Goal: Task Accomplishment & Management: Complete application form

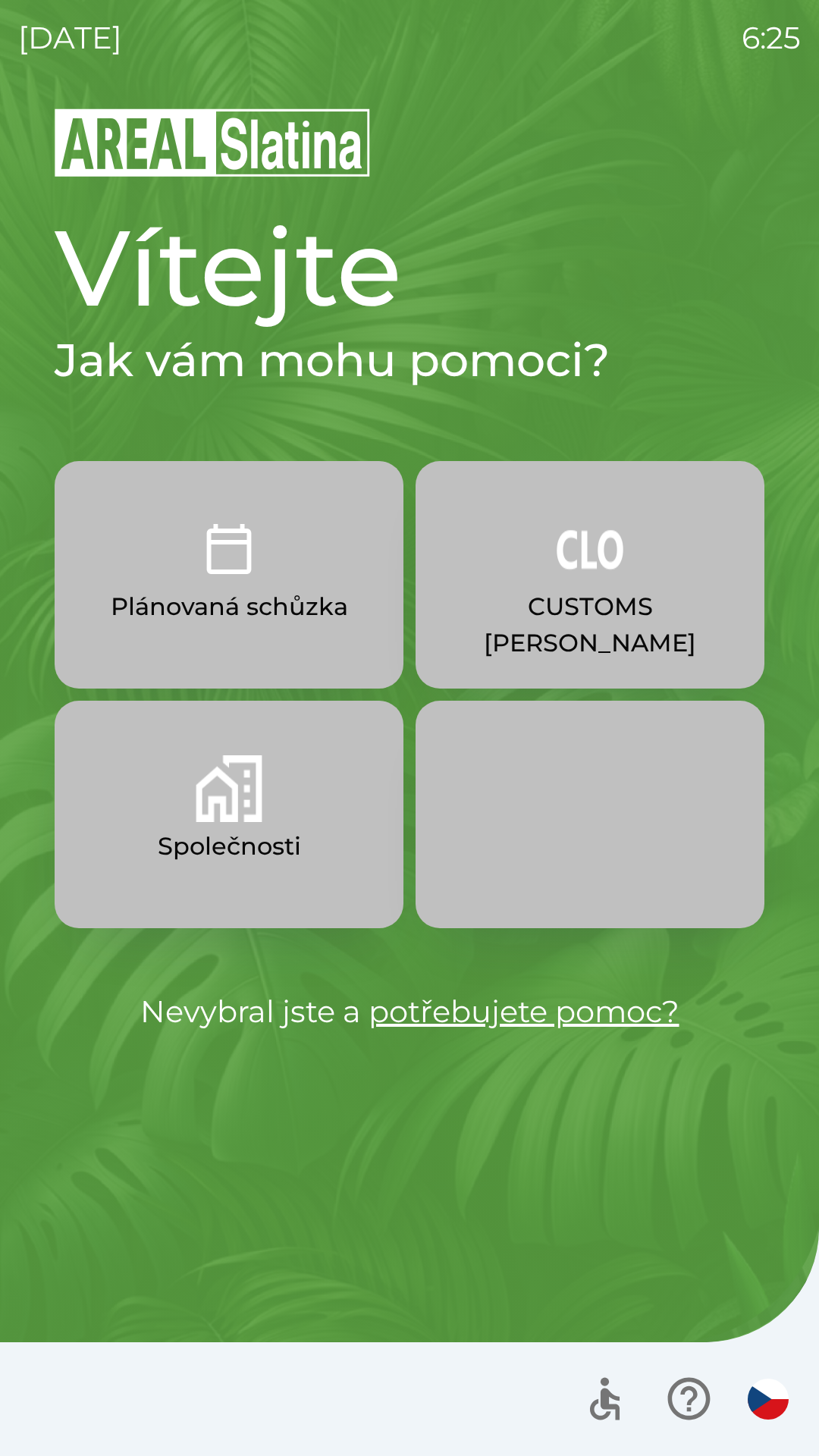
click at [630, 601] on p "CUSTOMS [PERSON_NAME]" at bounding box center [590, 624] width 276 height 73
click at [611, 600] on p "CUSTOMS [PERSON_NAME]" at bounding box center [590, 624] width 276 height 73
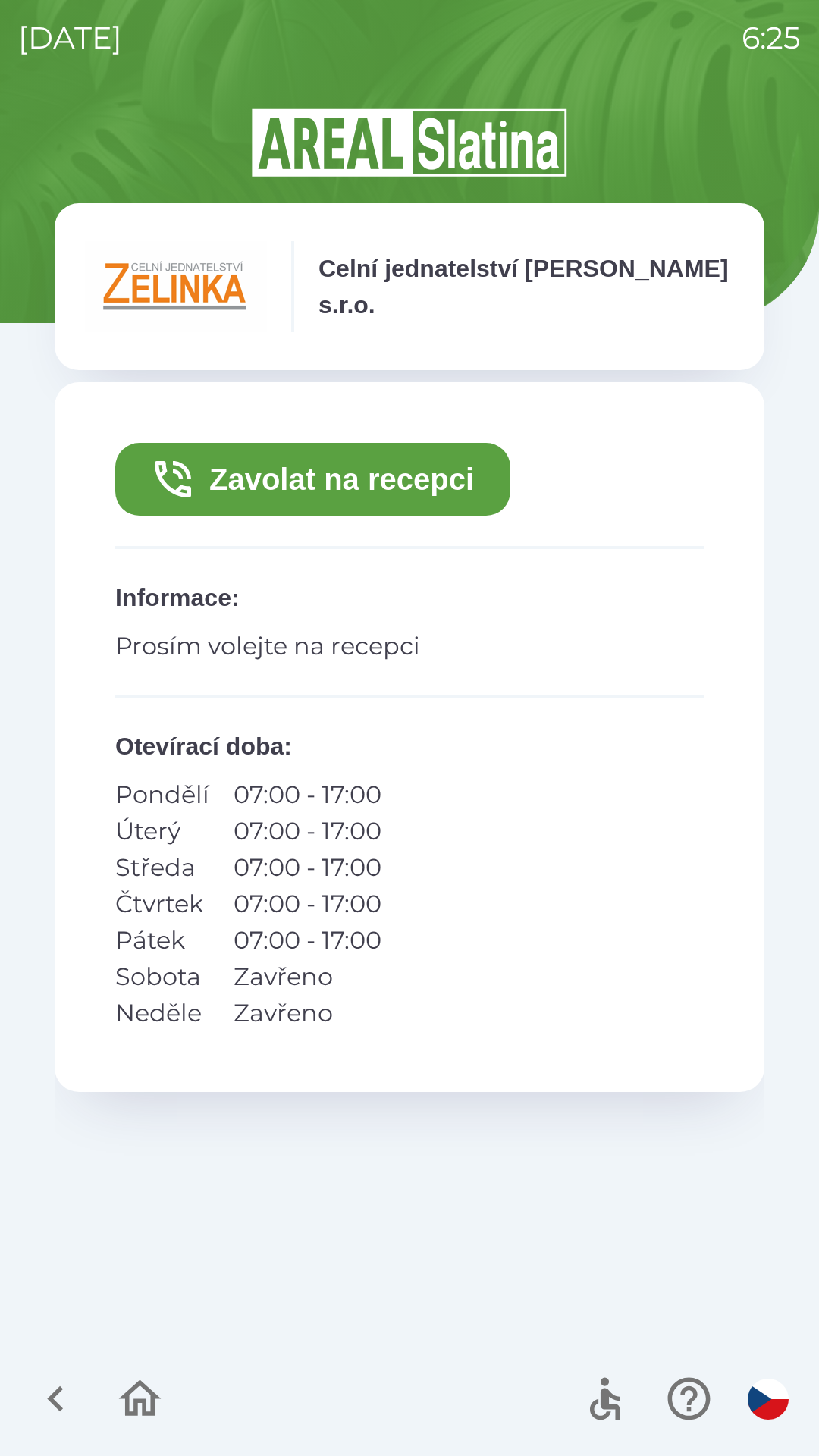
click at [256, 791] on p "07:00 - 17:00" at bounding box center [308, 794] width 148 height 36
click at [169, 804] on p "Pondělí" at bounding box center [162, 794] width 94 height 36
click at [326, 483] on button "Zavolat na recepci" at bounding box center [312, 479] width 395 height 73
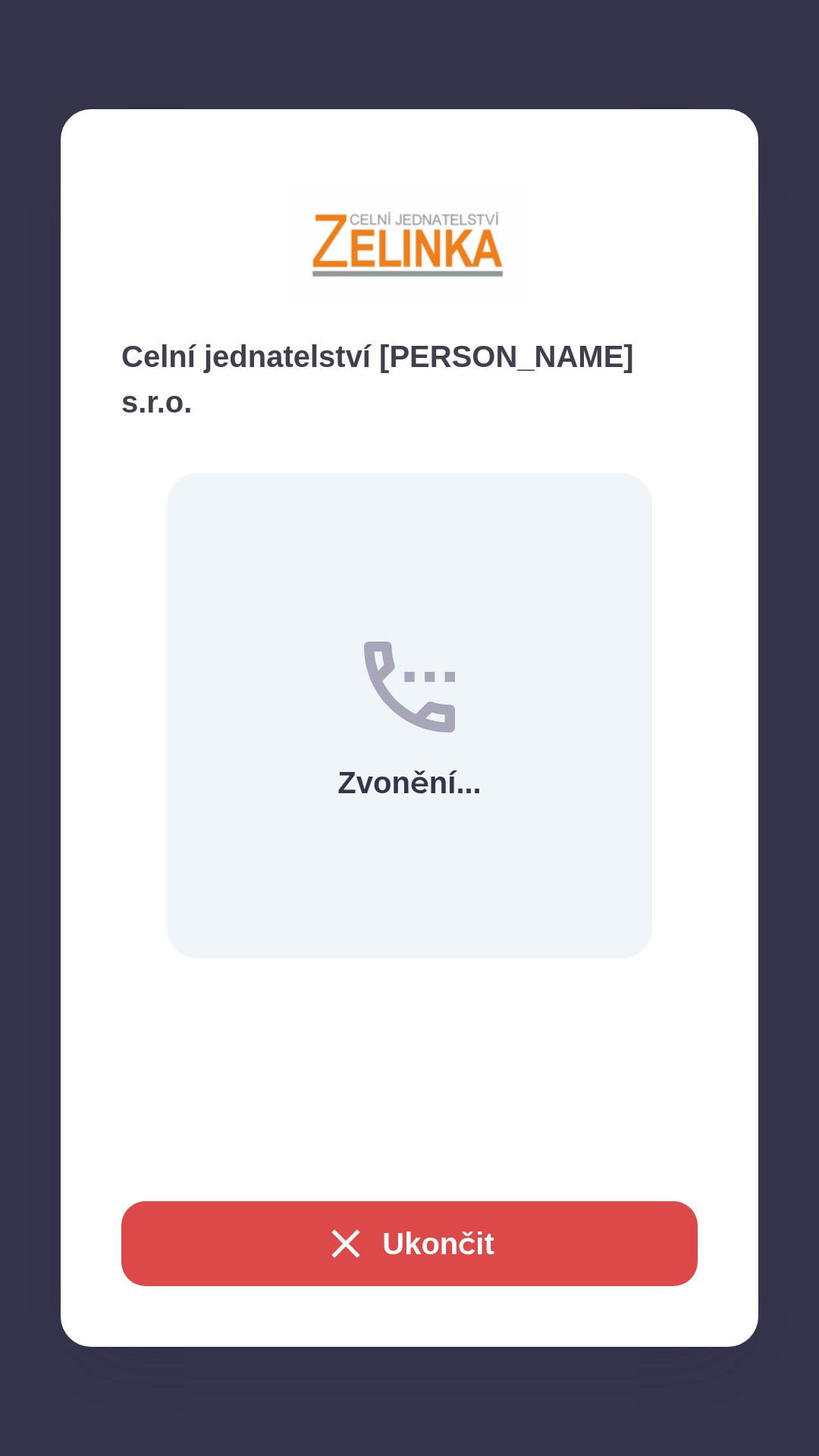
click at [419, 1220] on button "Ukončit" at bounding box center [409, 1243] width 576 height 85
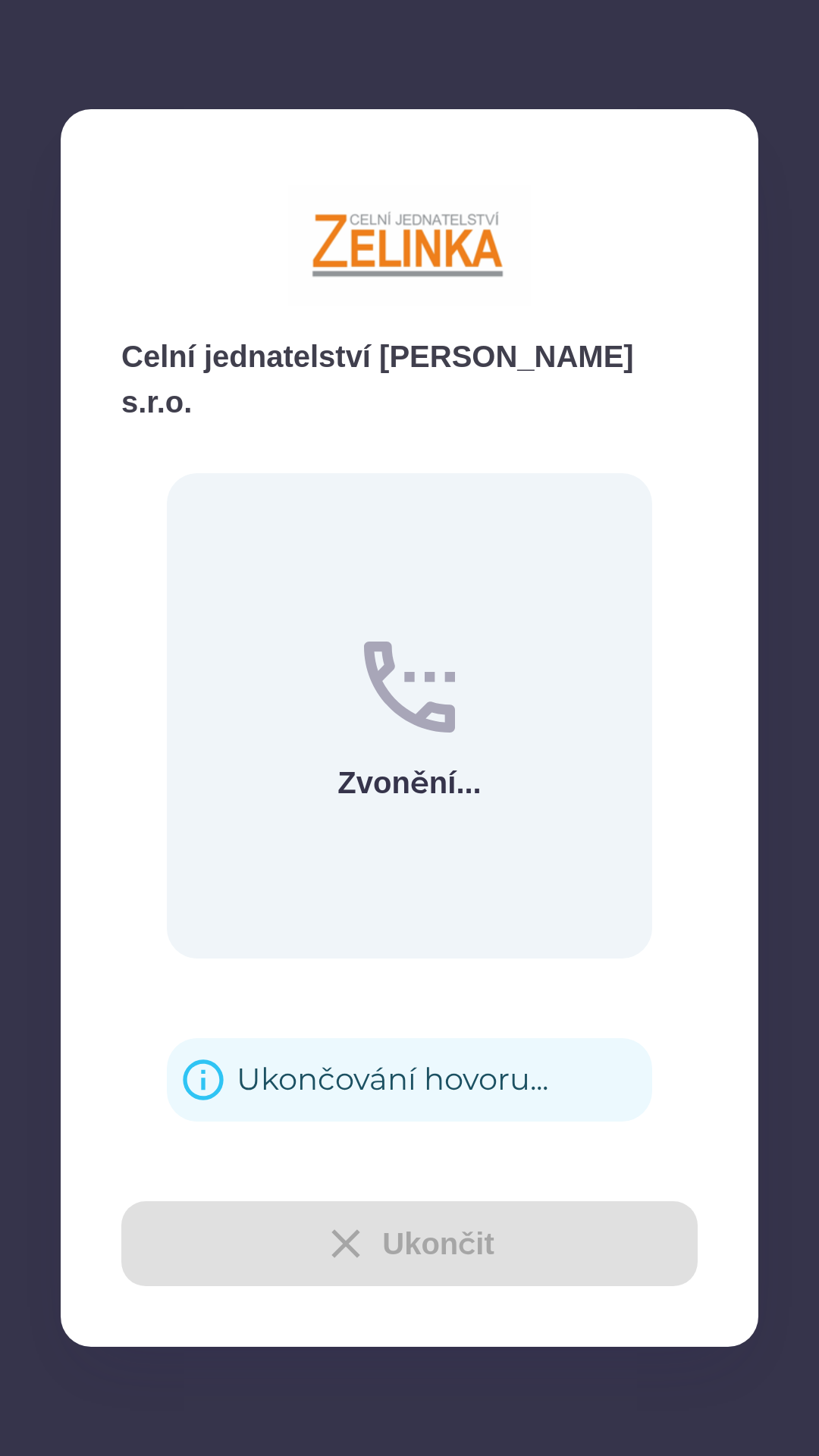
click at [428, 1249] on div "Ukončit" at bounding box center [409, 1243] width 576 height 85
click at [364, 1053] on div "Zavolat na recepci Informace : Prosím volejte na recepci Otevírací doba : Pondě…" at bounding box center [409, 737] width 710 height 710
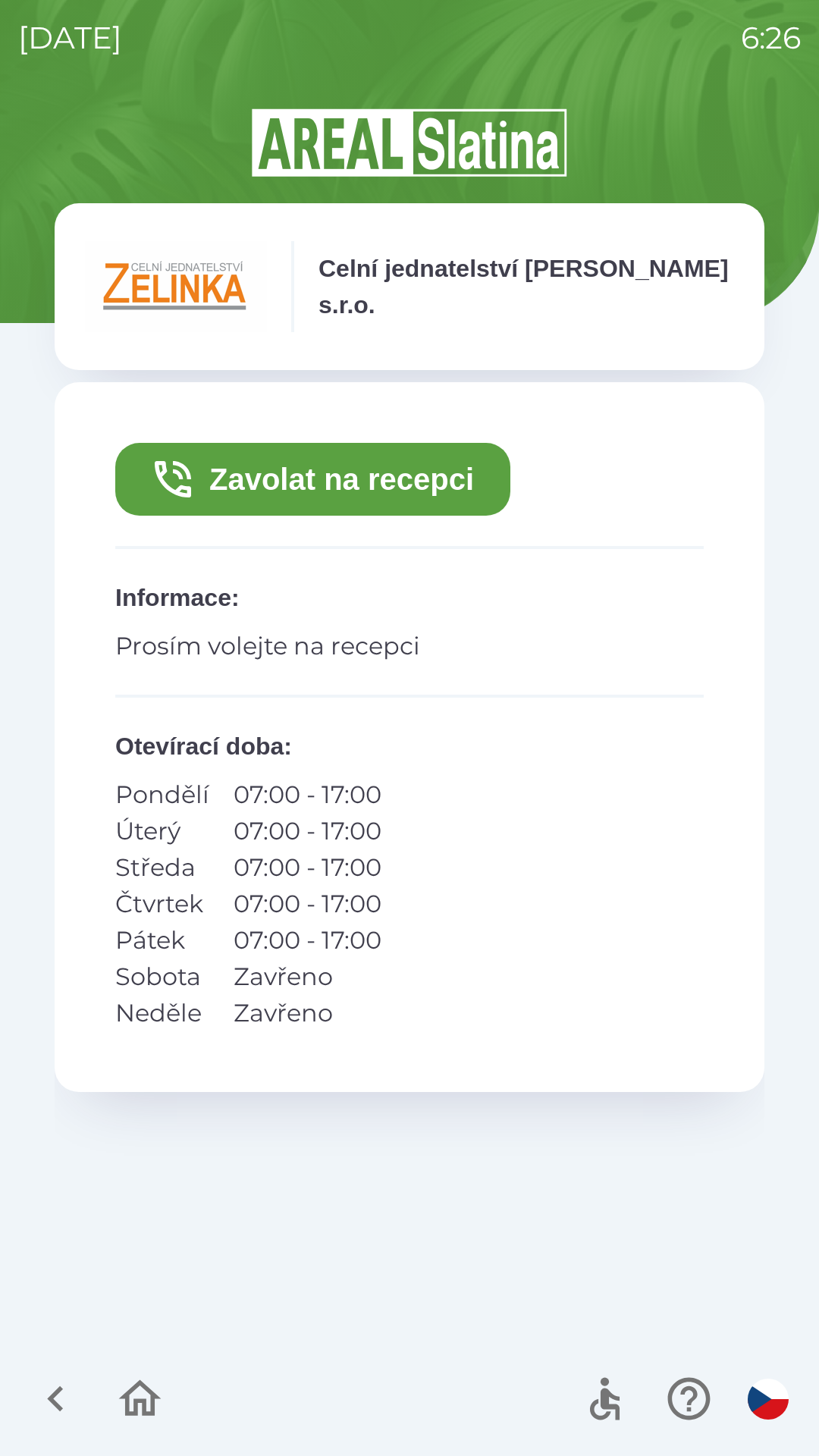
click at [61, 1390] on icon "button" at bounding box center [55, 1398] width 16 height 25
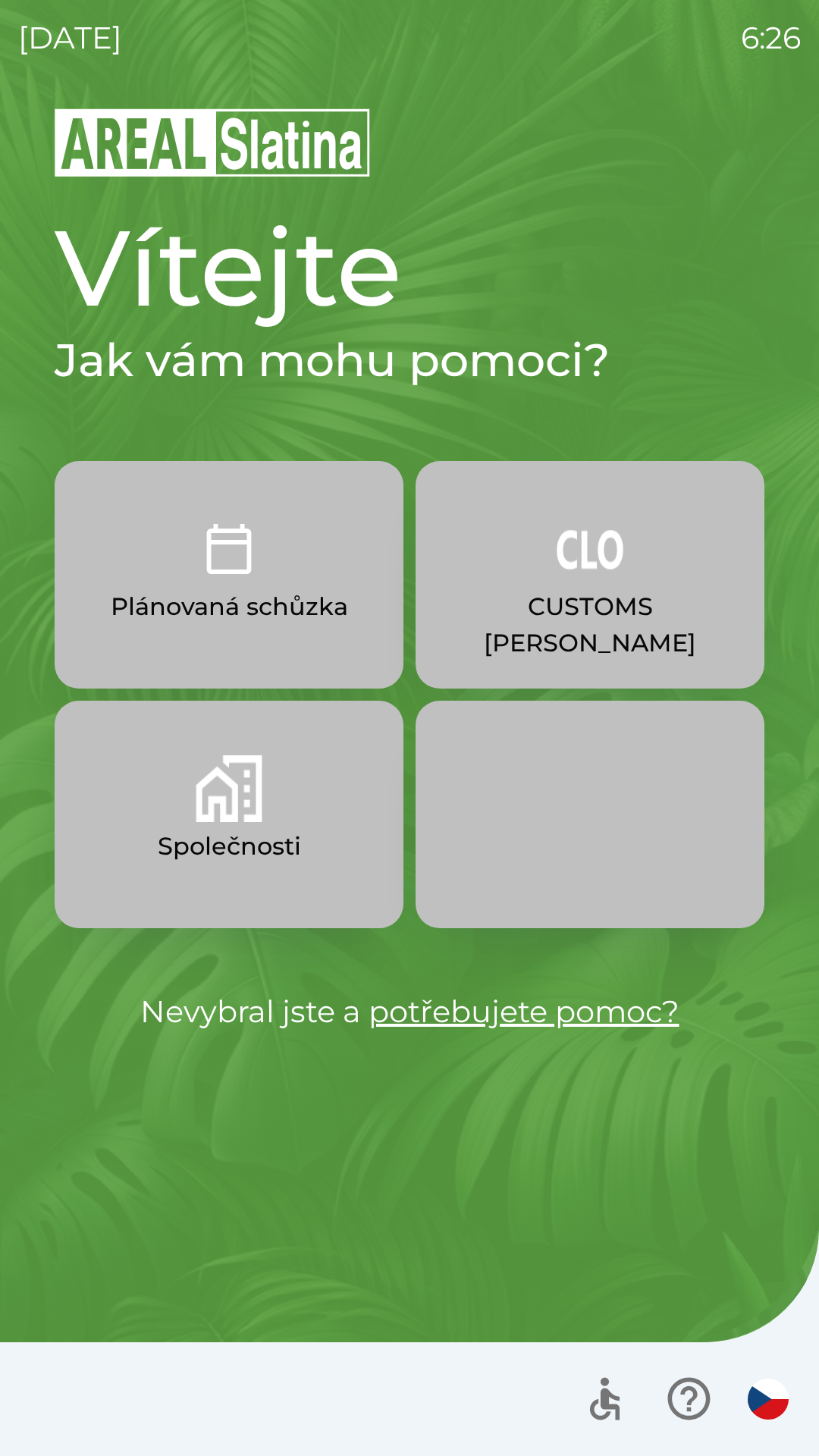
click at [633, 593] on p "CUSTOMS [PERSON_NAME]" at bounding box center [590, 624] width 276 height 73
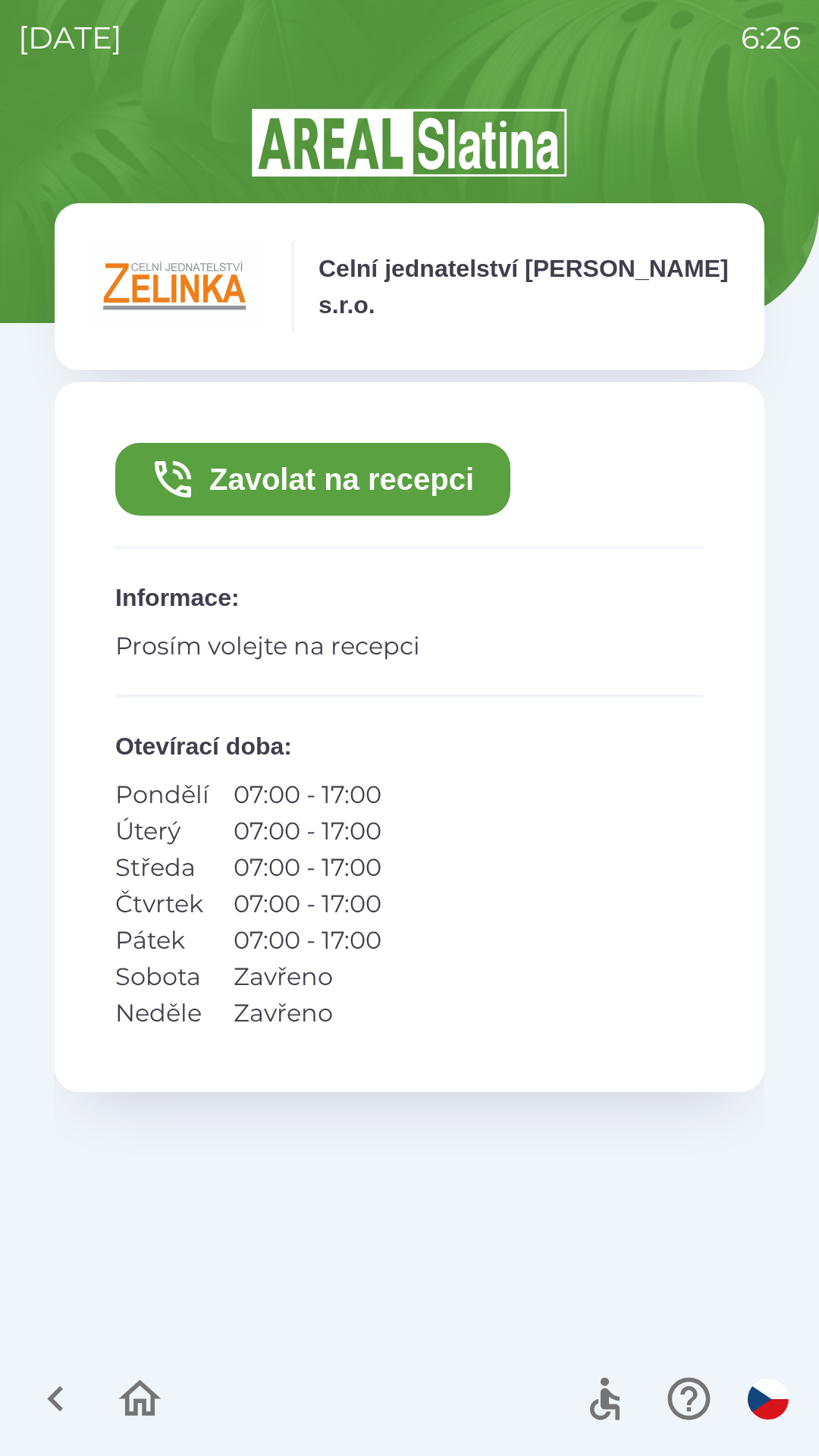
click at [179, 943] on p "Pátek" at bounding box center [162, 940] width 94 height 36
click at [156, 939] on p "Pátek" at bounding box center [162, 940] width 94 height 36
click at [157, 940] on p "Pátek" at bounding box center [162, 940] width 94 height 36
click at [259, 933] on p "07:00 - 17:00" at bounding box center [308, 940] width 148 height 36
click at [381, 477] on button "Zavolat na recepci" at bounding box center [312, 479] width 395 height 73
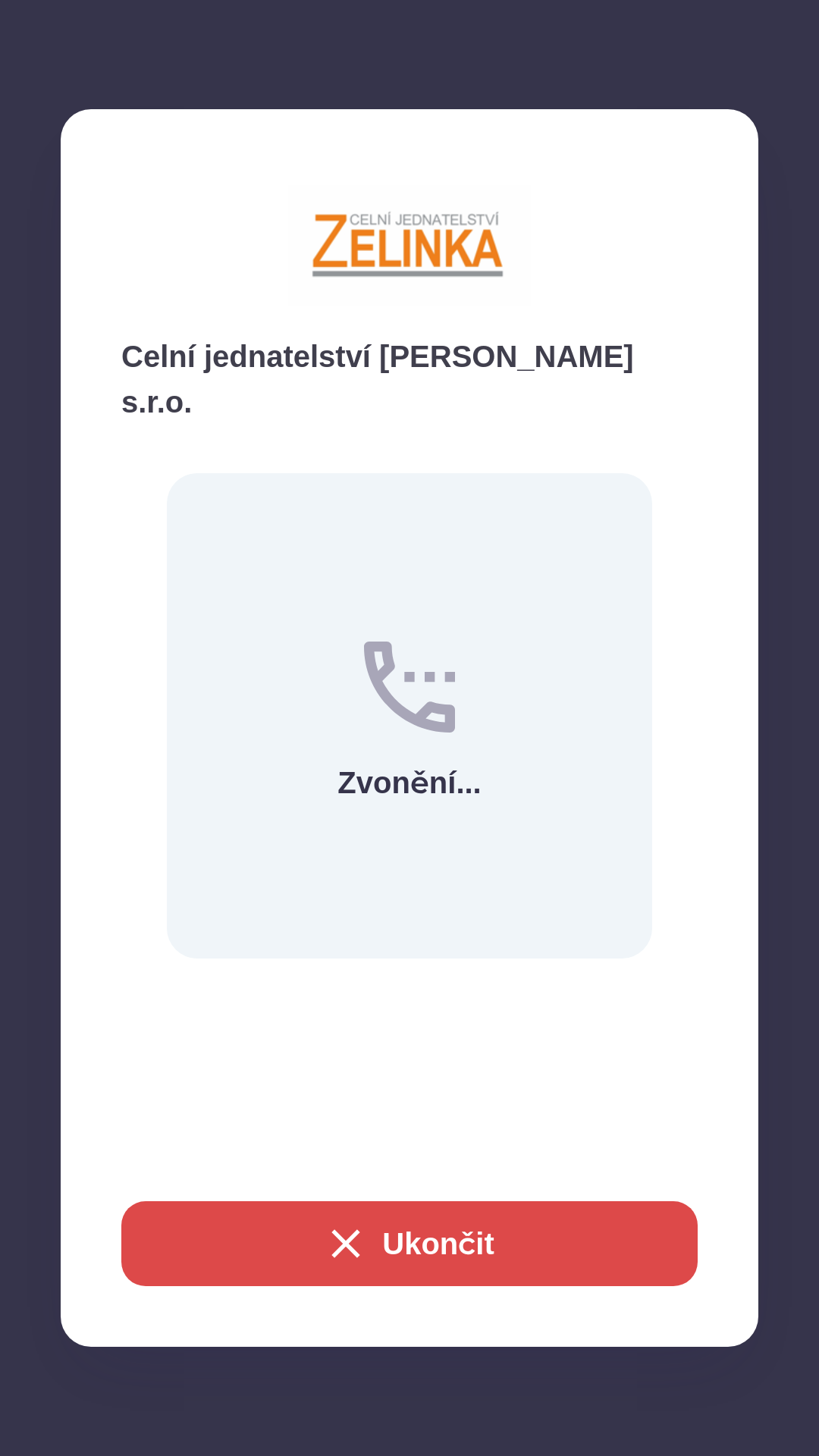
click at [443, 1274] on button "Ukončit" at bounding box center [409, 1243] width 576 height 85
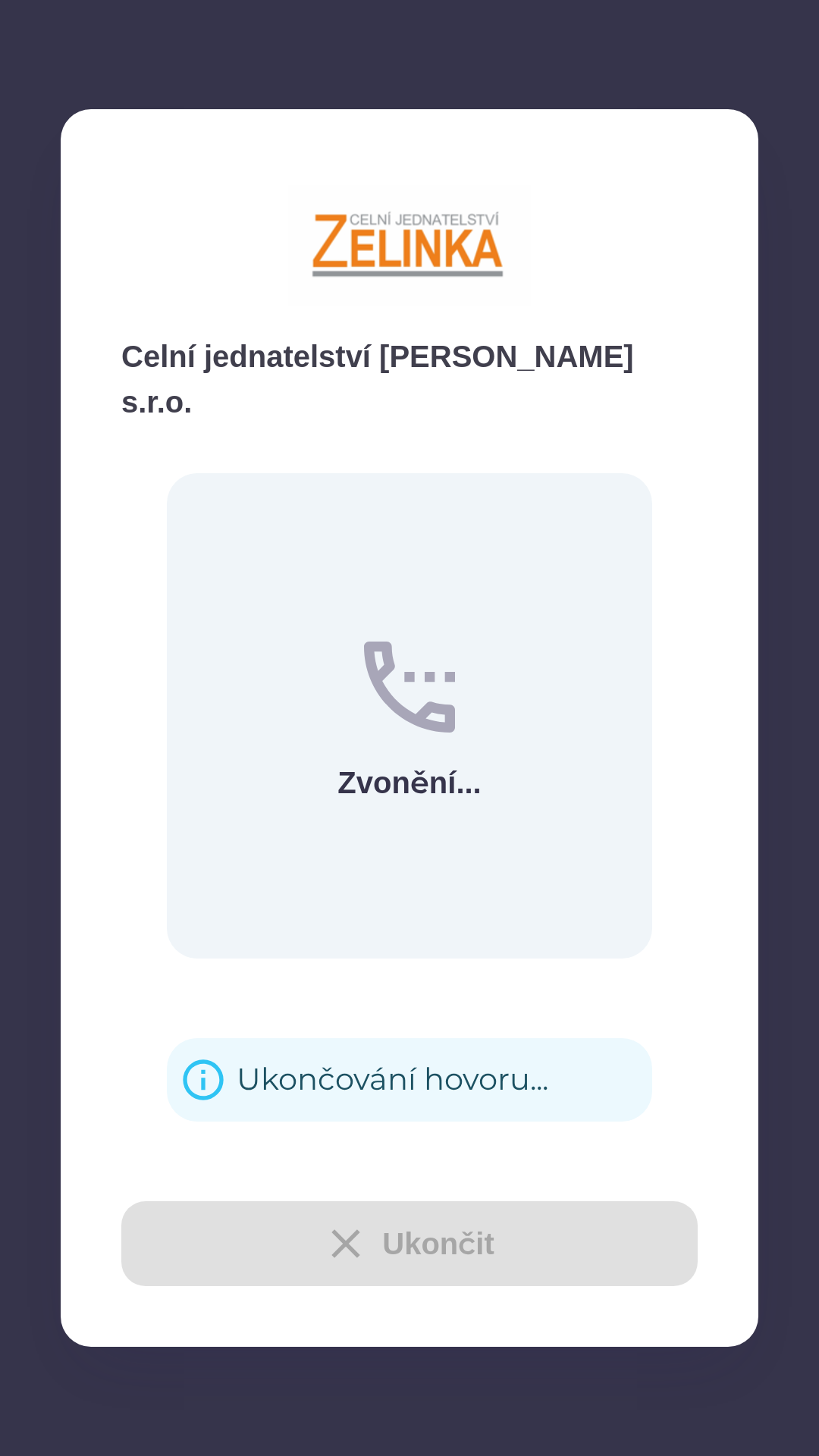
click at [443, 1227] on div "Ukončit" at bounding box center [409, 1243] width 576 height 85
click at [431, 1253] on div "Ukončit" at bounding box center [409, 1243] width 576 height 85
click at [443, 1249] on div "Ukončit" at bounding box center [409, 1243] width 576 height 85
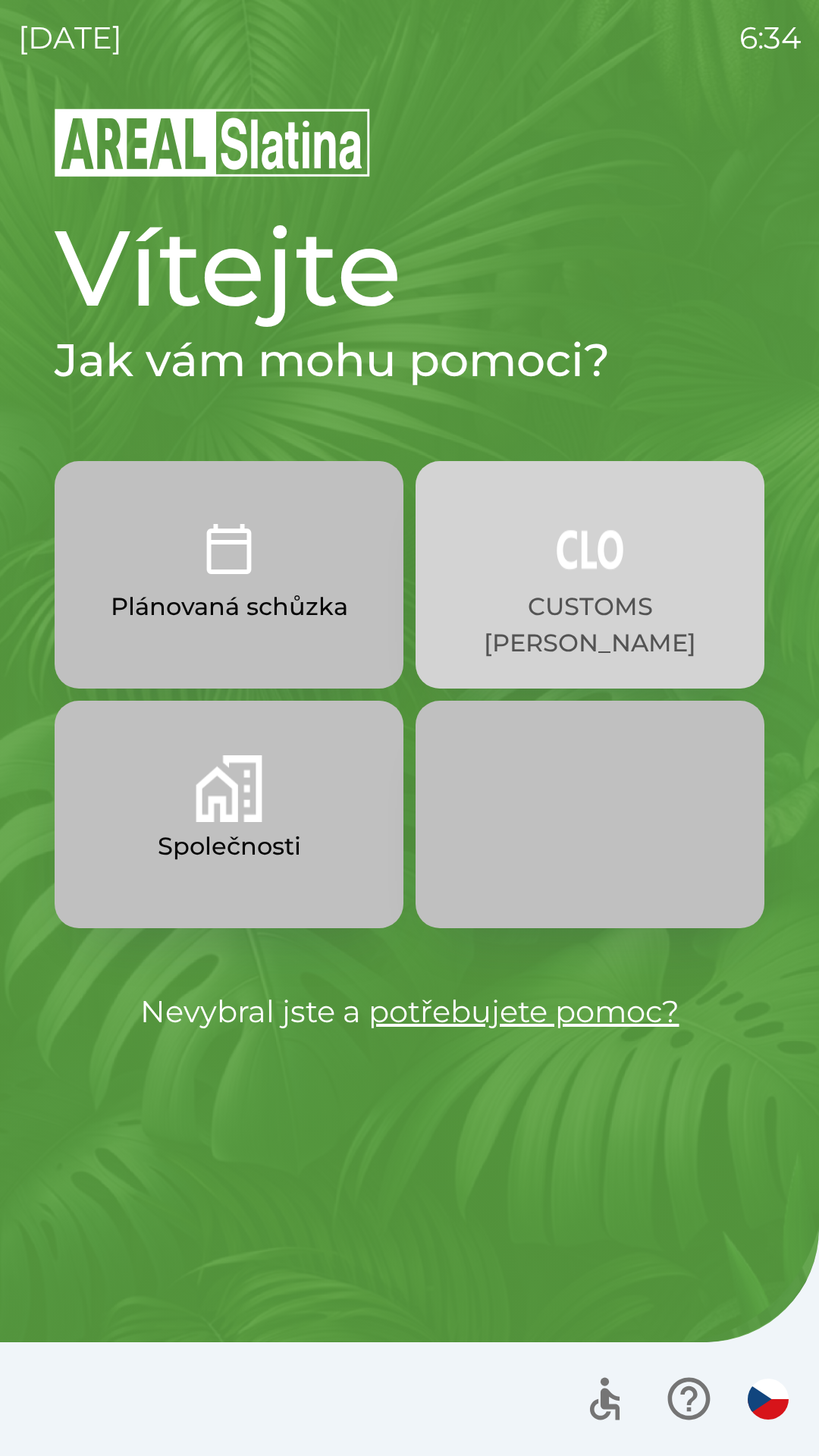
click at [555, 587] on button "CUSTOMS [PERSON_NAME]" at bounding box center [590, 574] width 349 height 228
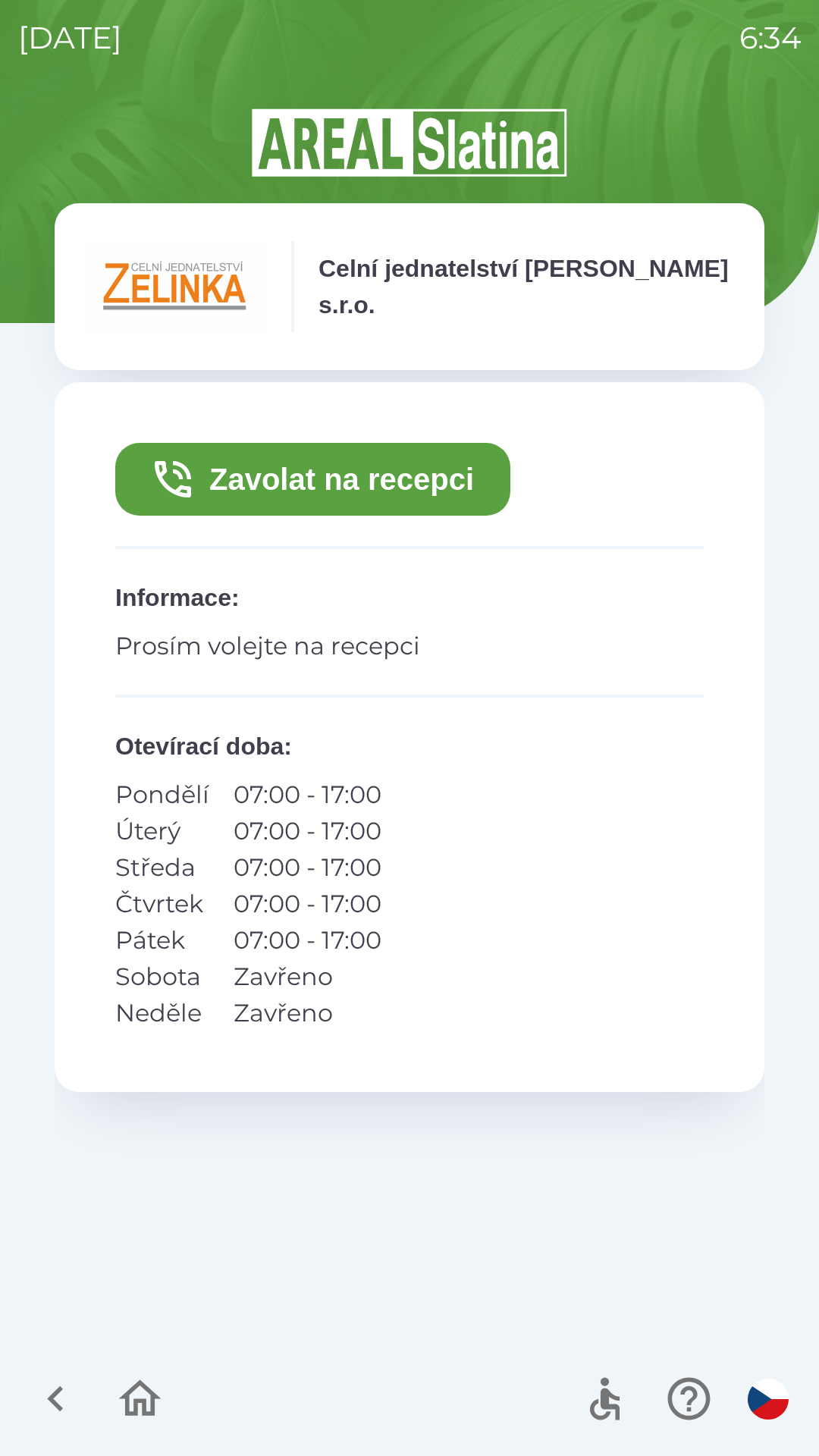
click at [48, 1394] on icon "button" at bounding box center [55, 1399] width 51 height 51
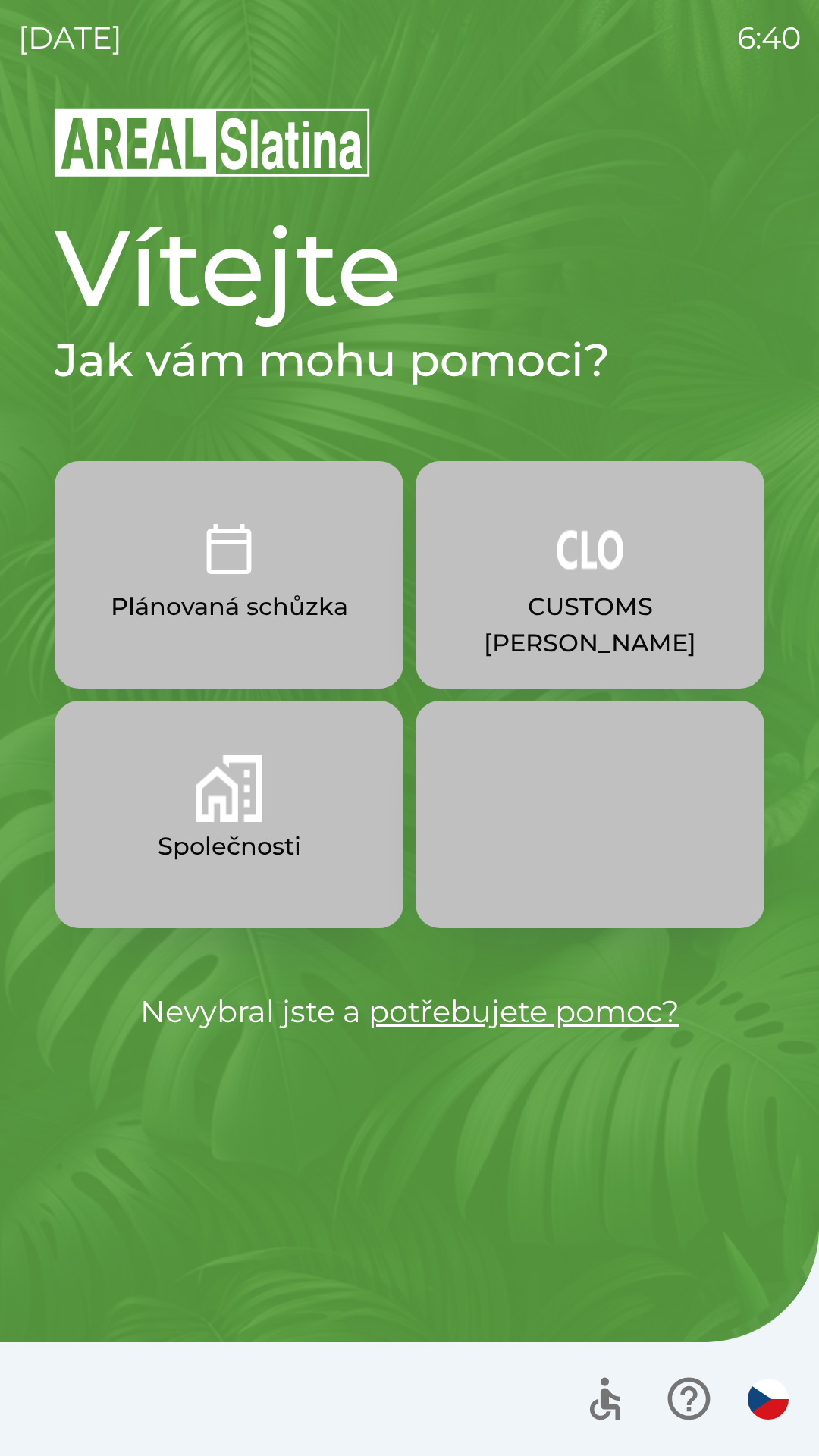
click at [289, 818] on button "Společnosti" at bounding box center [229, 814] width 349 height 228
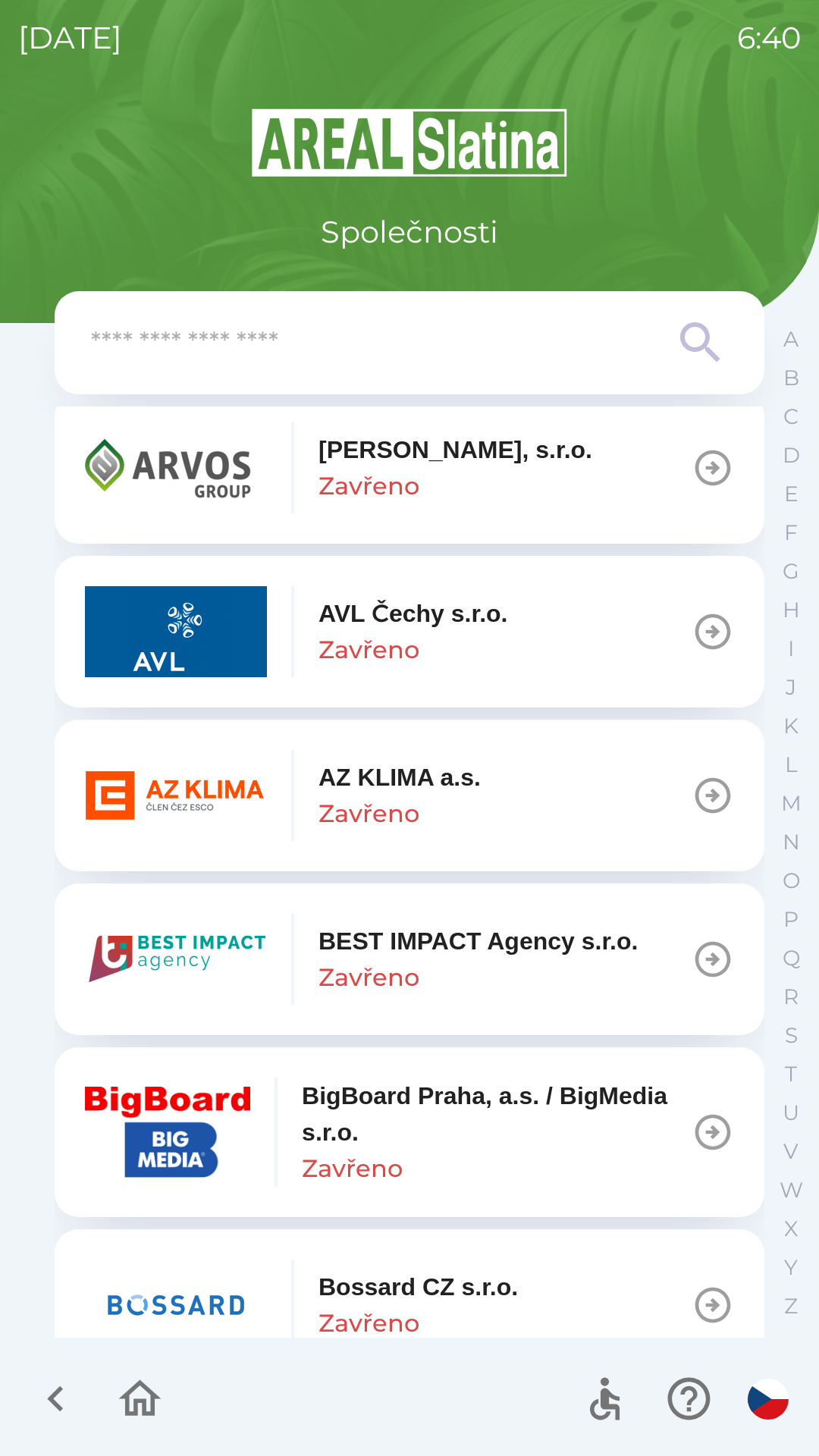
scroll to position [1363, 0]
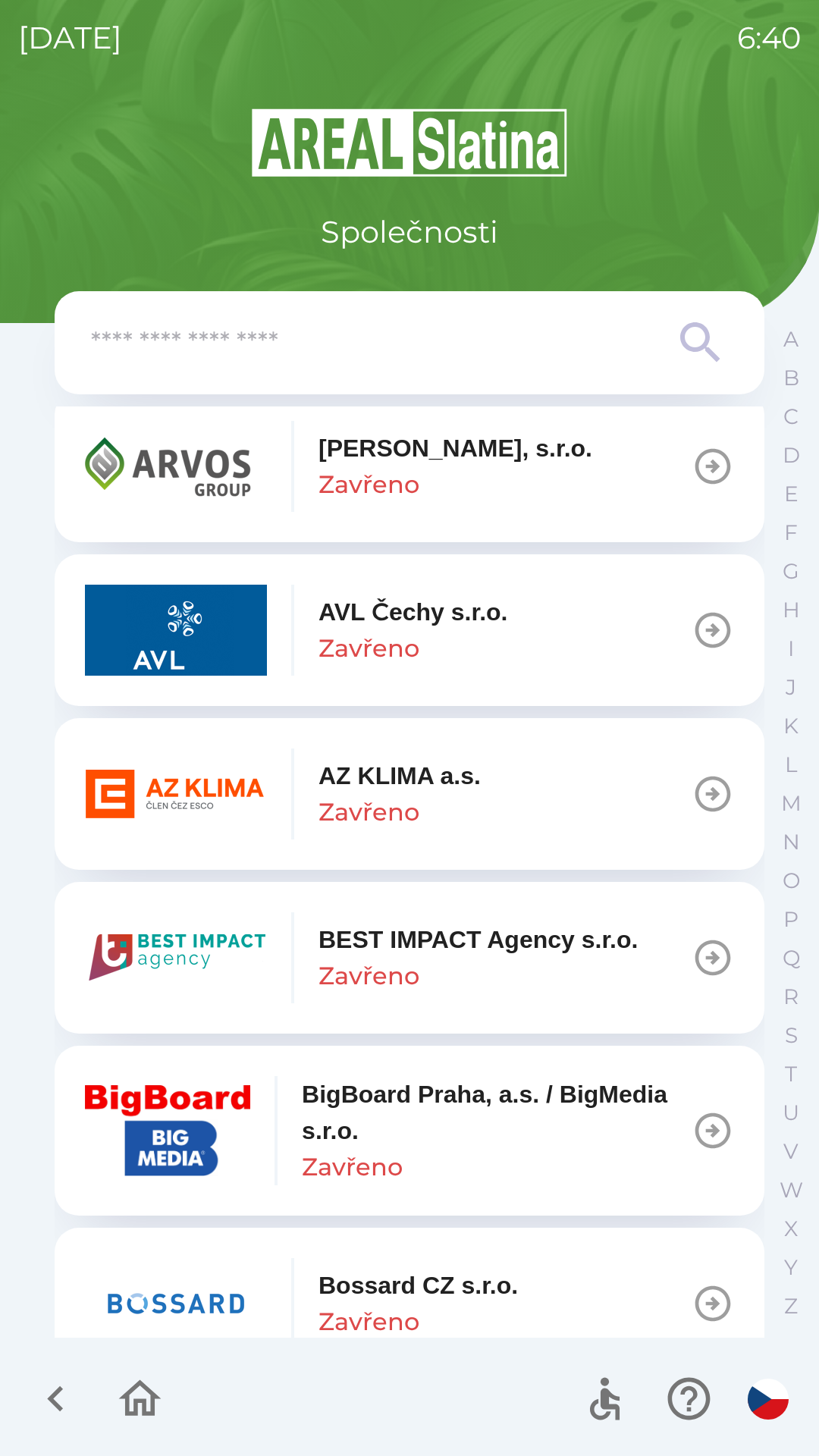
click at [691, 800] on icon "button" at bounding box center [713, 794] width 42 height 42
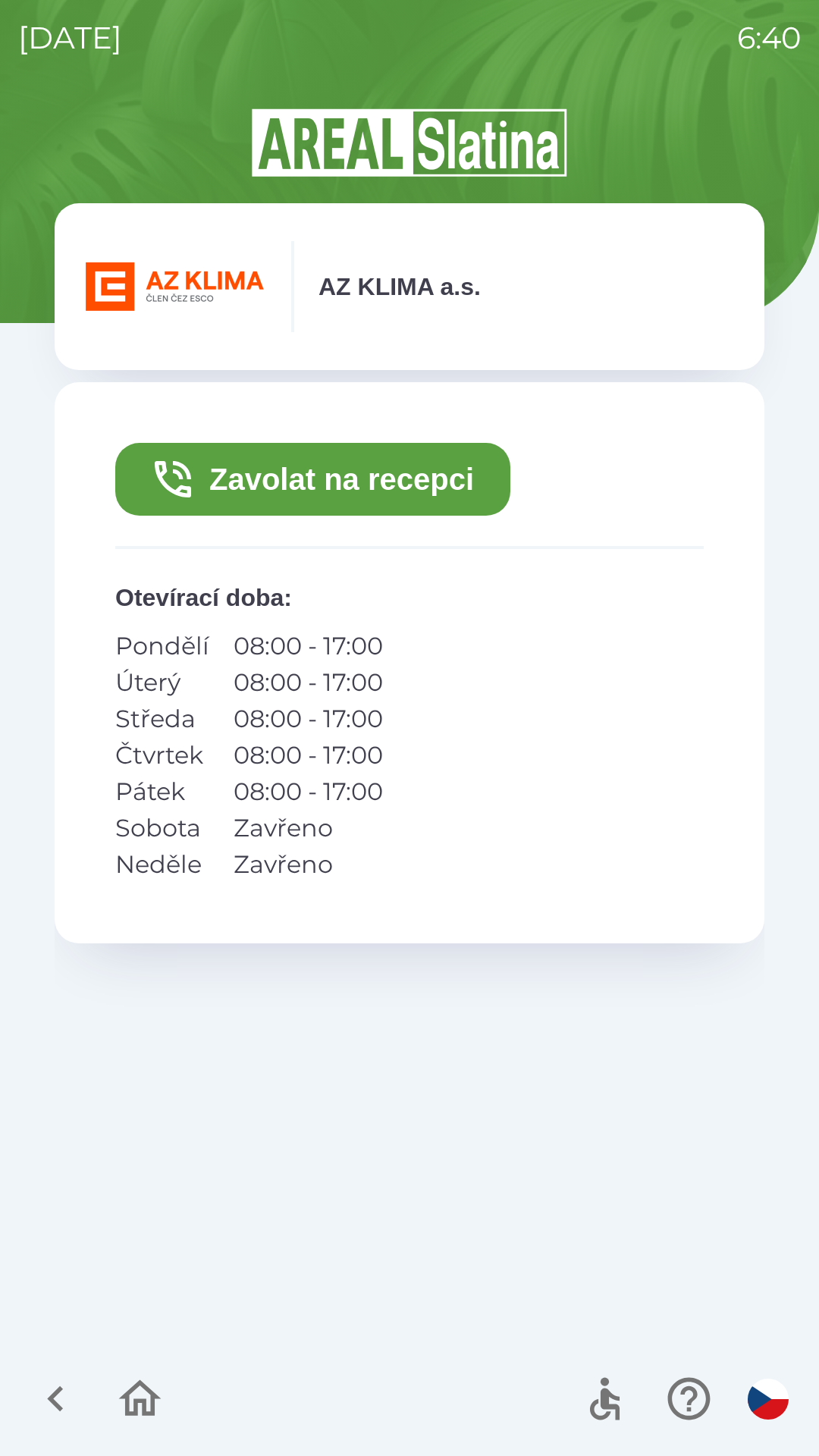
click at [63, 1403] on icon "button" at bounding box center [55, 1399] width 51 height 51
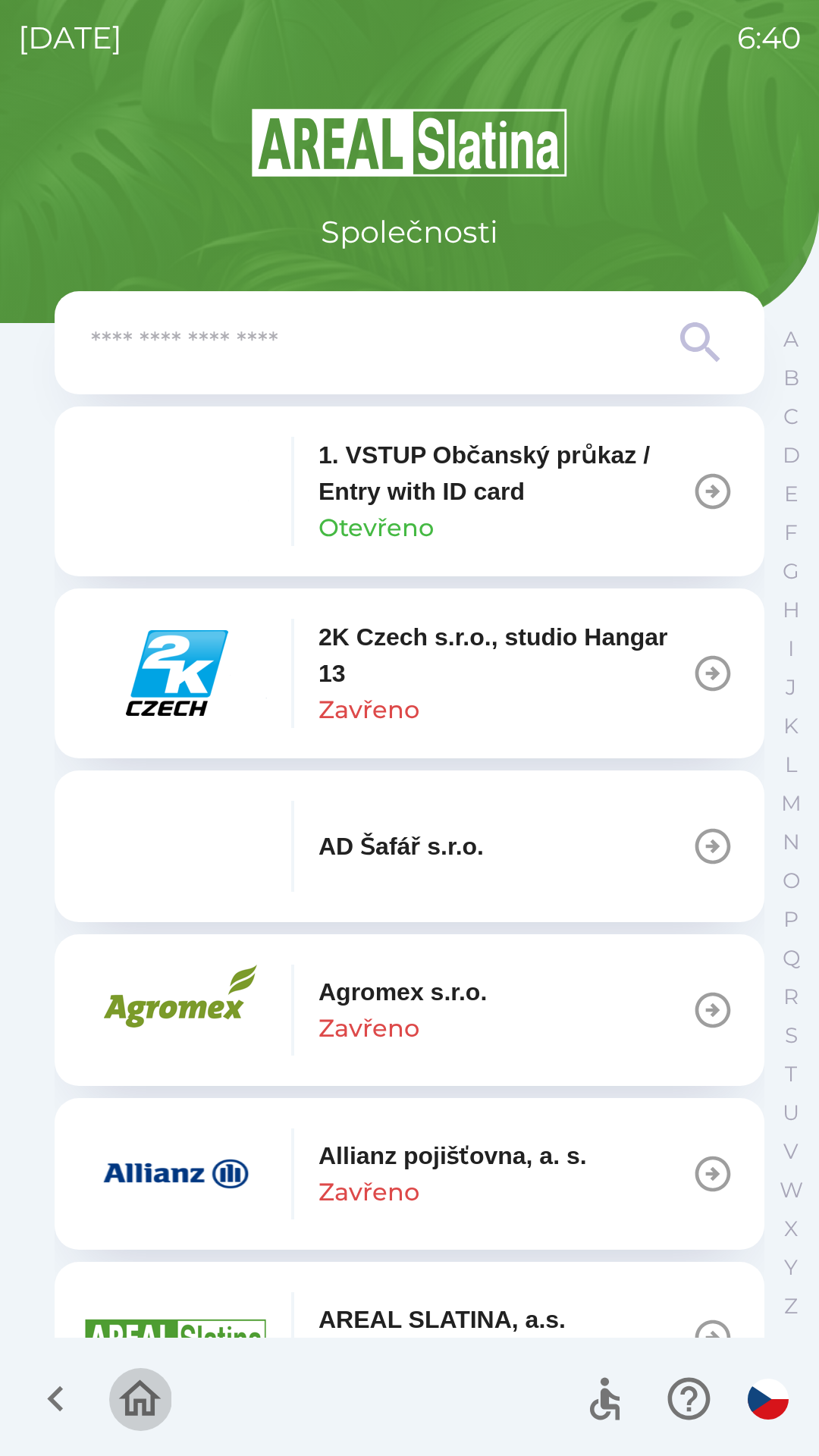
click at [140, 1392] on icon "button" at bounding box center [140, 1399] width 51 height 51
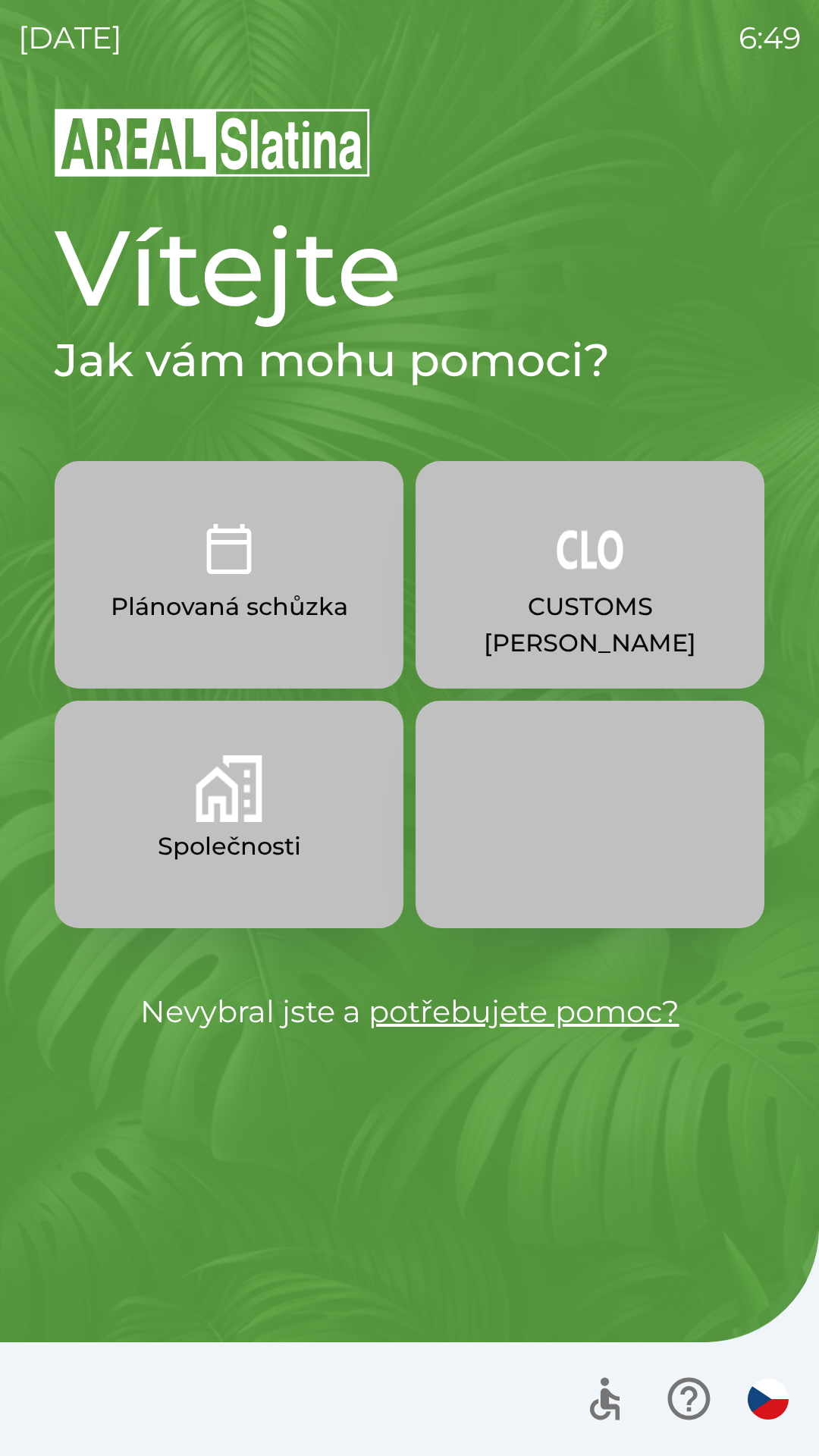
click at [565, 591] on p "CUSTOMS [PERSON_NAME]" at bounding box center [590, 624] width 276 height 73
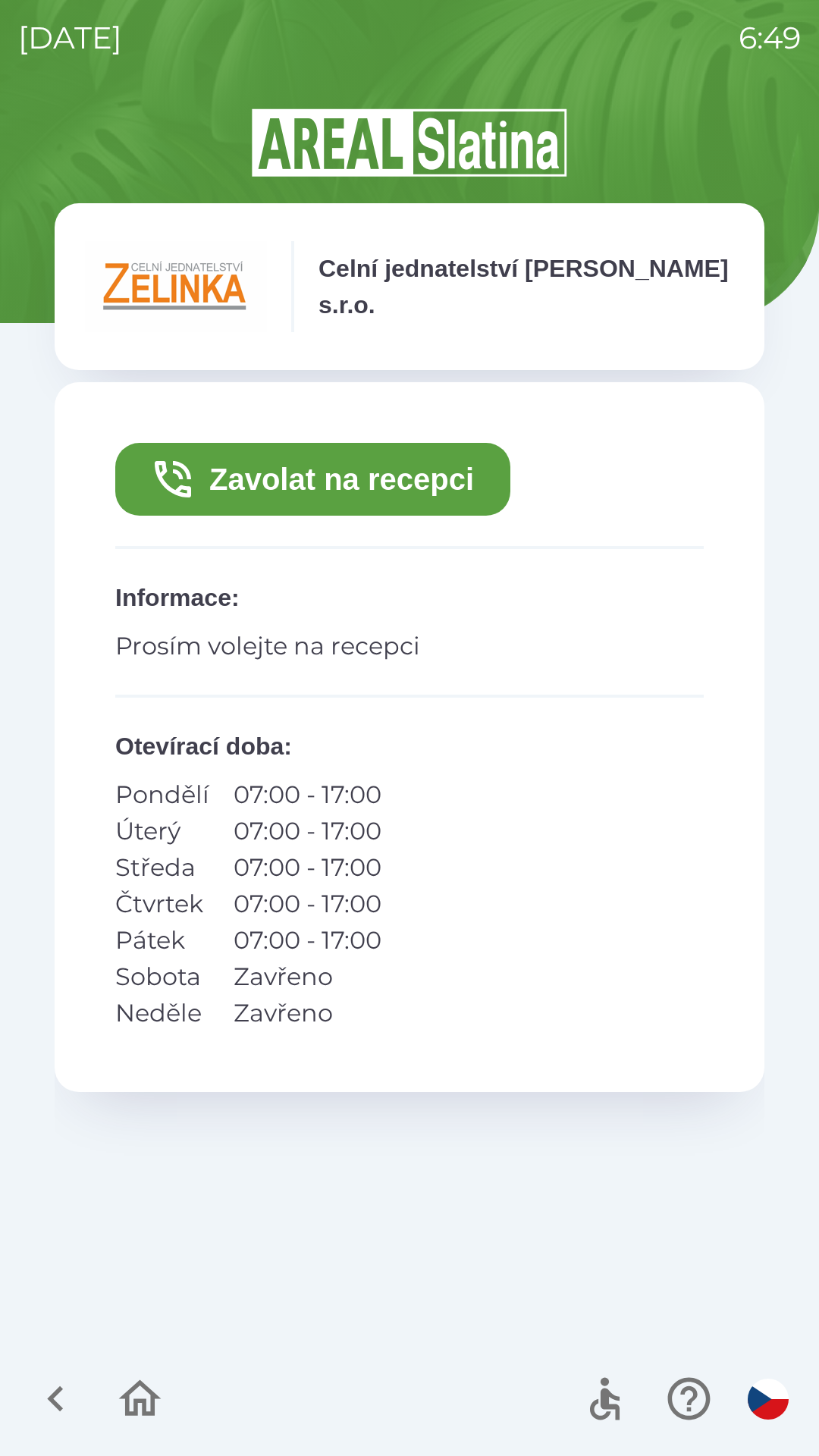
click at [58, 1400] on icon "button" at bounding box center [55, 1399] width 51 height 51
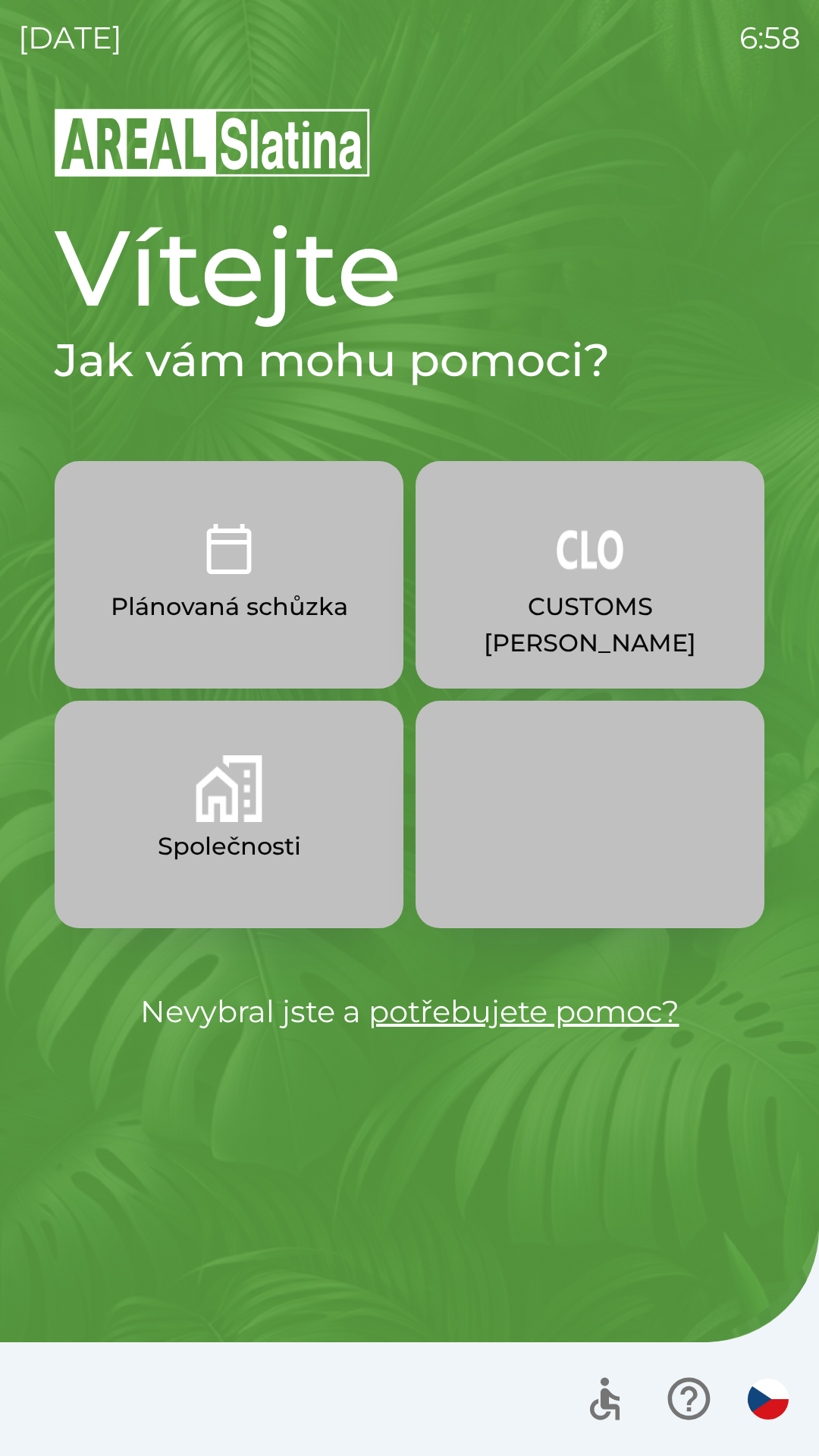
click at [243, 817] on img "button" at bounding box center [229, 789] width 67 height 67
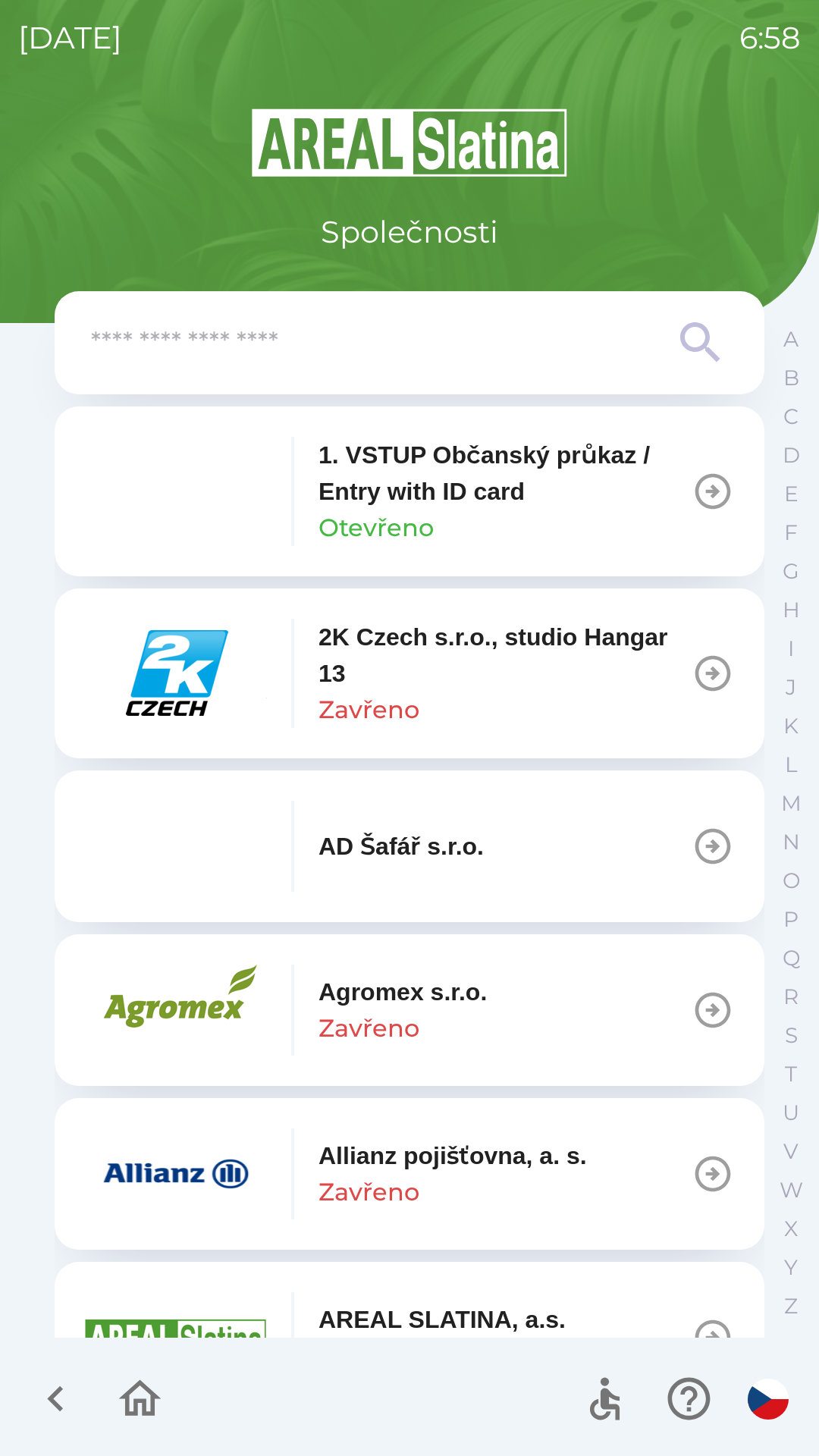
click at [461, 513] on div "1. VSTUP Občanský průkaz / Entry with ID card Otevřeno" at bounding box center [505, 491] width 373 height 109
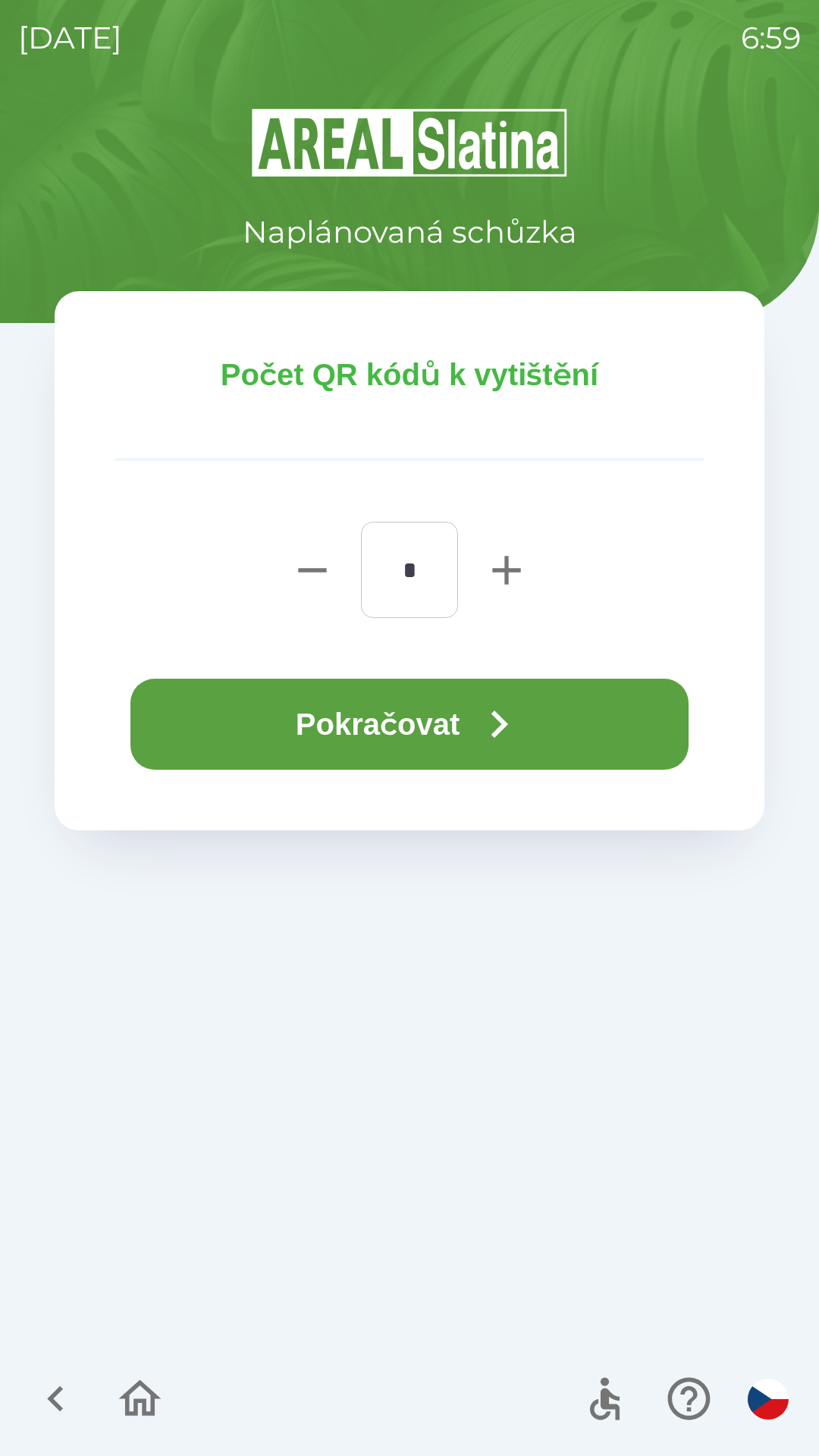
click at [504, 571] on icon "button" at bounding box center [507, 570] width 28 height 28
type input "*"
click at [474, 727] on button "Pokračovat" at bounding box center [409, 724] width 559 height 91
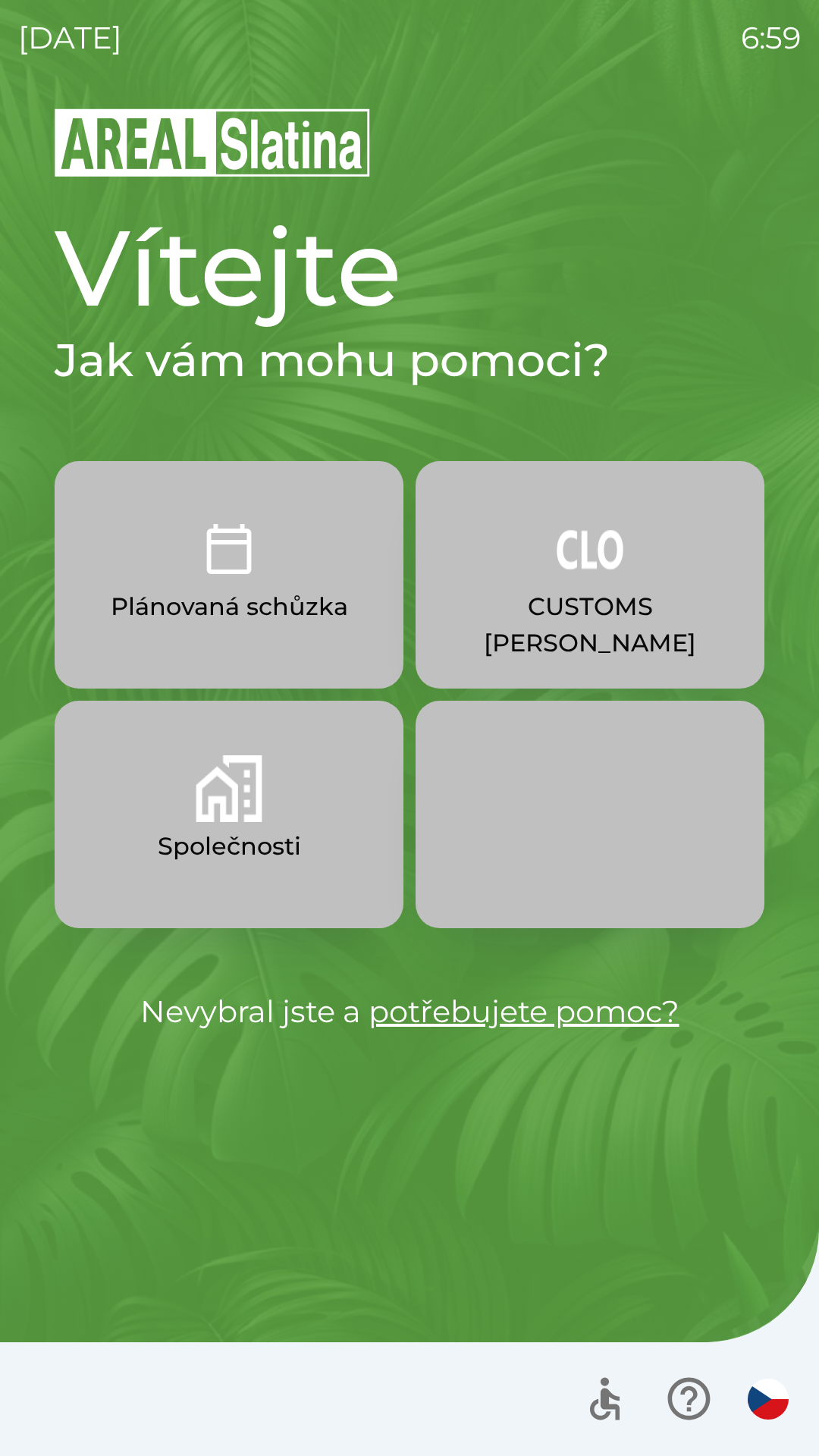
click at [646, 586] on button "CUSTOMS [PERSON_NAME]" at bounding box center [590, 574] width 349 height 228
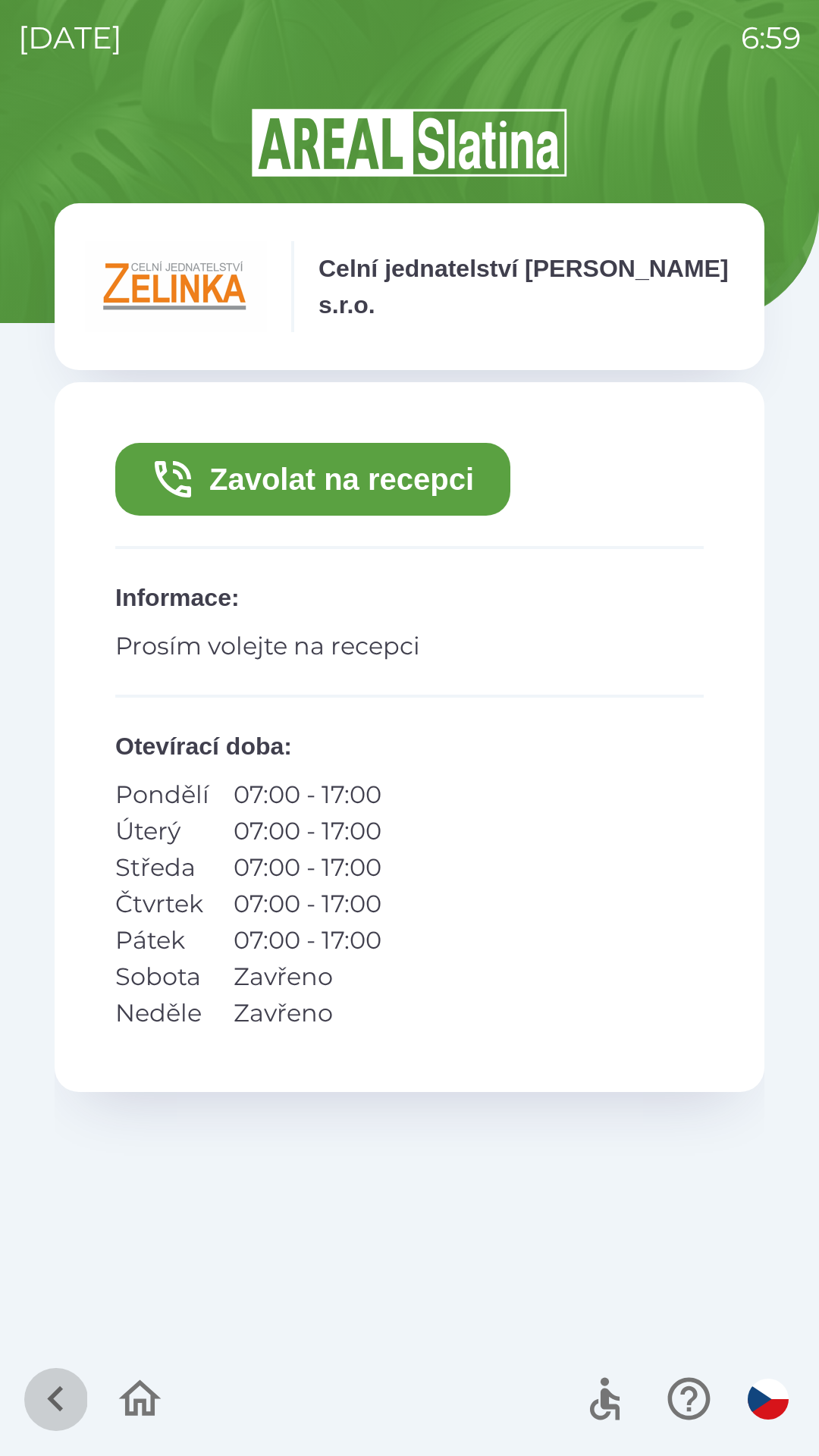
click at [78, 1390] on icon "button" at bounding box center [55, 1399] width 51 height 51
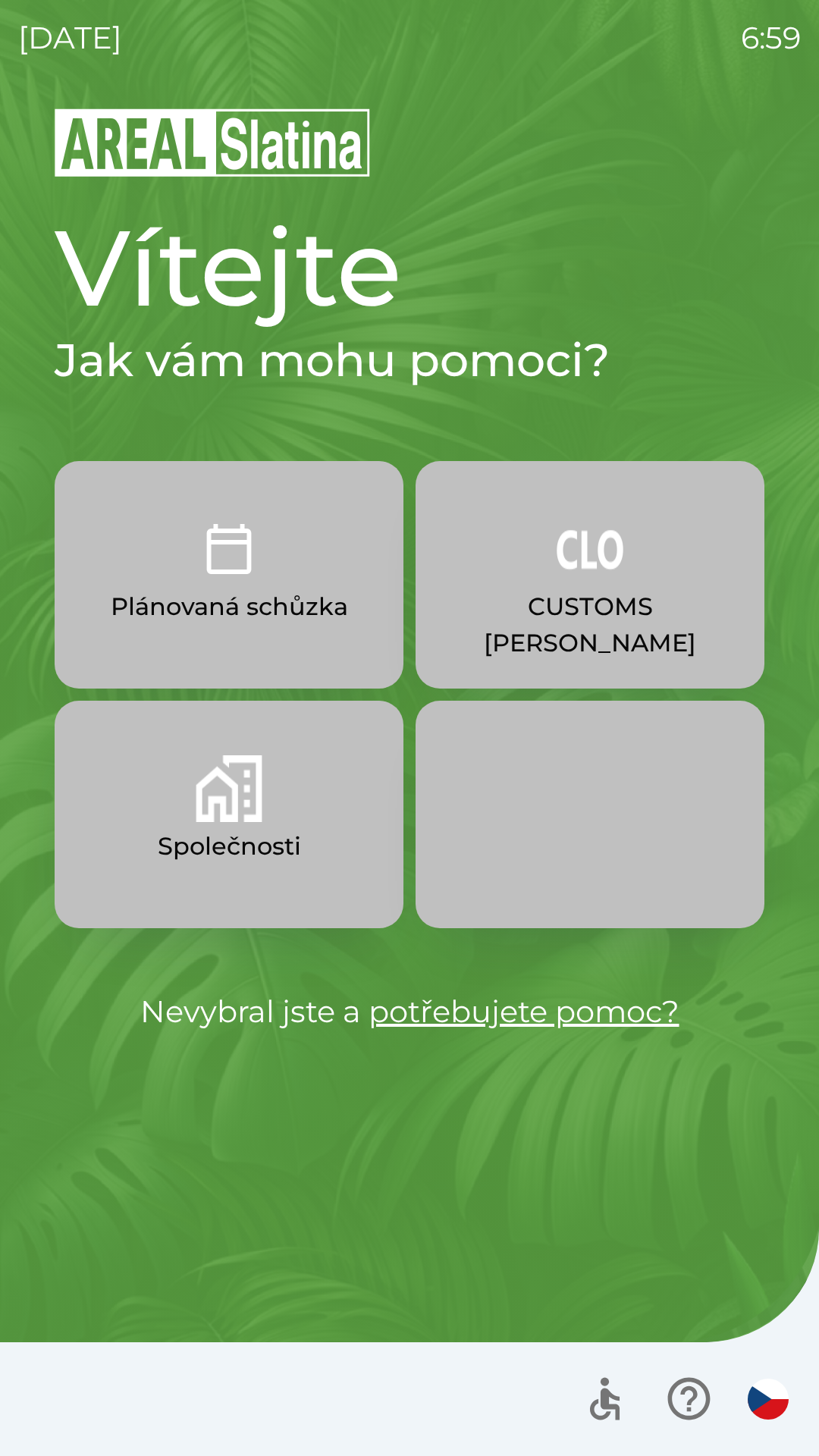
click at [597, 575] on img "button" at bounding box center [590, 549] width 67 height 67
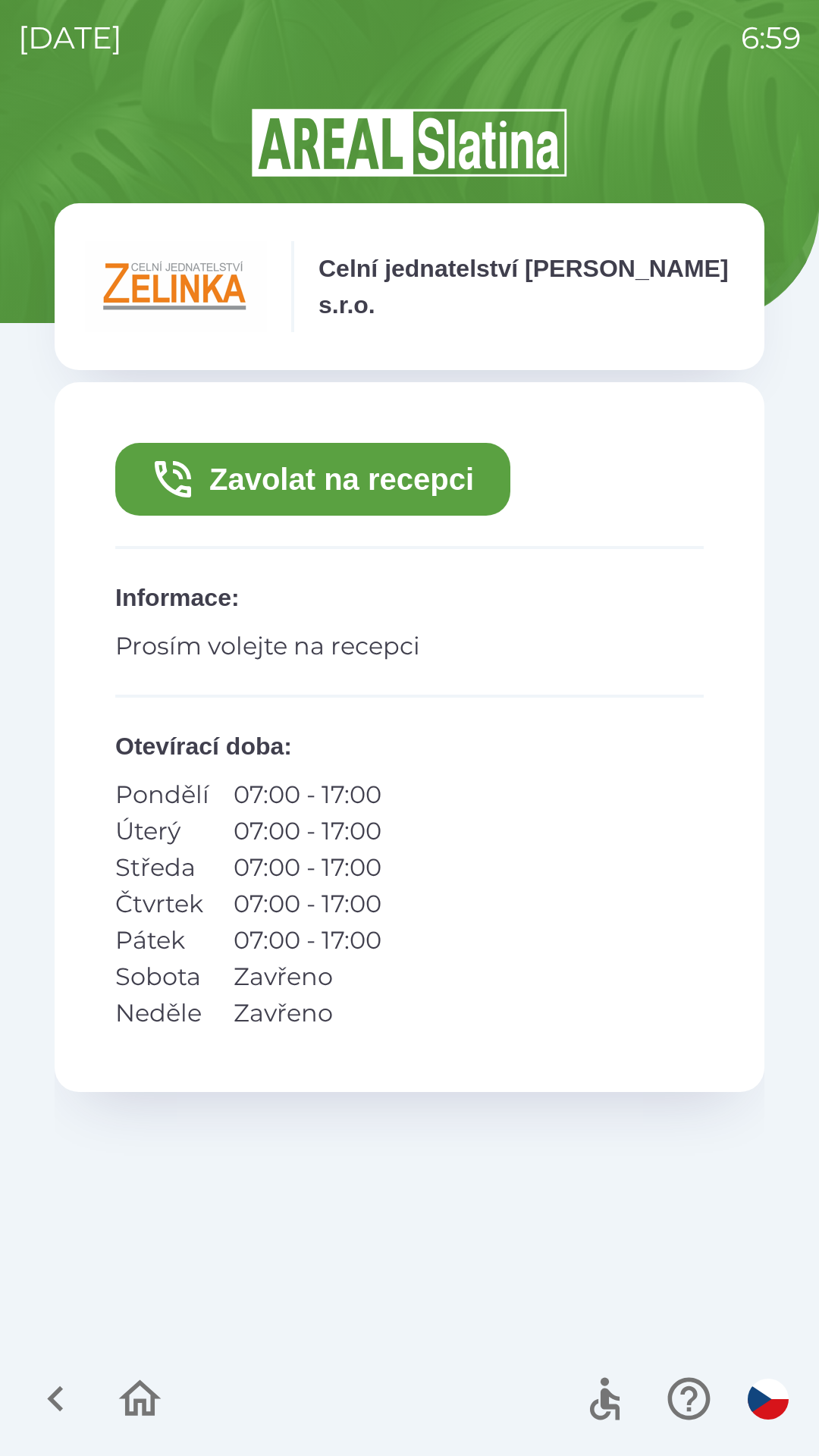
click at [768, 1390] on img "button" at bounding box center [768, 1399] width 41 height 41
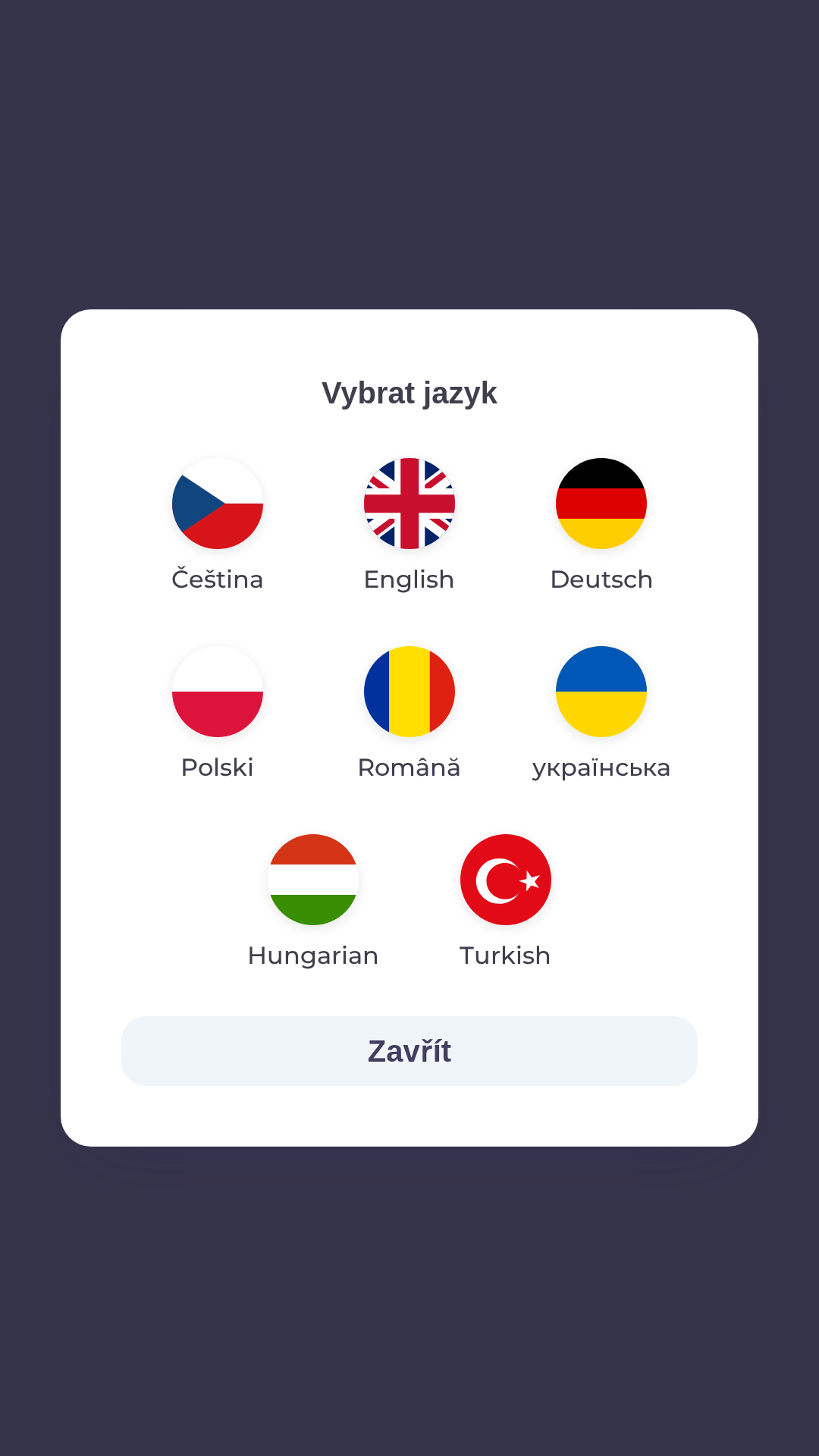
click at [398, 1031] on button "Zavřít" at bounding box center [409, 1050] width 576 height 69
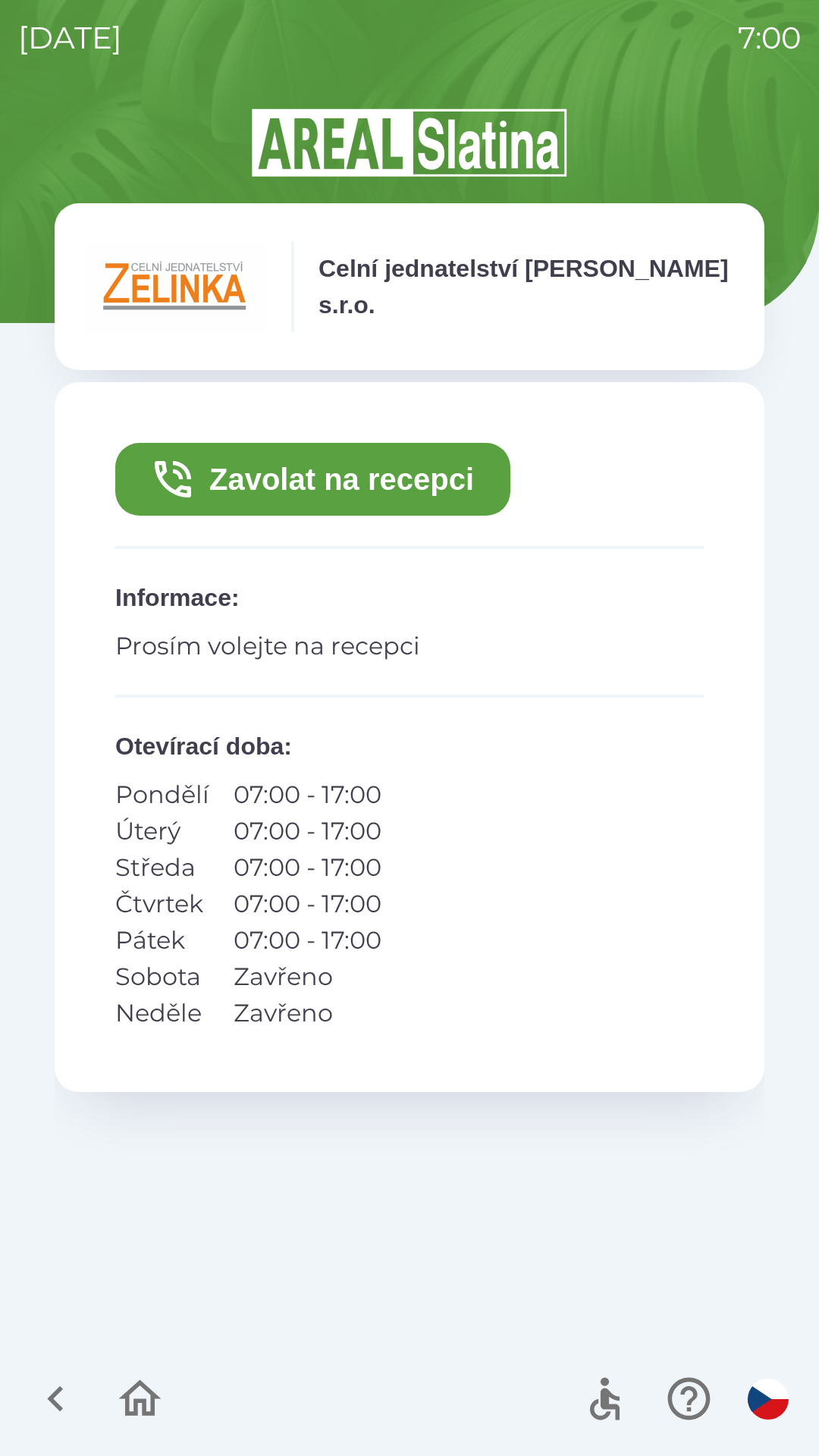
click at [757, 1375] on button "button" at bounding box center [768, 1399] width 53 height 53
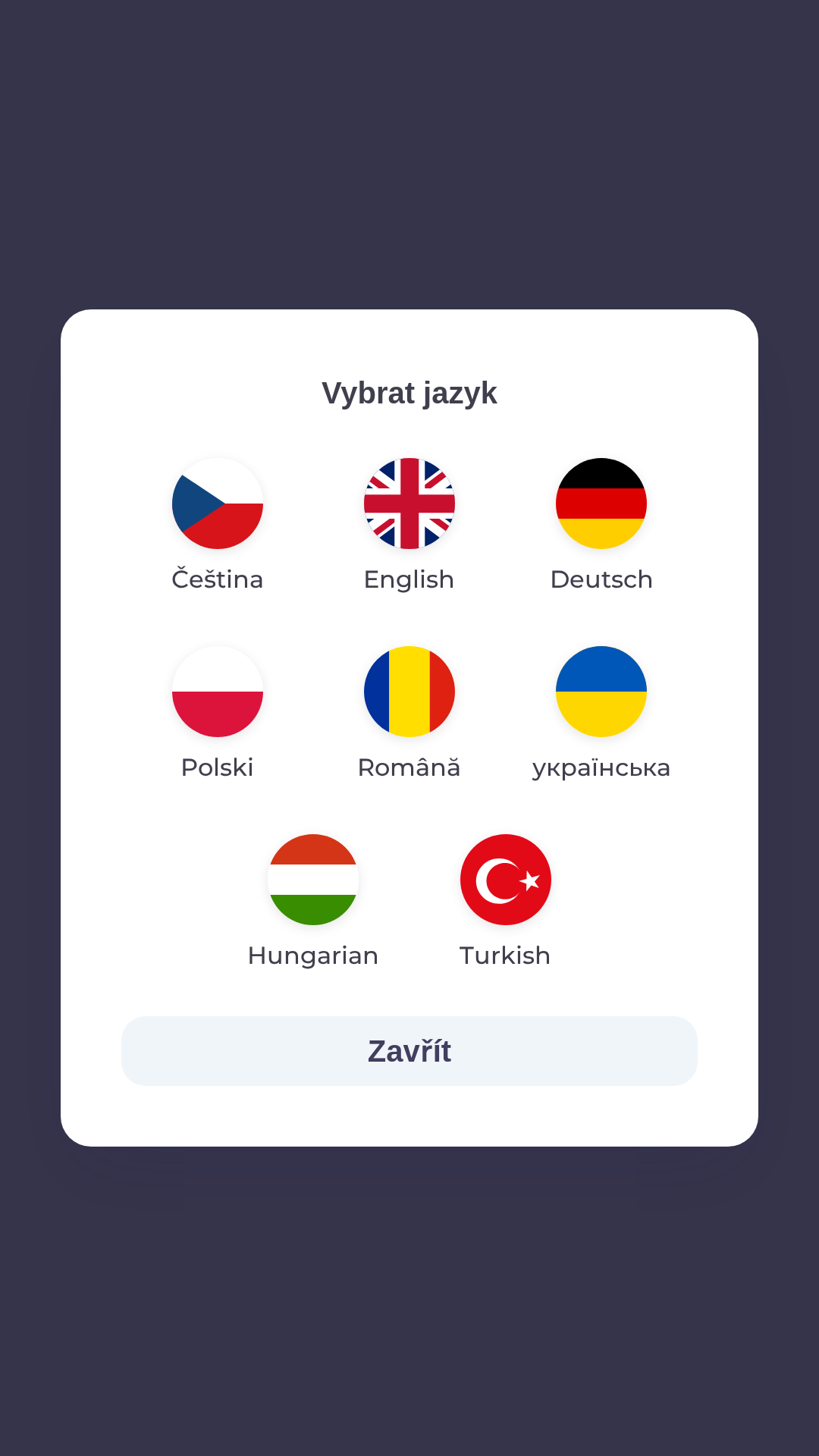
click at [603, 695] on img "button" at bounding box center [601, 691] width 91 height 91
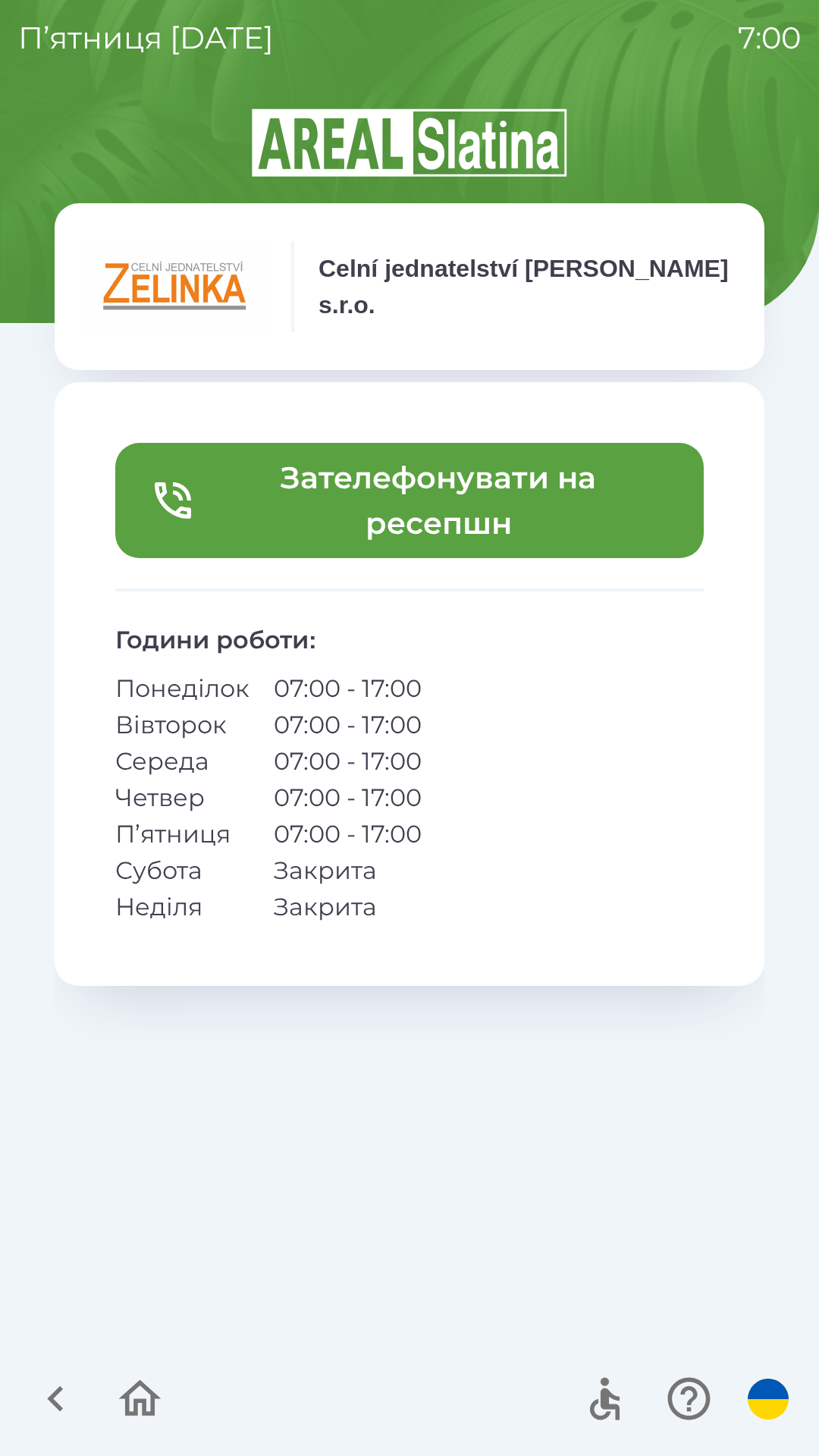
click at [183, 837] on p "П’ятниця" at bounding box center [182, 834] width 135 height 36
click at [465, 506] on button "Зателефонувати на ресепшн" at bounding box center [409, 500] width 589 height 115
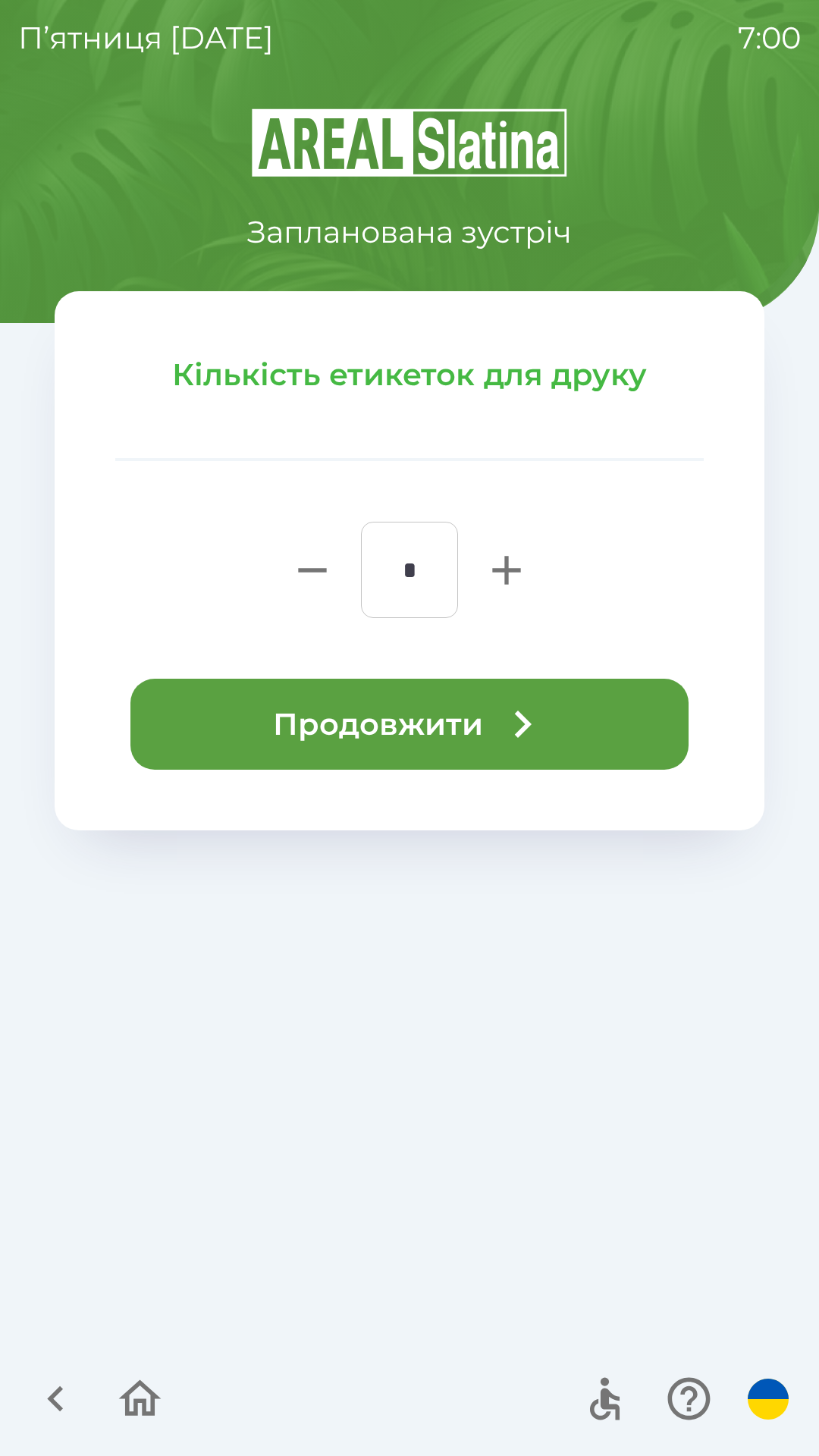
click at [491, 717] on button "Продовжити" at bounding box center [409, 724] width 559 height 91
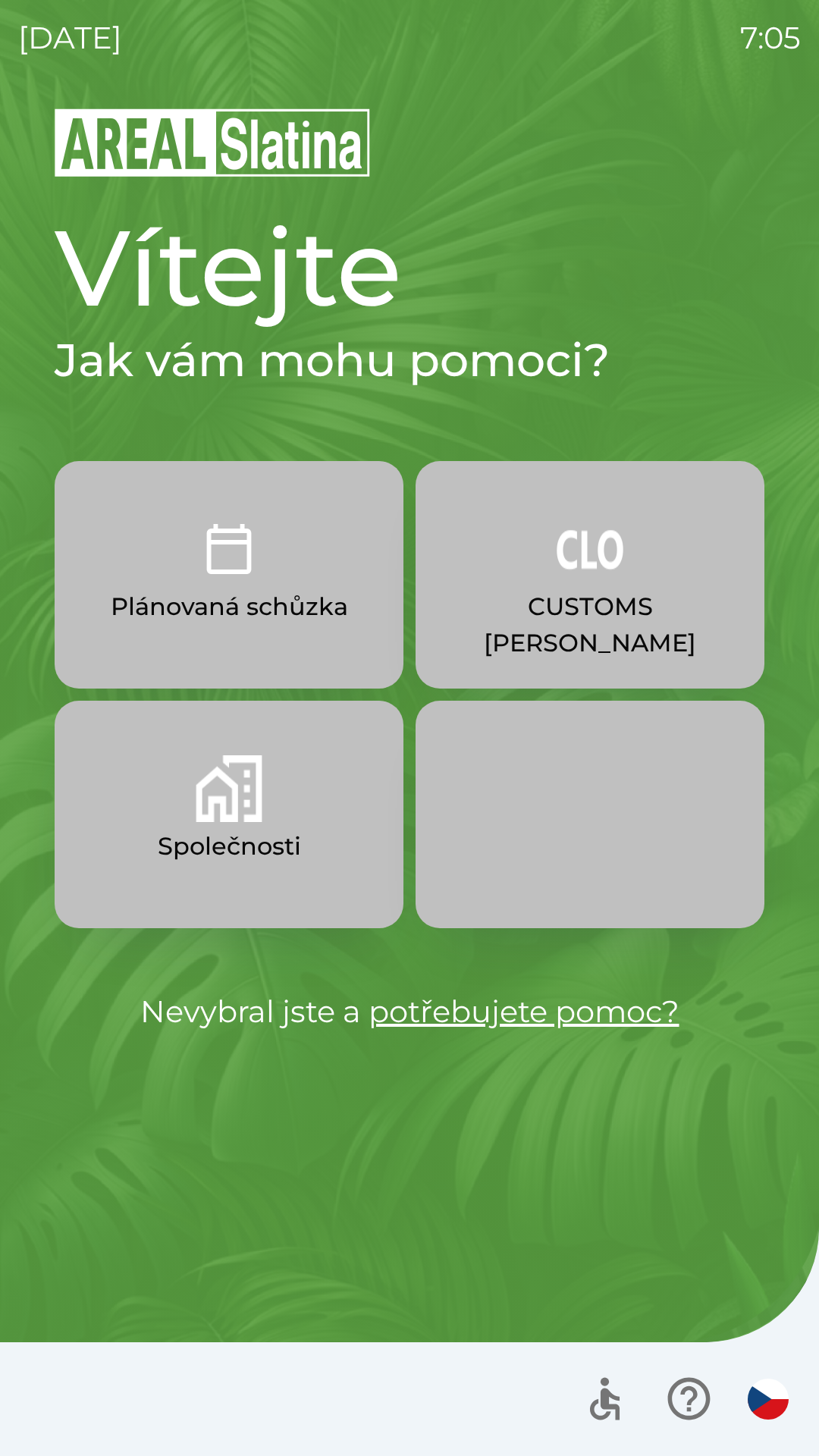
click at [598, 572] on img "button" at bounding box center [590, 549] width 67 height 67
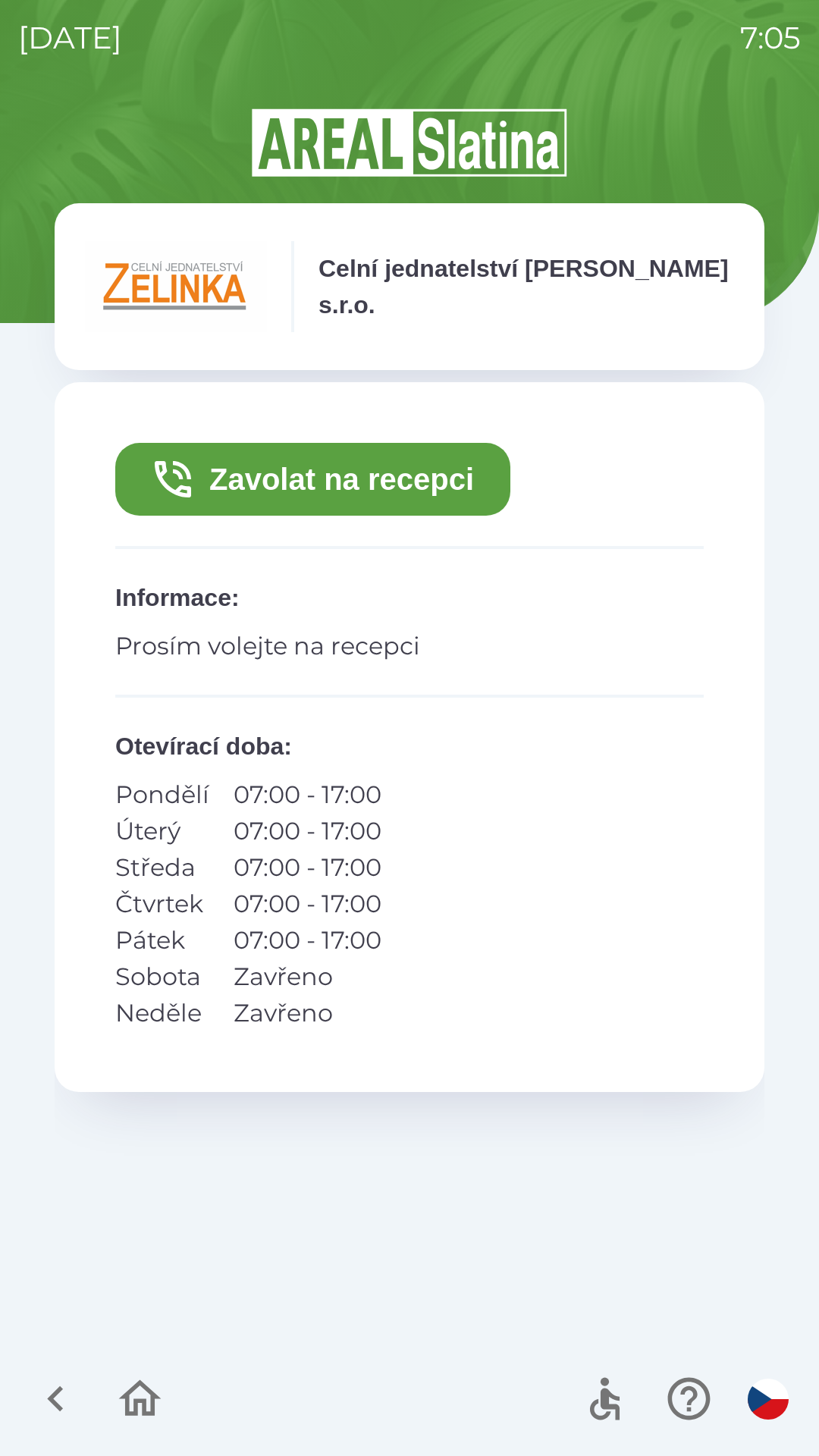
click at [442, 480] on button "Zavolat na recepci" at bounding box center [312, 479] width 395 height 73
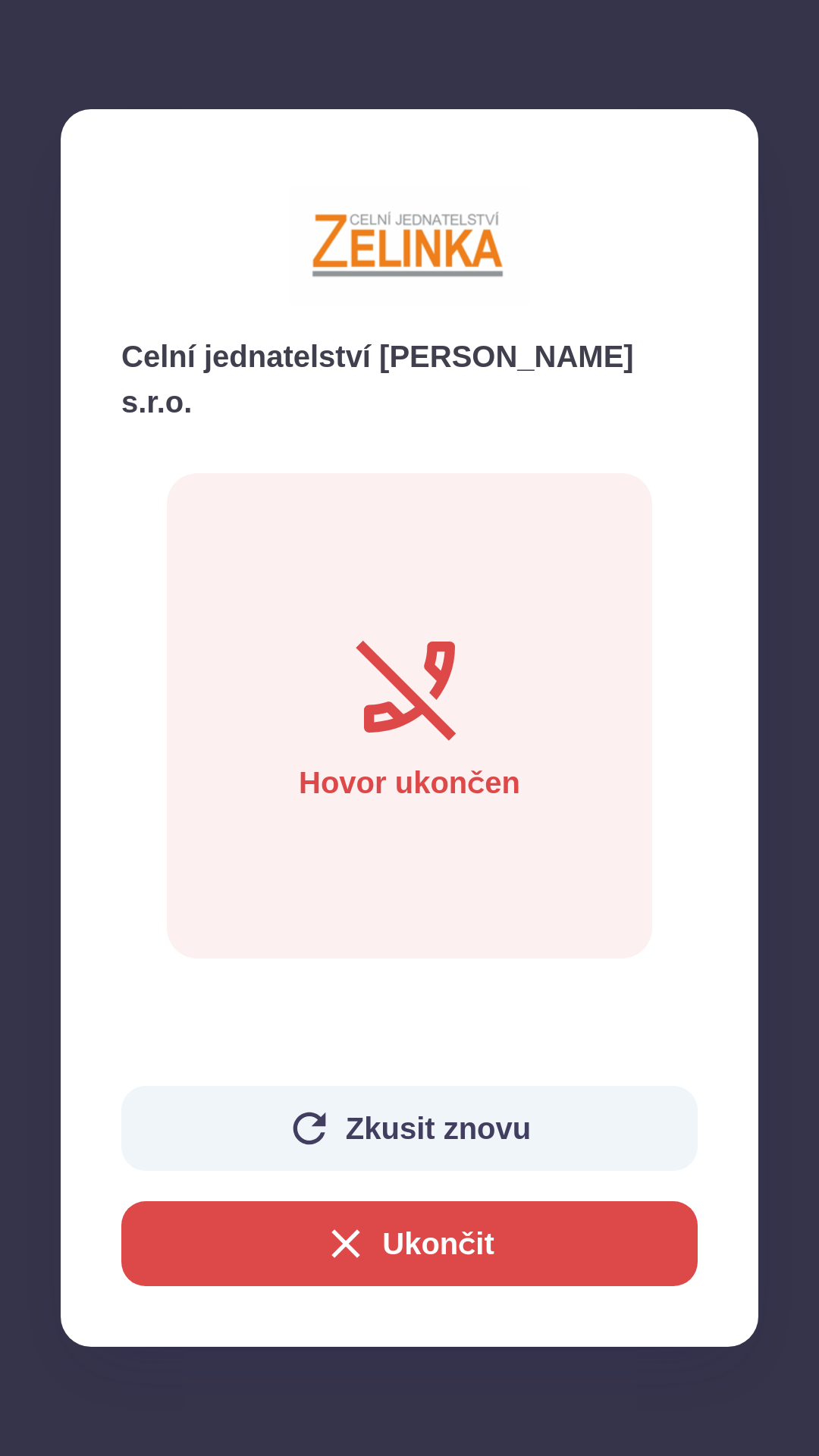
click at [569, 1241] on button "Ukončit" at bounding box center [409, 1243] width 576 height 85
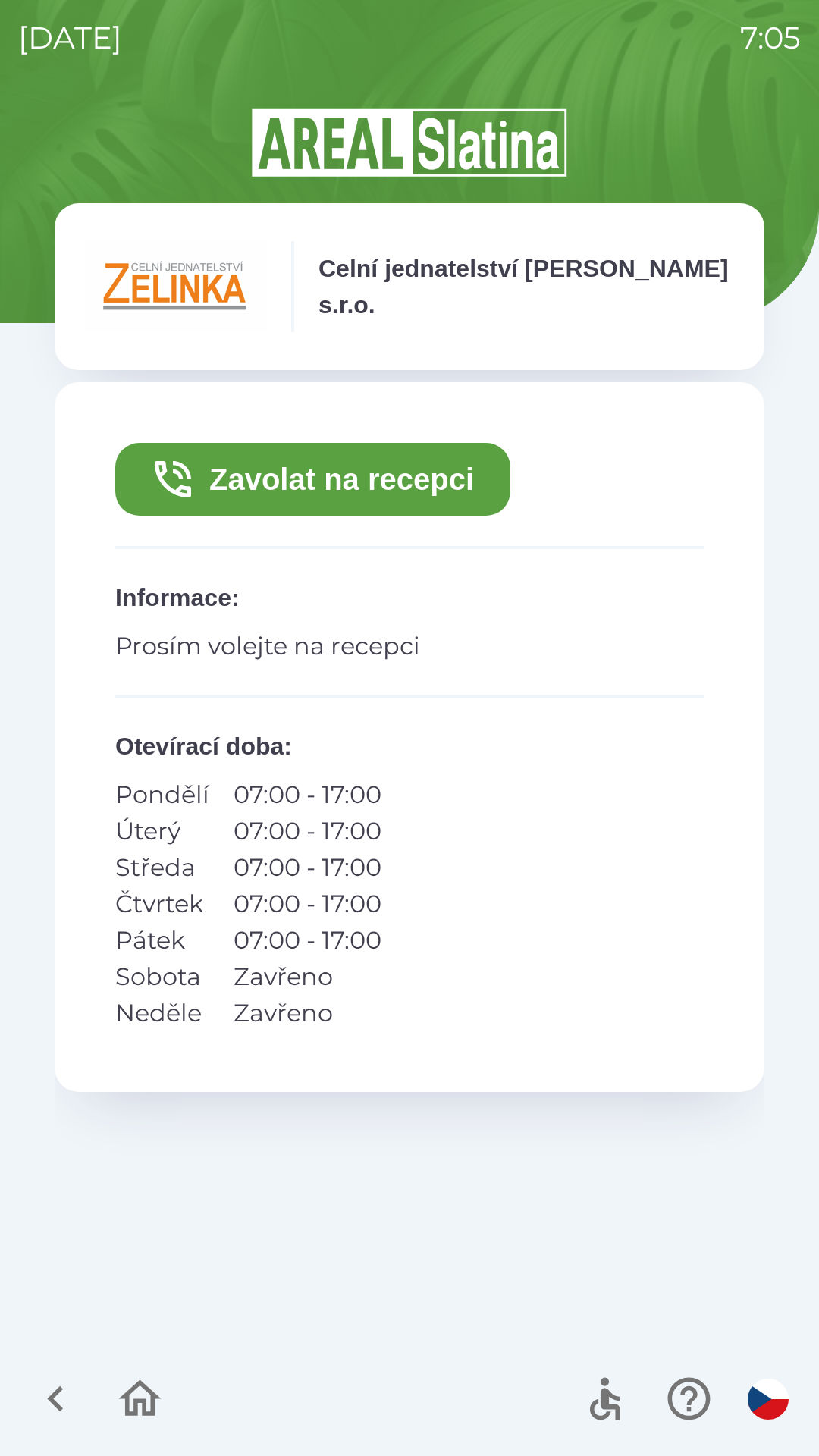
click at [436, 469] on button "Zavolat na recepci" at bounding box center [312, 479] width 395 height 73
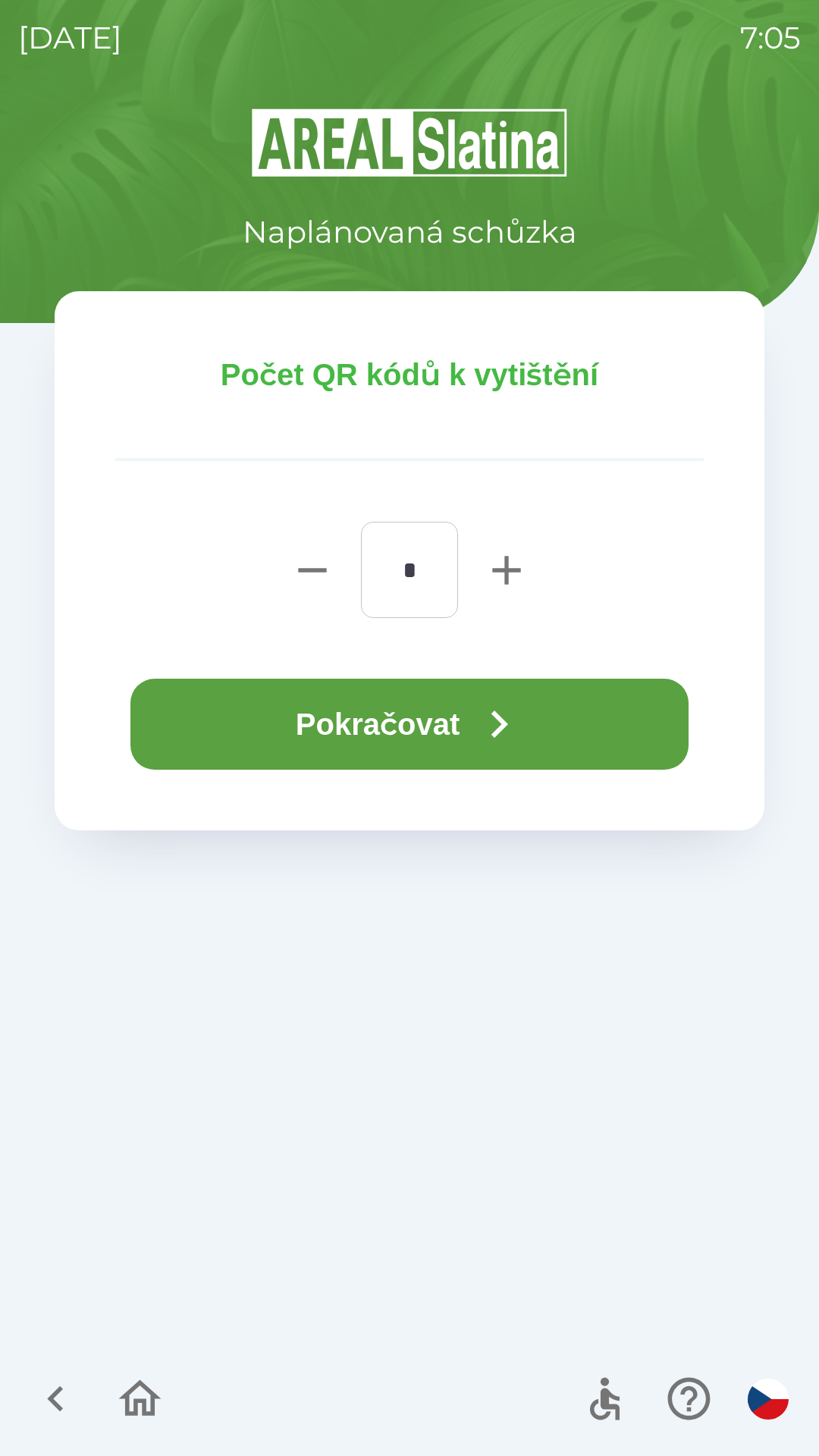
click at [555, 724] on button "Pokračovat" at bounding box center [409, 724] width 559 height 91
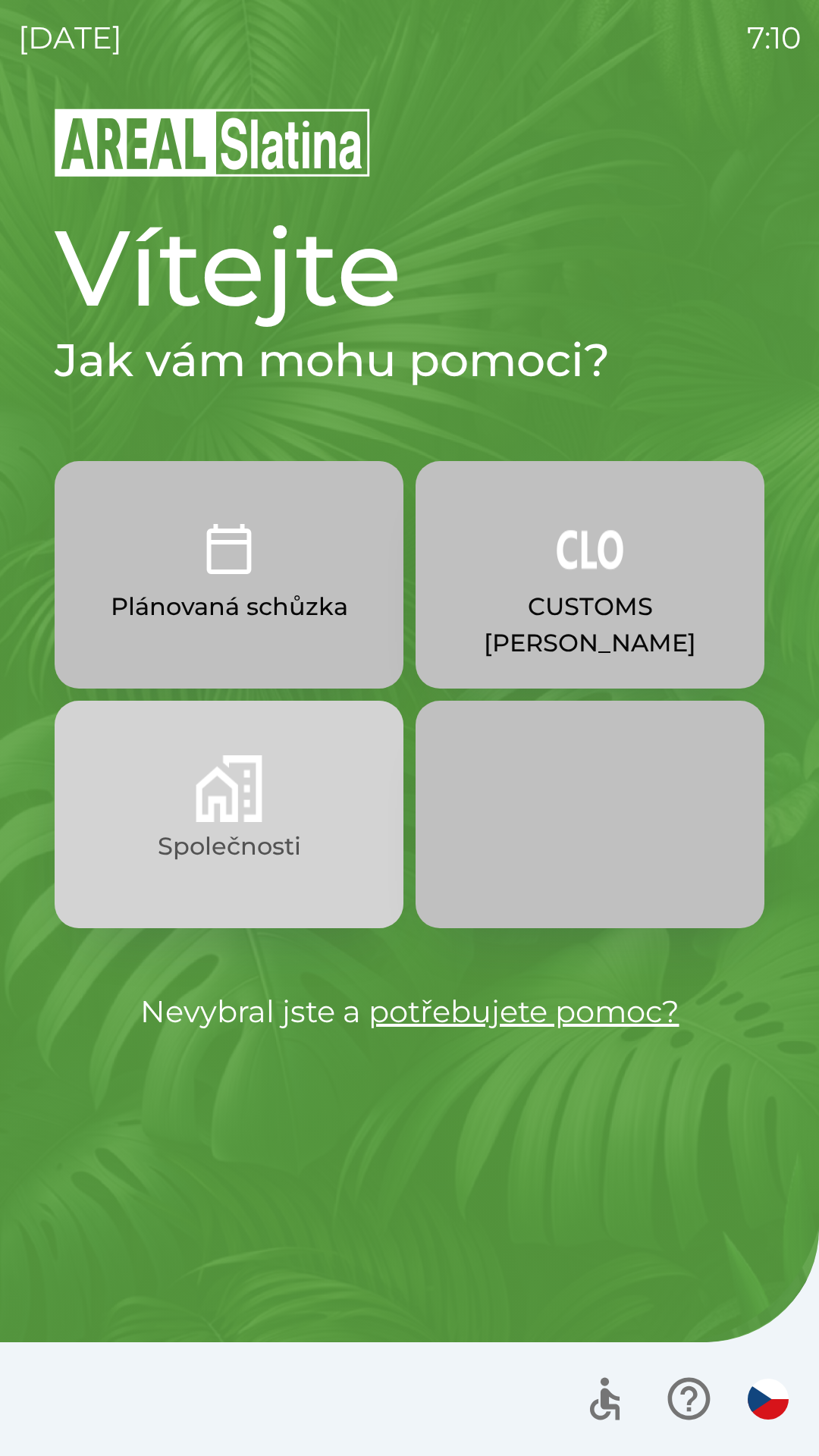
click at [245, 793] on img "button" at bounding box center [229, 789] width 67 height 67
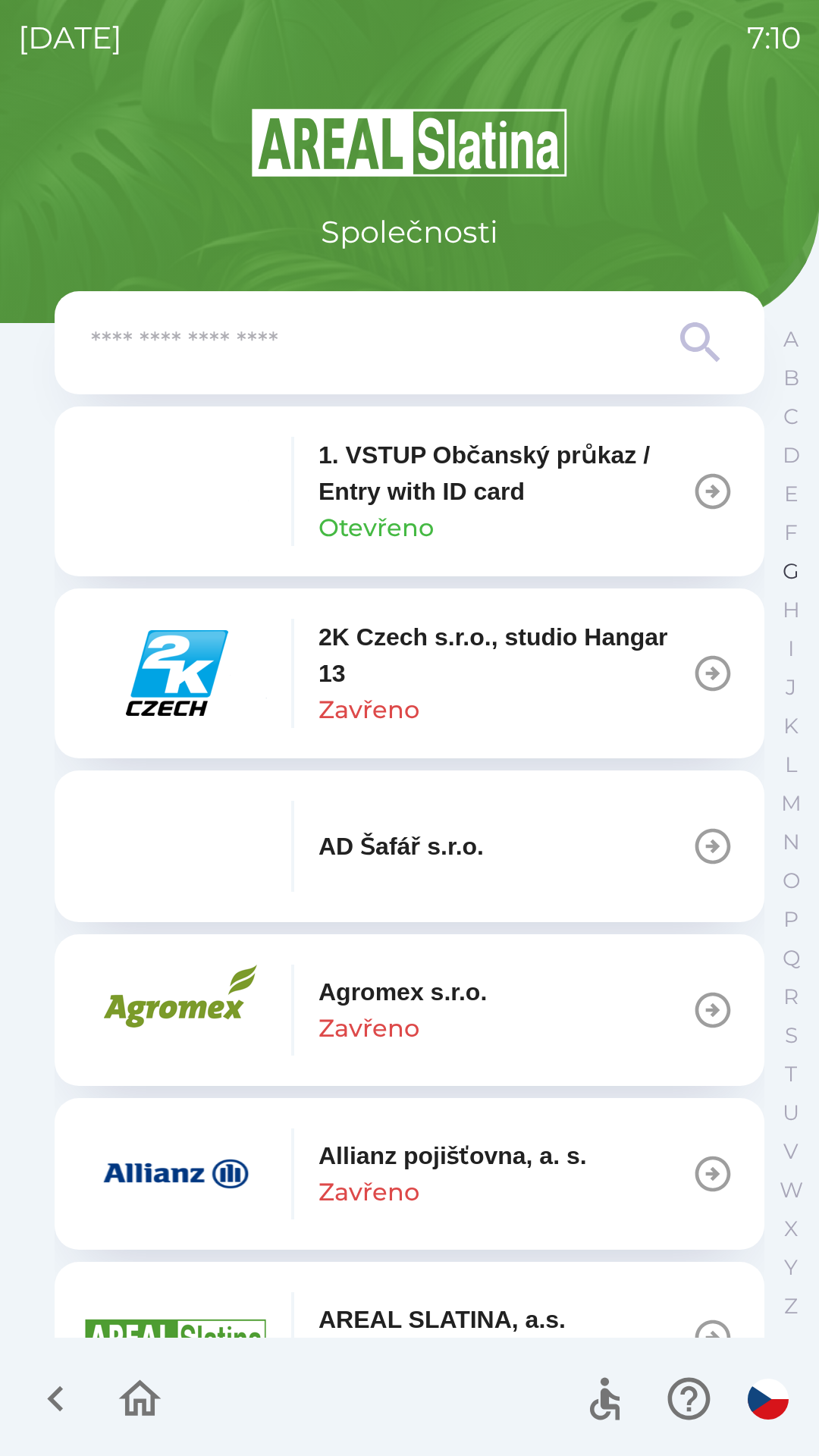
click at [790, 570] on p "G" at bounding box center [791, 571] width 17 height 26
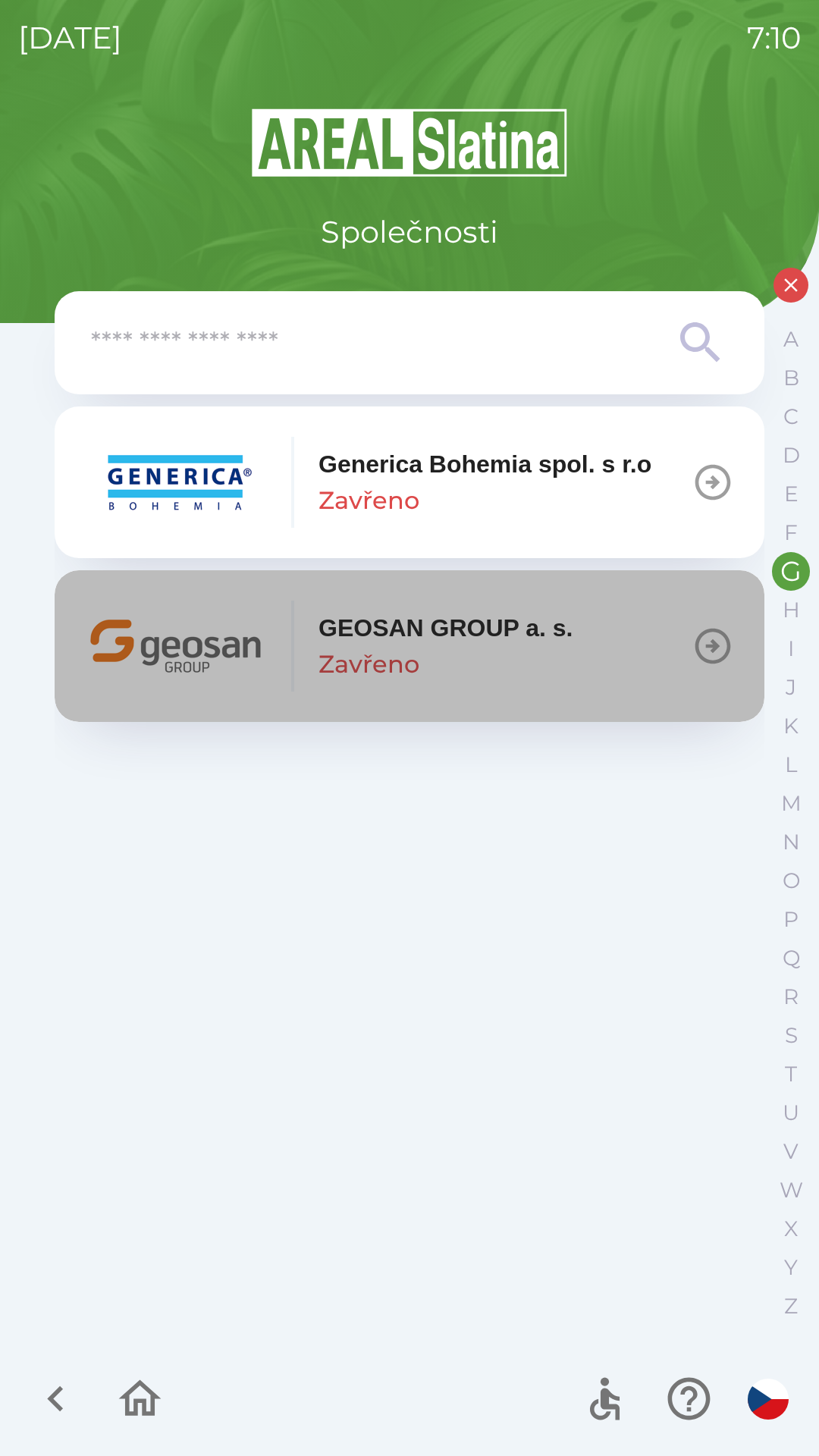
click at [534, 662] on div "GEOSAN GROUP a. s. Zavřeno" at bounding box center [446, 645] width 255 height 73
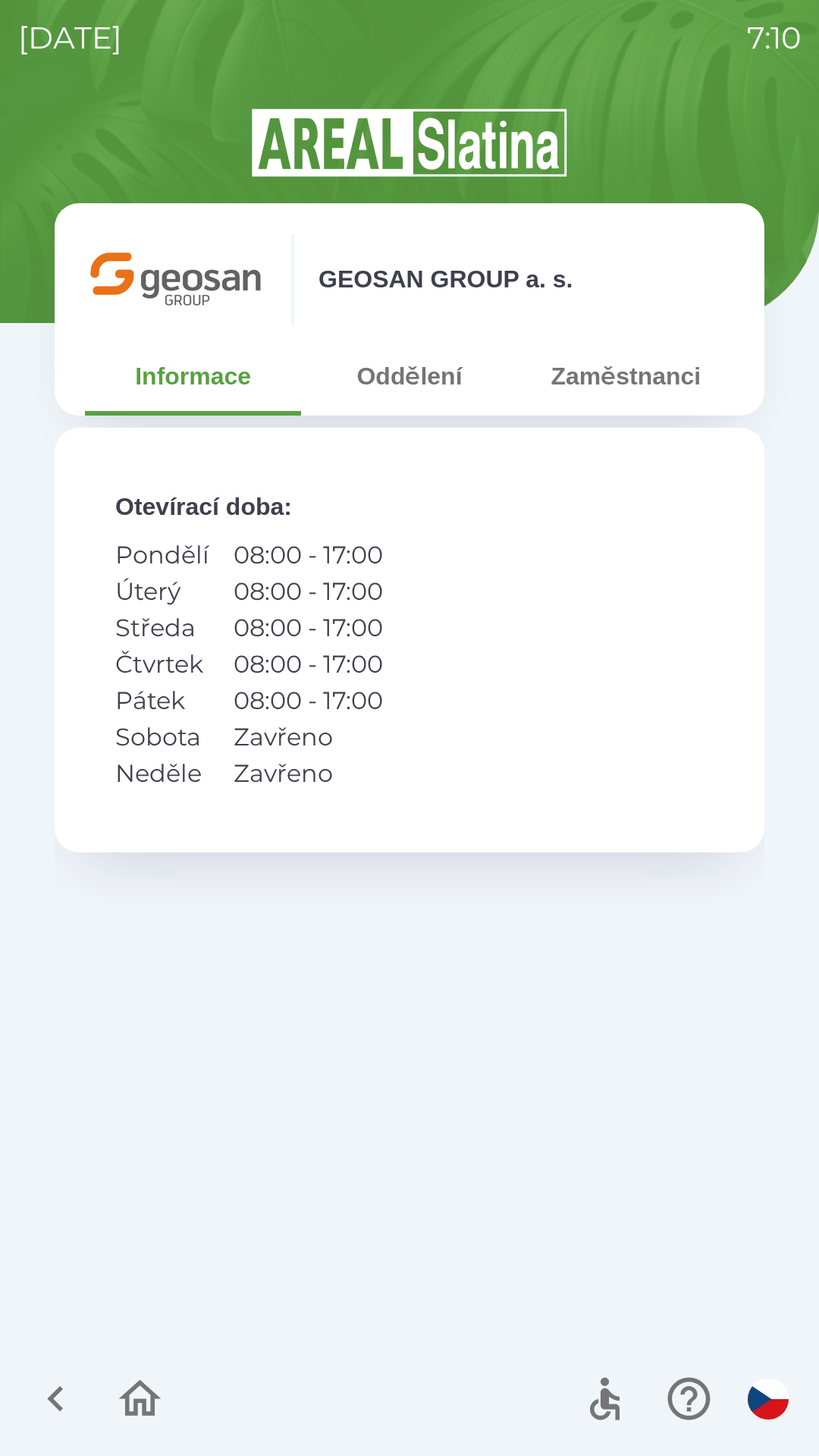
click at [615, 387] on button "Zaměstnanci" at bounding box center [626, 376] width 216 height 55
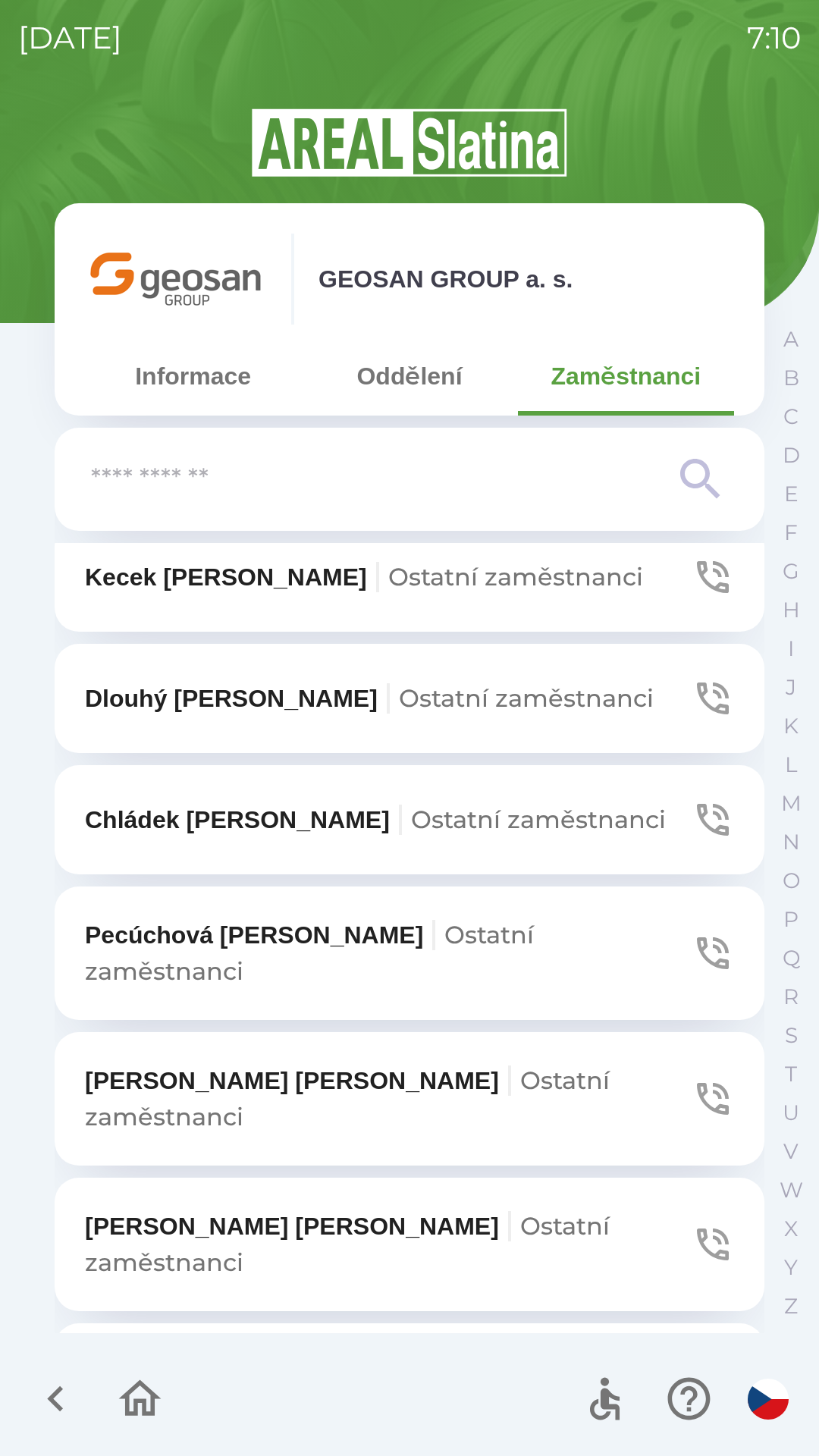
scroll to position [1093, 0]
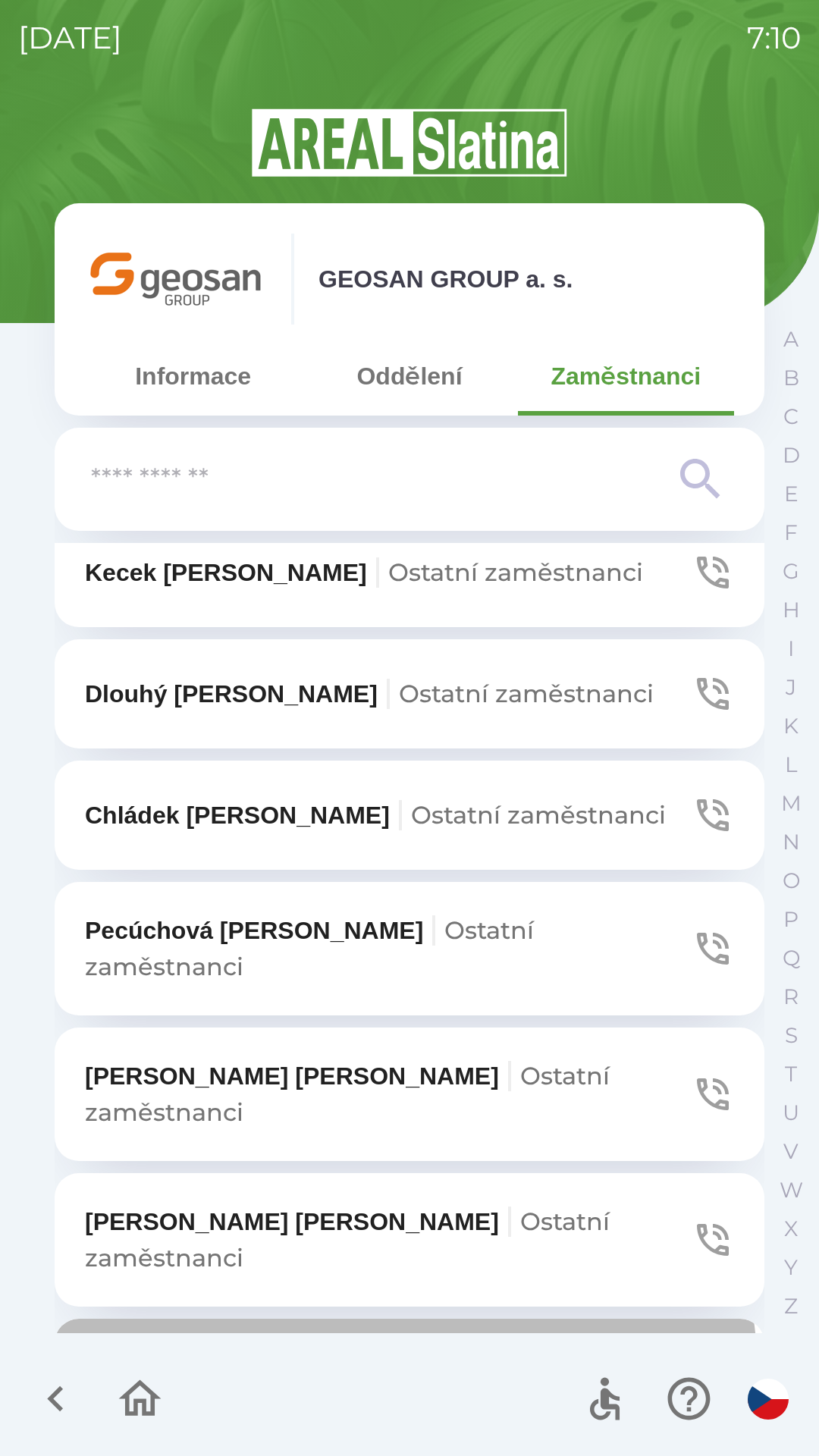
click at [366, 1351] on span "Ostatní zaměstnanci" at bounding box center [347, 1384] width 525 height 66
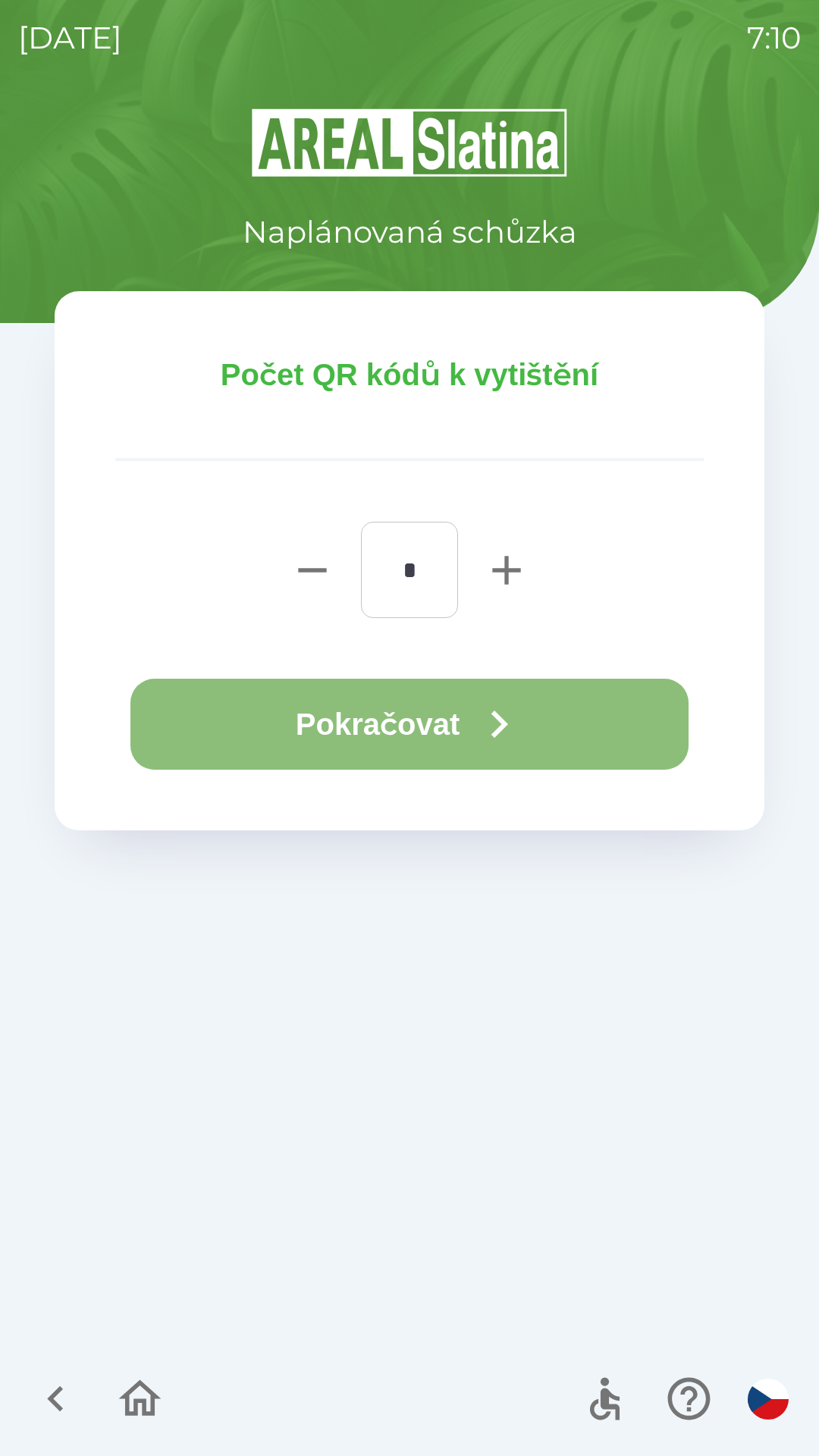
click at [481, 724] on icon "button" at bounding box center [499, 724] width 55 height 55
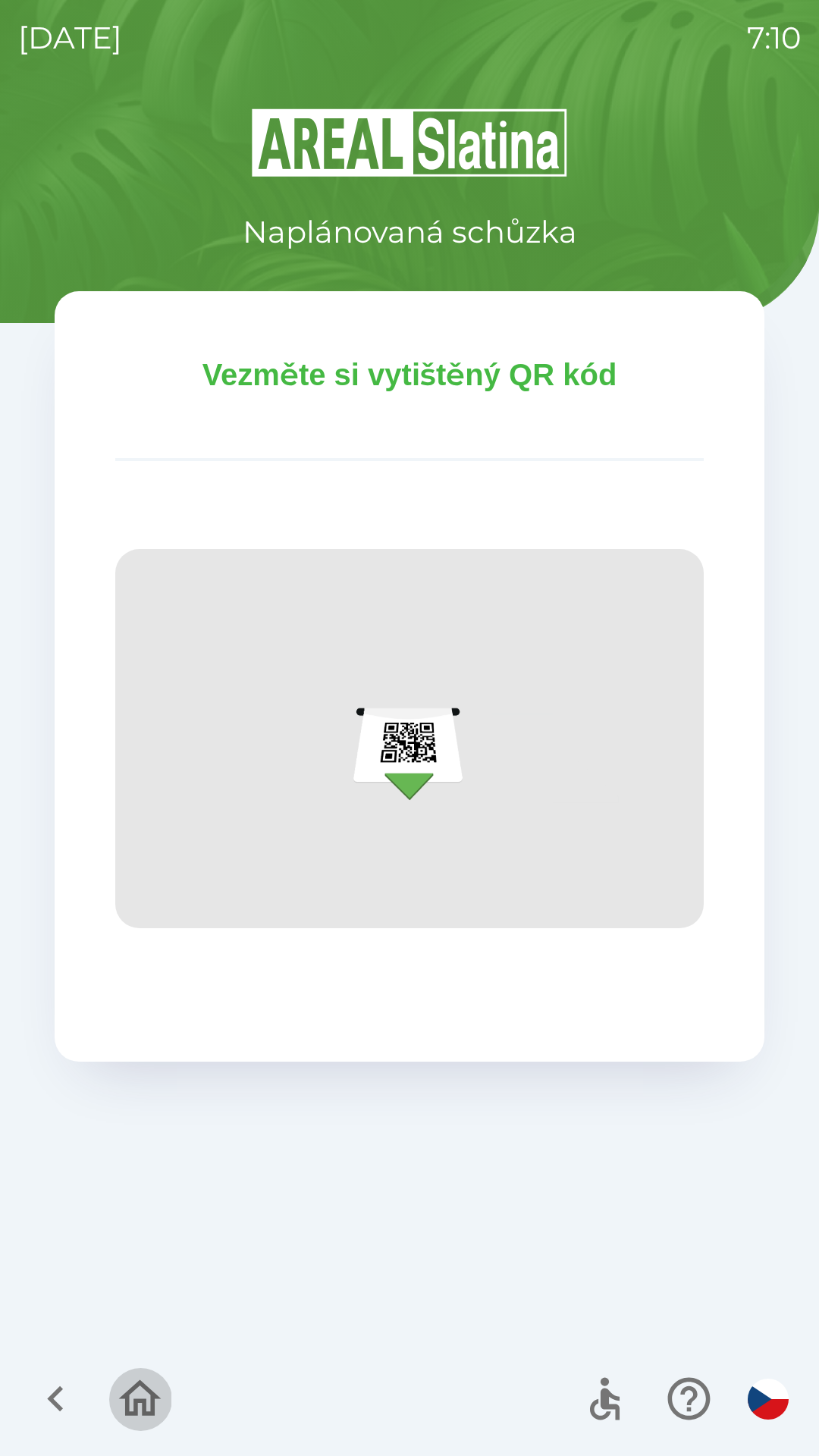
click at [137, 1392] on icon "button" at bounding box center [140, 1399] width 51 height 51
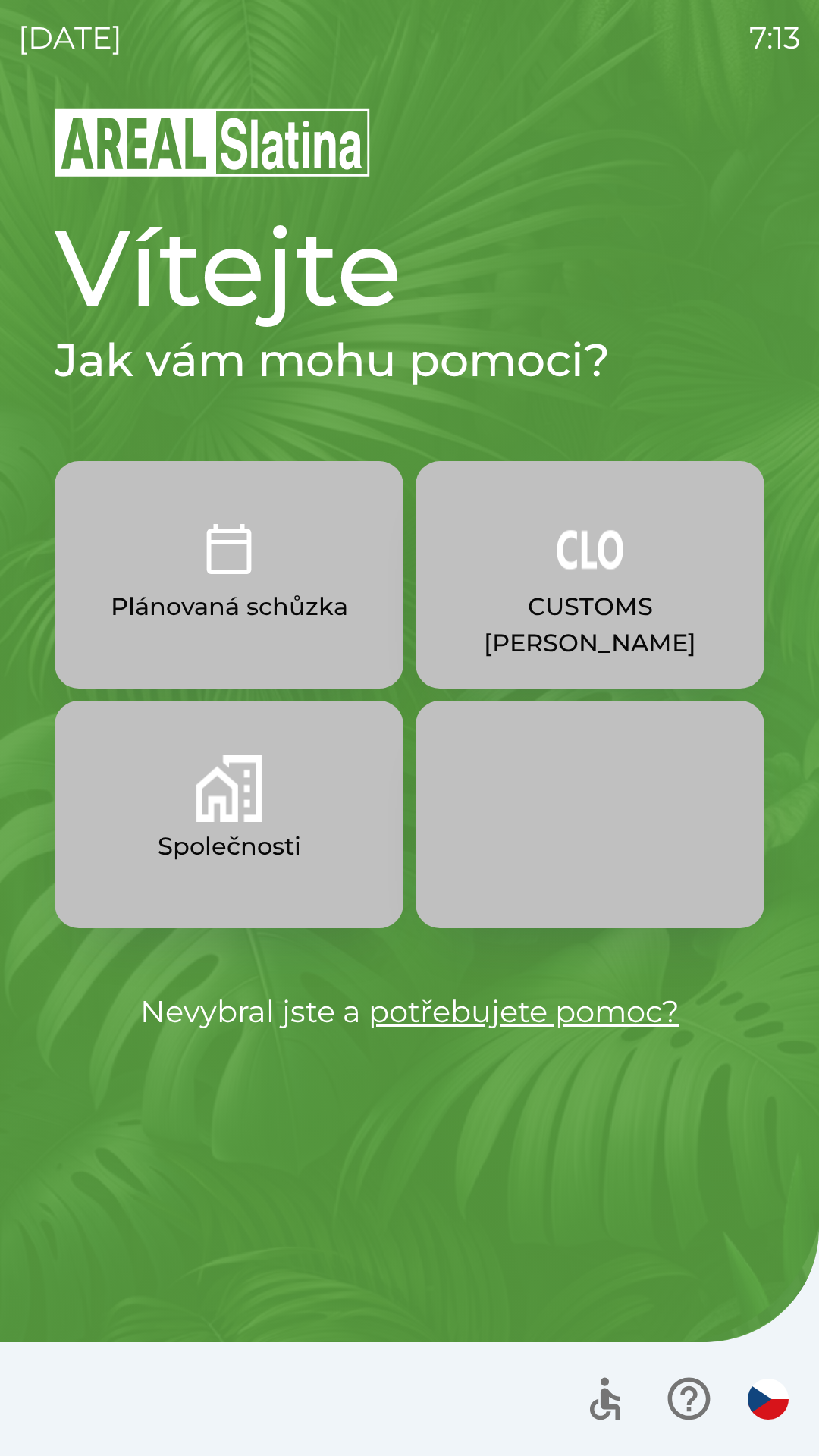
click at [599, 577] on img "button" at bounding box center [590, 549] width 67 height 67
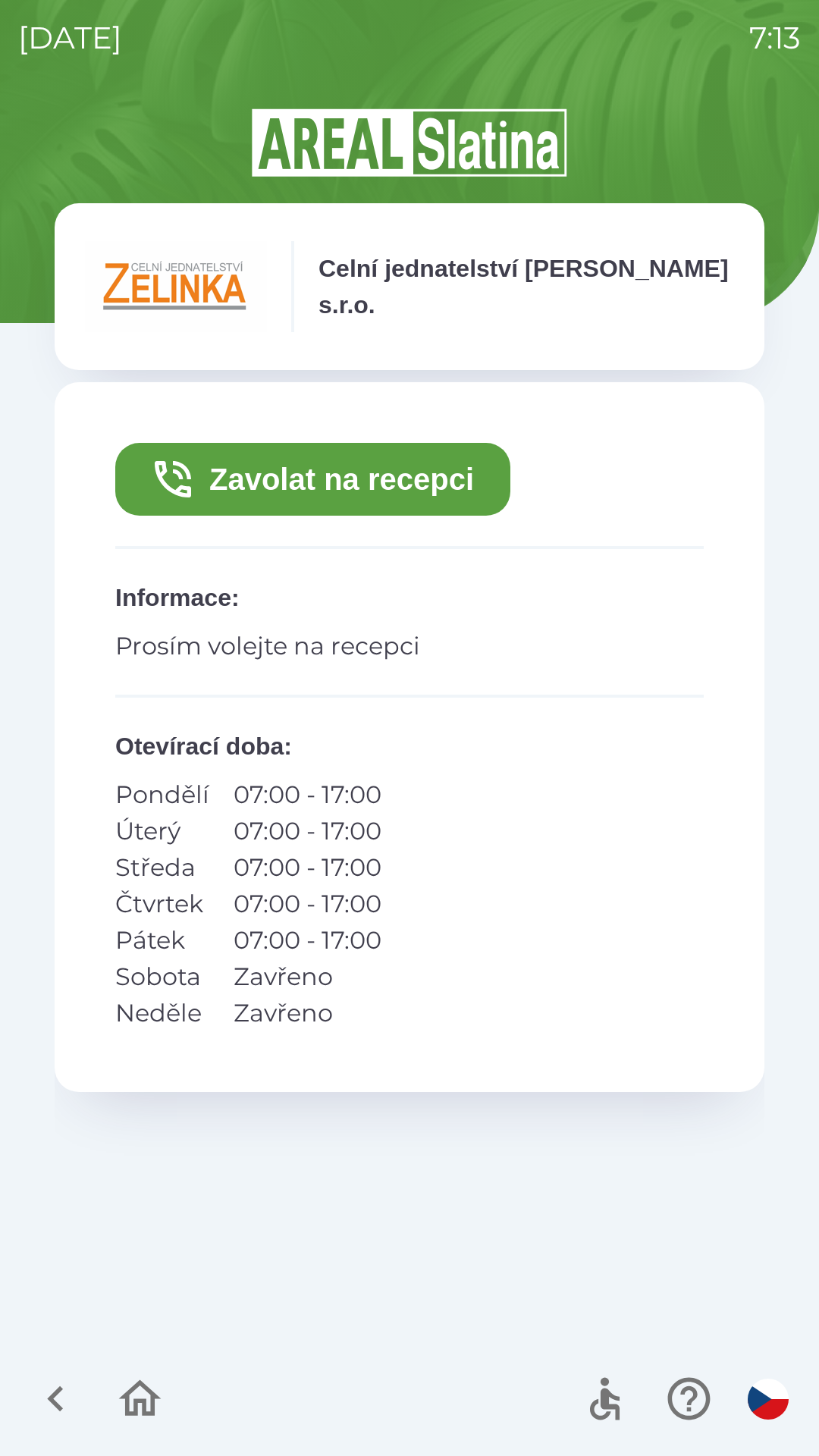
click at [415, 490] on button "Zavolat na recepci" at bounding box center [312, 479] width 395 height 73
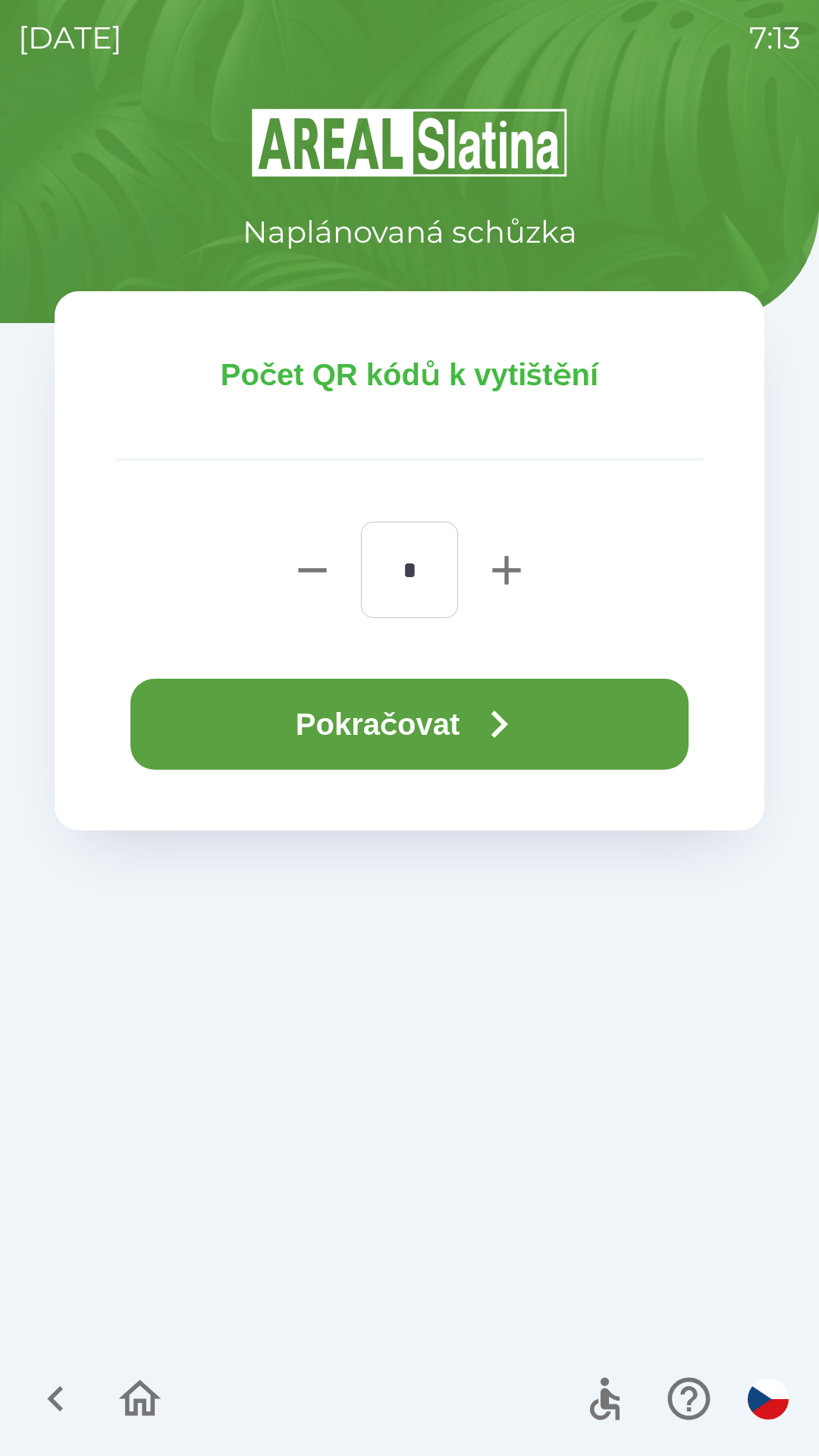
click at [432, 726] on button "Pokračovat" at bounding box center [409, 724] width 559 height 91
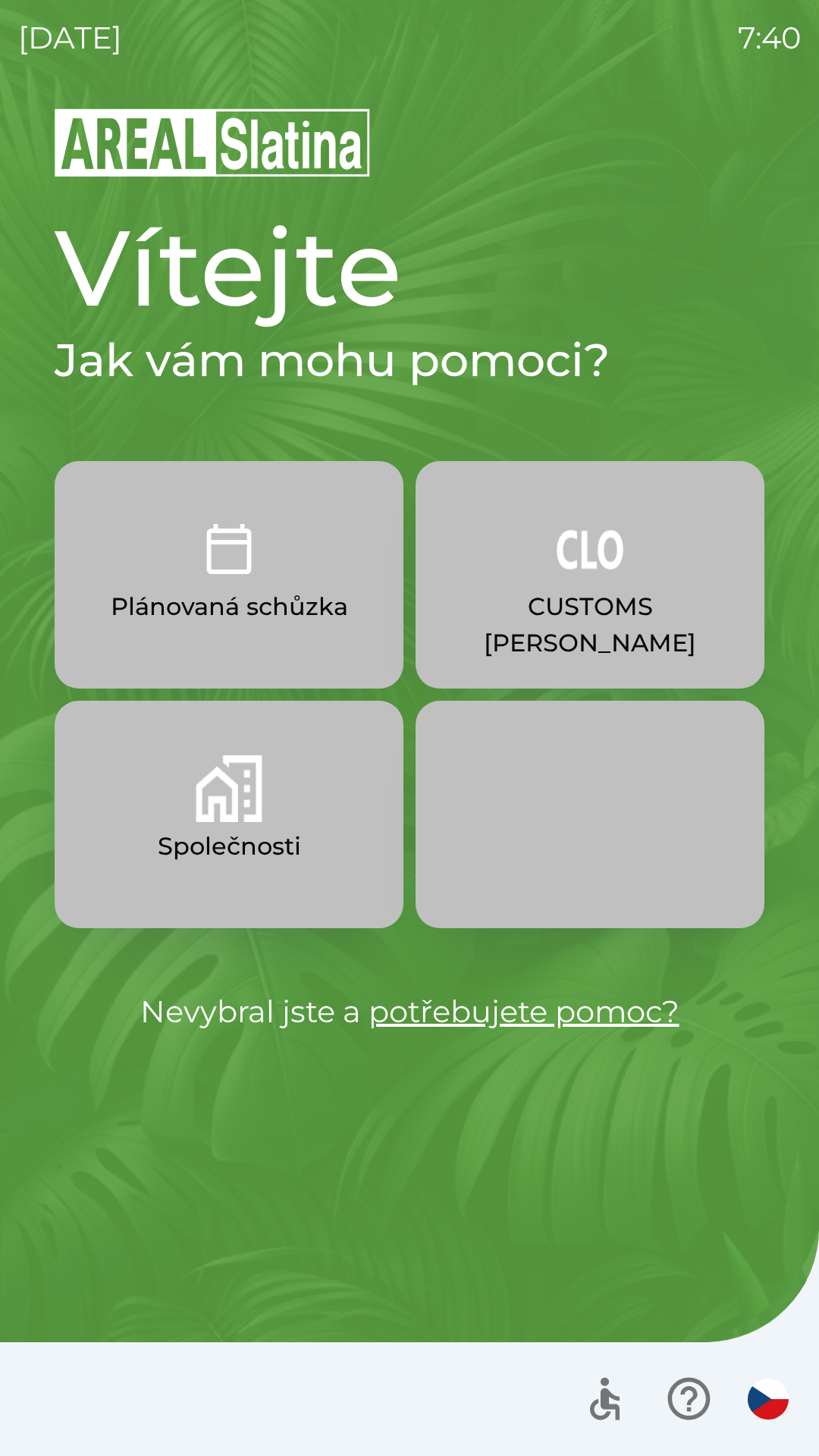
click at [567, 579] on img "button" at bounding box center [590, 549] width 67 height 67
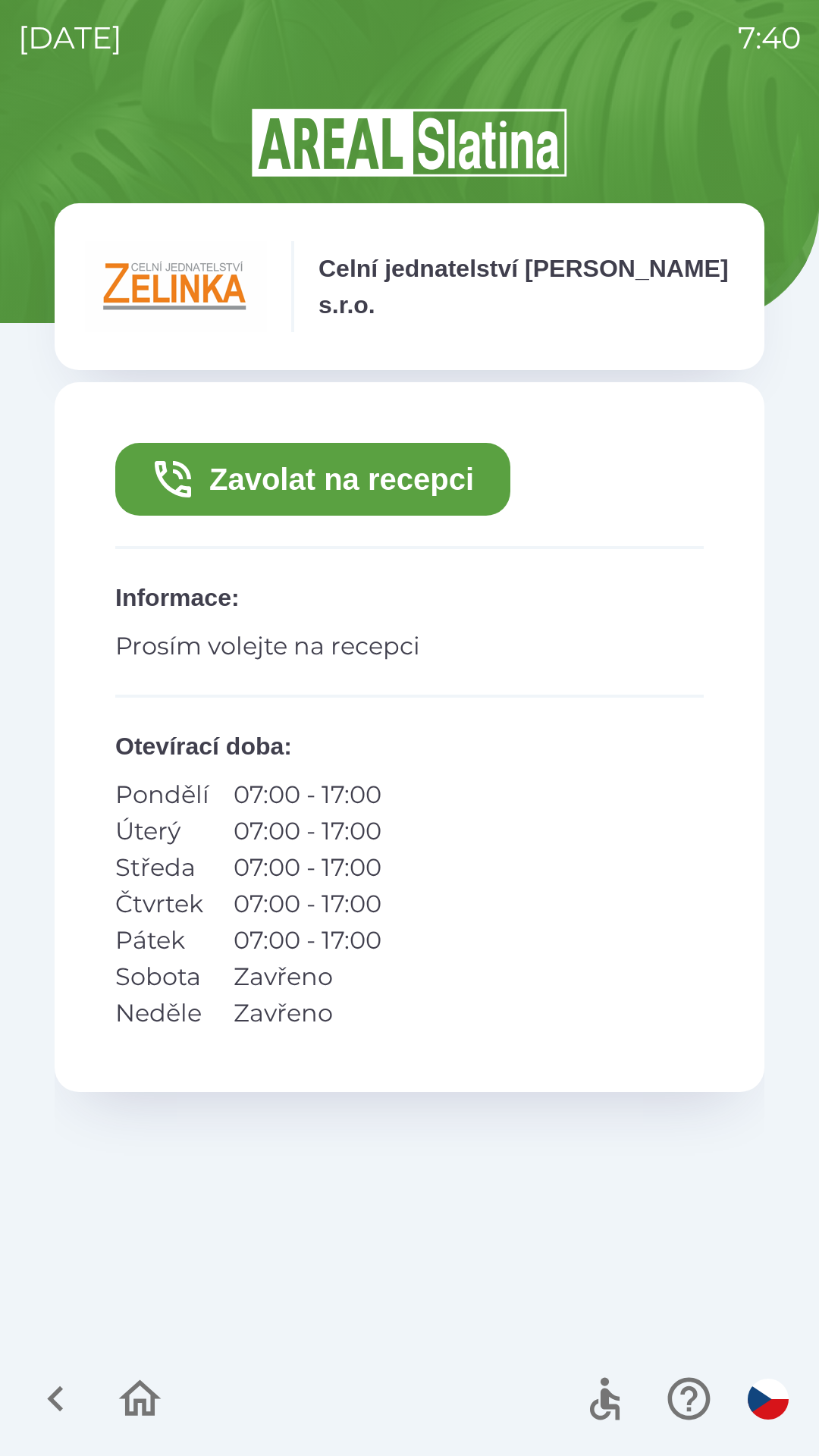
click at [305, 467] on button "Zavolat na recepci" at bounding box center [312, 479] width 395 height 73
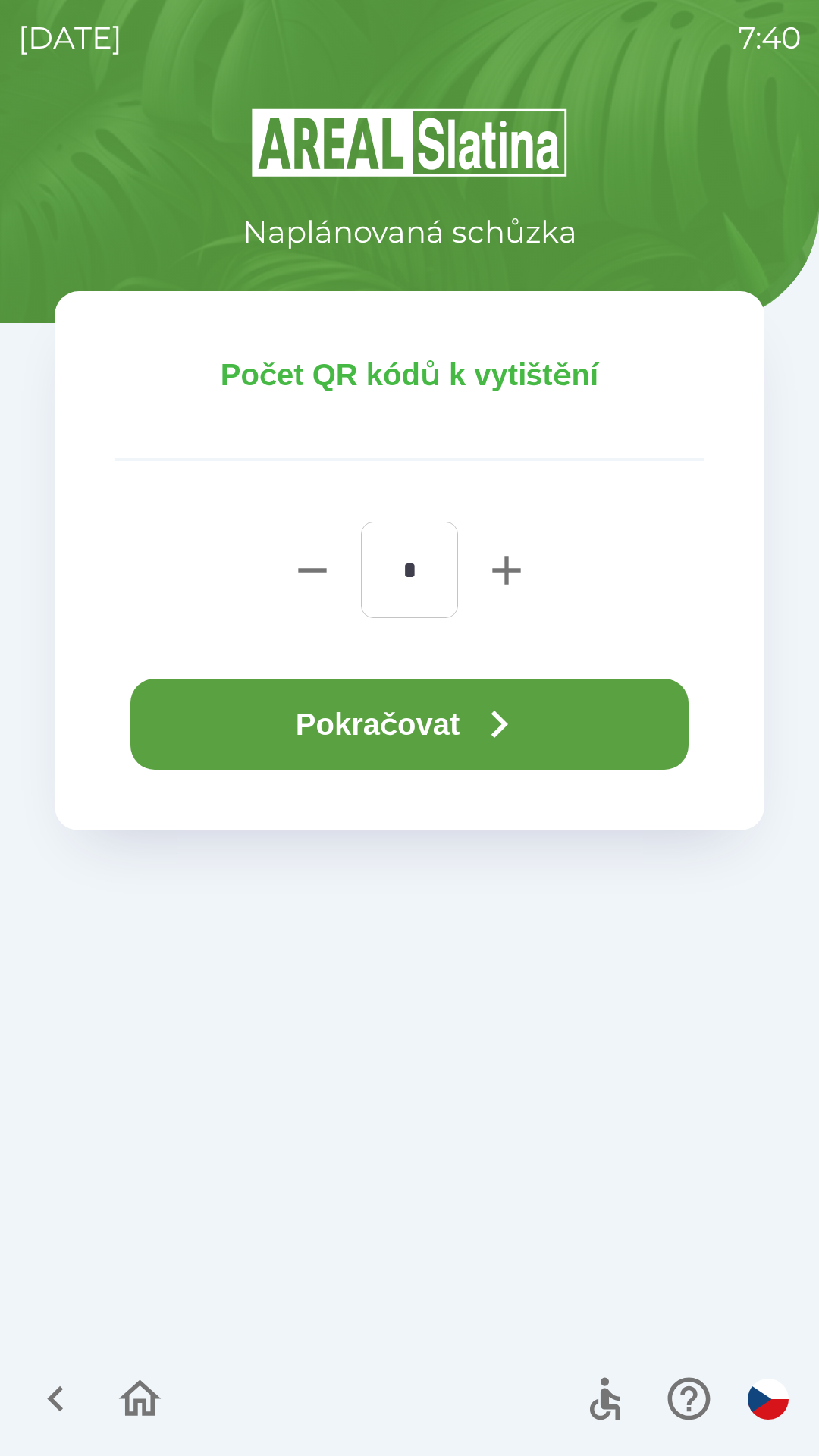
click at [611, 713] on button "Pokračovat" at bounding box center [409, 724] width 559 height 91
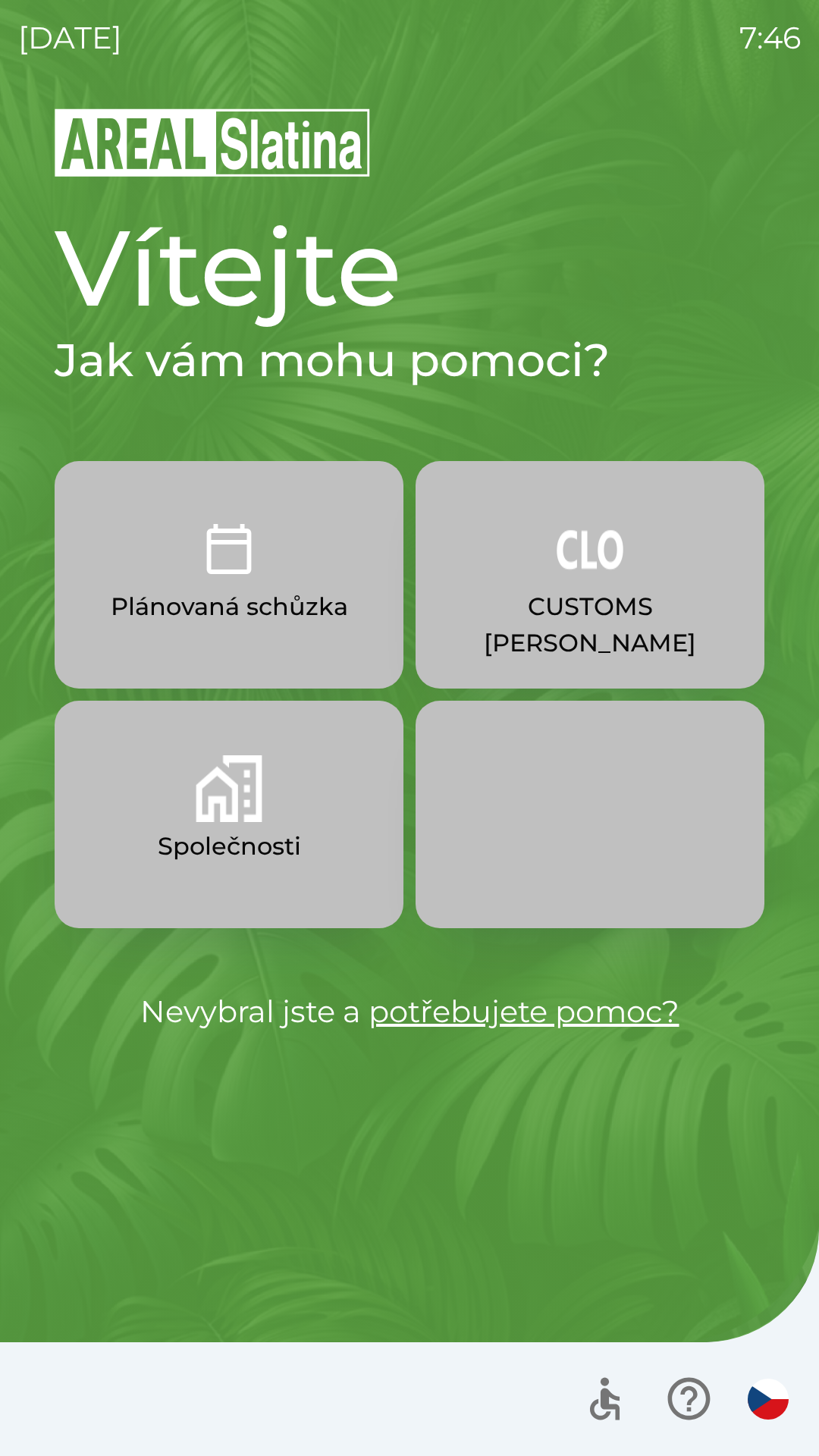
click at [584, 584] on button "CUSTOMS [PERSON_NAME]" at bounding box center [590, 574] width 349 height 228
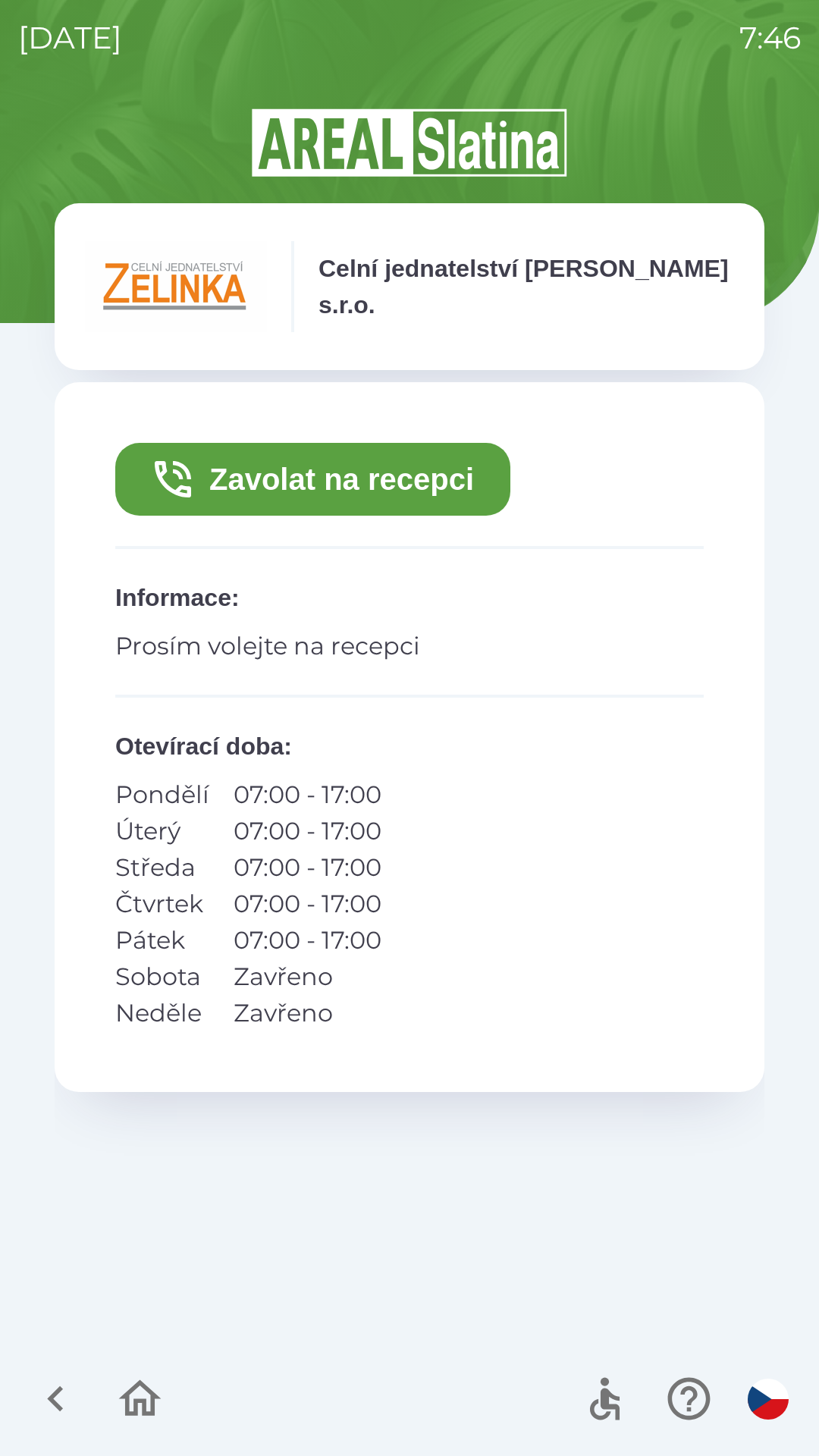
click at [292, 481] on button "Zavolat na recepci" at bounding box center [312, 479] width 395 height 73
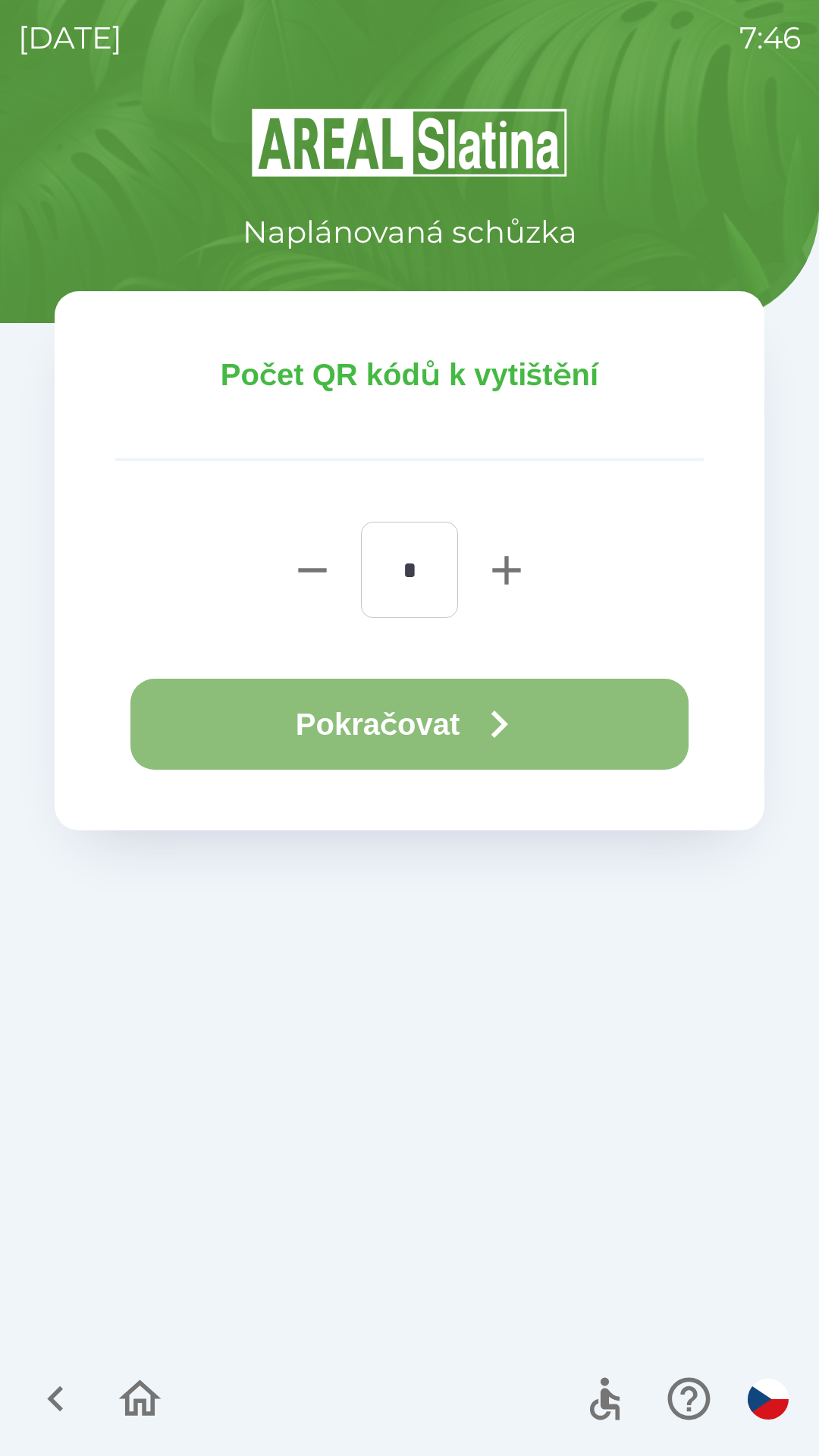
click at [383, 715] on button "Pokračovat" at bounding box center [409, 724] width 559 height 91
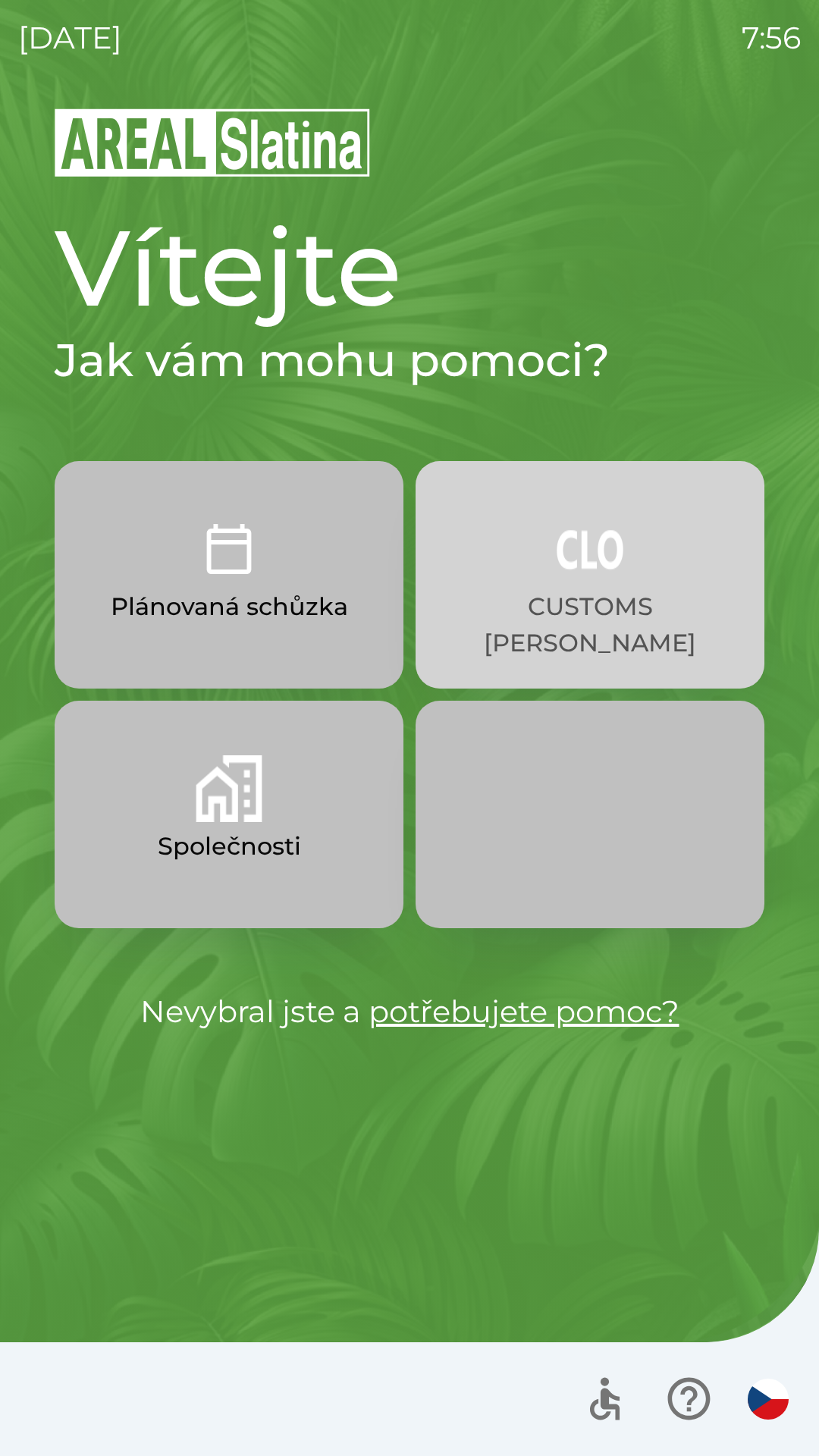
click at [590, 559] on img "button" at bounding box center [590, 549] width 67 height 67
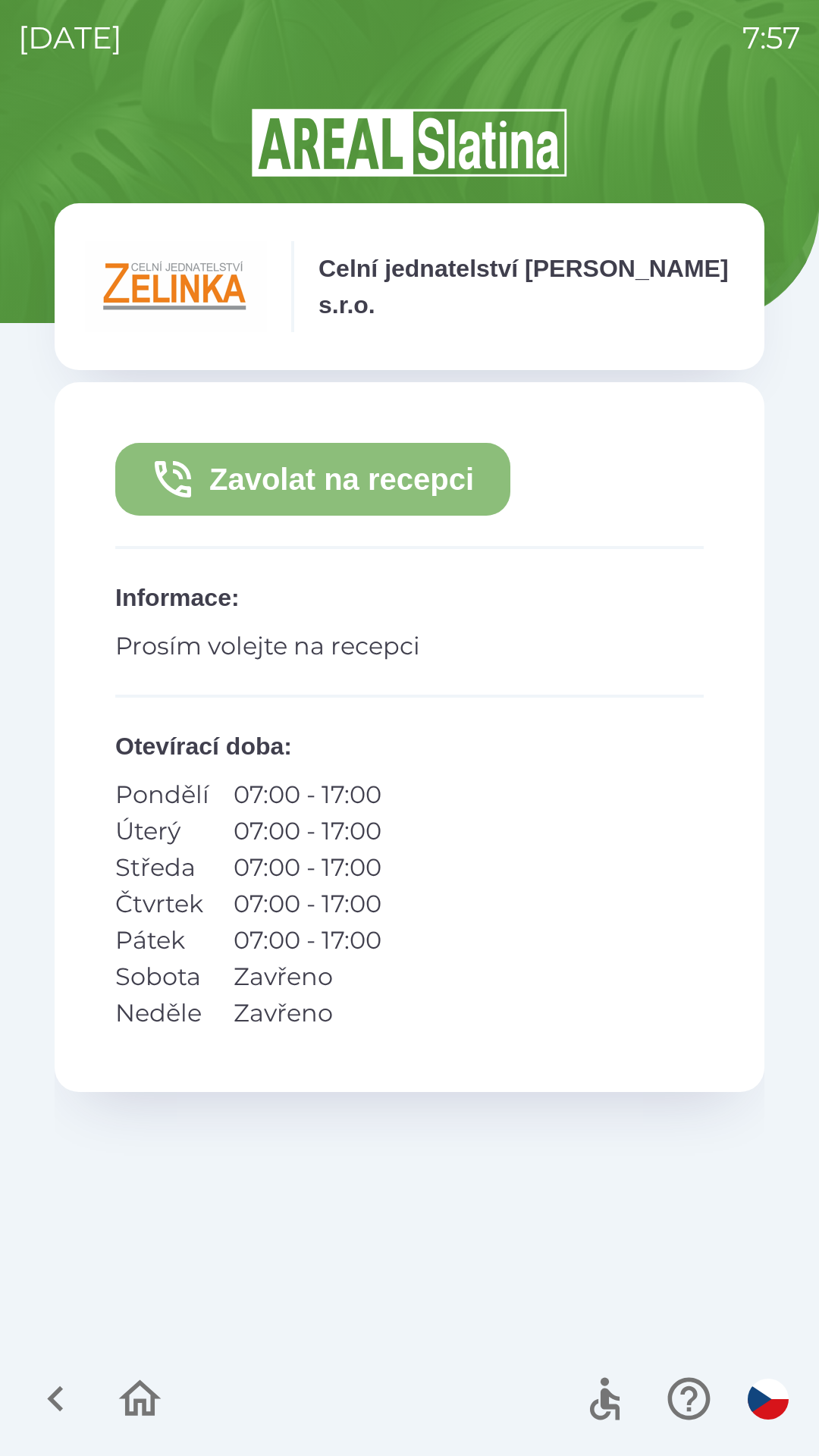
click at [363, 480] on button "Zavolat na recepci" at bounding box center [312, 479] width 395 height 73
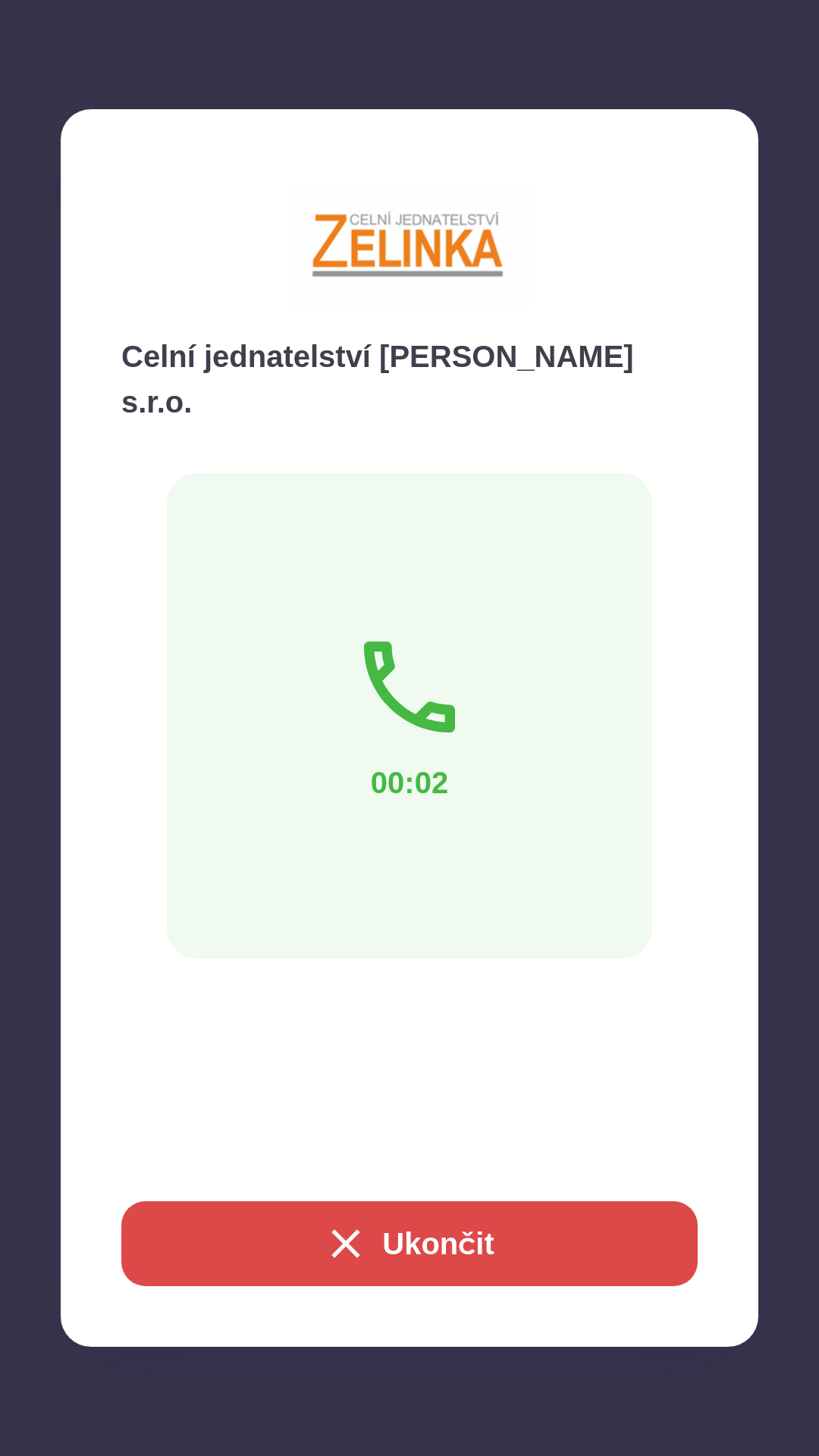
click at [450, 1241] on button "Ukončit" at bounding box center [409, 1243] width 576 height 85
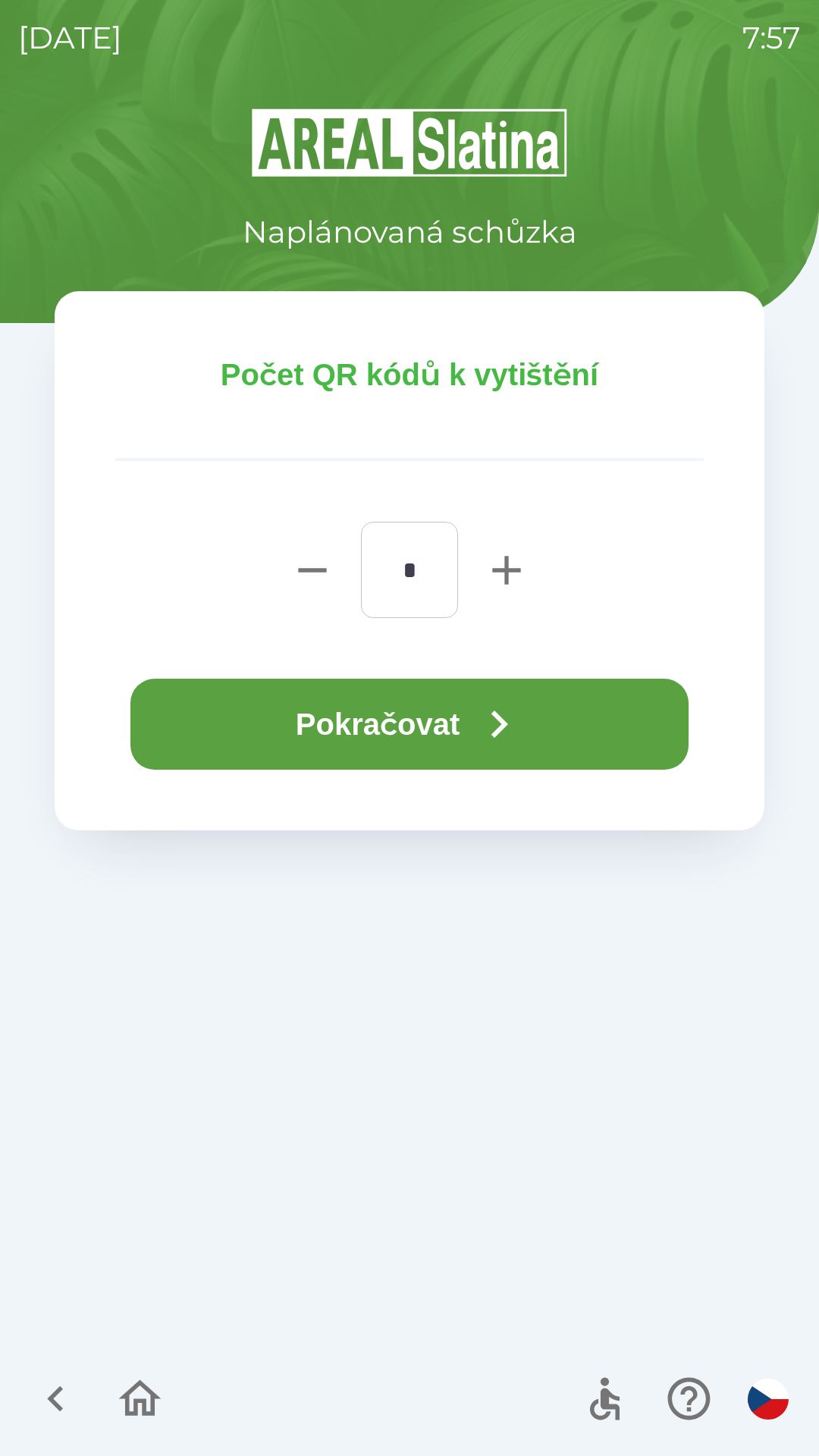
click at [431, 740] on button "Pokračovat" at bounding box center [409, 724] width 559 height 91
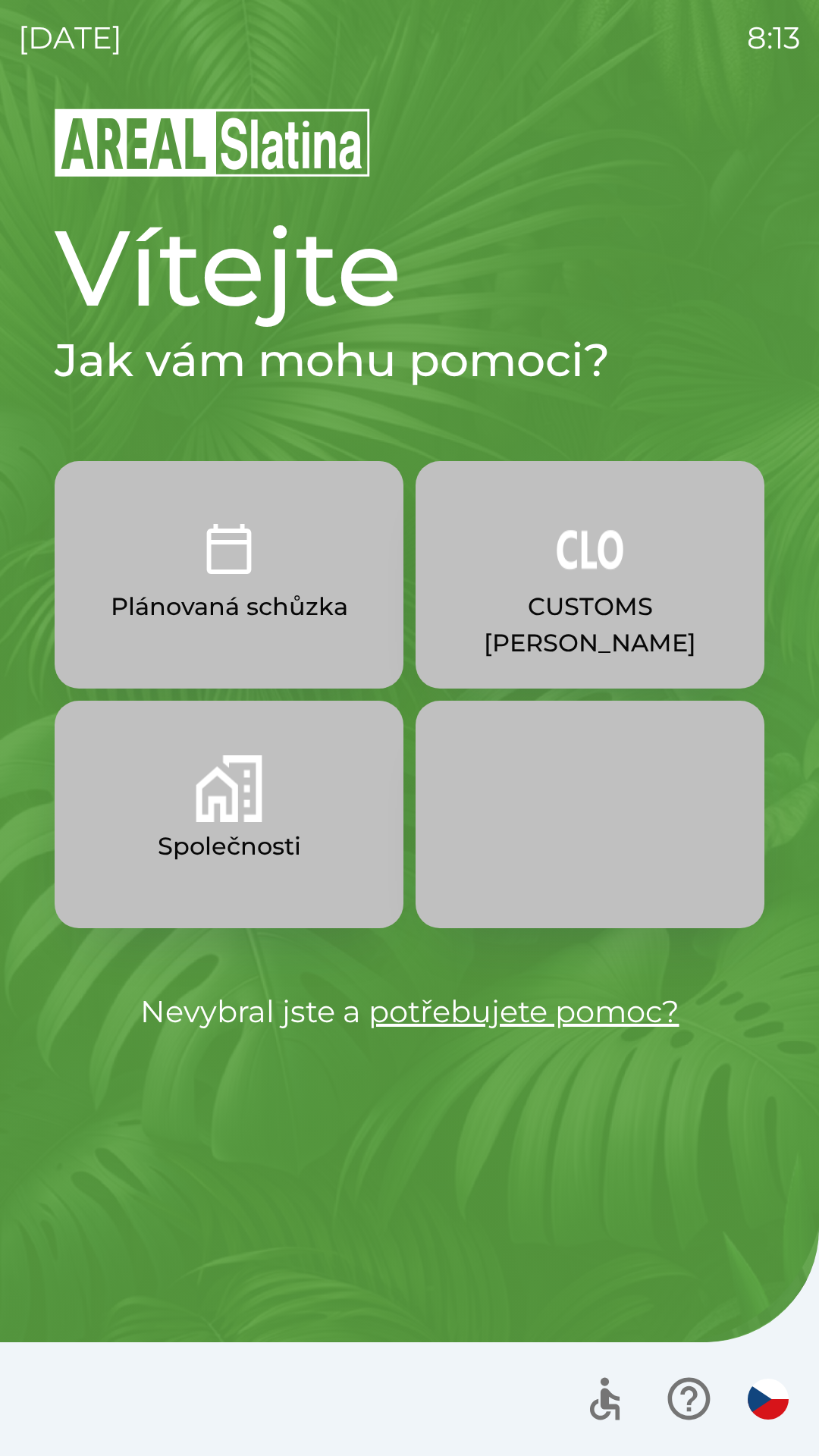
click at [233, 592] on p "Plánovaná schůzka" at bounding box center [230, 606] width 238 height 36
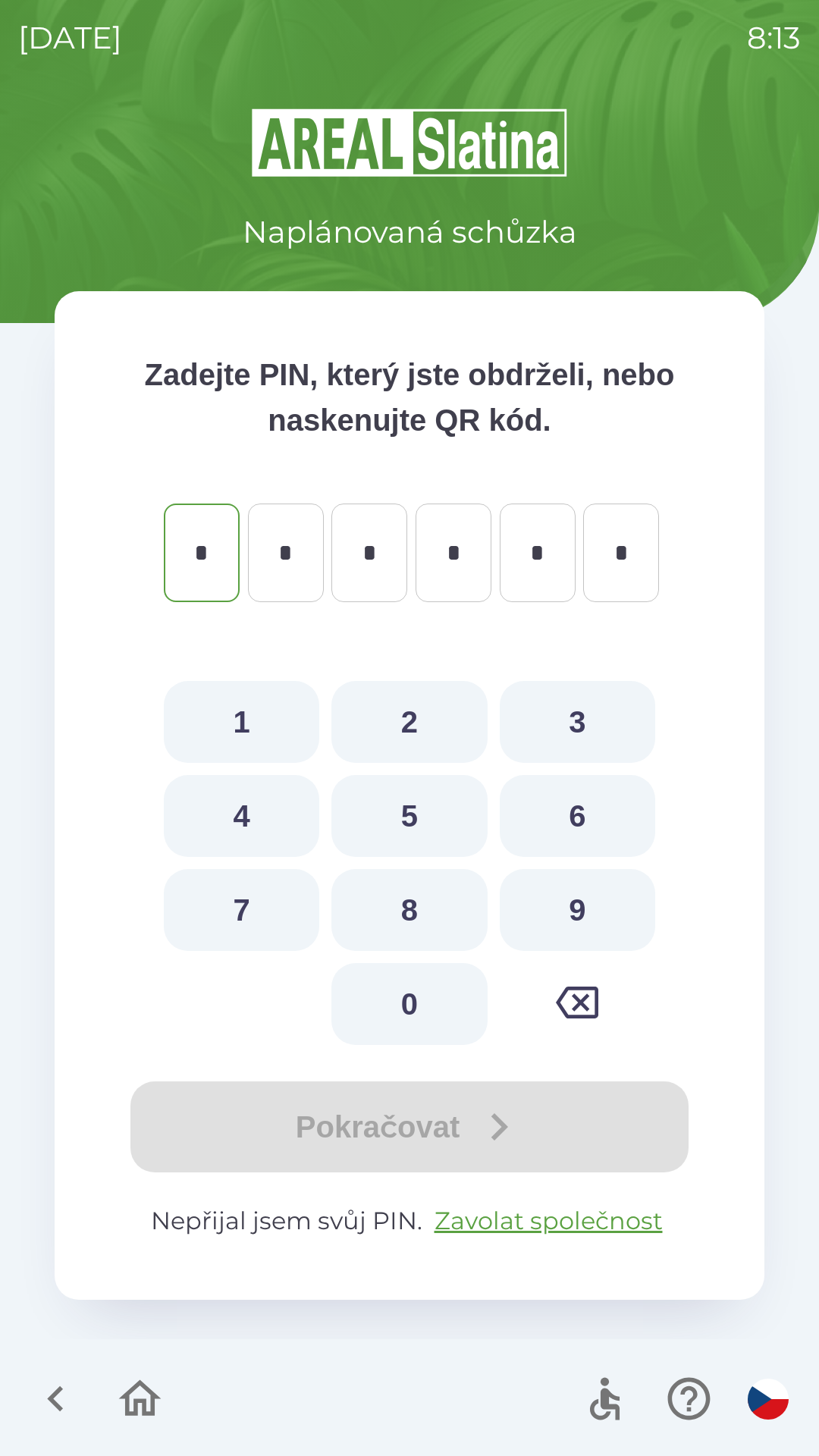
click at [58, 1397] on icon "button" at bounding box center [55, 1399] width 51 height 51
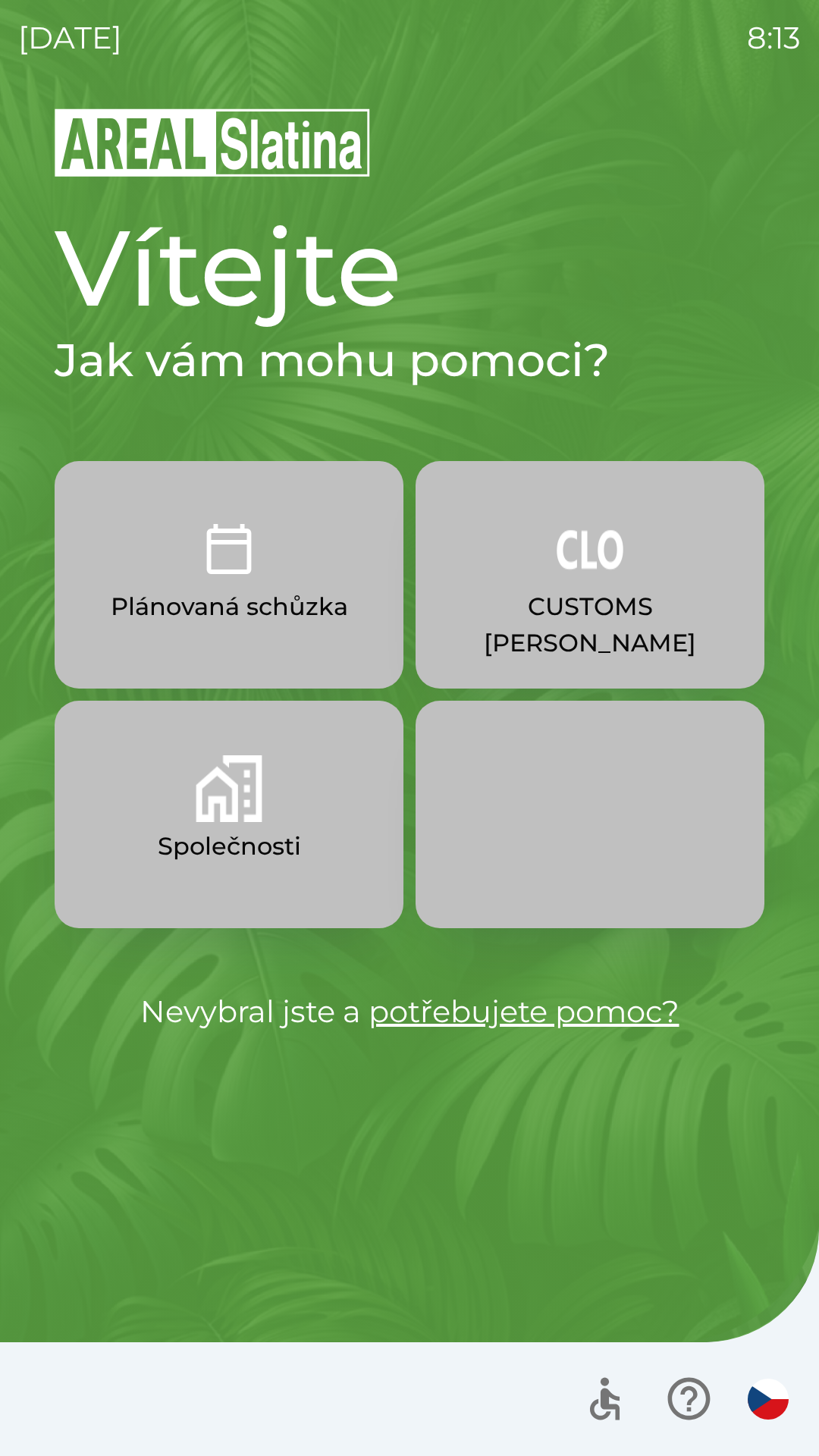
click at [241, 831] on p "Společnosti" at bounding box center [229, 846] width 143 height 36
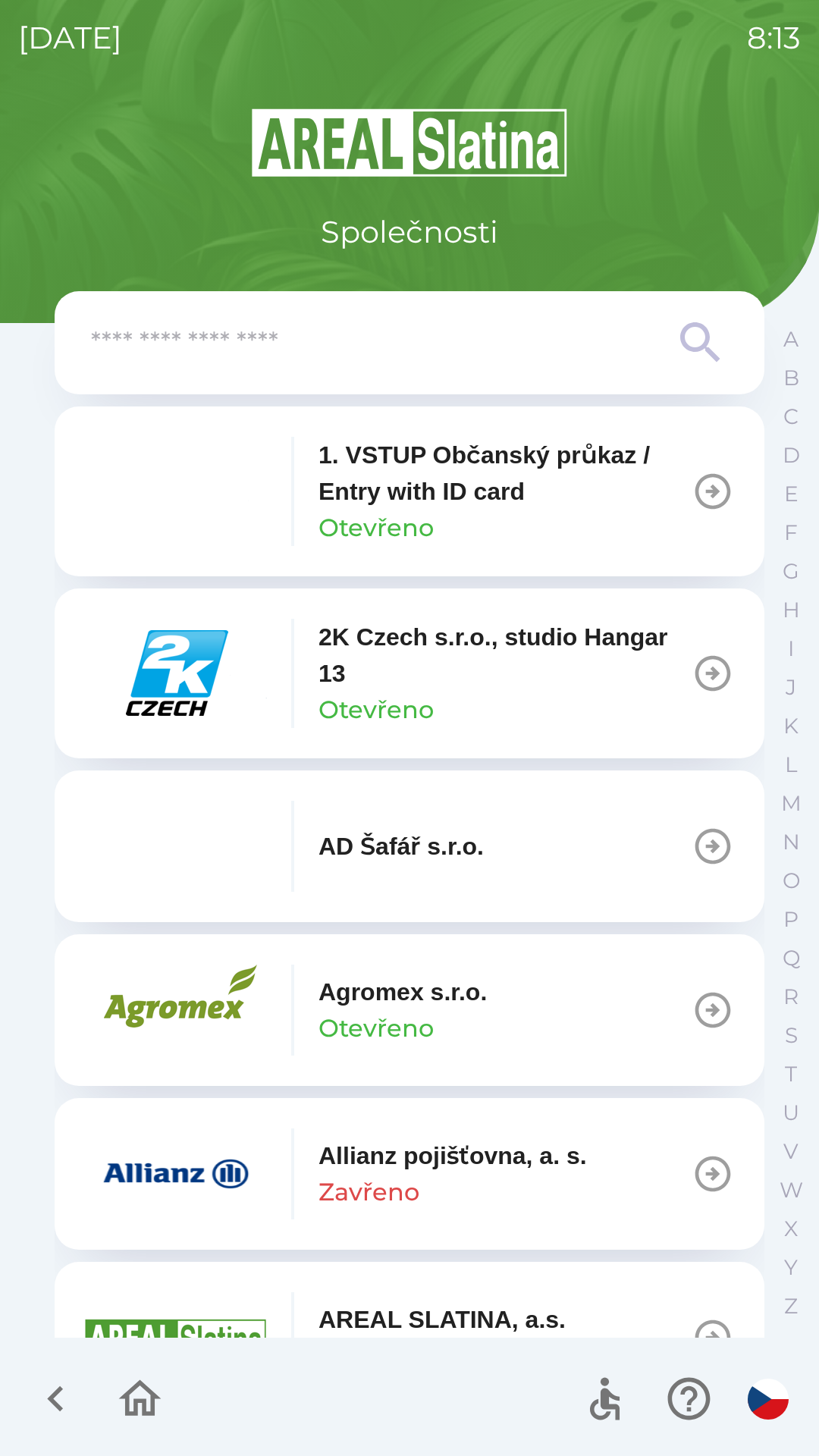
click at [356, 346] on input "text" at bounding box center [378, 342] width 576 height 41
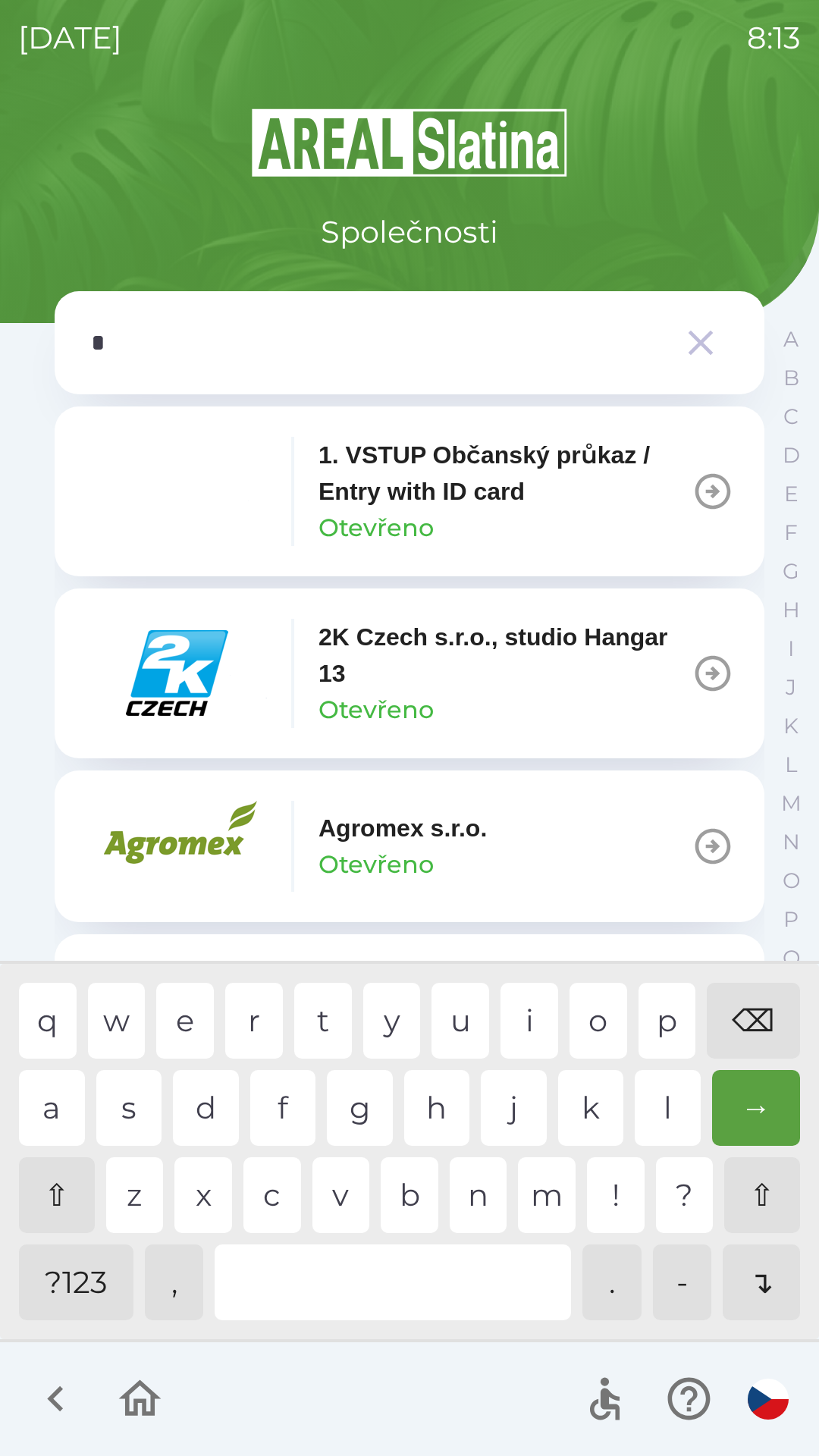
click at [185, 1022] on div "e" at bounding box center [186, 1021] width 58 height 76
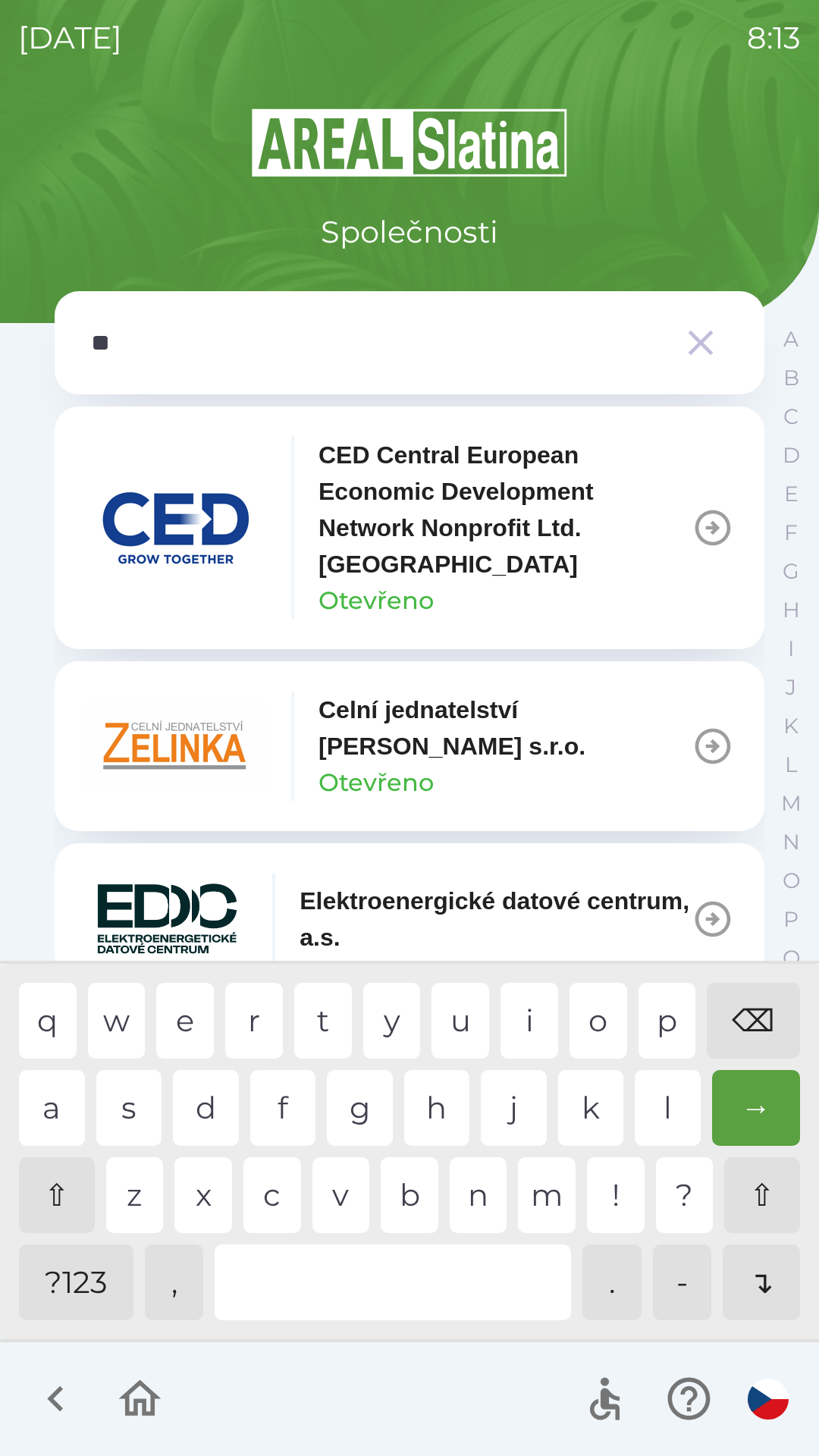
click at [658, 1112] on div "l" at bounding box center [668, 1108] width 66 height 76
type input "***"
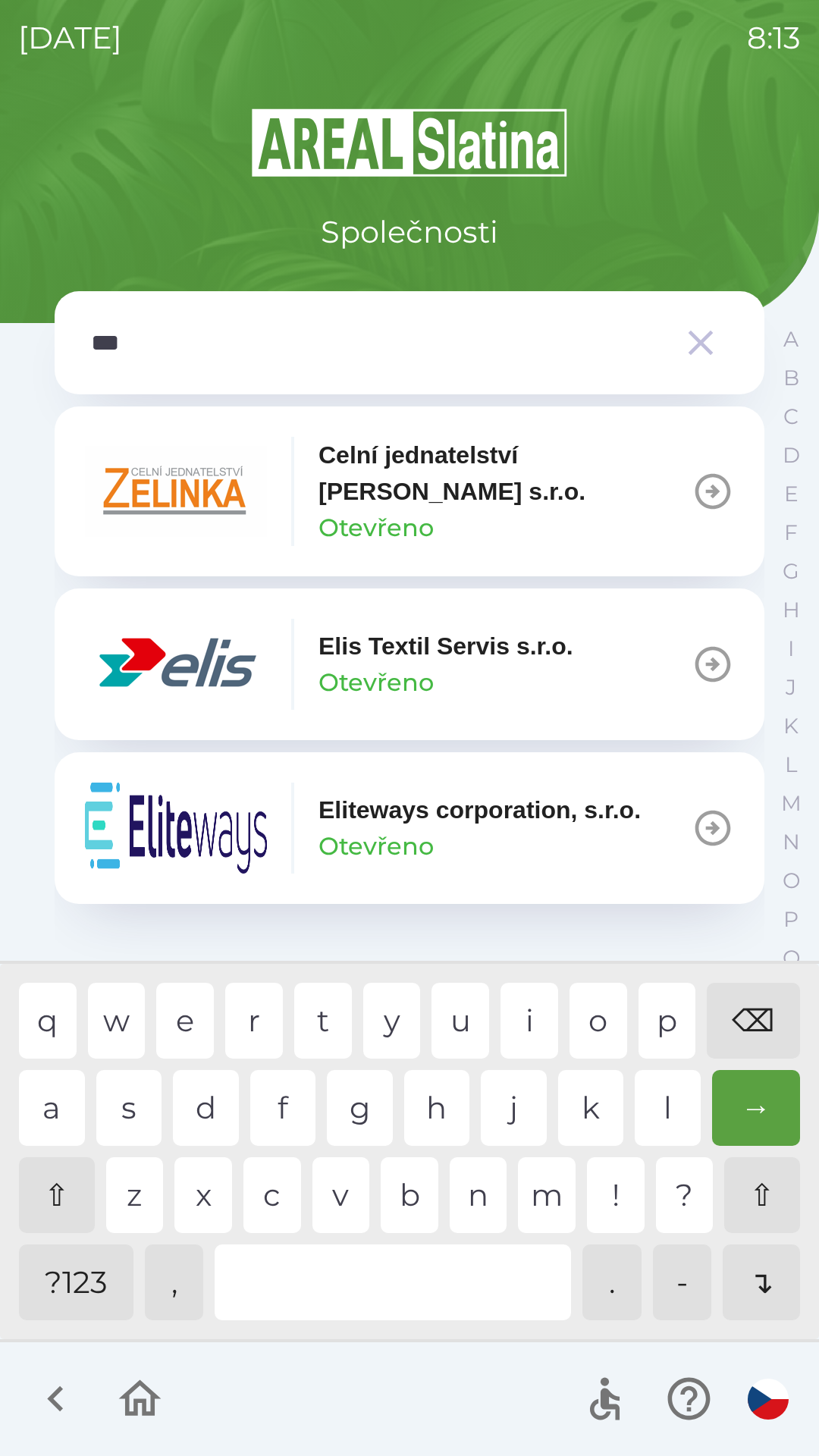
click at [248, 639] on img "button" at bounding box center [176, 664] width 182 height 91
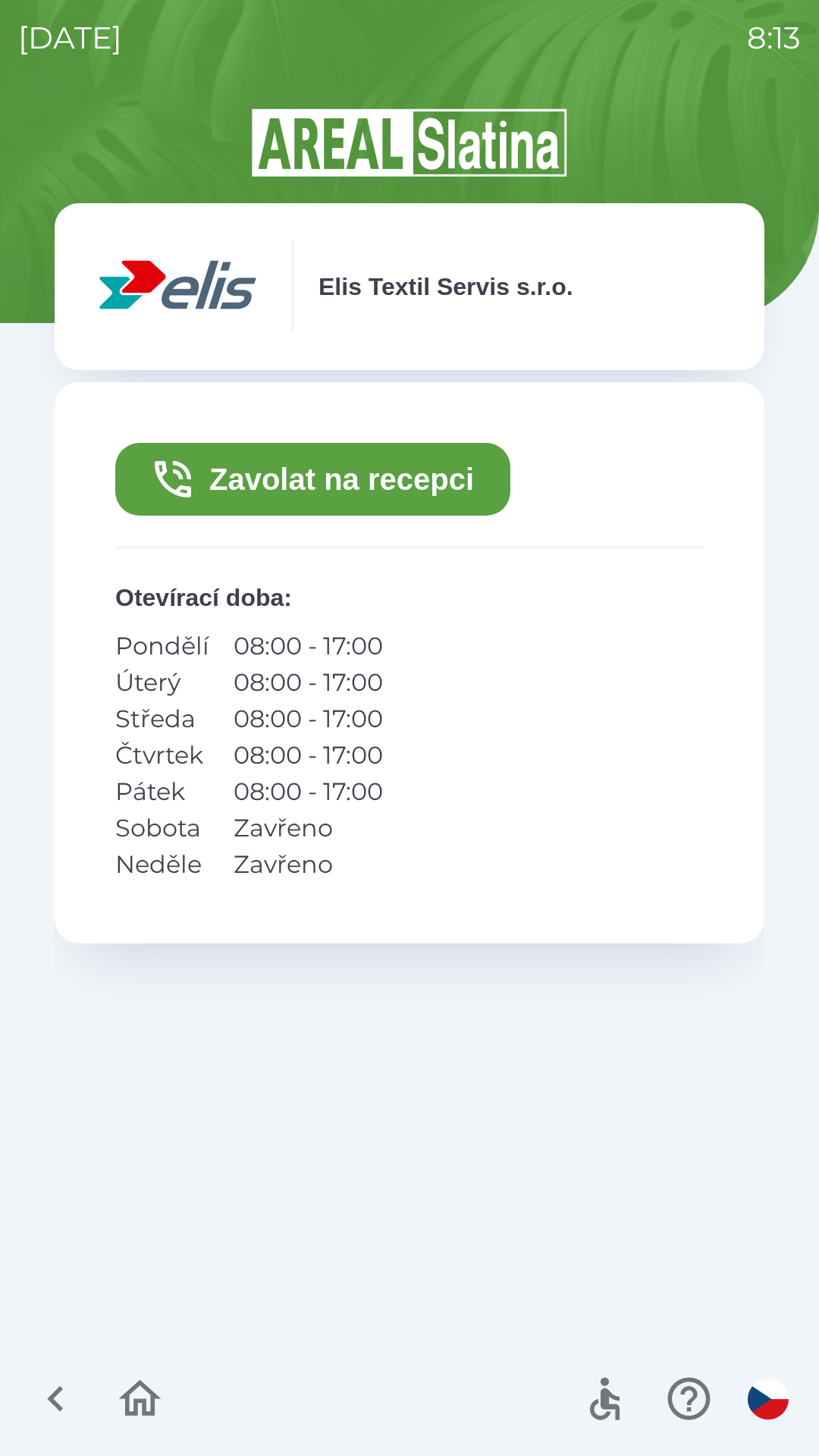
click at [351, 484] on button "Zavolat na recepci" at bounding box center [312, 479] width 395 height 73
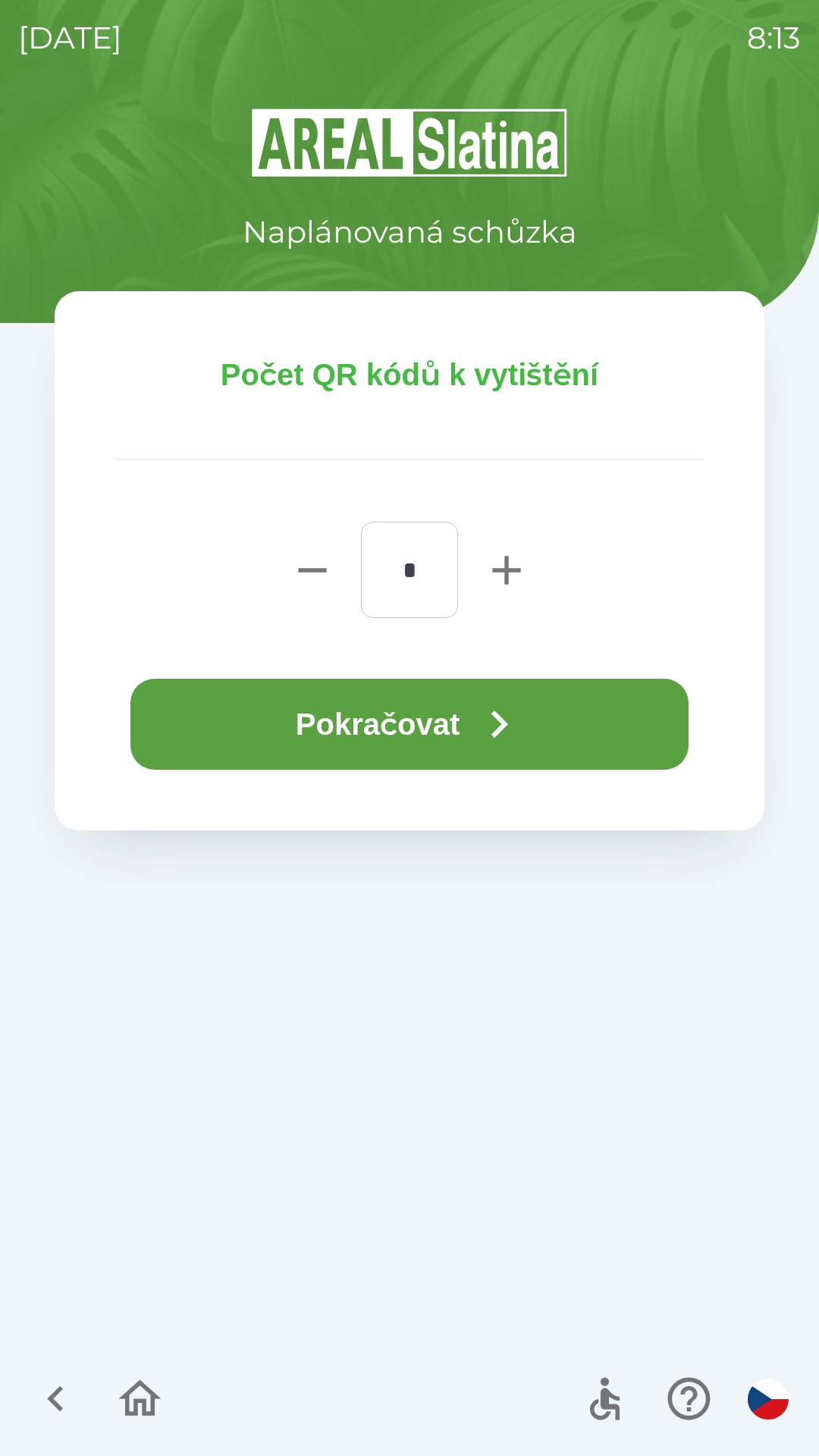
click at [510, 569] on icon "button" at bounding box center [507, 570] width 28 height 28
type input "*"
click at [399, 727] on button "Pokračovat" at bounding box center [409, 724] width 559 height 91
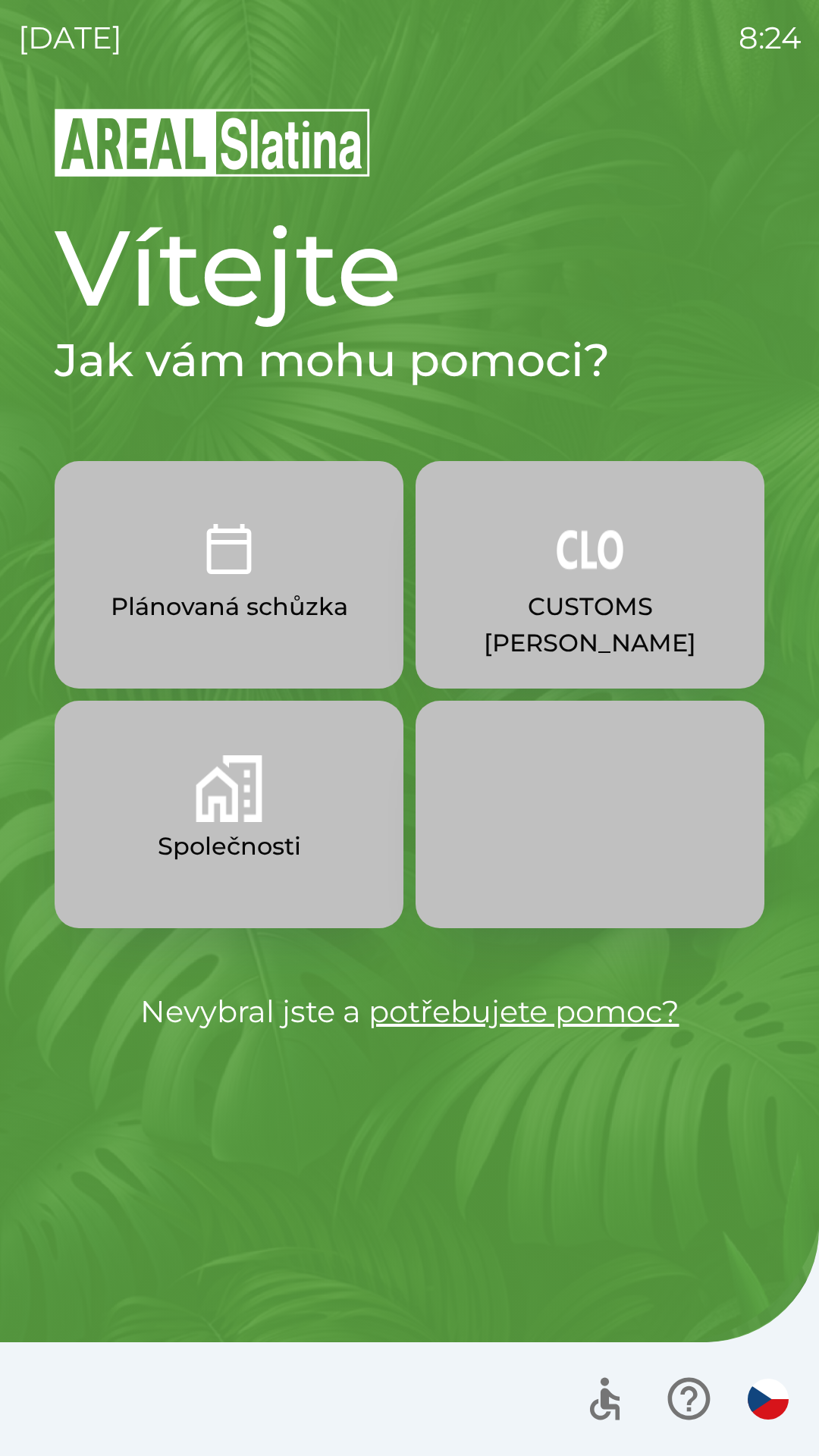
click at [292, 775] on button "Společnosti" at bounding box center [229, 814] width 349 height 228
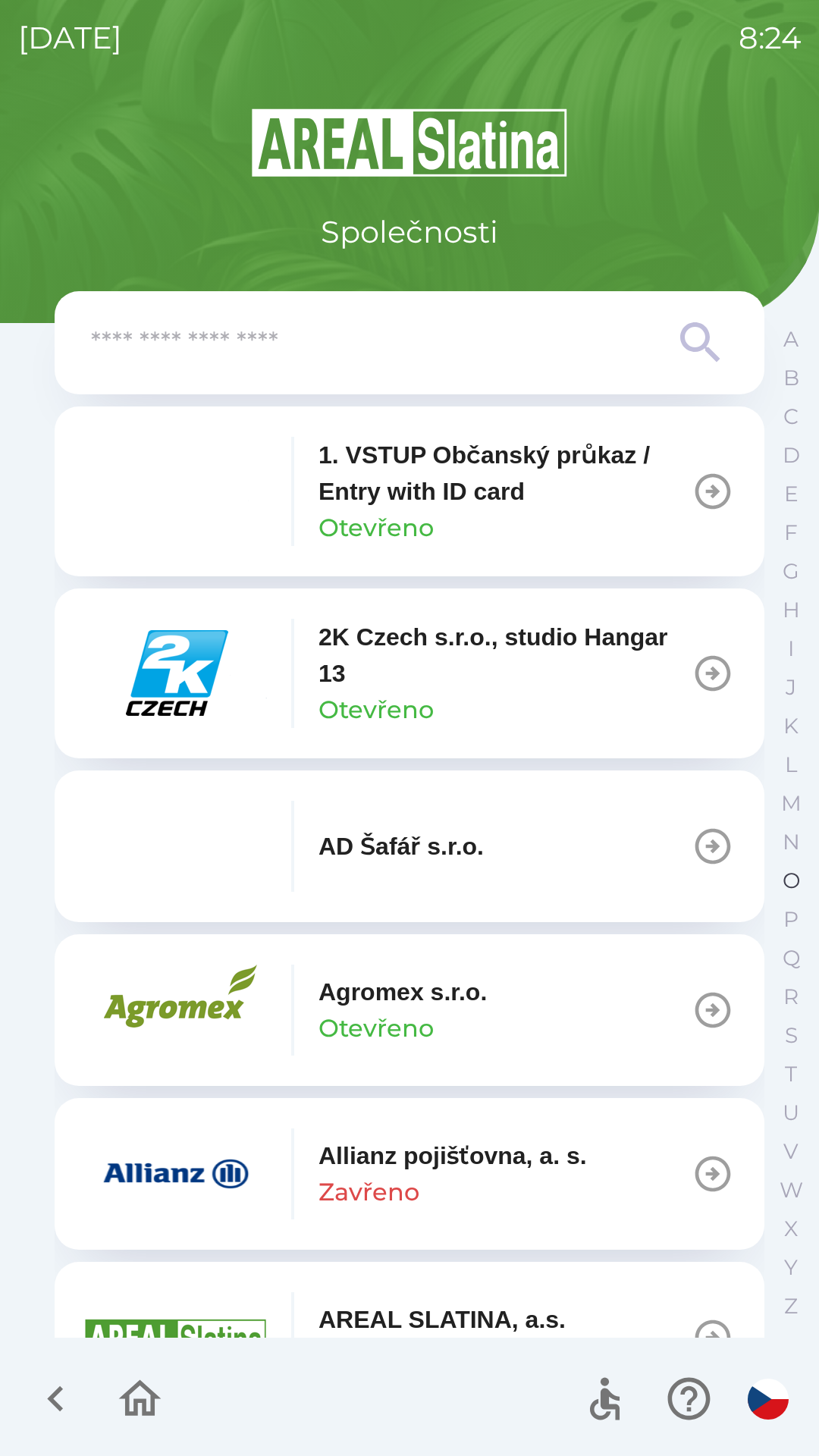
click at [783, 881] on p "O" at bounding box center [792, 880] width 18 height 26
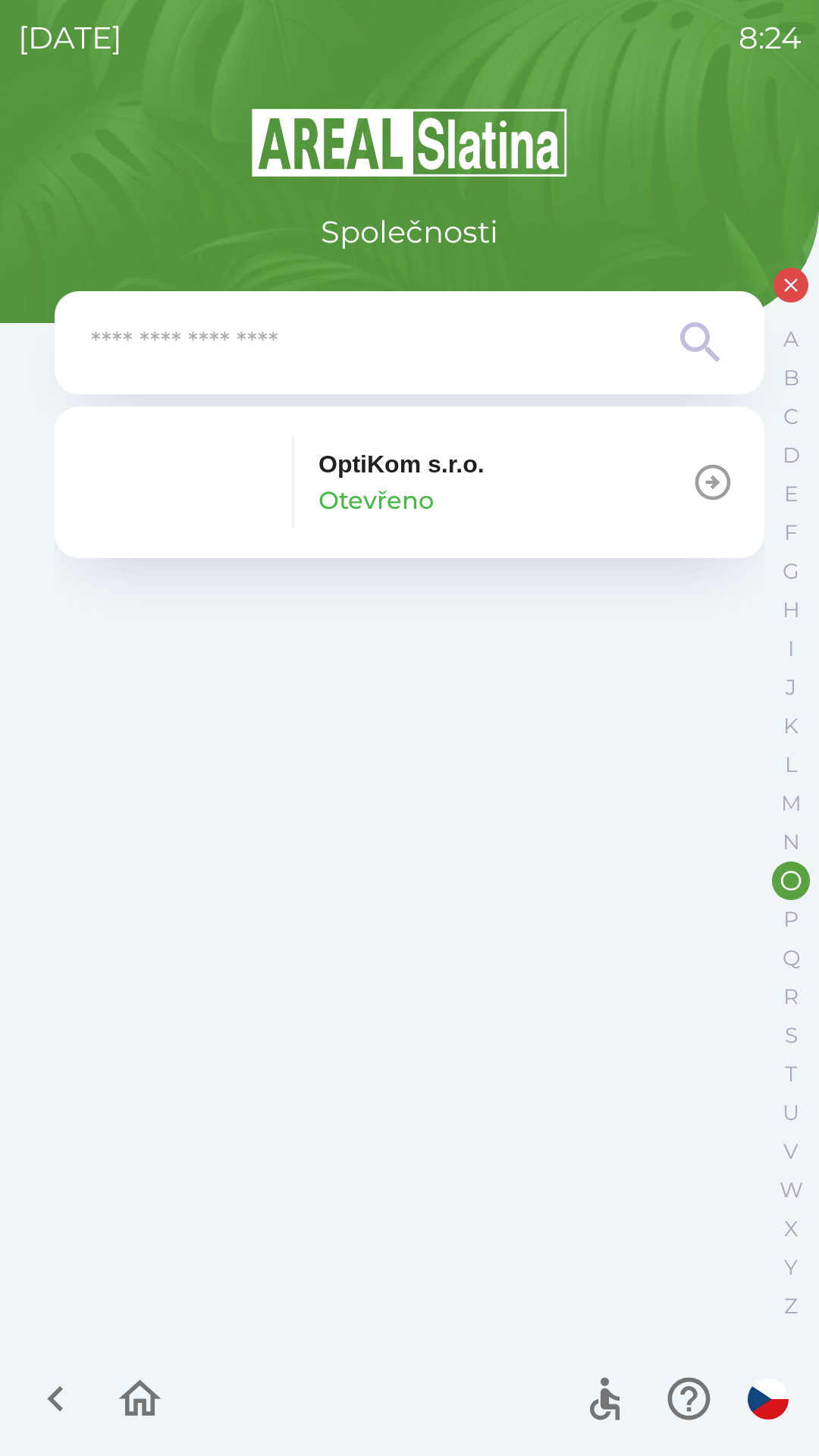
click at [481, 477] on p "OptiKom s.r.o." at bounding box center [401, 463] width 166 height 36
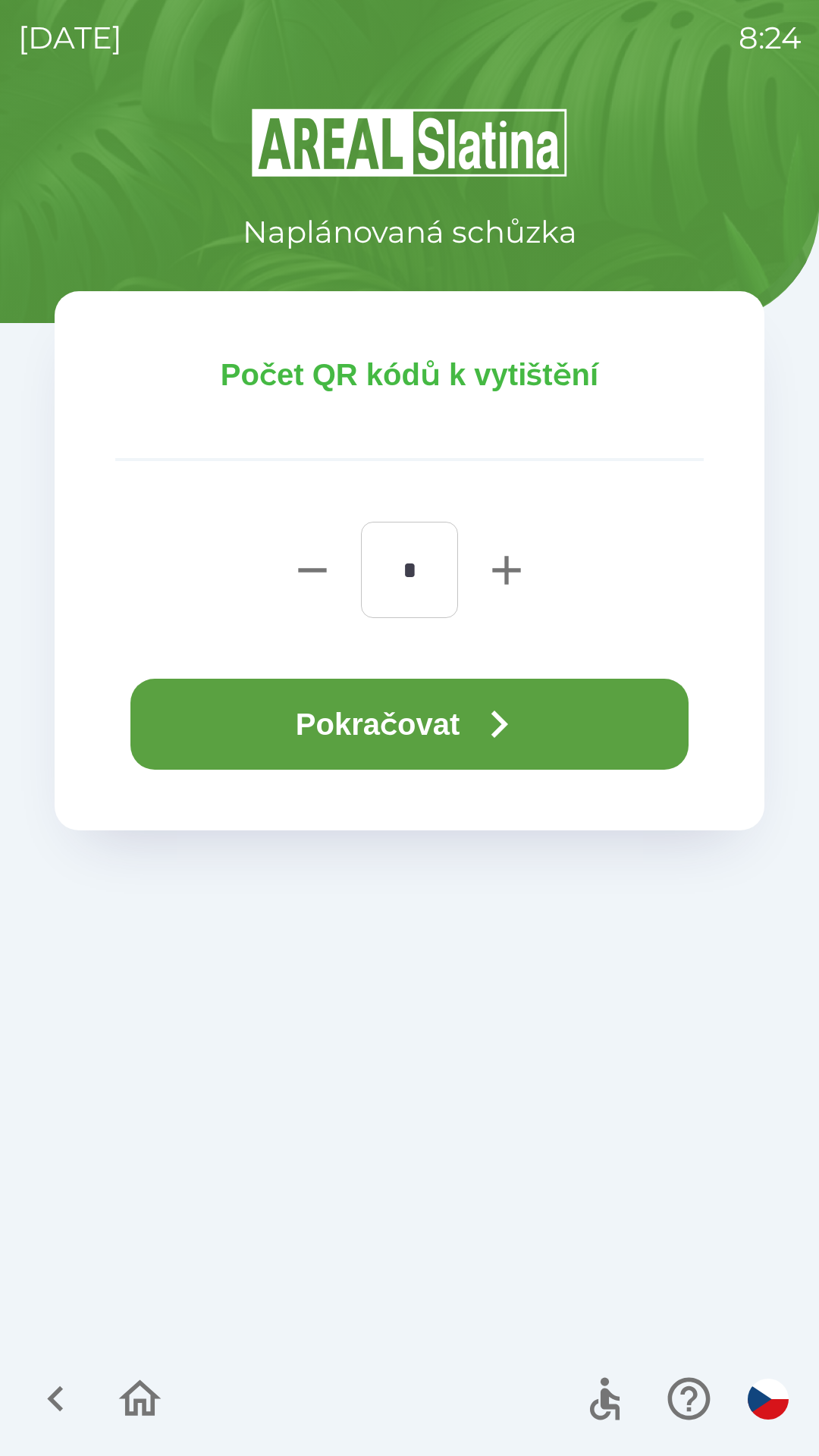
click at [463, 698] on button "Pokračovat" at bounding box center [409, 724] width 559 height 91
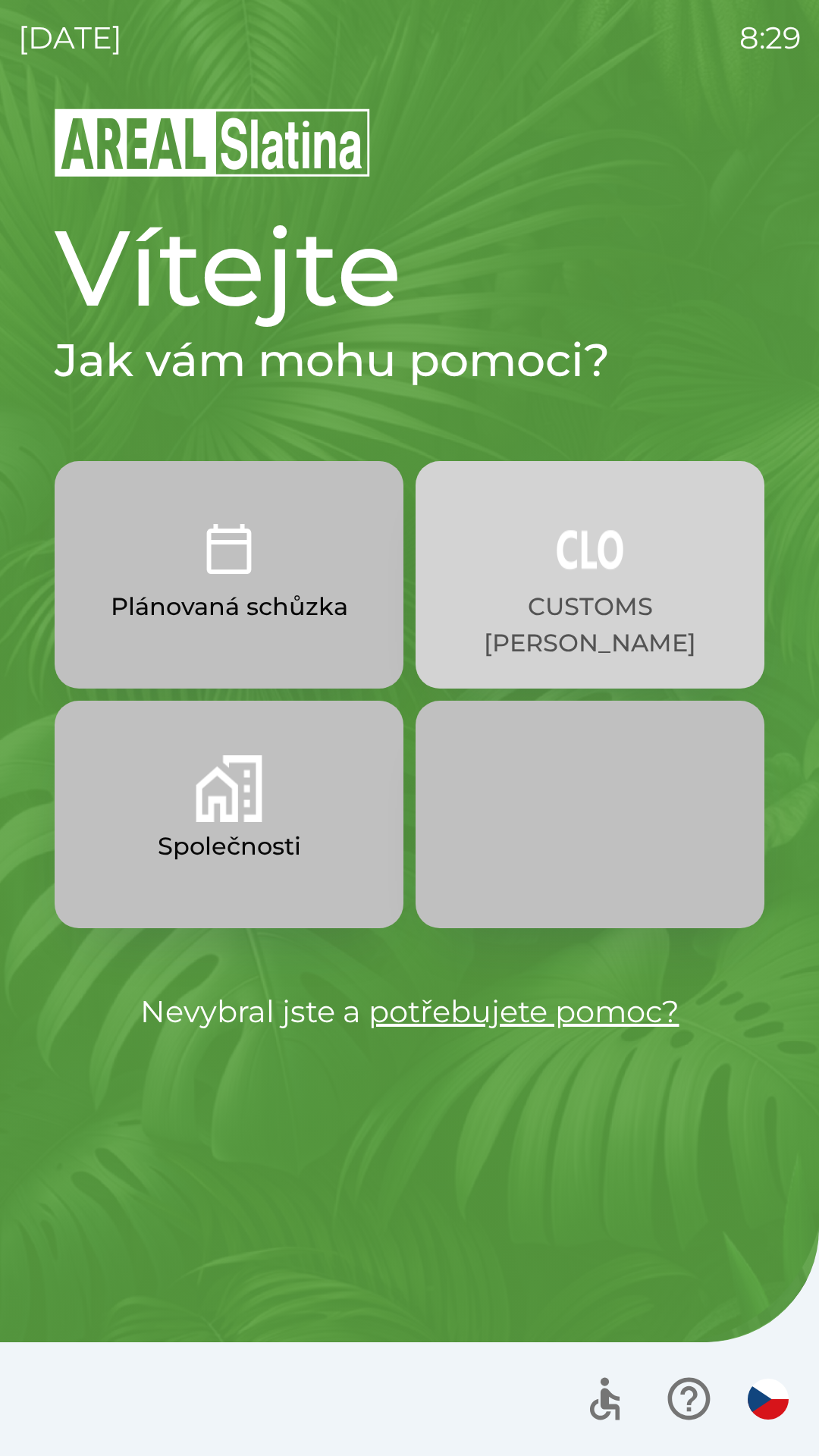
click at [571, 585] on button "CUSTOMS [PERSON_NAME]" at bounding box center [590, 574] width 349 height 228
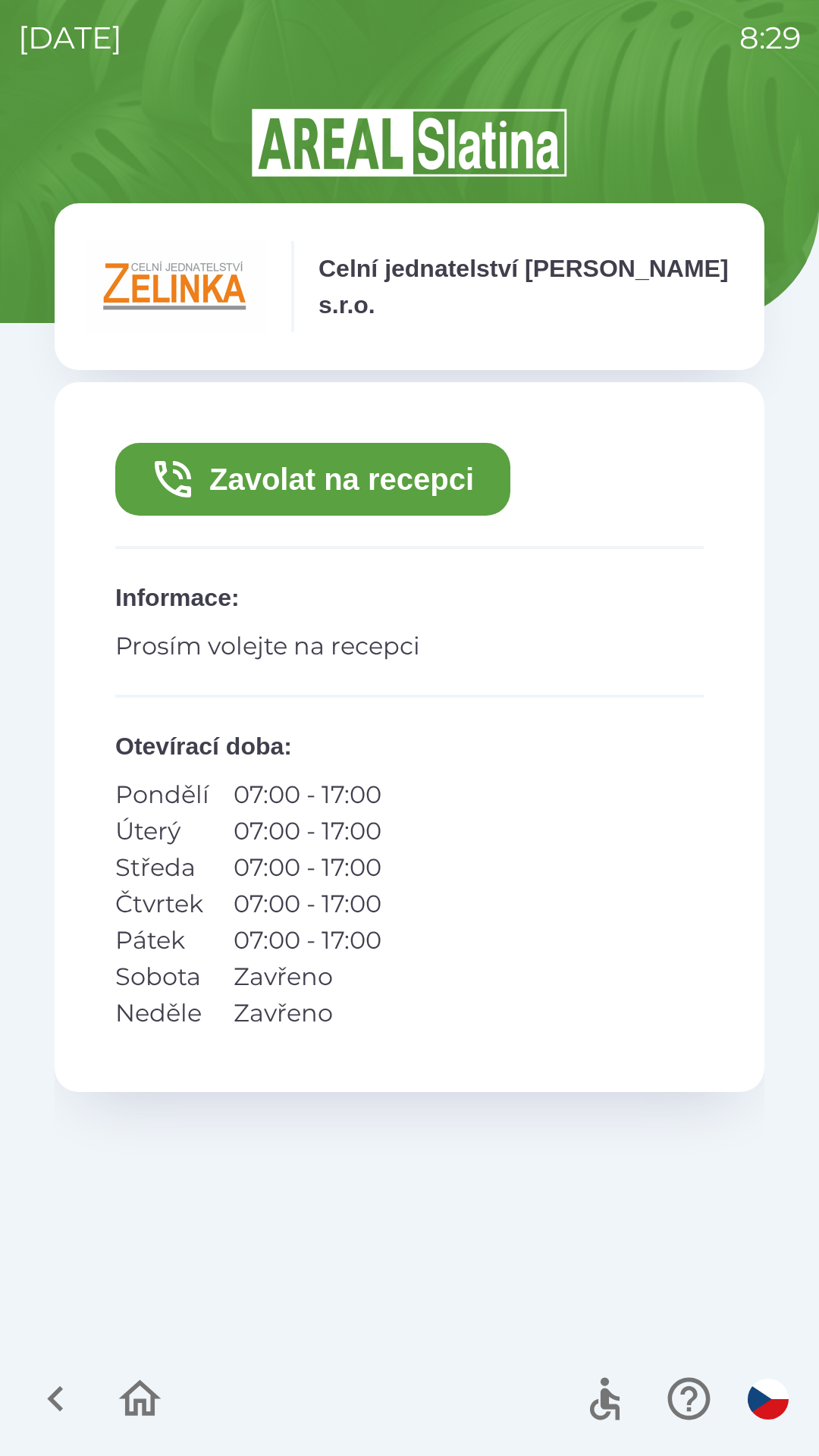
click at [307, 478] on button "Zavolat na recepci" at bounding box center [312, 479] width 395 height 73
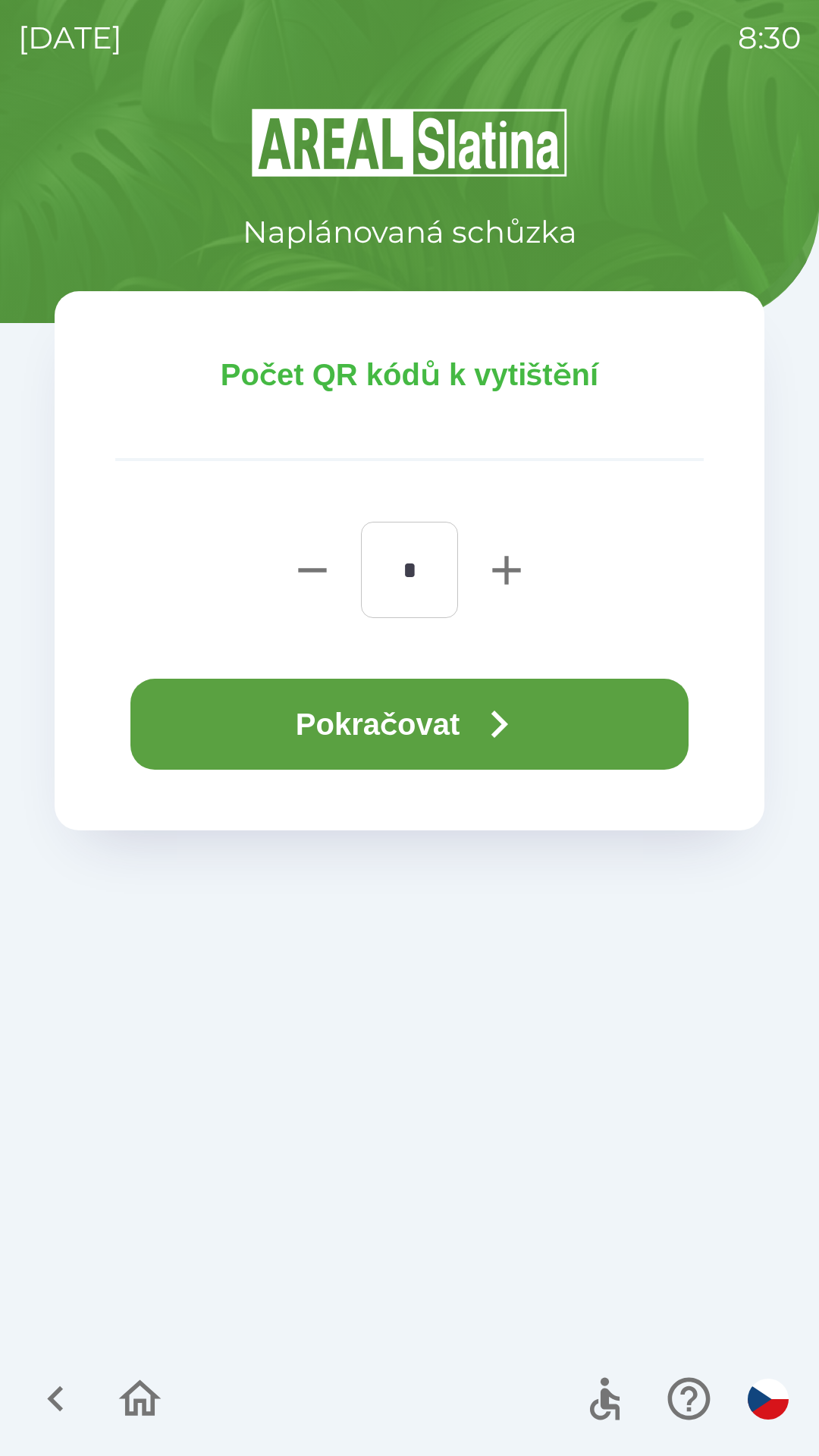
click at [482, 571] on button "button" at bounding box center [507, 570] width 61 height 97
type input "*"
click at [338, 727] on button "Pokračovat" at bounding box center [409, 724] width 559 height 91
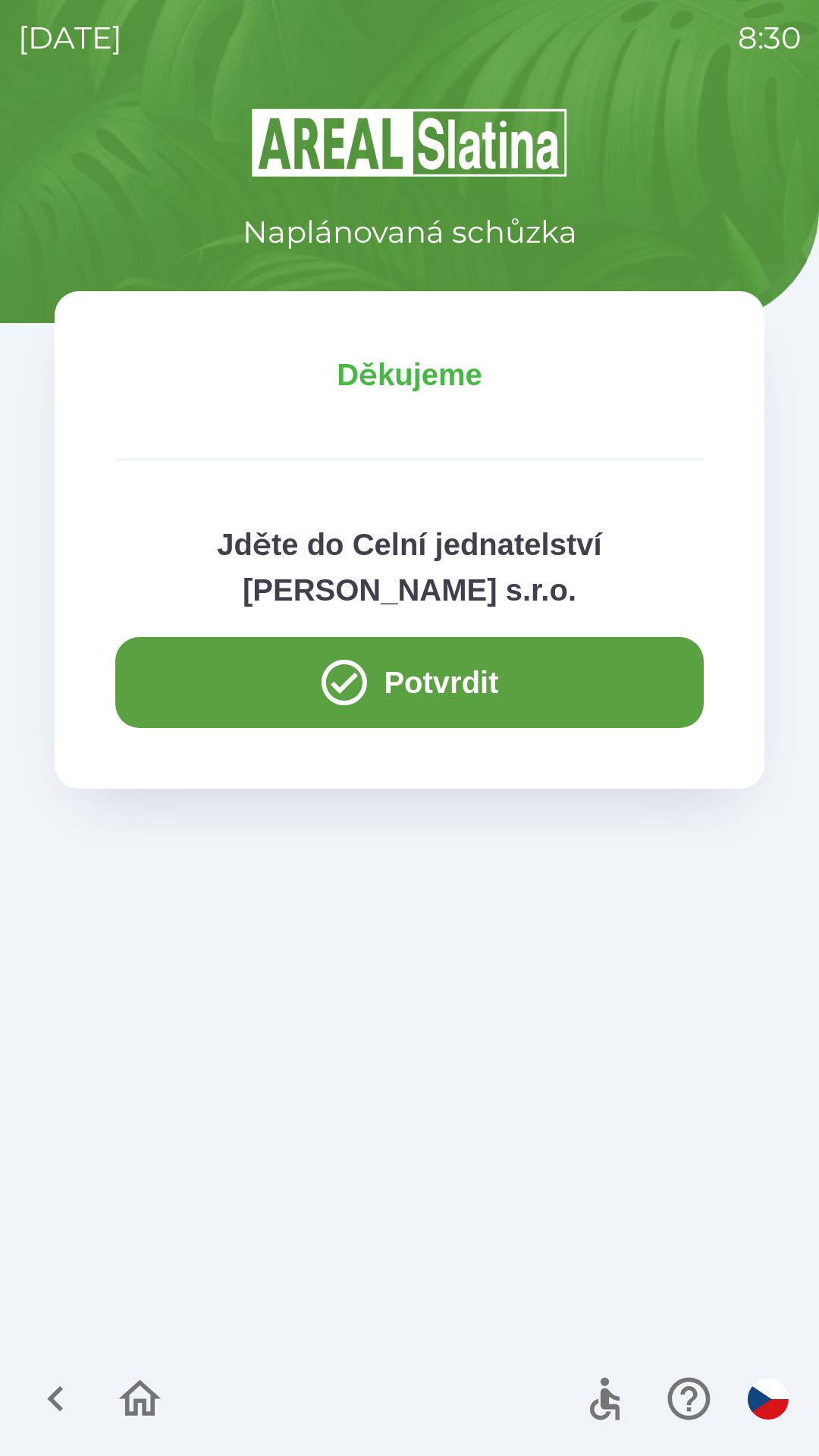
click at [234, 695] on button "Potvrdit" at bounding box center [409, 681] width 589 height 91
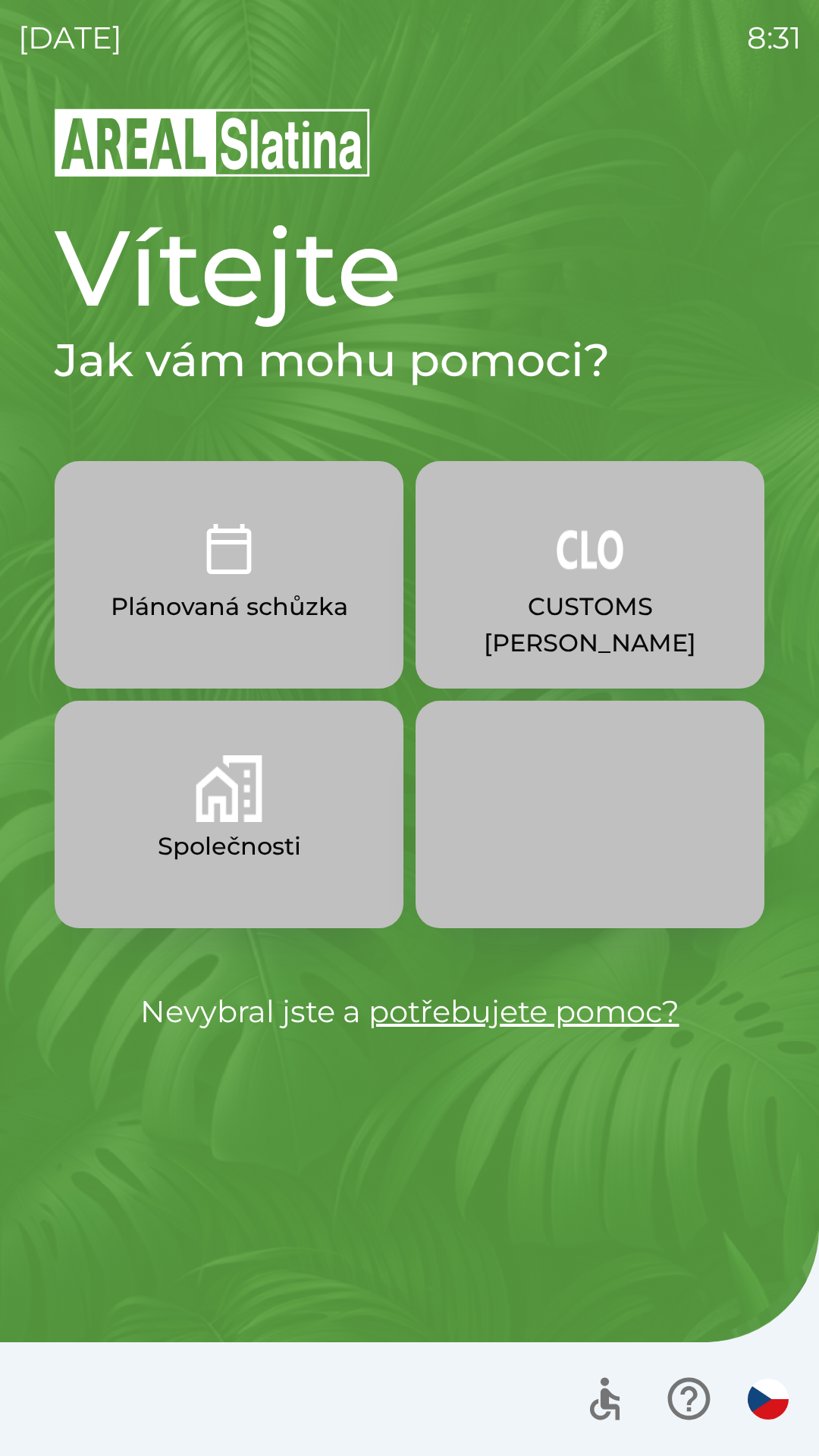
click at [244, 591] on p "Plánovaná schůzka" at bounding box center [230, 606] width 238 height 36
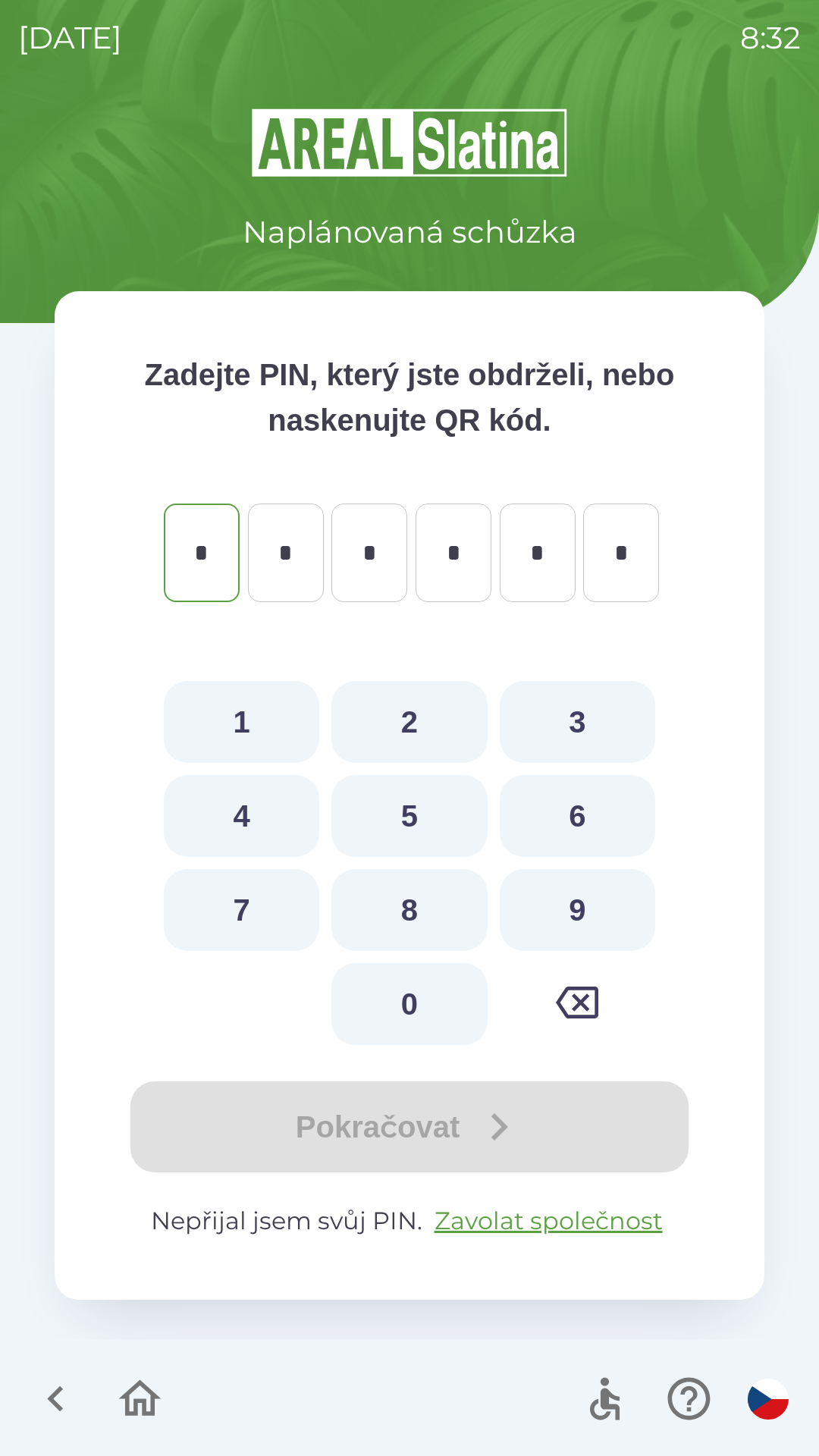
click at [48, 1391] on icon "button" at bounding box center [55, 1399] width 51 height 51
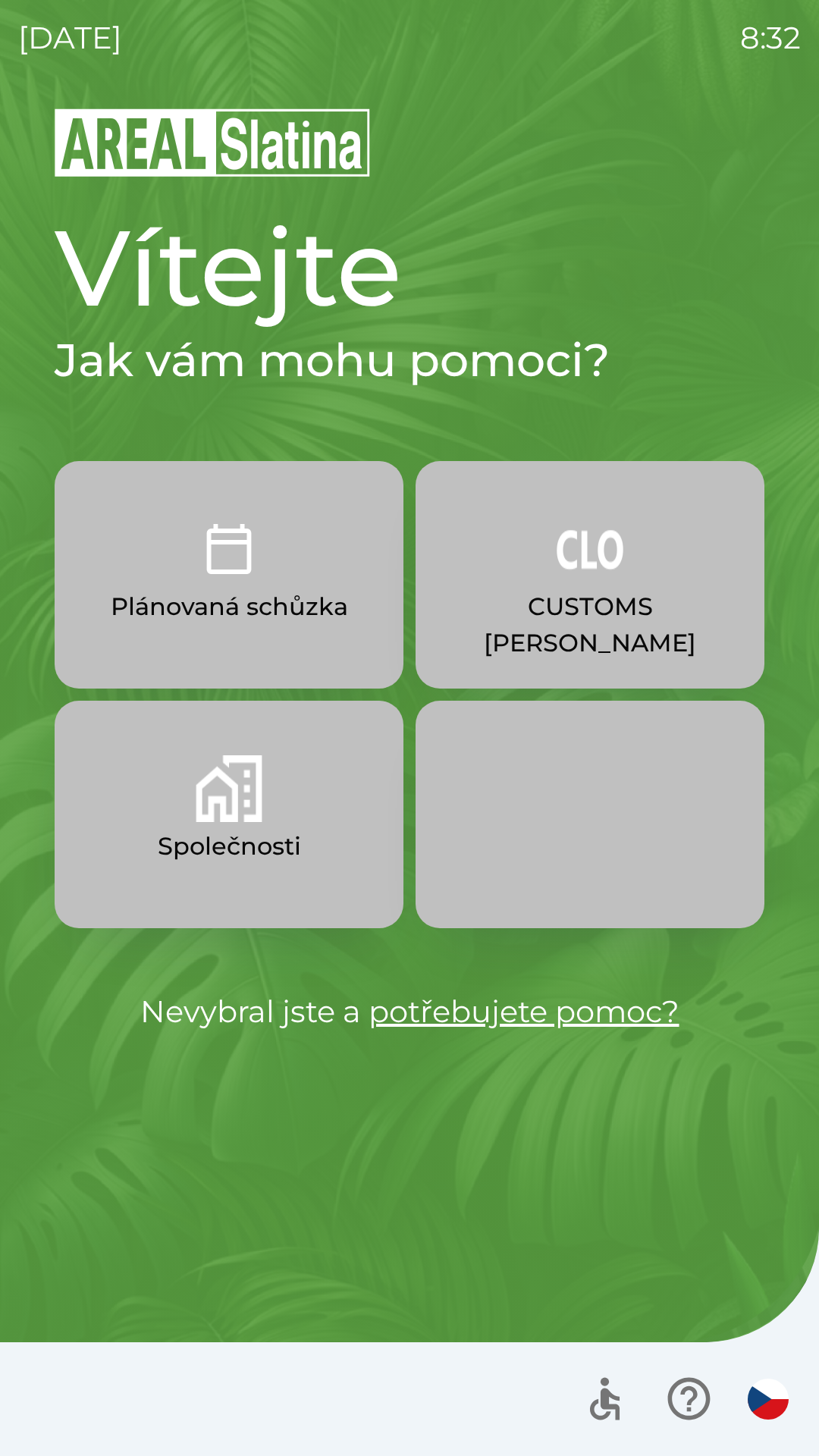
click at [256, 818] on img "button" at bounding box center [229, 789] width 67 height 67
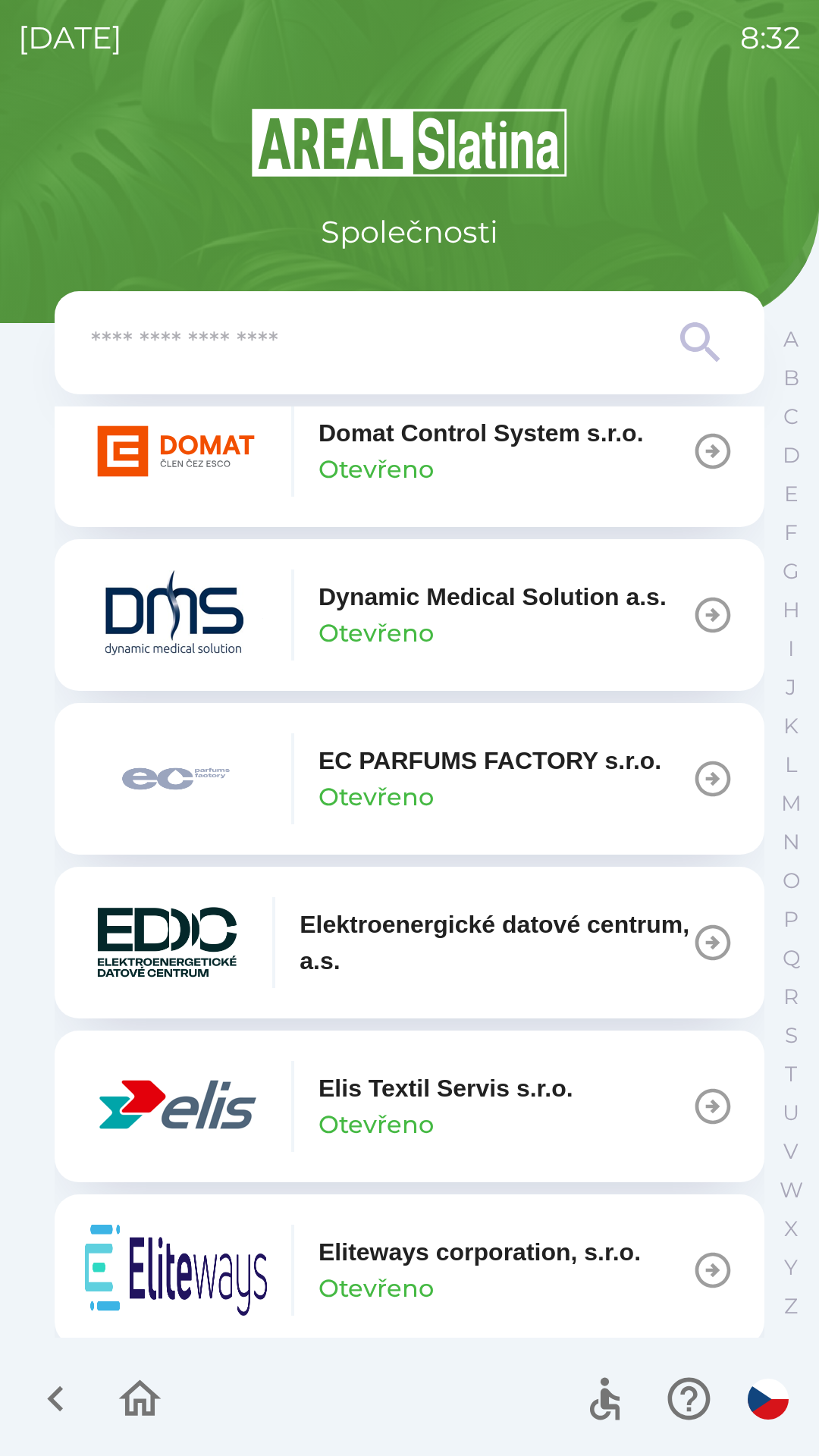
scroll to position [3821, 0]
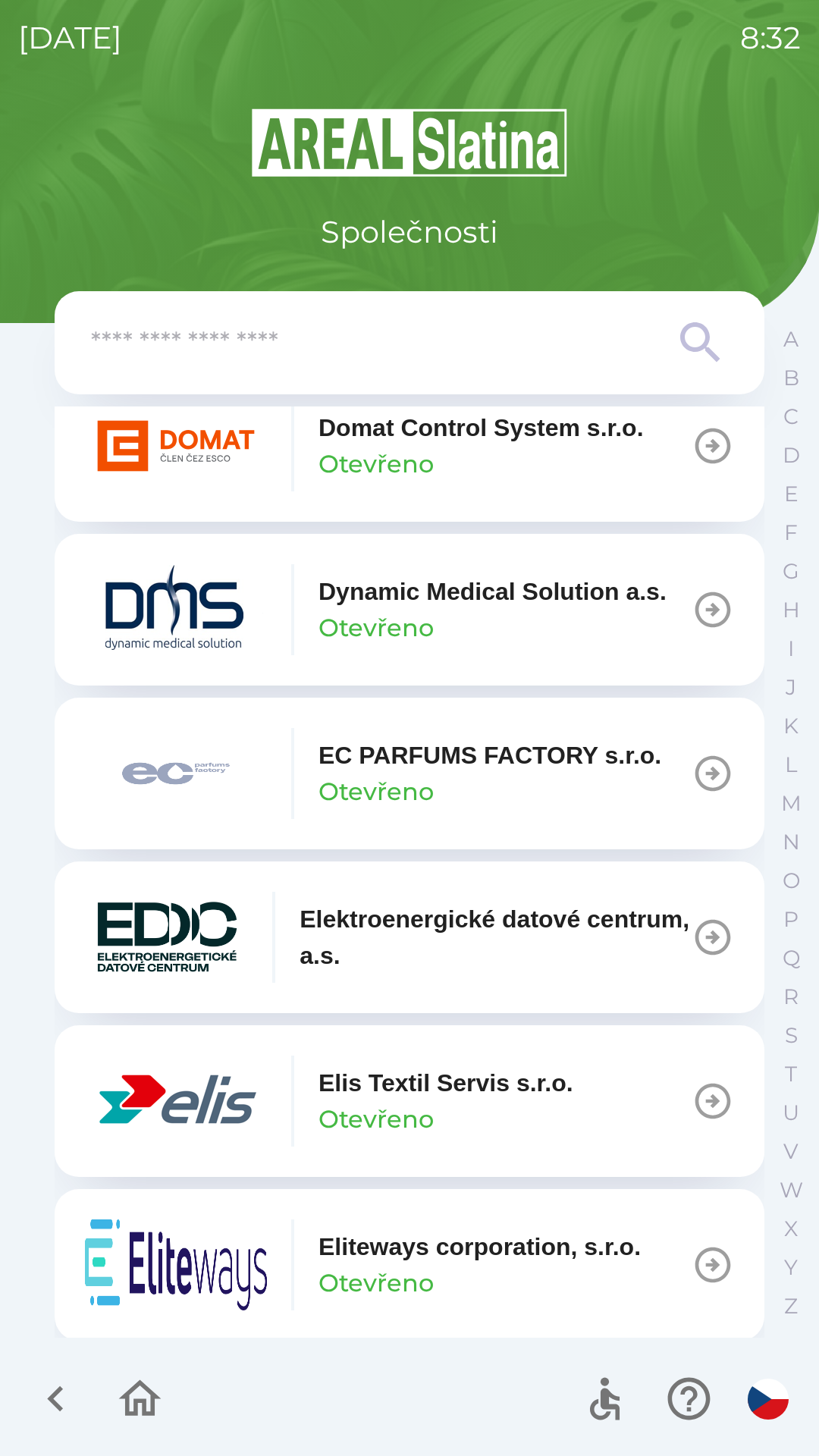
click at [705, 791] on icon "button" at bounding box center [713, 774] width 36 height 36
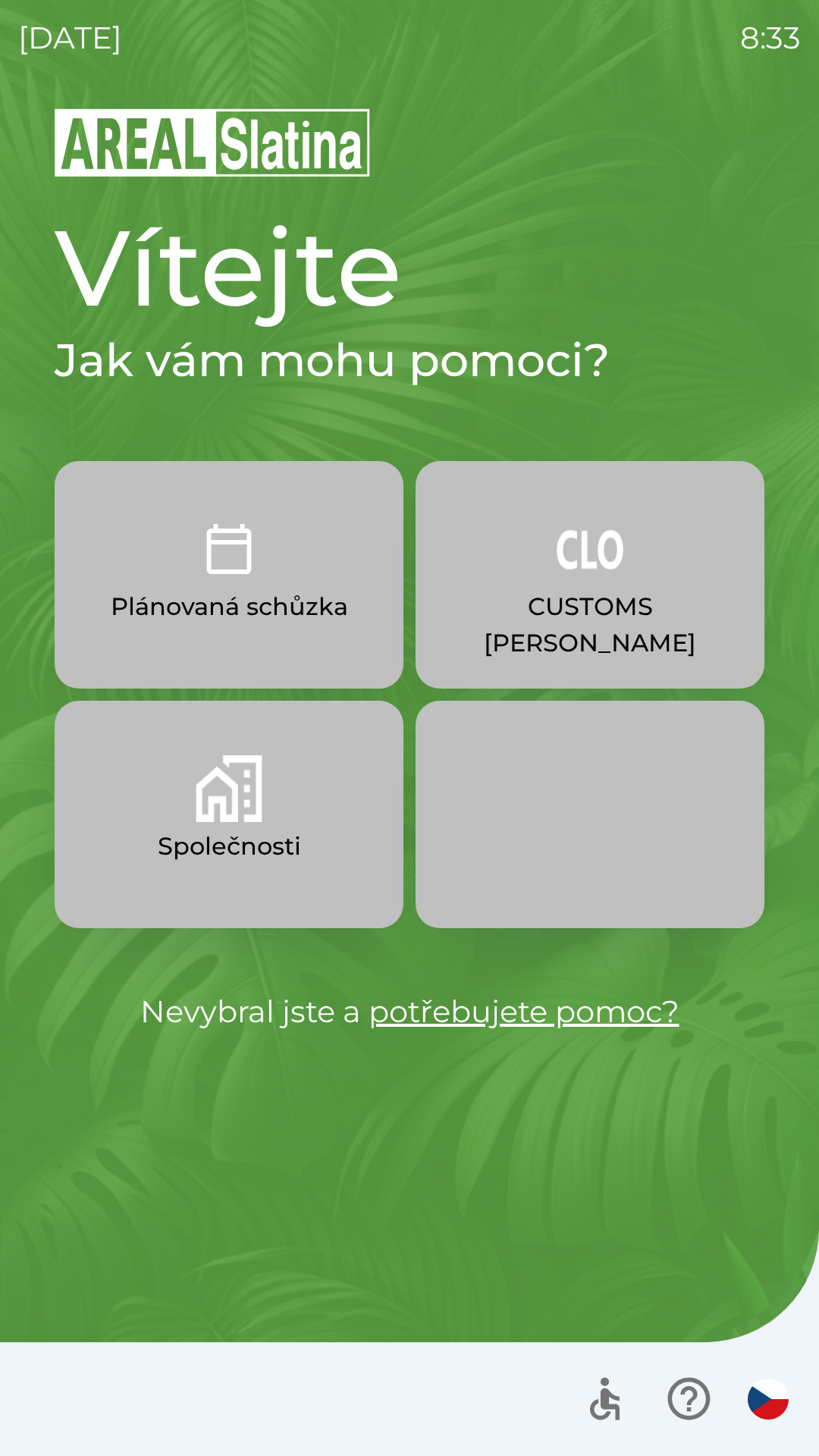
click at [266, 802] on button "Společnosti" at bounding box center [229, 814] width 349 height 228
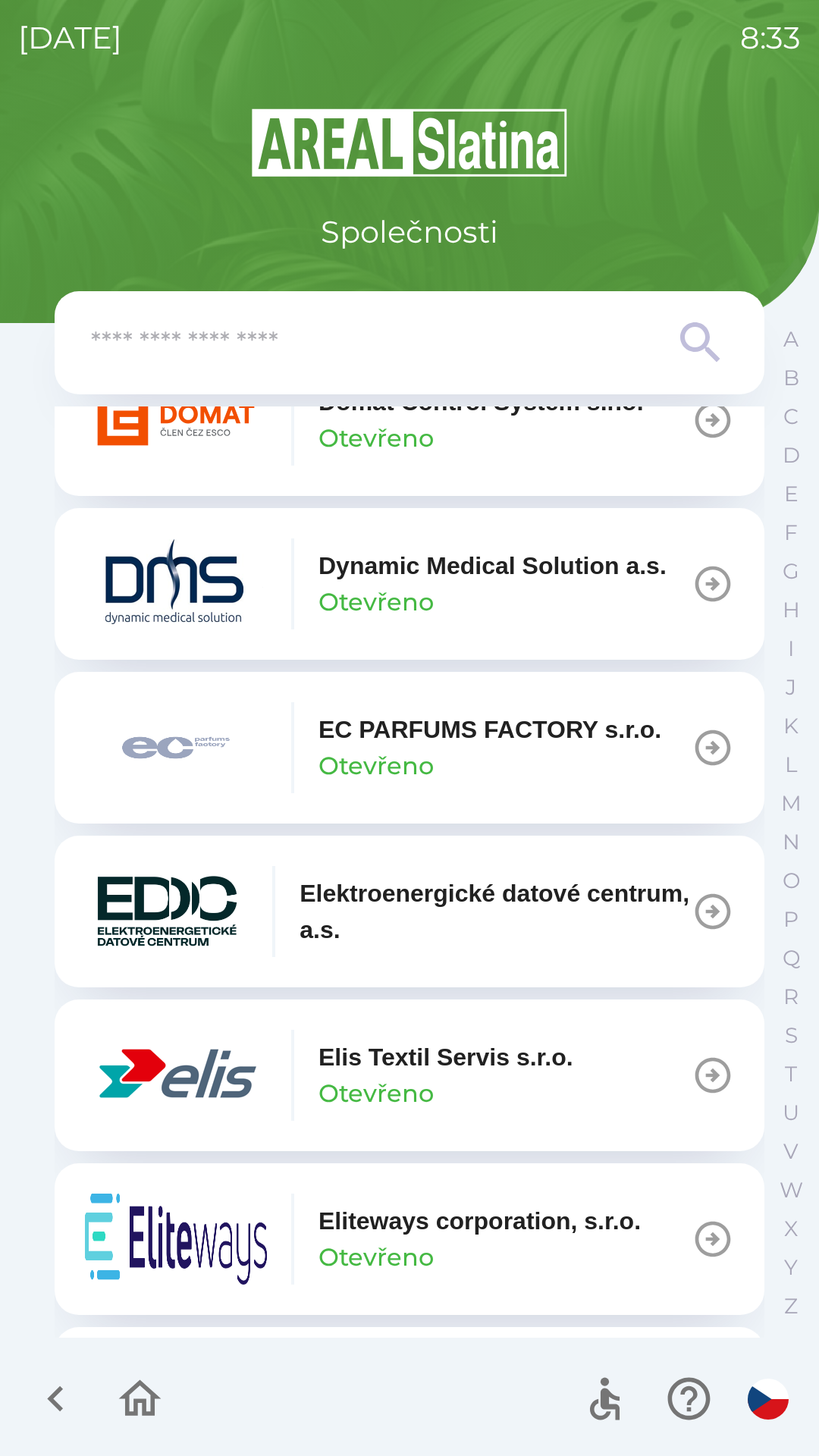
scroll to position [3849, 0]
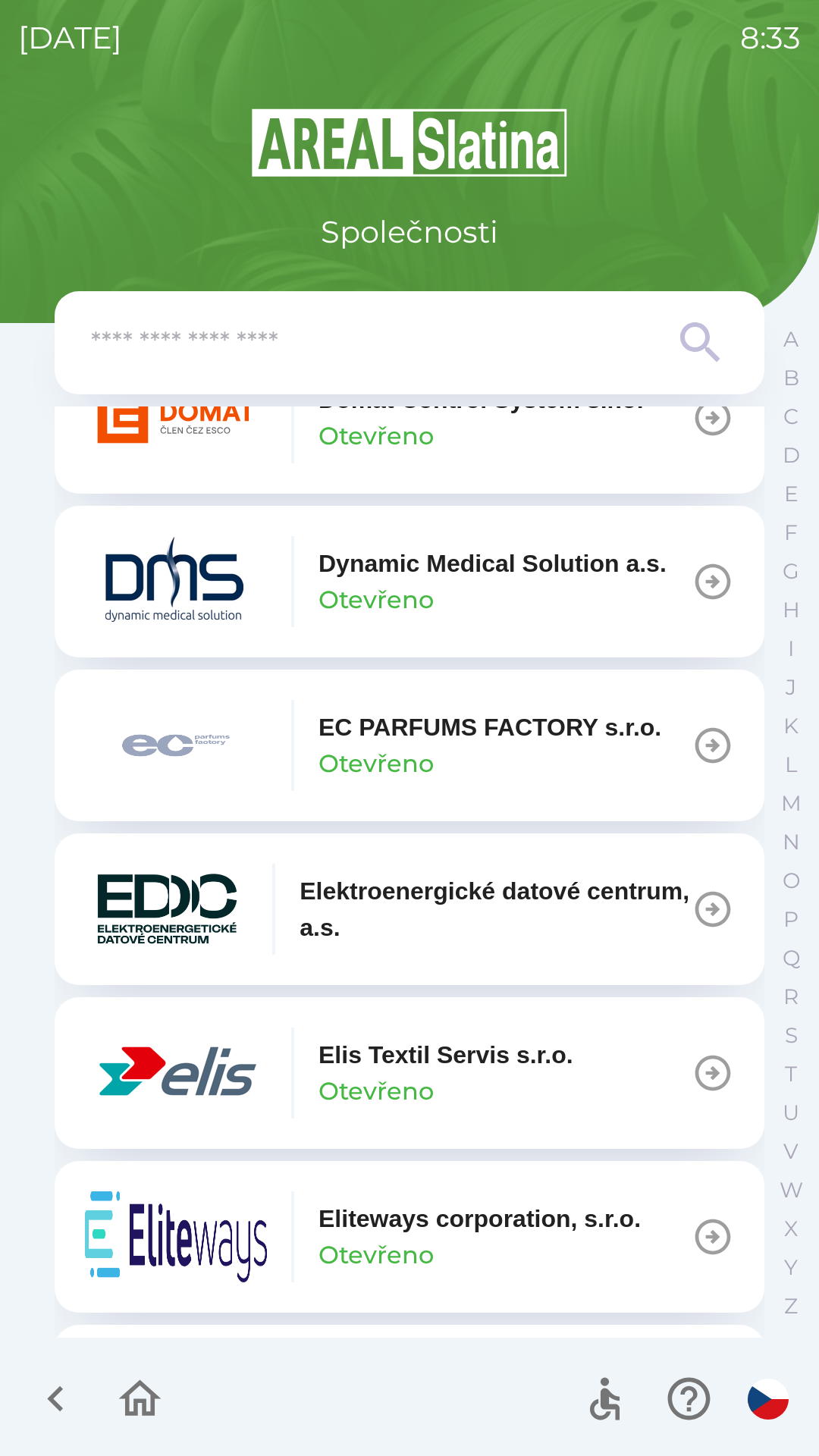
click at [696, 763] on icon "button" at bounding box center [713, 746] width 36 height 36
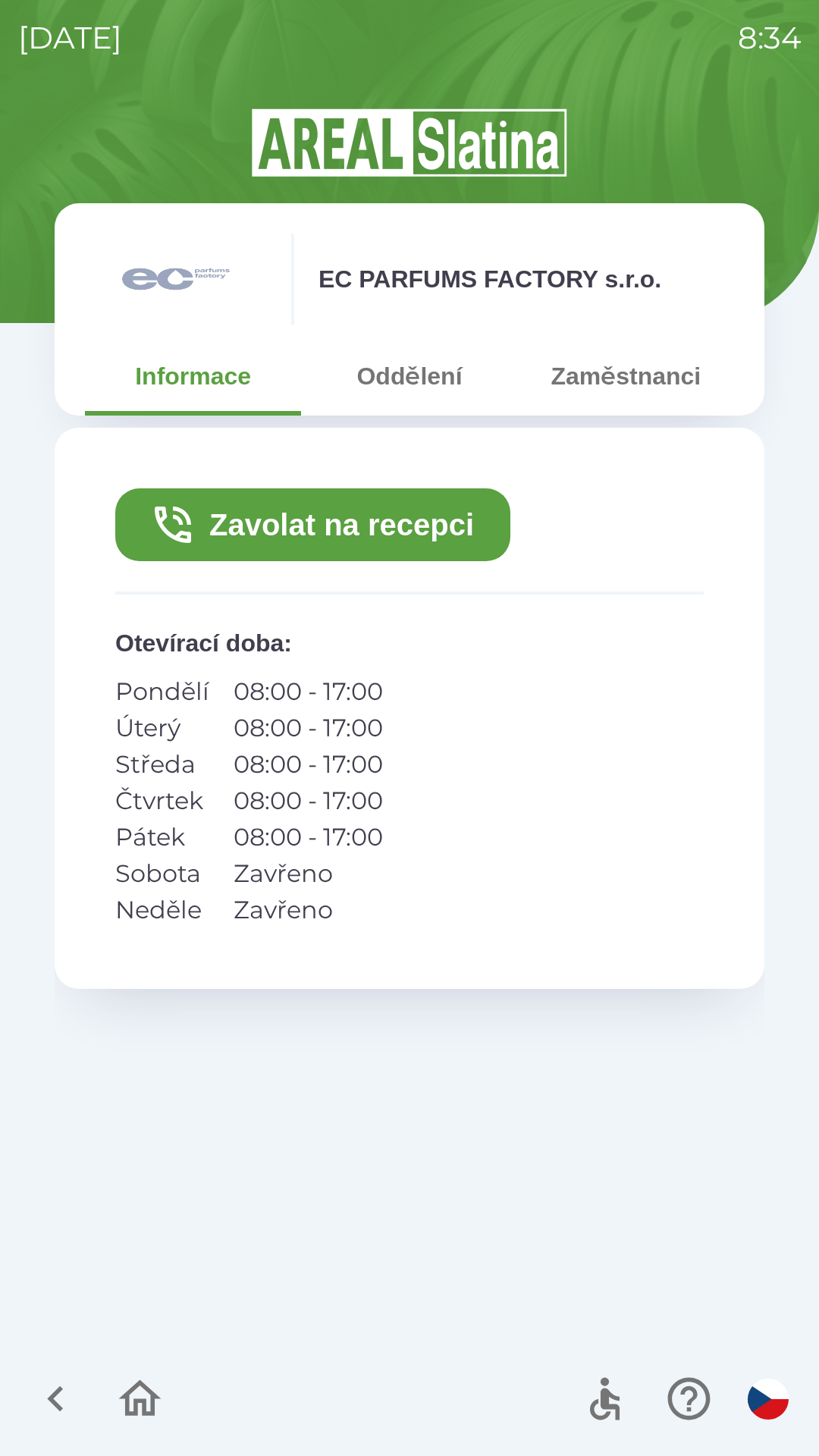
click at [428, 515] on button "Zavolat na recepci" at bounding box center [312, 524] width 395 height 73
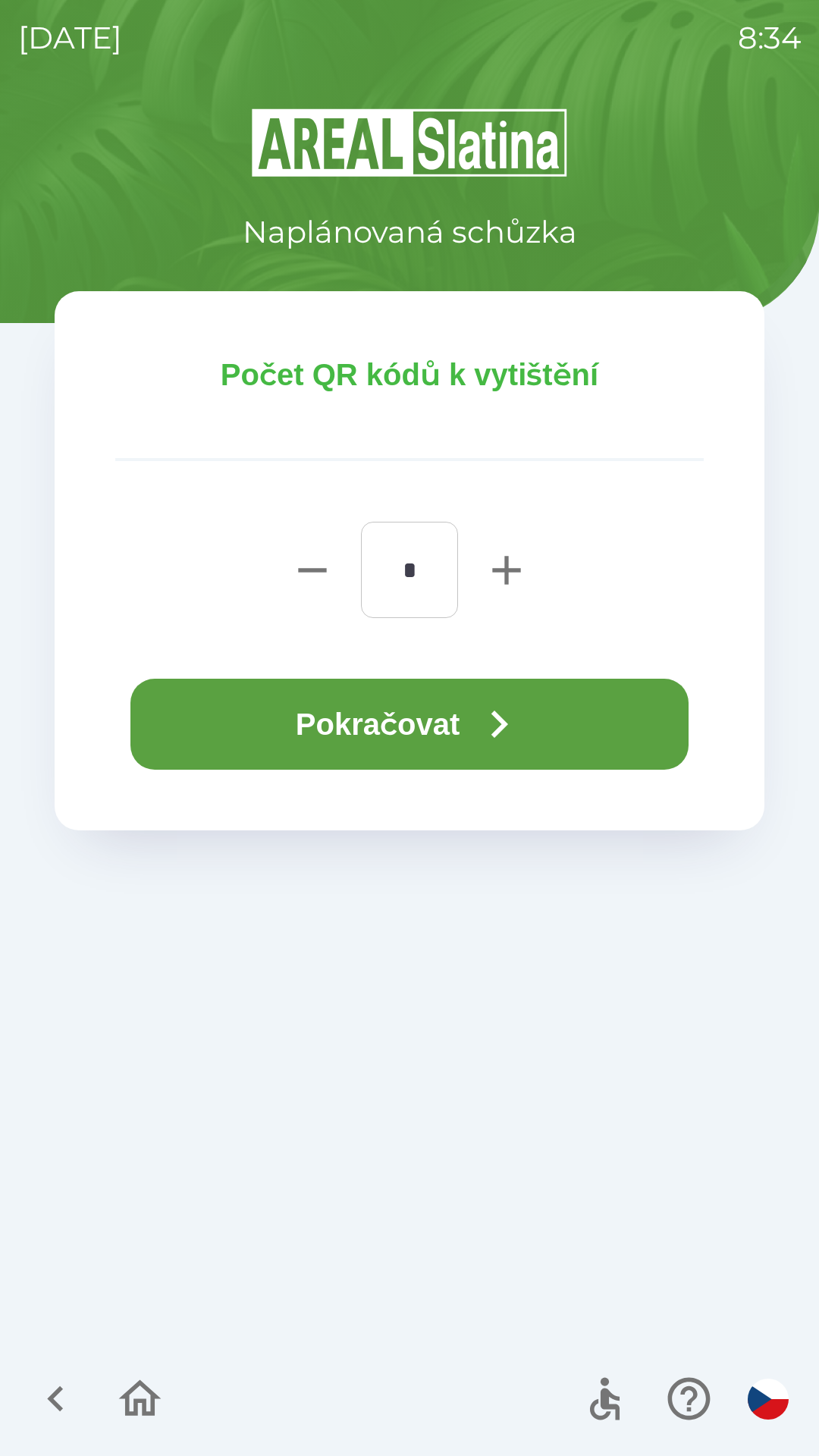
click at [435, 710] on button "Pokračovat" at bounding box center [409, 724] width 559 height 91
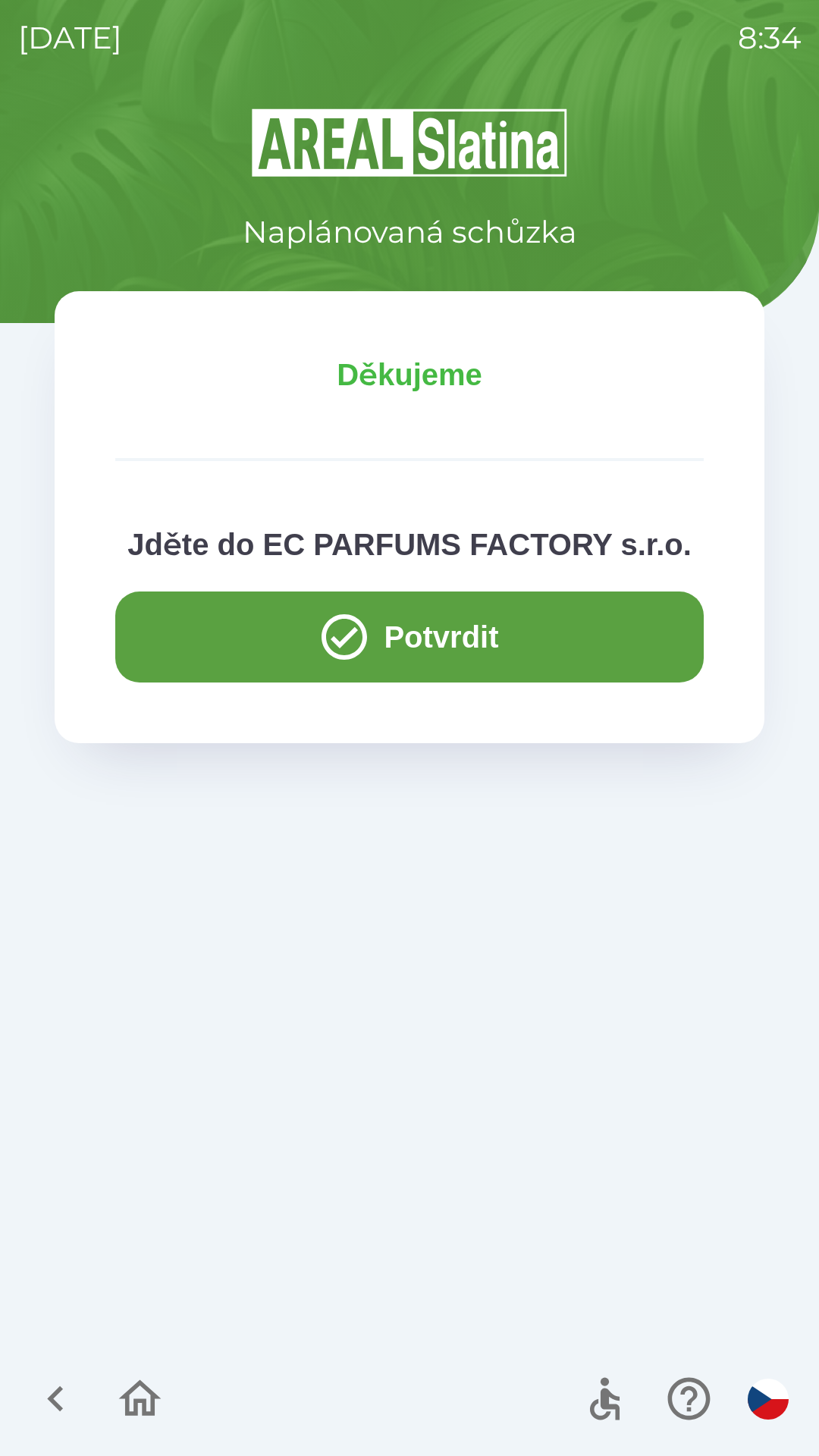
click at [389, 646] on button "Potvrdit" at bounding box center [409, 637] width 589 height 91
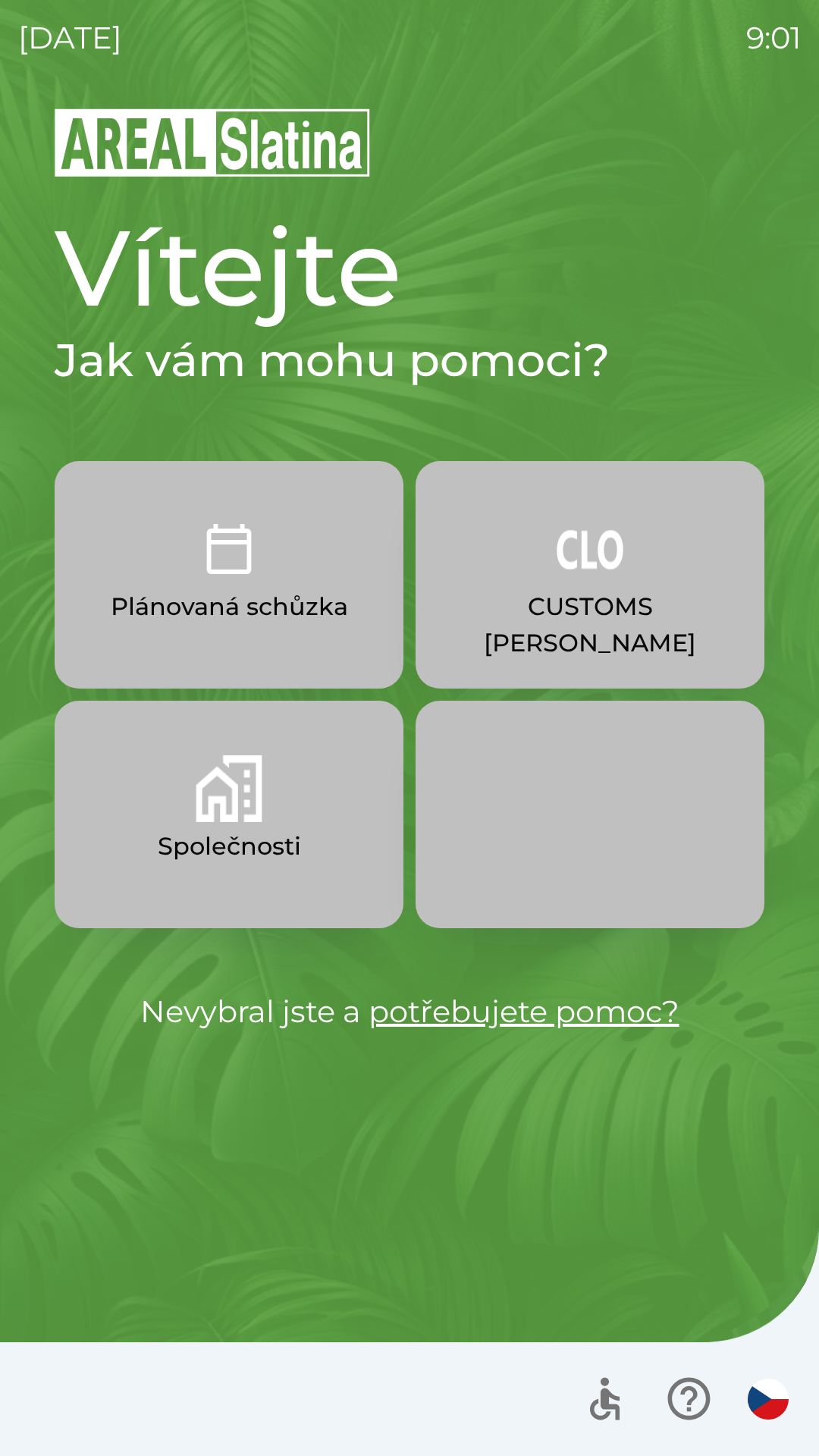
click at [258, 614] on p "Plánovaná schůzka" at bounding box center [230, 606] width 238 height 36
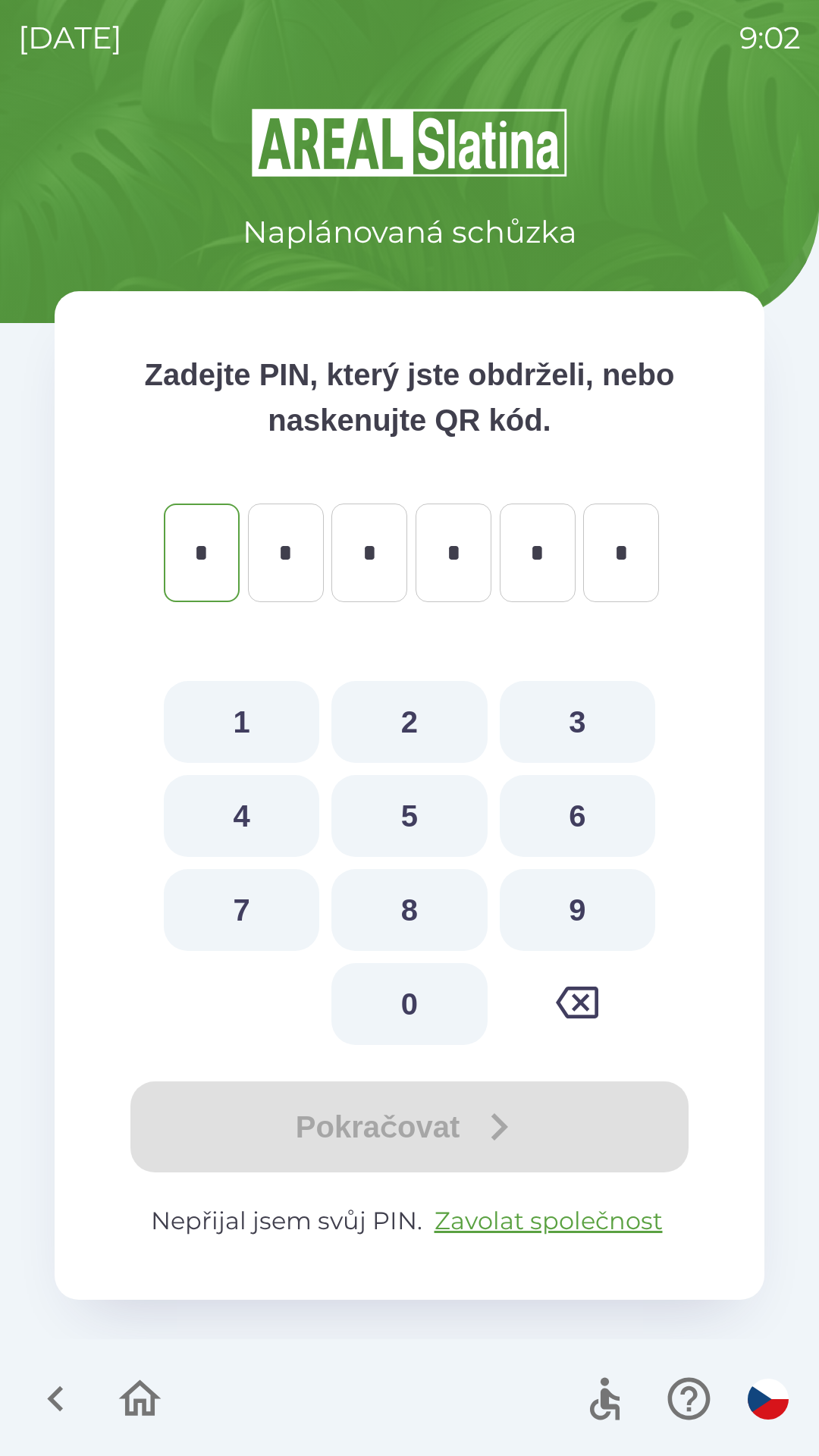
click at [29, 1394] on button "button" at bounding box center [56, 1399] width 63 height 63
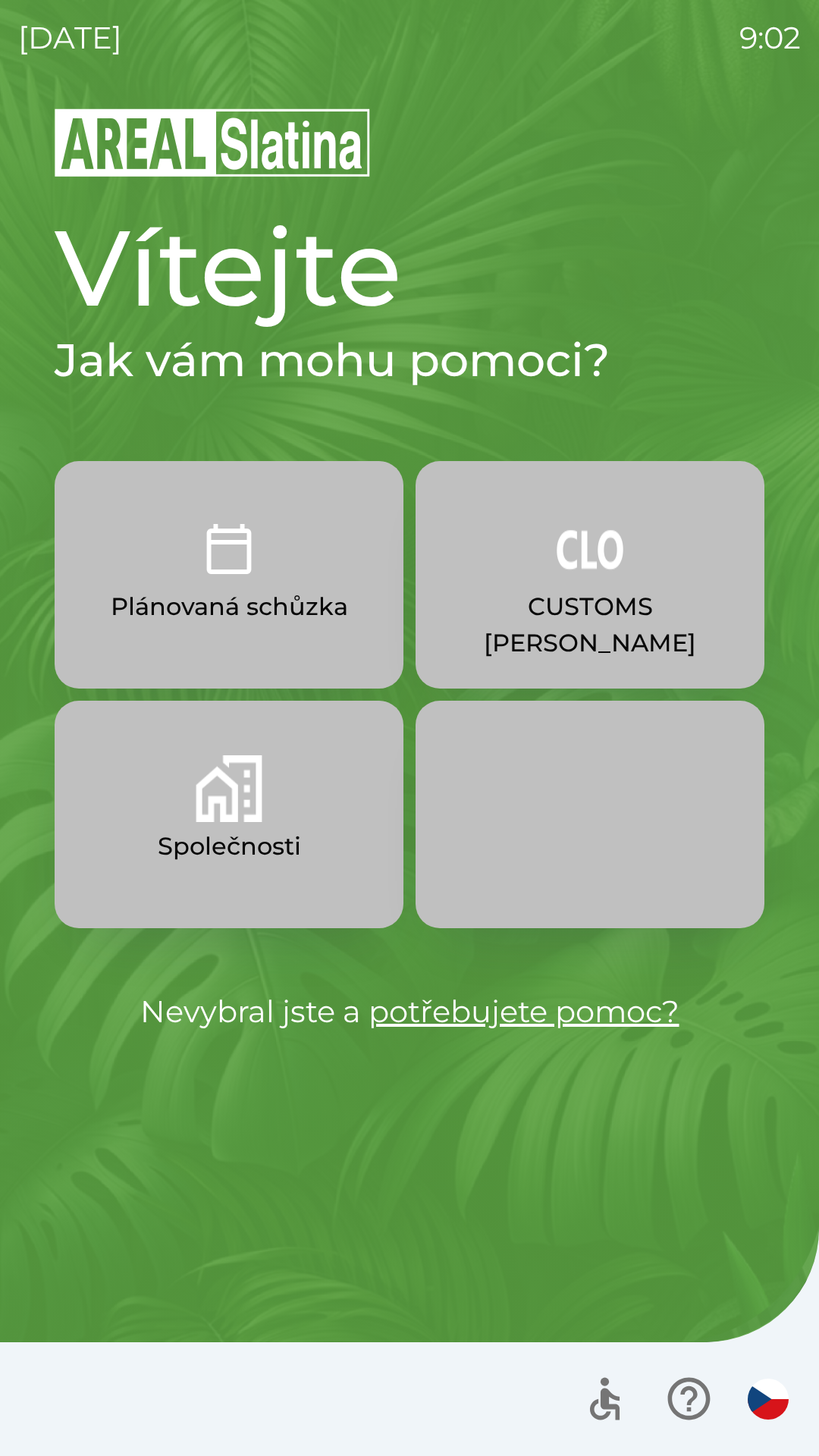
click at [201, 823] on button "Společnosti" at bounding box center [229, 814] width 349 height 228
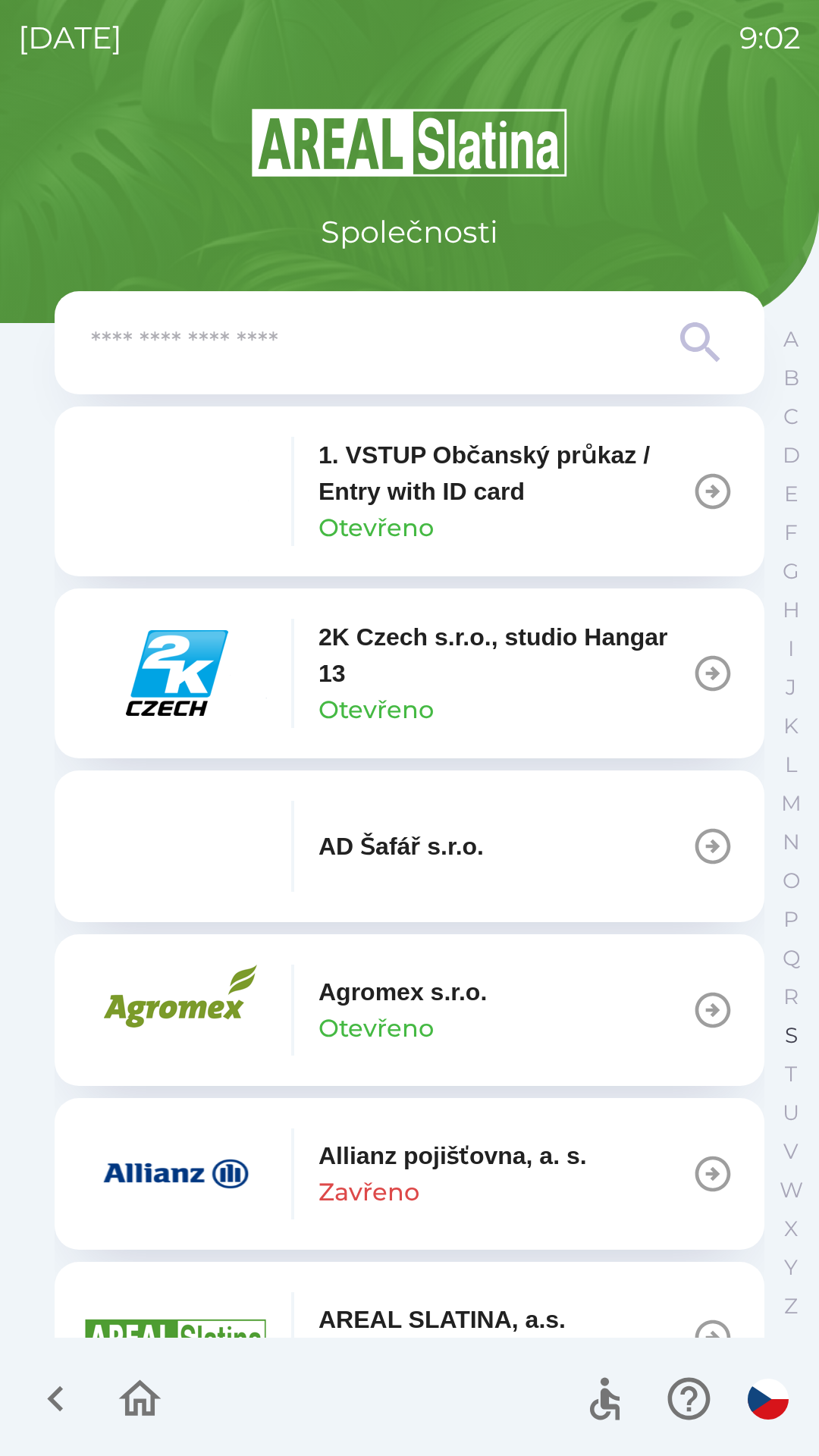
click at [774, 1032] on button "S" at bounding box center [791, 1035] width 38 height 39
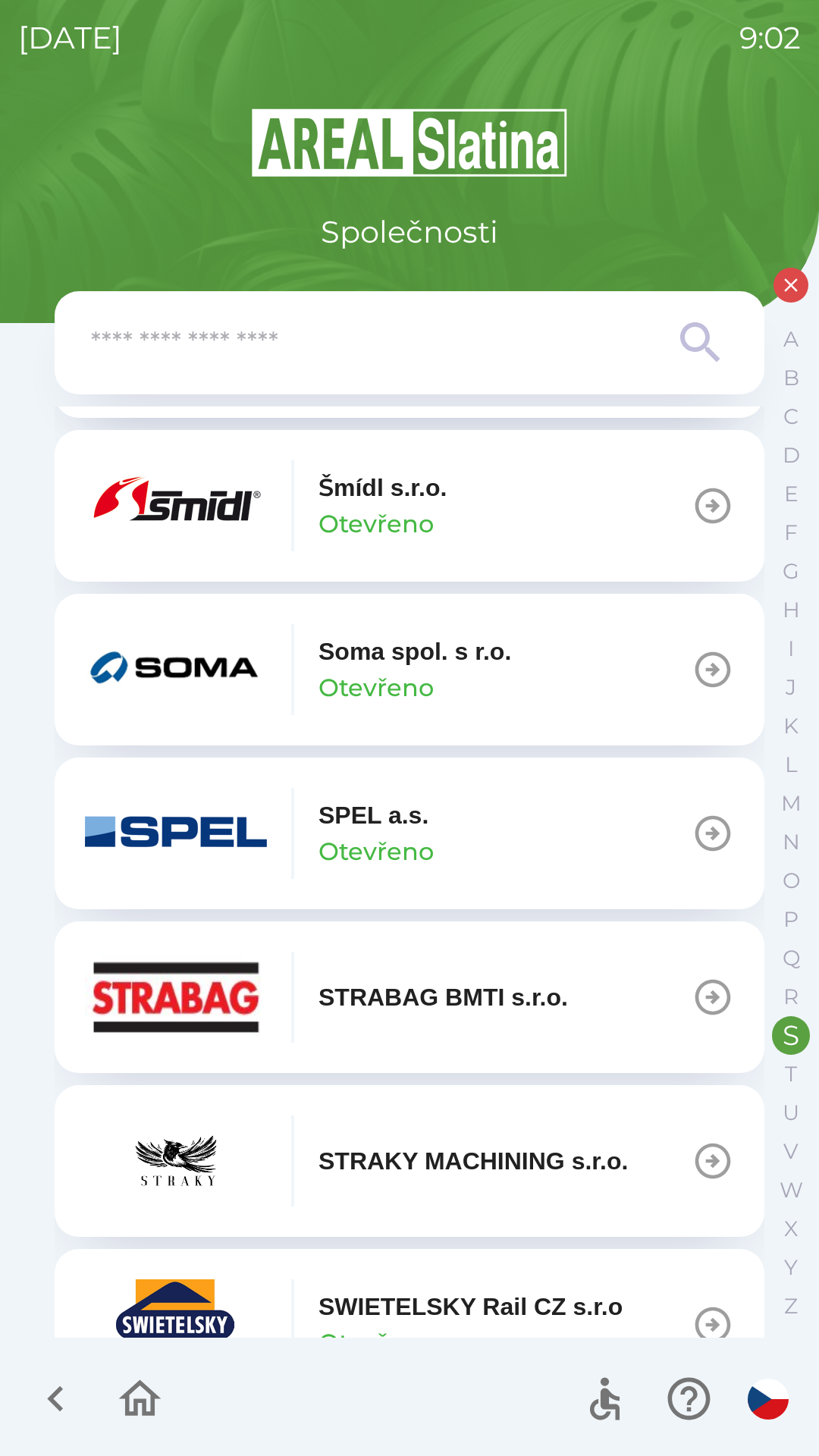
scroll to position [367, 0]
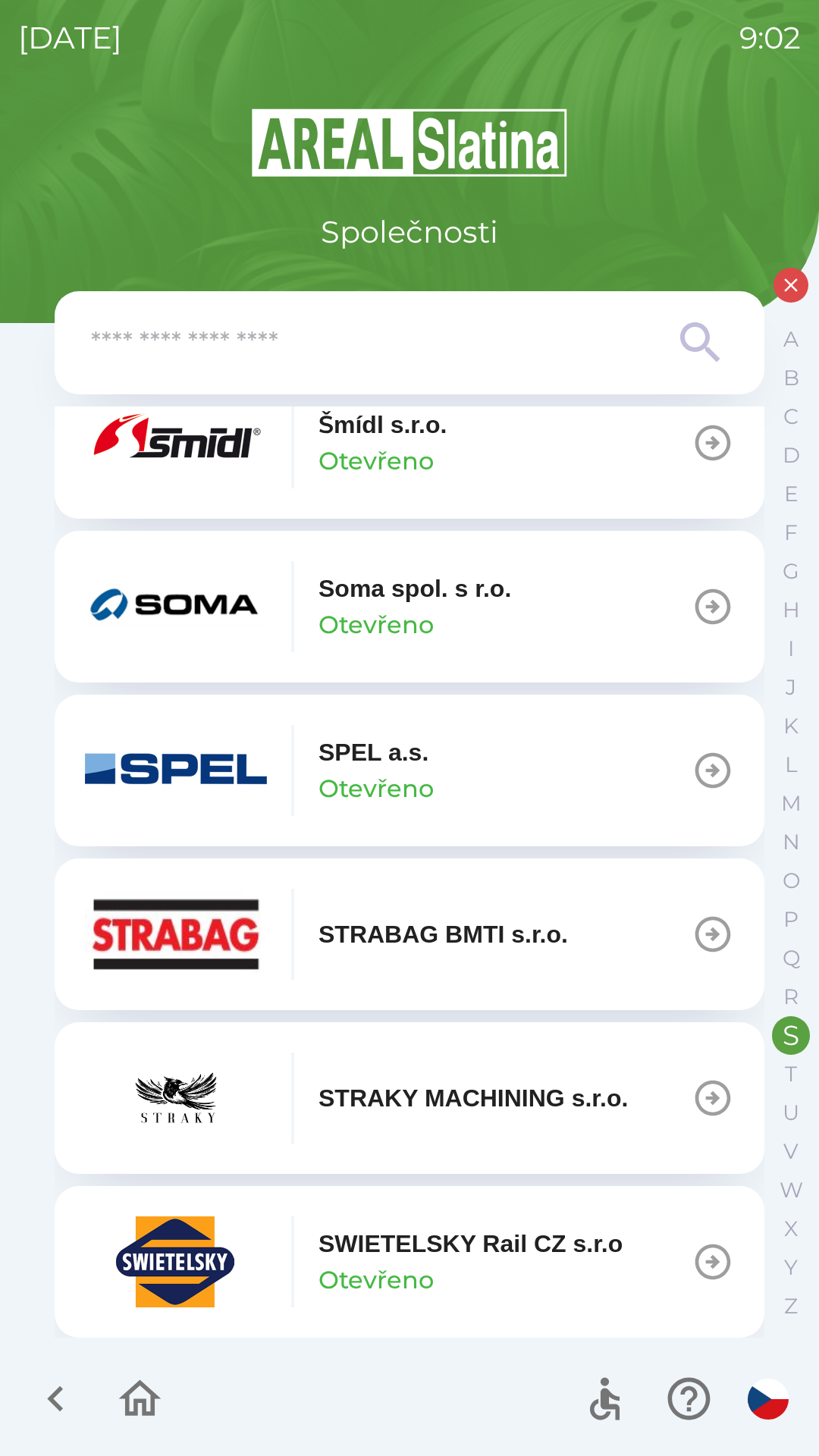
click at [384, 1269] on p "Otevřeno" at bounding box center [376, 1279] width 115 height 36
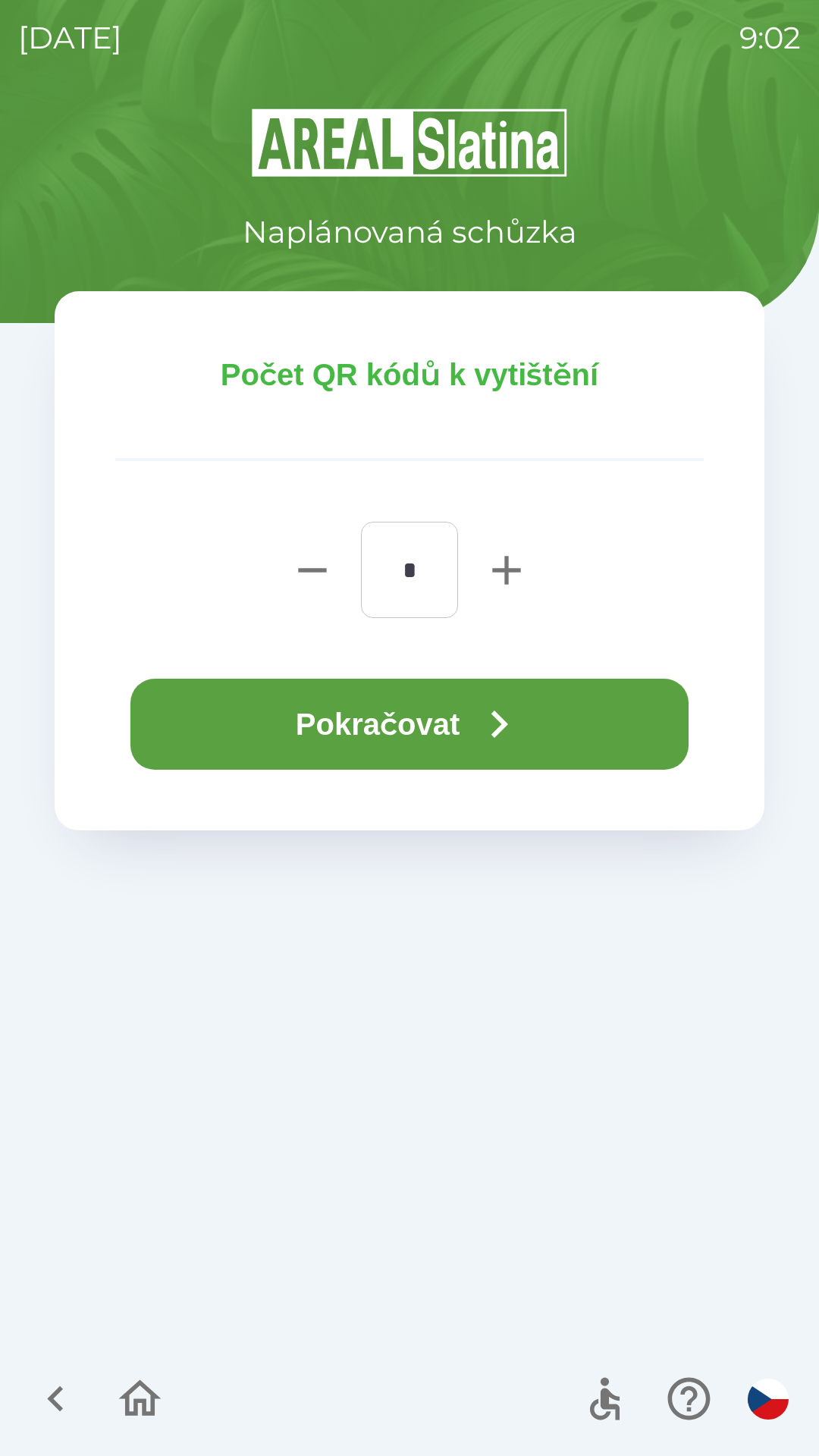
click at [492, 581] on icon "button" at bounding box center [506, 570] width 48 height 48
click at [505, 578] on icon "button" at bounding box center [507, 570] width 28 height 28
click at [494, 579] on icon "button" at bounding box center [506, 570] width 48 height 48
type input "*"
click at [327, 724] on button "Pokračovat" at bounding box center [409, 724] width 559 height 91
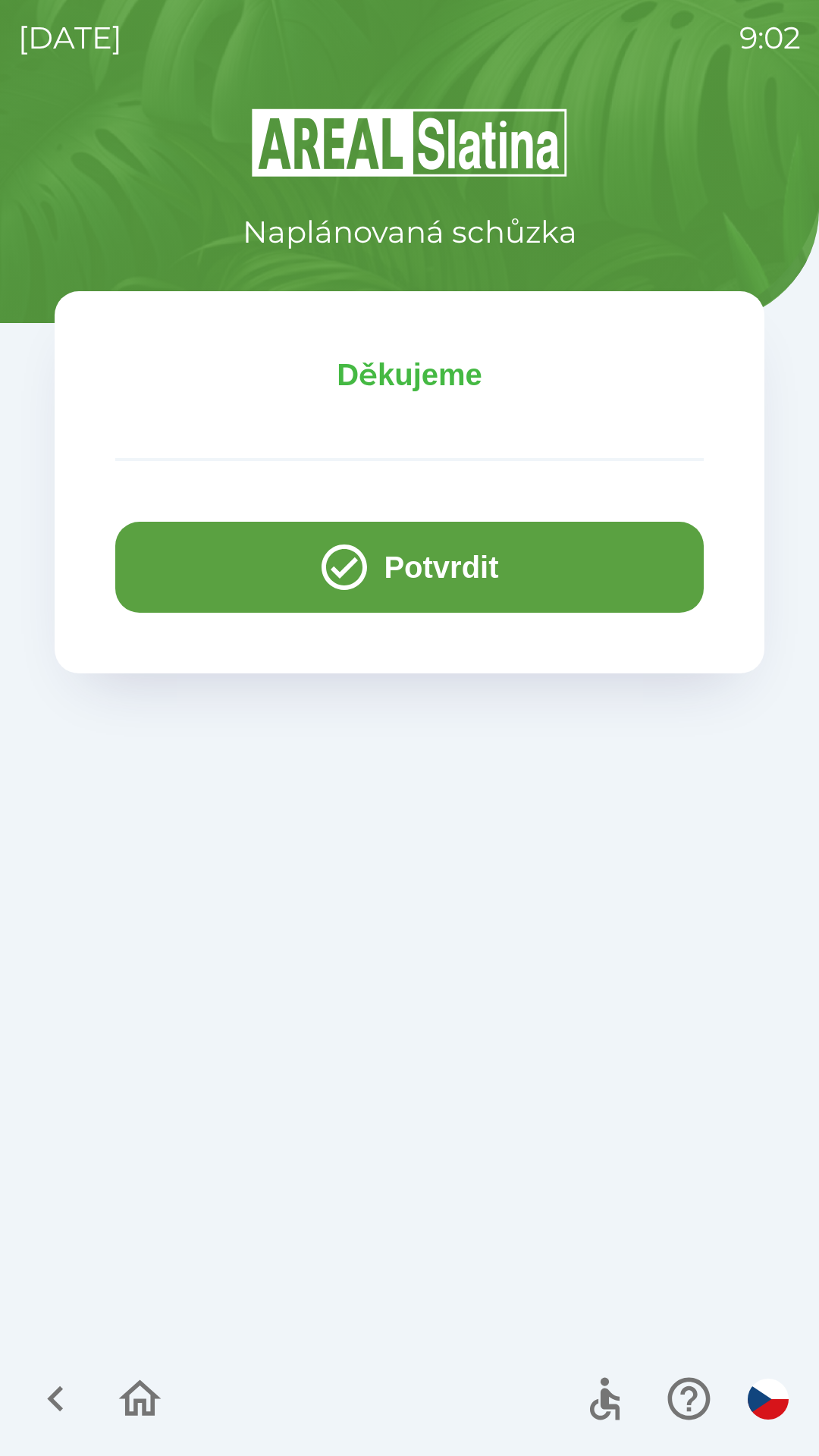
click at [215, 564] on button "Potvrdit" at bounding box center [409, 566] width 589 height 91
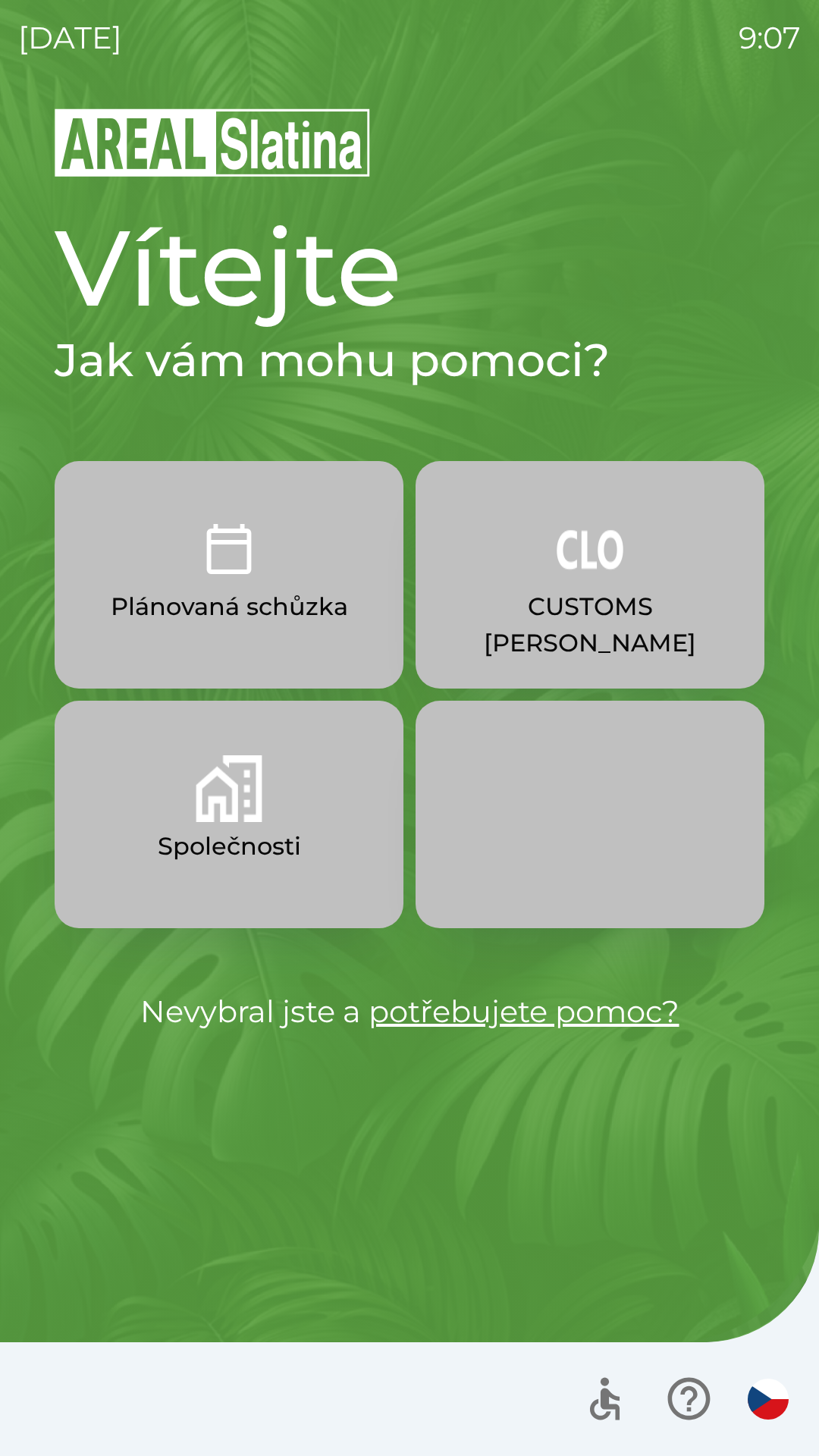
click at [260, 801] on img "button" at bounding box center [229, 789] width 67 height 67
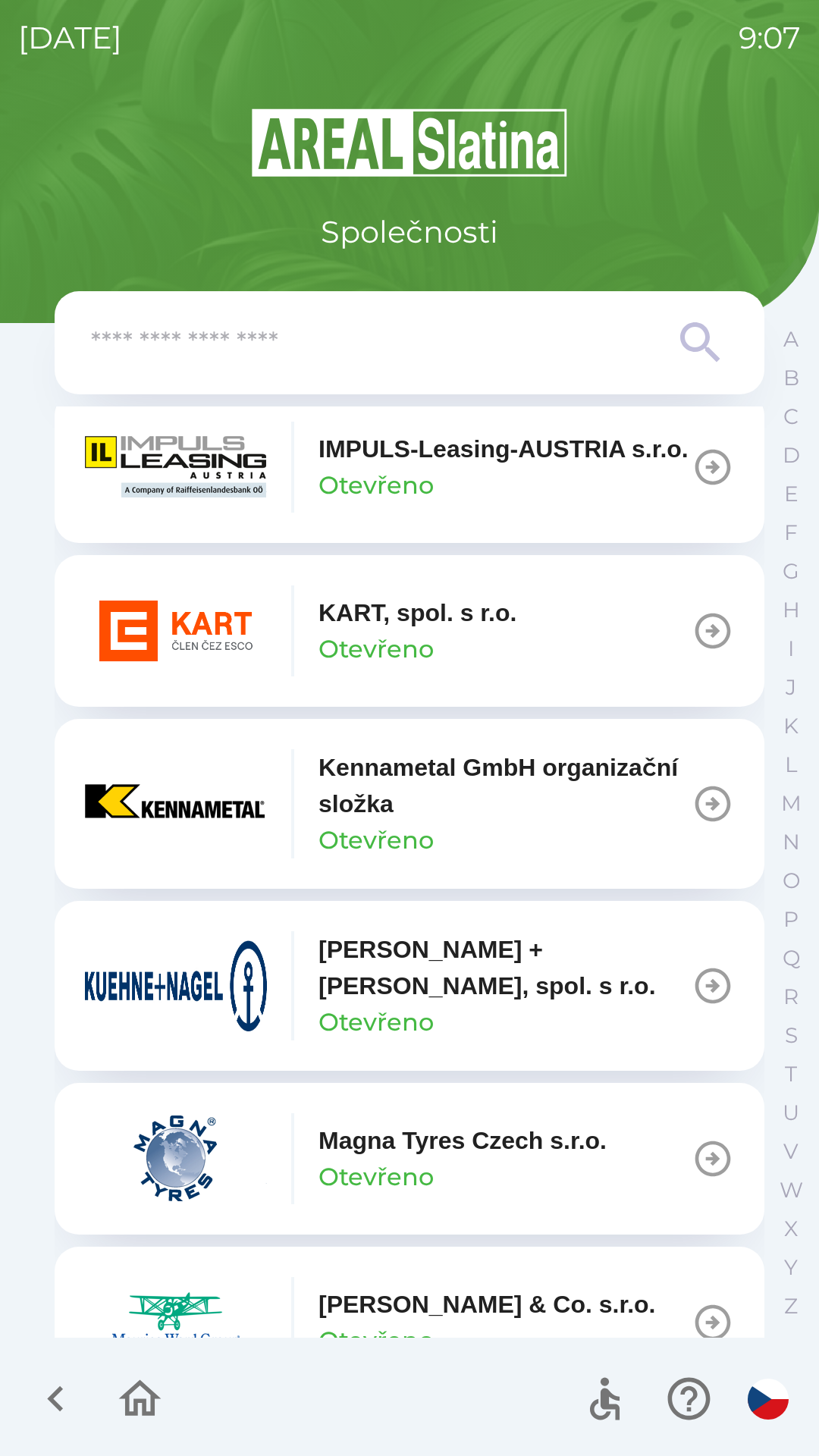
scroll to position [5969, 0]
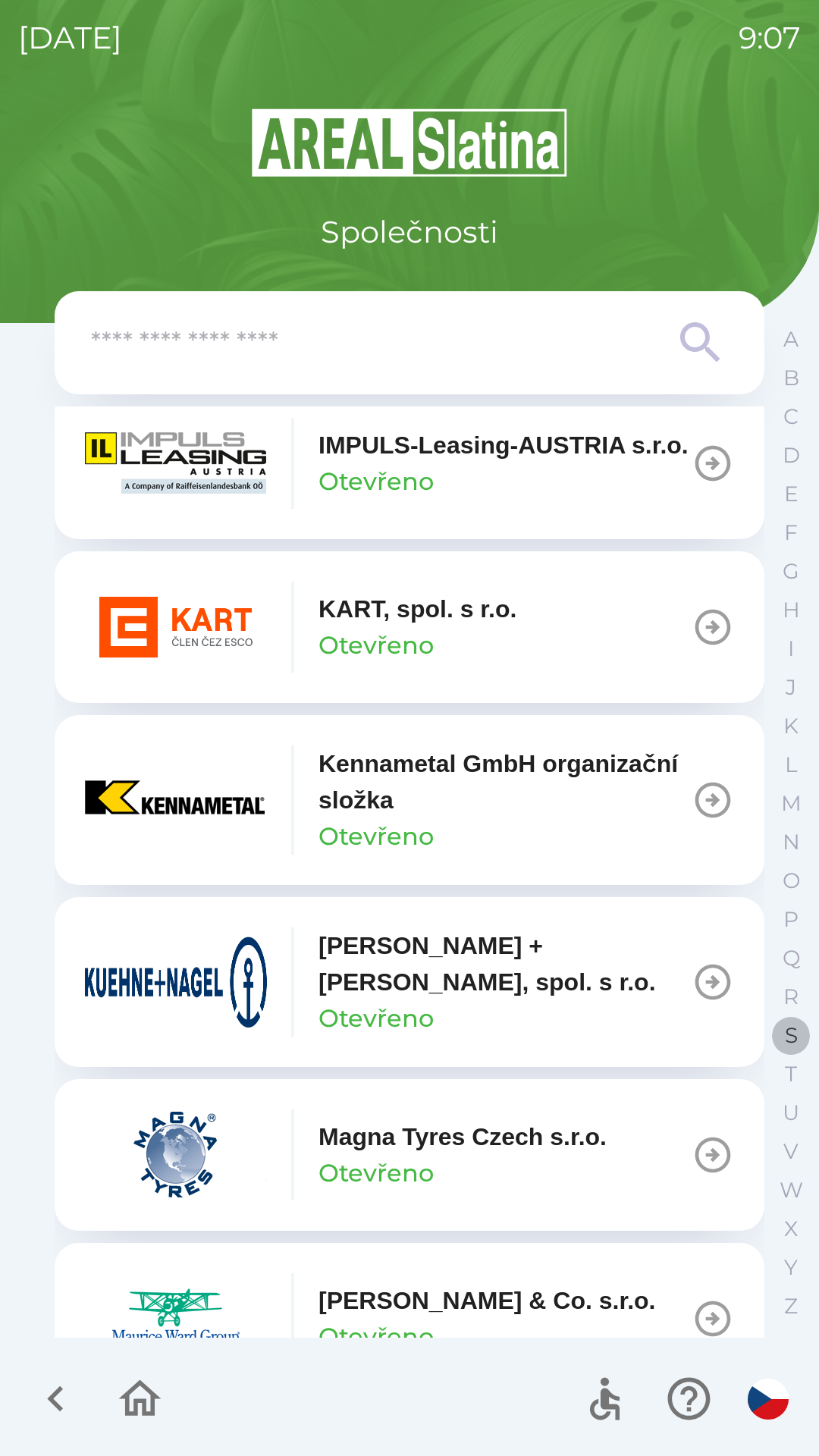
click at [789, 1033] on p "S" at bounding box center [791, 1035] width 13 height 26
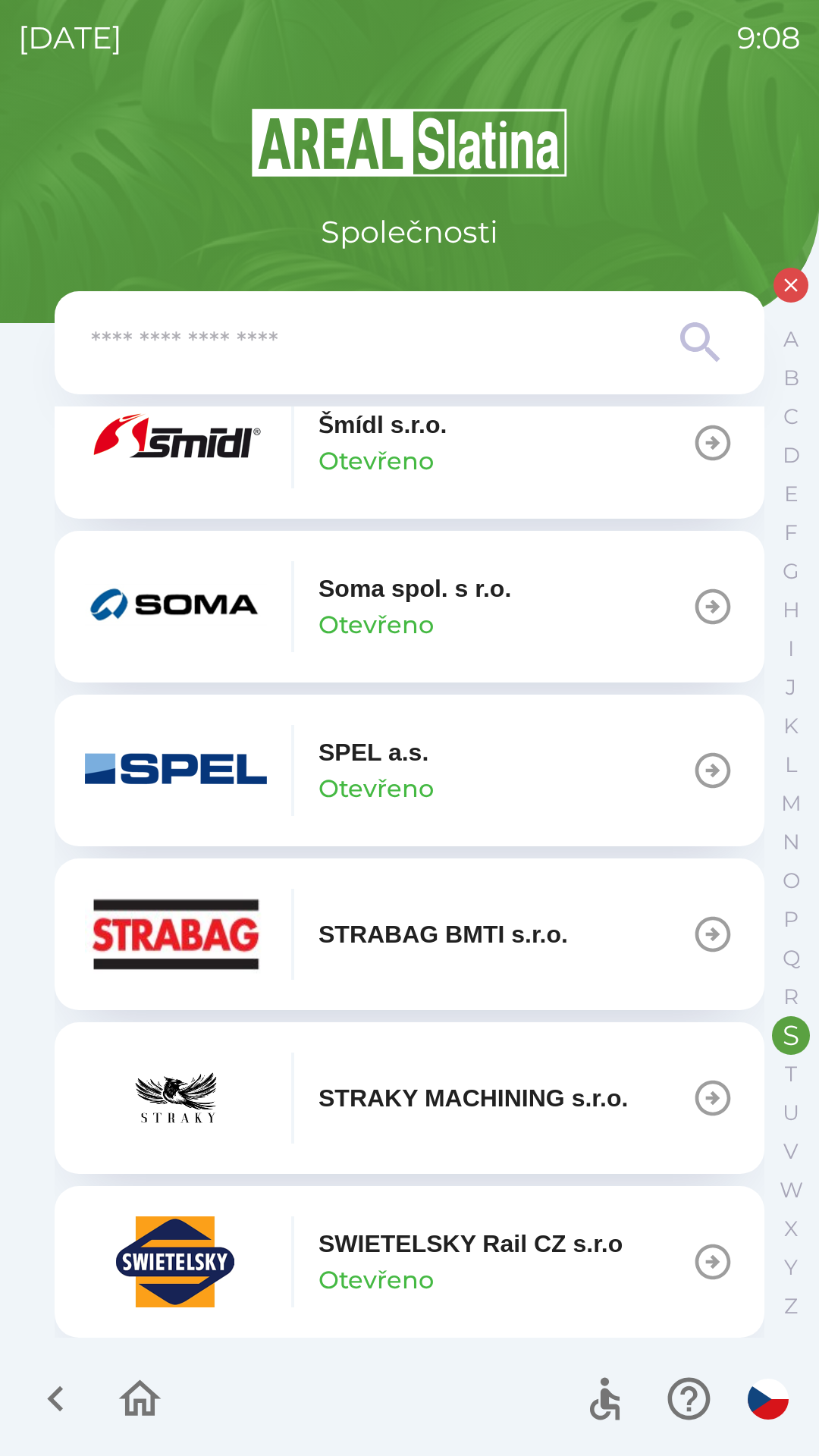
click at [697, 1253] on icon "button" at bounding box center [713, 1262] width 42 height 42
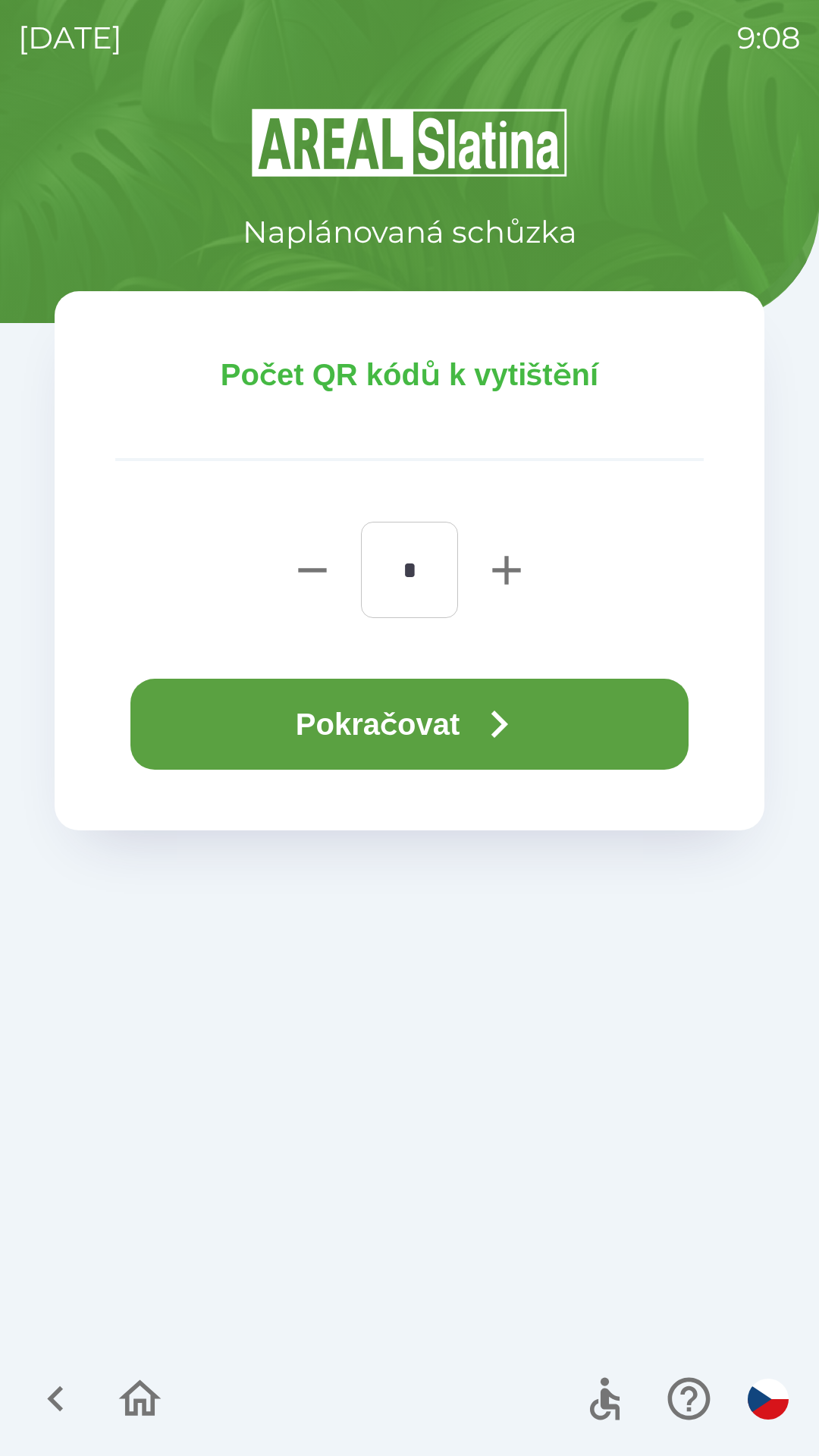
click at [487, 573] on icon "button" at bounding box center [506, 570] width 48 height 48
type input "*"
click at [320, 727] on button "Pokračovat" at bounding box center [409, 724] width 559 height 91
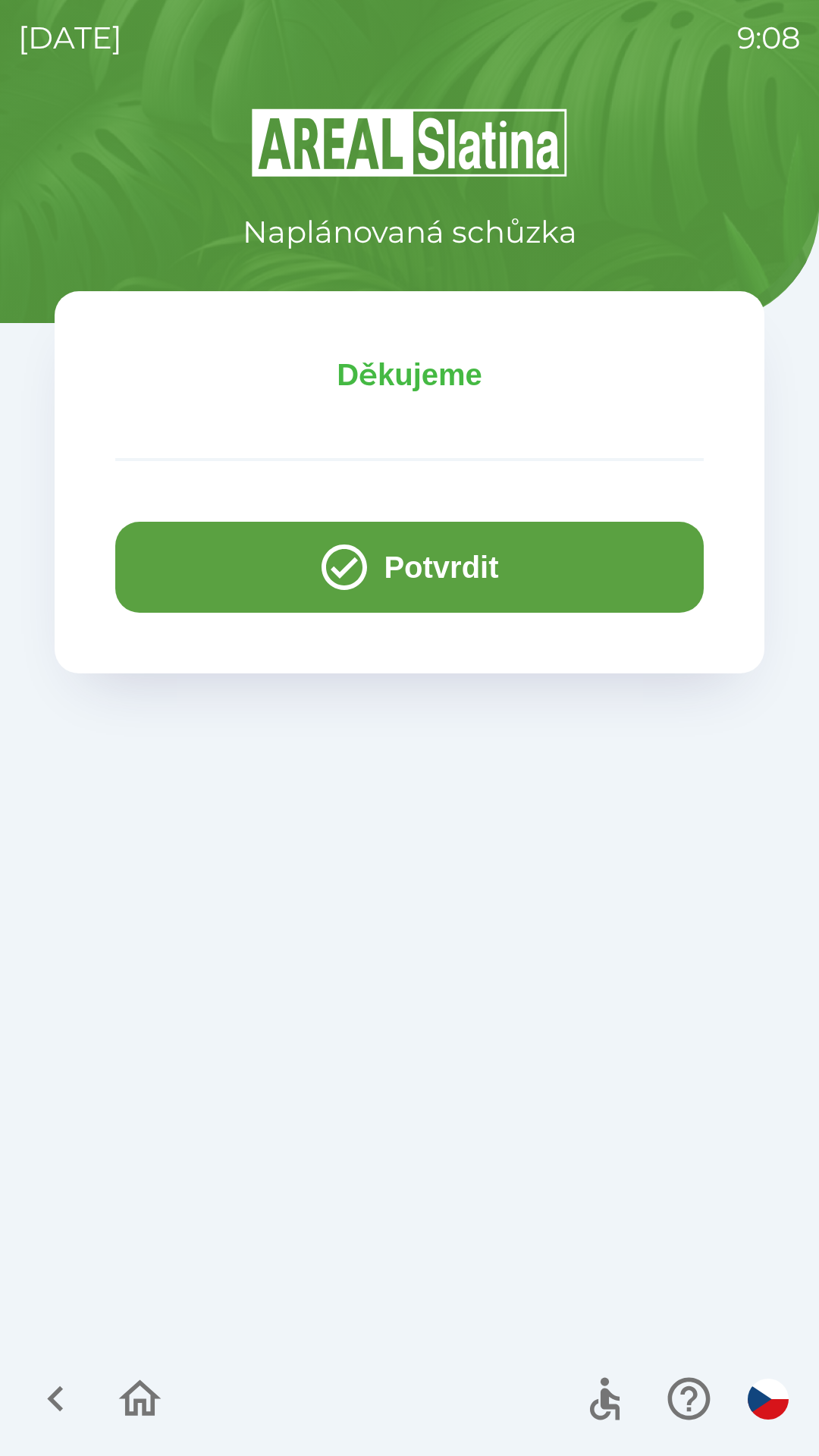
click at [165, 578] on button "Potvrdit" at bounding box center [409, 566] width 589 height 91
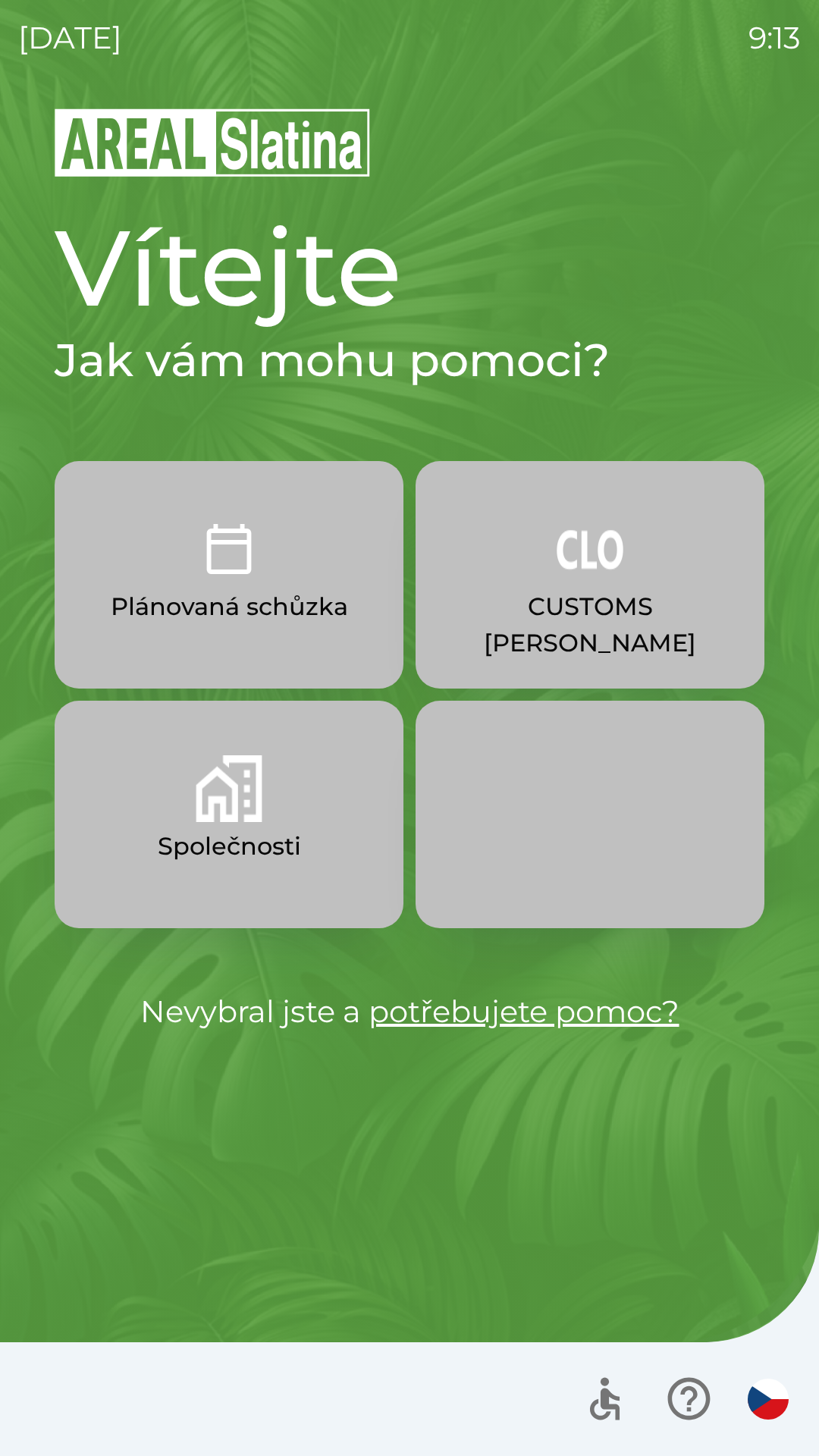
click at [630, 614] on p "CUSTOMS [PERSON_NAME]" at bounding box center [590, 624] width 276 height 73
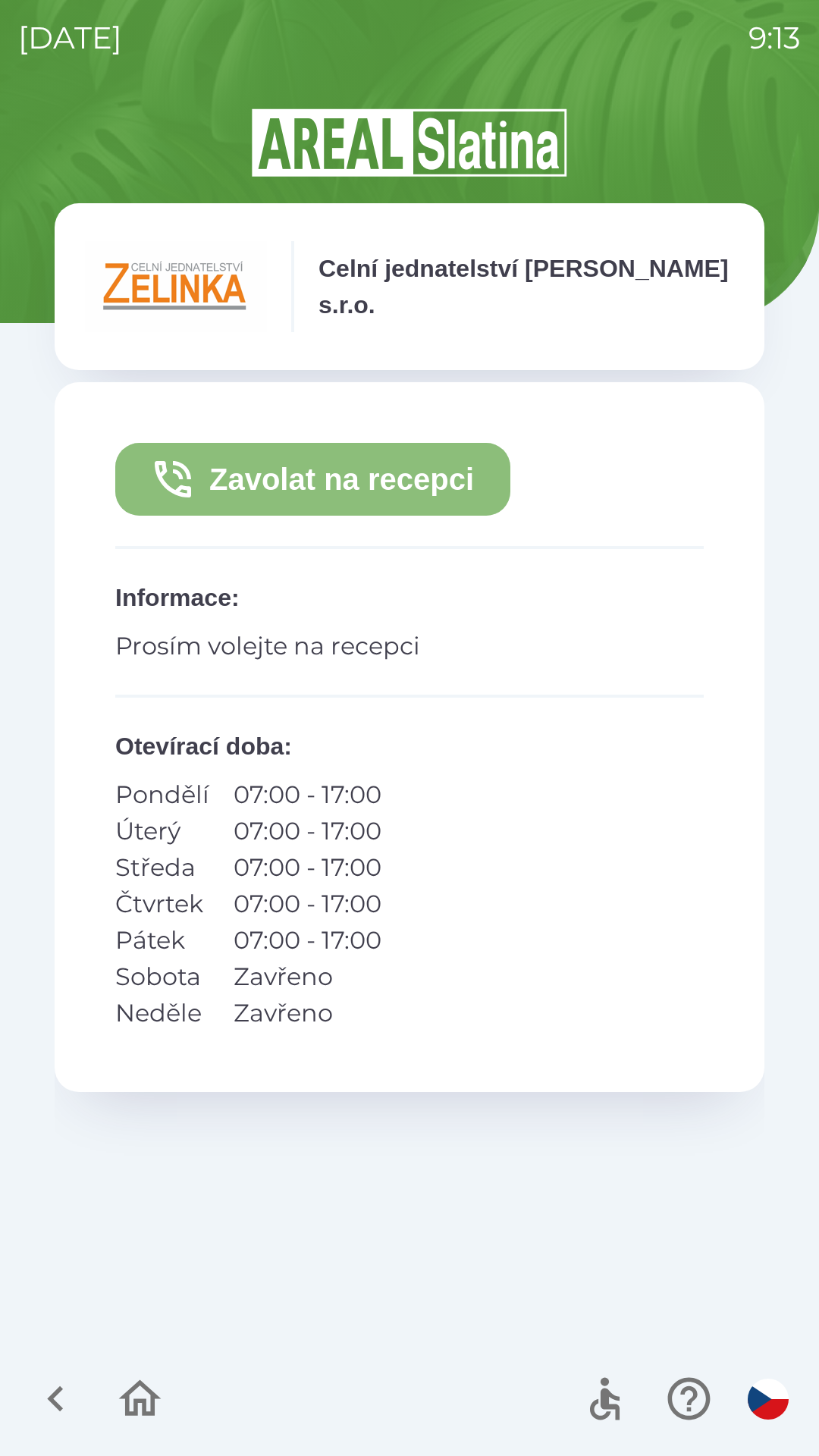
click at [366, 467] on button "Zavolat na recepci" at bounding box center [312, 479] width 395 height 73
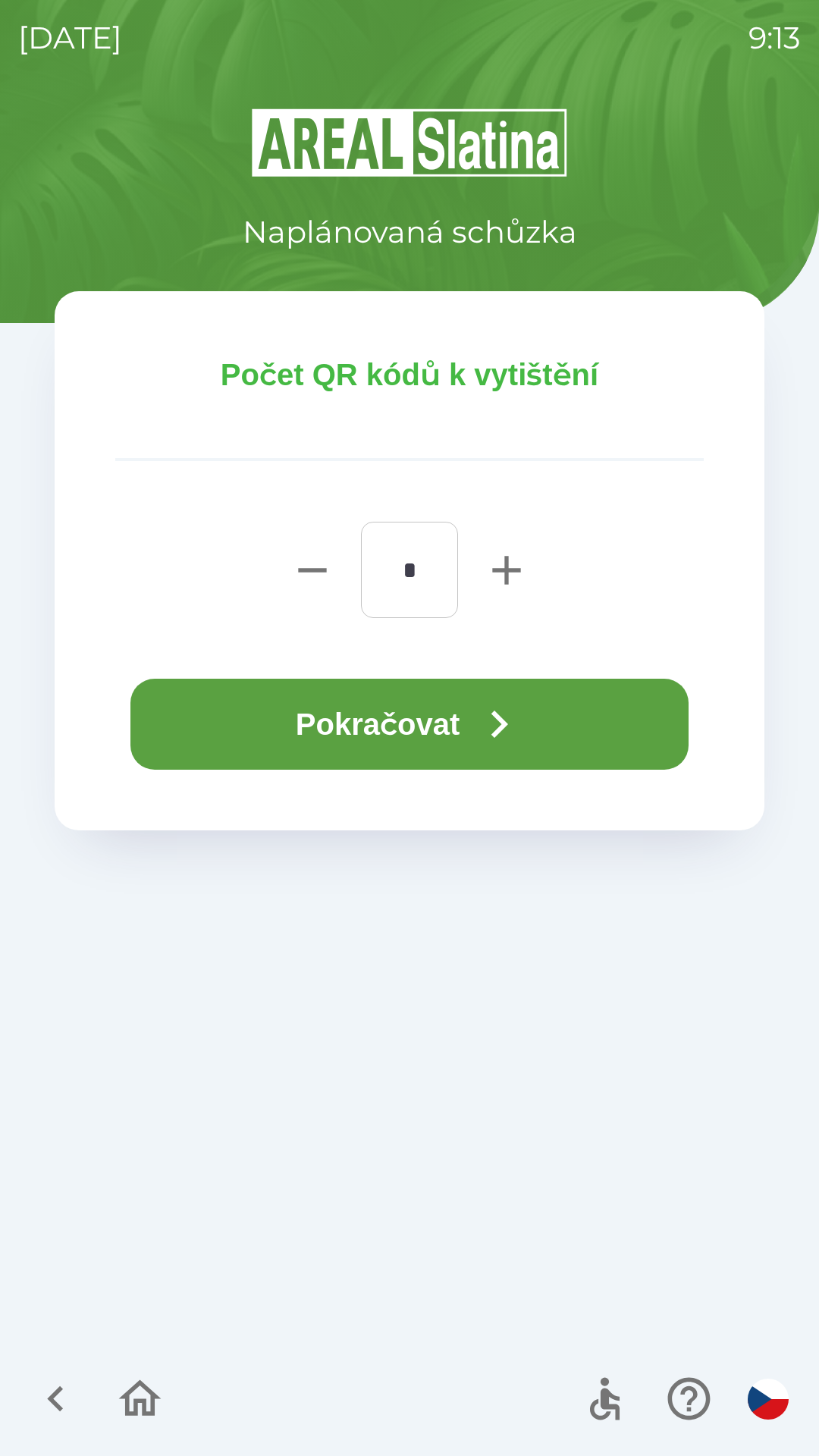
click at [433, 724] on button "Pokračovat" at bounding box center [409, 724] width 559 height 91
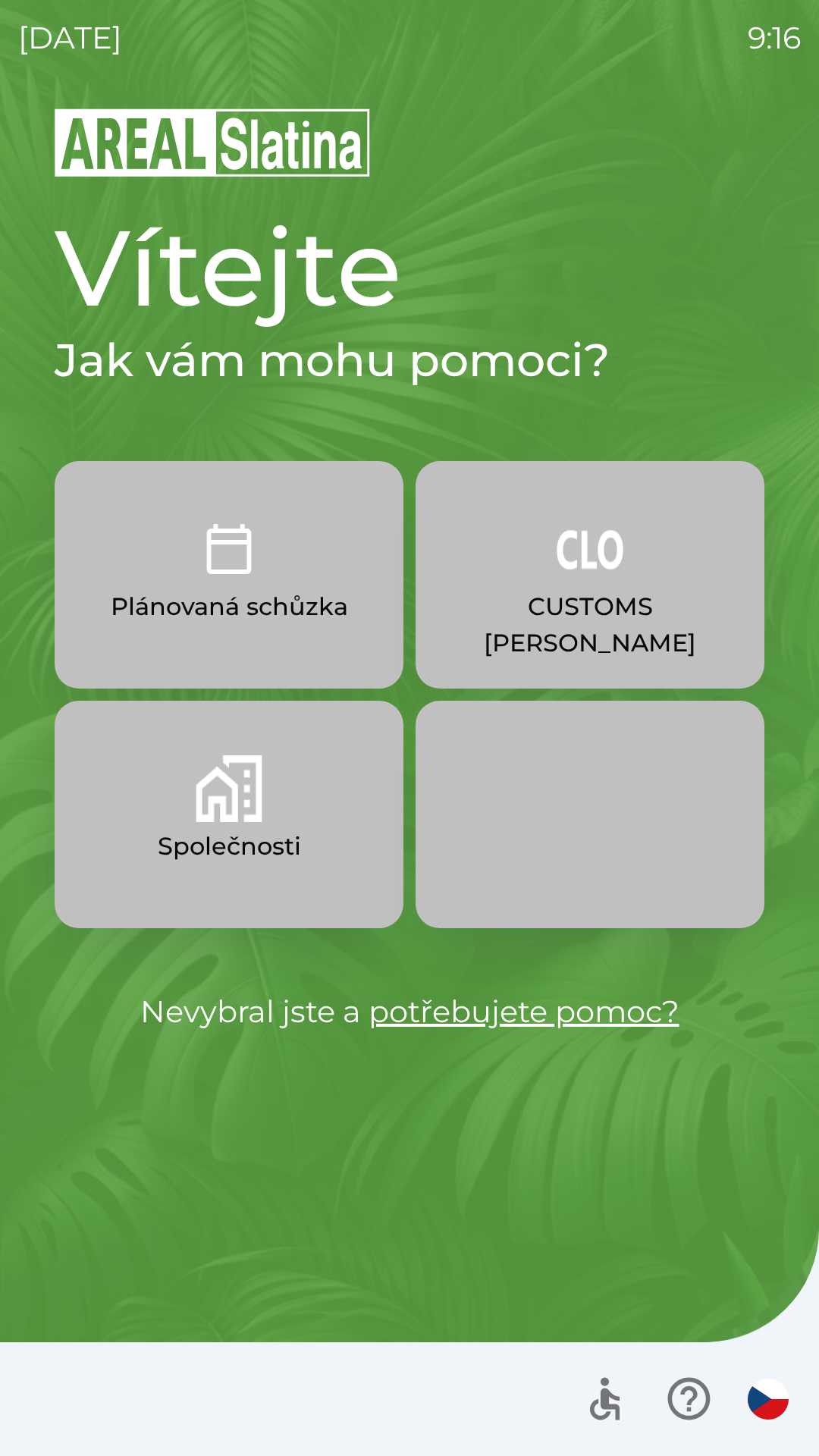
click at [584, 578] on img "button" at bounding box center [590, 549] width 67 height 67
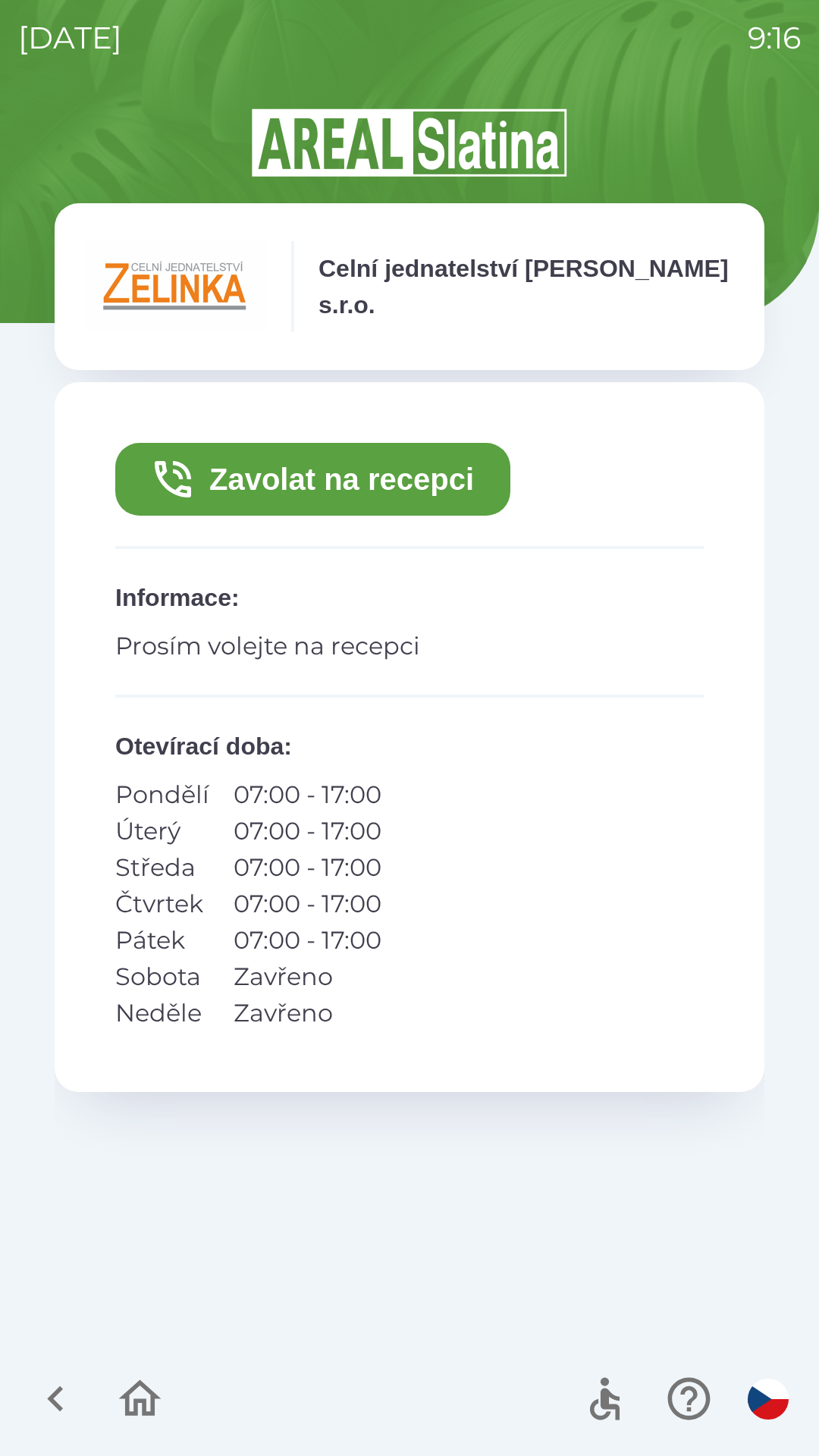
click at [312, 498] on button "Zavolat na recepci" at bounding box center [312, 479] width 395 height 73
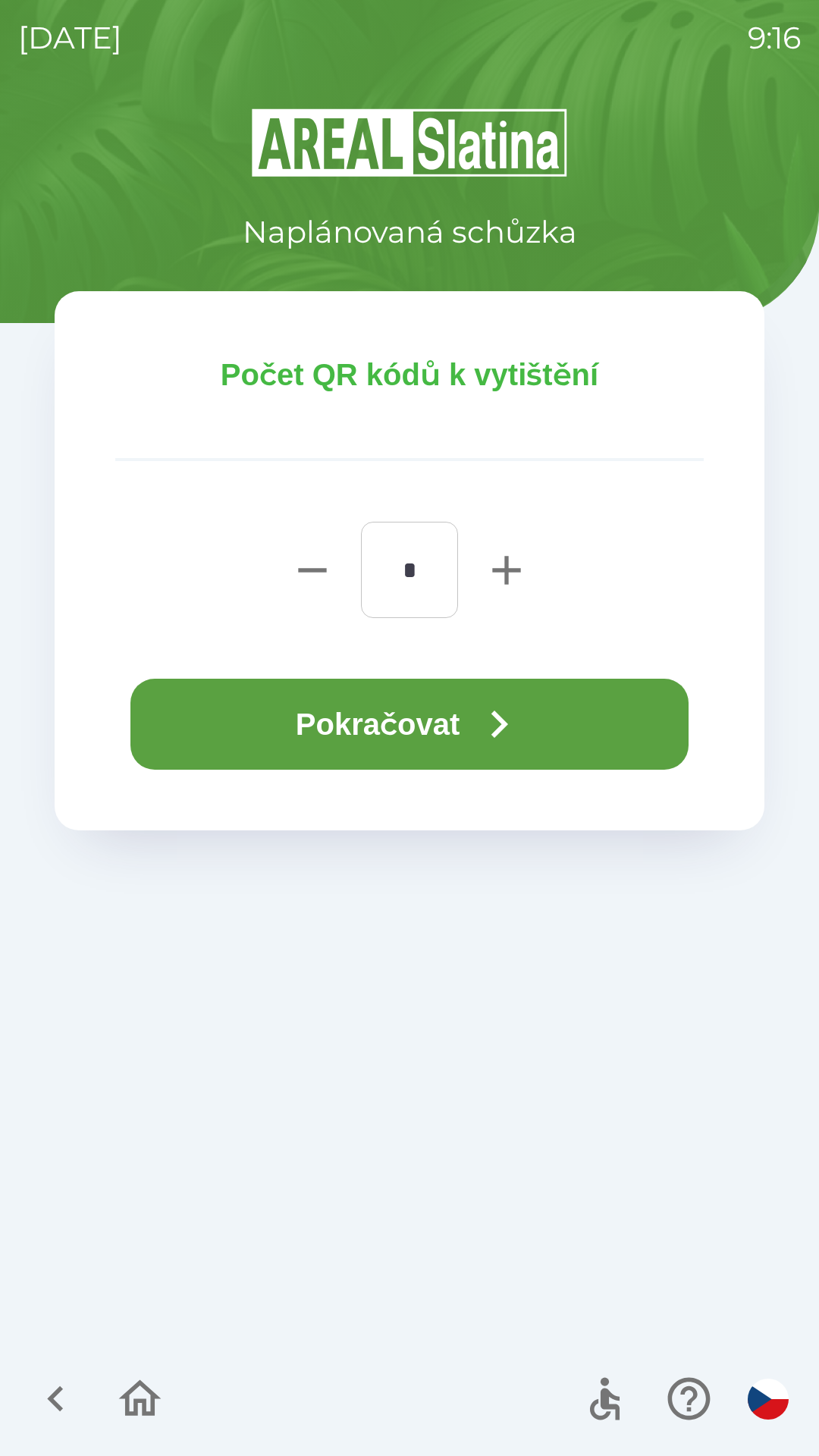
click at [370, 737] on button "Pokračovat" at bounding box center [409, 724] width 559 height 91
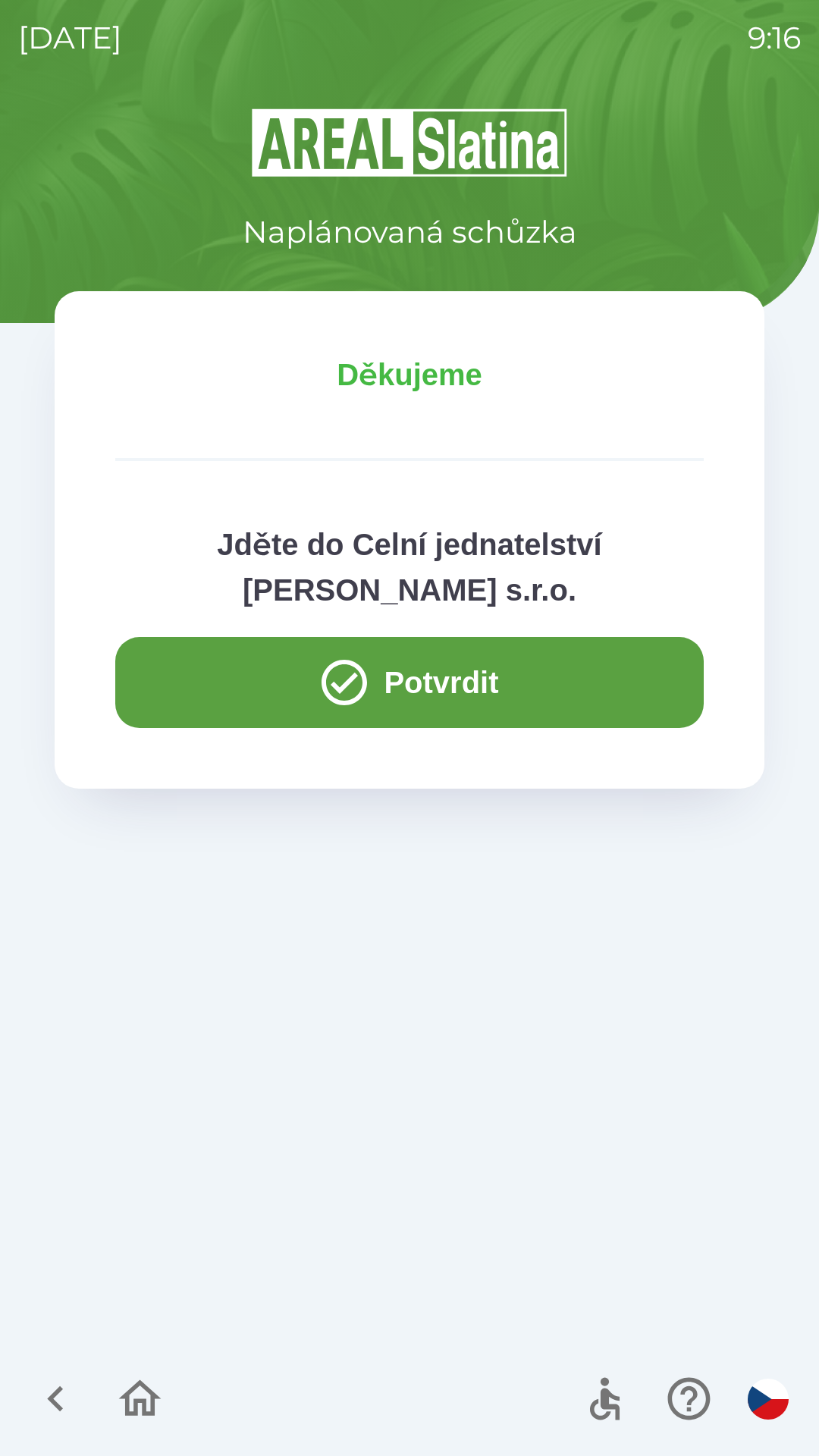
click at [526, 708] on button "Potvrdit" at bounding box center [409, 681] width 589 height 91
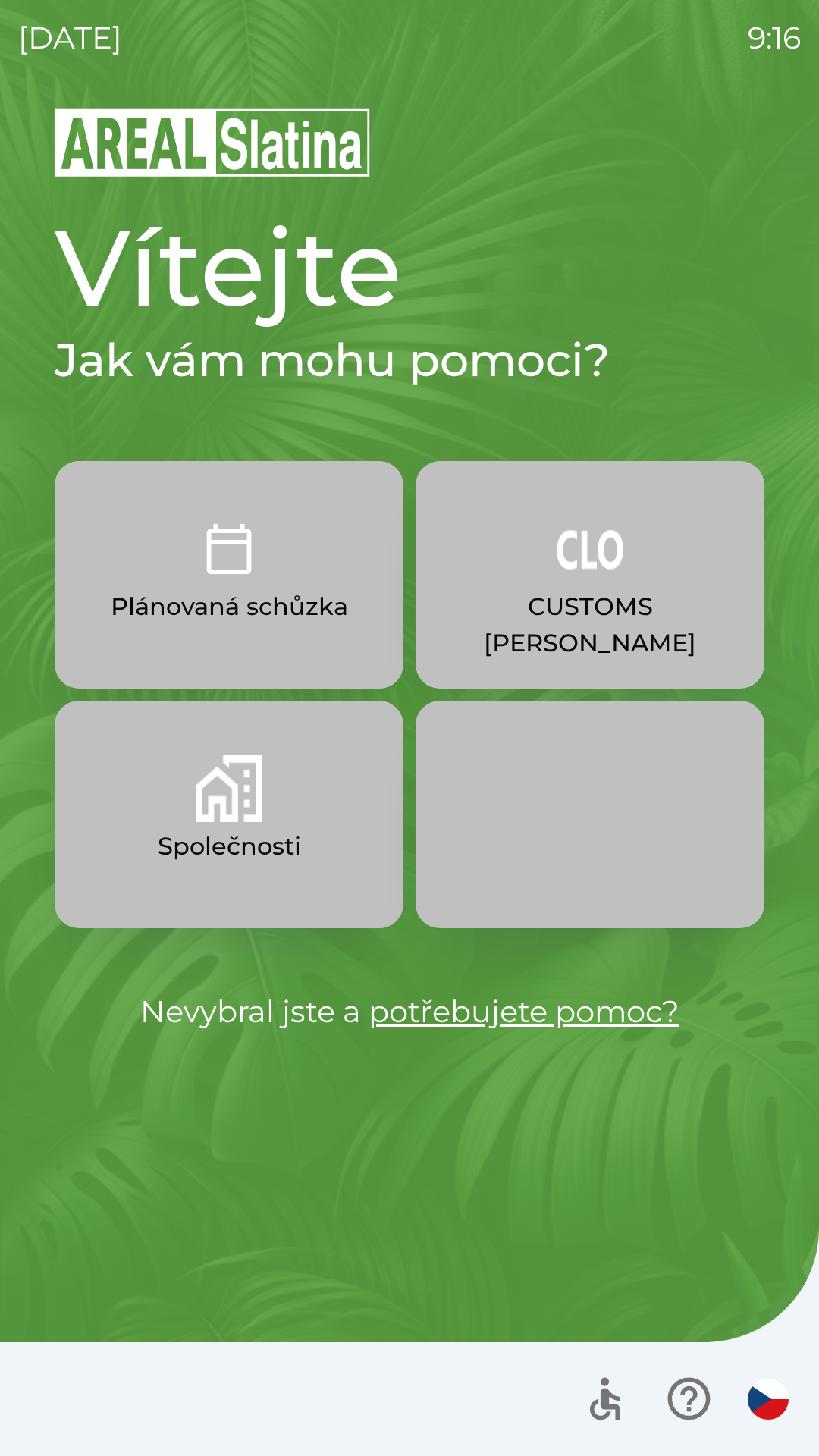
click at [274, 616] on p "Plánovaná schůzka" at bounding box center [230, 606] width 238 height 36
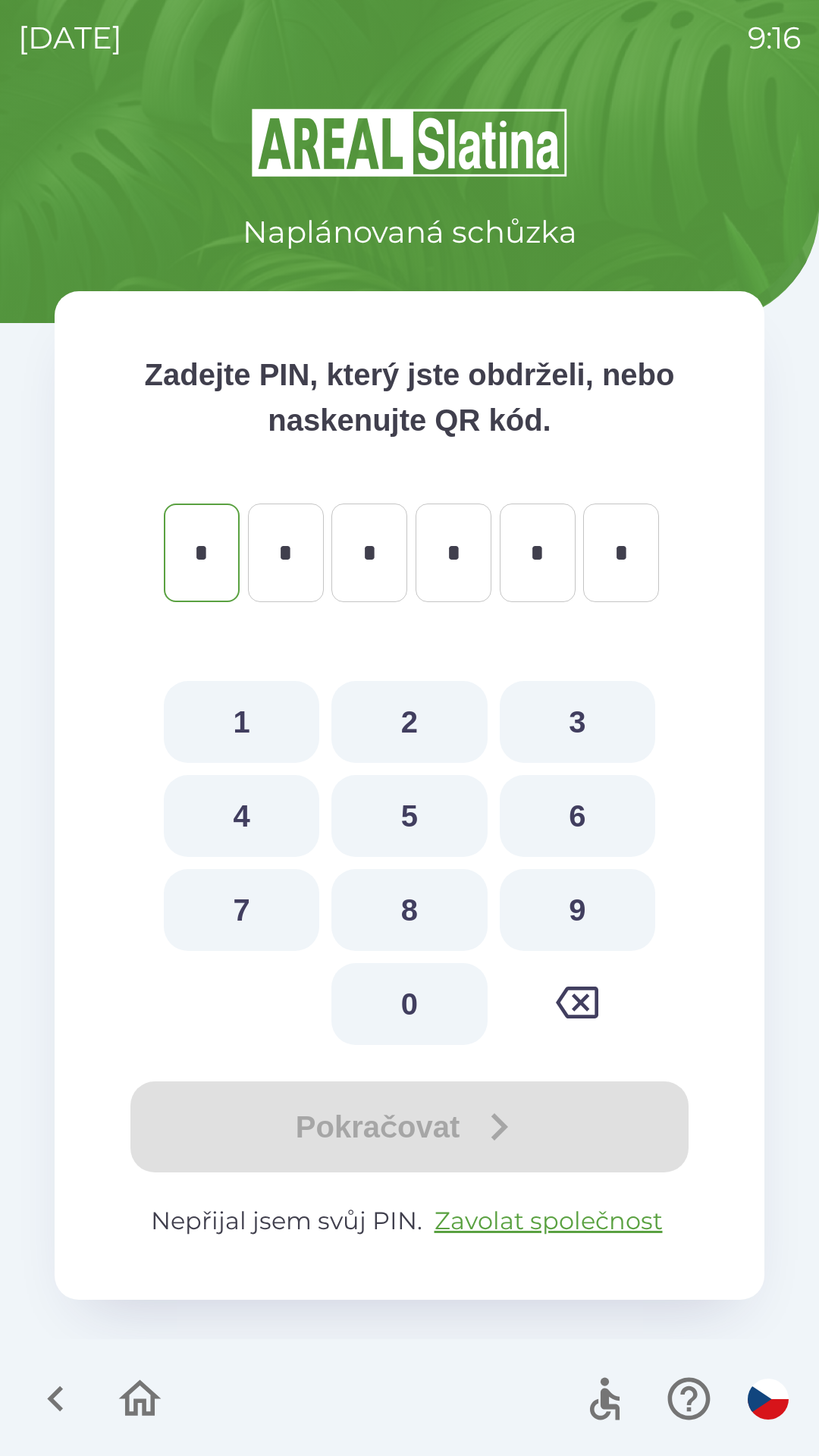
click at [62, 1397] on icon "button" at bounding box center [55, 1399] width 51 height 51
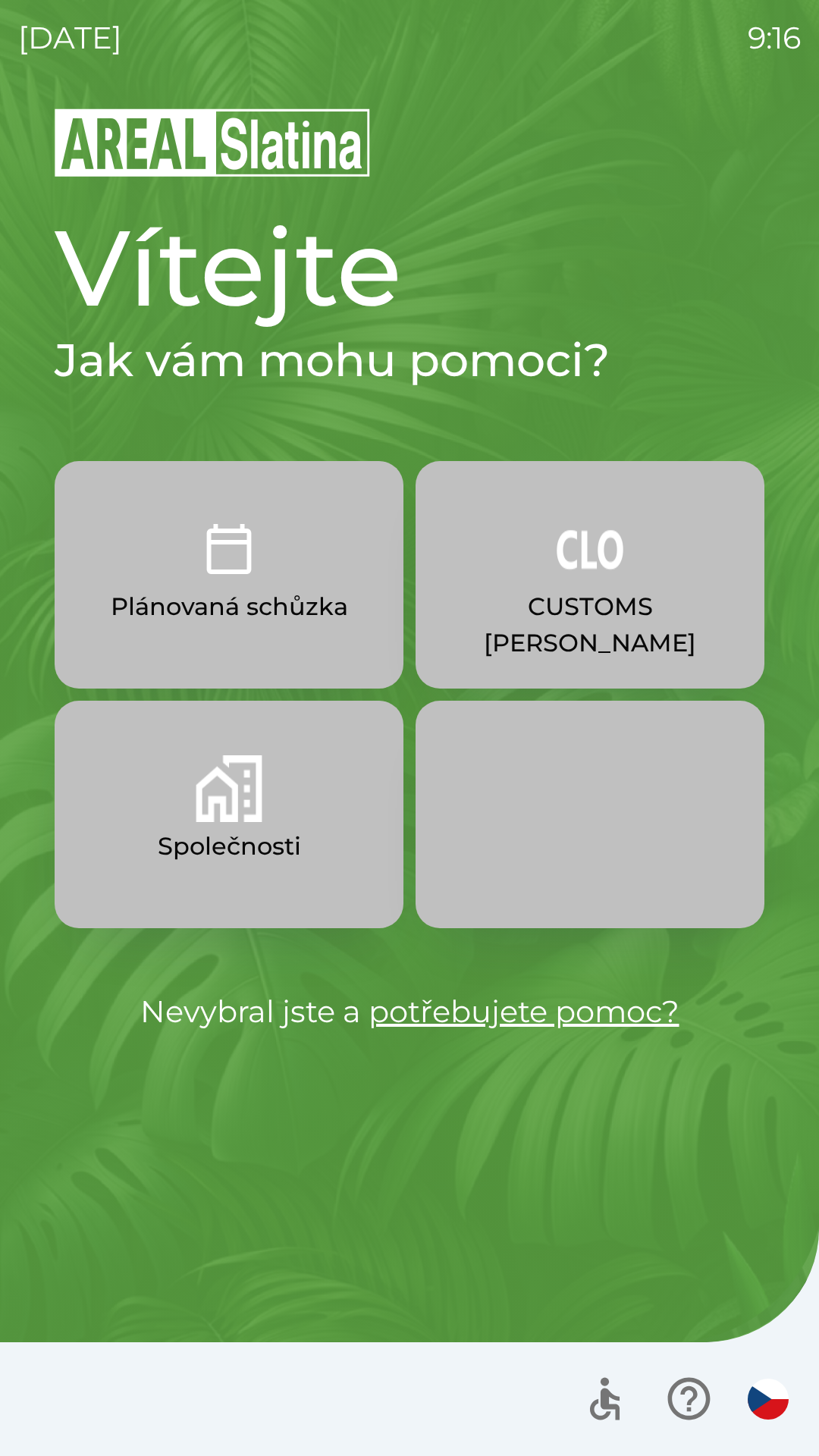
click at [212, 854] on p "Společnosti" at bounding box center [229, 846] width 143 height 36
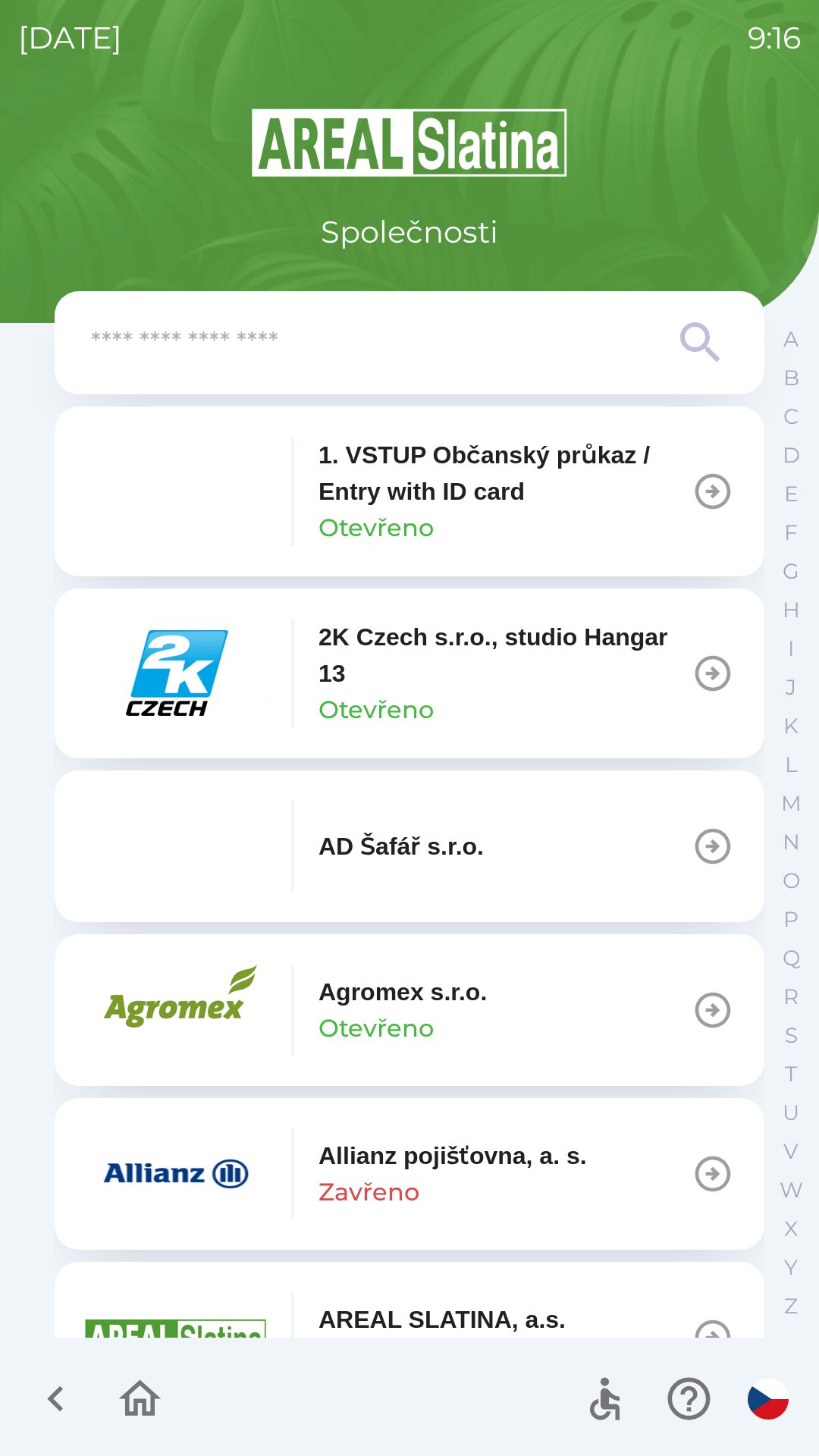
click at [411, 367] on div at bounding box center [409, 343] width 637 height 55
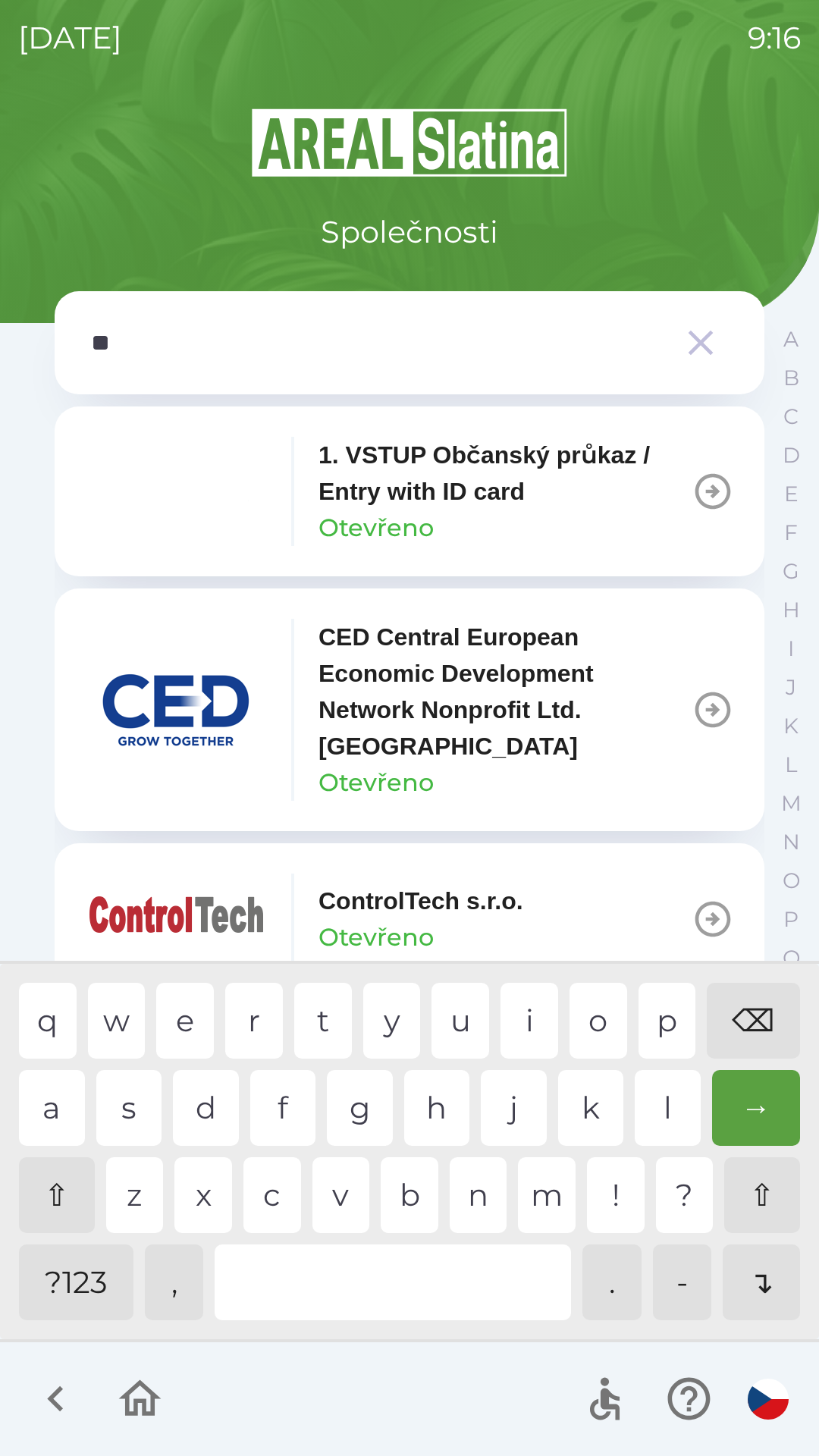
click at [322, 1018] on div "t" at bounding box center [324, 1021] width 58 height 76
type input "***"
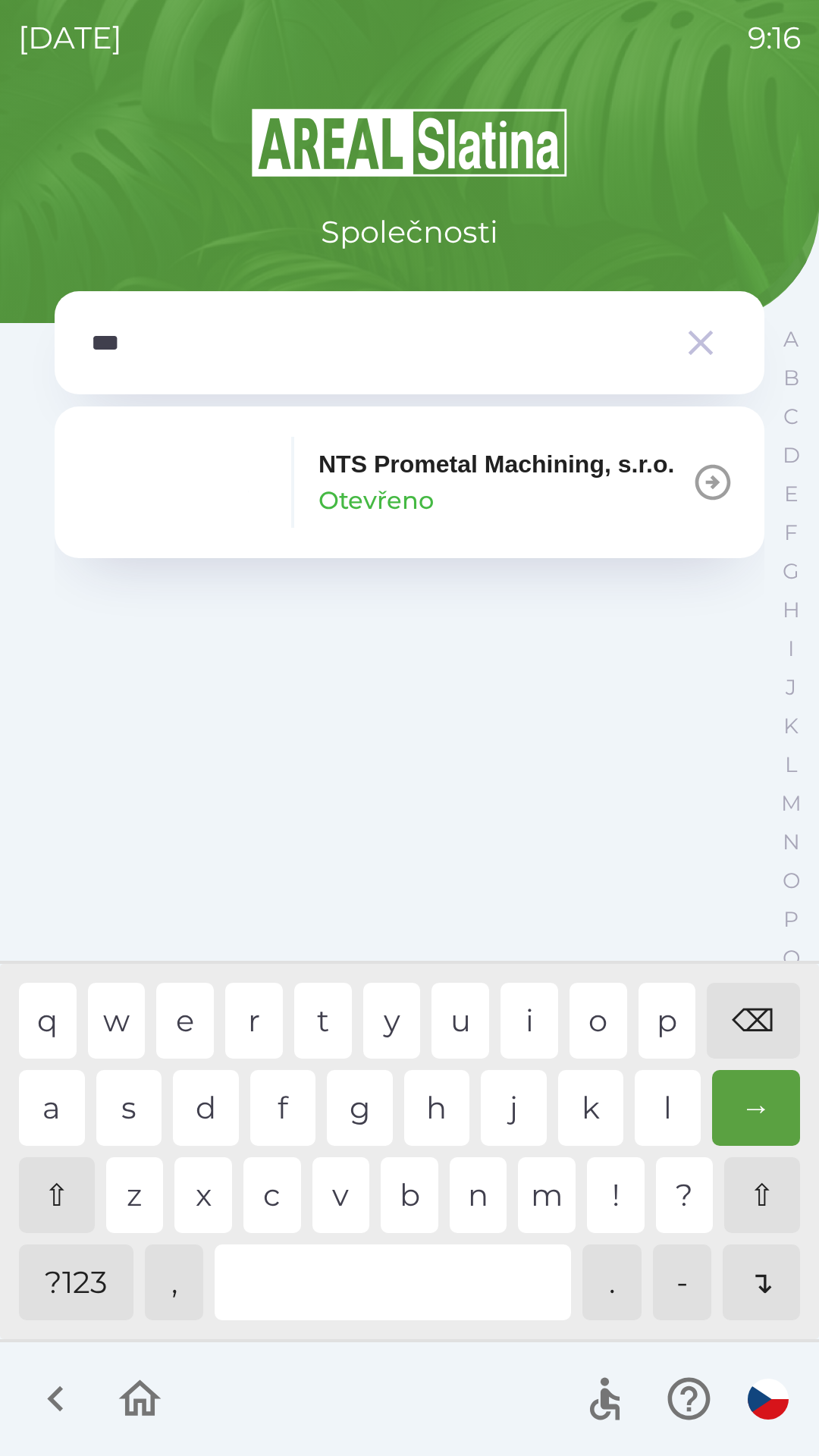
click at [465, 519] on div "NTS Prometal Machining, s.r.o. Otevřeno" at bounding box center [496, 482] width 355 height 73
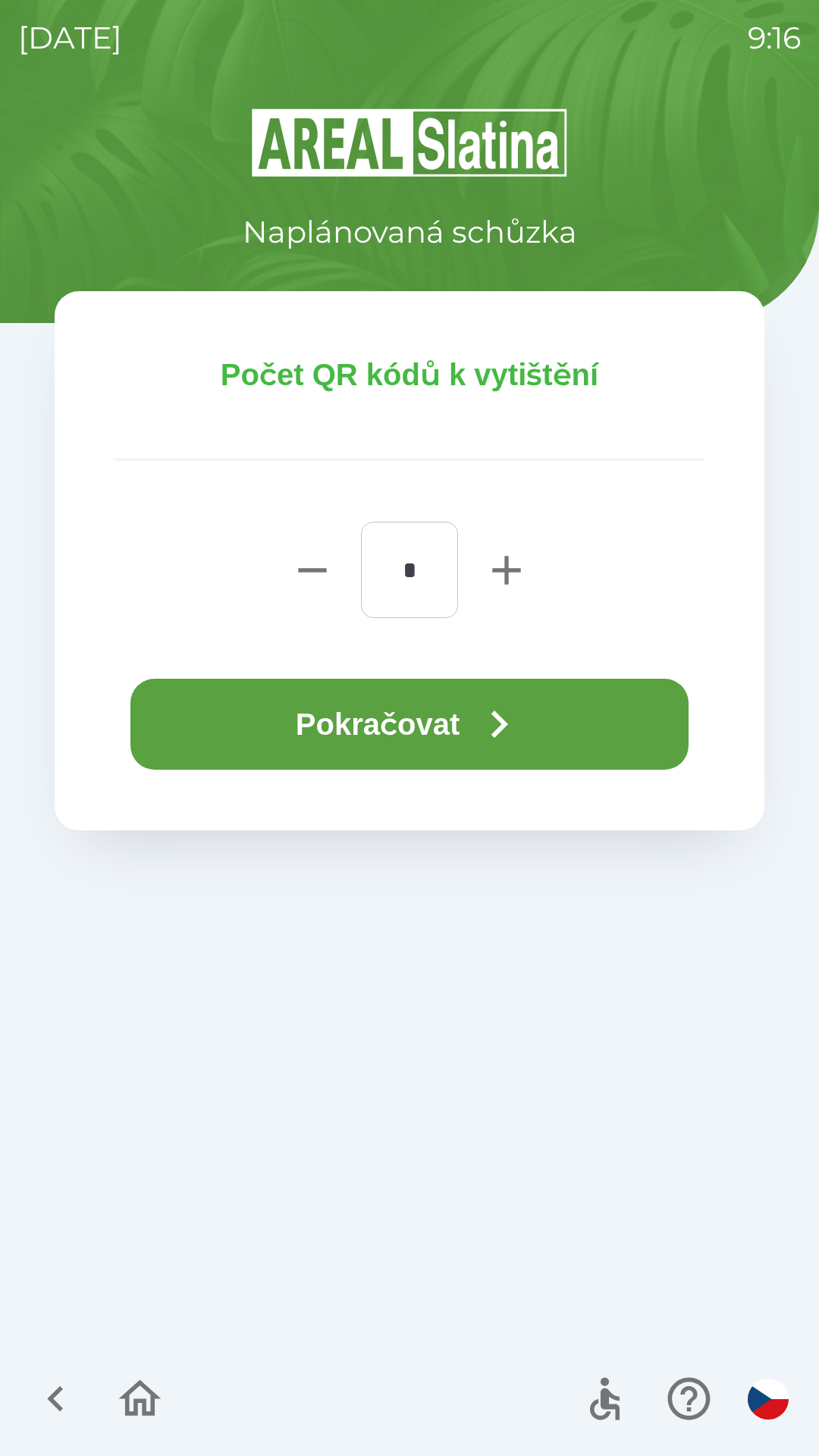
click at [396, 738] on button "Pokračovat" at bounding box center [409, 724] width 559 height 91
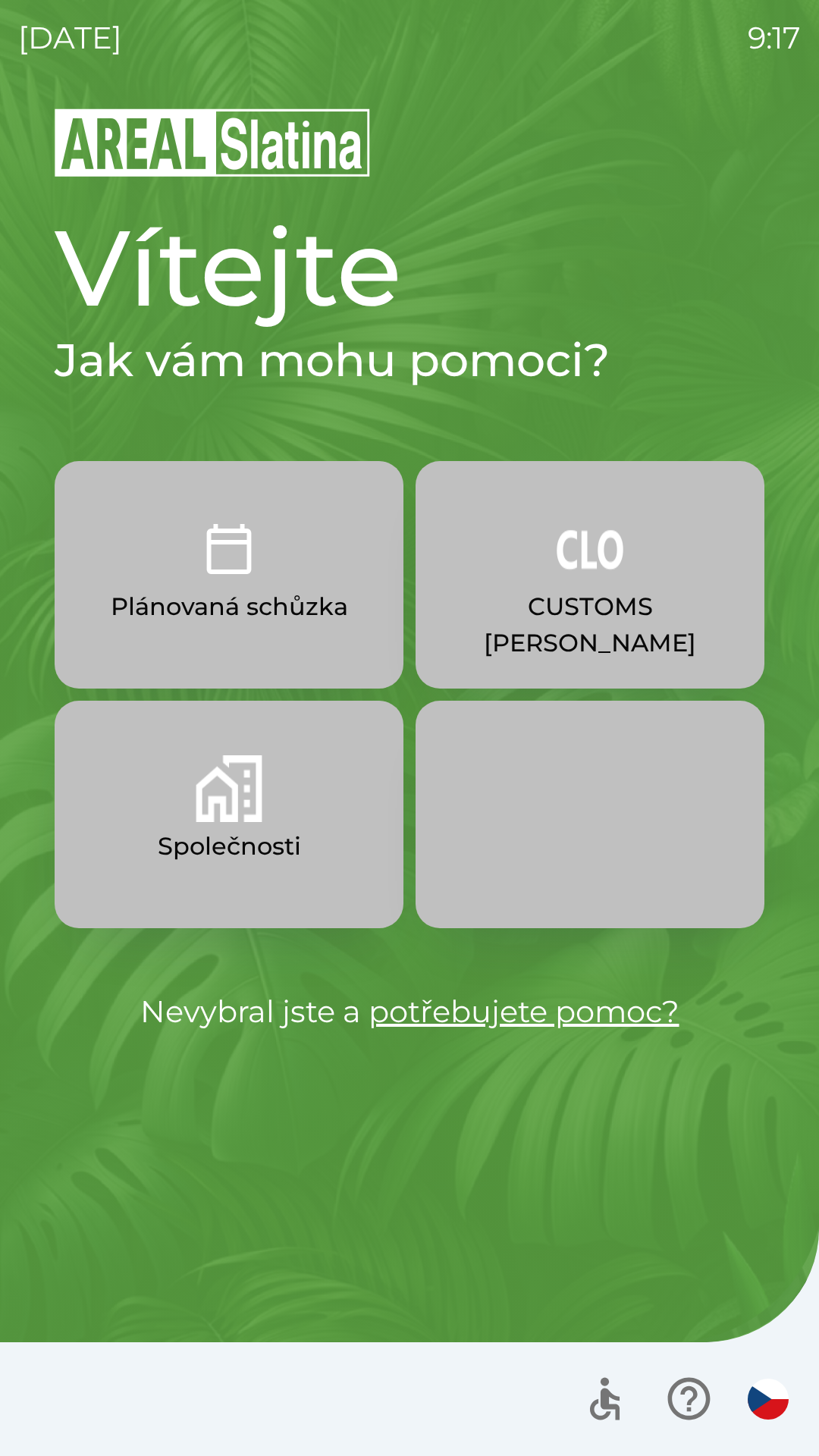
click at [256, 809] on img "button" at bounding box center [229, 789] width 67 height 67
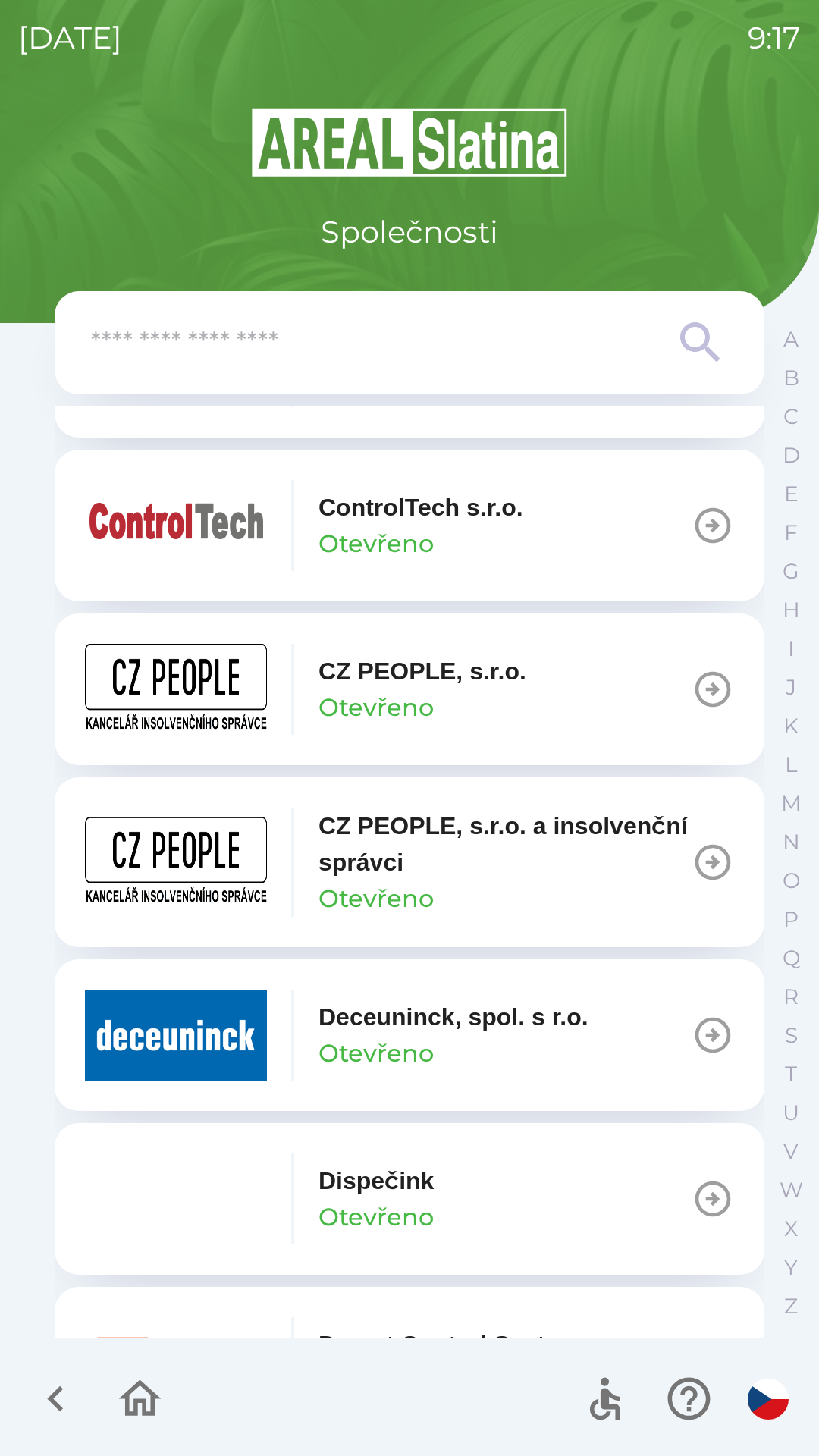
scroll to position [2925, 0]
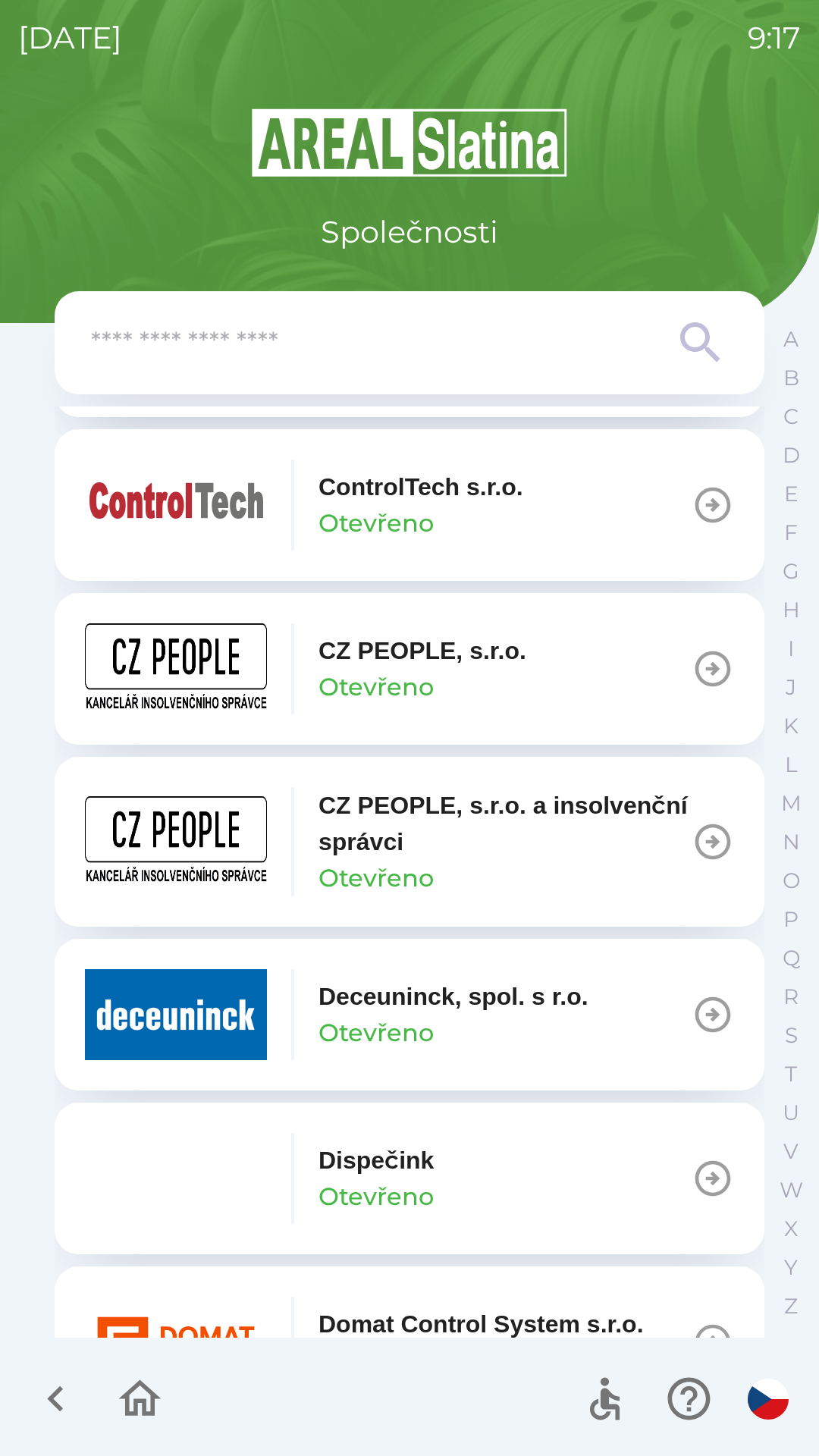
click at [402, 1005] on p "Deceuninck, spol. s r.o." at bounding box center [453, 995] width 270 height 36
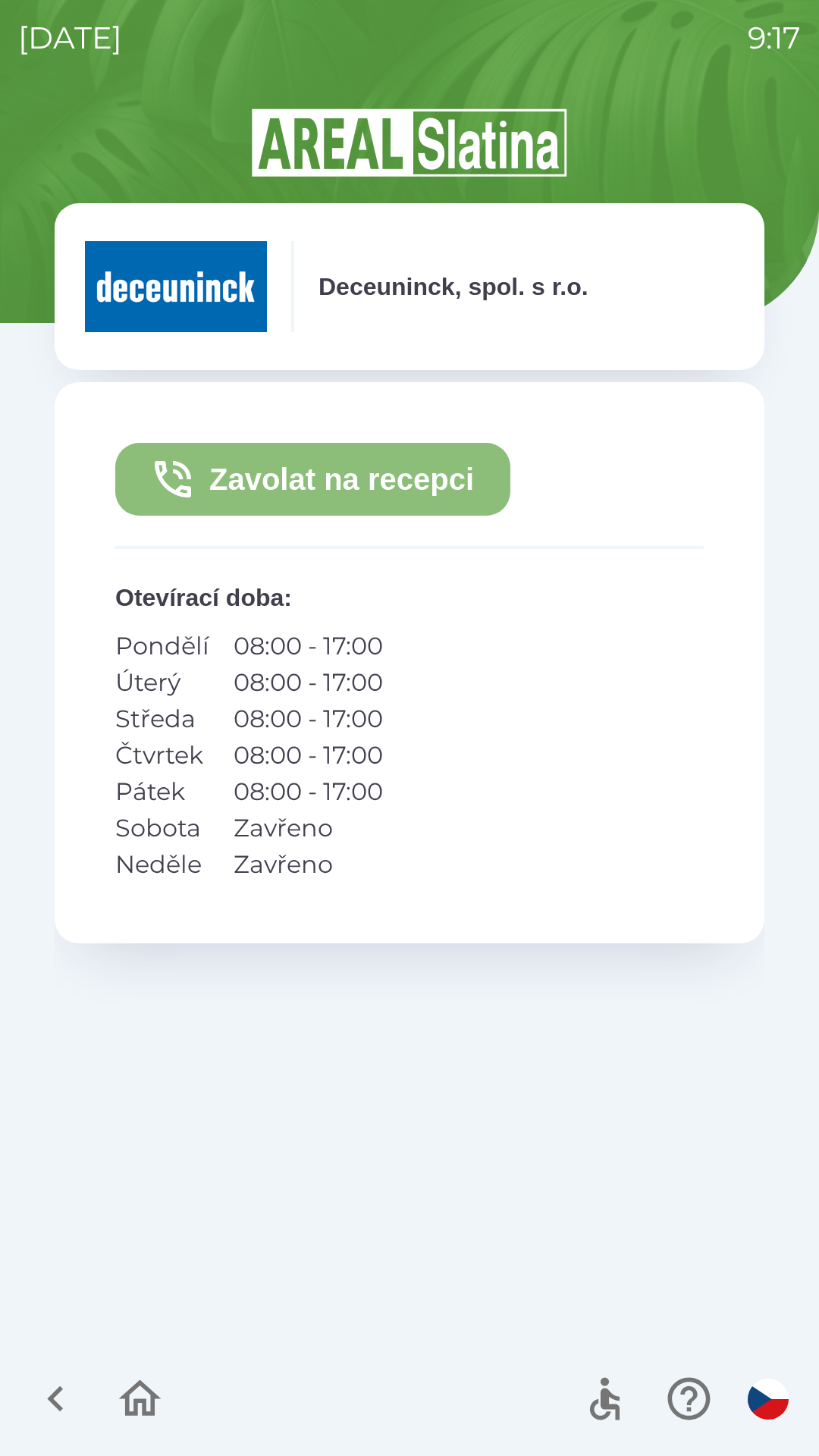
click at [369, 486] on button "Zavolat na recepci" at bounding box center [312, 479] width 395 height 73
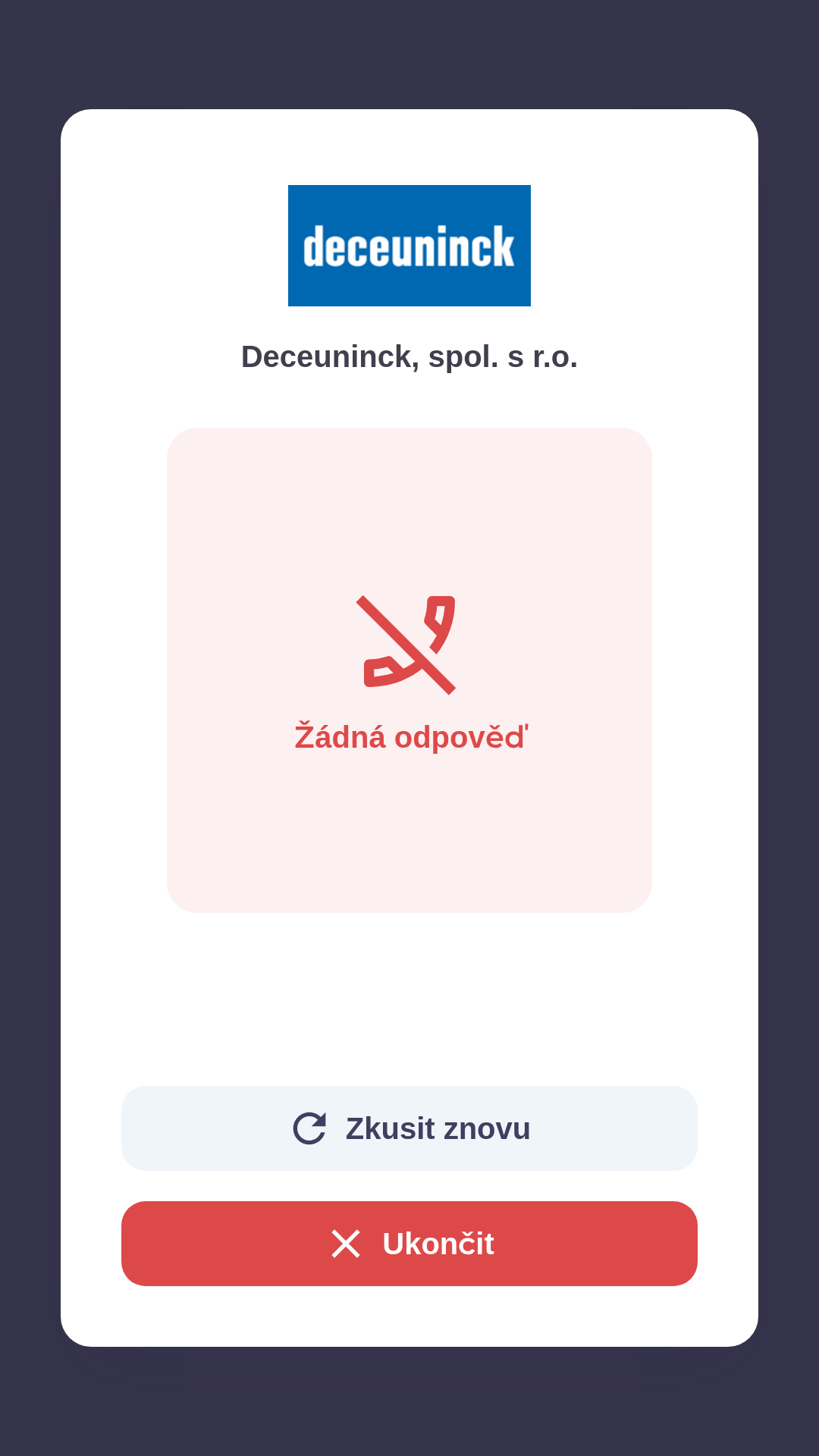
click at [462, 1256] on button "Ukončit" at bounding box center [409, 1243] width 576 height 85
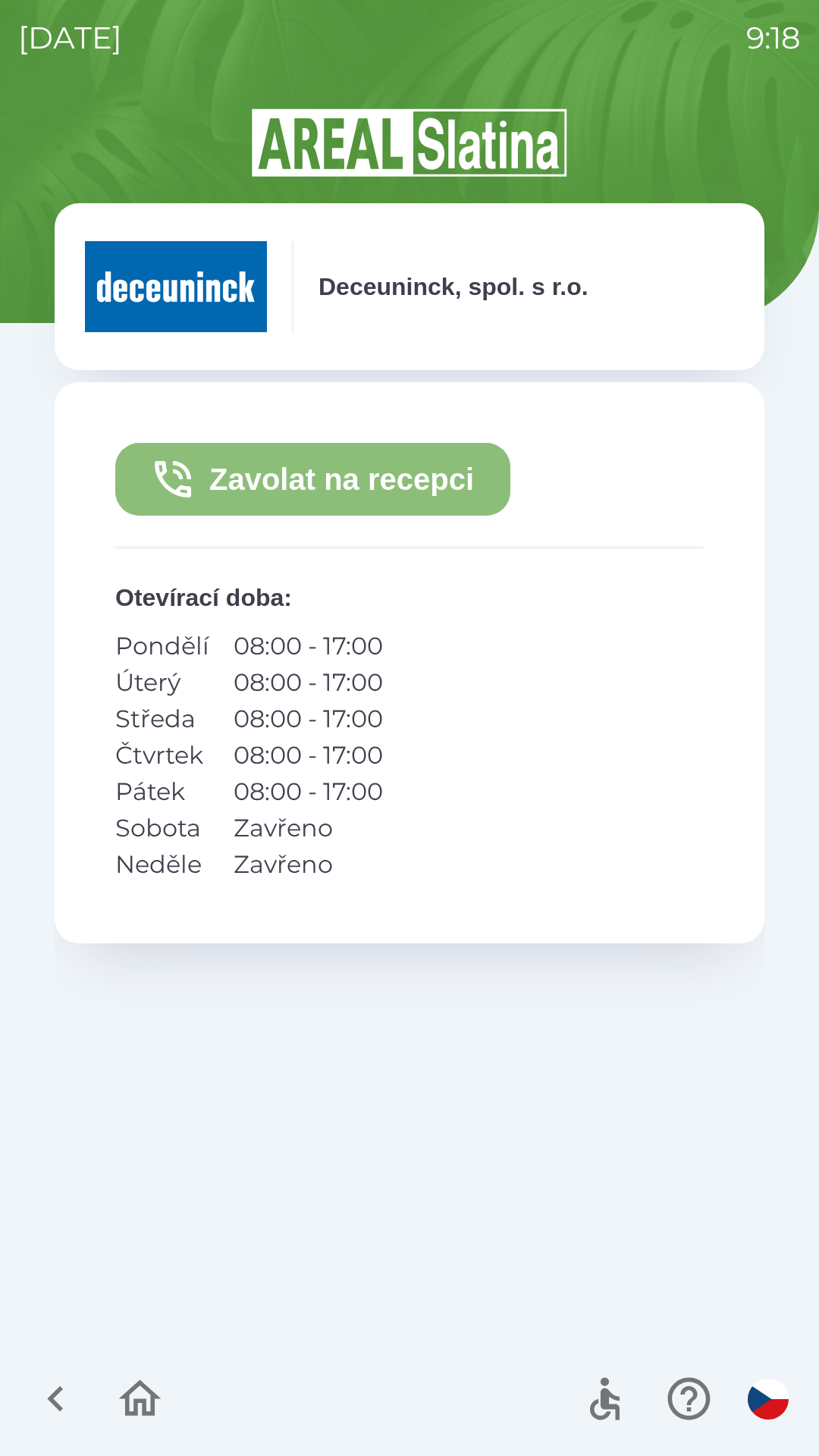
click at [349, 477] on button "Zavolat na recepci" at bounding box center [312, 479] width 395 height 73
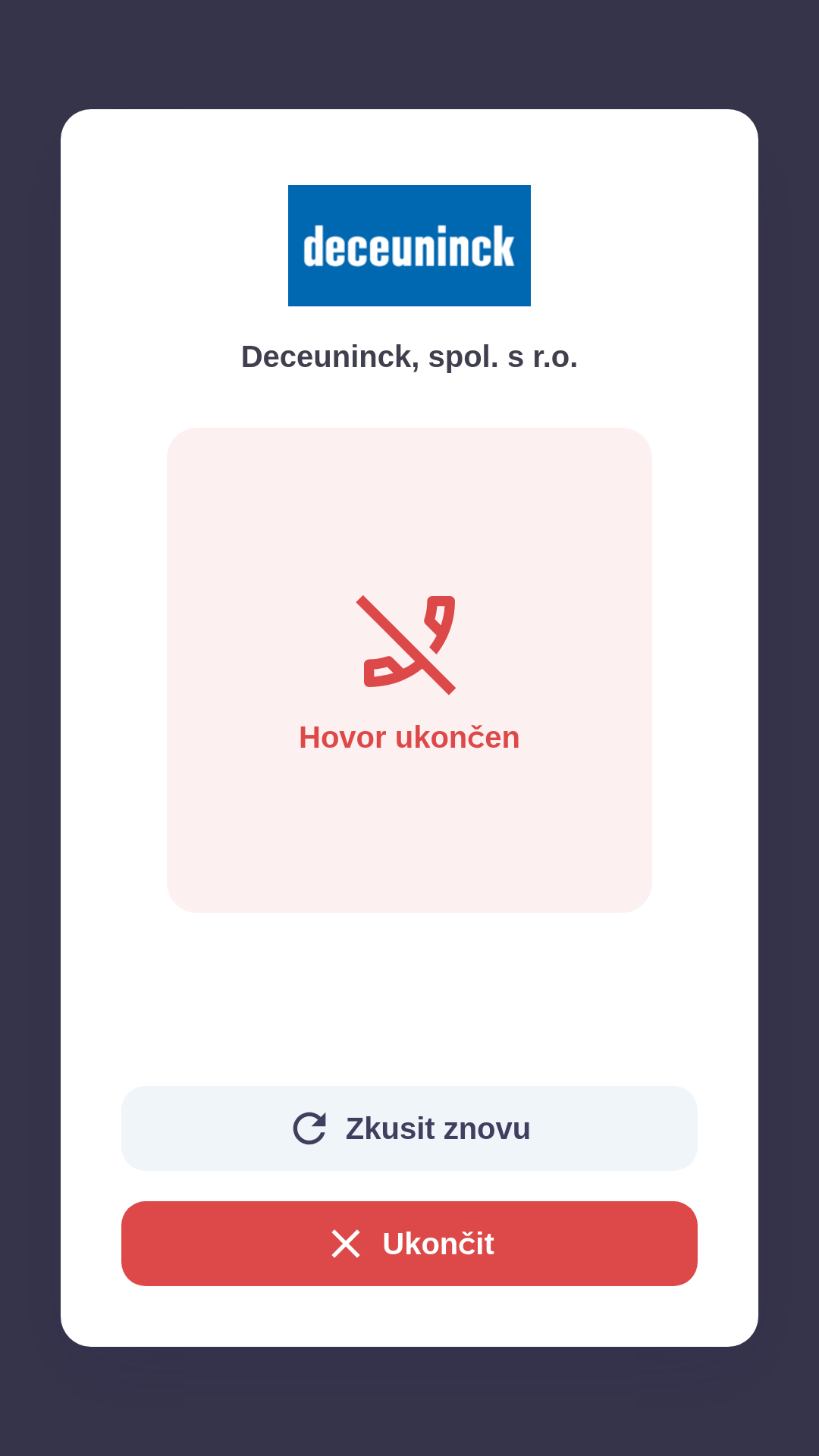
click at [427, 1258] on button "Ukončit" at bounding box center [409, 1243] width 576 height 85
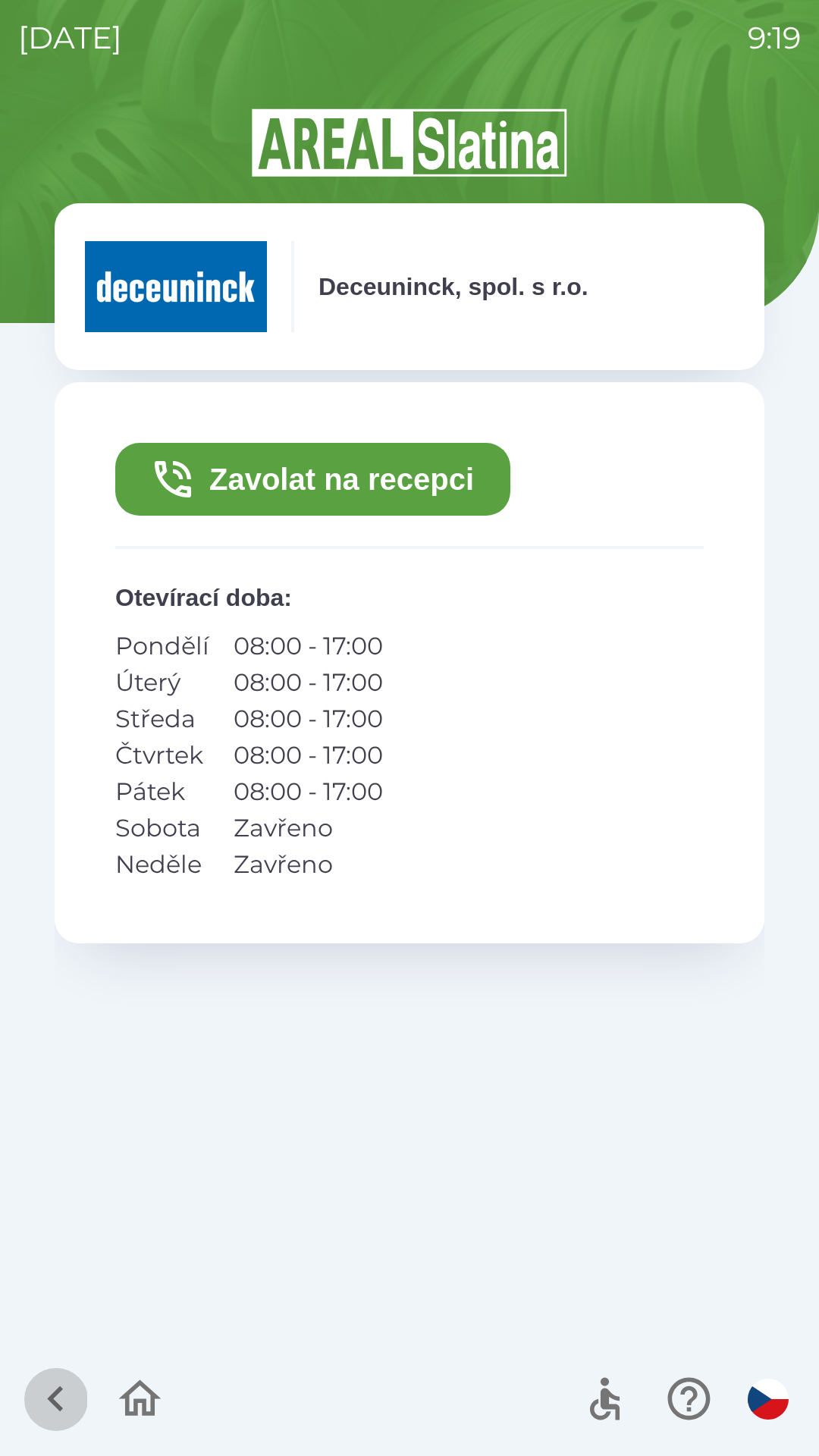
click at [30, 1418] on icon "button" at bounding box center [55, 1399] width 51 height 51
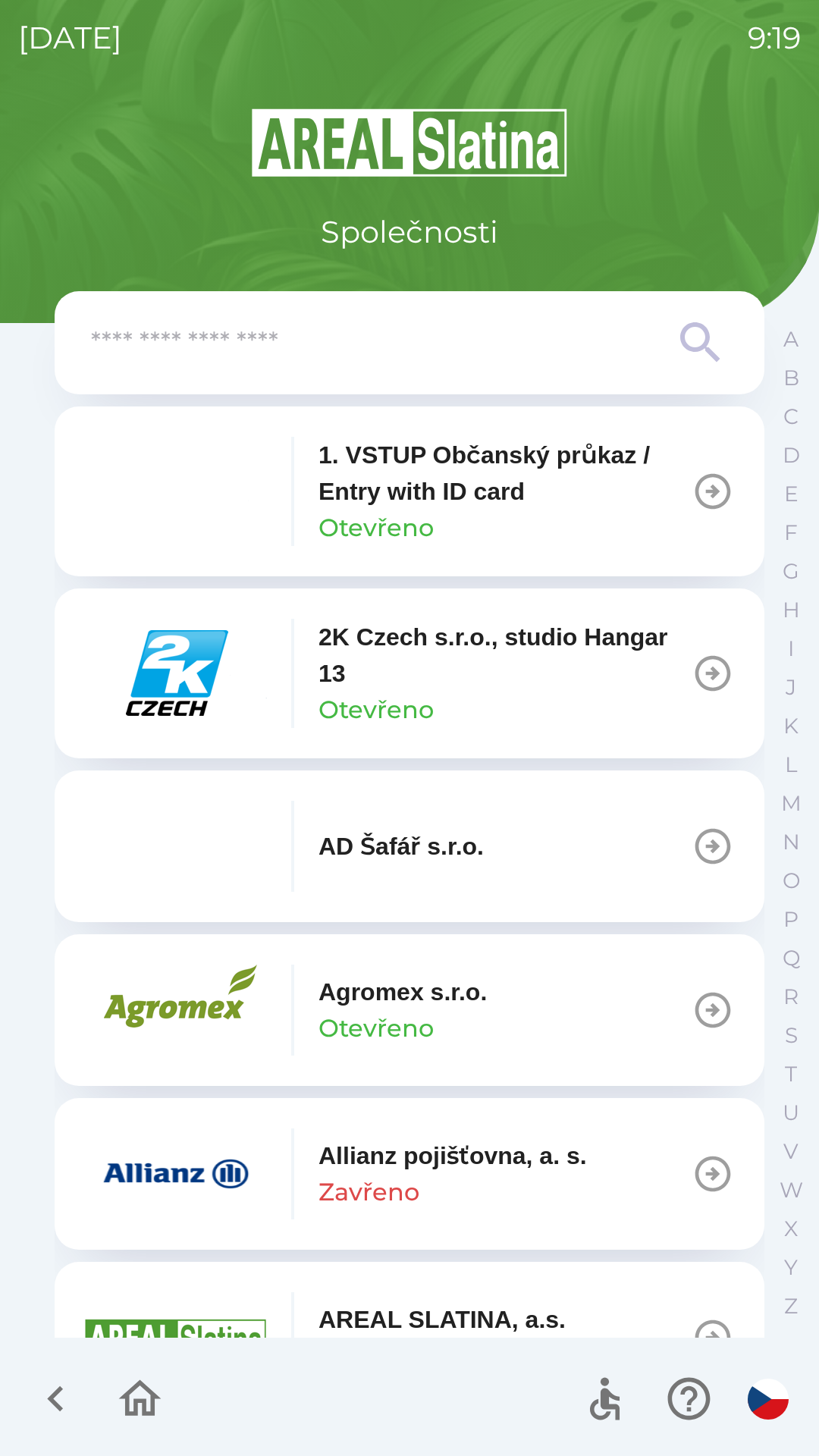
click at [47, 1396] on icon "button" at bounding box center [55, 1399] width 51 height 51
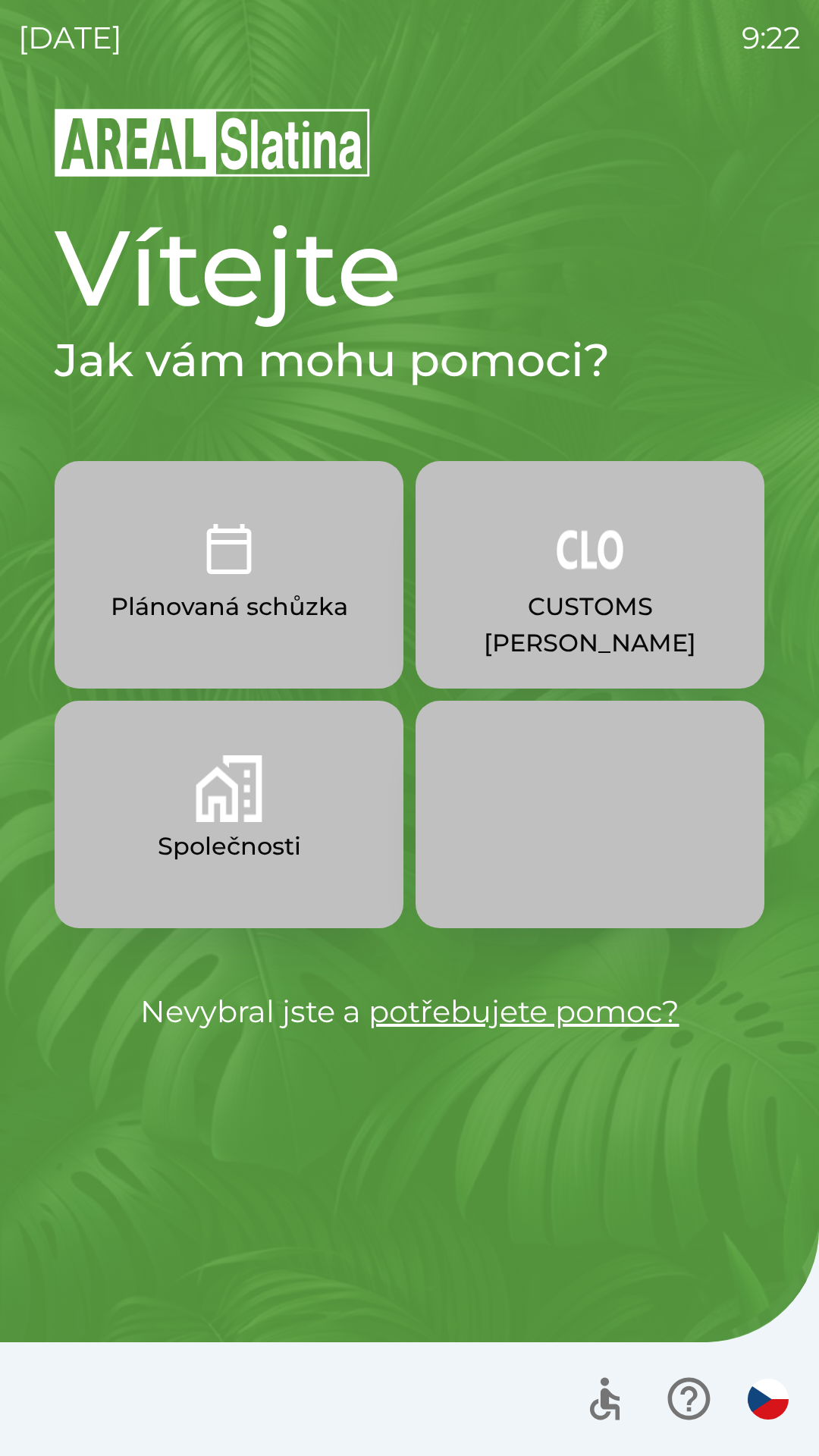
click at [567, 583] on button "CUSTOMS [PERSON_NAME]" at bounding box center [590, 574] width 349 height 228
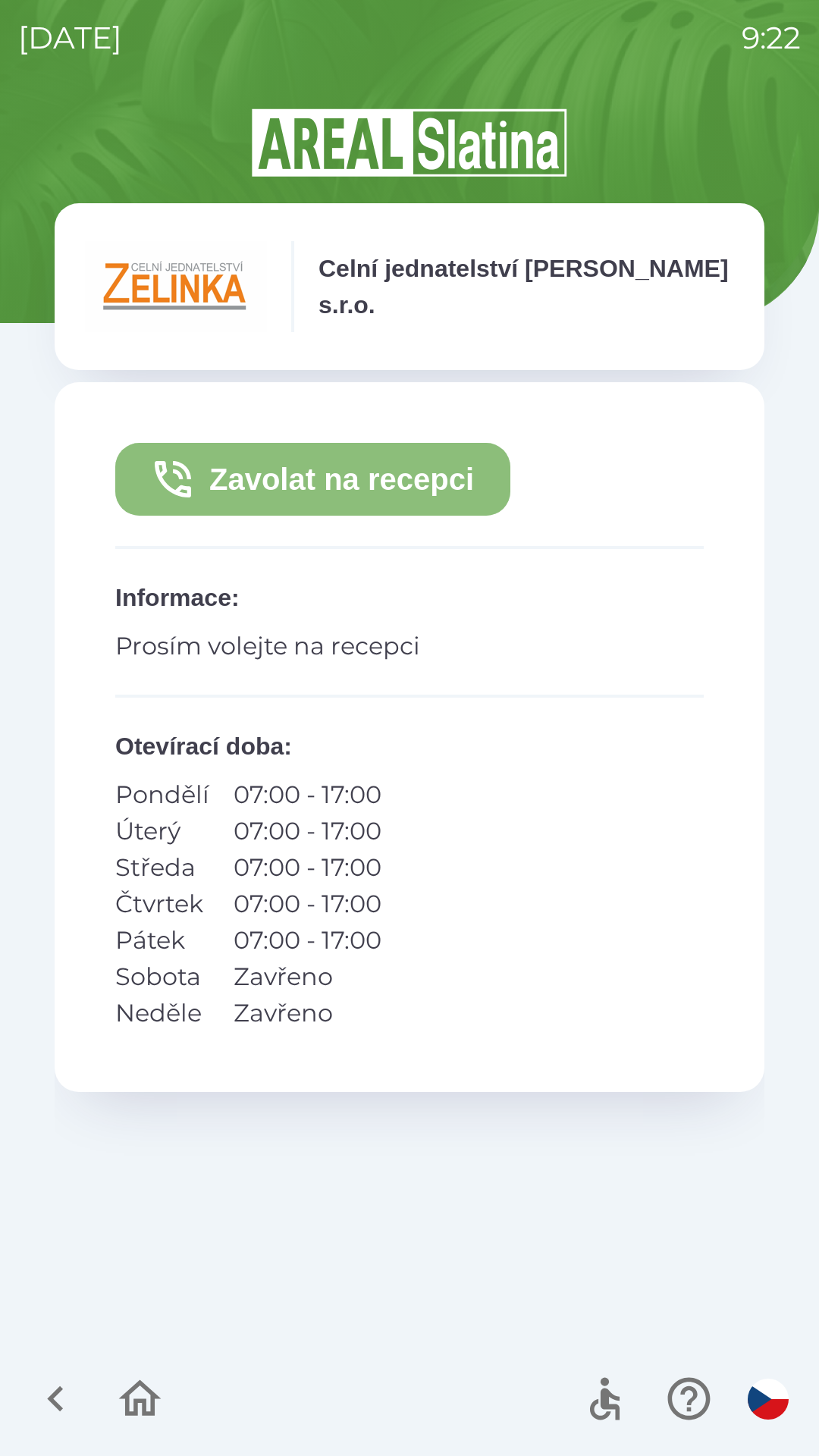
click at [334, 490] on button "Zavolat na recepci" at bounding box center [312, 479] width 395 height 73
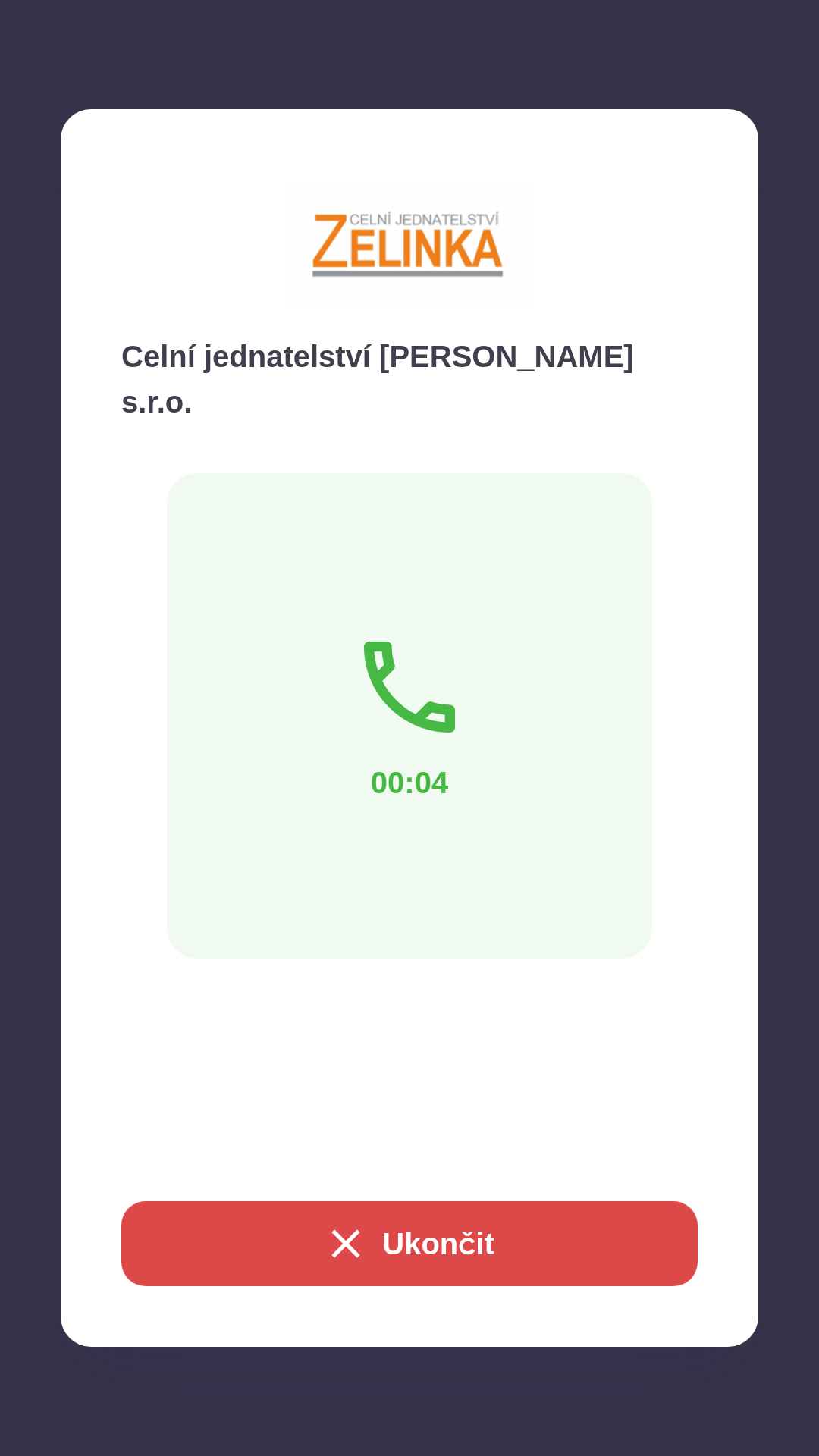
click at [565, 1452] on div "Celní jednatelství [PERSON_NAME] s.r.o. 00:04 Ukončit" at bounding box center [409, 728] width 819 height 1456
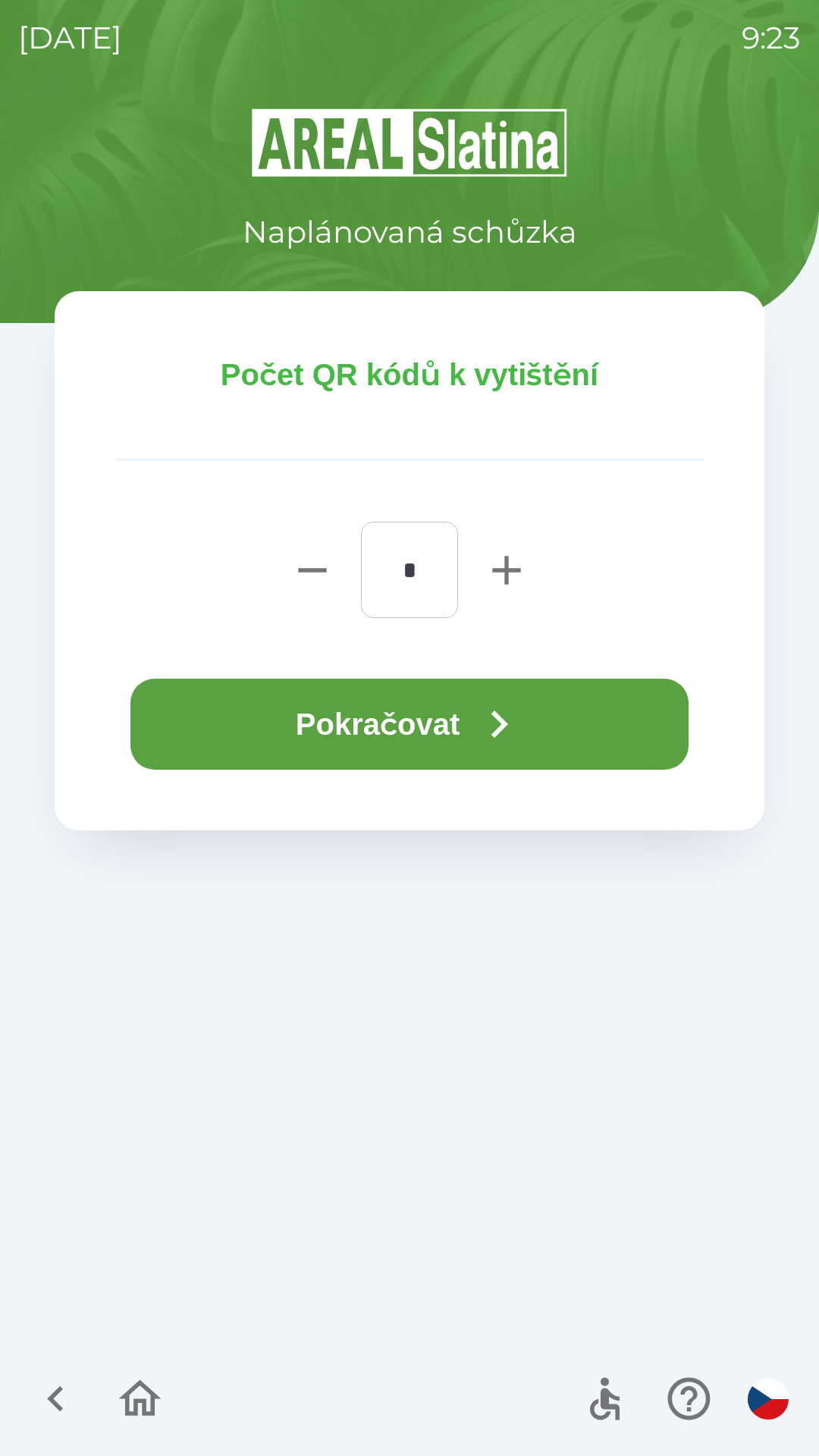
click at [418, 723] on button "Pokračovat" at bounding box center [409, 724] width 559 height 91
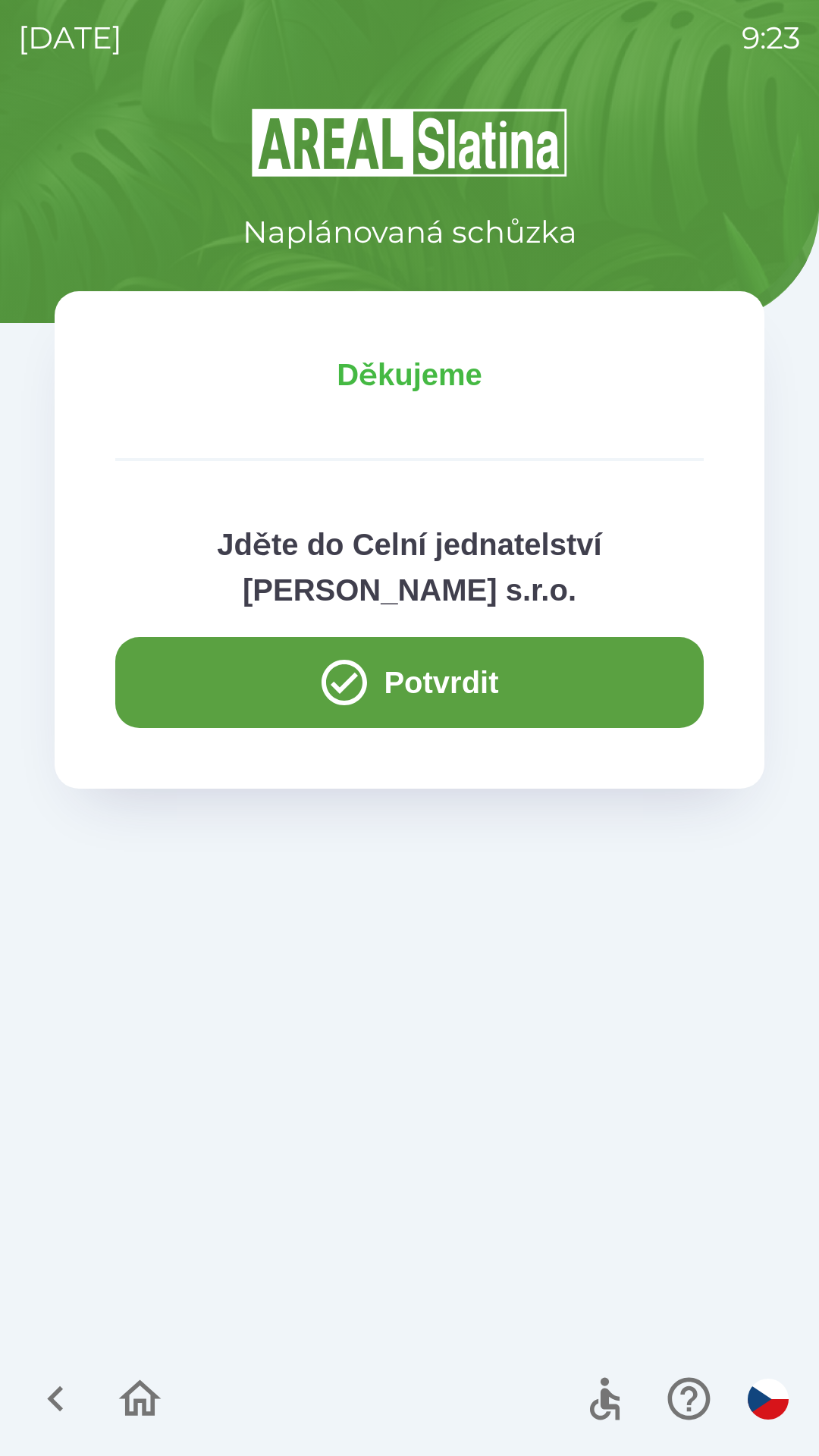
click at [433, 681] on button "Potvrdit" at bounding box center [409, 681] width 589 height 91
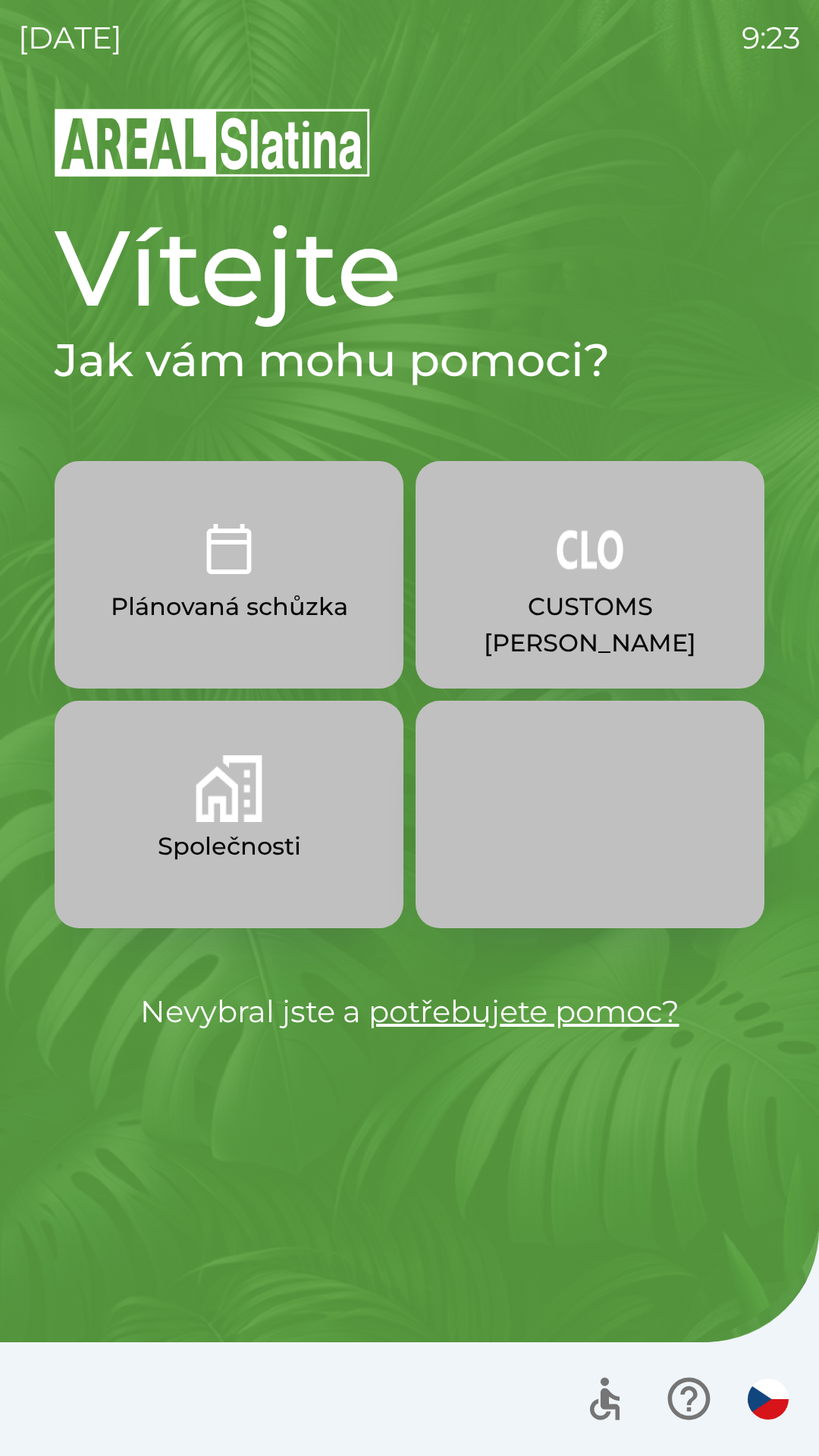
click at [228, 801] on img "button" at bounding box center [229, 789] width 67 height 67
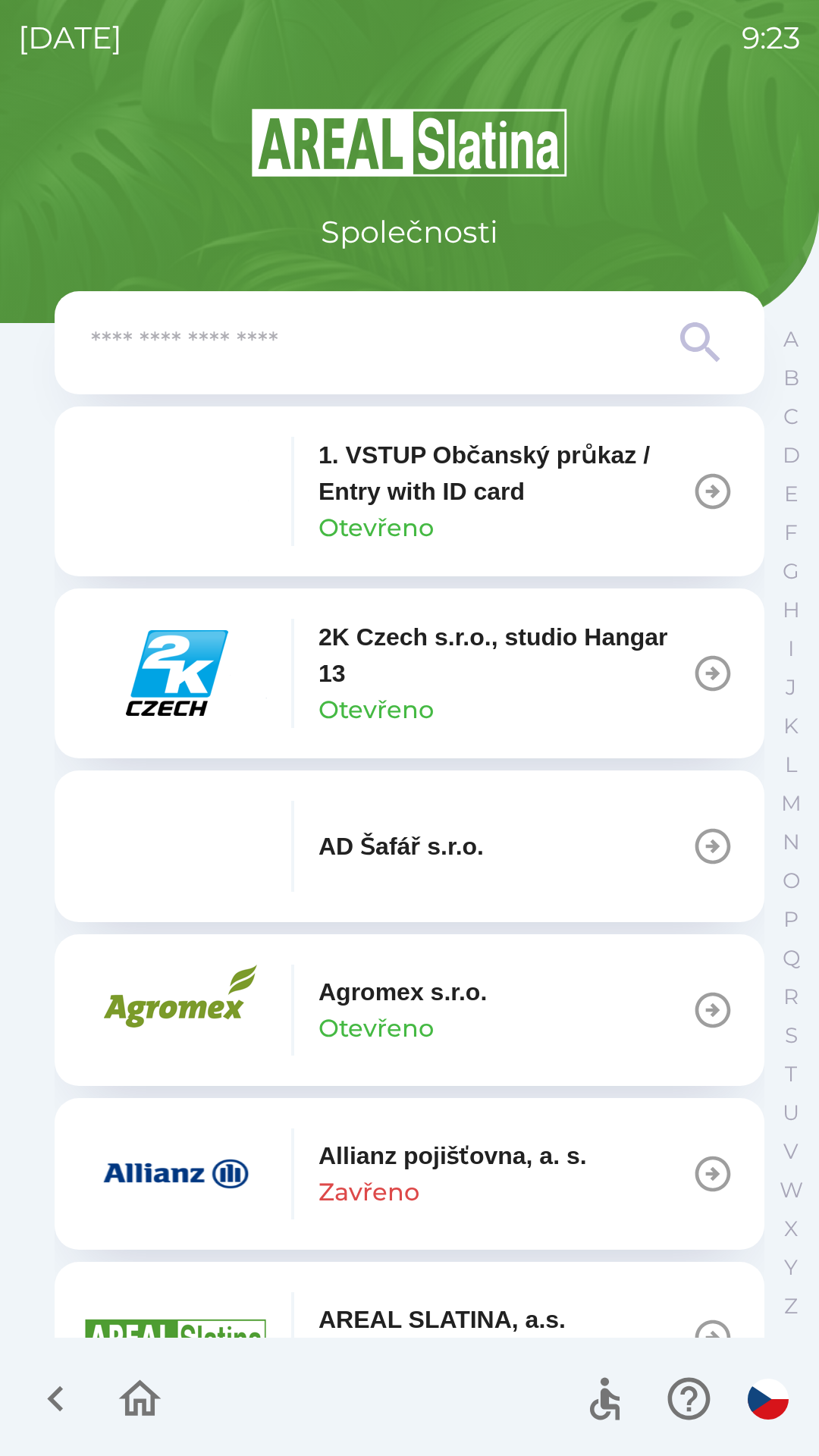
click at [185, 677] on img "button" at bounding box center [176, 673] width 182 height 91
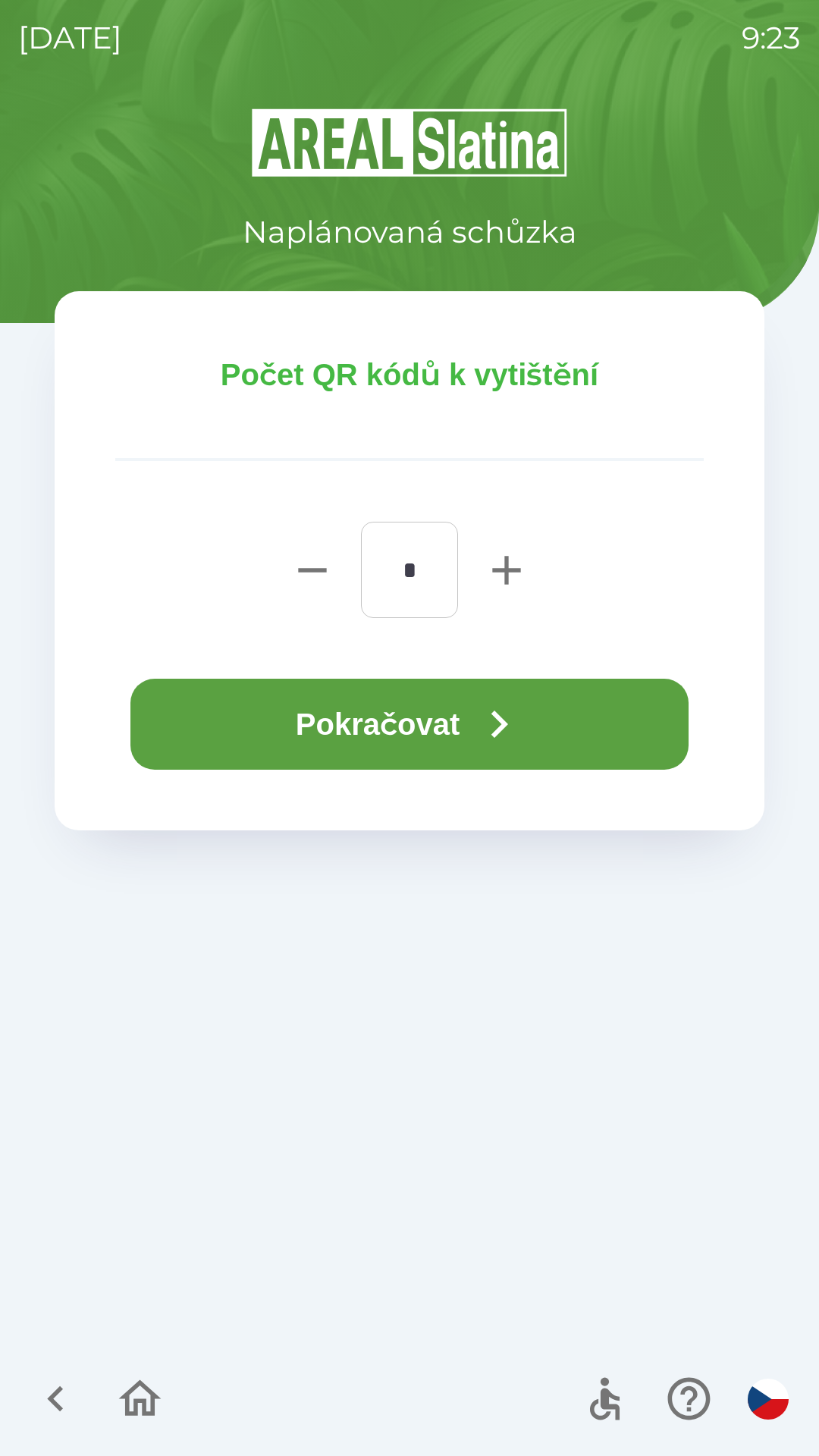
click at [447, 716] on button "Pokračovat" at bounding box center [409, 724] width 559 height 91
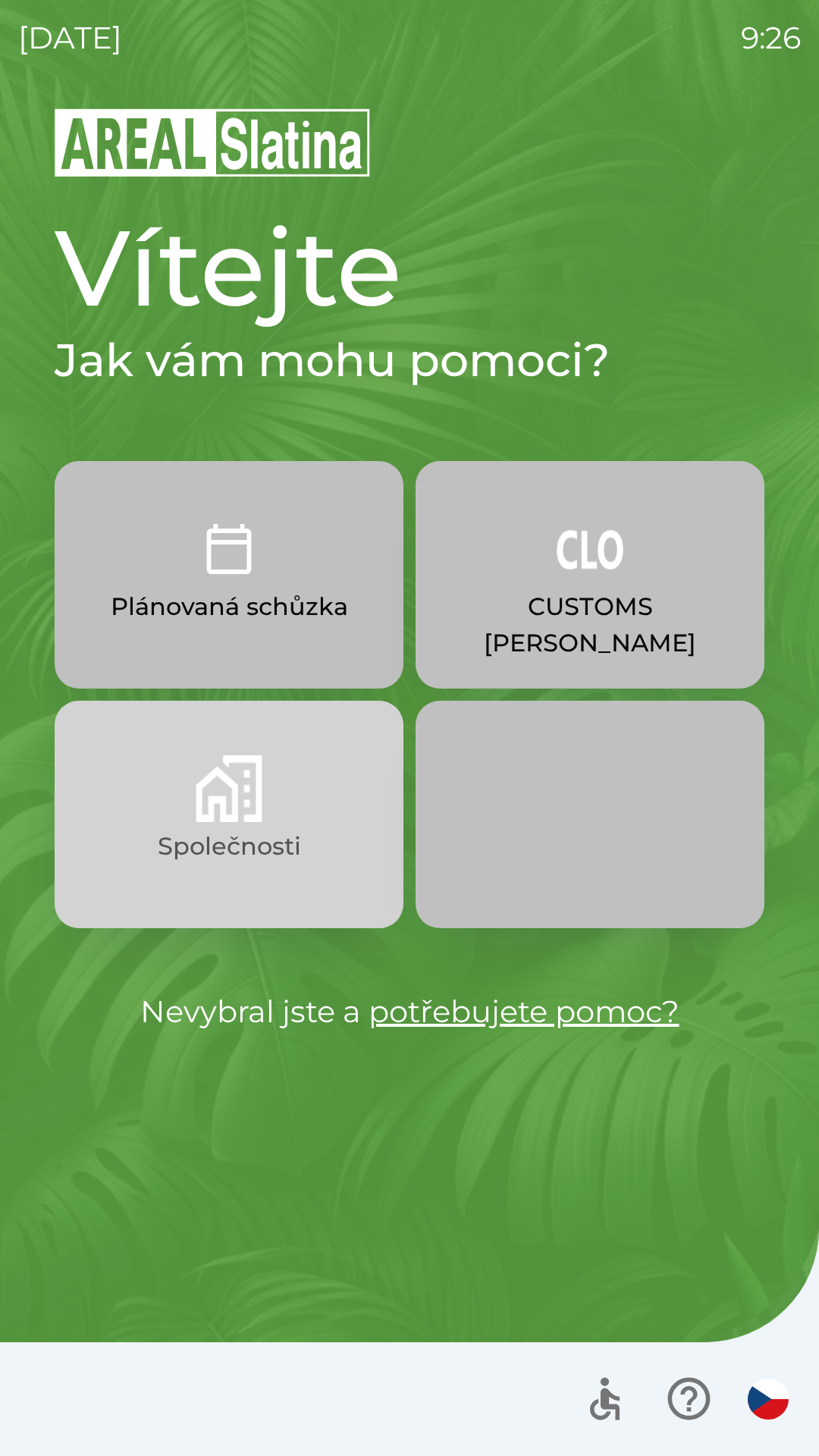
click at [163, 826] on button "Společnosti" at bounding box center [229, 814] width 349 height 228
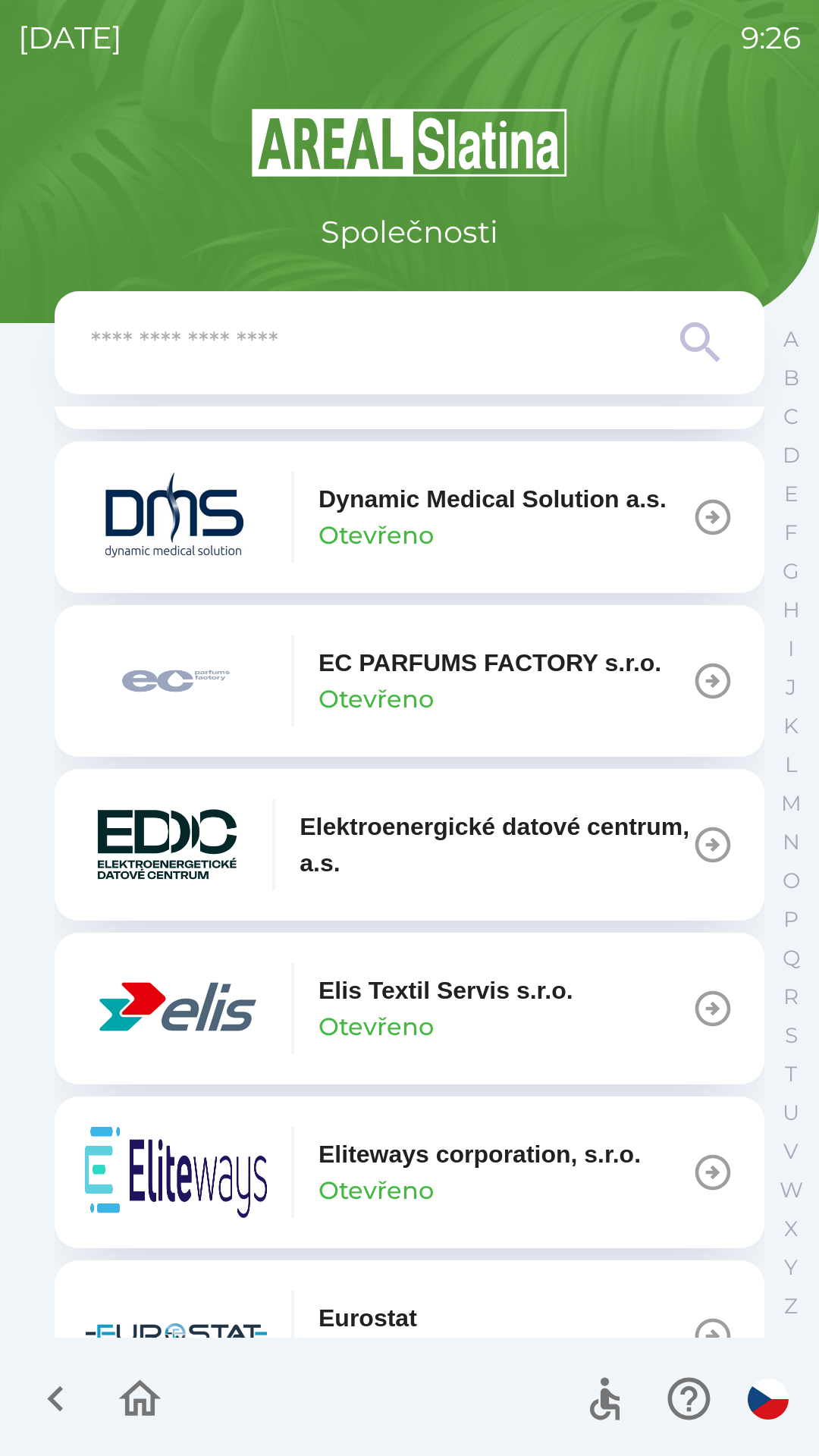
scroll to position [3912, 0]
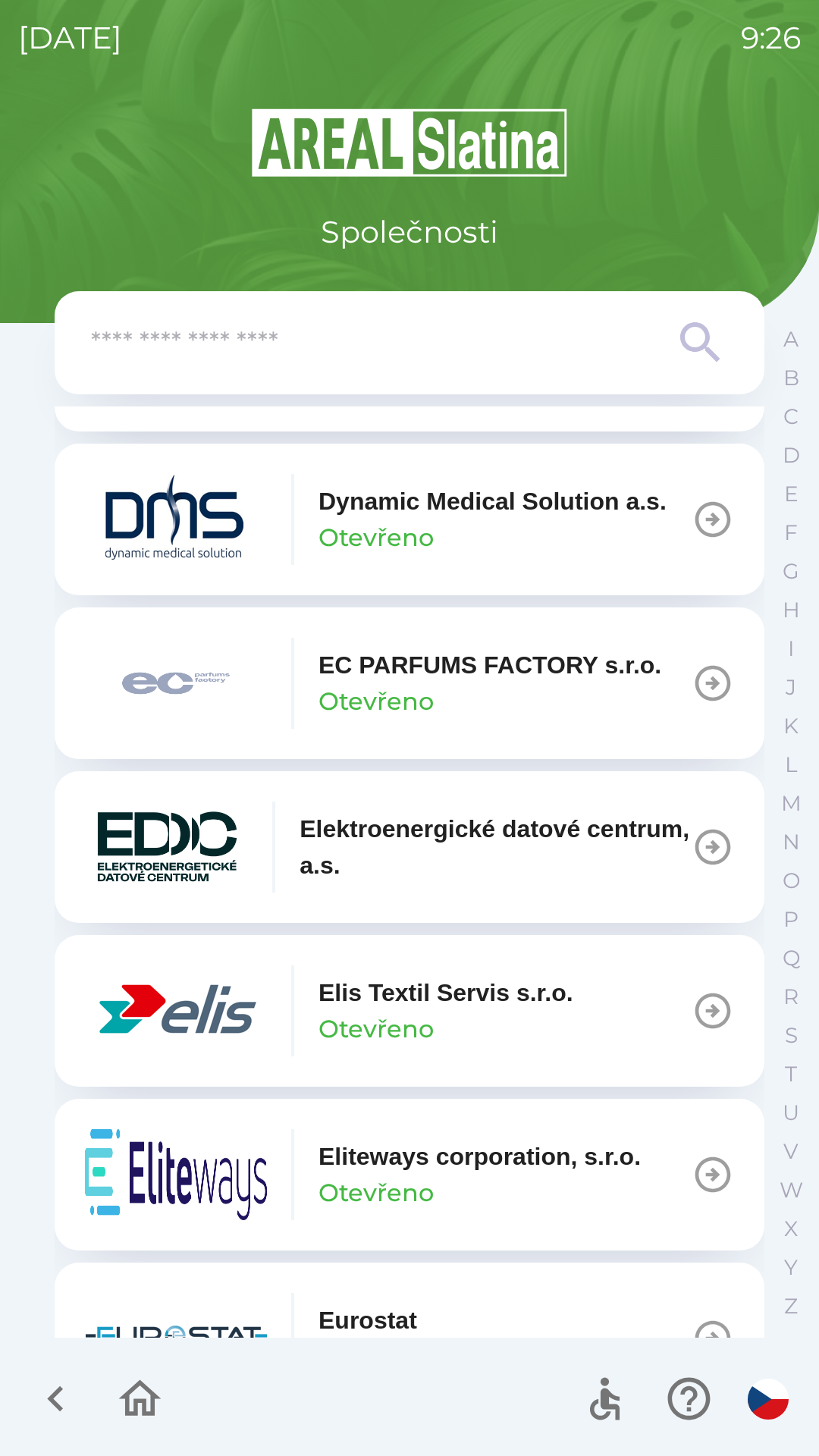
click at [203, 712] on img "button" at bounding box center [176, 682] width 182 height 91
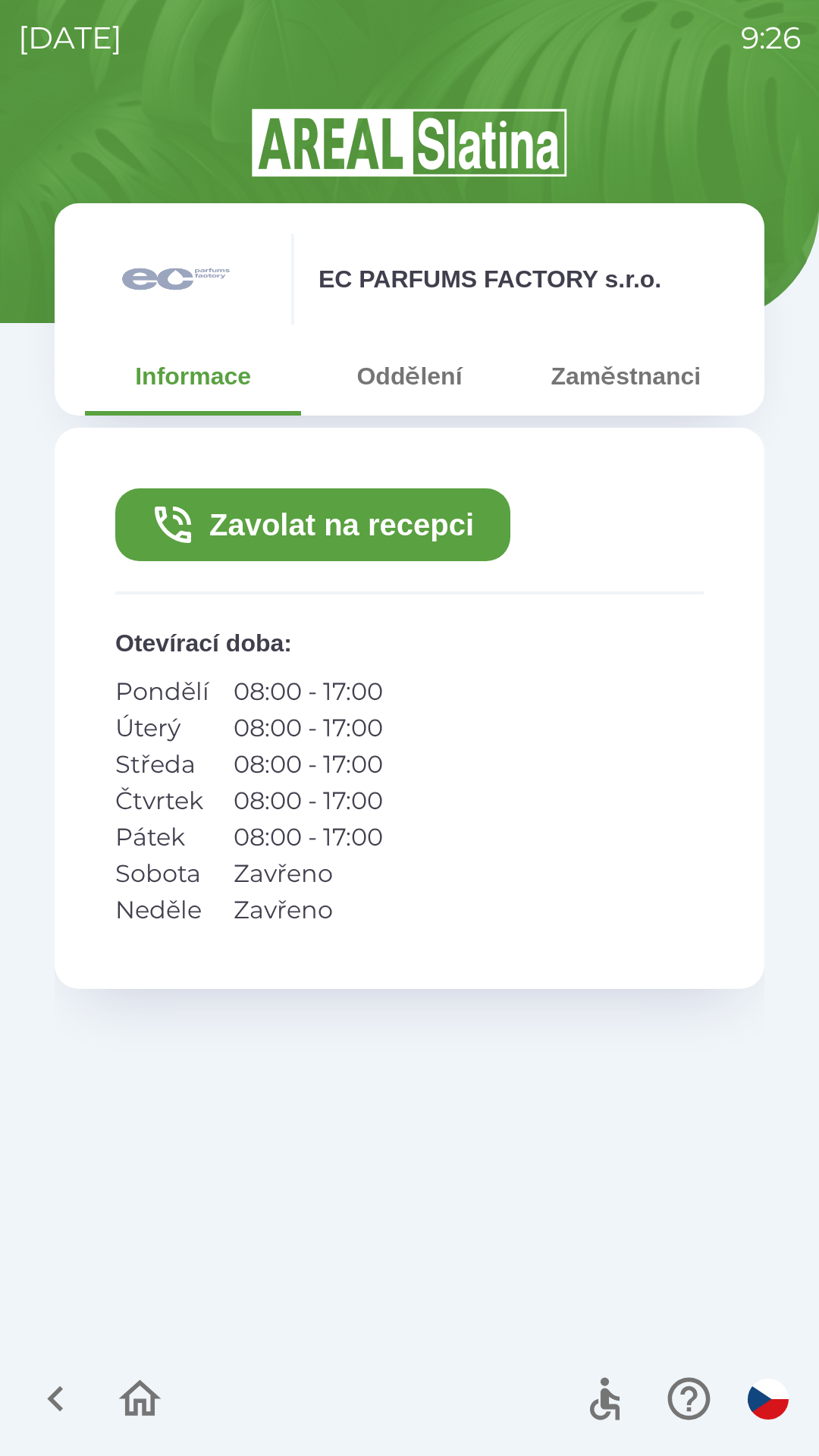
click at [236, 536] on button "Zavolat na recepci" at bounding box center [312, 524] width 395 height 73
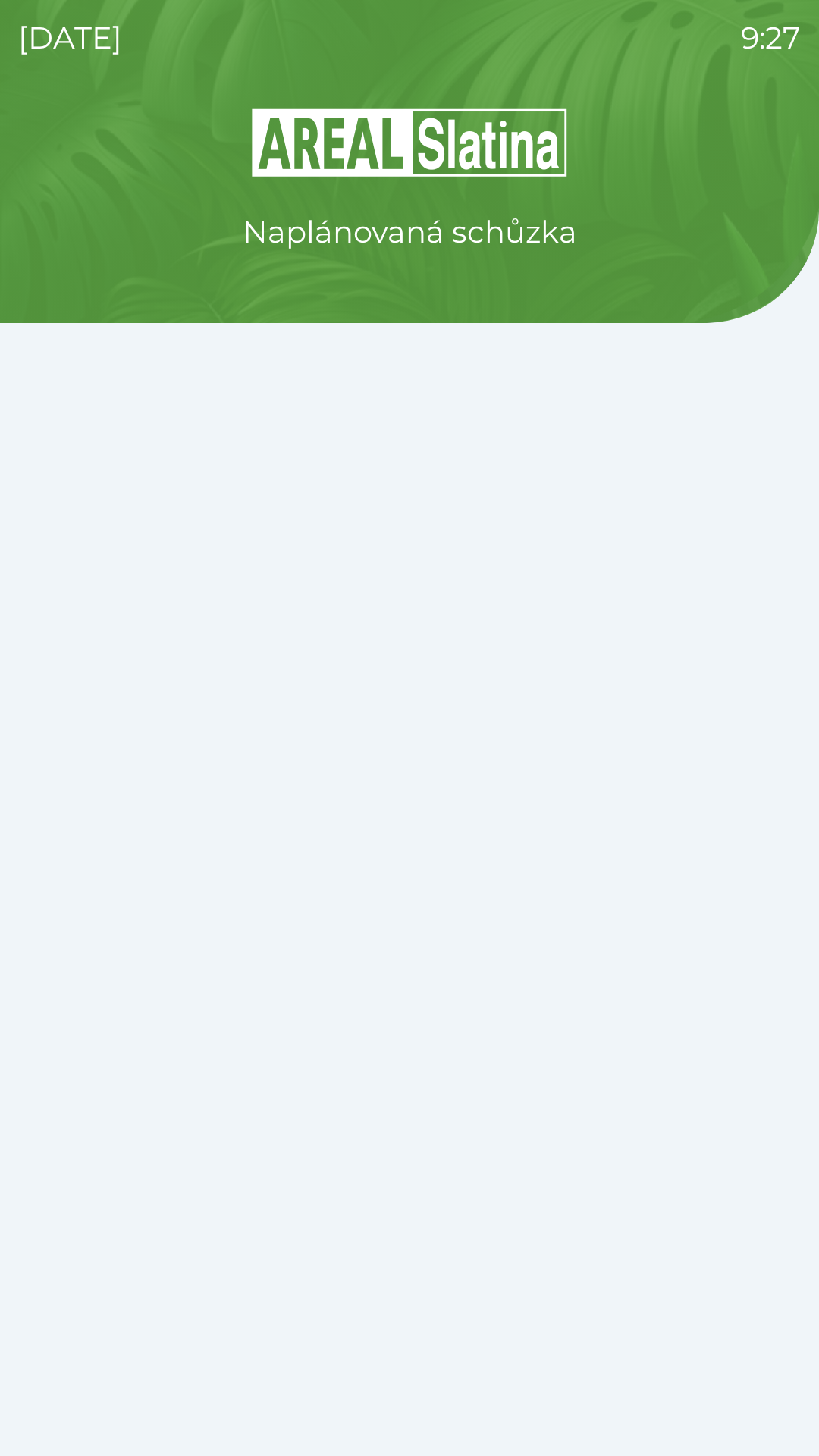
click at [210, 1241] on div "Naplánovaná schůzka" at bounding box center [410, 781] width 783 height 1350
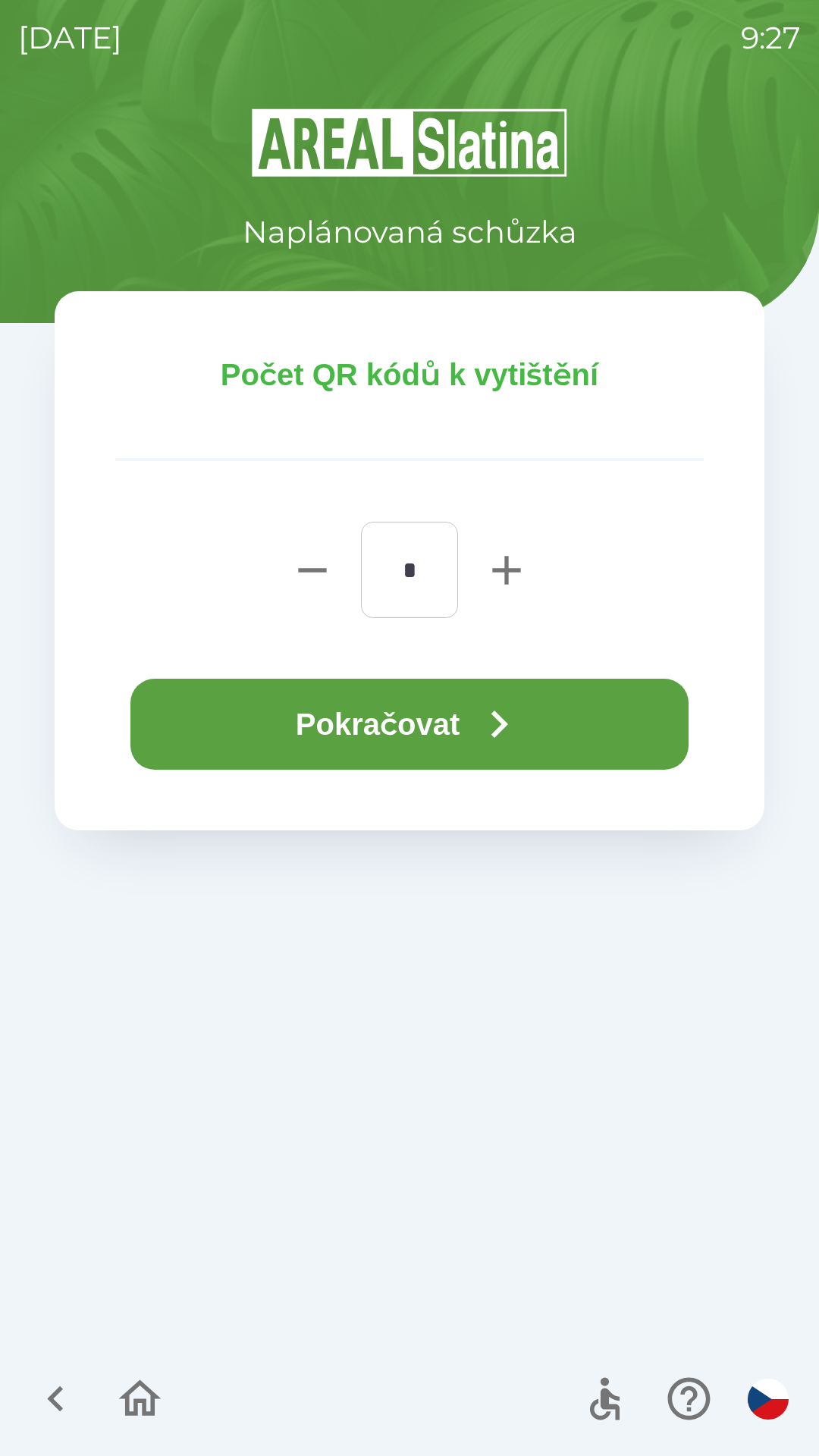
click at [233, 730] on button "Pokračovat" at bounding box center [409, 724] width 559 height 91
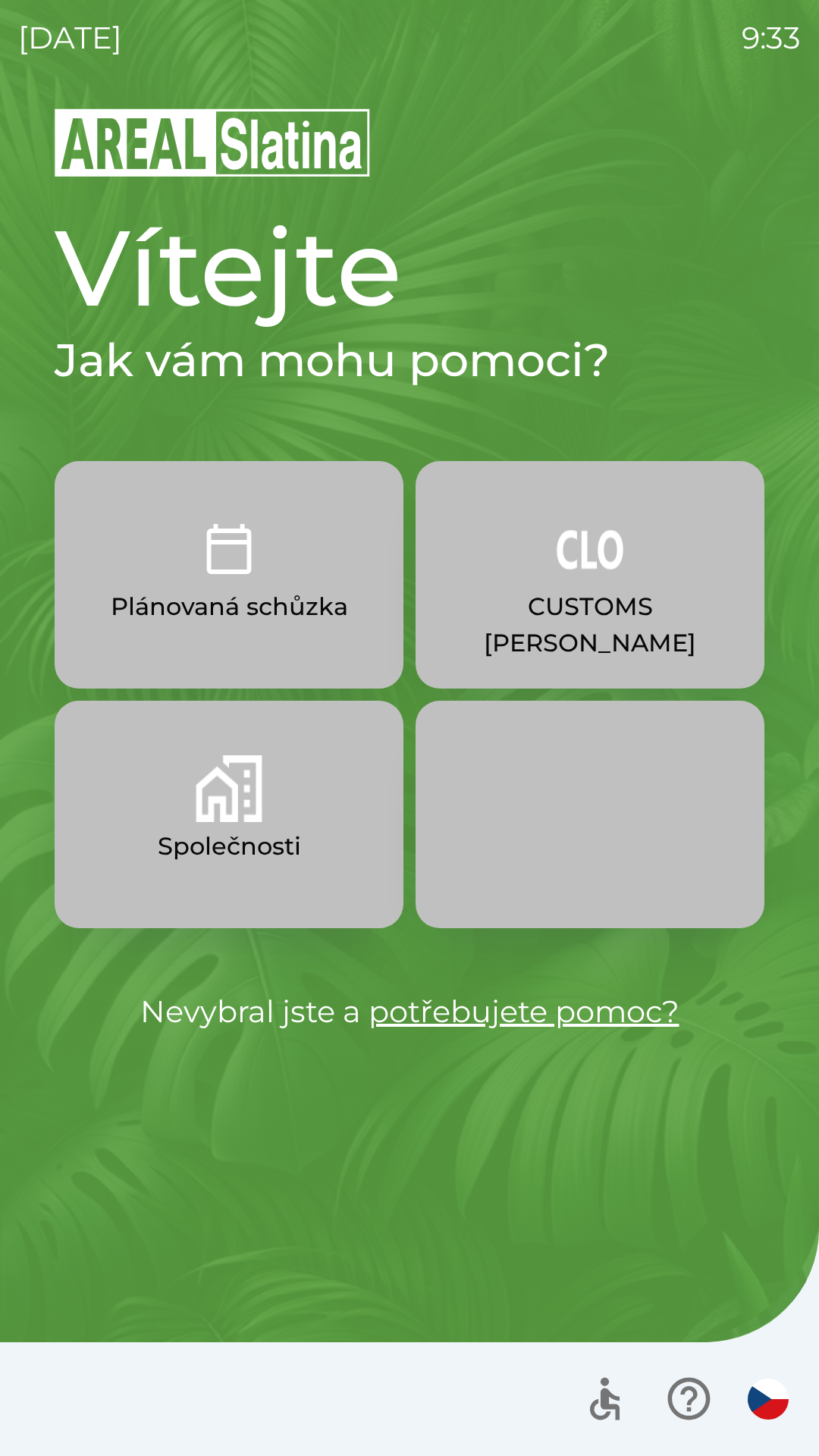
click at [265, 885] on button "Společnosti" at bounding box center [229, 814] width 349 height 228
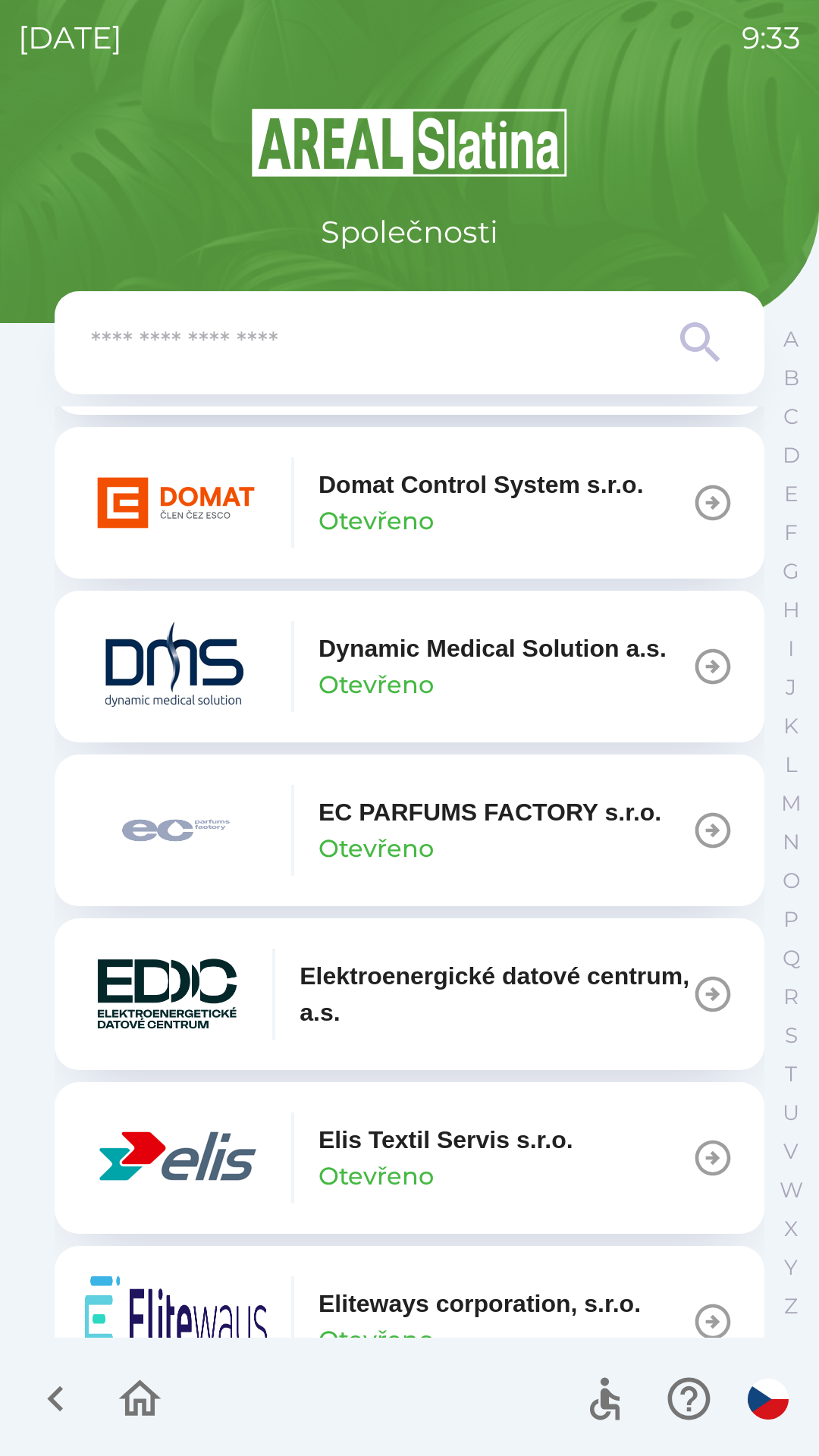
scroll to position [3775, 0]
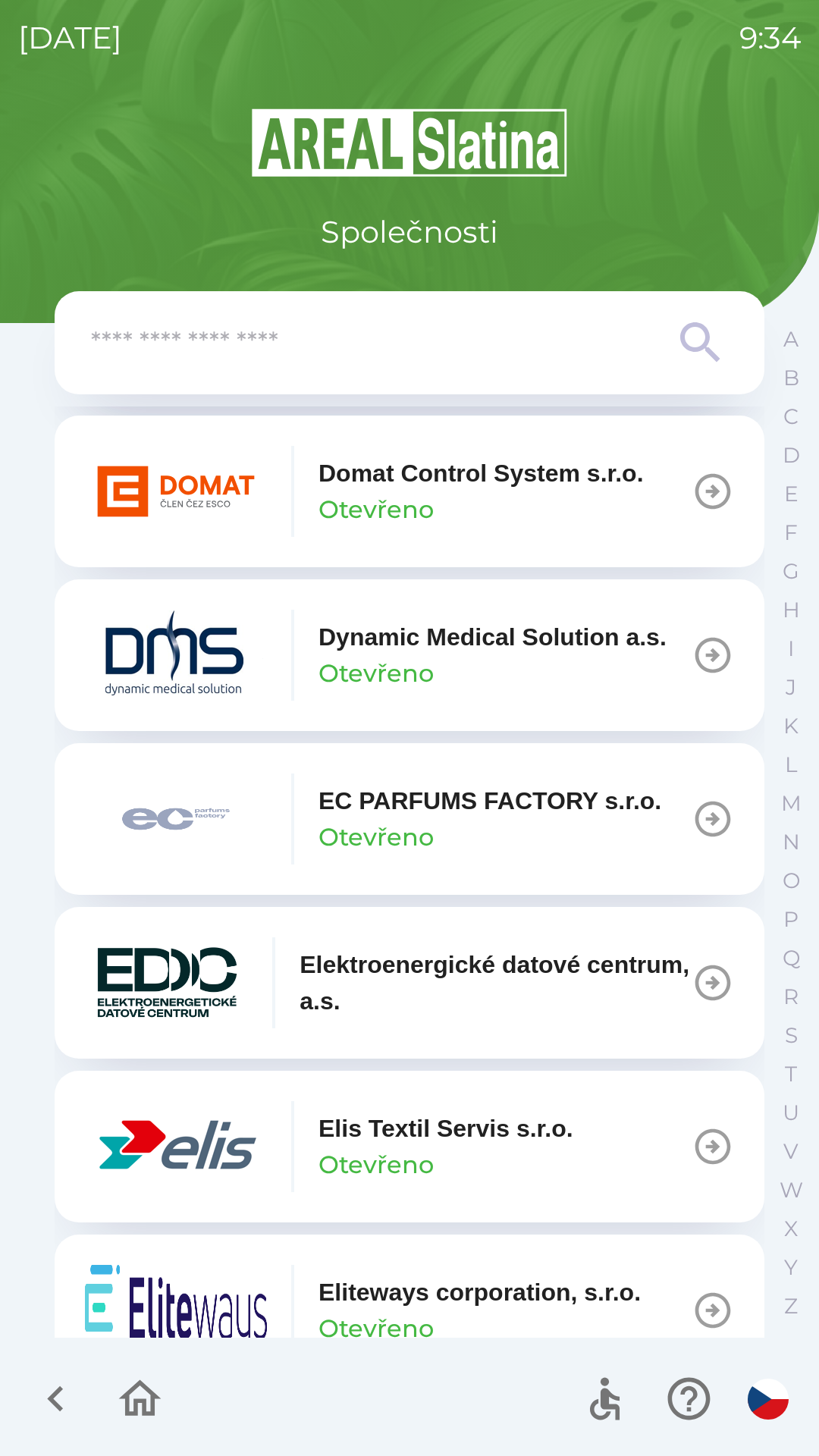
click at [696, 840] on icon "button" at bounding box center [713, 819] width 42 height 42
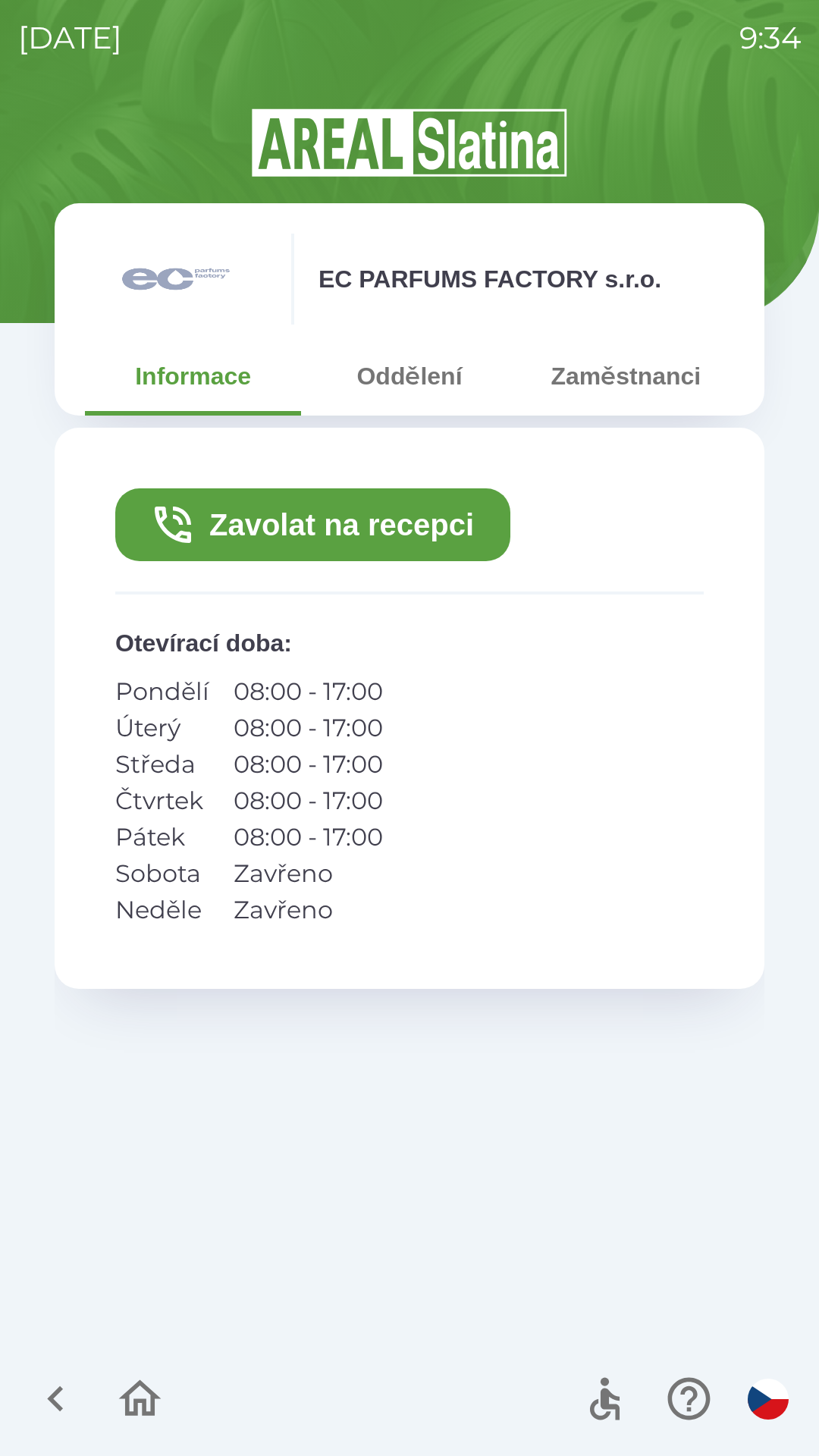
click at [417, 554] on button "Zavolat na recepci" at bounding box center [312, 524] width 395 height 73
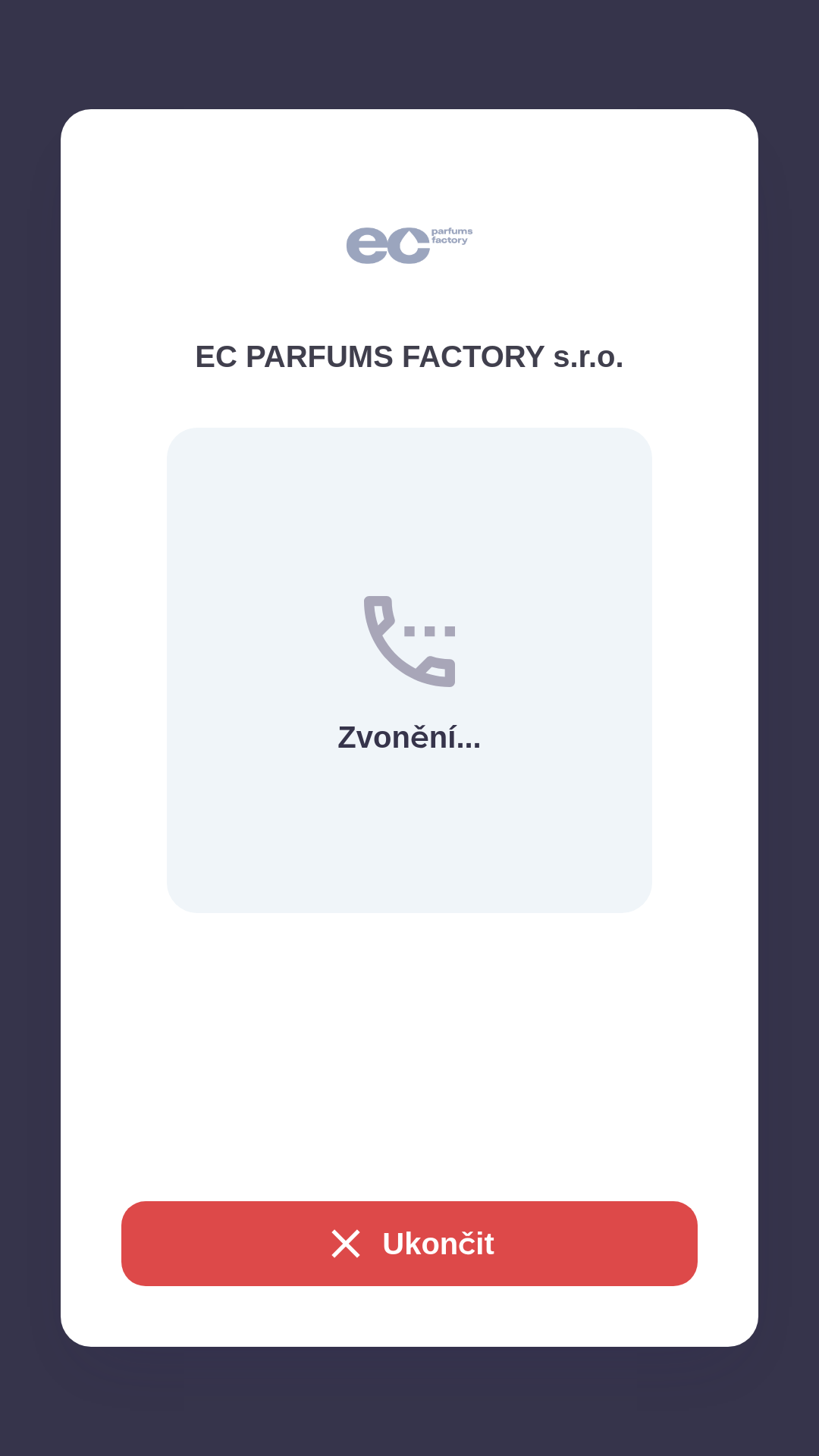
click at [389, 1251] on button "Ukončit" at bounding box center [409, 1243] width 576 height 85
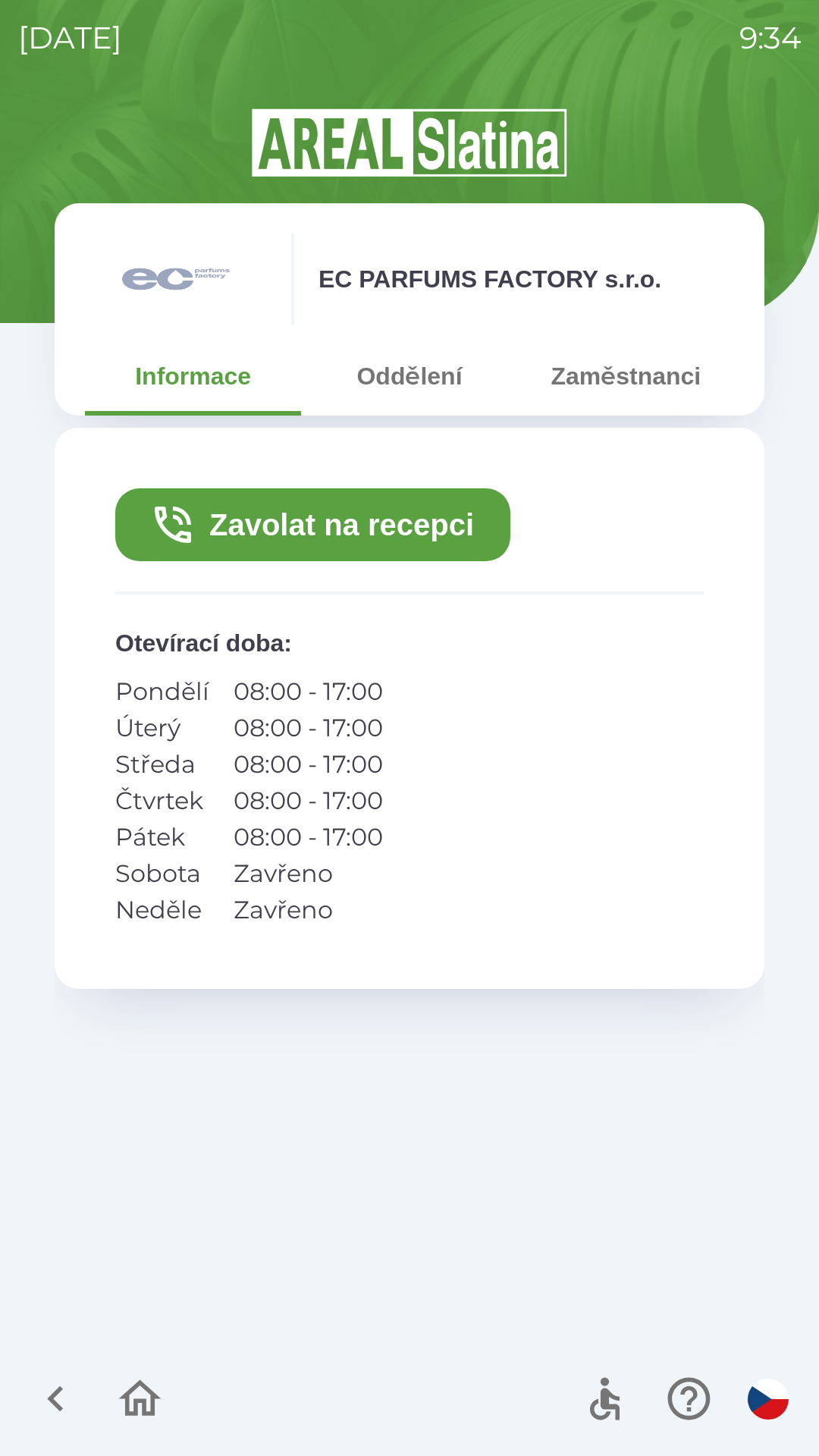
click at [675, 376] on button "Zaměstnanci" at bounding box center [626, 376] width 216 height 55
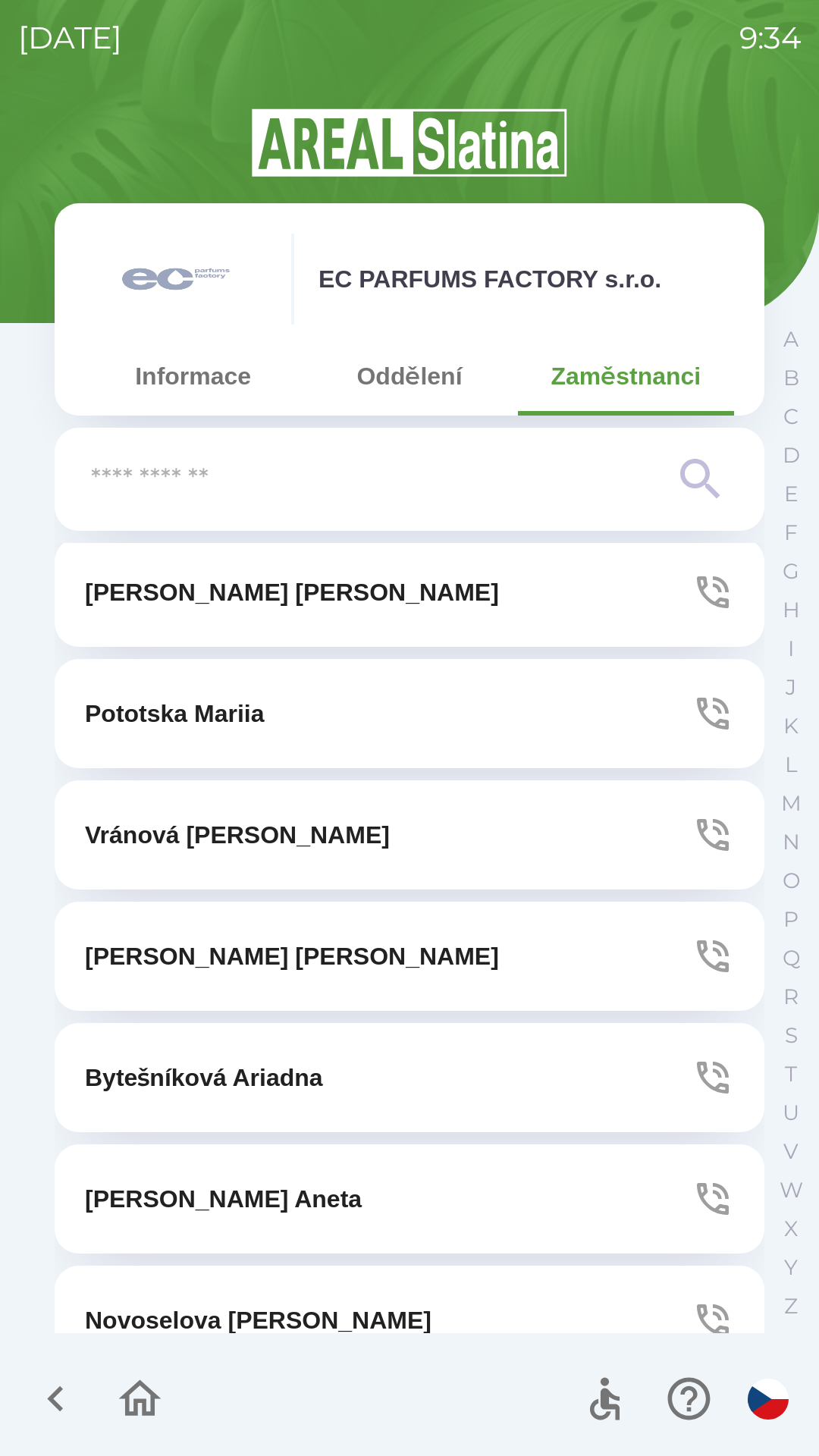
scroll to position [375, 0]
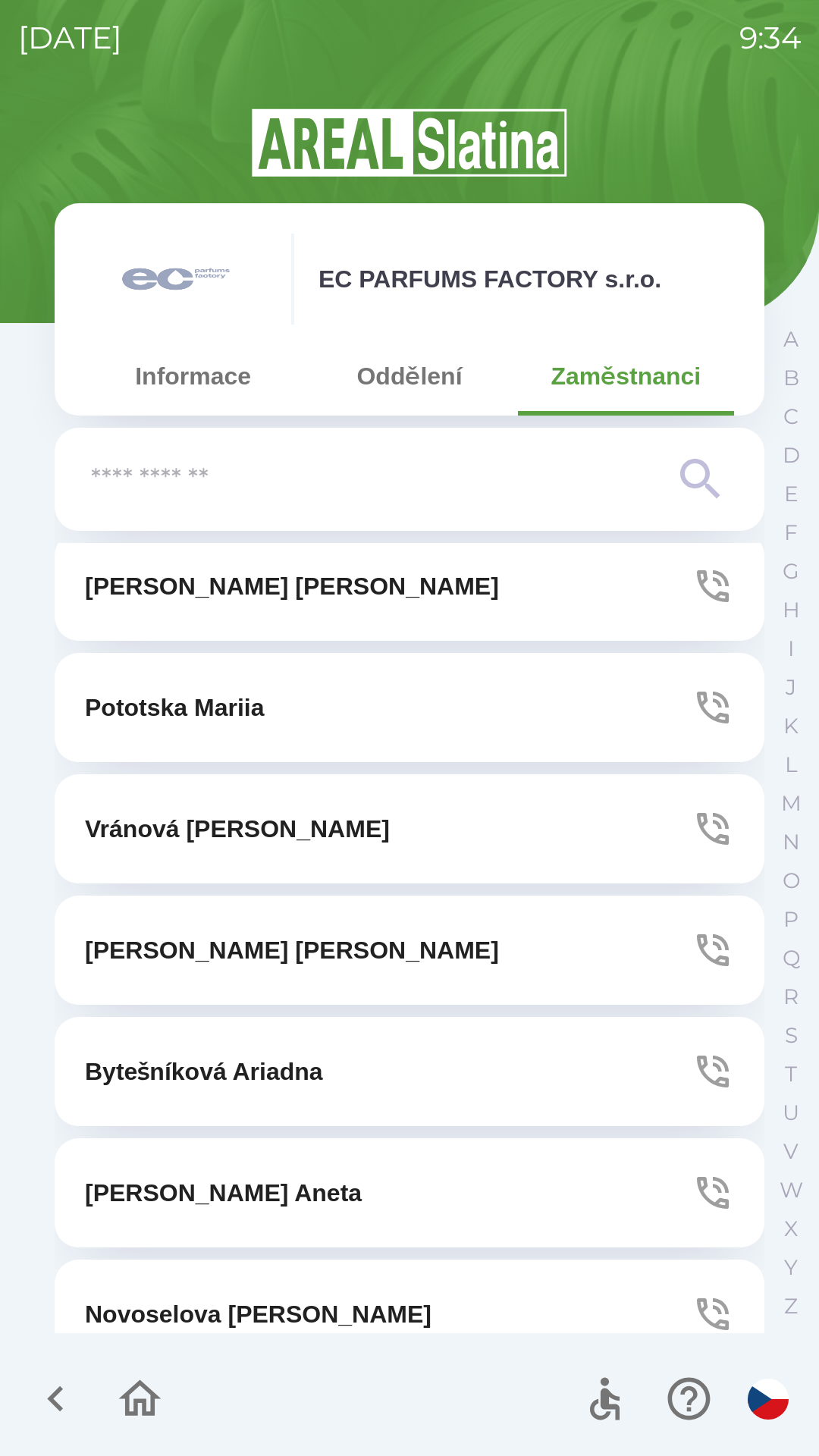
click at [263, 1070] on p "Bytešníková Ariadna" at bounding box center [204, 1071] width 238 height 36
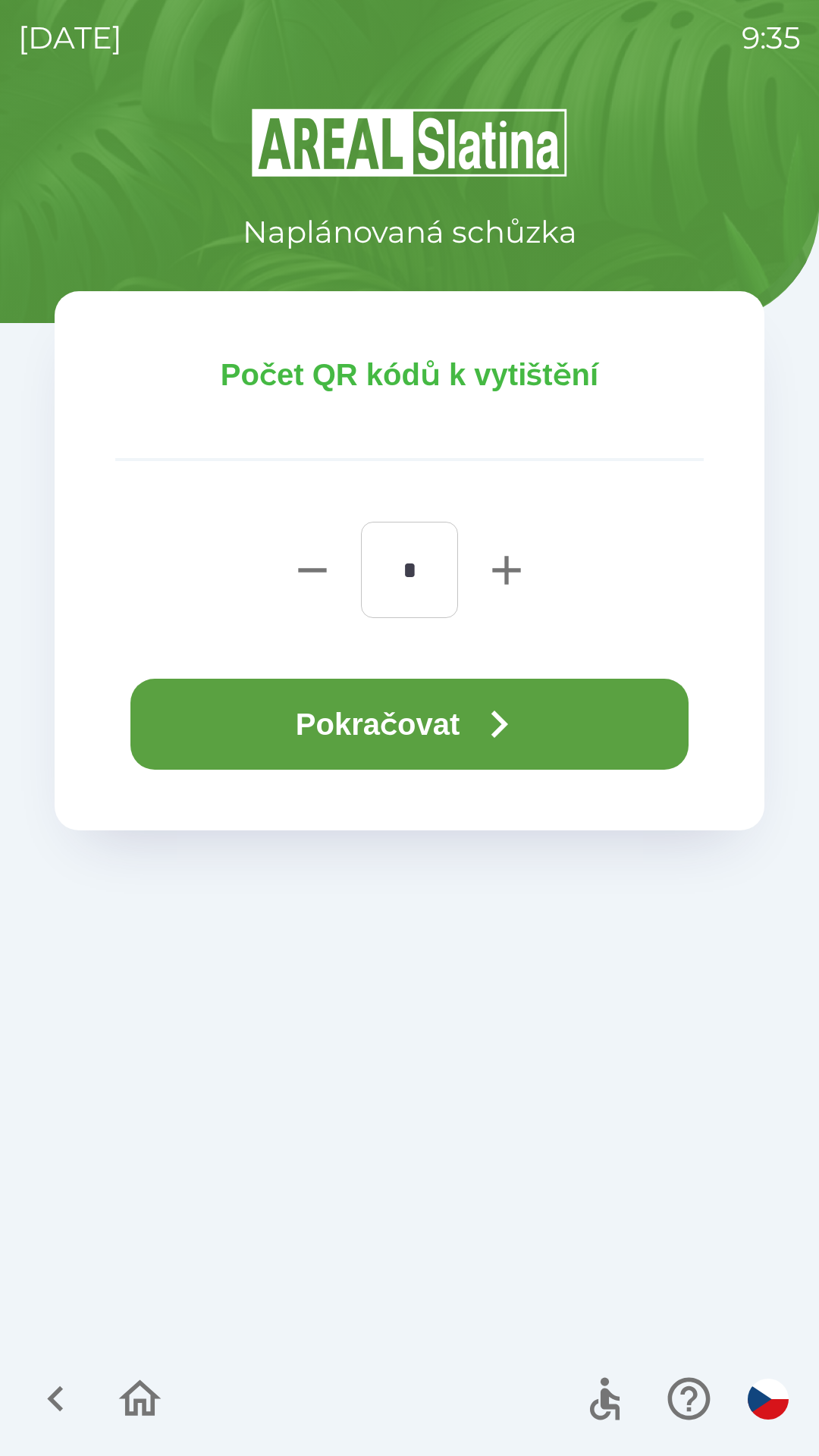
click at [332, 722] on button "Pokračovat" at bounding box center [409, 724] width 559 height 91
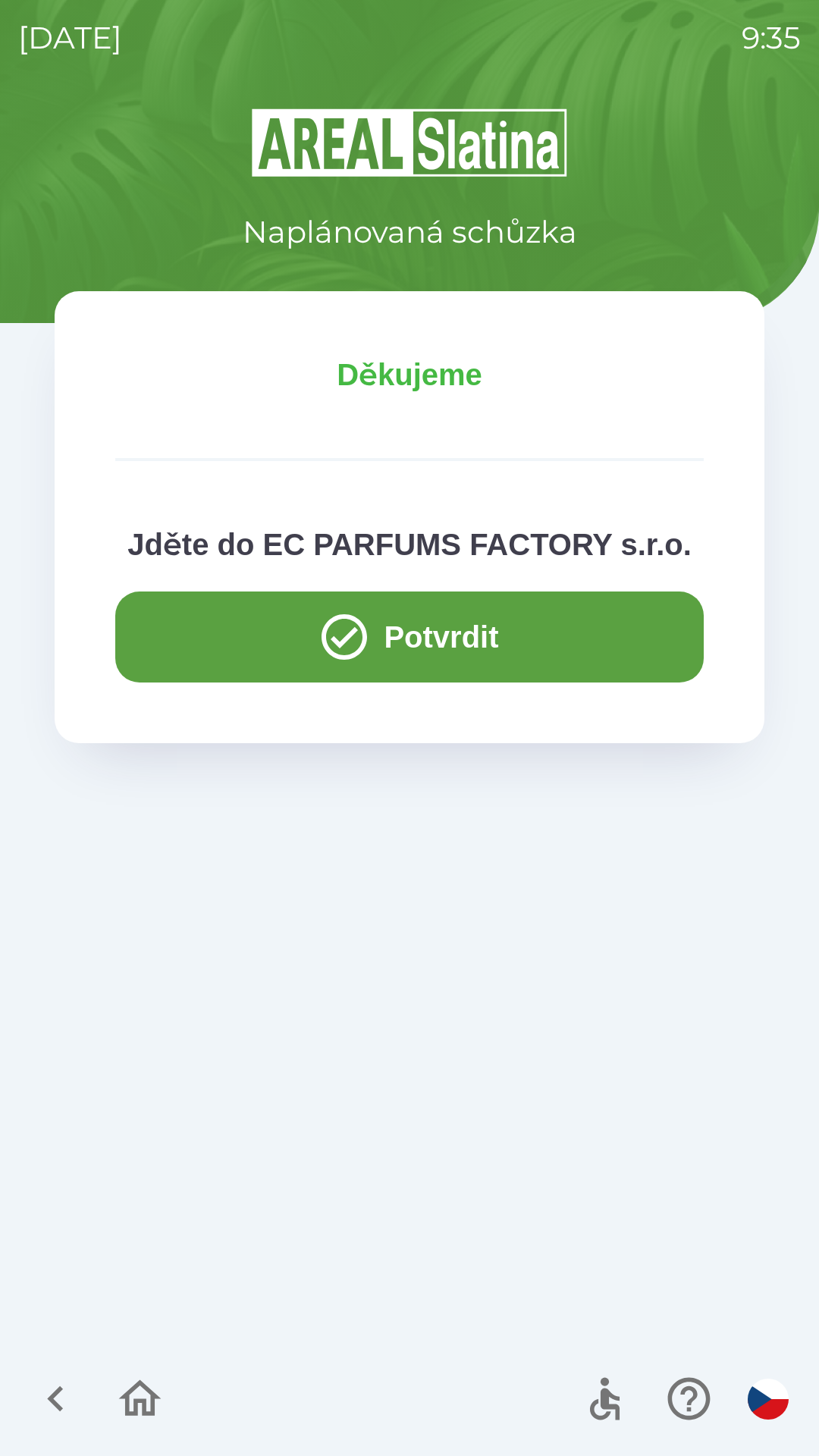
click at [189, 637] on button "Potvrdit" at bounding box center [409, 637] width 589 height 91
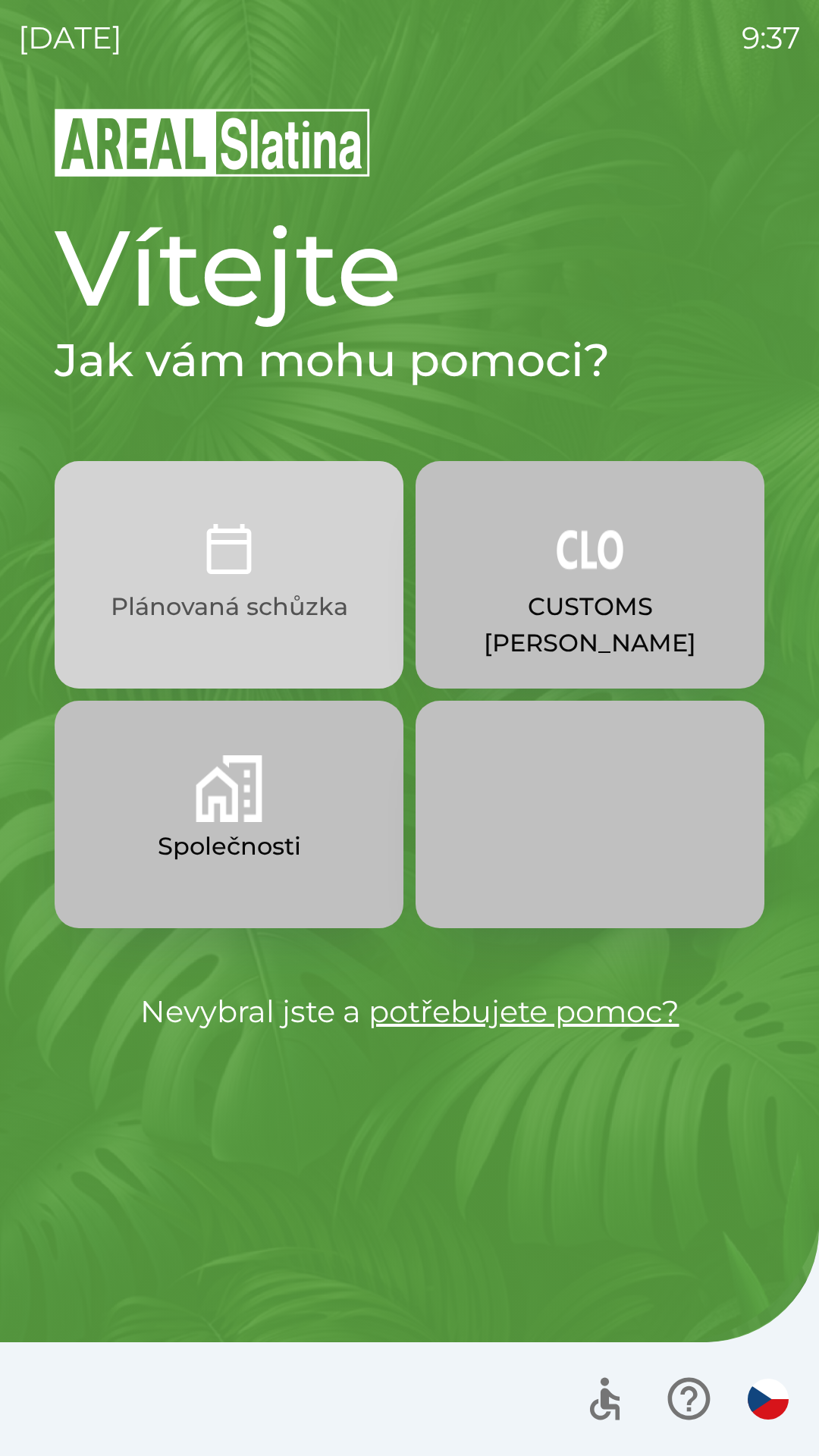
click at [245, 600] on p "Plánovaná schůzka" at bounding box center [230, 606] width 238 height 36
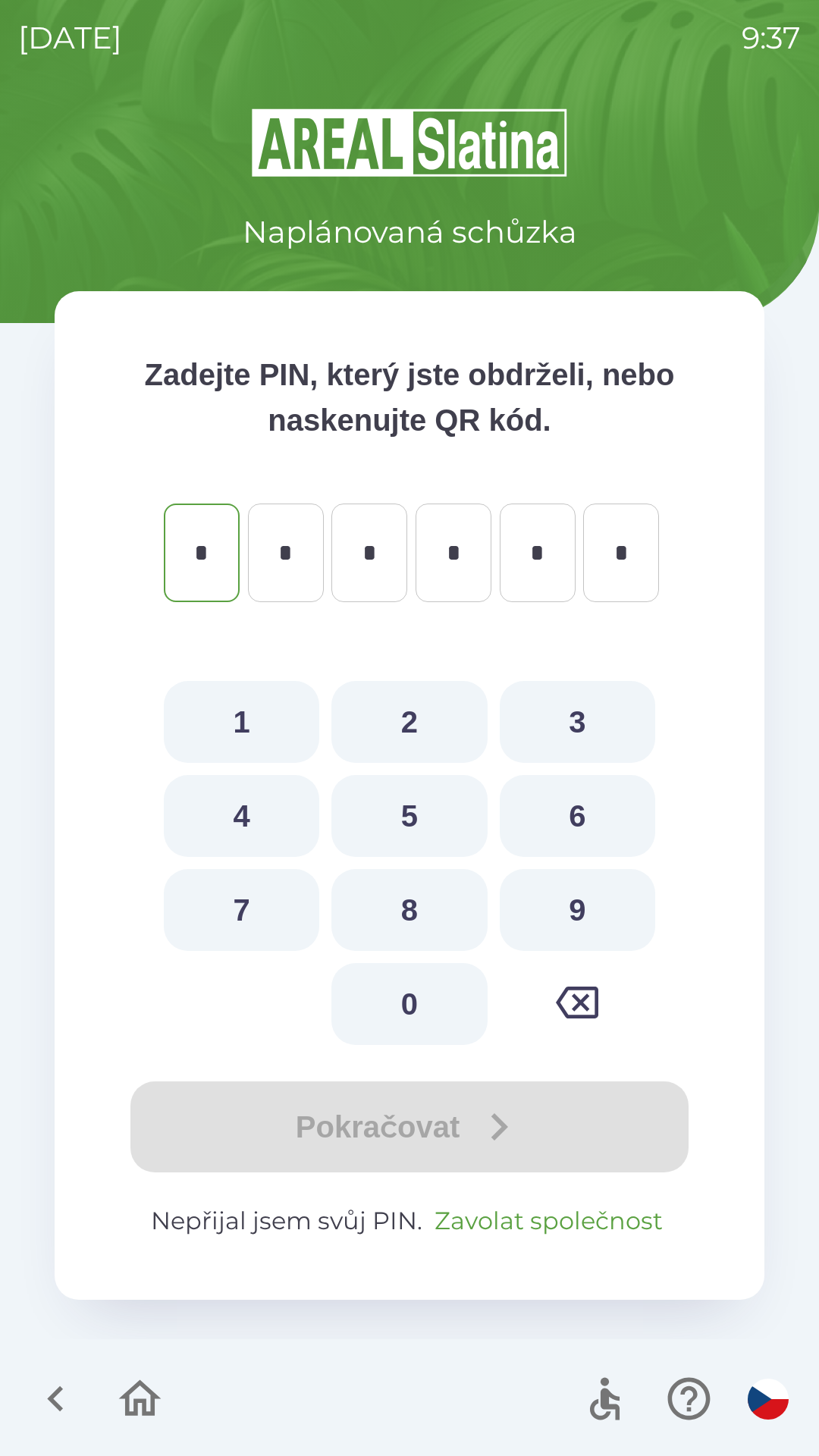
click at [534, 1225] on button "Zavolat společnost" at bounding box center [548, 1220] width 240 height 36
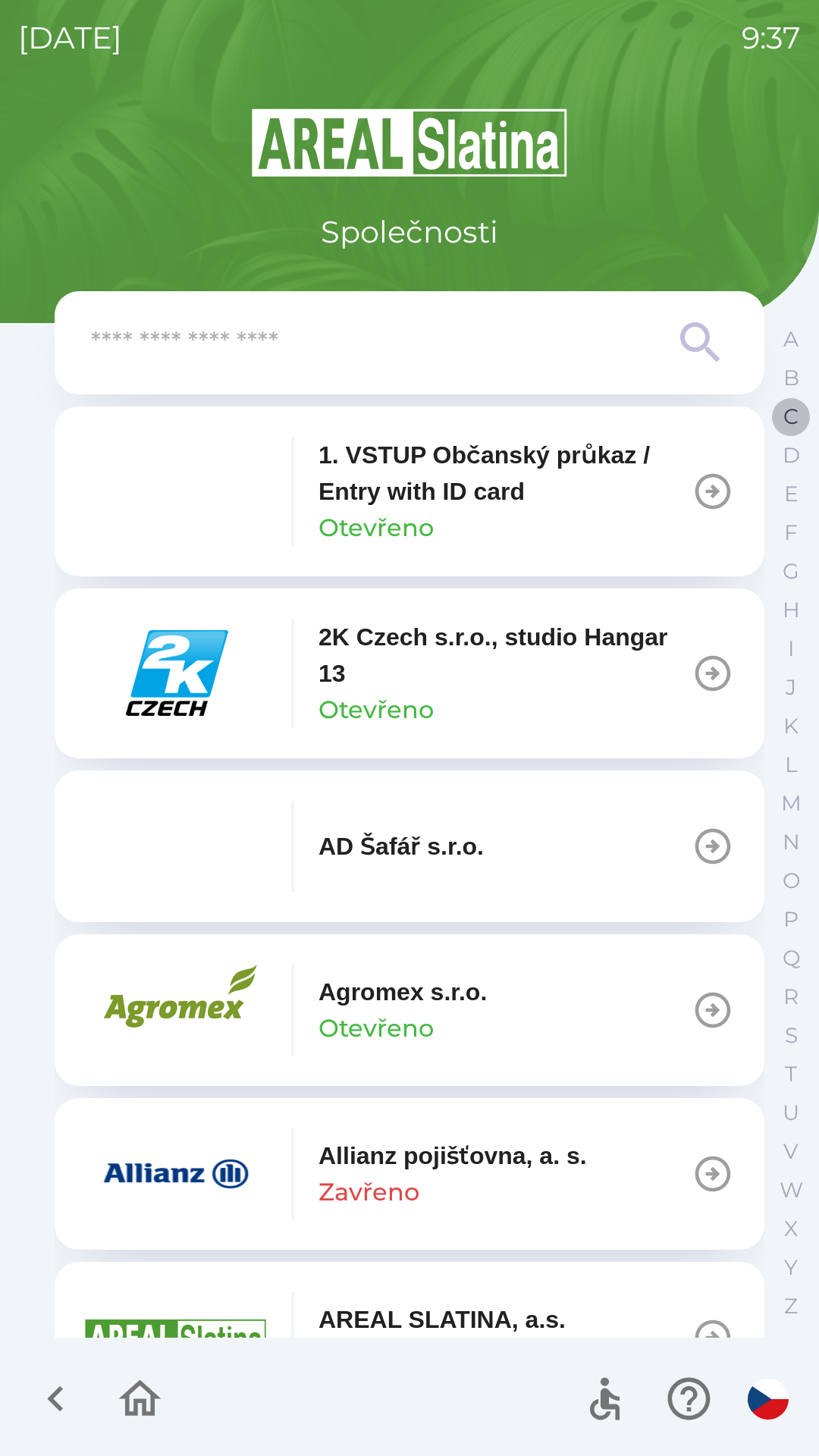
click at [791, 426] on p "C" at bounding box center [791, 417] width 15 height 26
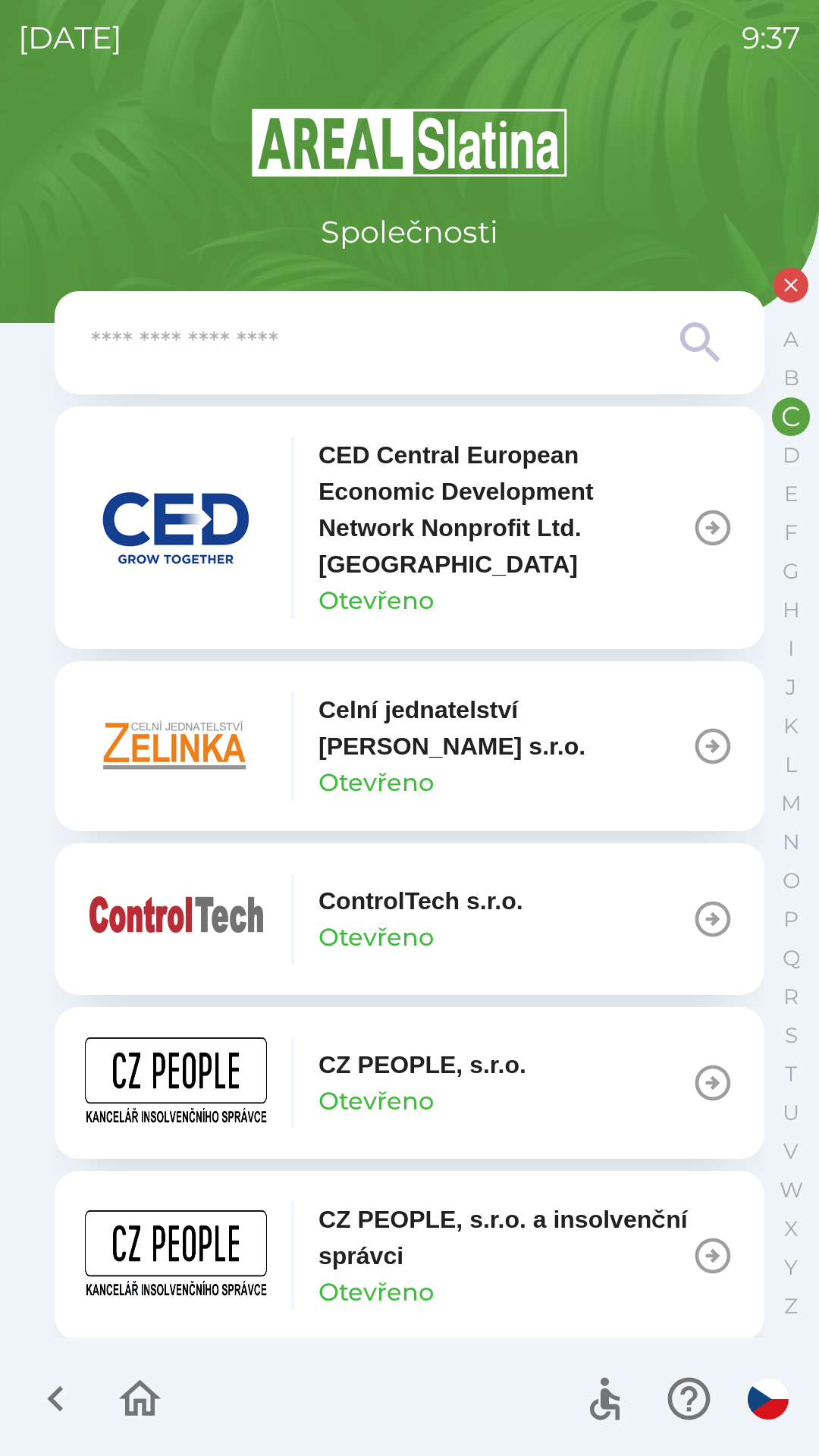
click at [509, 513] on p "CED Central European Economic Development Network Nonprofit Ltd. [GEOGRAPHIC_DA…" at bounding box center [505, 510] width 373 height 146
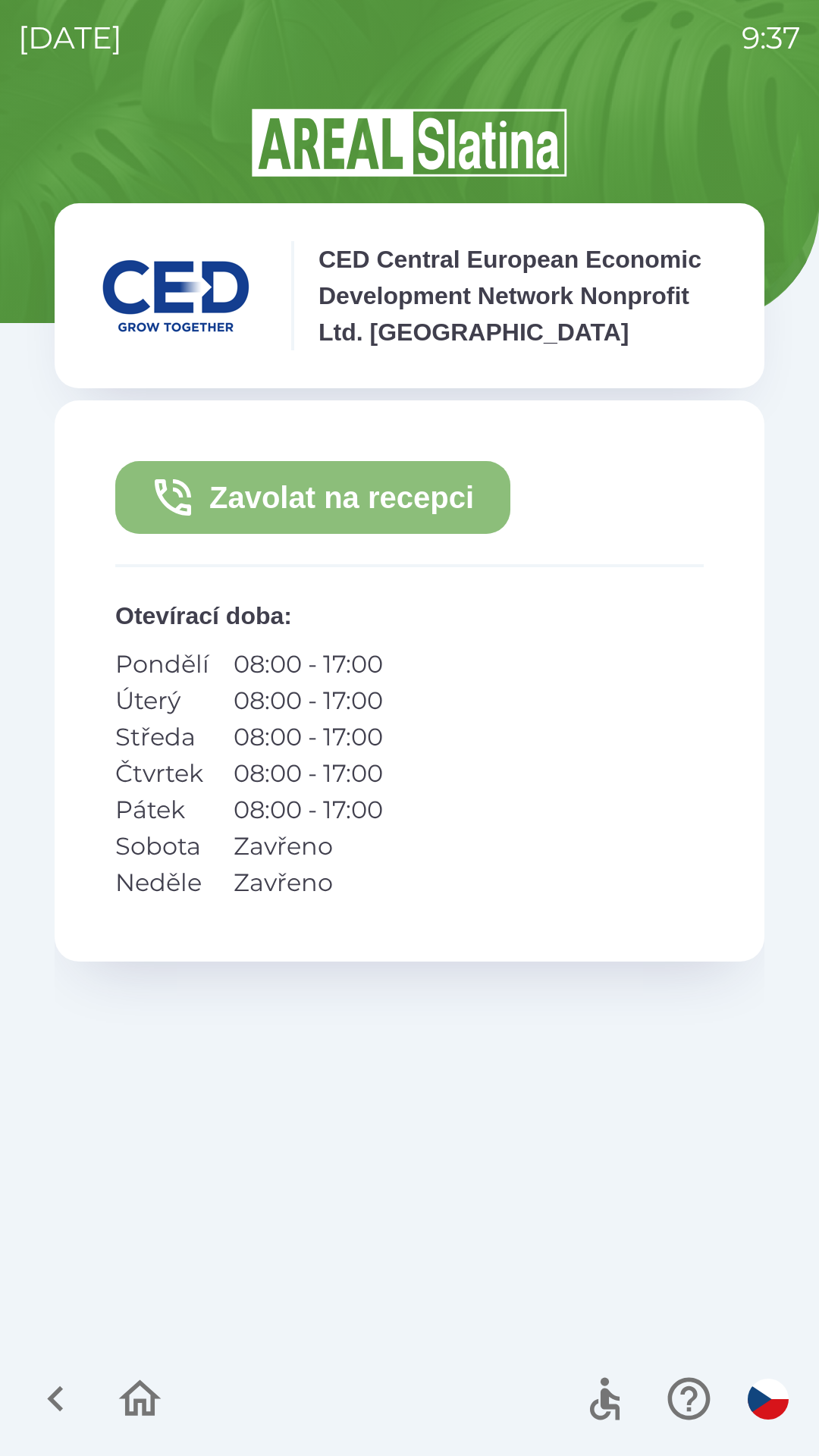
click at [366, 506] on button "Zavolat na recepci" at bounding box center [312, 497] width 395 height 73
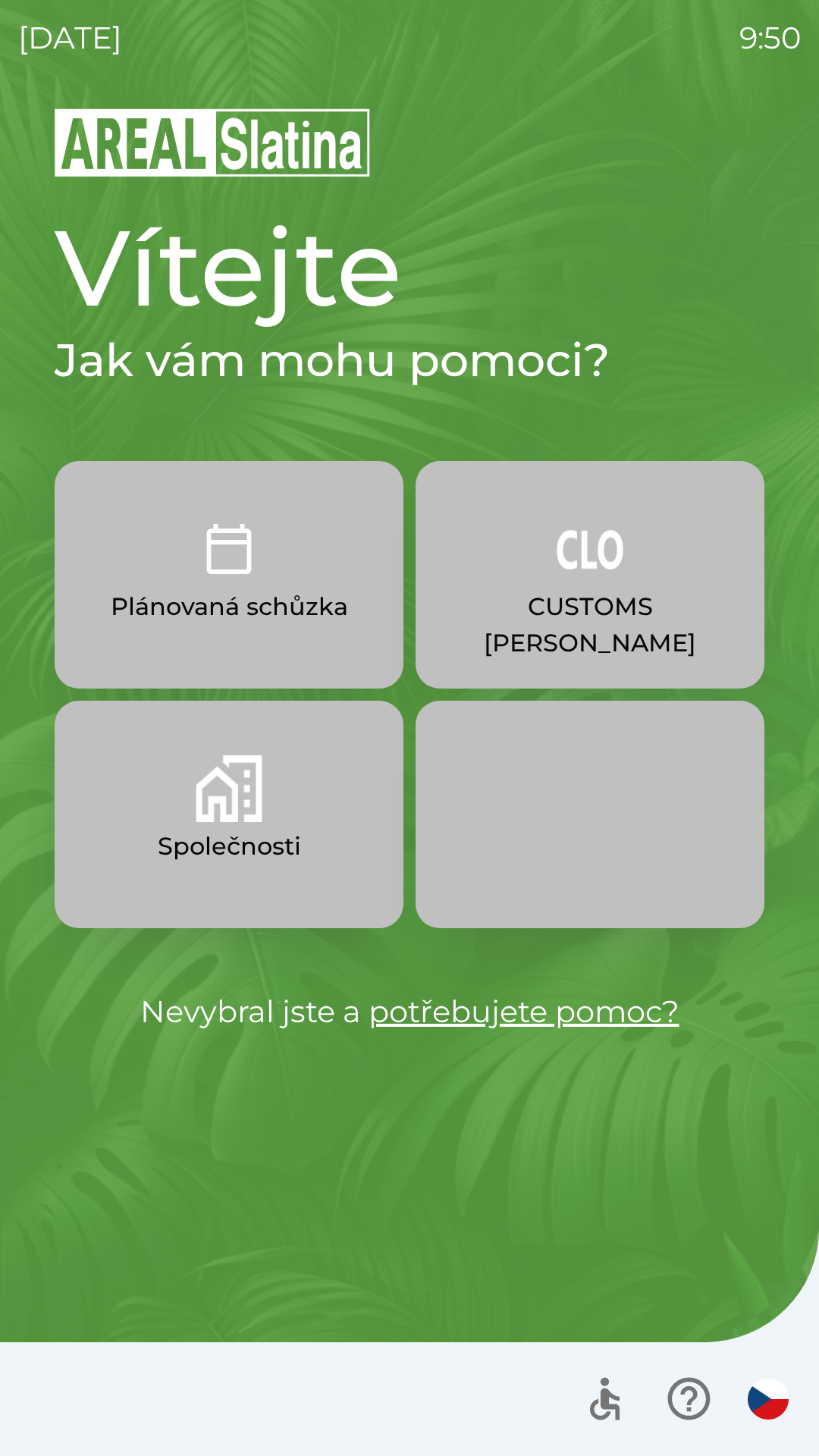
click at [287, 836] on p "Společnosti" at bounding box center [229, 846] width 143 height 36
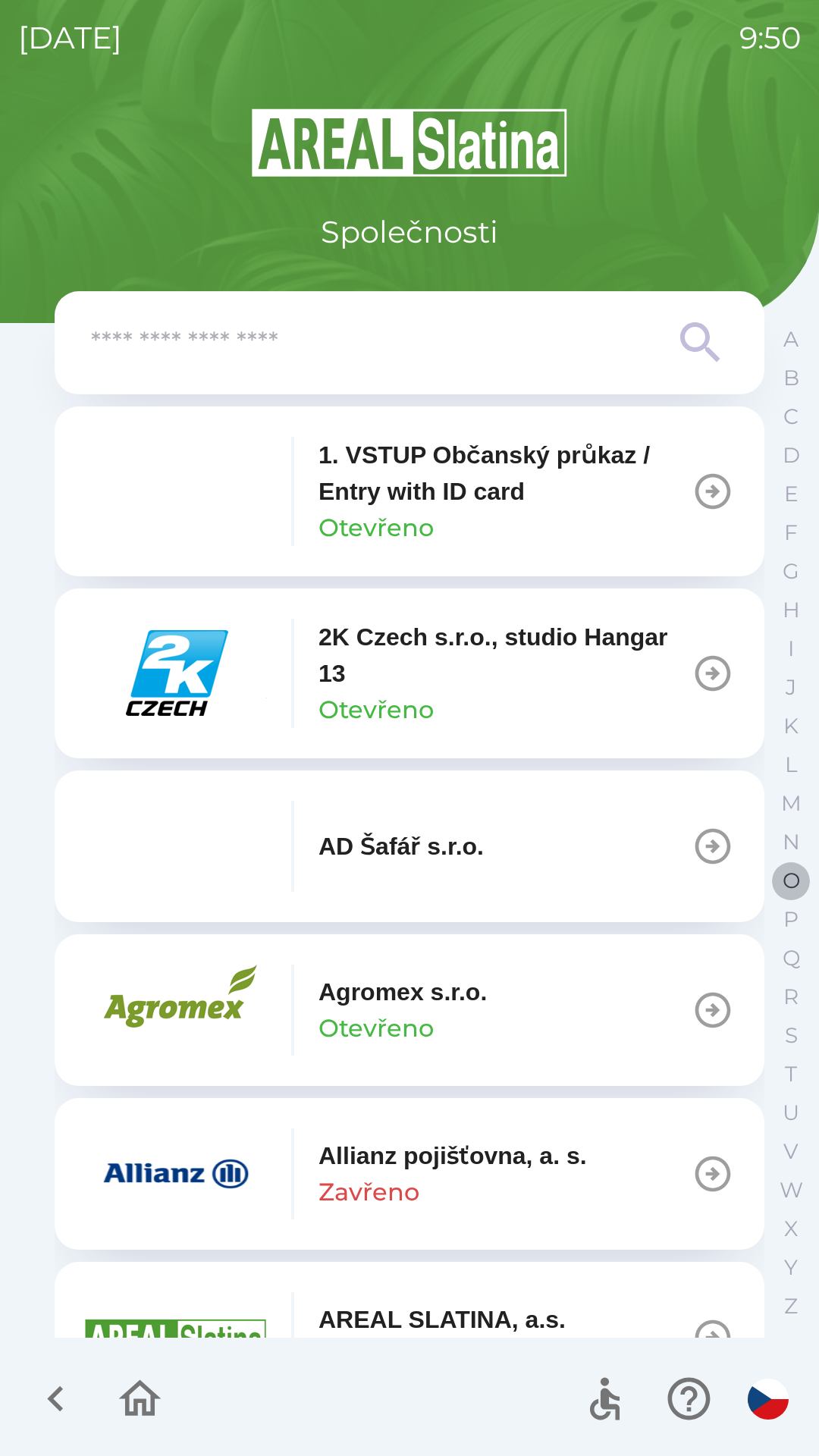
click at [786, 879] on p "O" at bounding box center [792, 880] width 18 height 26
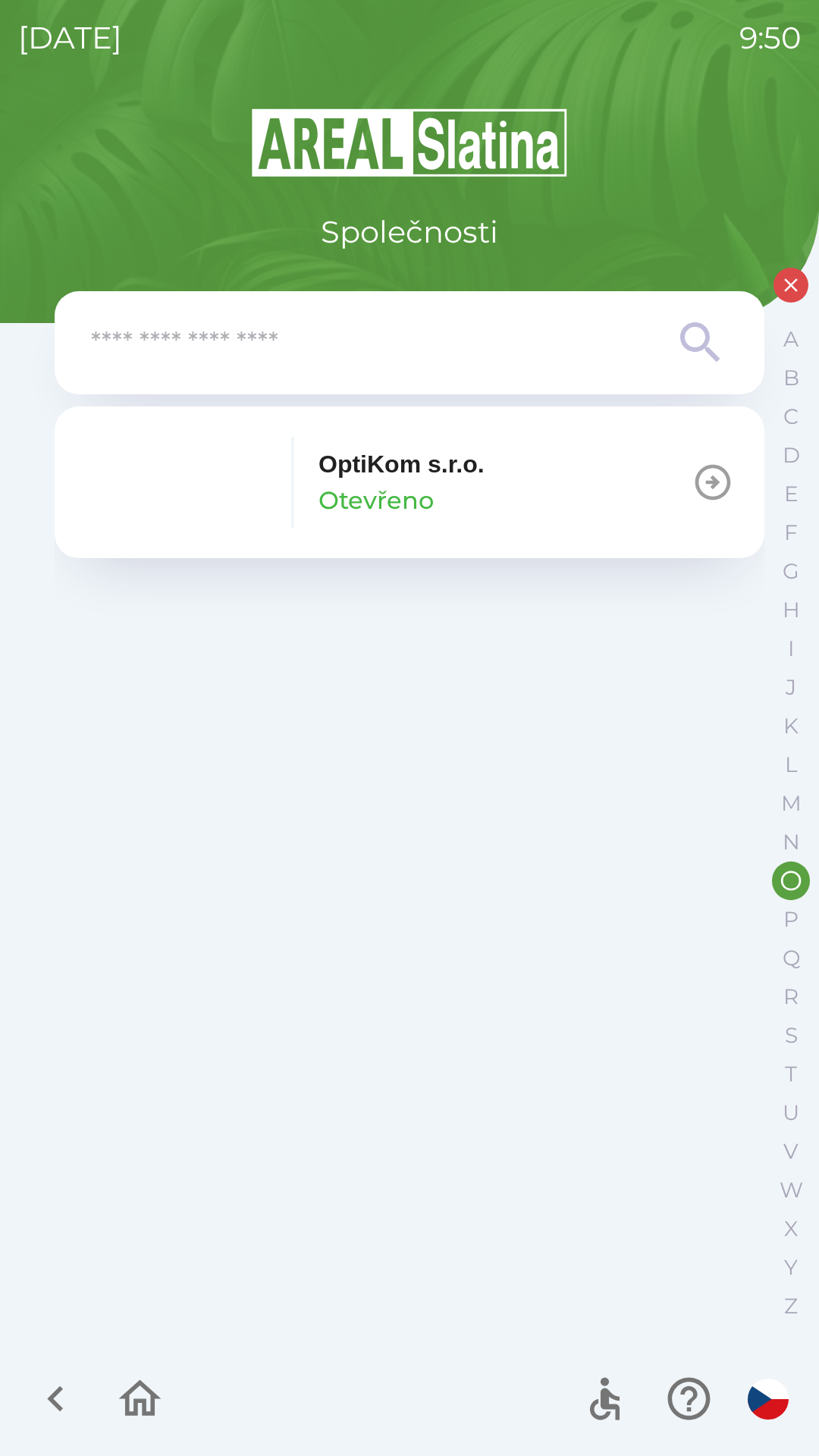
click at [540, 492] on button "OptiKom s.r.o. Otevřeno" at bounding box center [409, 482] width 710 height 151
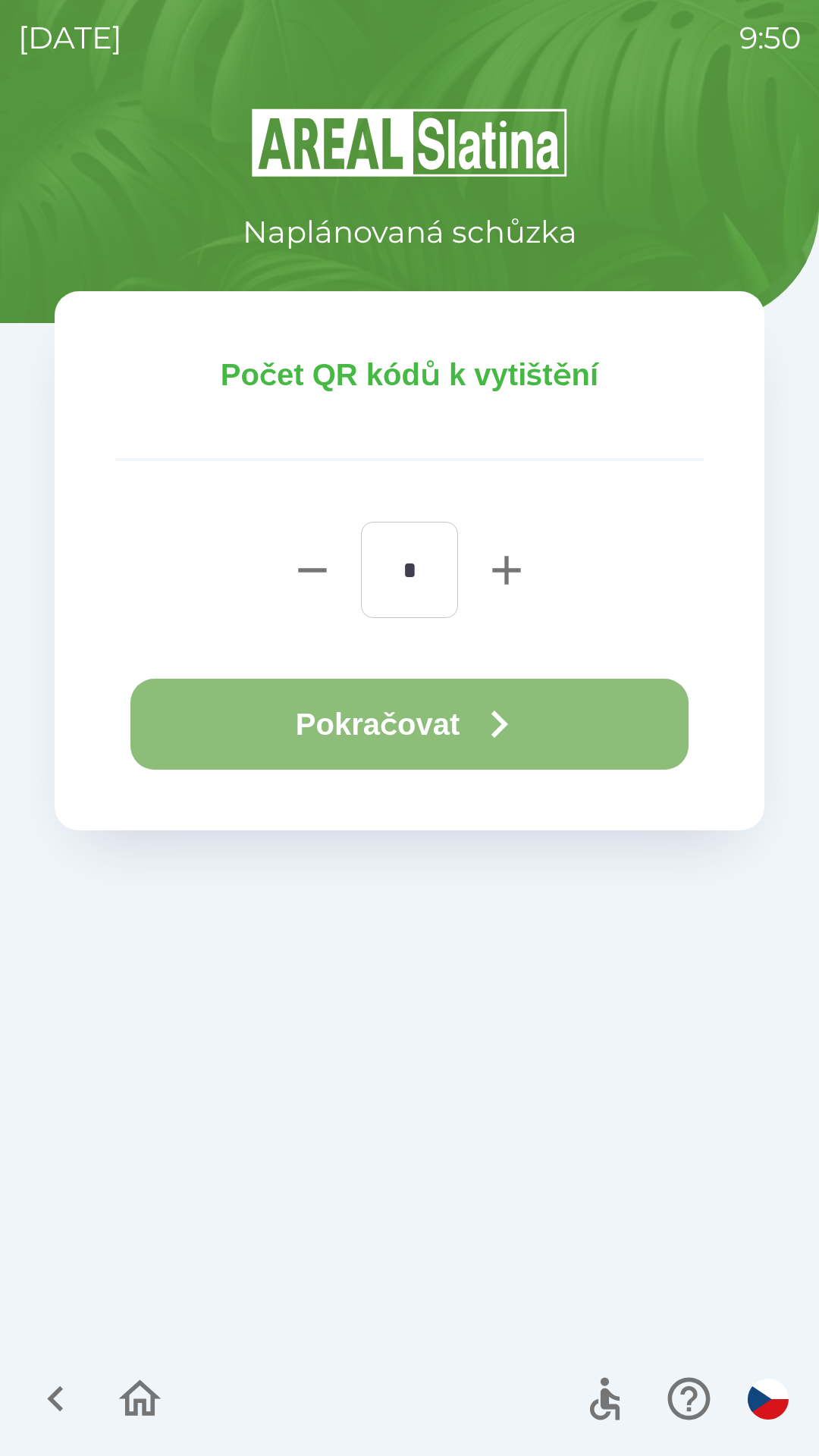
click at [460, 726] on button "Pokračovat" at bounding box center [409, 724] width 559 height 91
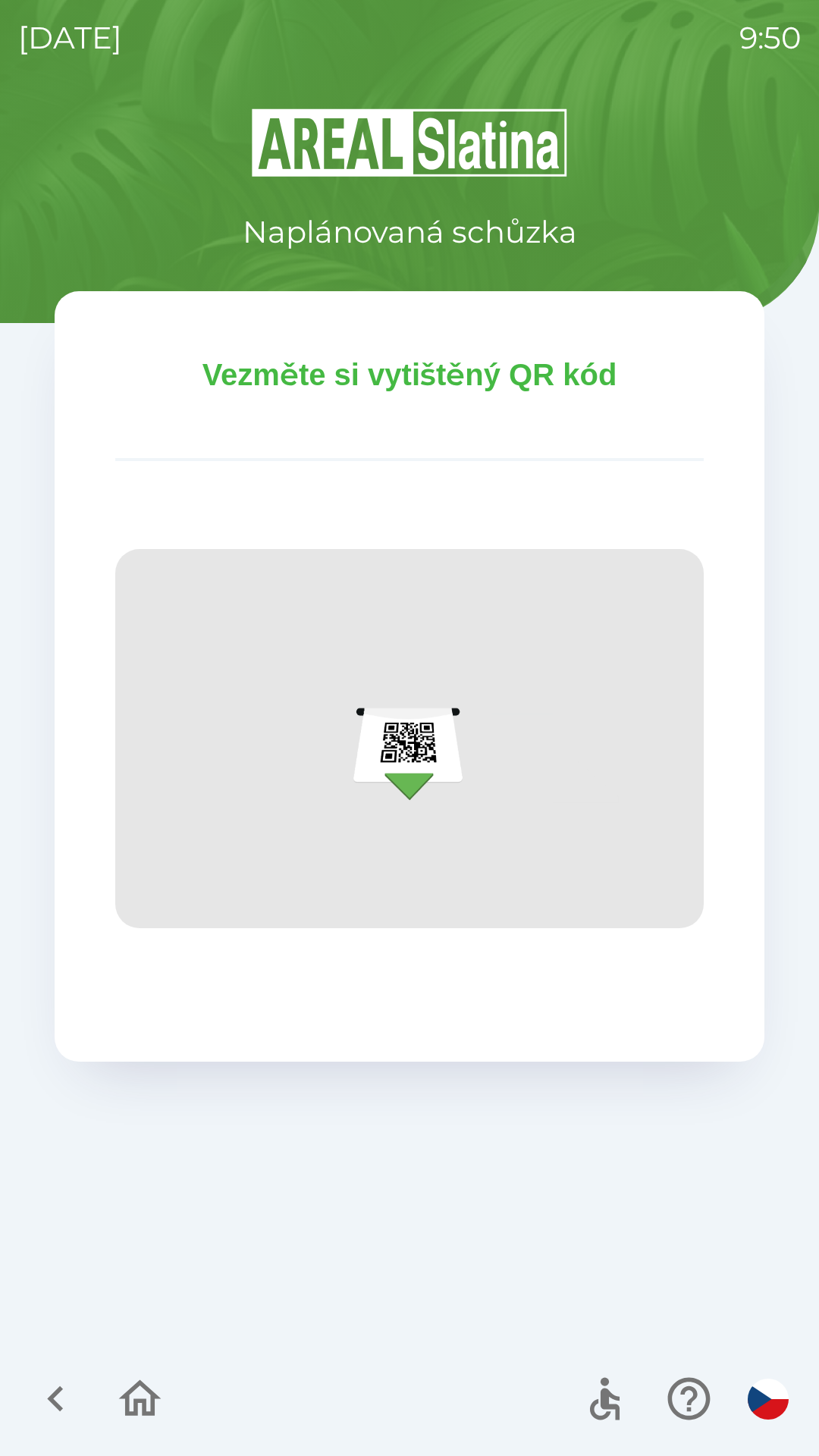
click at [786, 722] on div "Naplánovaná schůzka Vezměte si vytištěný QR kód" at bounding box center [410, 781] width 783 height 1350
click at [696, 715] on img at bounding box center [409, 738] width 589 height 379
click at [675, 686] on div "Naplánovaná schůzka Vezměte si vytištěný QR kód" at bounding box center [410, 781] width 783 height 1350
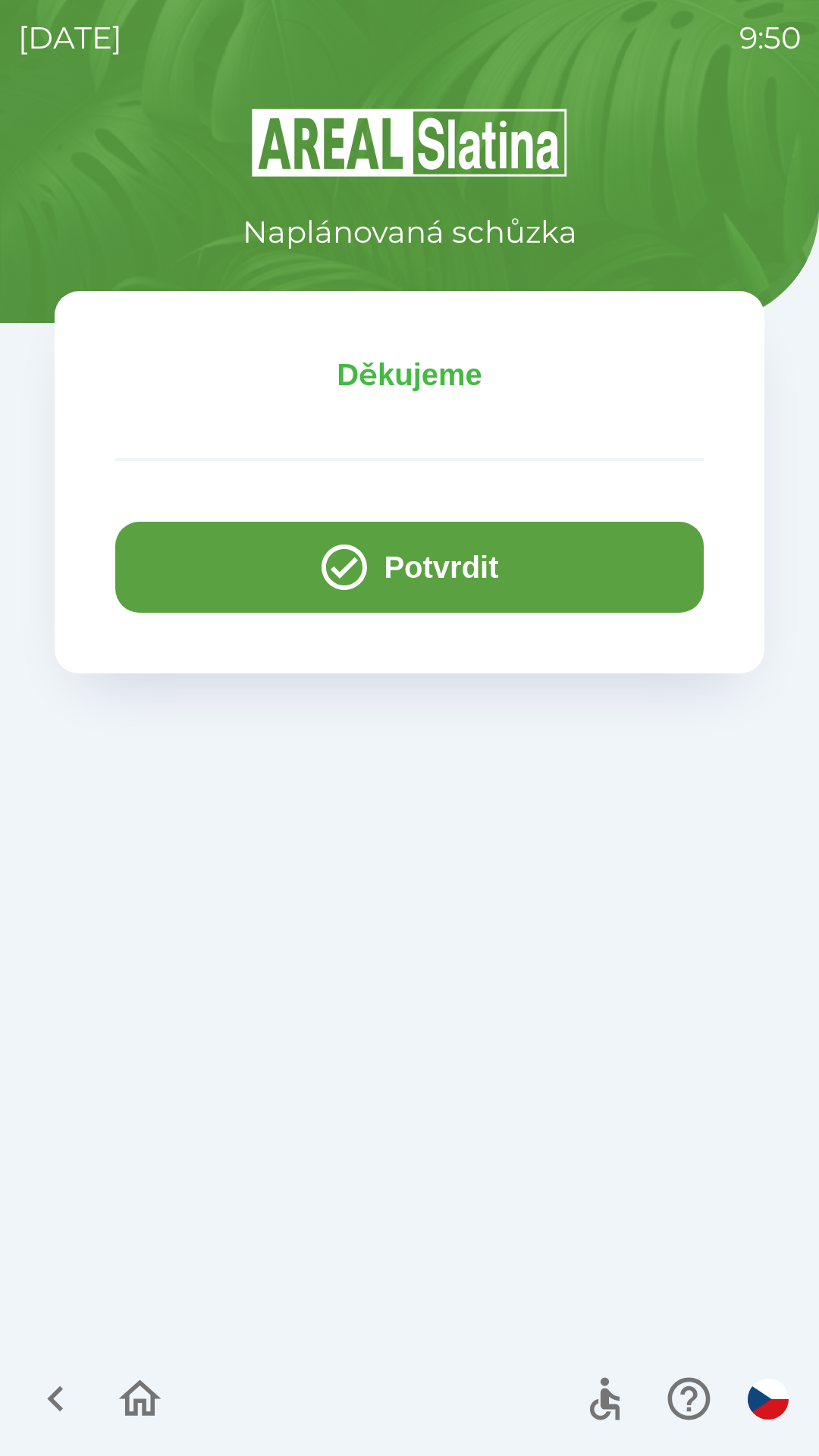
click at [457, 553] on button "Potvrdit" at bounding box center [409, 566] width 589 height 91
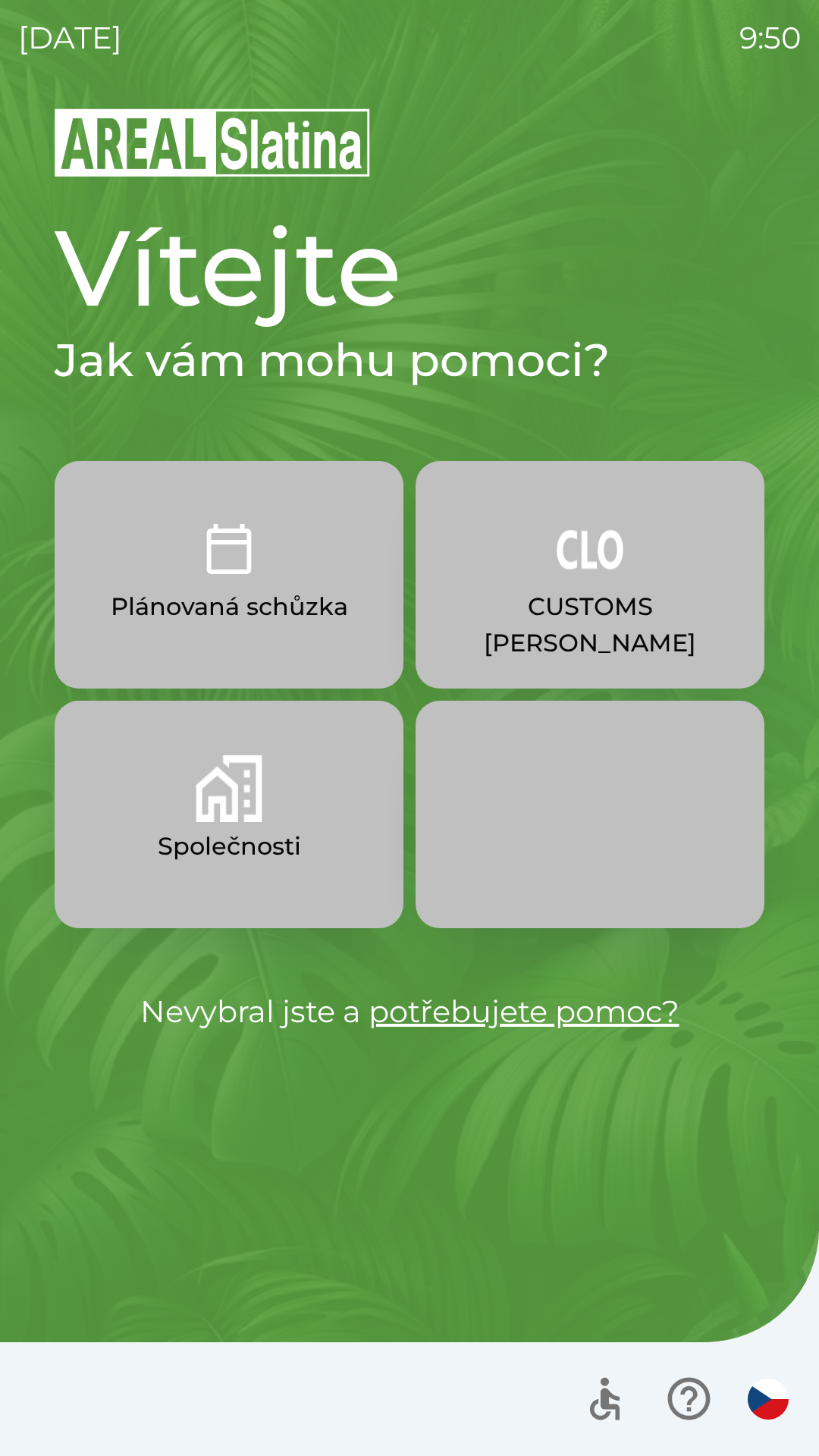
click at [243, 808] on img "button" at bounding box center [229, 789] width 67 height 67
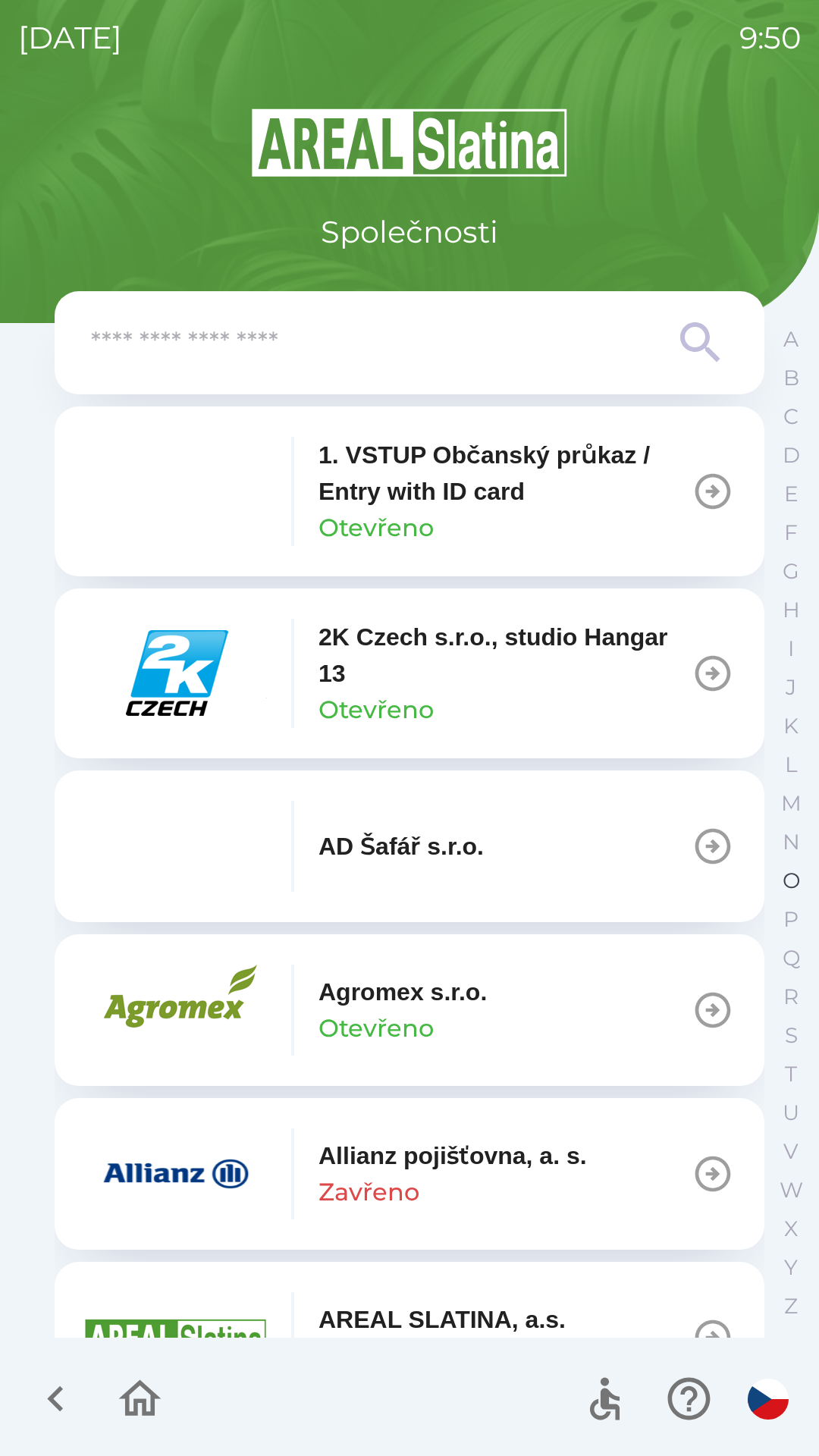
click at [785, 887] on p "O" at bounding box center [792, 880] width 18 height 26
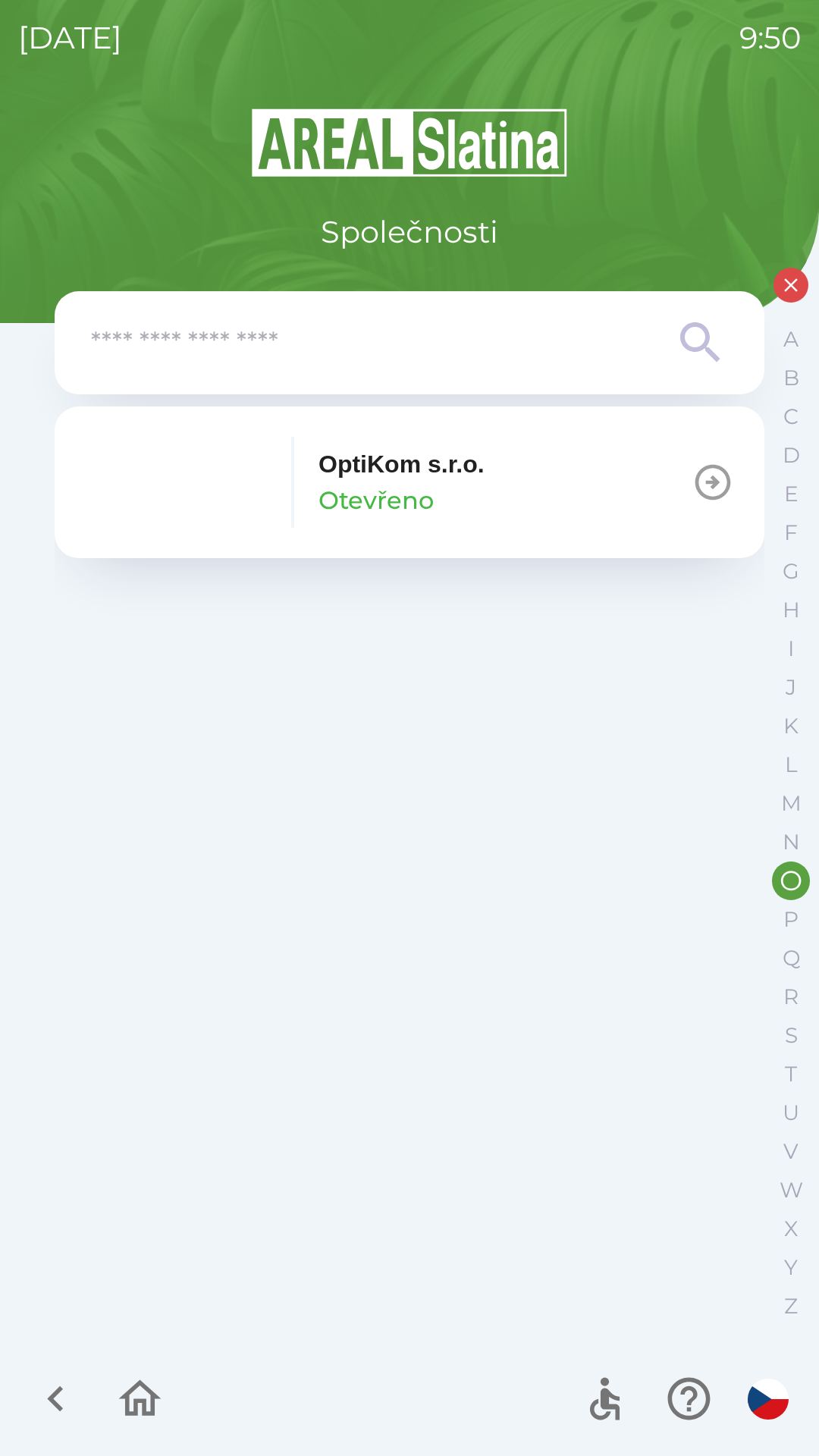
click at [549, 477] on button "OptiKom s.r.o. Otevřeno" at bounding box center [409, 482] width 710 height 151
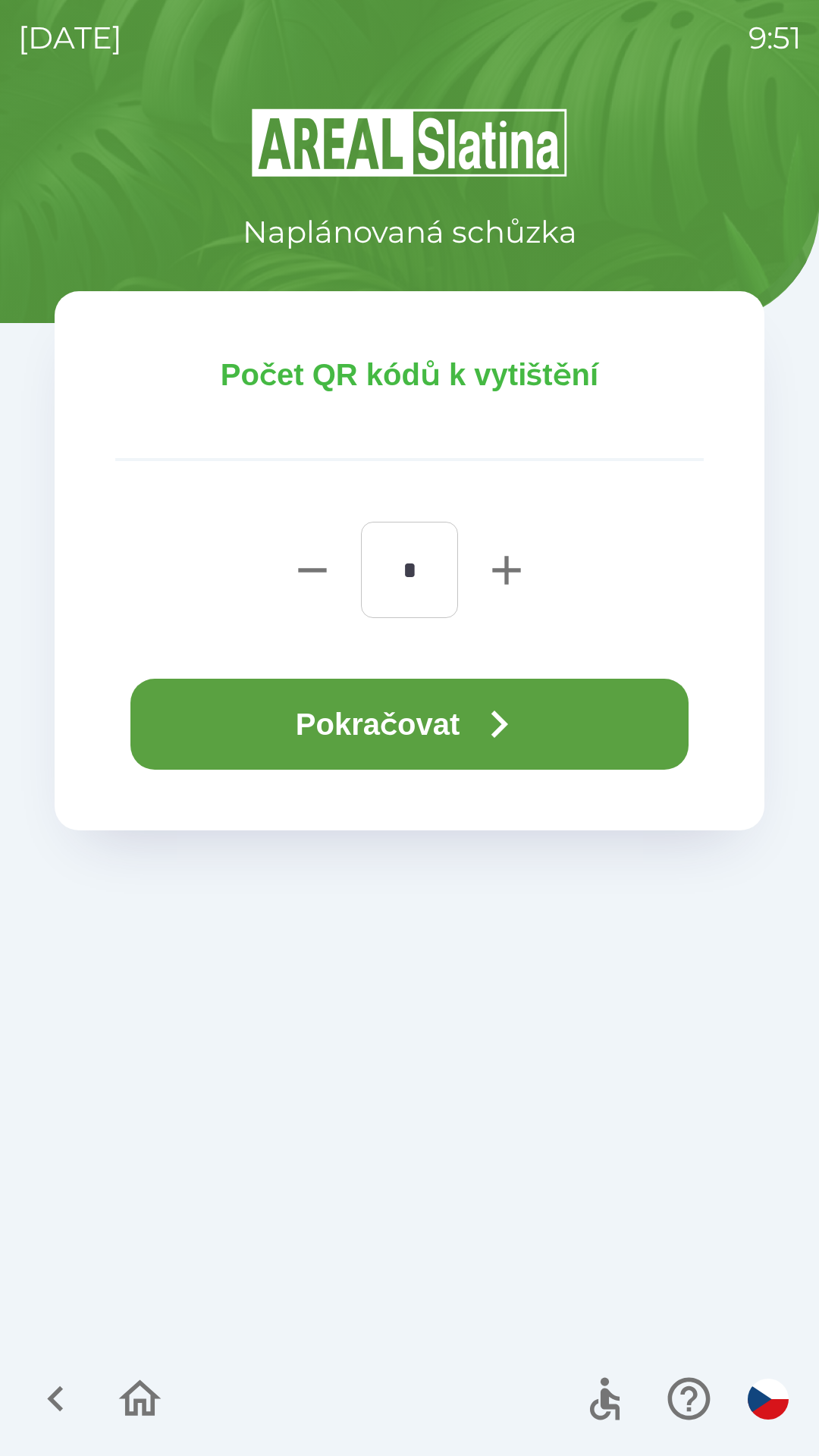
click at [524, 707] on icon "button" at bounding box center [499, 724] width 55 height 55
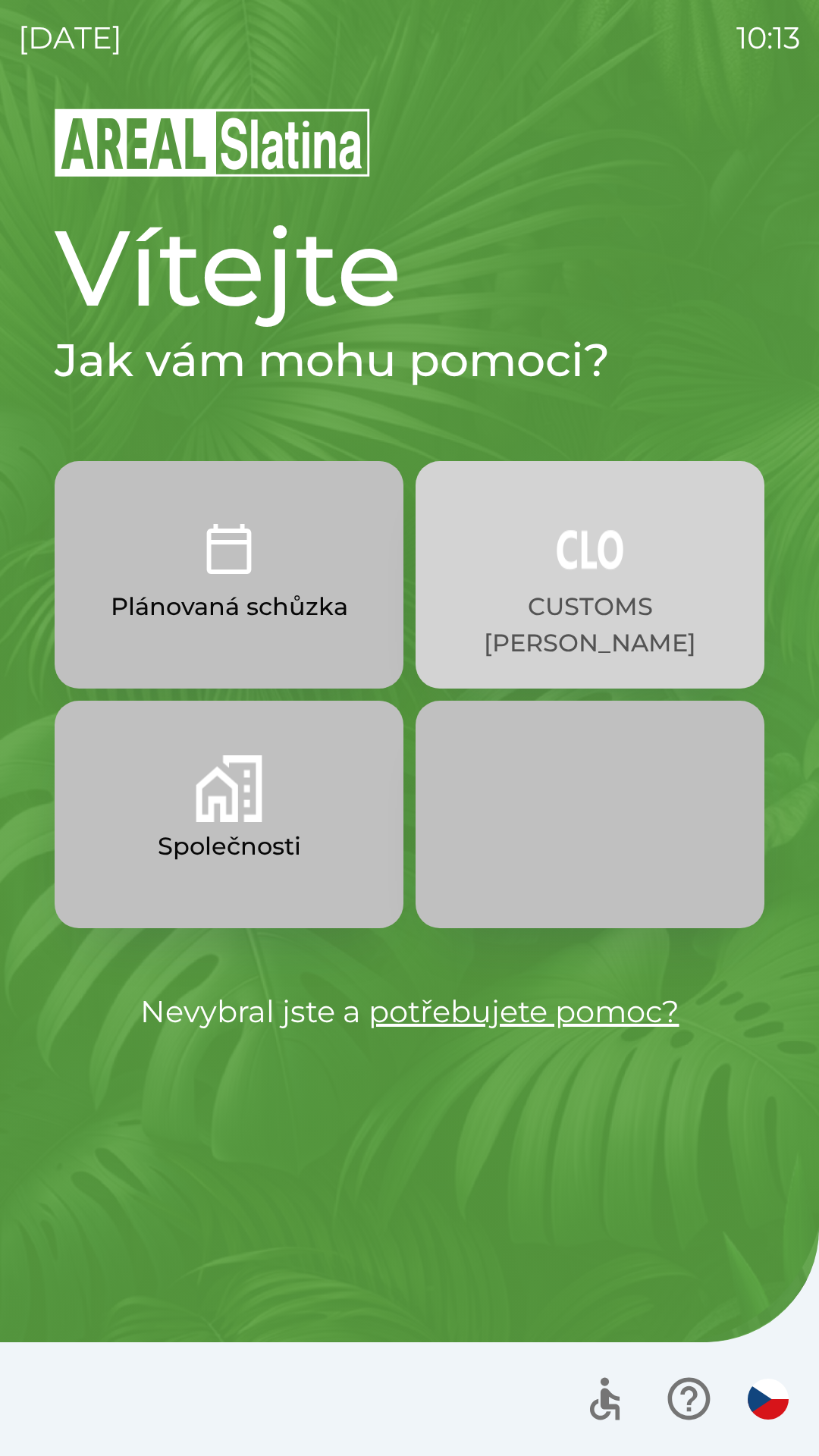
click at [620, 604] on p "CUSTOMS [PERSON_NAME]" at bounding box center [590, 624] width 276 height 73
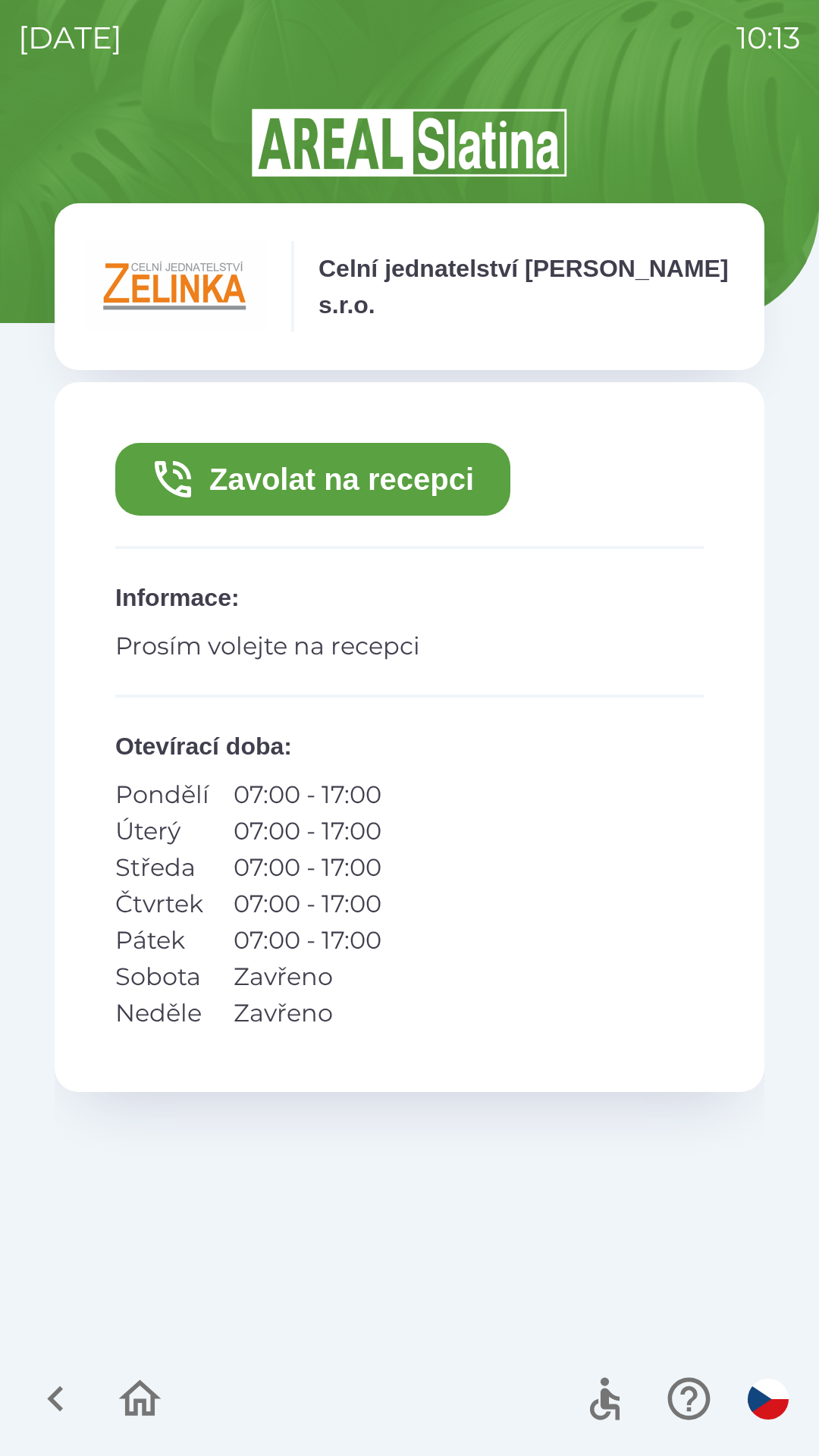
click at [366, 491] on button "Zavolat na recepci" at bounding box center [312, 479] width 395 height 73
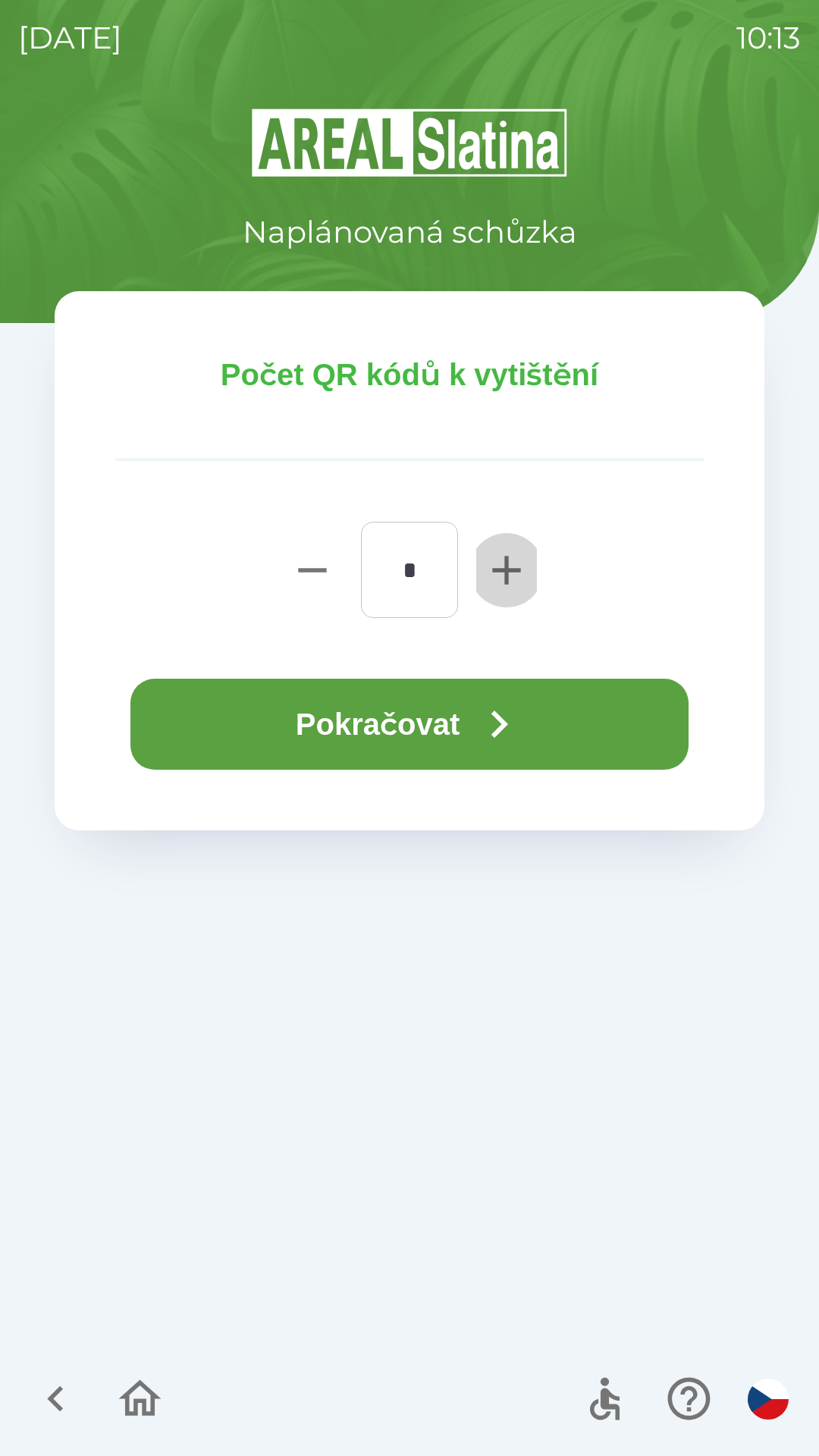
click at [507, 571] on icon "button" at bounding box center [507, 570] width 28 height 28
click at [306, 571] on icon "button" at bounding box center [312, 570] width 28 height 4
type input "*"
click at [450, 400] on div "Počet QR kódů k vytištění * ​ Pokračovat" at bounding box center [409, 560] width 710 height 539
click at [444, 733] on button "Pokračovat" at bounding box center [409, 724] width 559 height 91
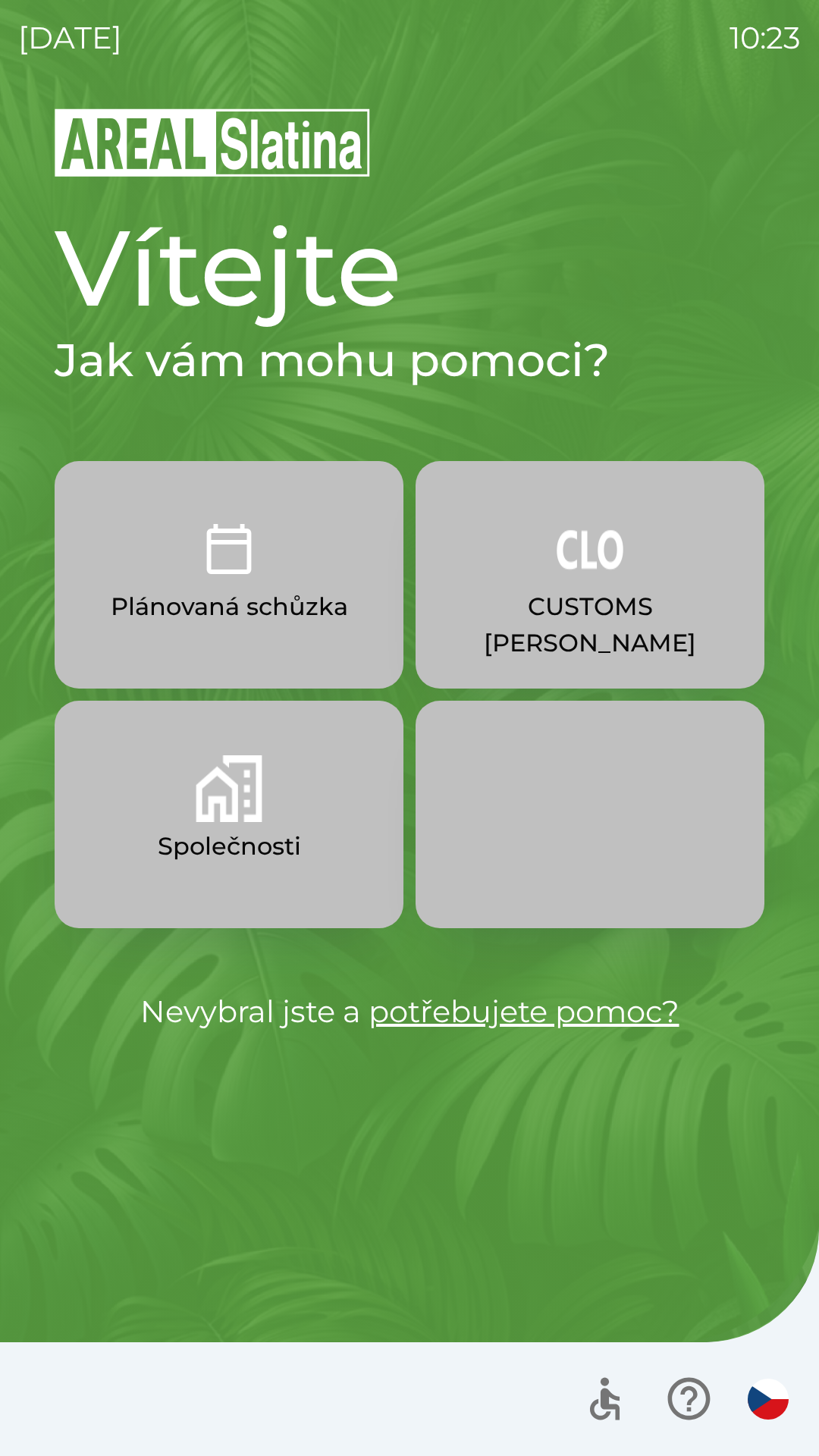
click at [224, 815] on img "button" at bounding box center [229, 789] width 67 height 67
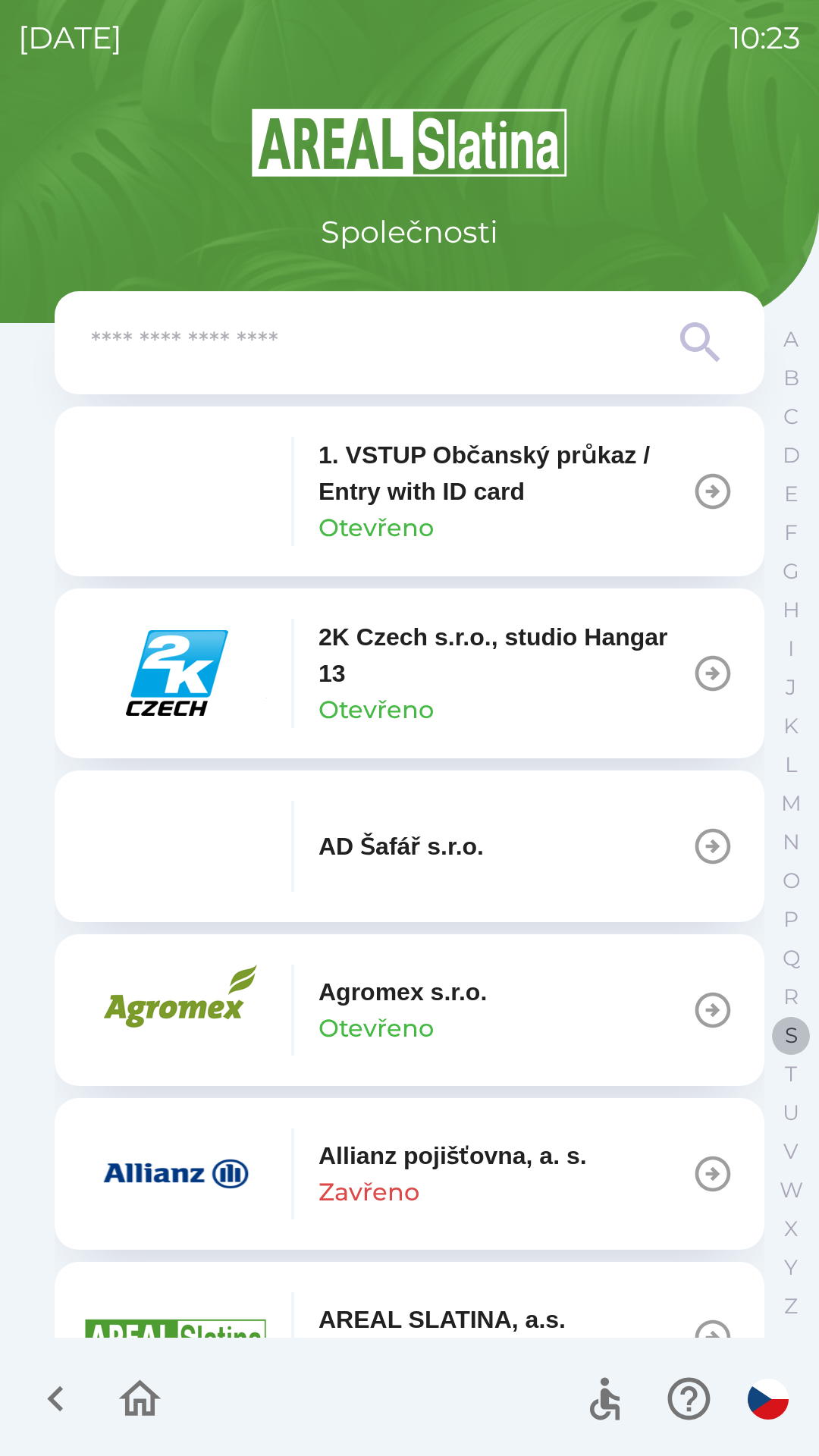
click at [779, 1034] on button "S" at bounding box center [791, 1035] width 38 height 39
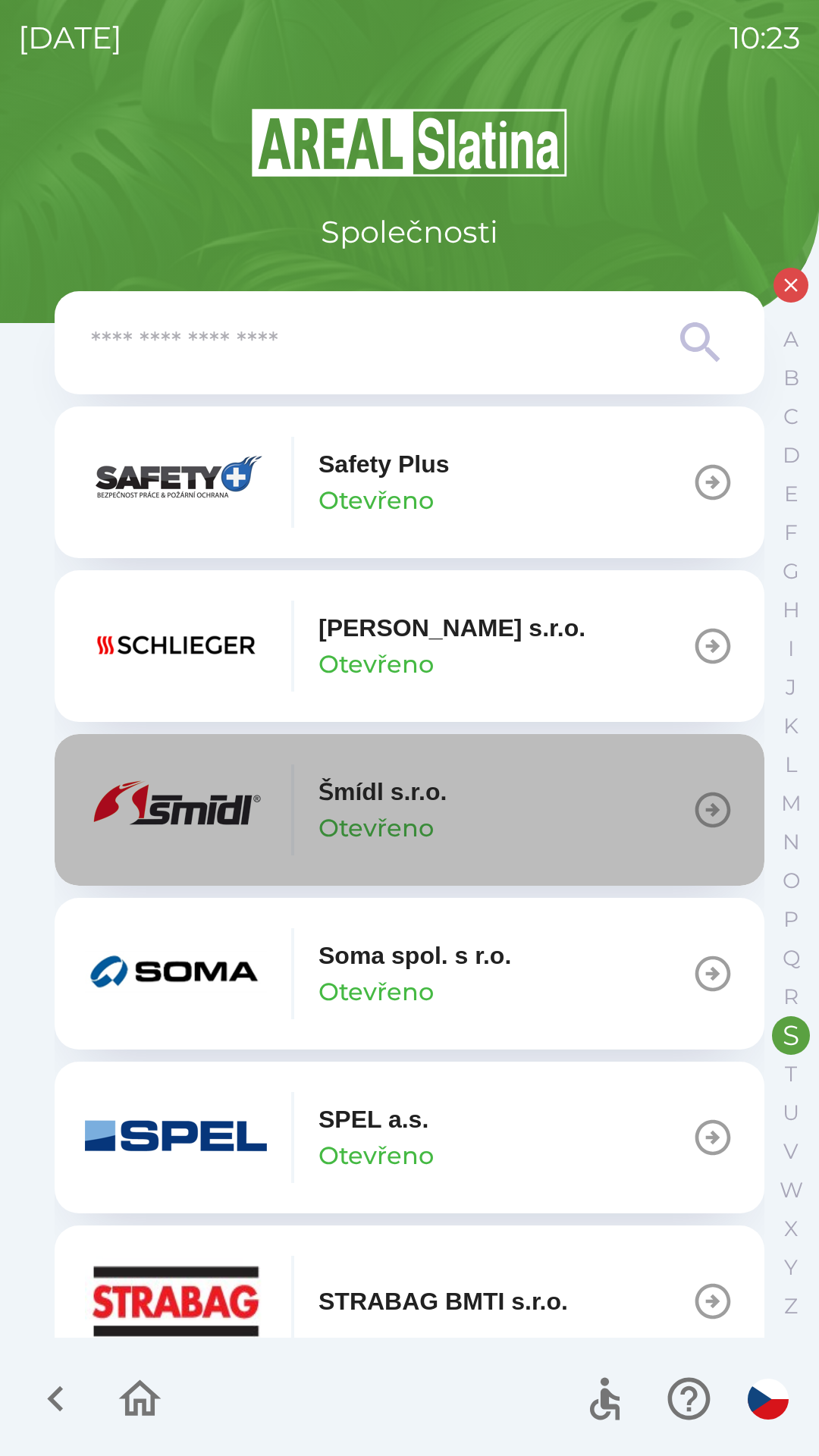
click at [430, 804] on p "Šmídl s.r.o." at bounding box center [383, 791] width 128 height 36
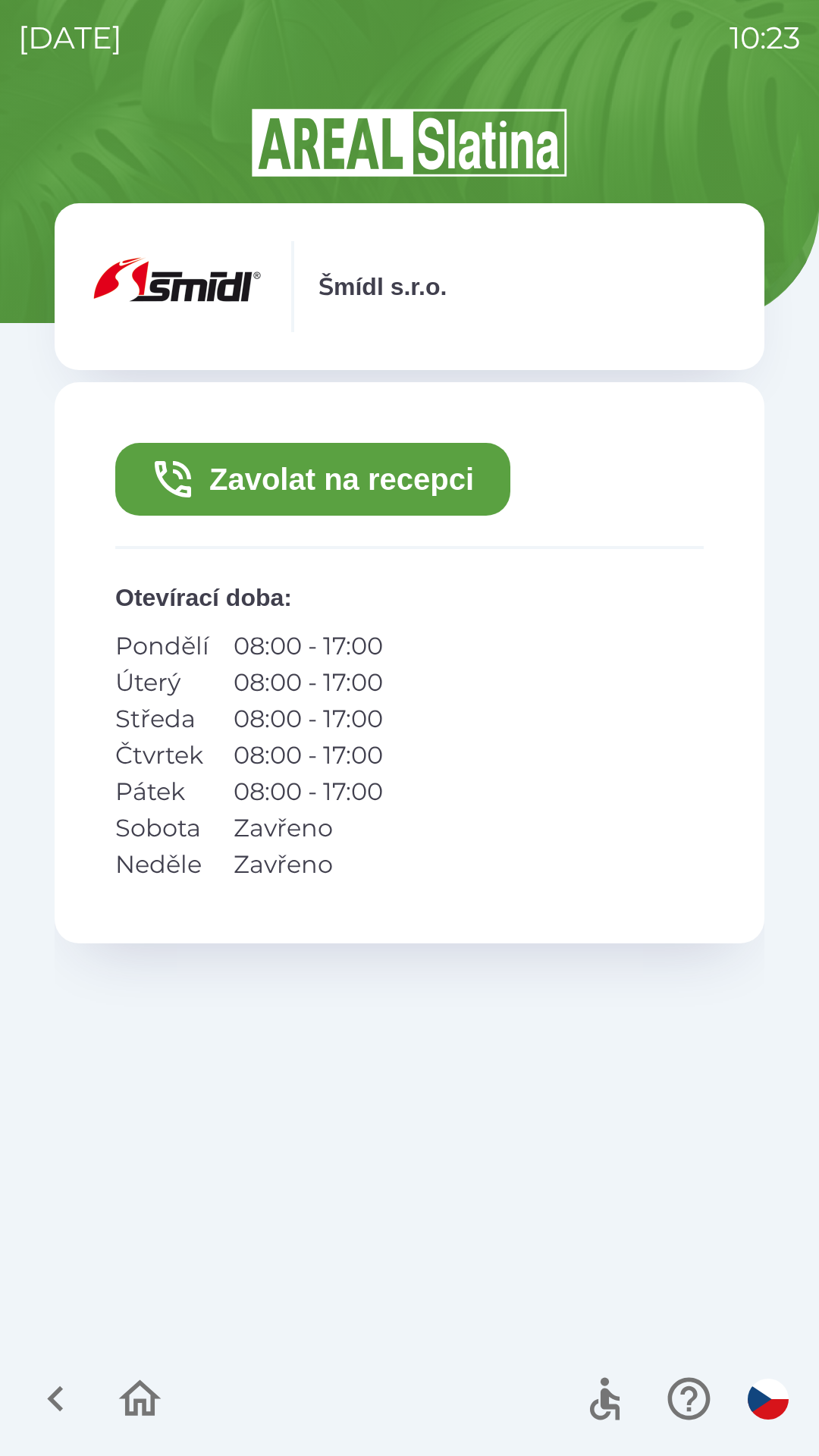
click at [311, 481] on button "Zavolat na recepci" at bounding box center [312, 479] width 395 height 73
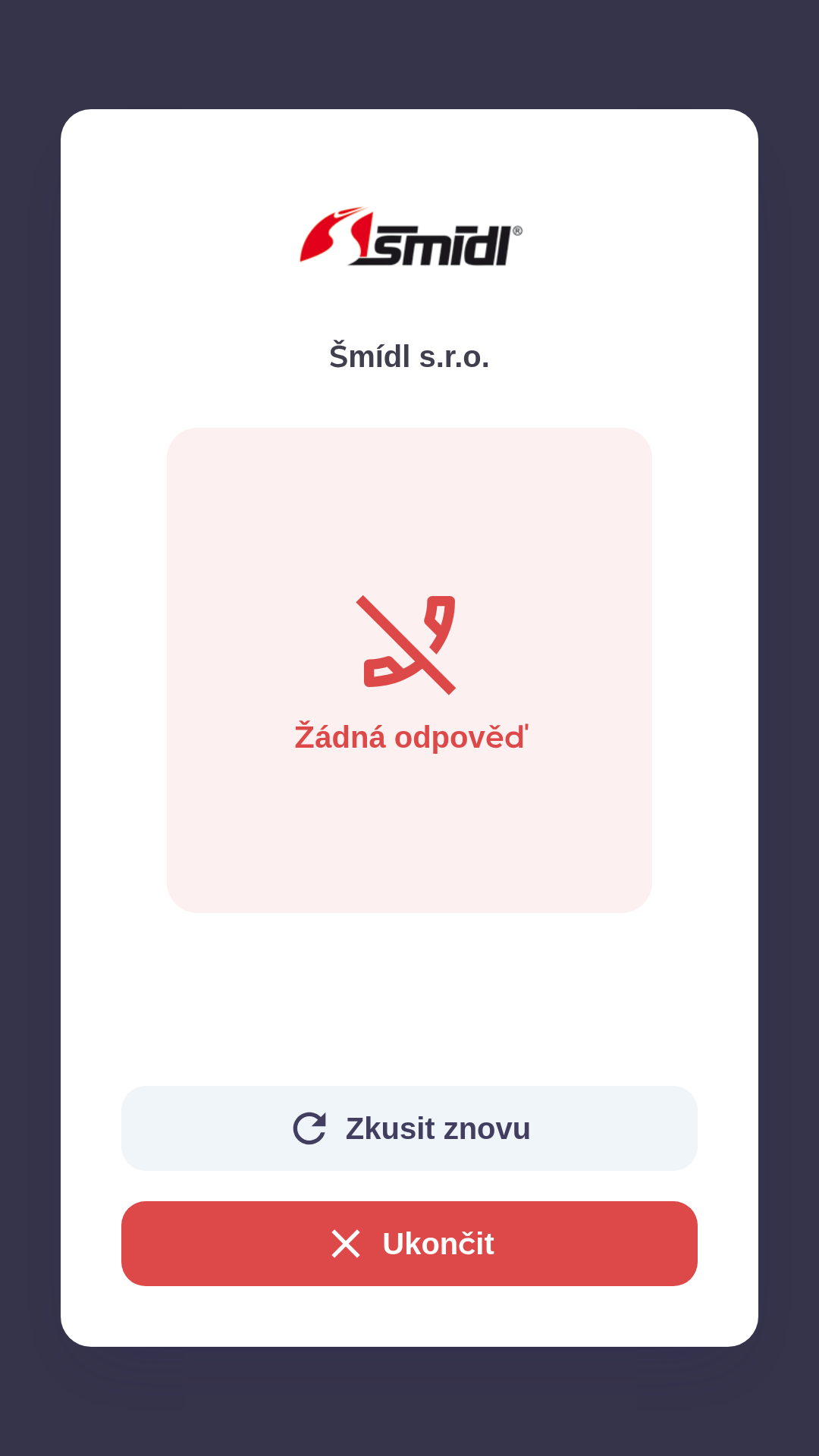
click at [450, 1241] on button "Ukončit" at bounding box center [409, 1243] width 576 height 85
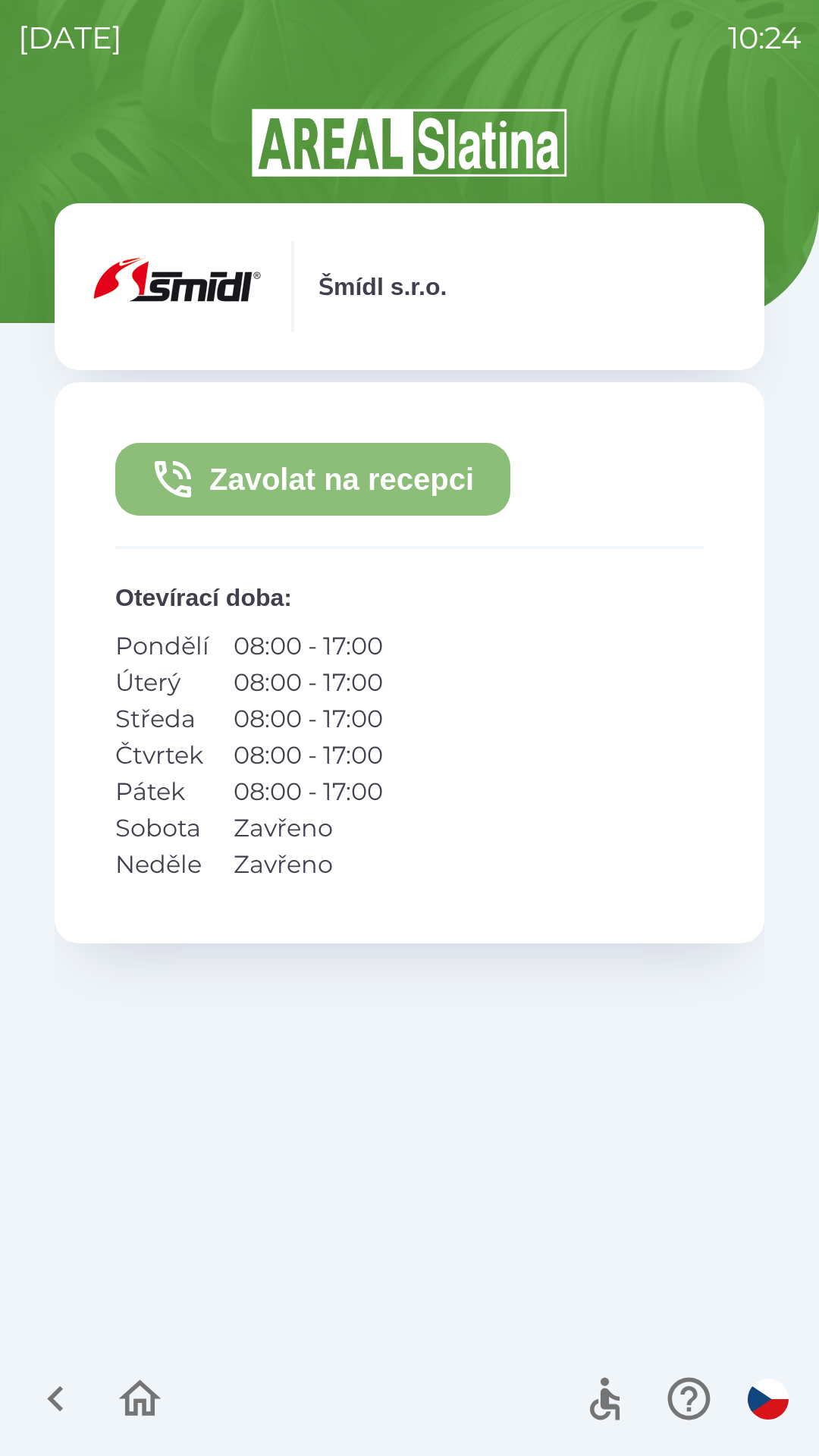
click at [336, 504] on button "Zavolat na recepci" at bounding box center [312, 479] width 395 height 73
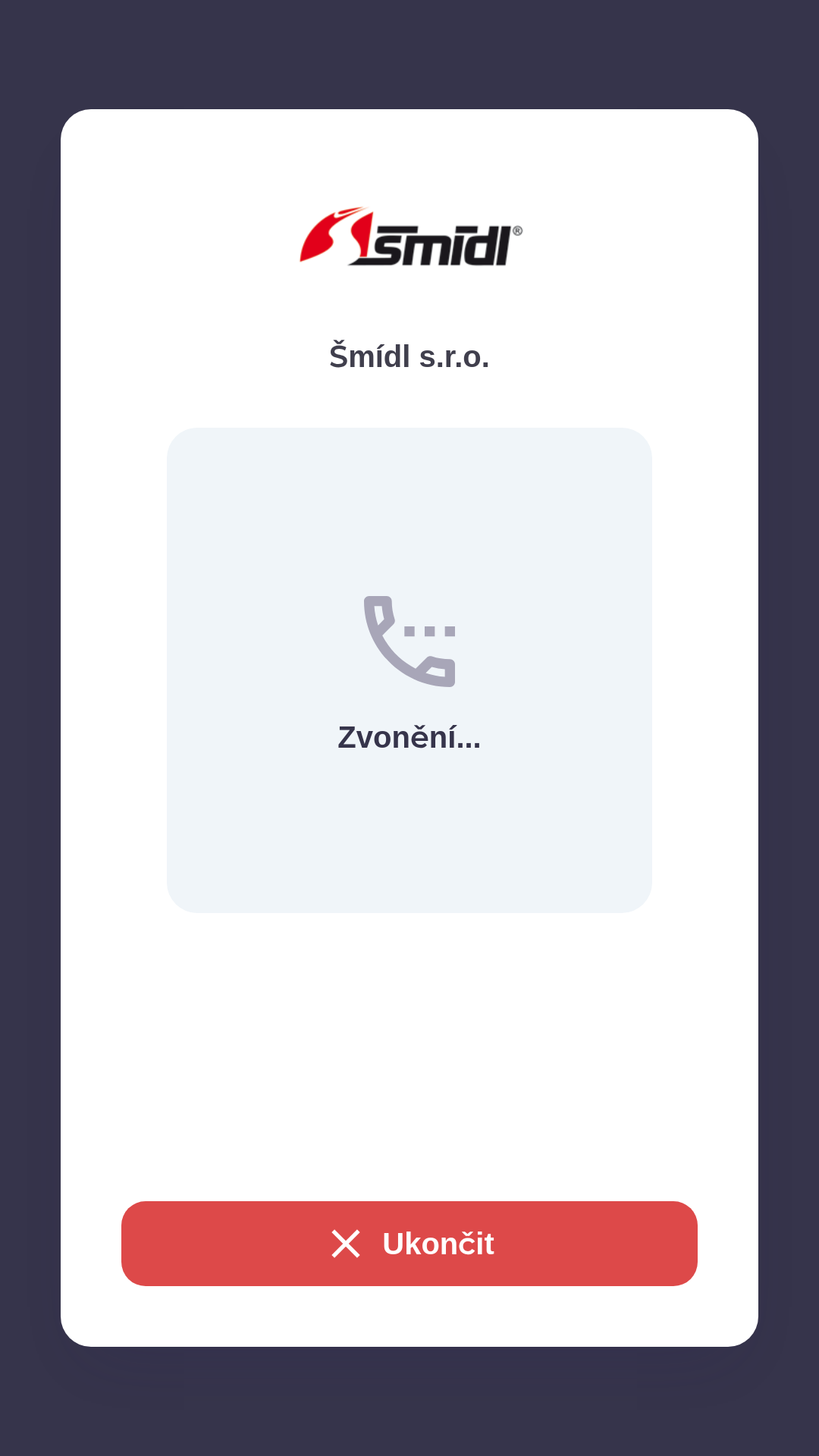
click at [459, 1222] on button "Ukončit" at bounding box center [409, 1243] width 576 height 85
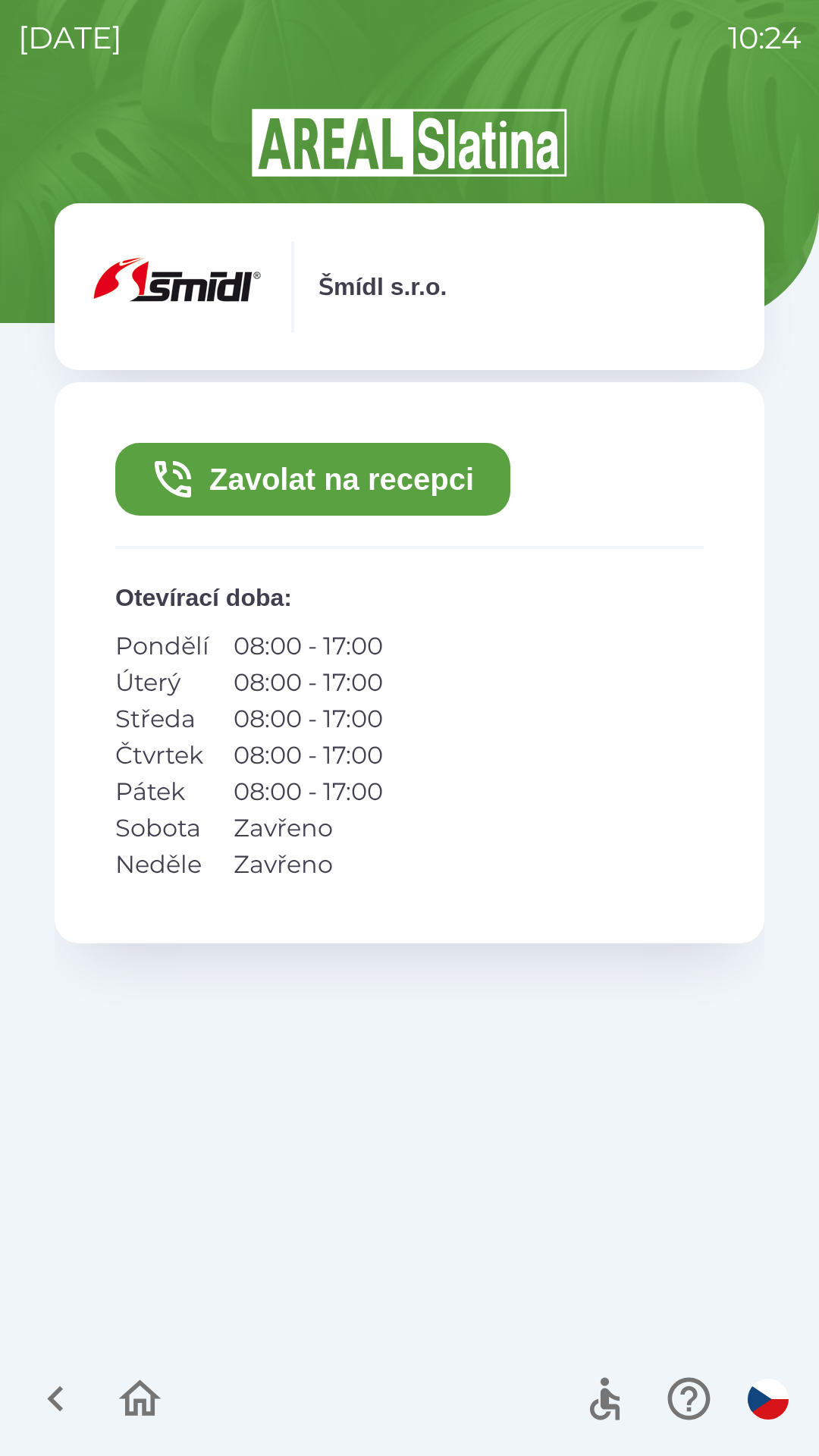
click at [489, 482] on button "Zavolat na recepci" at bounding box center [312, 479] width 395 height 73
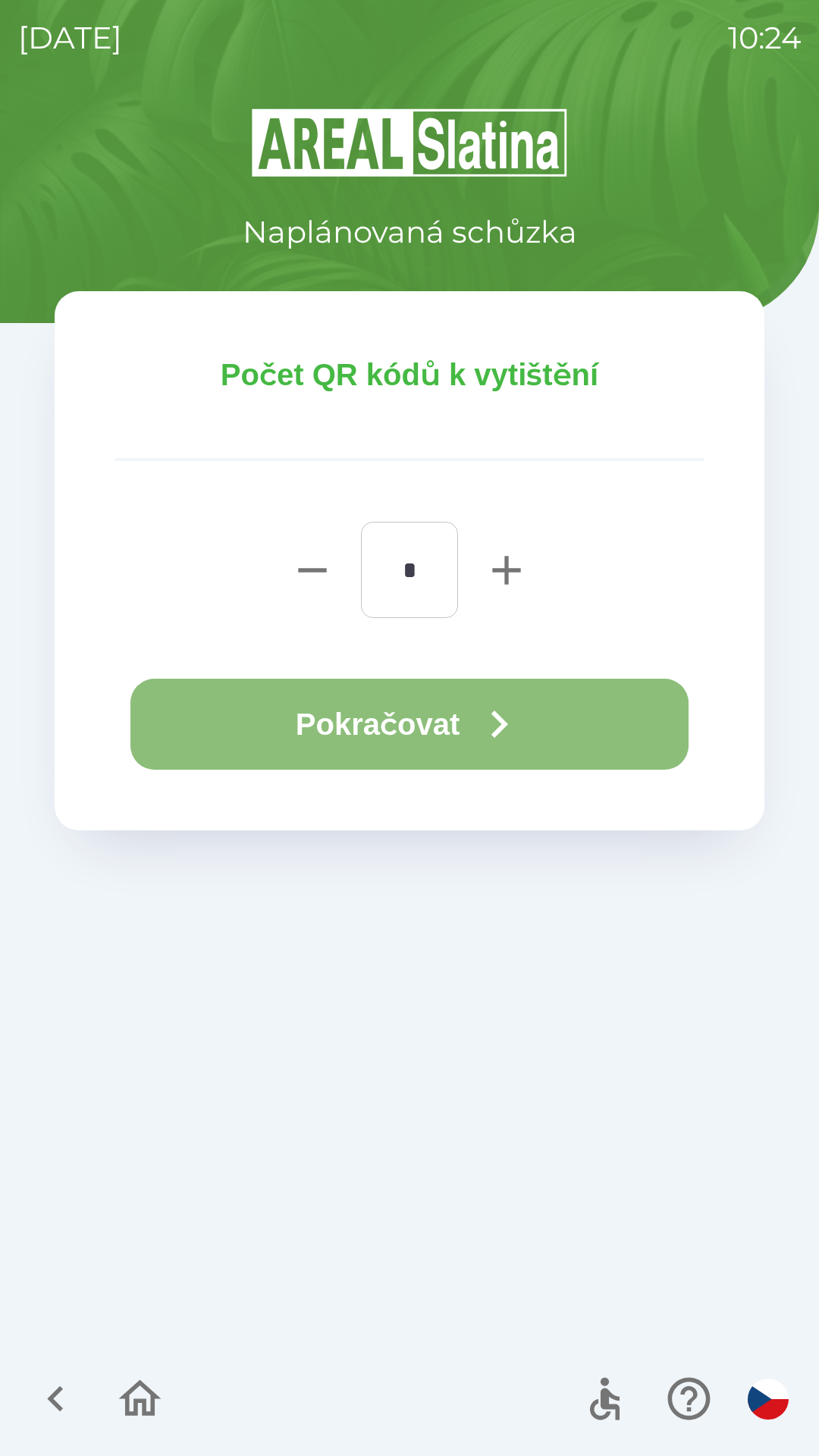
click at [382, 710] on button "Pokračovat" at bounding box center [409, 724] width 559 height 91
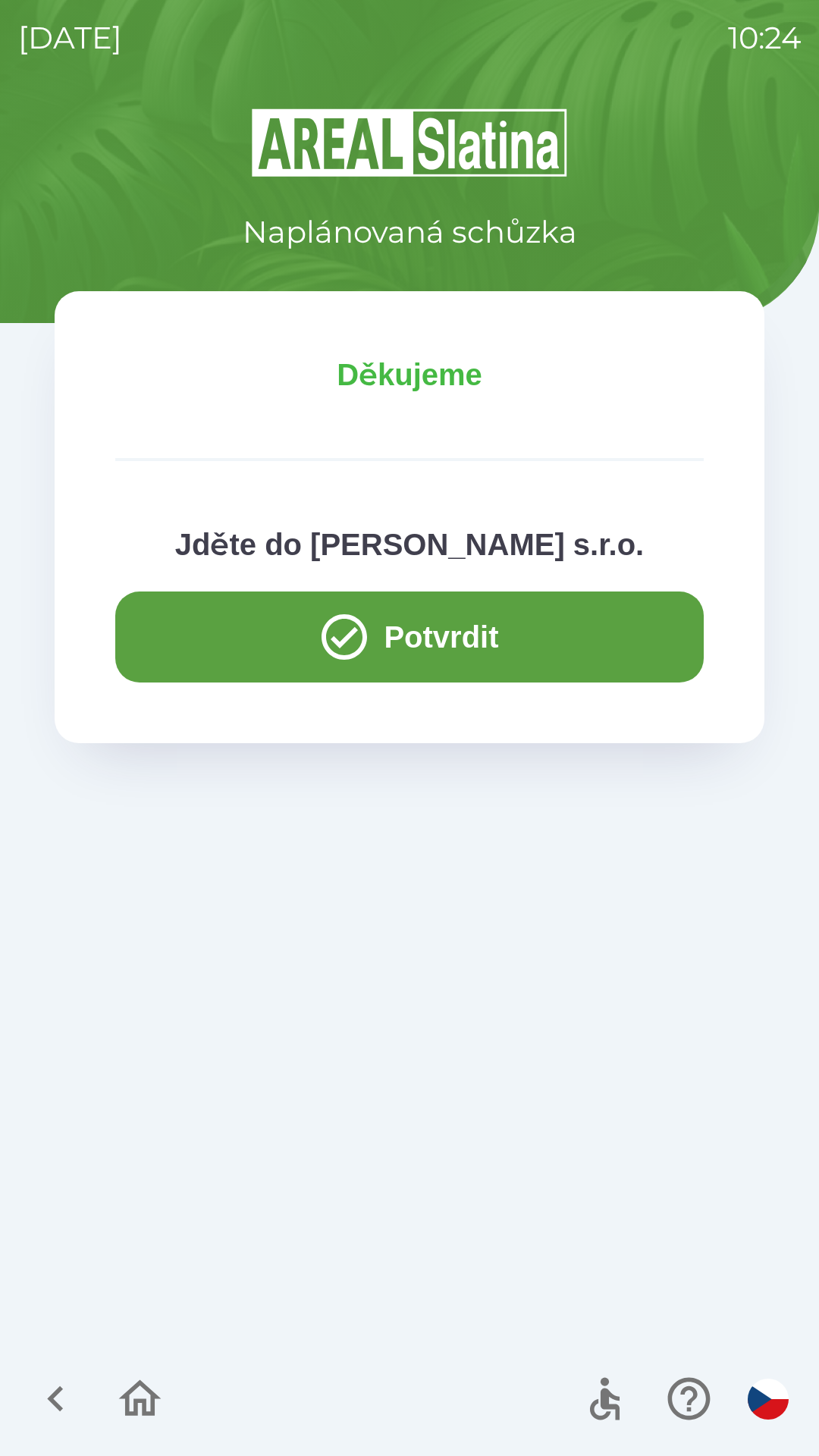
click at [415, 634] on button "Potvrdit" at bounding box center [409, 637] width 589 height 91
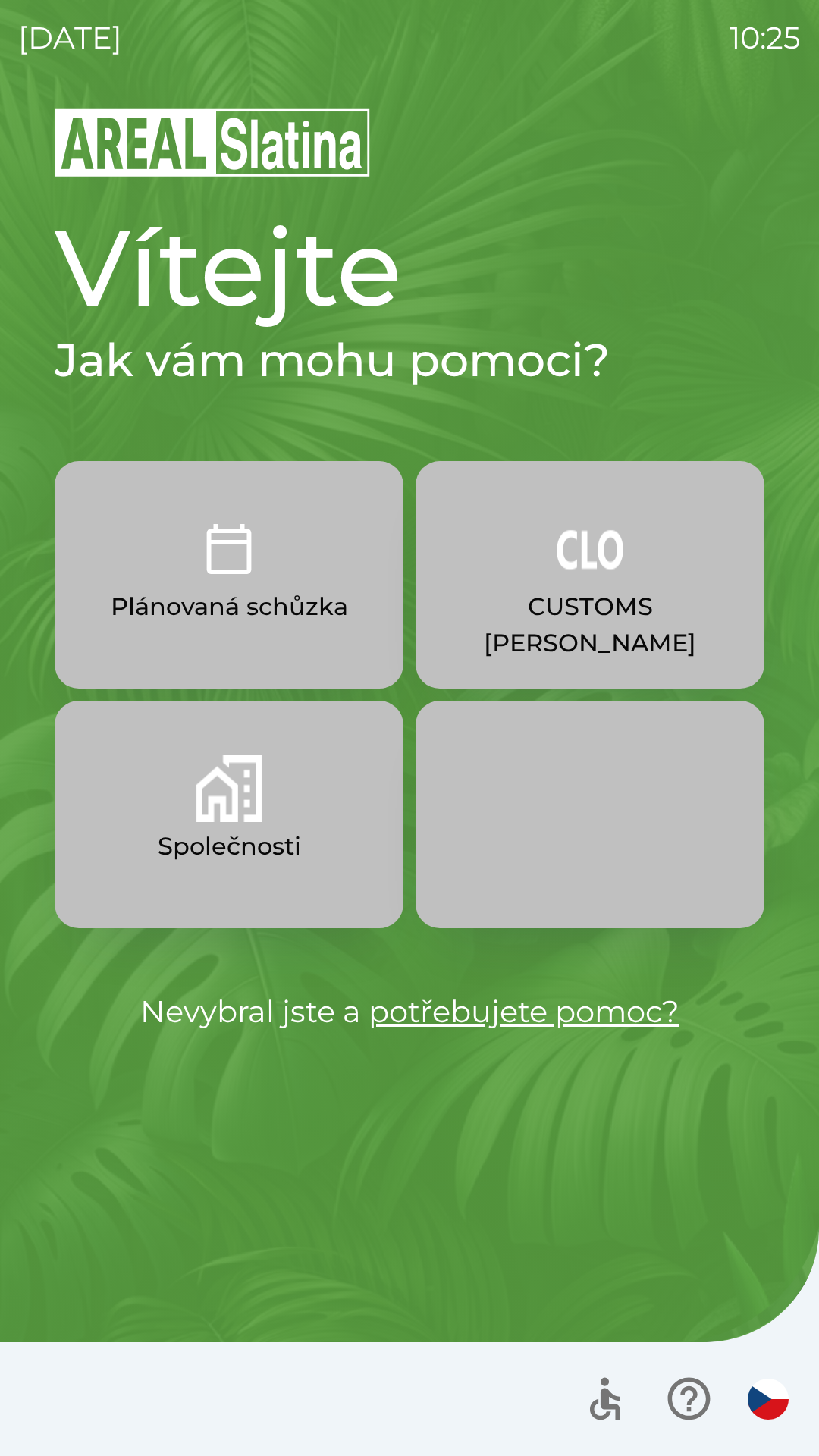
click at [293, 866] on button "Společnosti" at bounding box center [229, 814] width 349 height 228
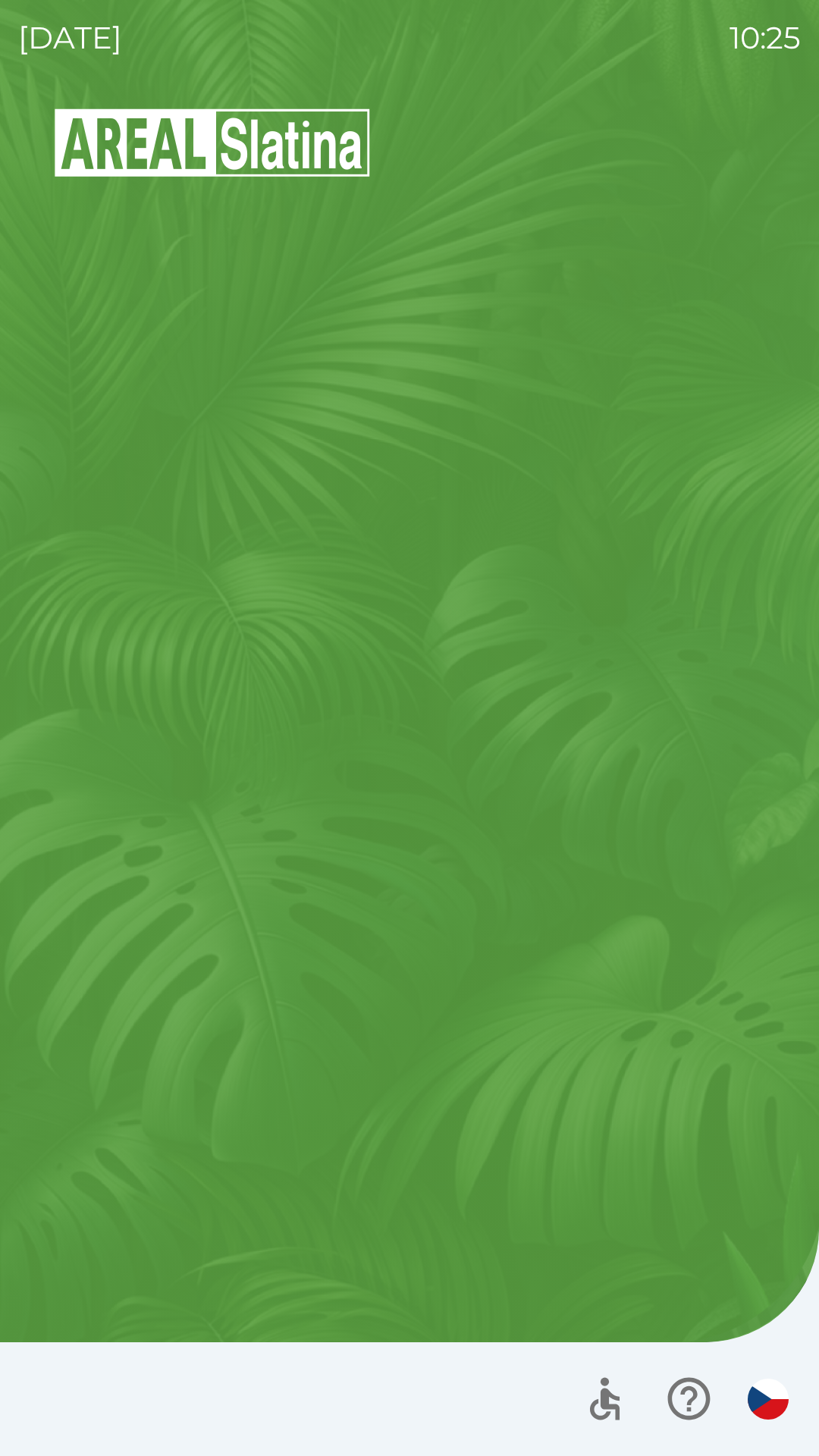
click at [323, 856] on button "Společnosti" at bounding box center [229, 814] width 349 height 228
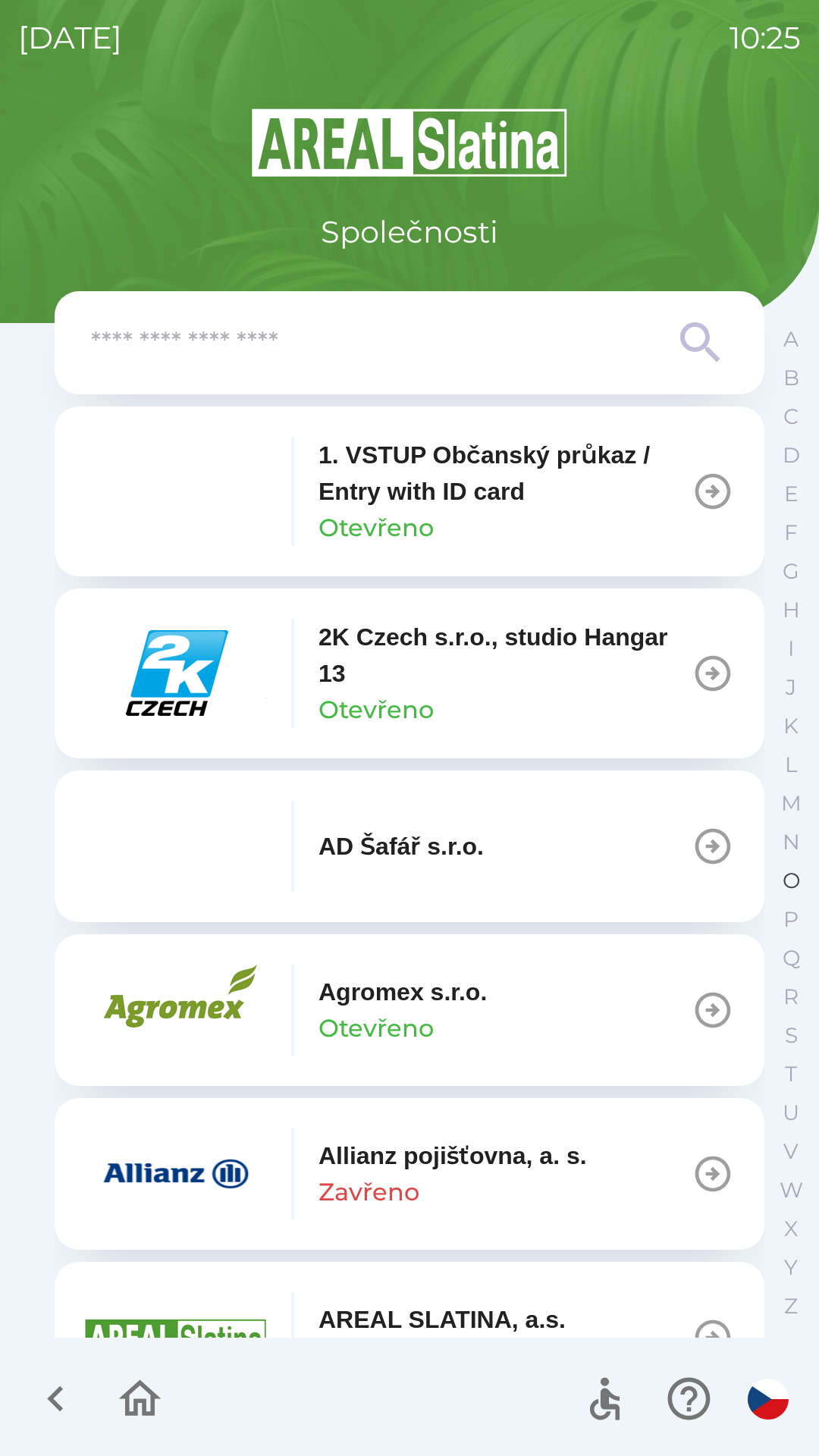
click at [799, 893] on p "O" at bounding box center [792, 880] width 18 height 26
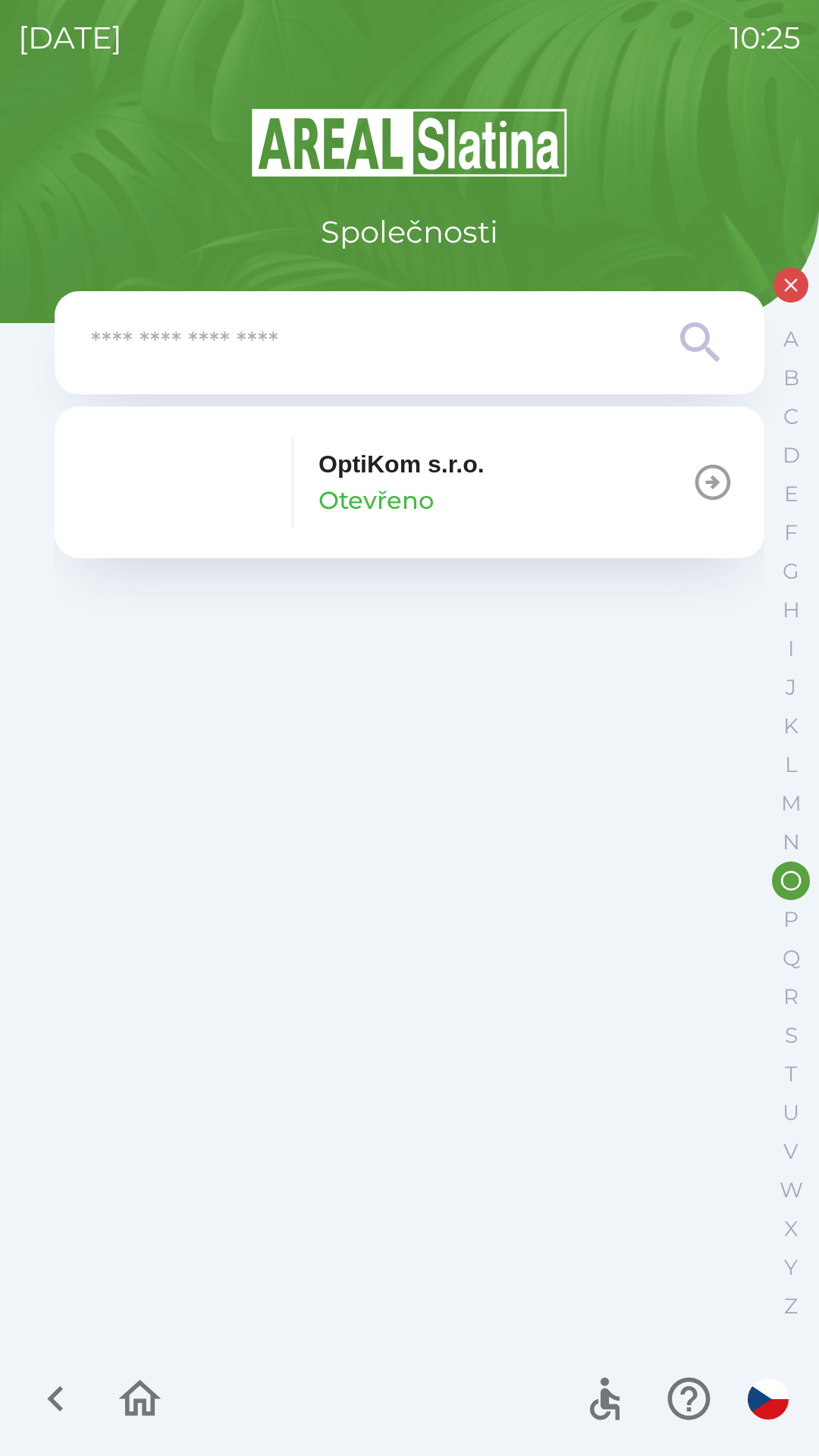
click at [693, 496] on icon "button" at bounding box center [713, 482] width 42 height 42
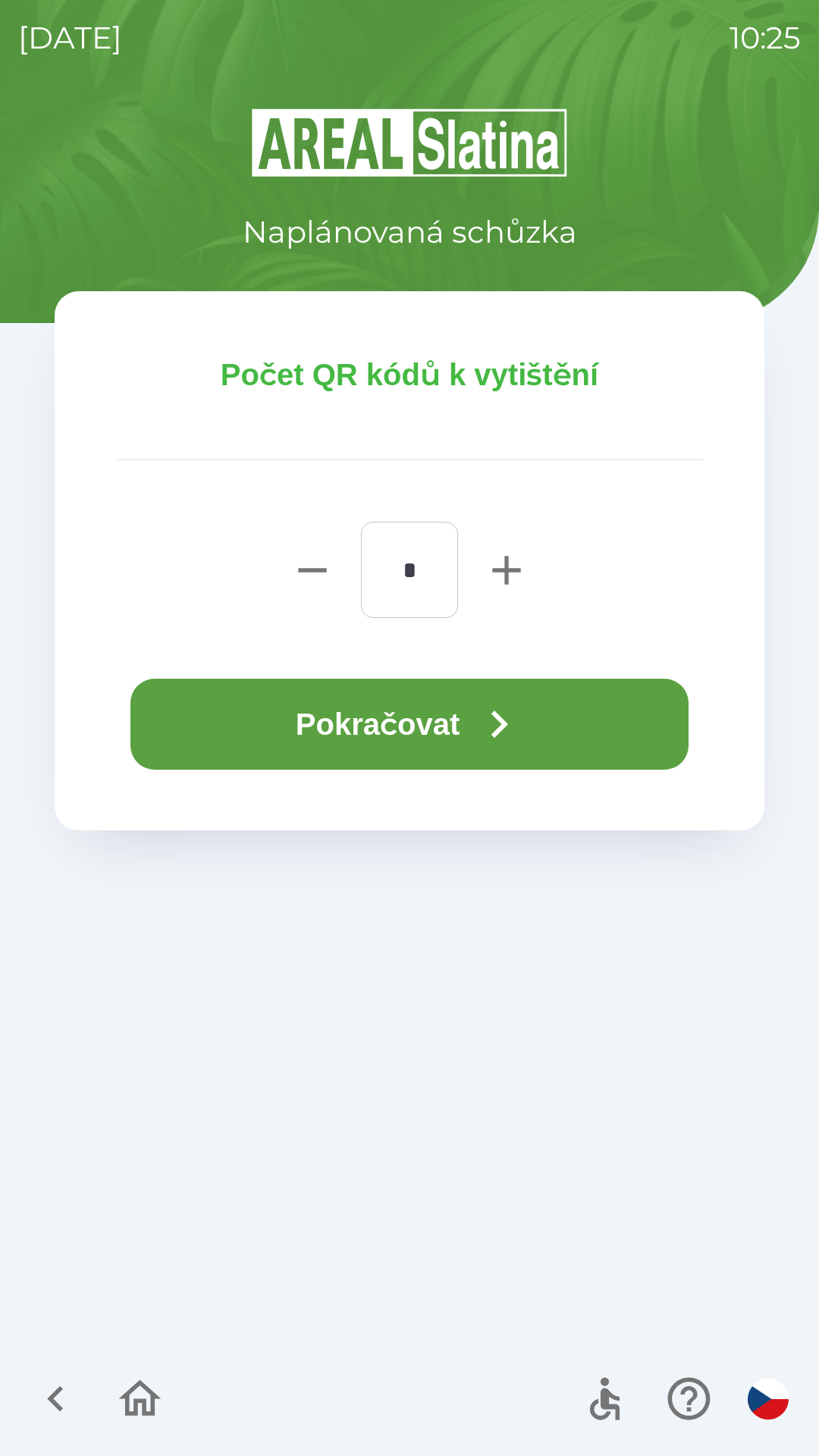
click at [381, 724] on button "Pokračovat" at bounding box center [409, 724] width 559 height 91
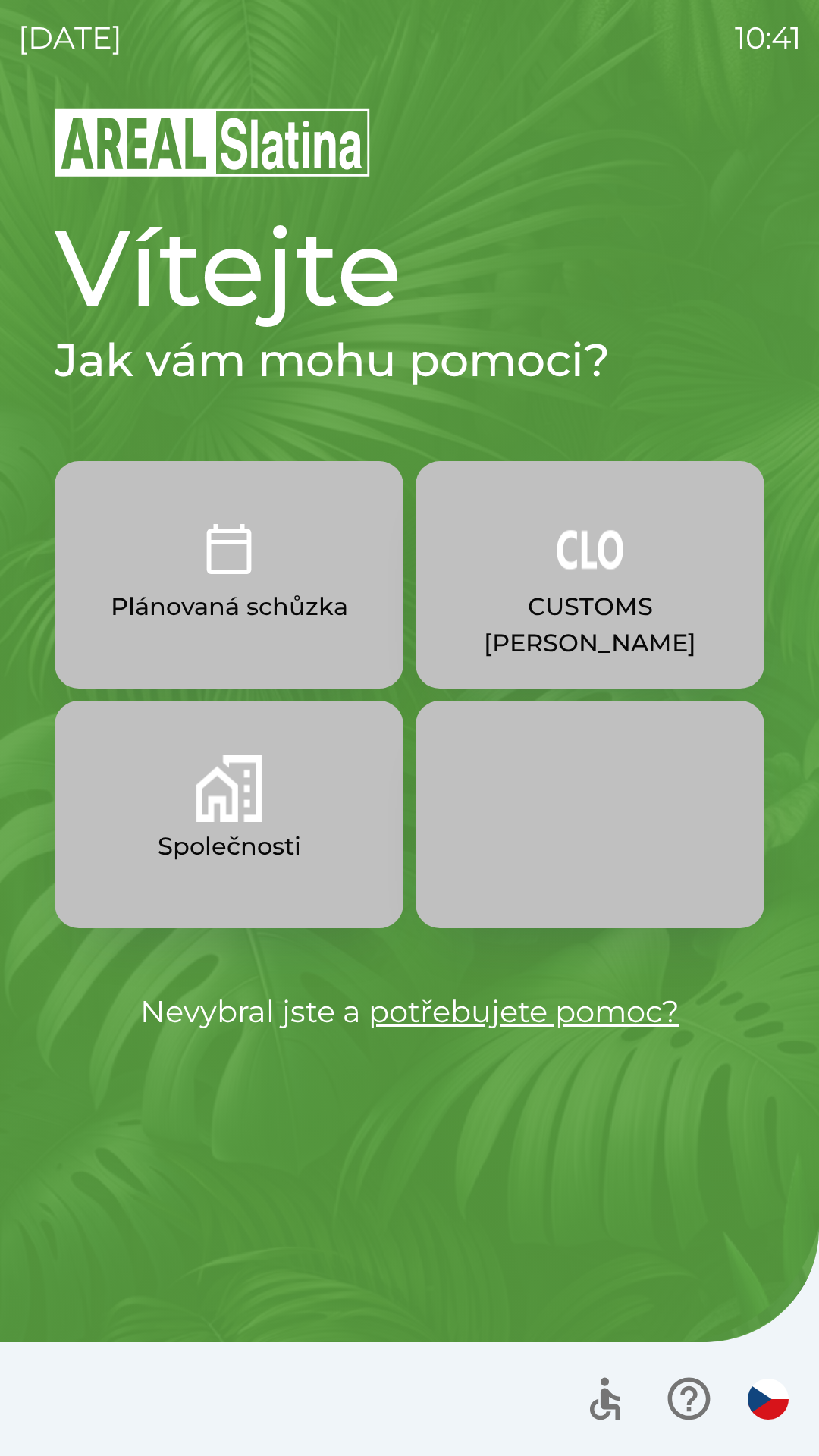
click at [219, 592] on p "Plánovaná schůzka" at bounding box center [230, 606] width 238 height 36
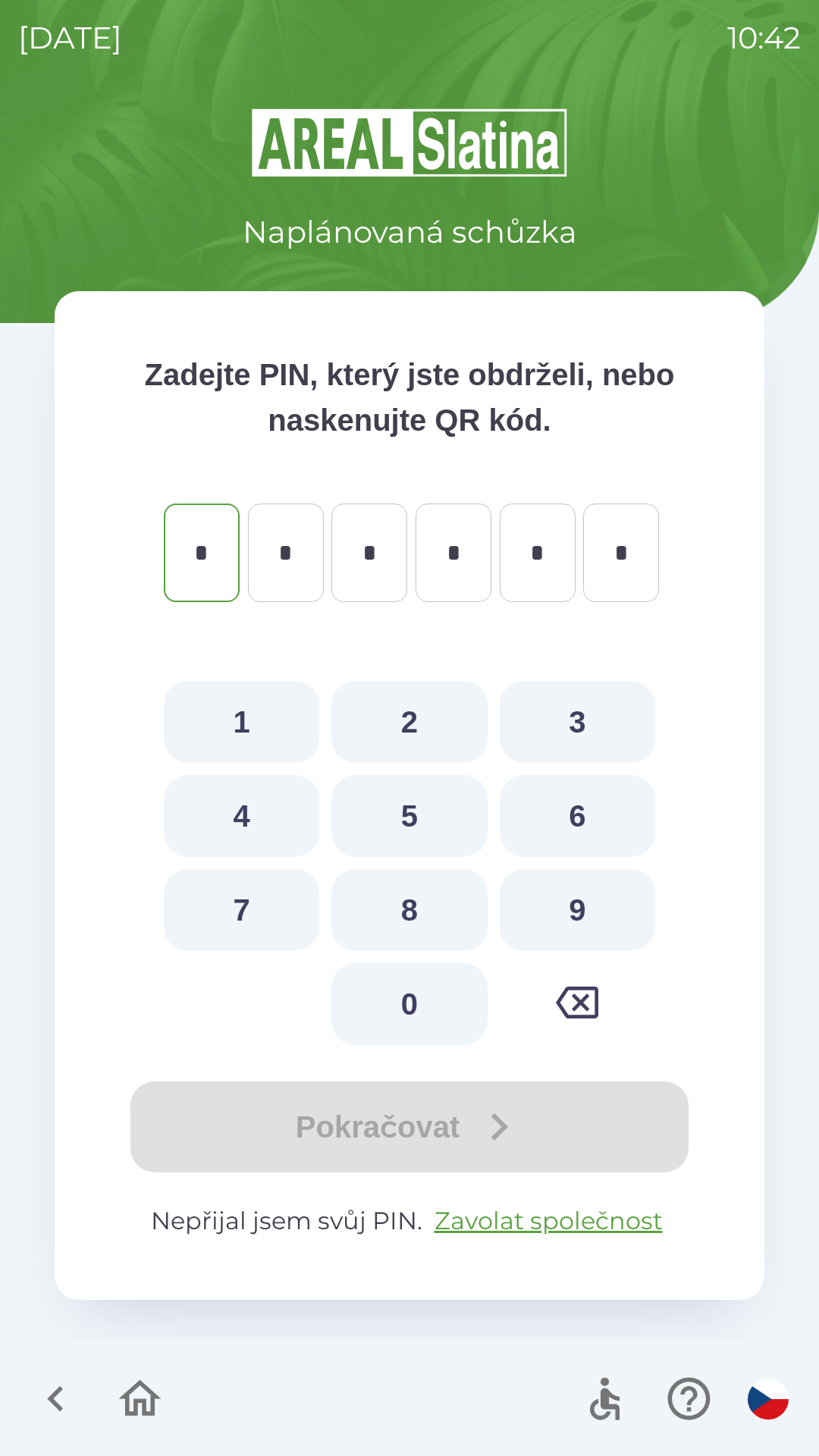
click at [140, 1404] on icon "button" at bounding box center [140, 1399] width 51 height 51
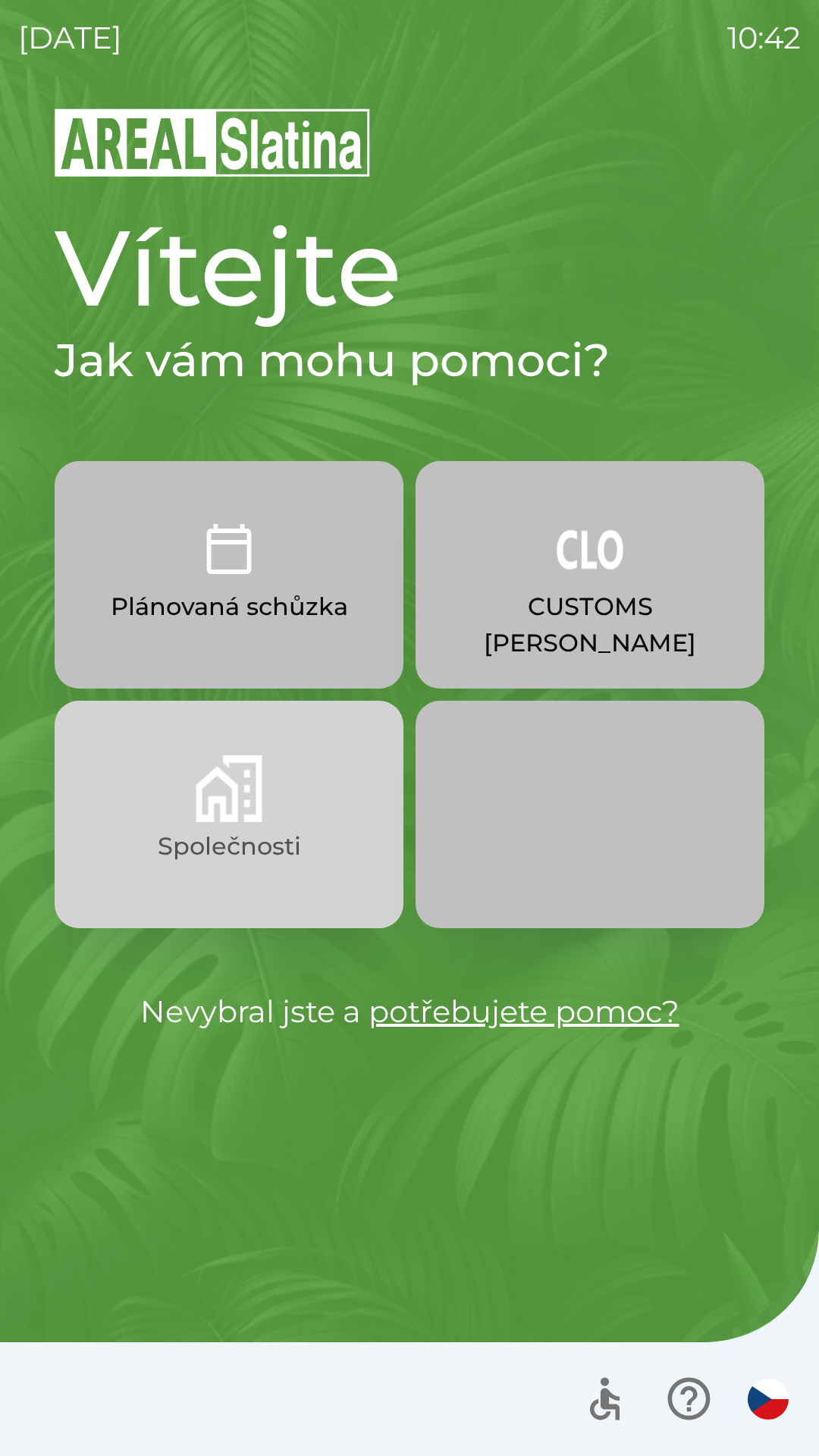
click at [214, 818] on img "button" at bounding box center [229, 789] width 67 height 67
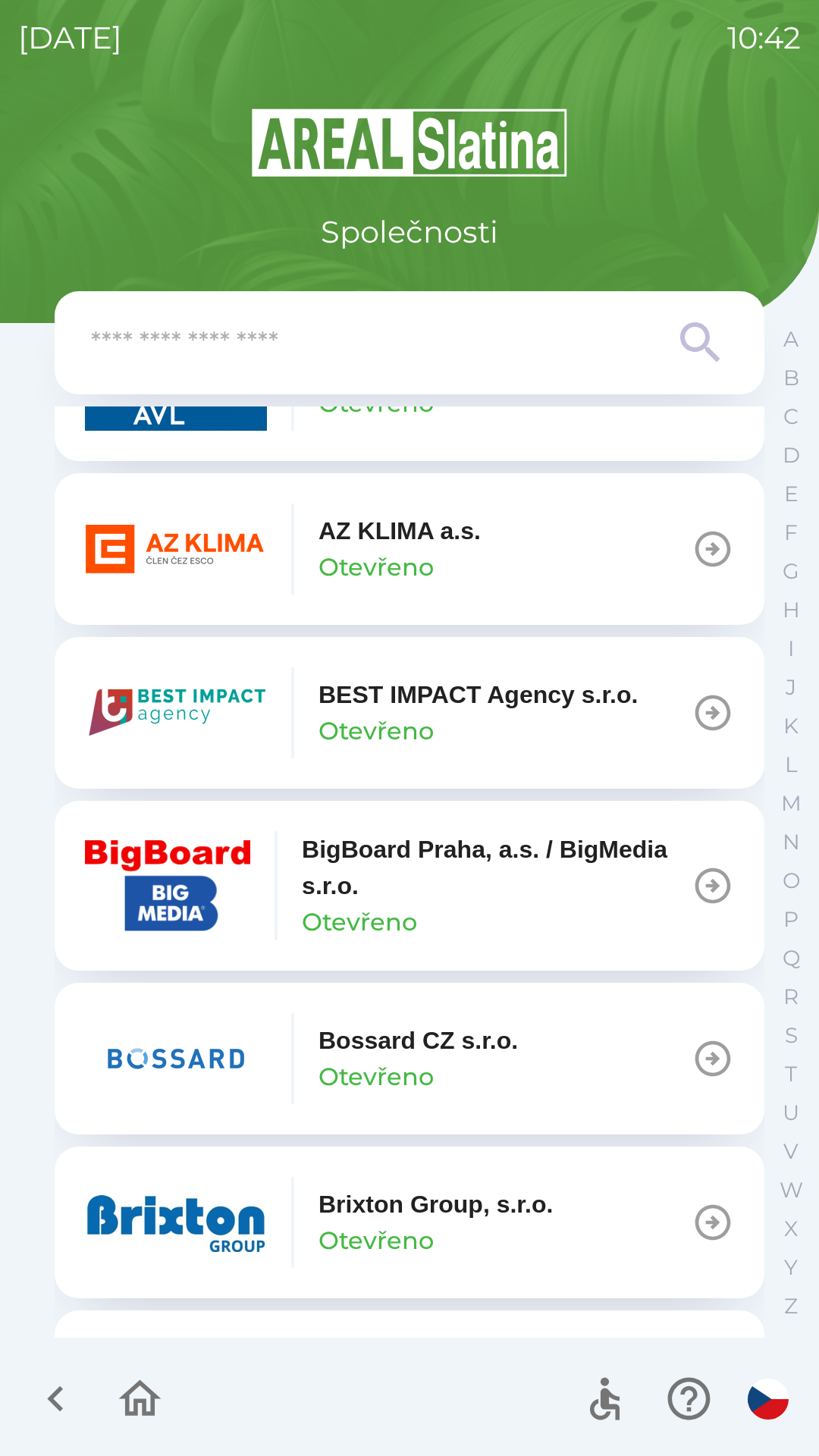
scroll to position [1616, 0]
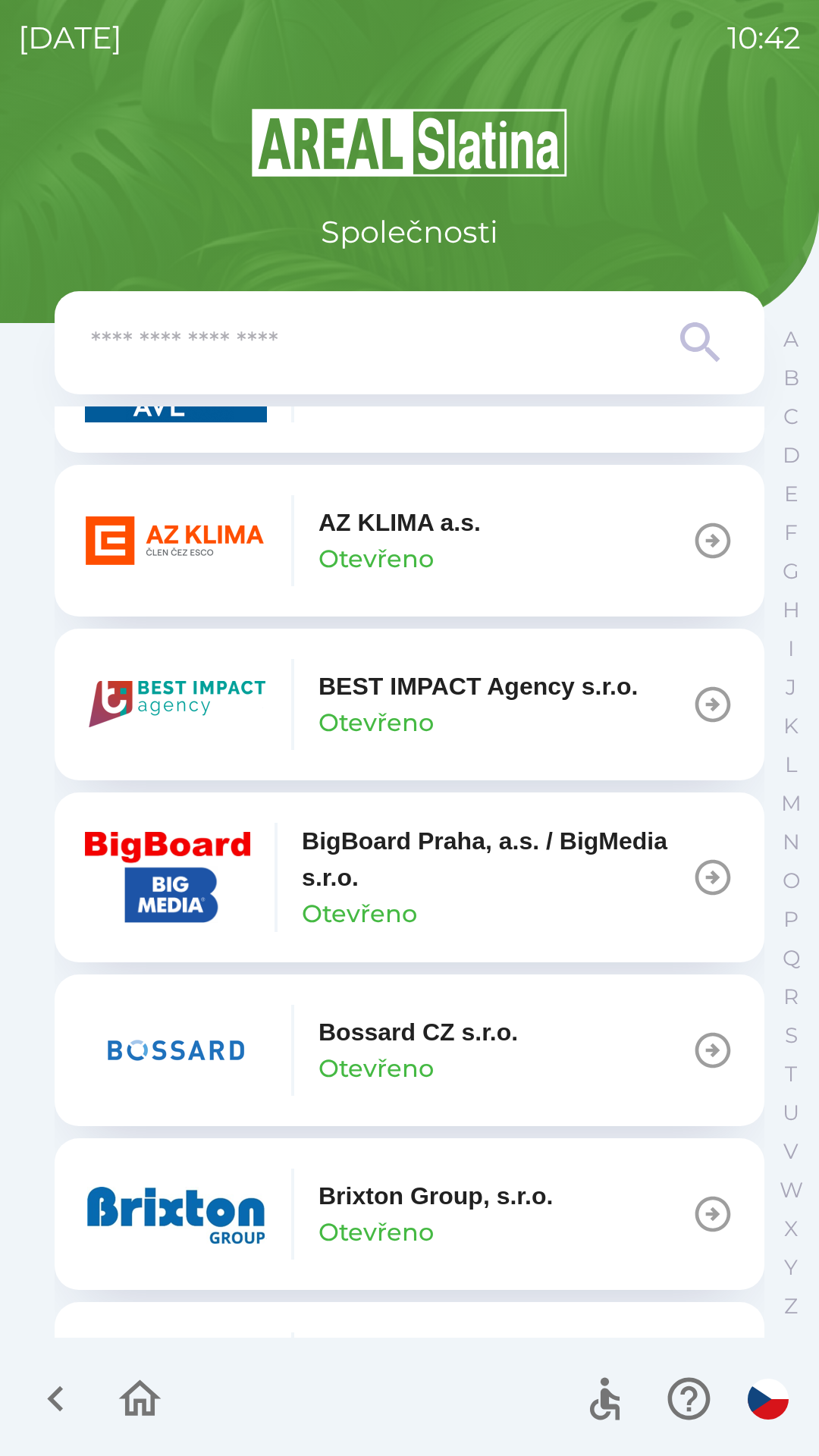
click at [428, 1032] on p "Bossard CZ s.r.o." at bounding box center [418, 1031] width 200 height 36
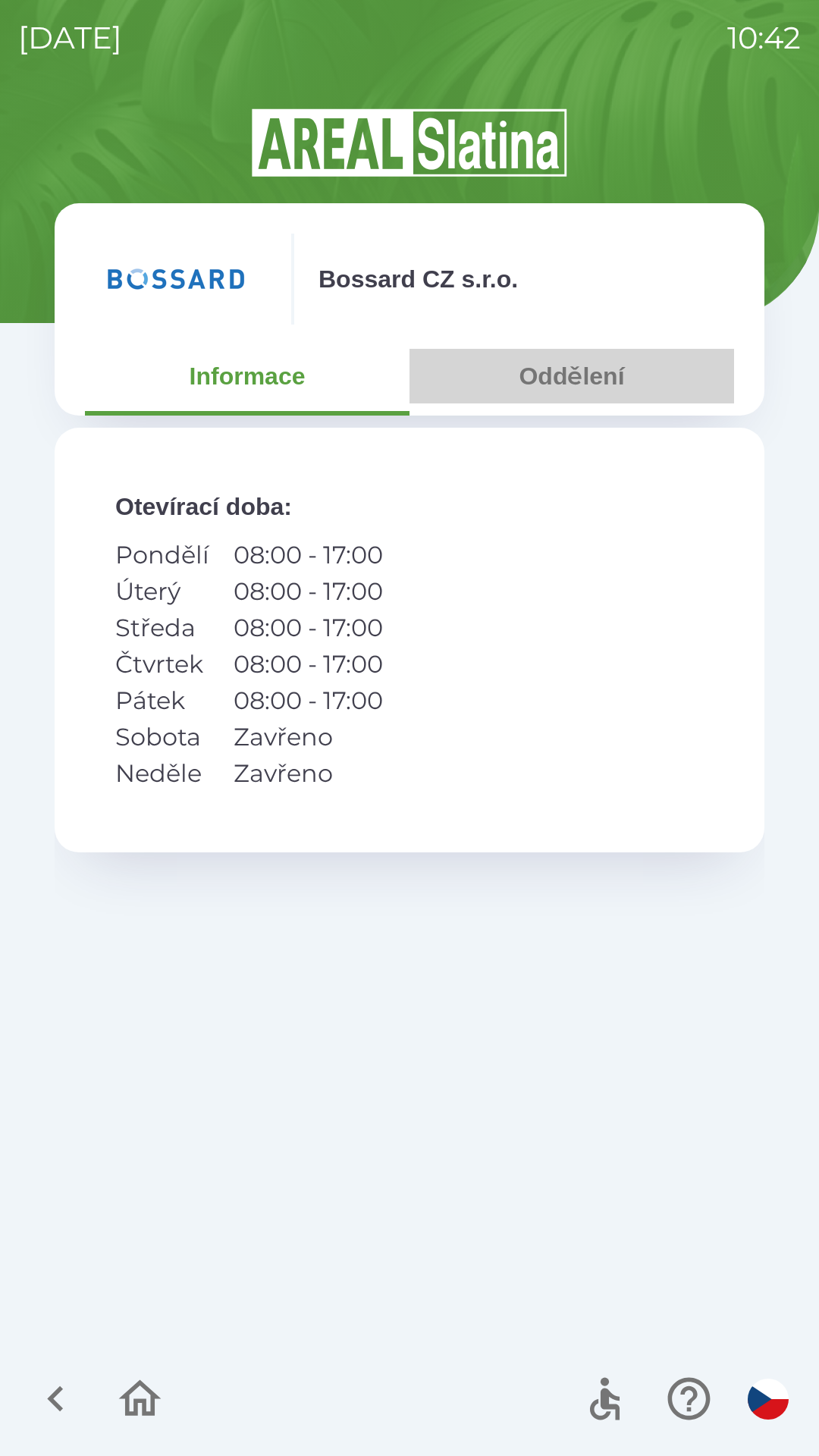
click at [548, 378] on button "Oddělení" at bounding box center [572, 376] width 325 height 55
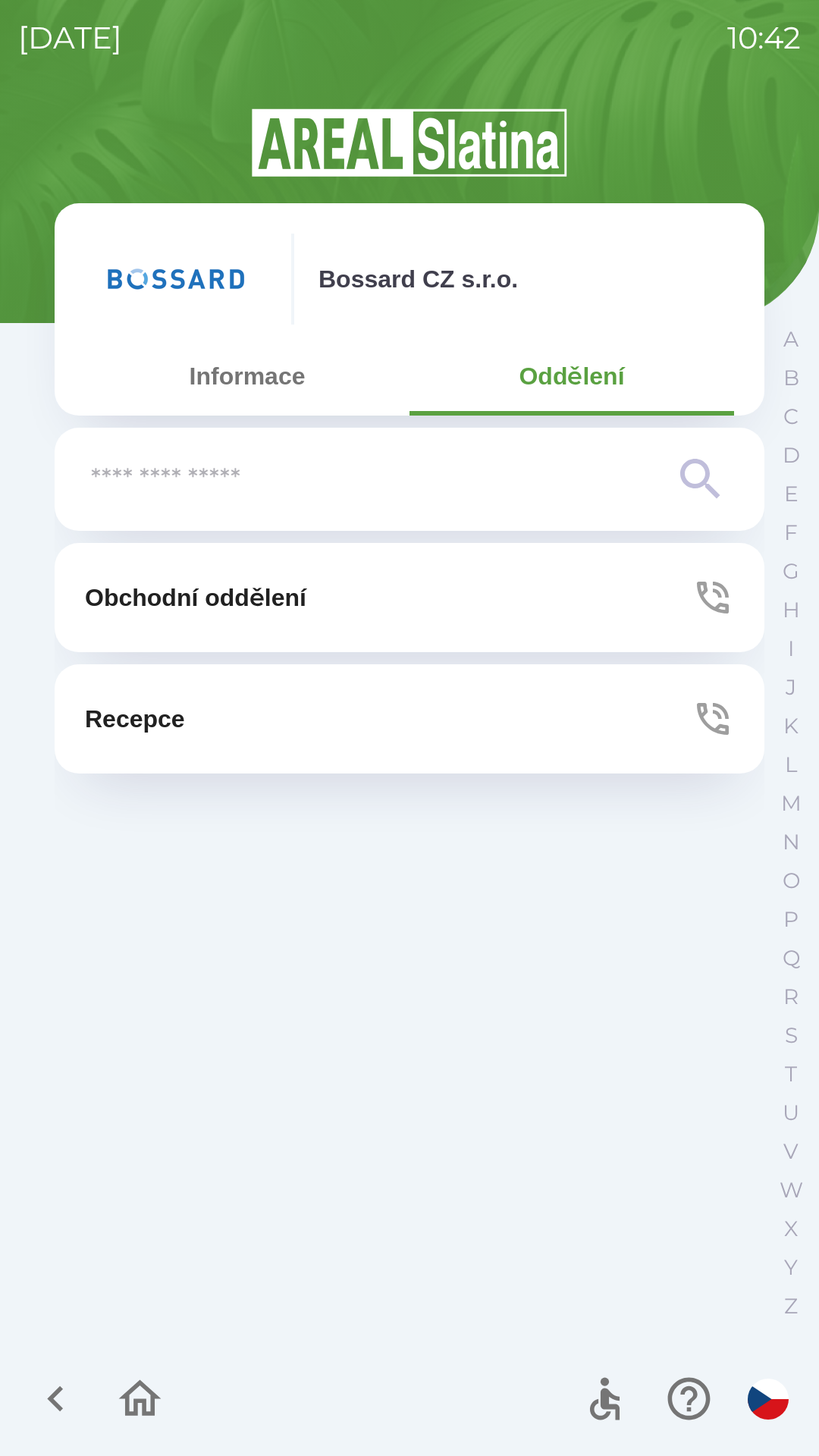
click at [482, 734] on button "Recepce" at bounding box center [409, 718] width 710 height 109
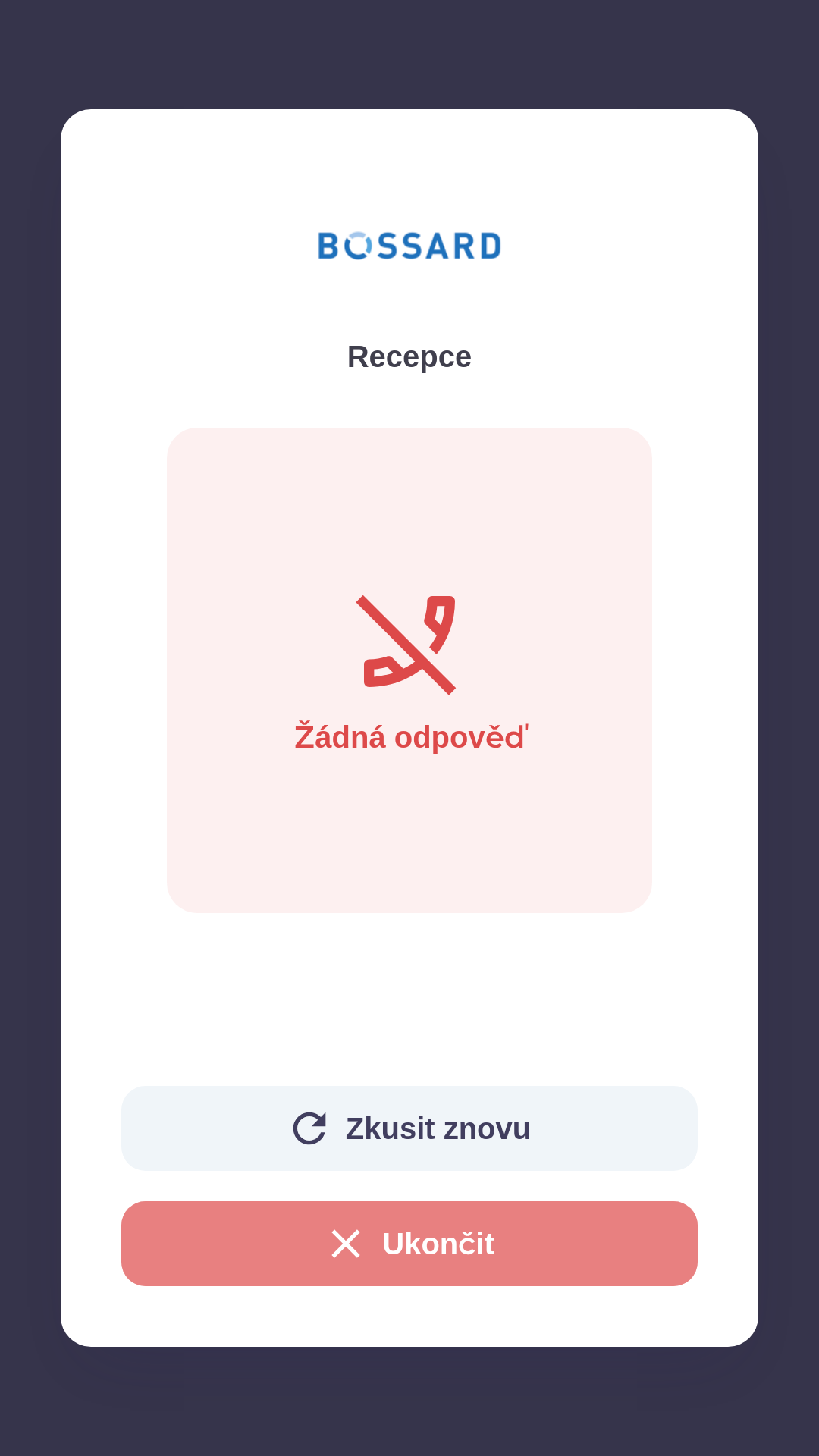
click at [414, 1262] on button "Ukončit" at bounding box center [409, 1243] width 576 height 85
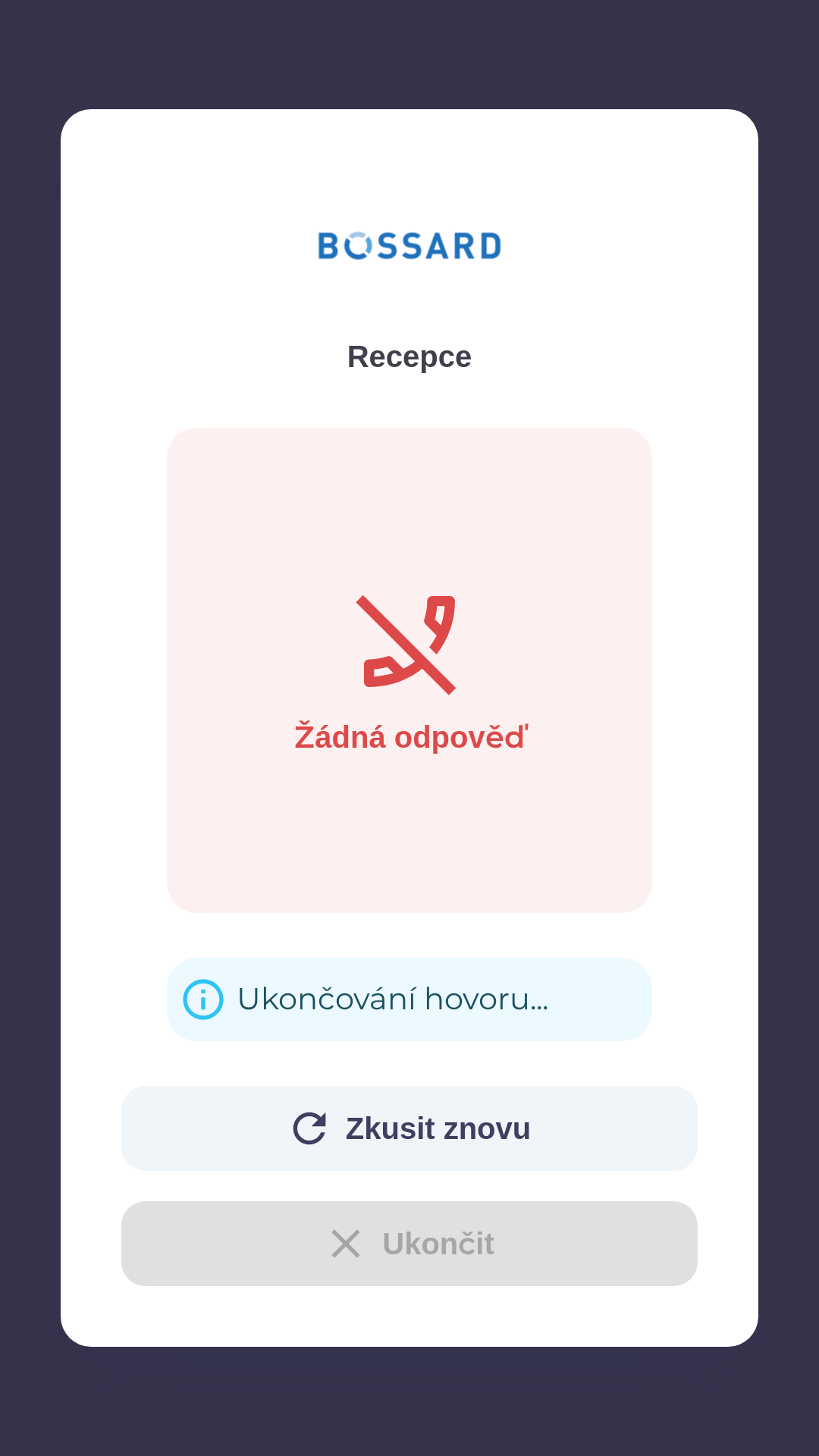
click at [363, 999] on div "Ukončování hovoru..." at bounding box center [392, 999] width 311 height 59
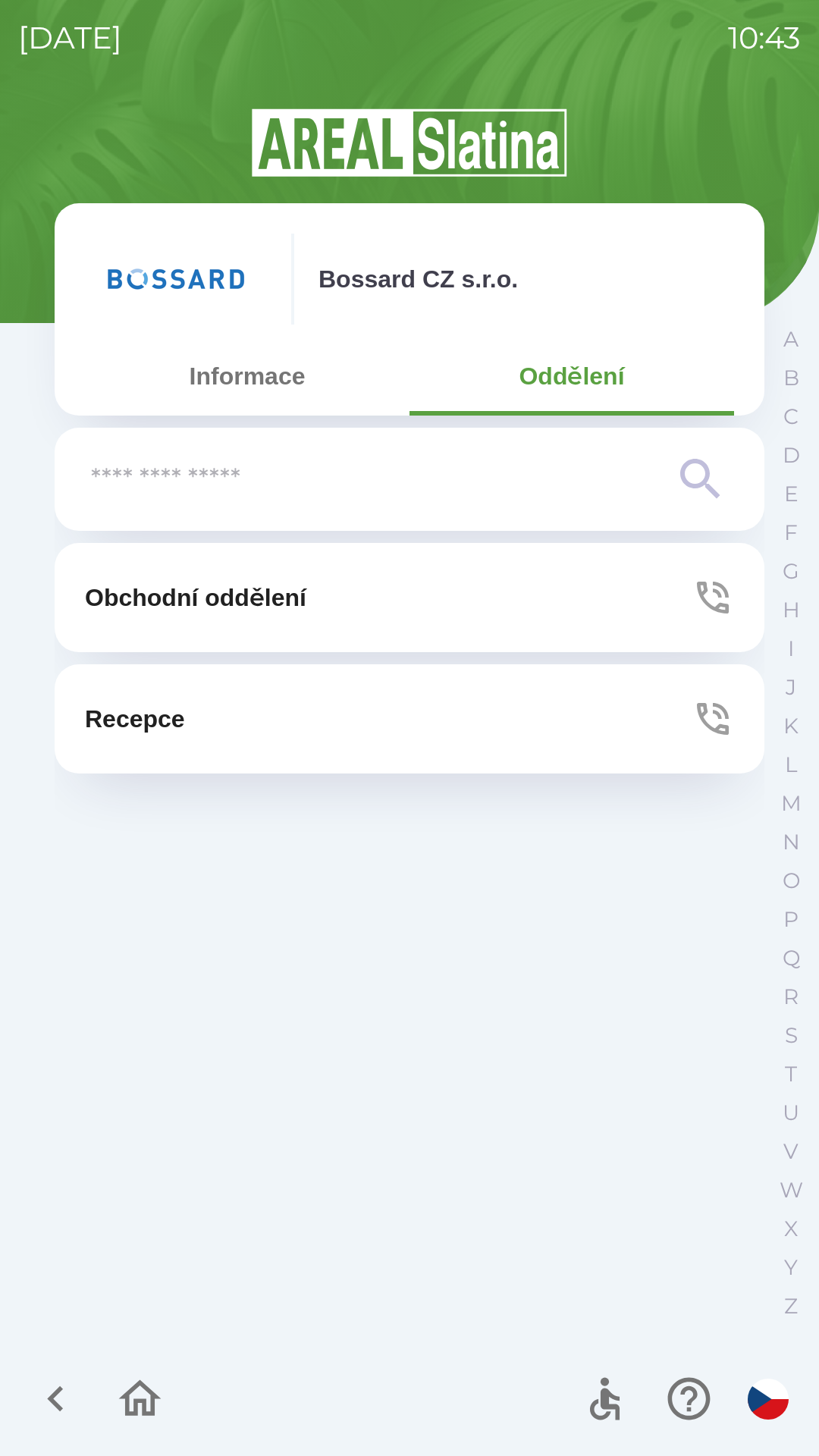
click at [416, 603] on button "Obchodní oddělení" at bounding box center [409, 597] width 710 height 109
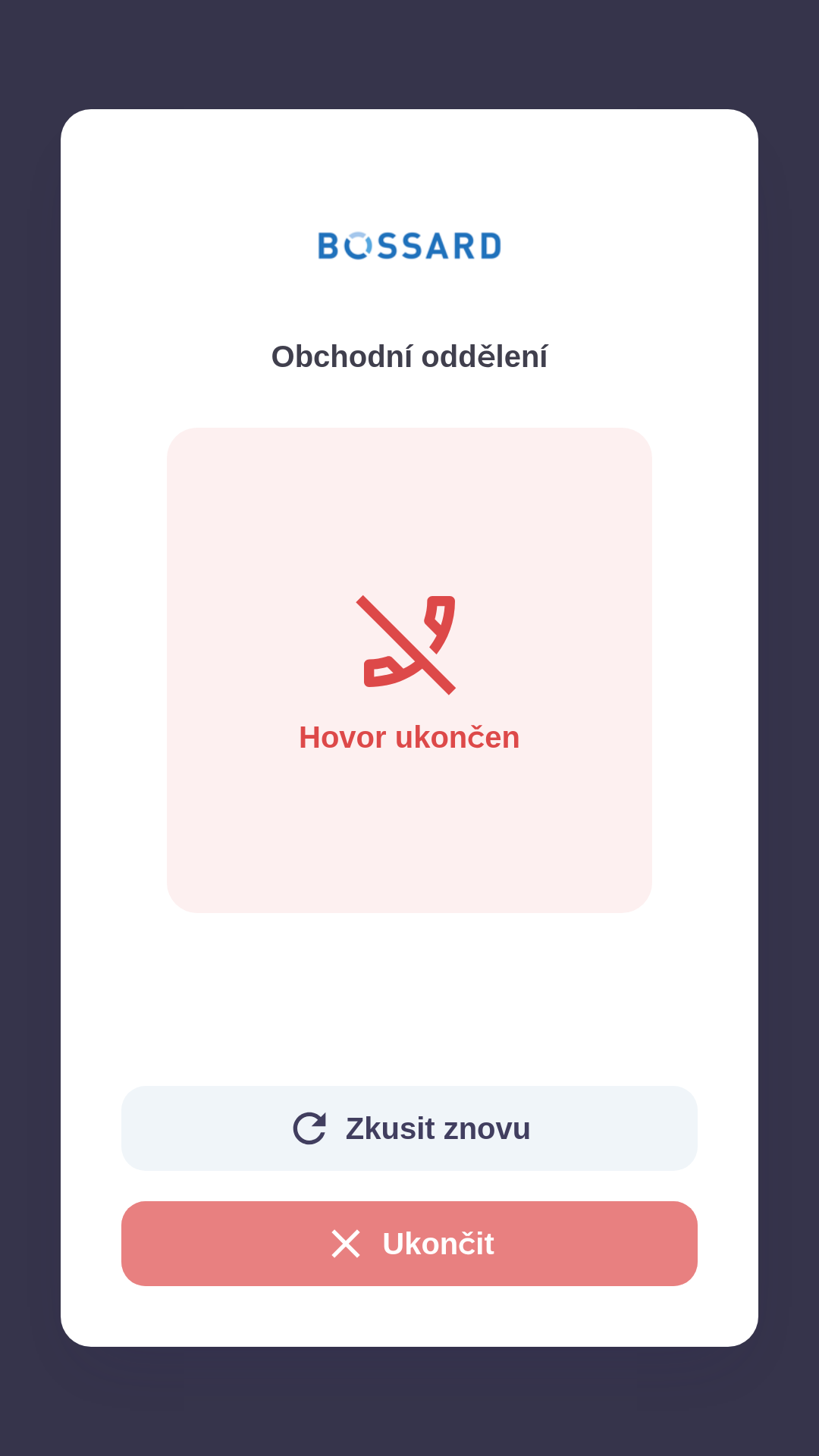
click at [457, 1239] on button "Ukončit" at bounding box center [409, 1243] width 576 height 85
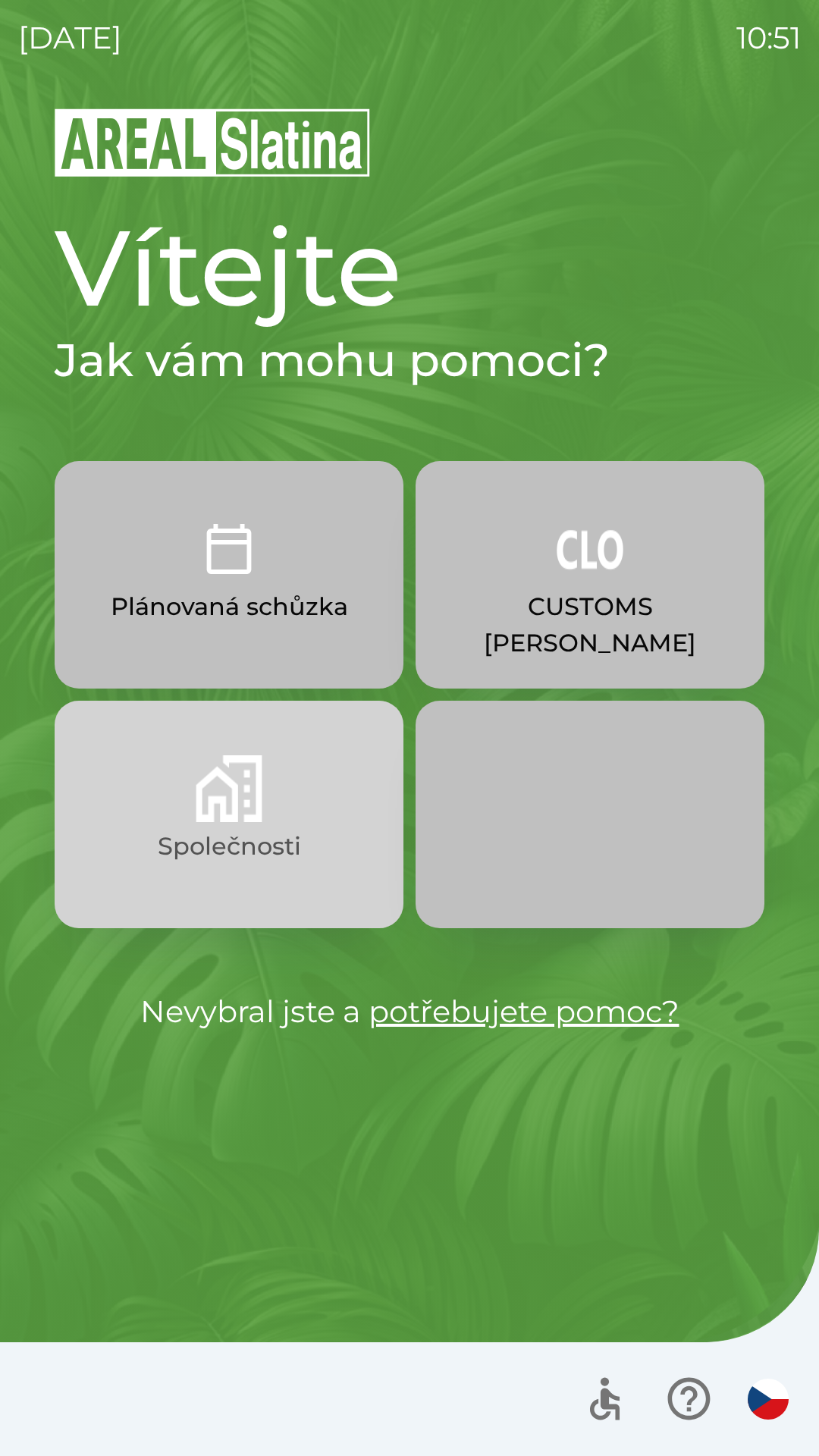
click at [234, 784] on img "button" at bounding box center [229, 789] width 67 height 67
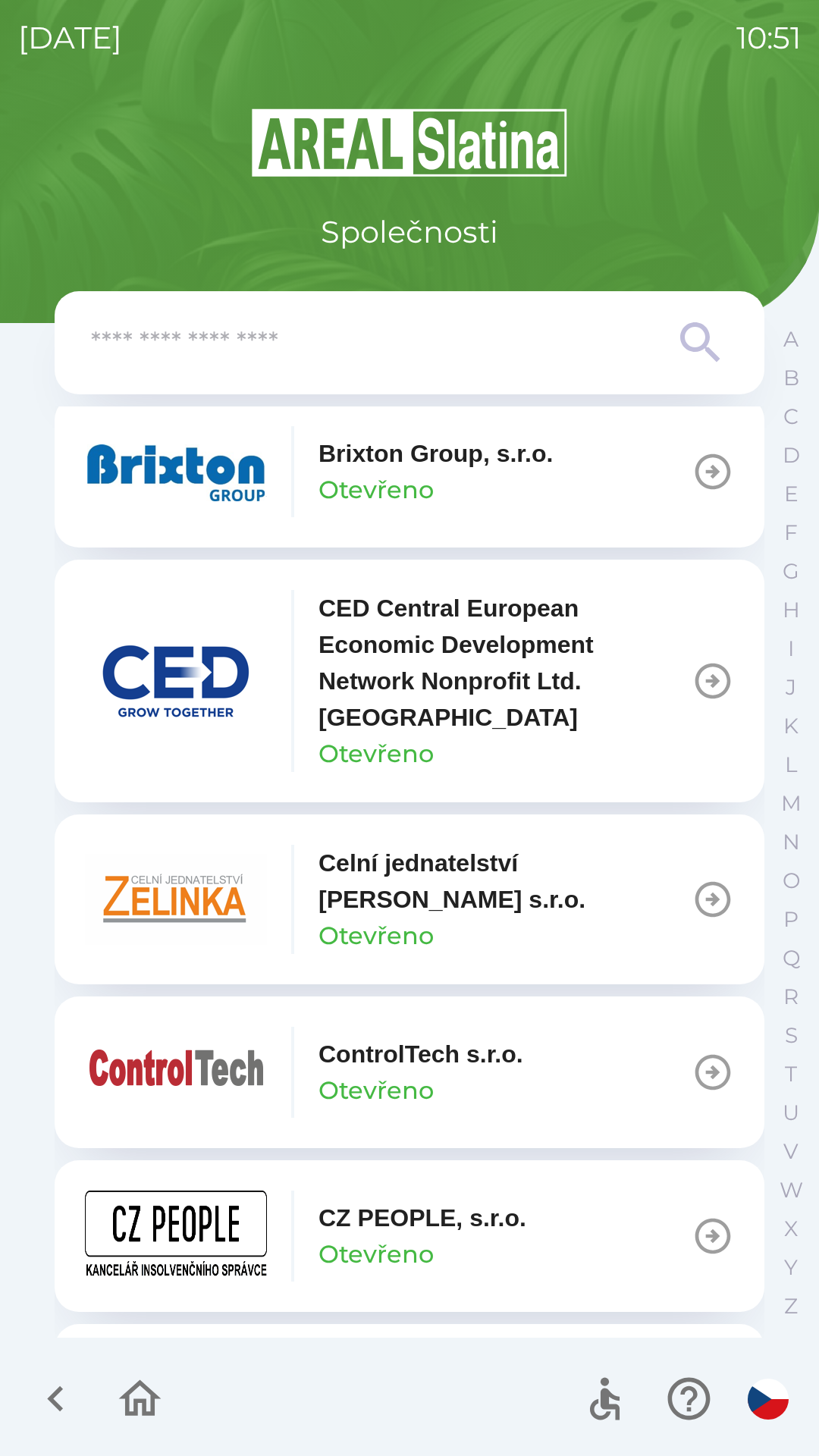
scroll to position [2362, 0]
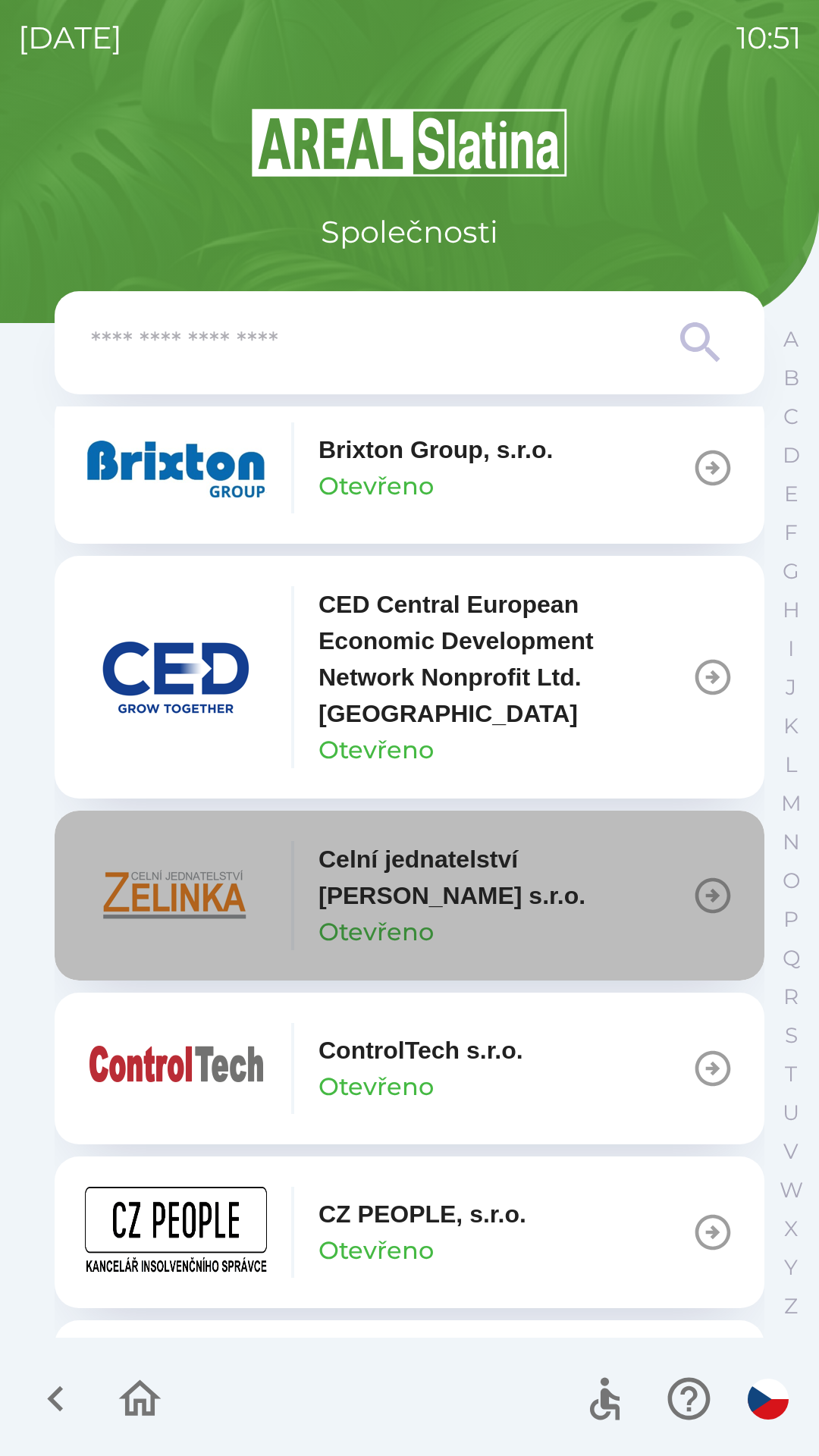
click at [479, 898] on p "Celní jednatelství [PERSON_NAME] s.r.o." at bounding box center [505, 877] width 373 height 73
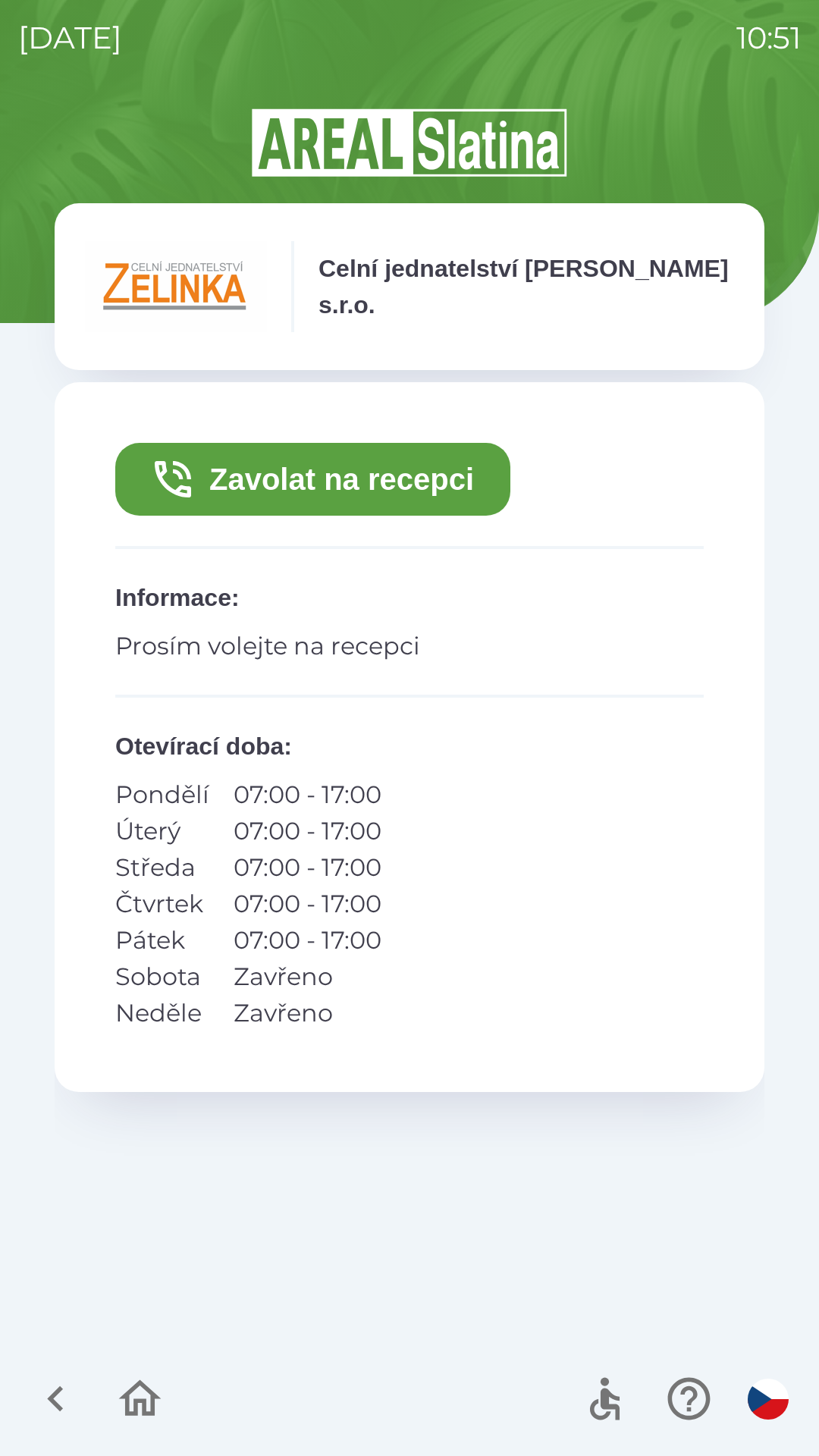
click at [211, 470] on button "Zavolat na recepci" at bounding box center [312, 479] width 395 height 73
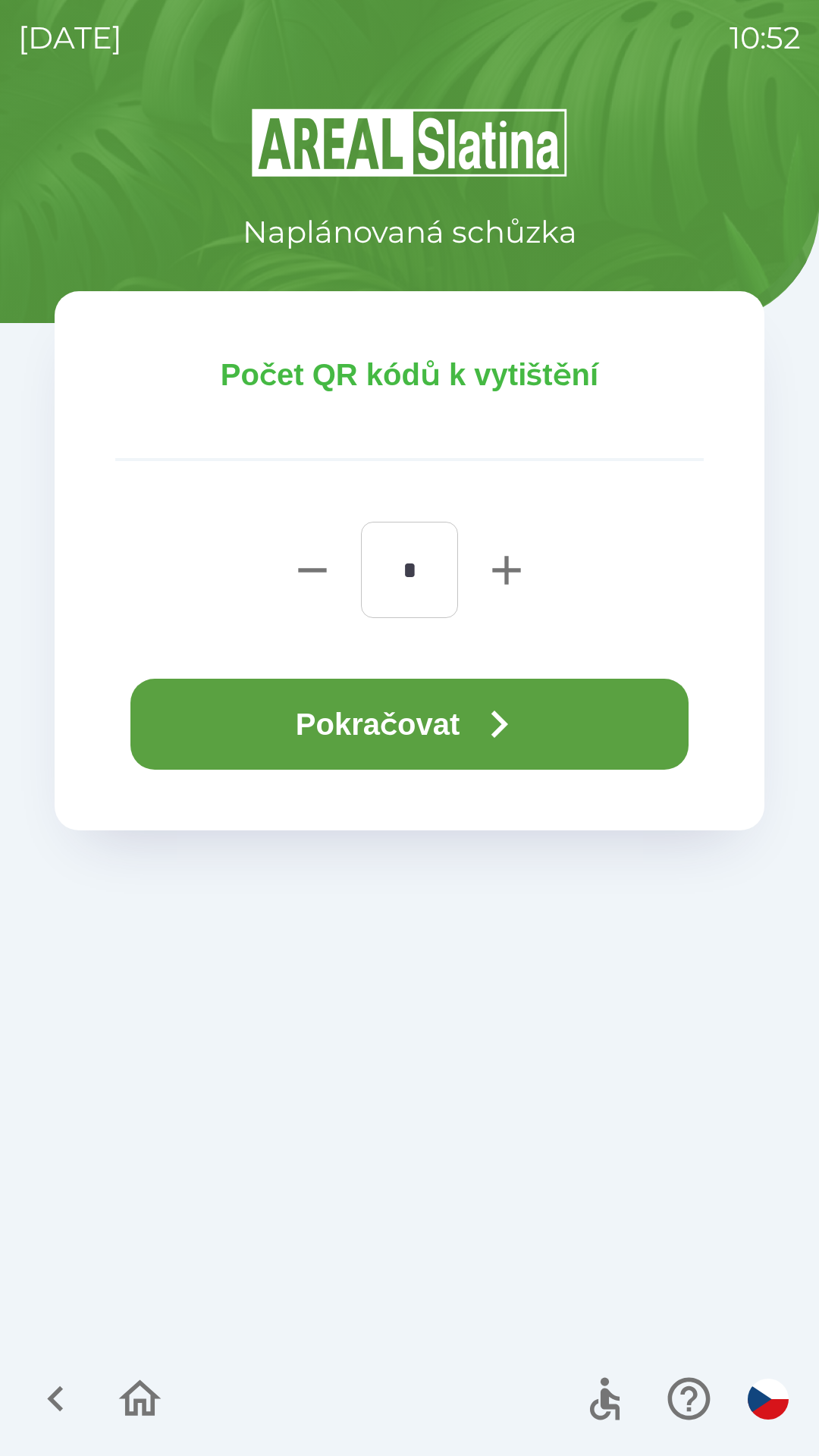
click at [522, 696] on icon "button" at bounding box center [499, 724] width 55 height 55
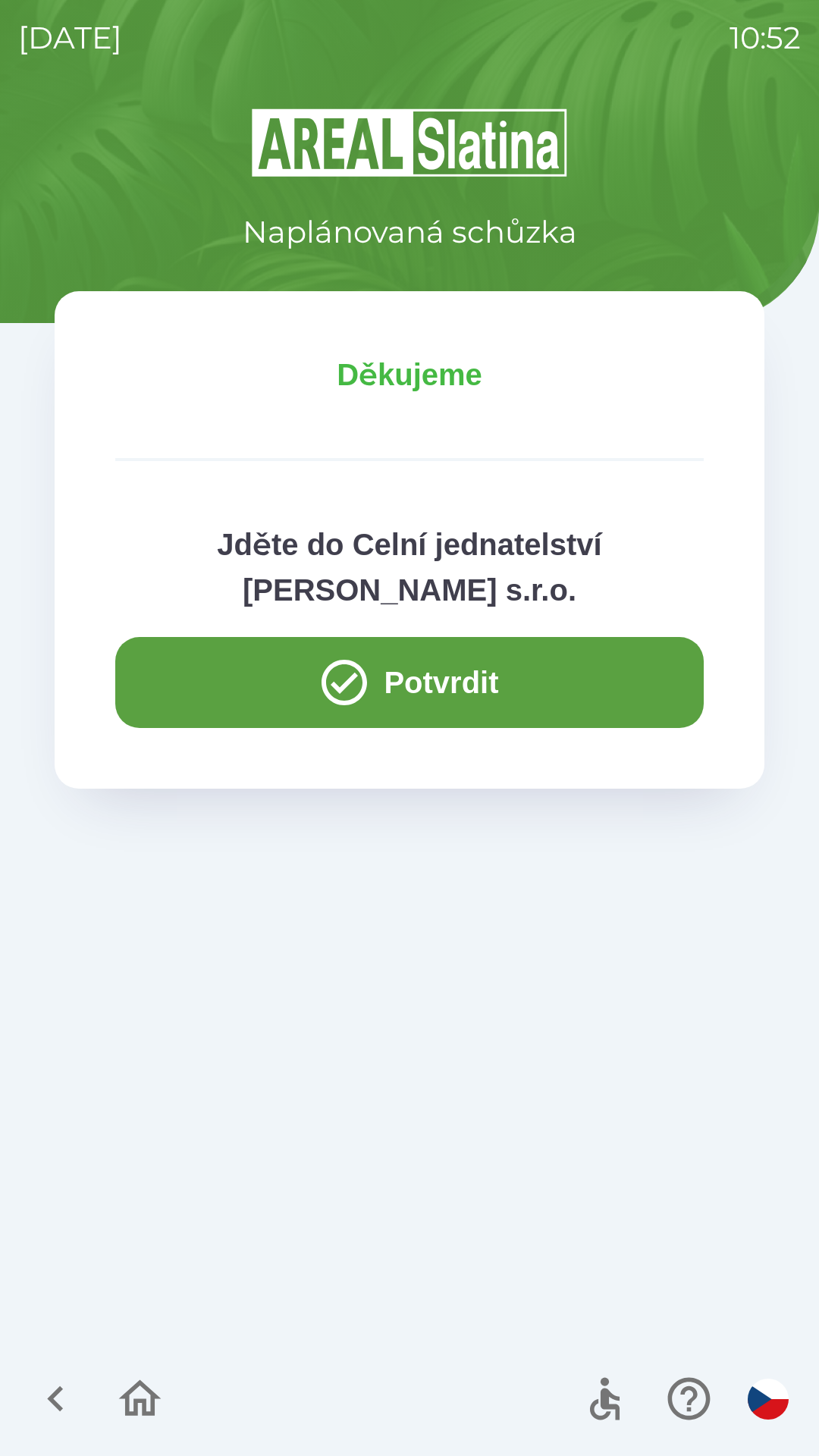
click at [188, 698] on button "Potvrdit" at bounding box center [409, 681] width 589 height 91
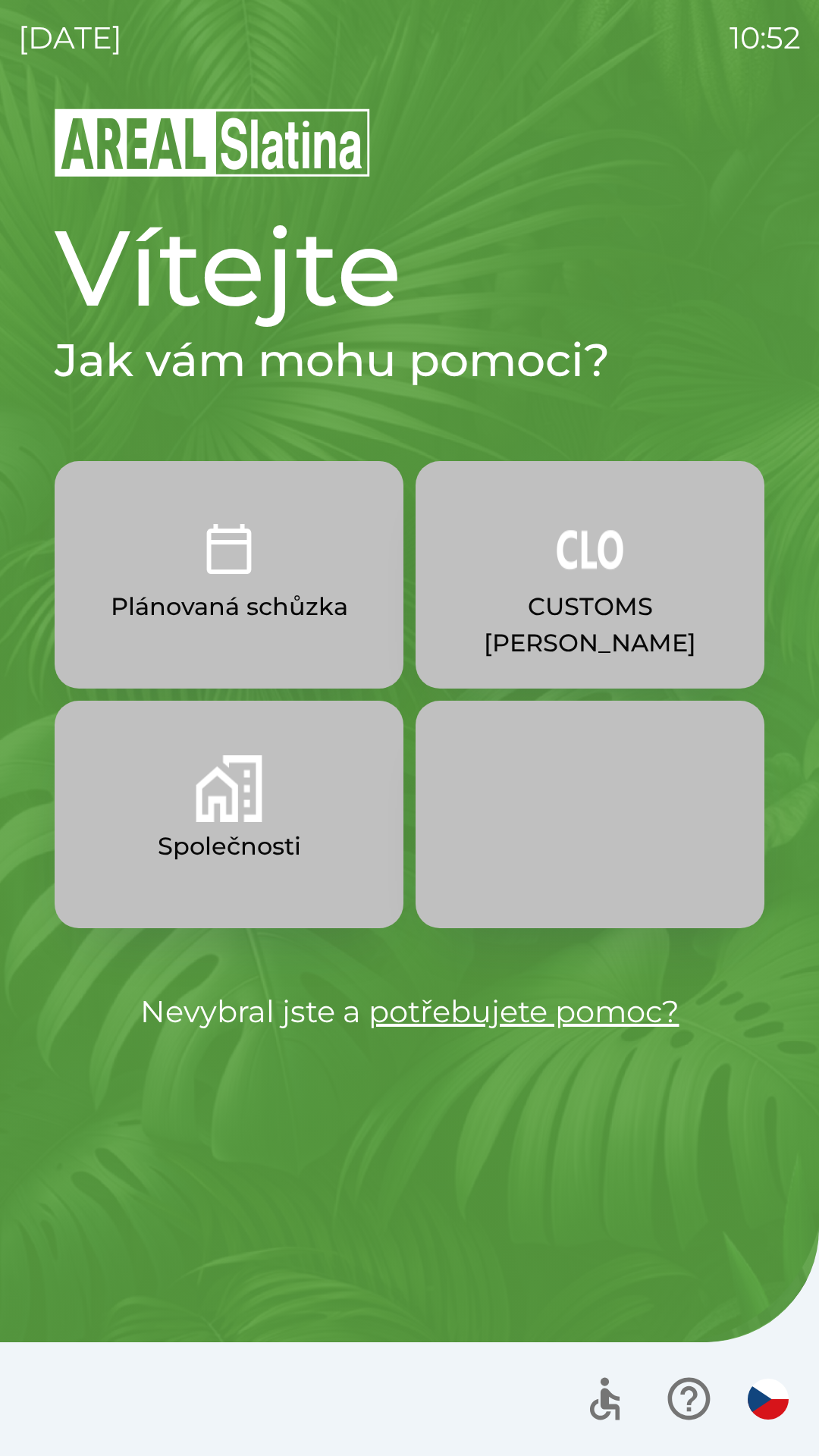
click at [557, 574] on img "button" at bounding box center [590, 549] width 67 height 67
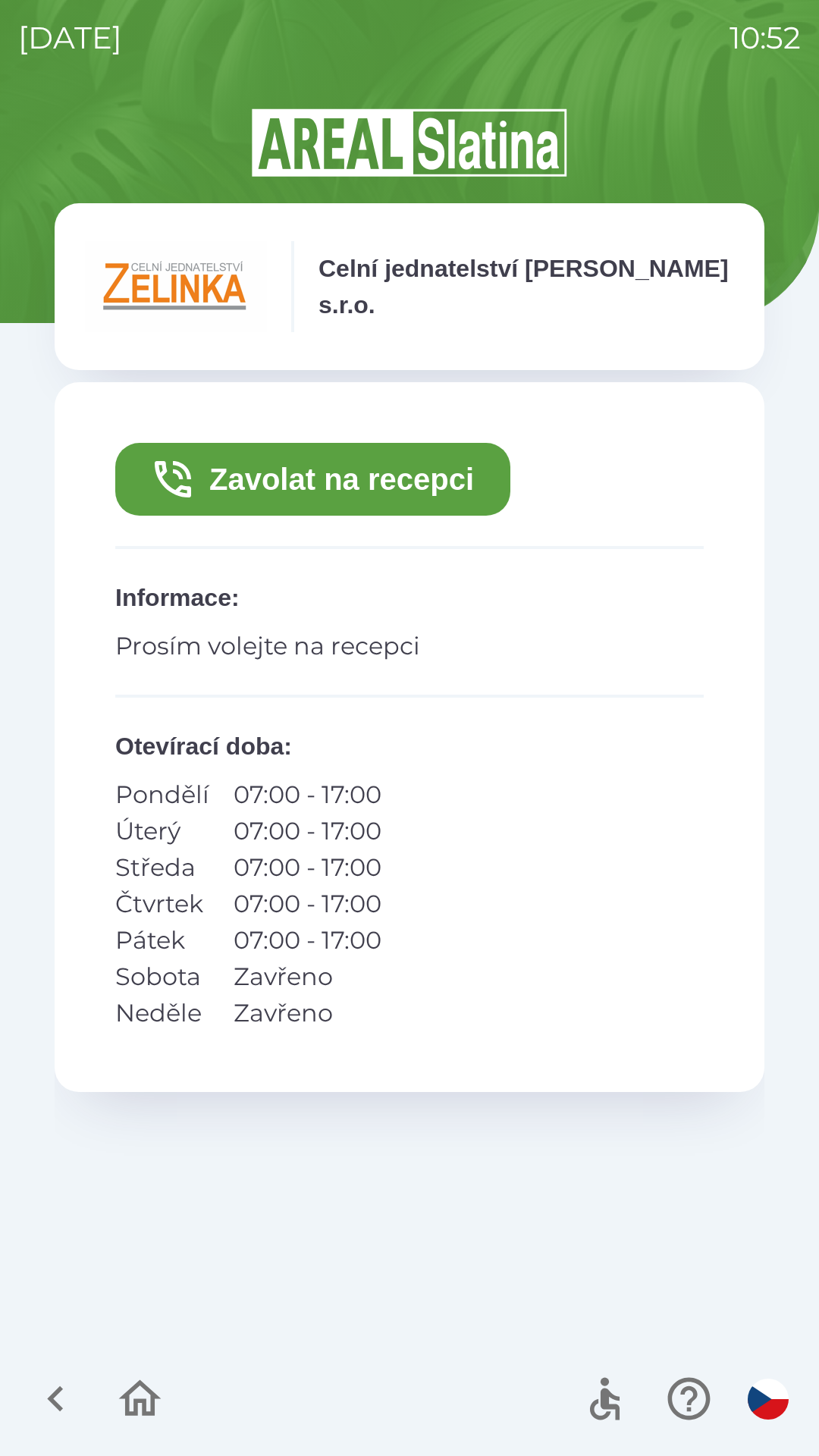
click at [293, 466] on button "Zavolat na recepci" at bounding box center [312, 479] width 395 height 73
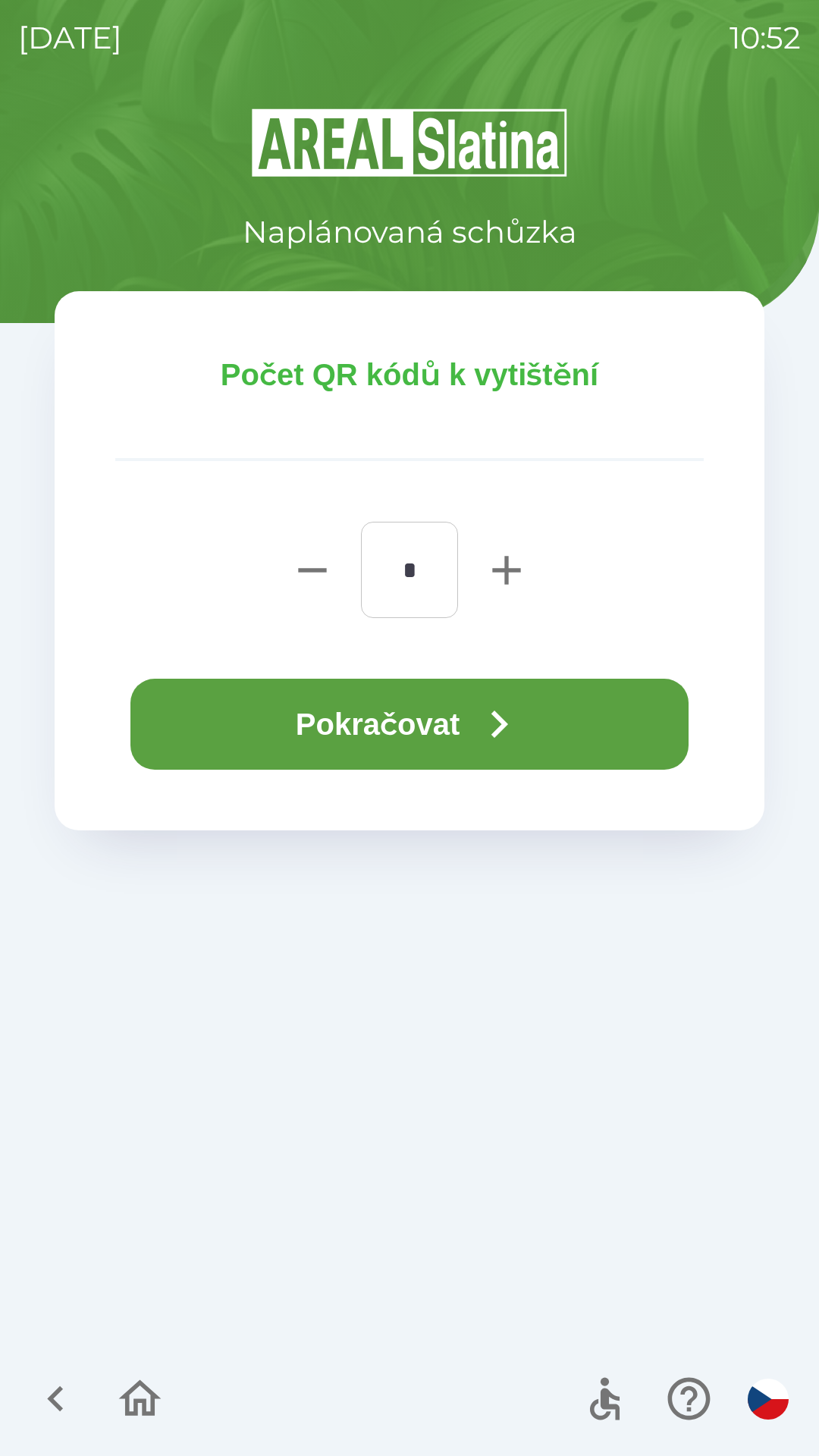
click at [303, 717] on button "Pokračovat" at bounding box center [409, 724] width 559 height 91
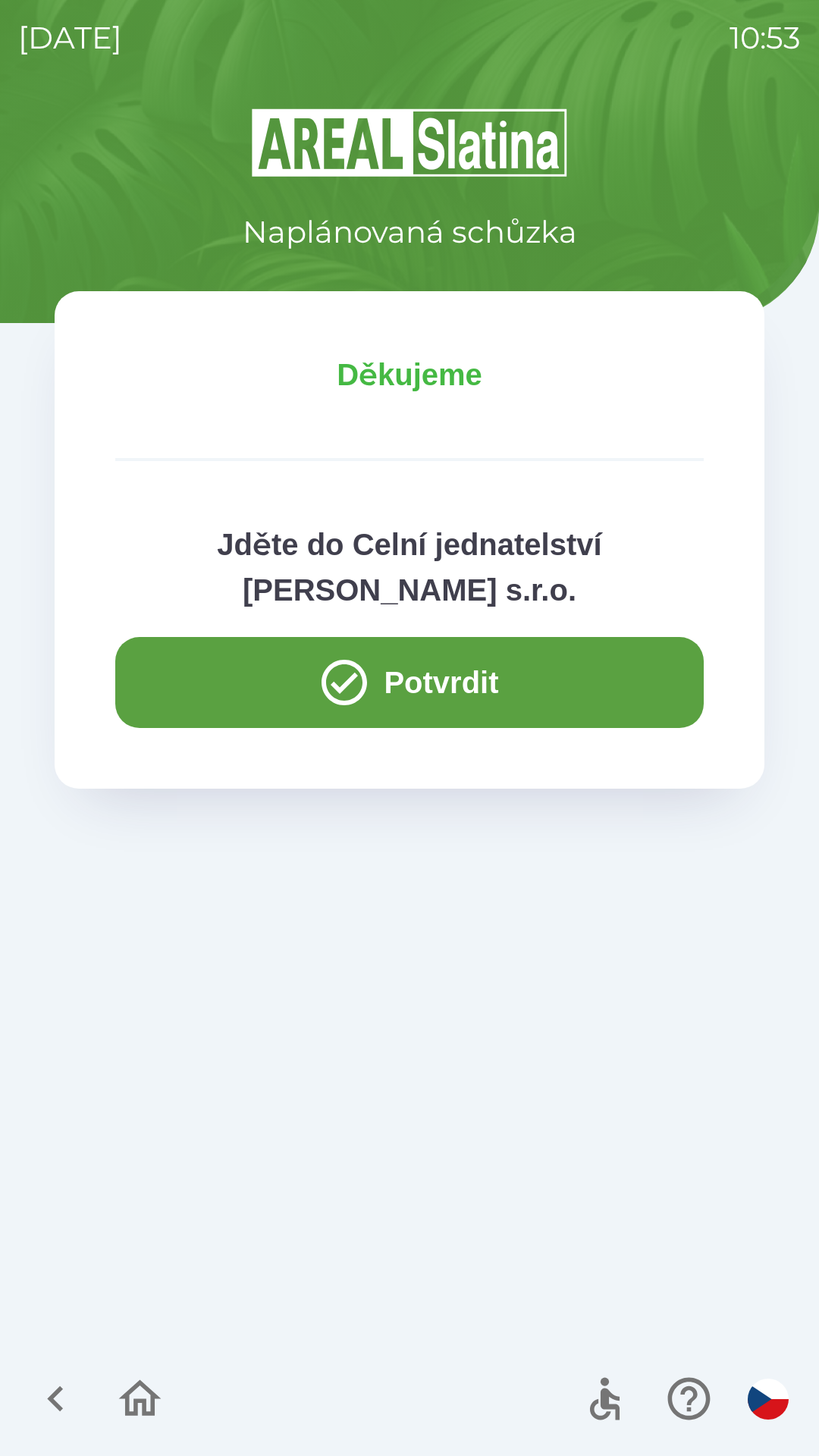
click at [442, 678] on button "Potvrdit" at bounding box center [409, 681] width 589 height 91
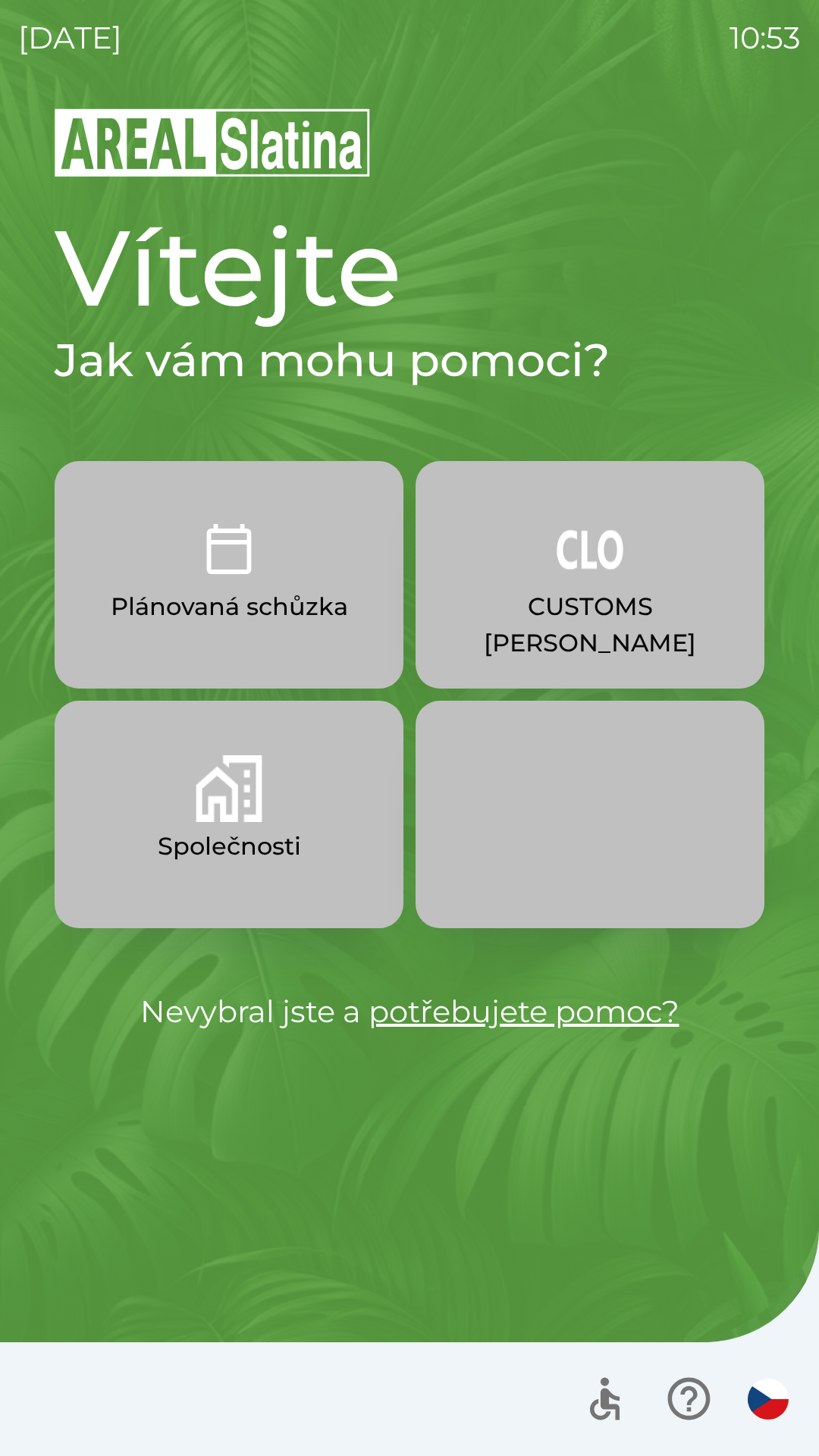
click at [588, 603] on p "CUSTOMS [PERSON_NAME]" at bounding box center [590, 624] width 276 height 73
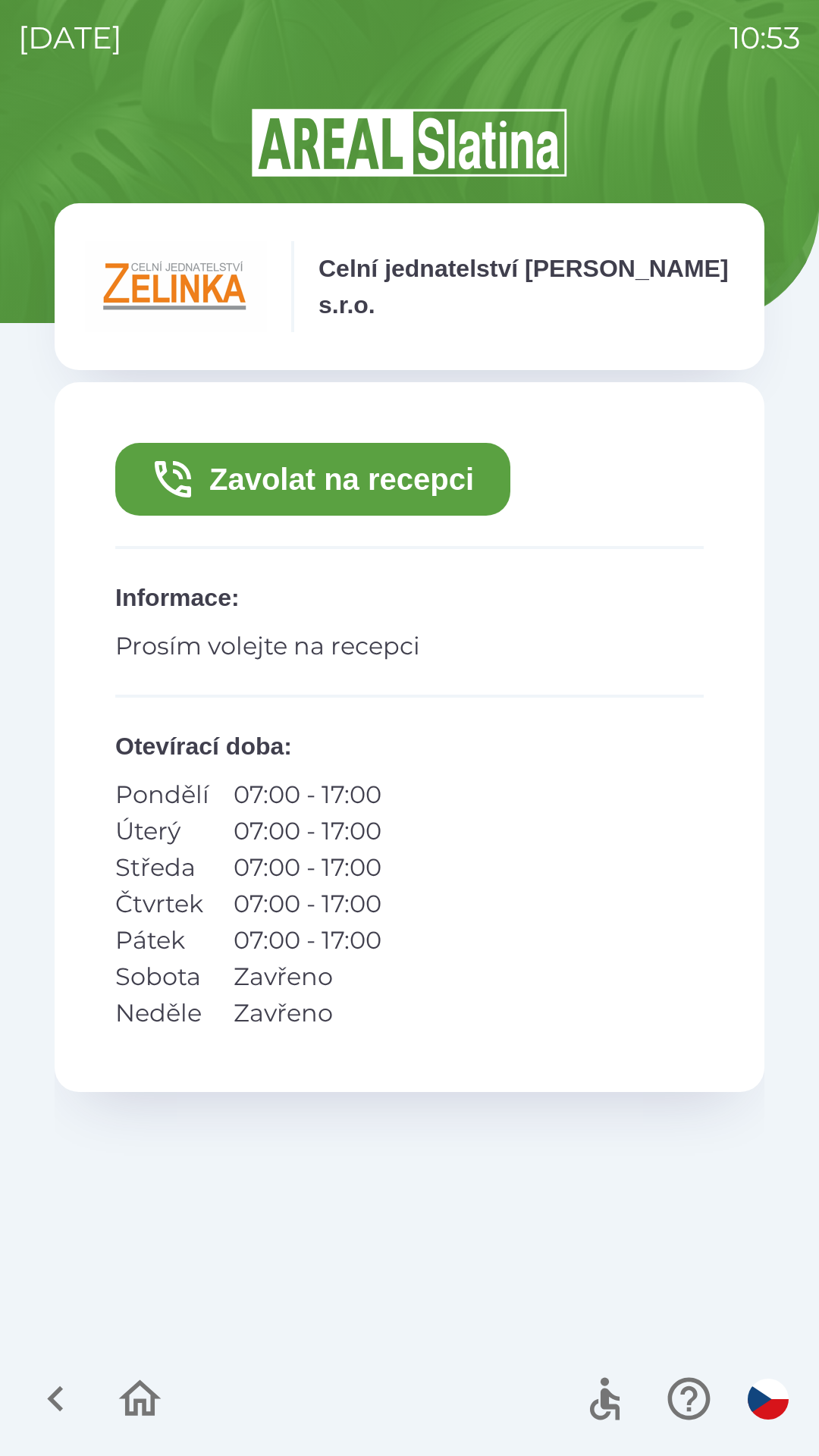
click at [352, 475] on button "Zavolat na recepci" at bounding box center [312, 479] width 395 height 73
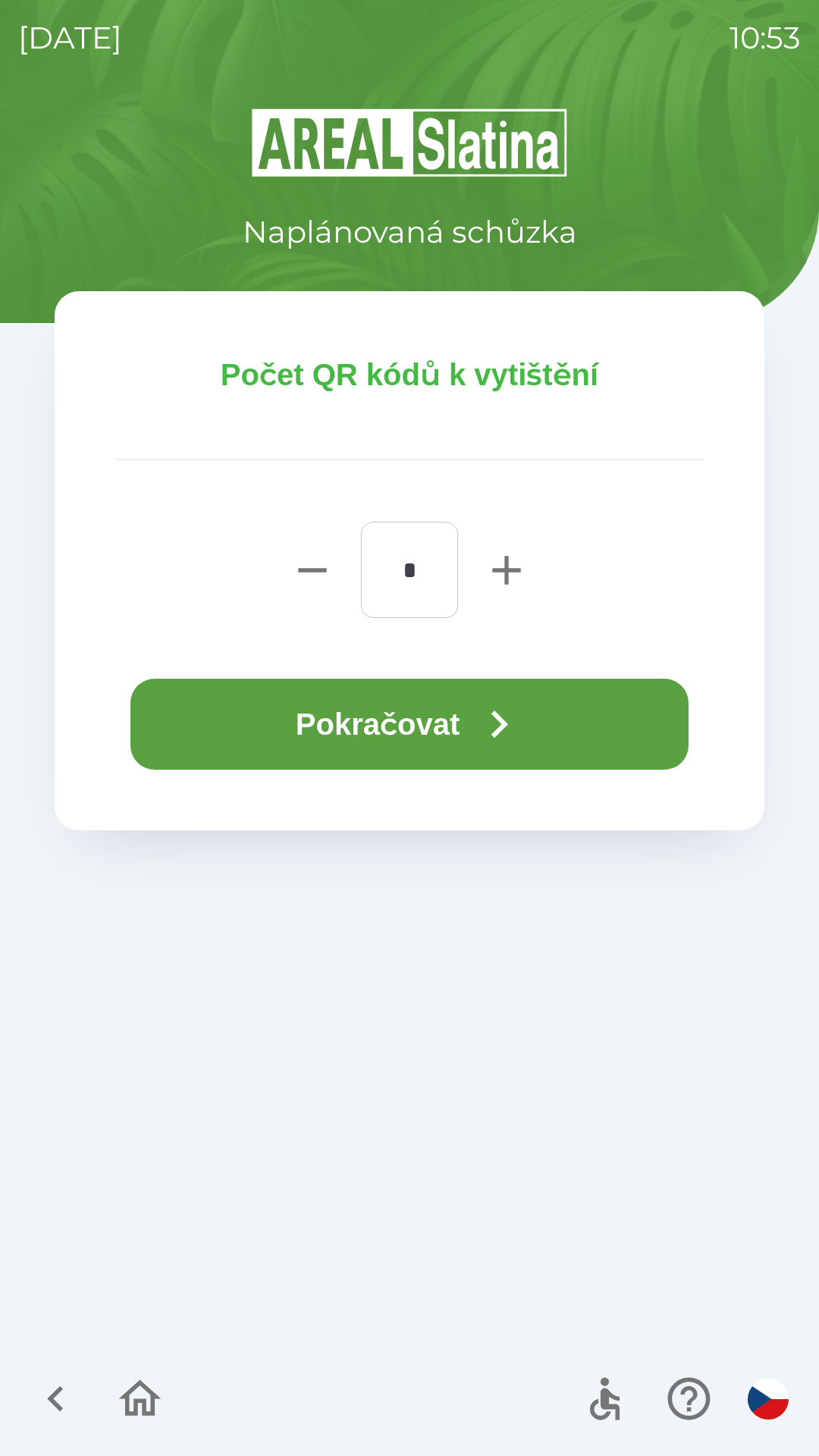
click at [427, 732] on button "Pokračovat" at bounding box center [409, 724] width 559 height 91
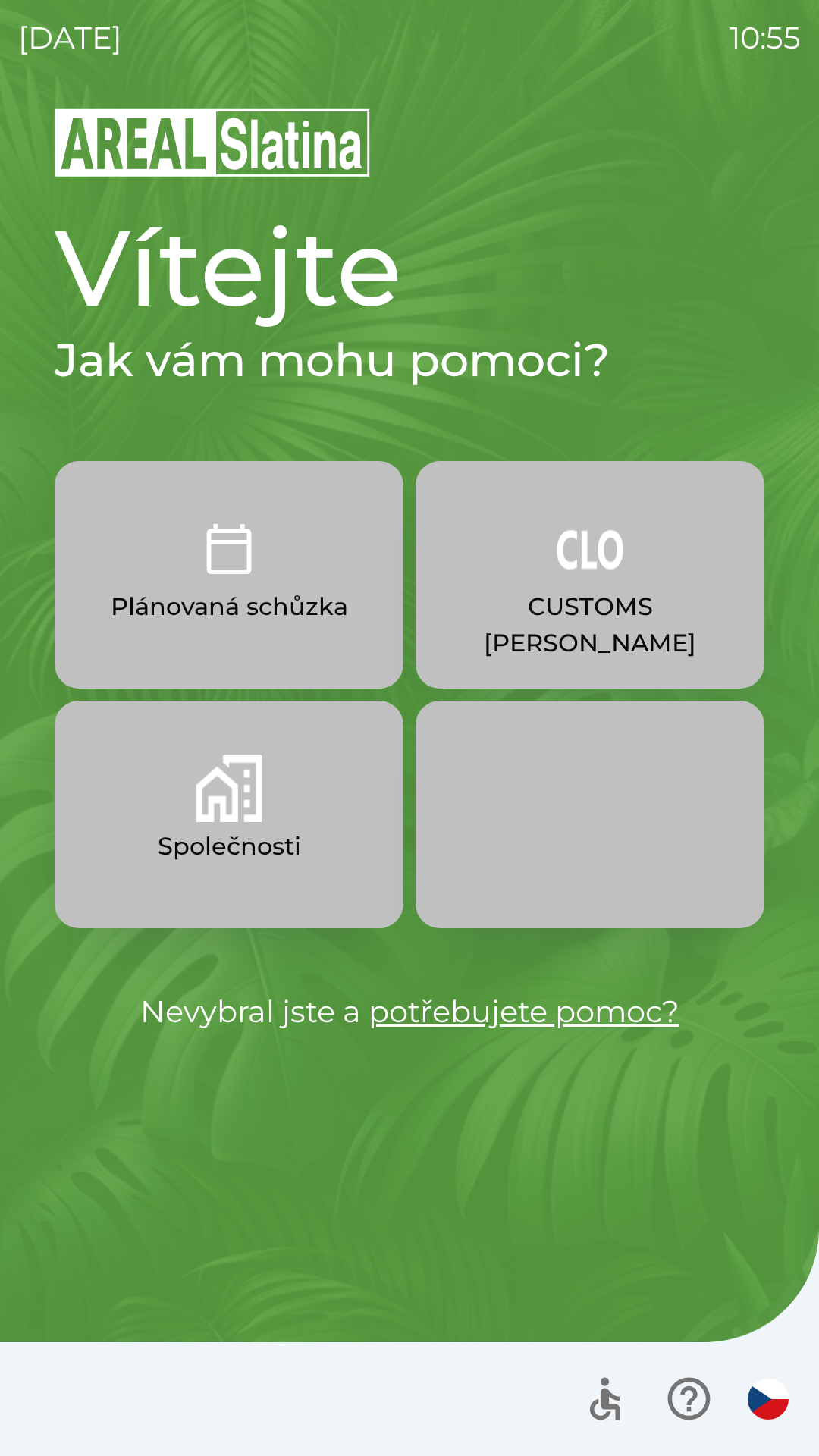
click at [242, 818] on img "button" at bounding box center [229, 789] width 67 height 67
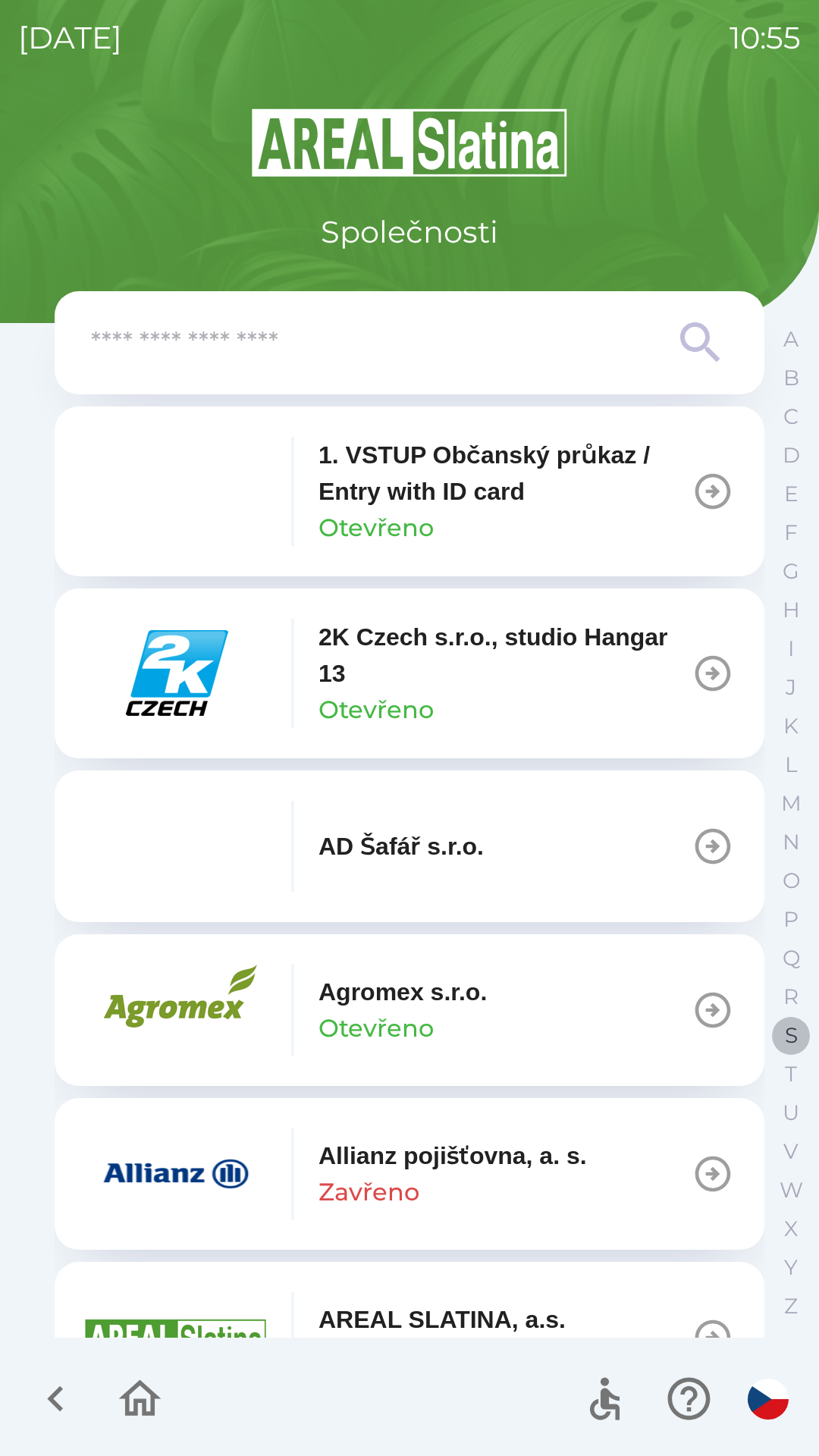
click at [790, 1037] on p "S" at bounding box center [791, 1035] width 13 height 26
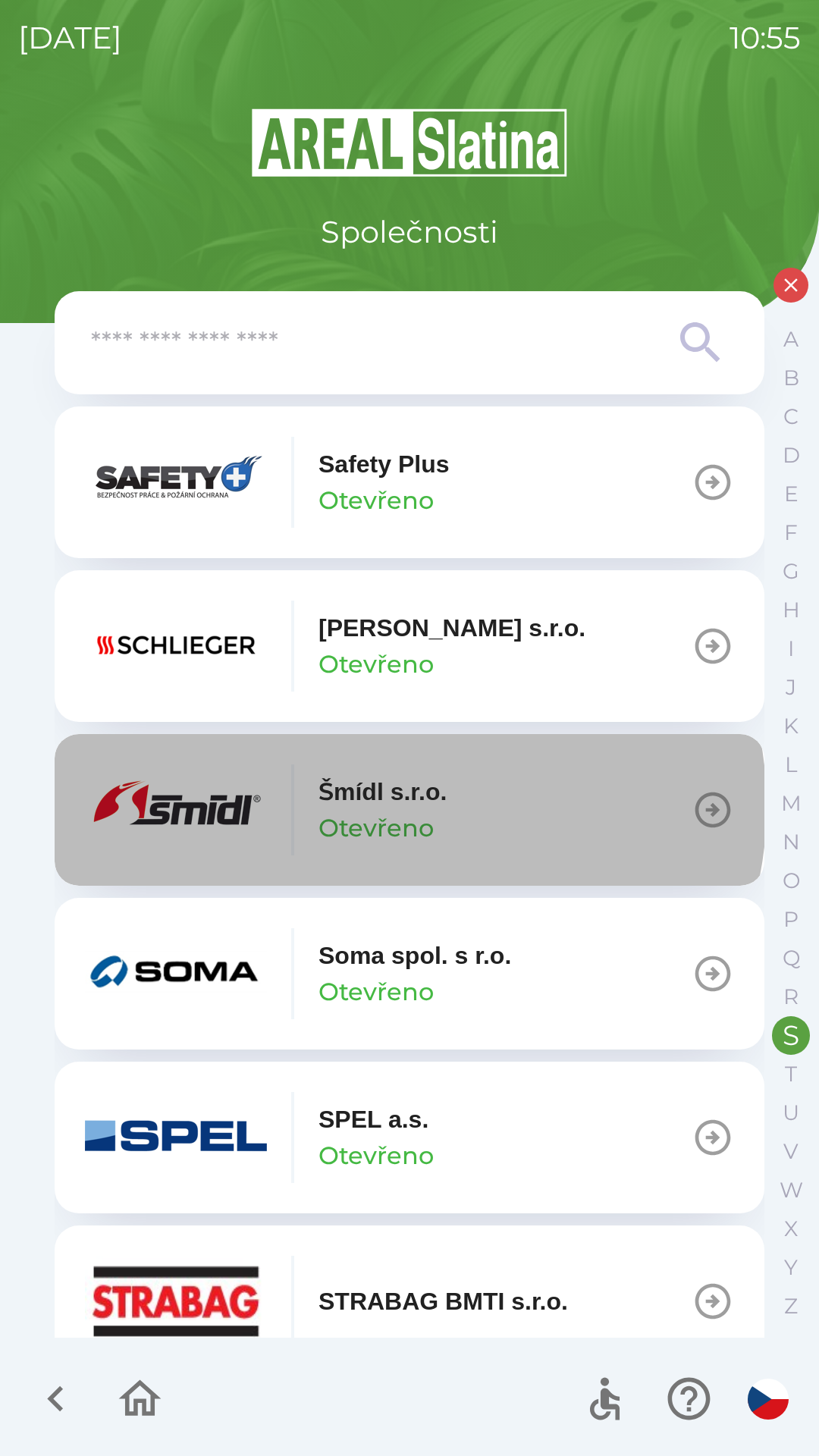
click at [406, 806] on p "Šmídl s.r.o." at bounding box center [383, 791] width 128 height 36
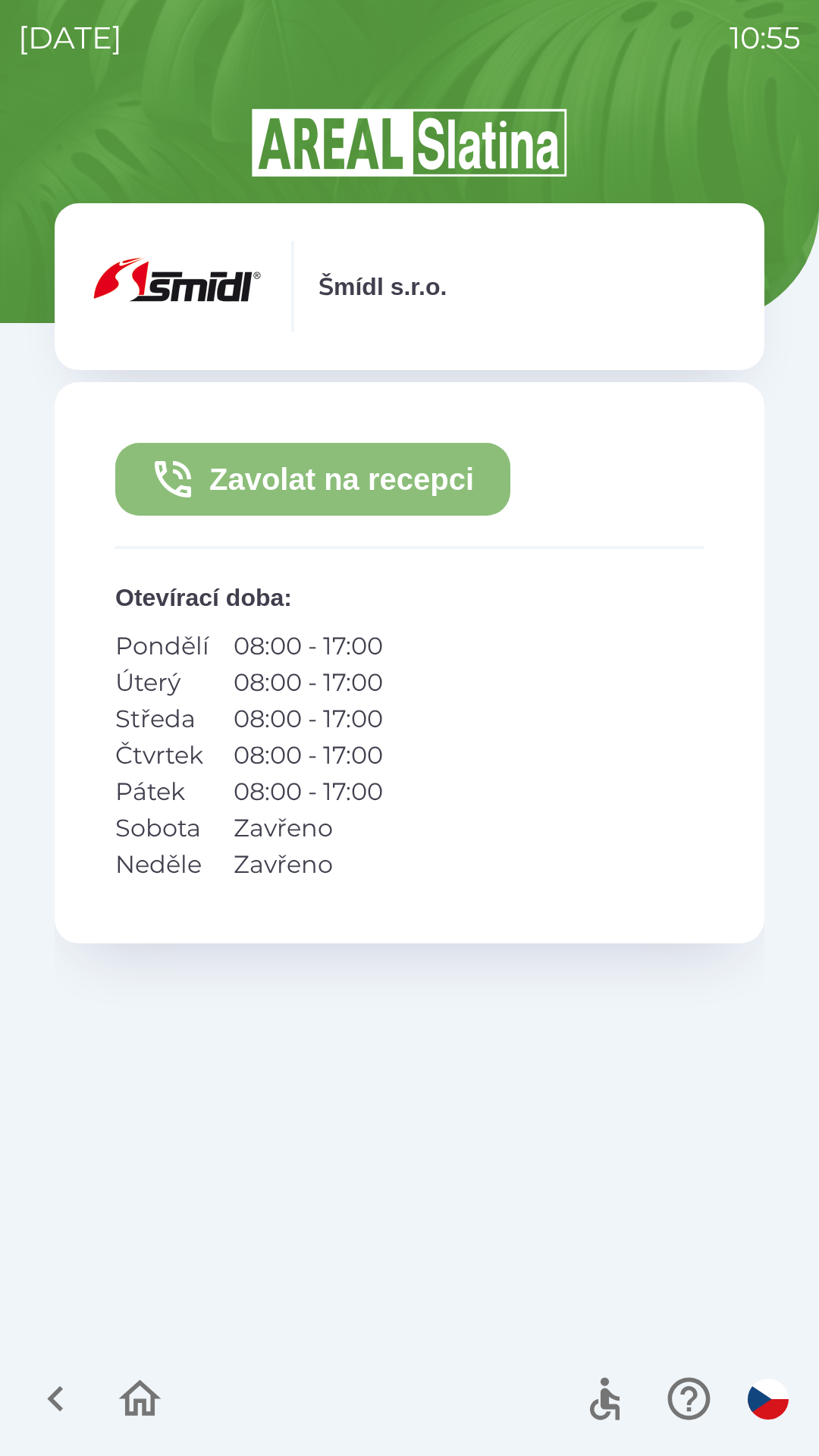
click at [404, 482] on button "Zavolat na recepci" at bounding box center [312, 479] width 395 height 73
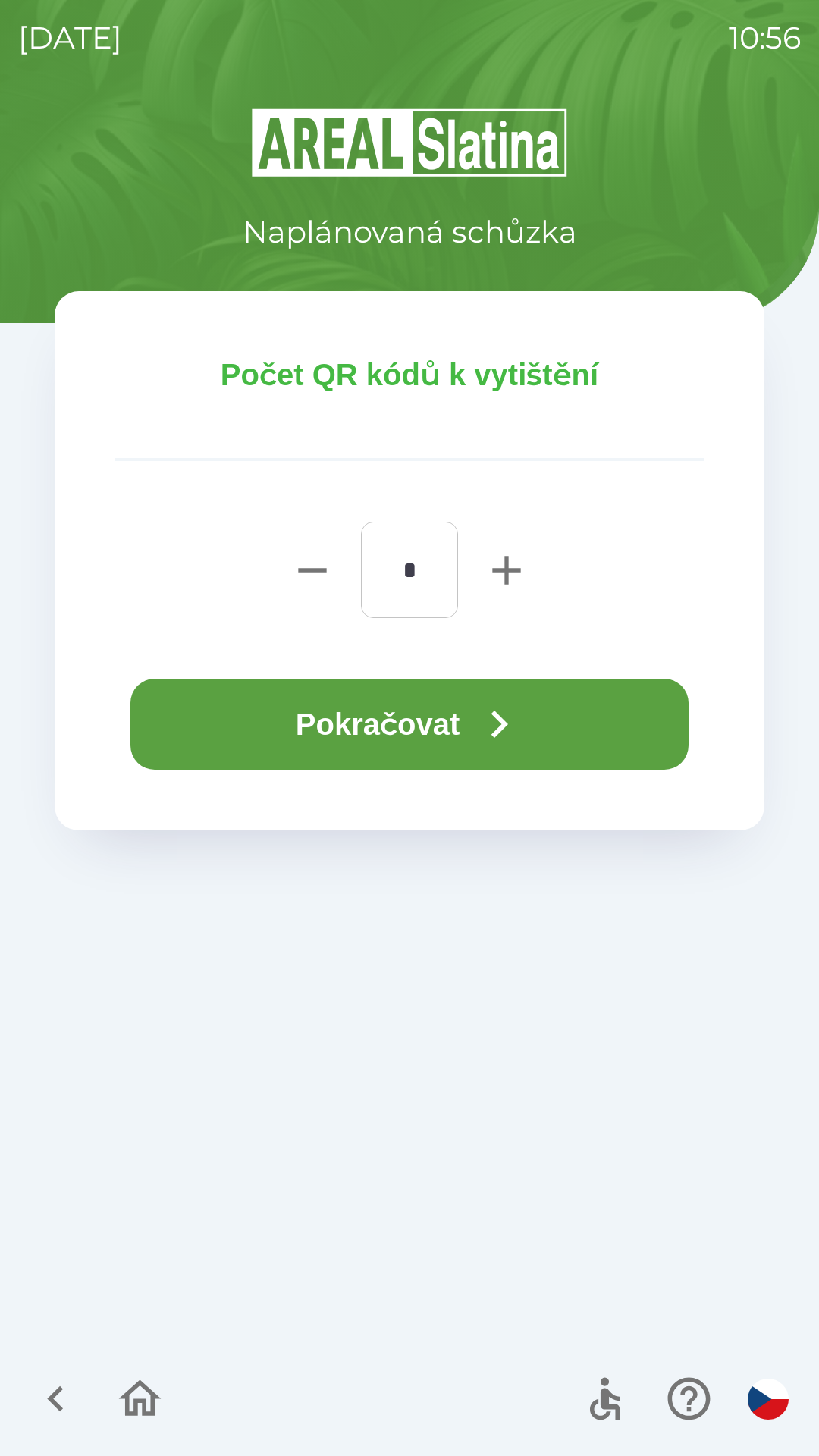
click at [462, 728] on button "Pokračovat" at bounding box center [409, 724] width 559 height 91
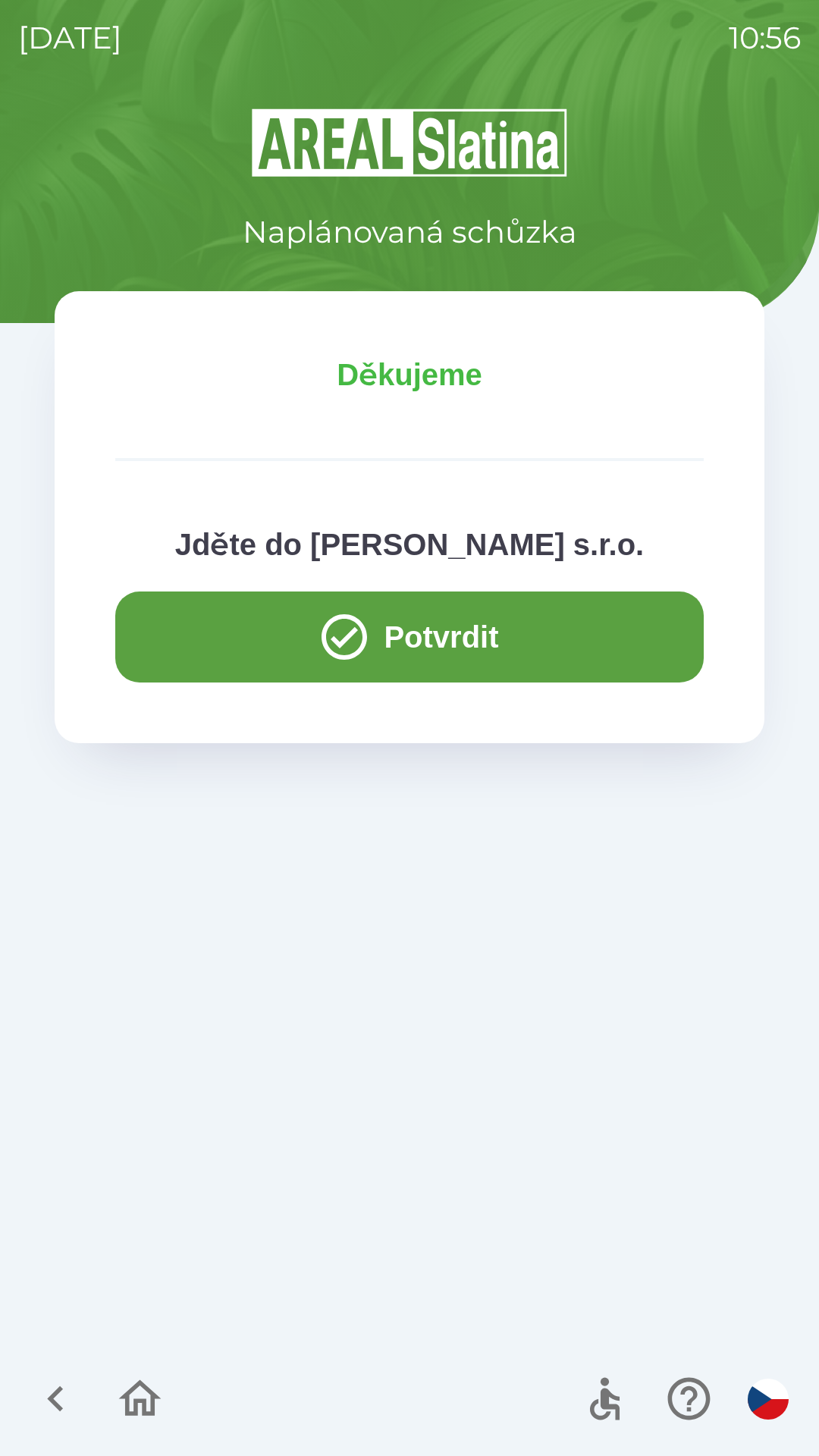
click at [497, 631] on button "Potvrdit" at bounding box center [409, 637] width 589 height 91
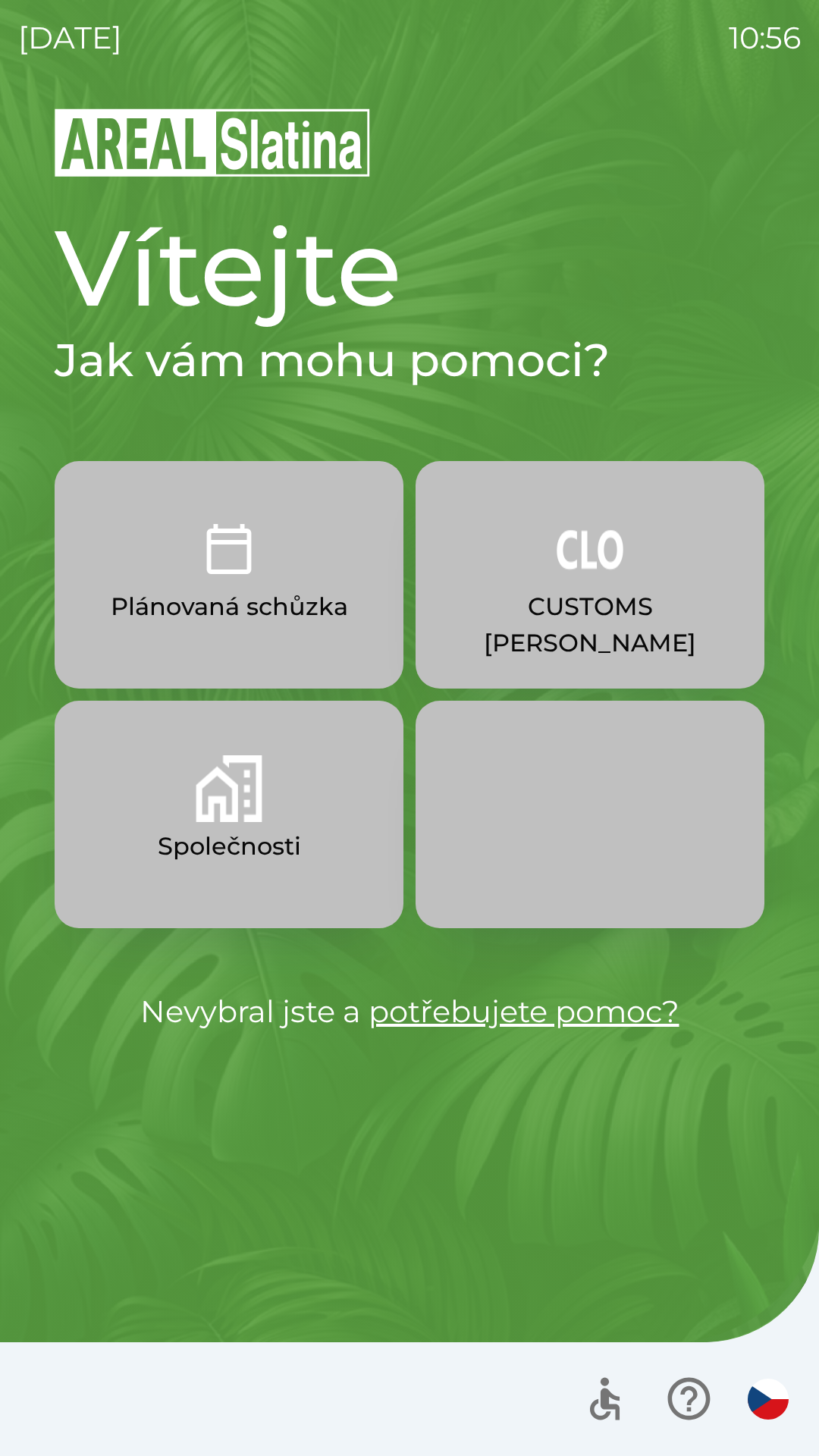
click at [333, 834] on button "Společnosti" at bounding box center [229, 814] width 349 height 228
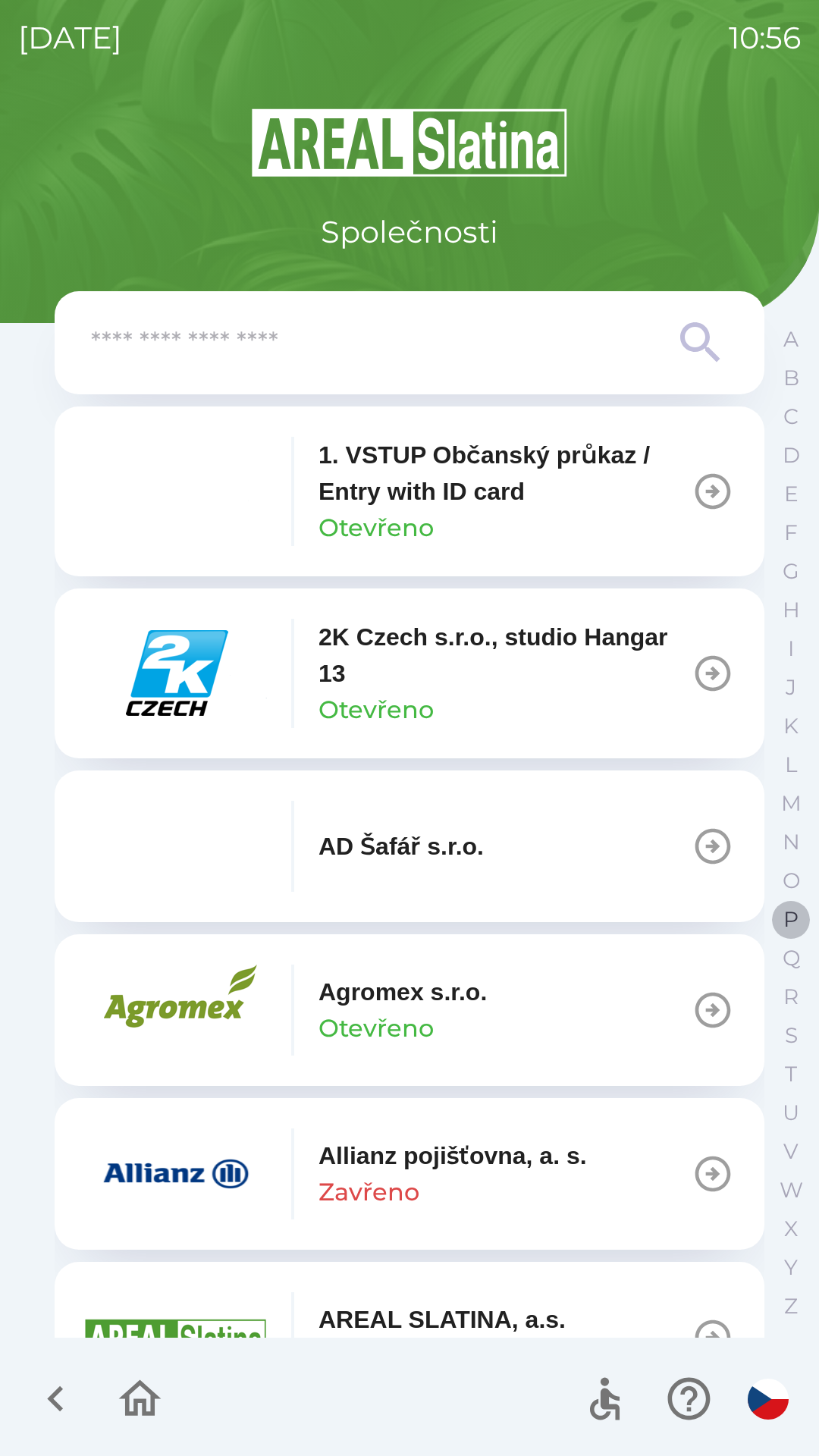
click at [788, 925] on p "P" at bounding box center [791, 919] width 15 height 26
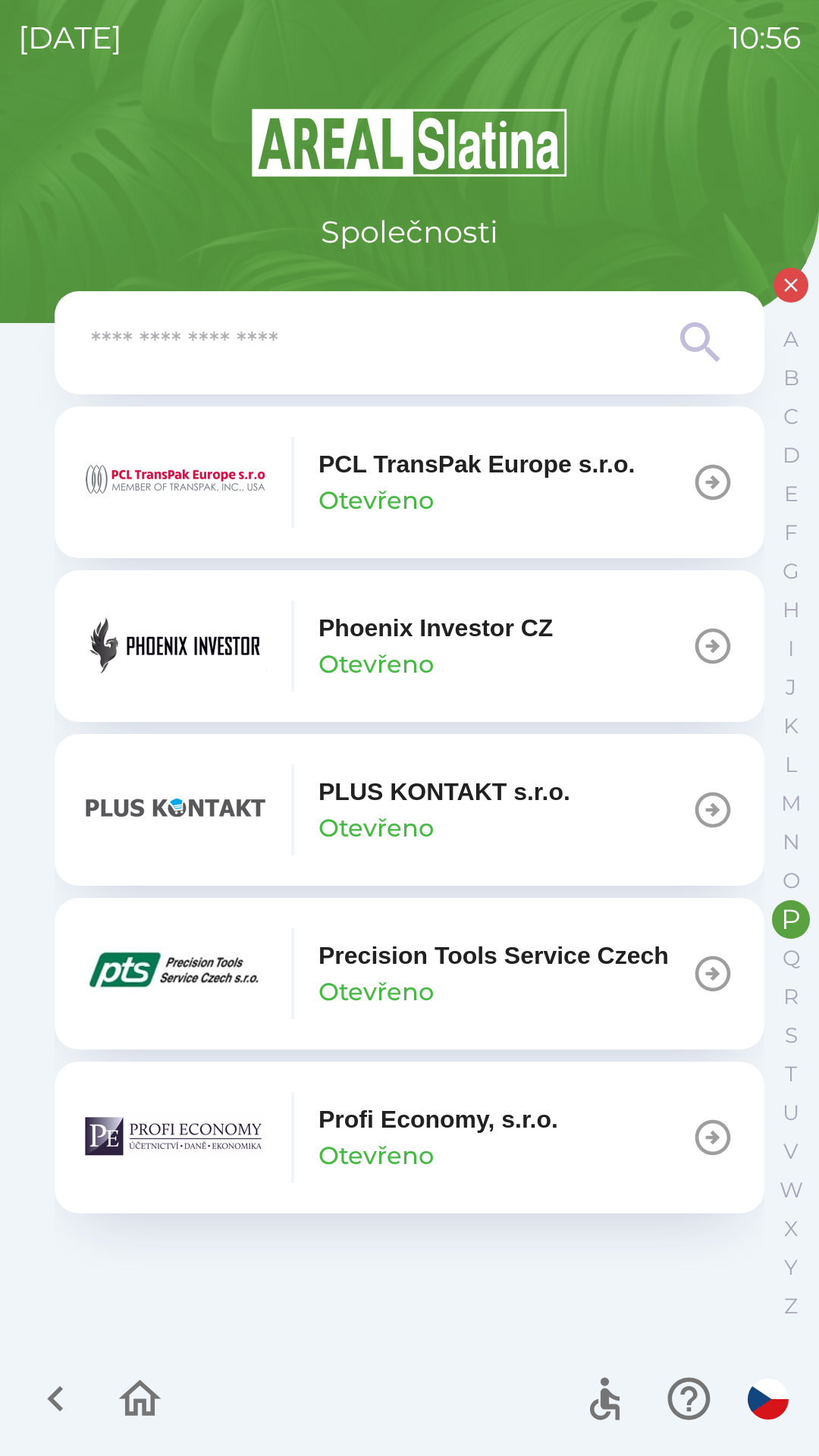
click at [460, 664] on div "Phoenix Investor CZ Otevřeno" at bounding box center [435, 645] width 234 height 73
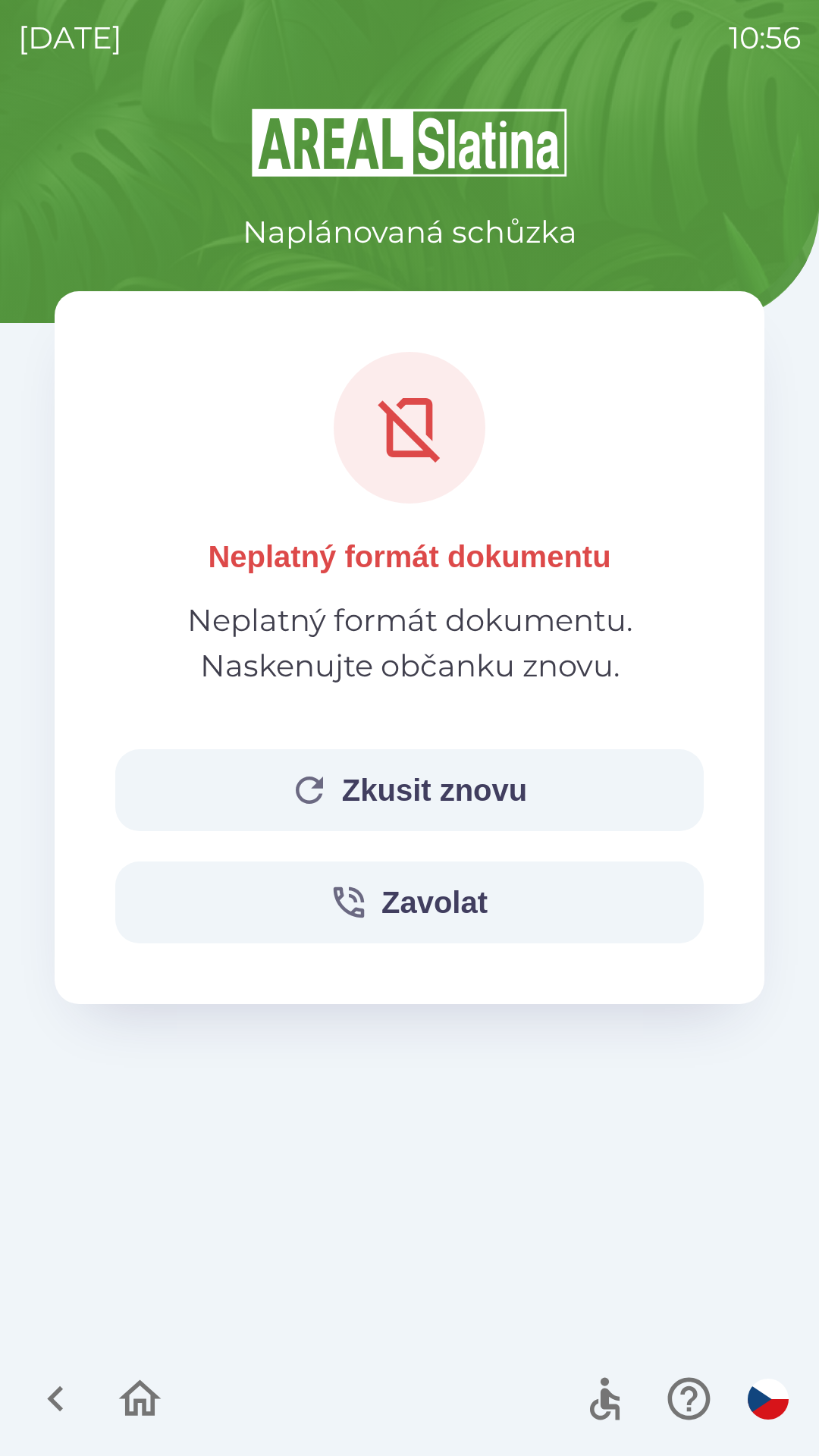
click at [448, 806] on button "Zkusit znovu" at bounding box center [409, 790] width 589 height 82
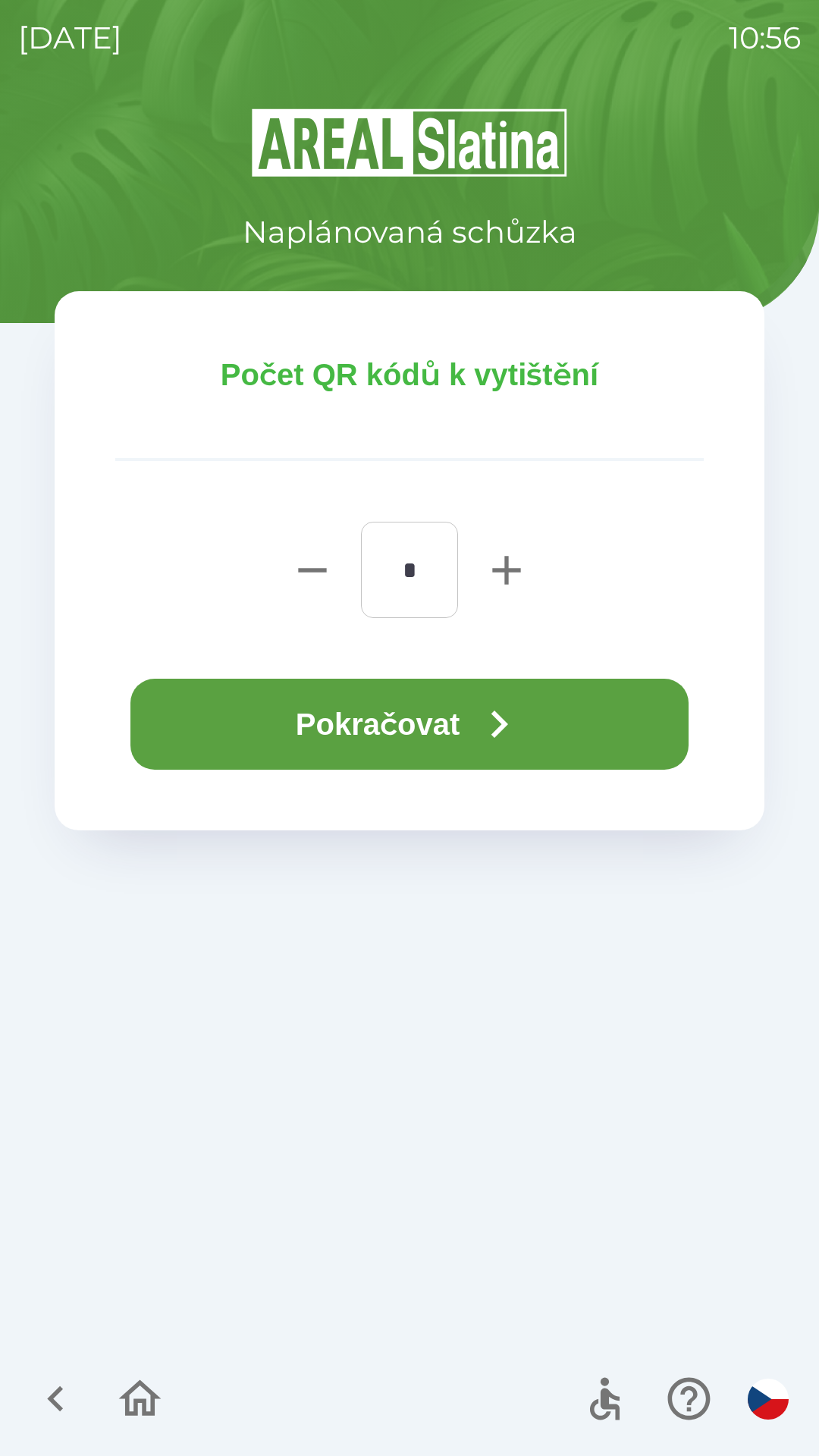
click at [558, 725] on button "Pokračovat" at bounding box center [409, 724] width 559 height 91
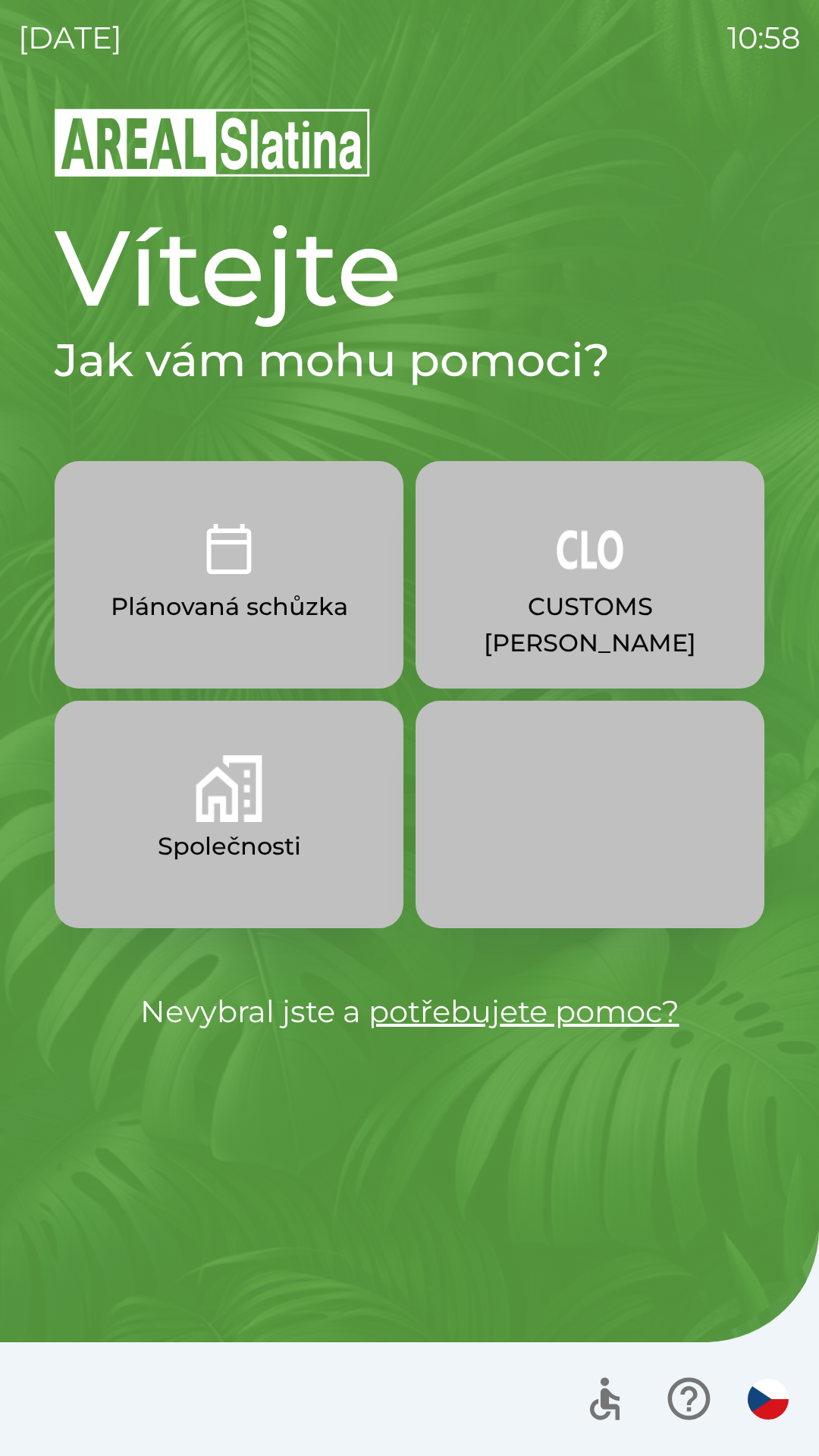
click at [295, 819] on button "Společnosti" at bounding box center [229, 814] width 349 height 228
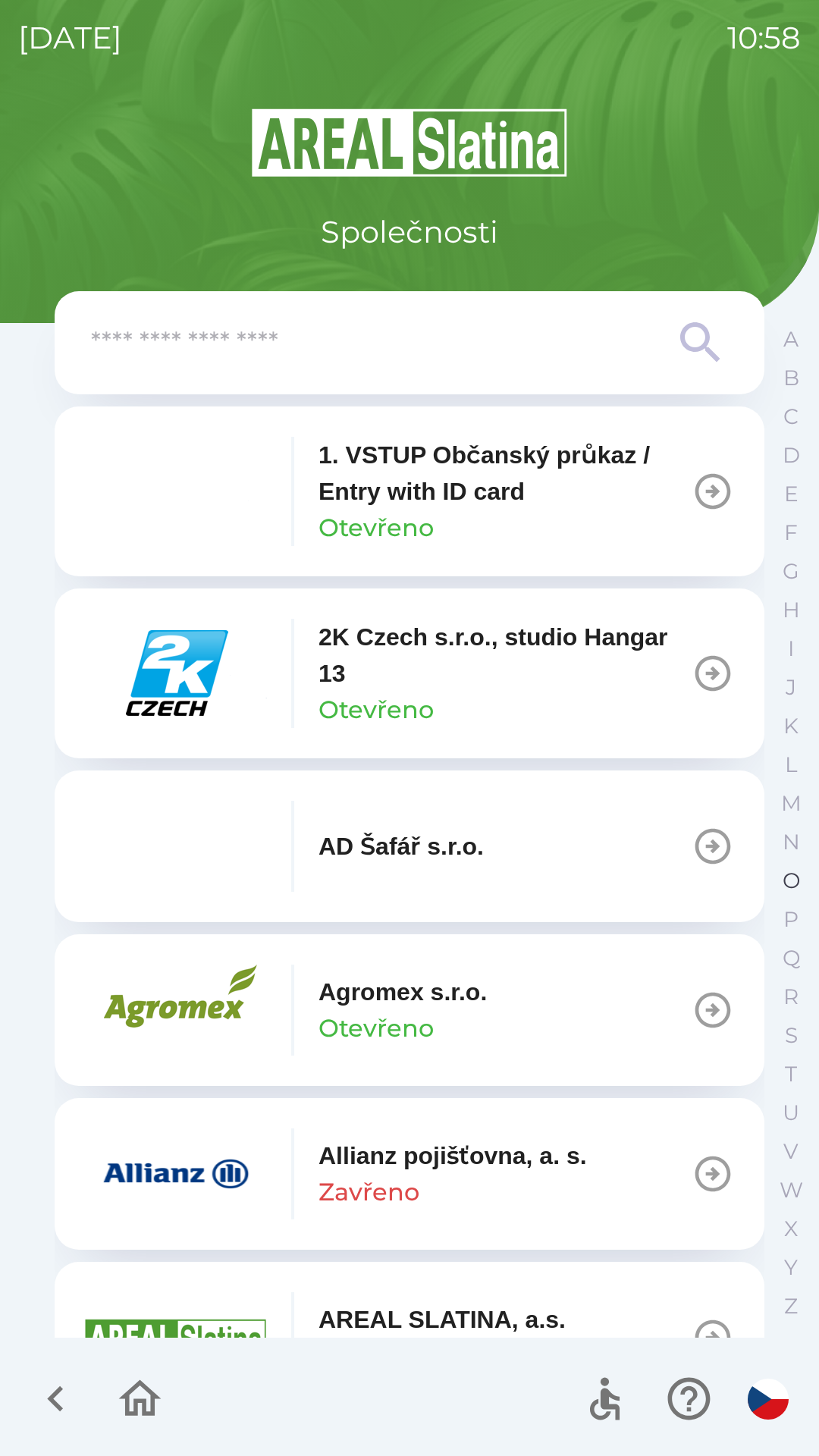
click at [795, 884] on p "O" at bounding box center [792, 880] width 18 height 26
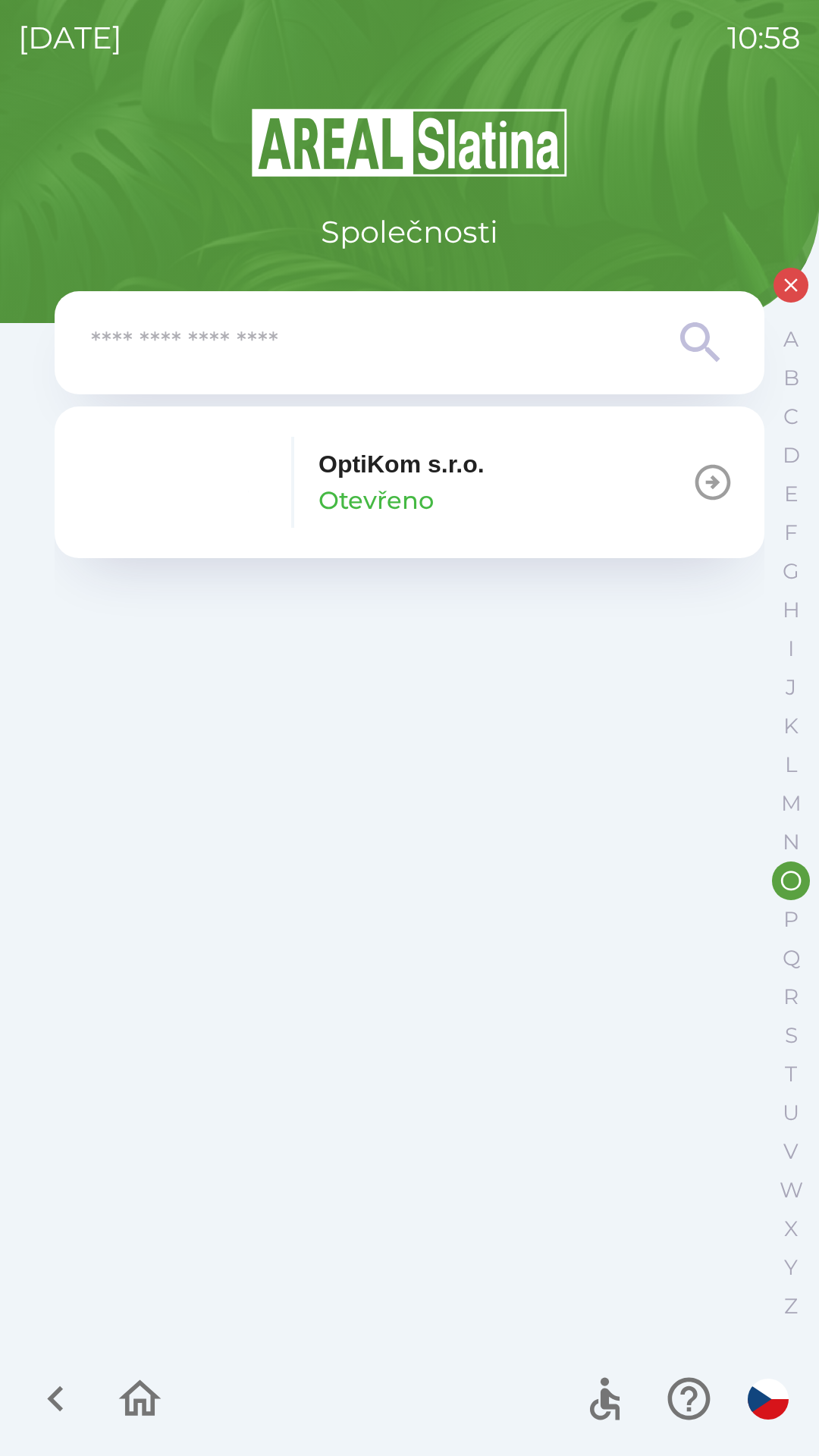
click at [691, 490] on button "OptiKom s.r.o. Otevřeno" at bounding box center [409, 482] width 710 height 151
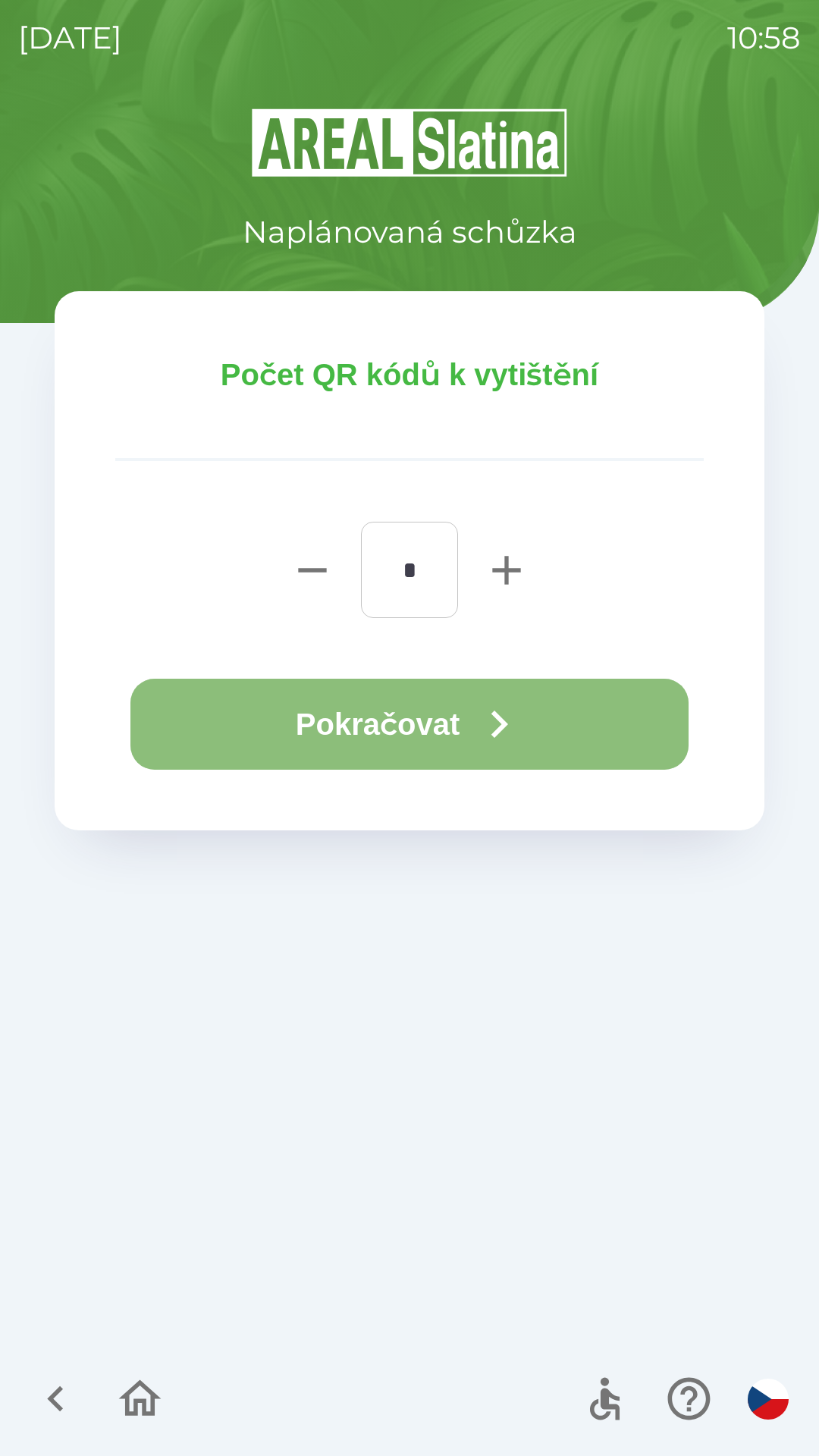
click at [537, 725] on button "Pokračovat" at bounding box center [409, 724] width 559 height 91
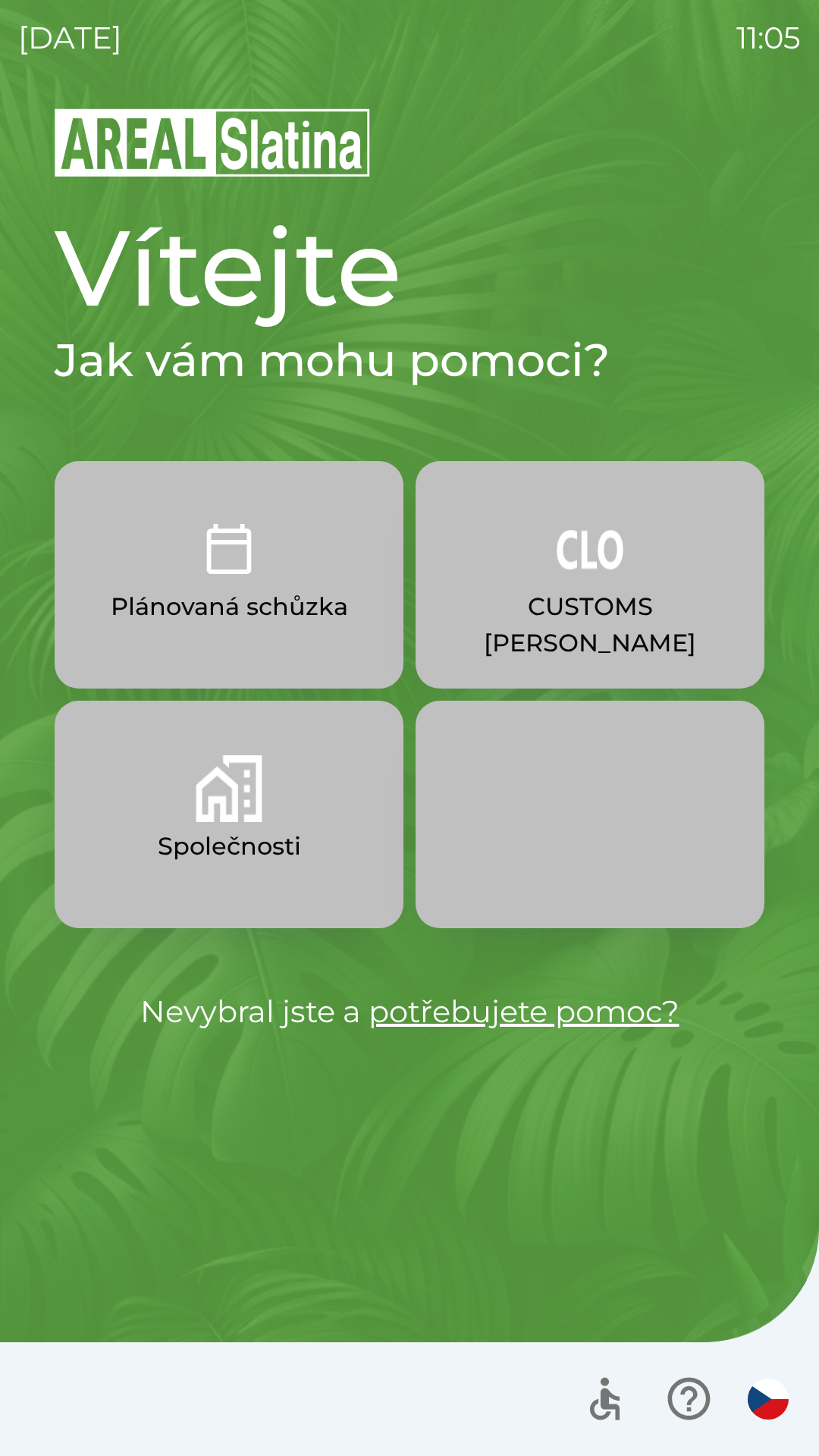
click at [230, 837] on p "Společnosti" at bounding box center [229, 846] width 143 height 36
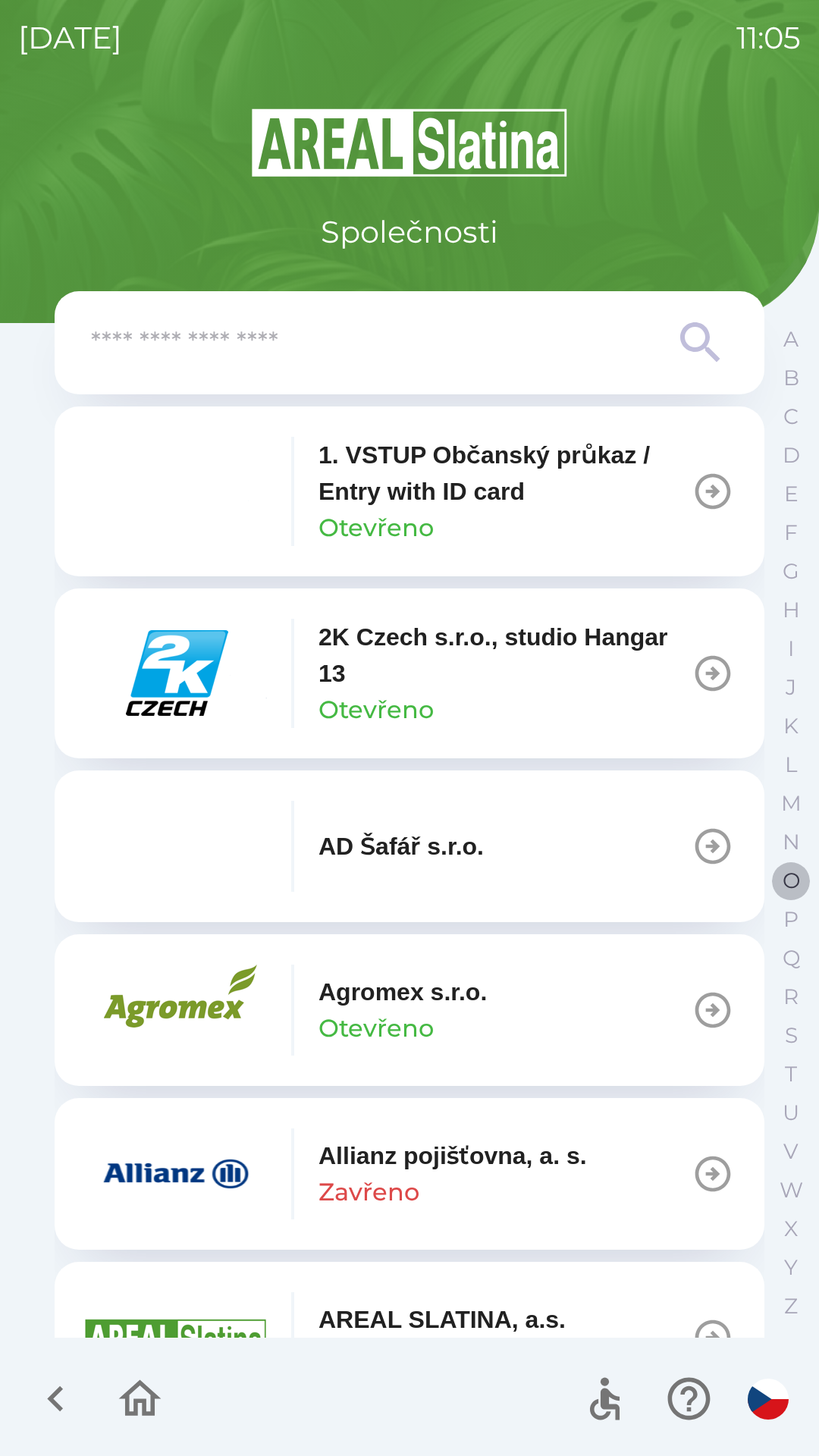
click at [787, 893] on p "O" at bounding box center [792, 880] width 18 height 26
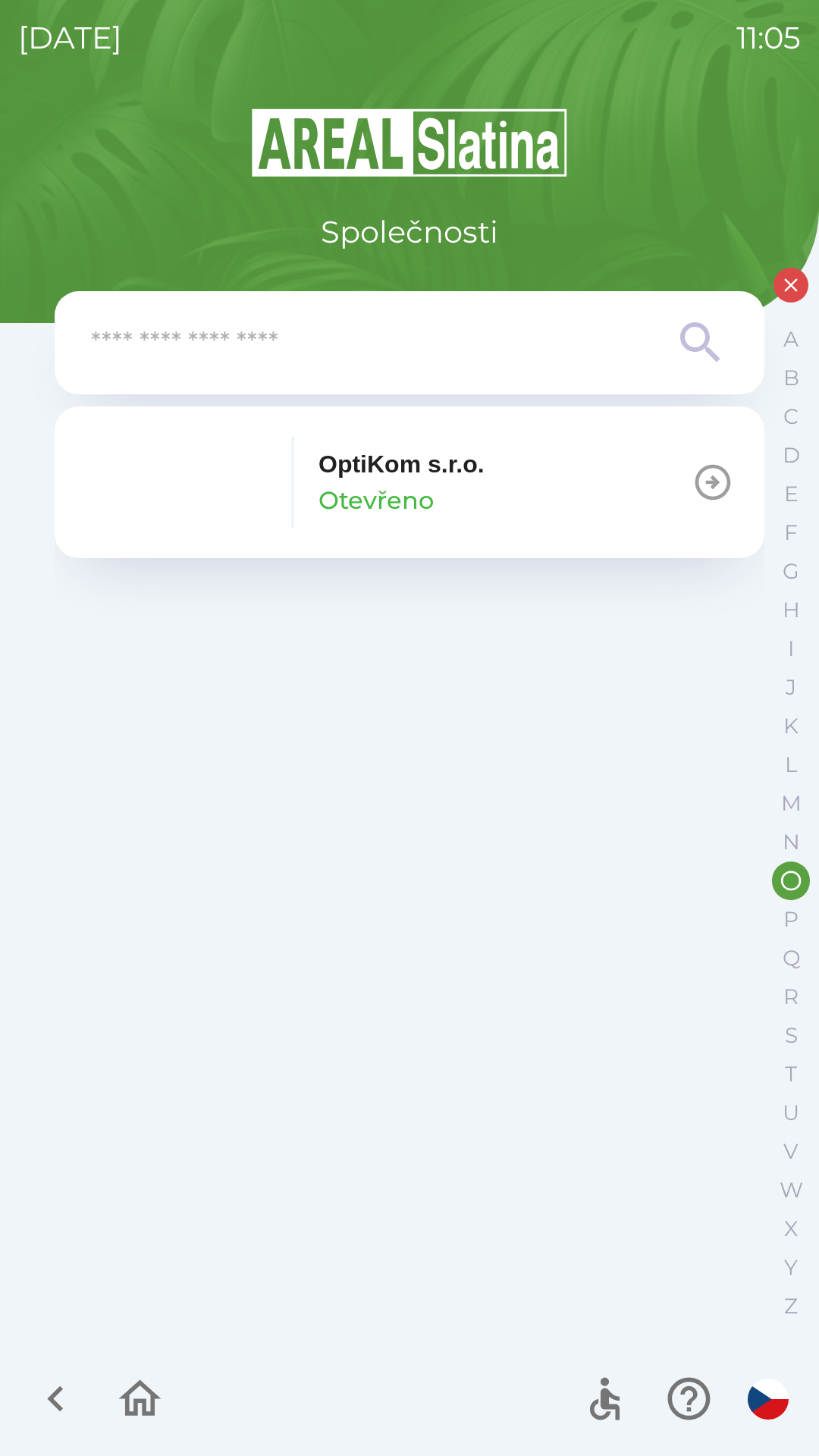
click at [705, 481] on icon "button" at bounding box center [713, 482] width 42 height 42
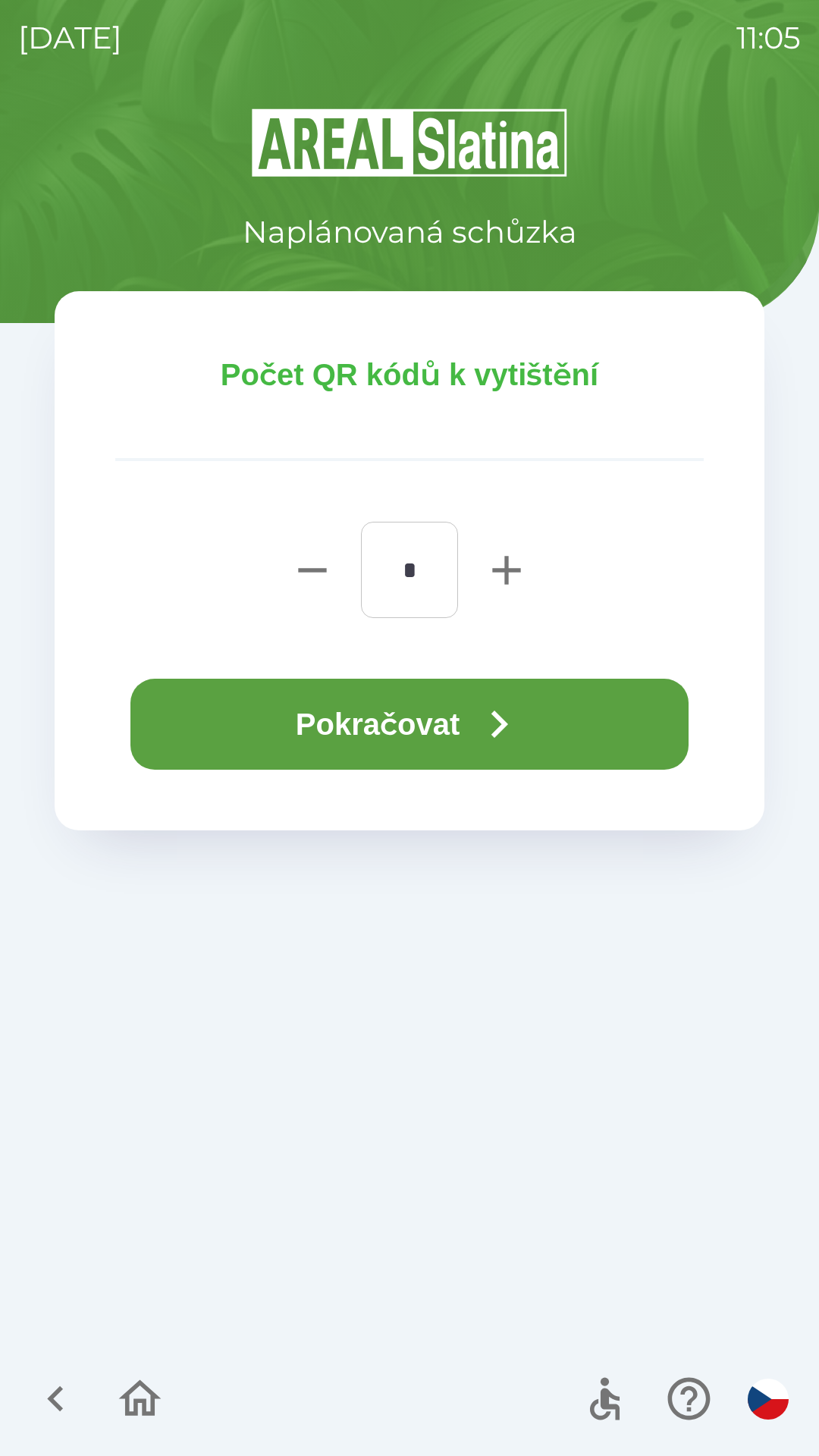
click at [447, 741] on button "Pokračovat" at bounding box center [409, 724] width 559 height 91
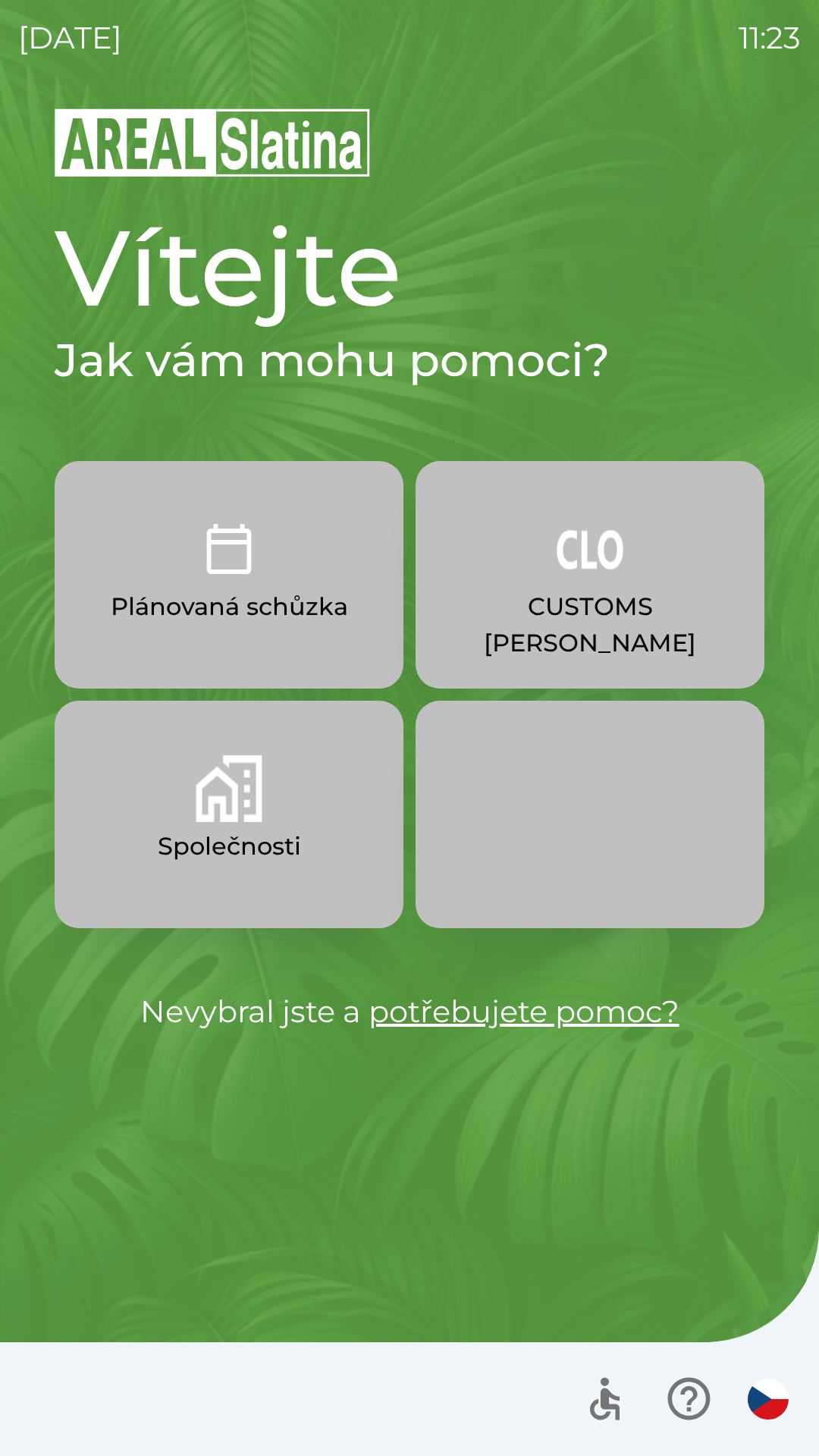
click at [307, 819] on button "Společnosti" at bounding box center [229, 814] width 349 height 228
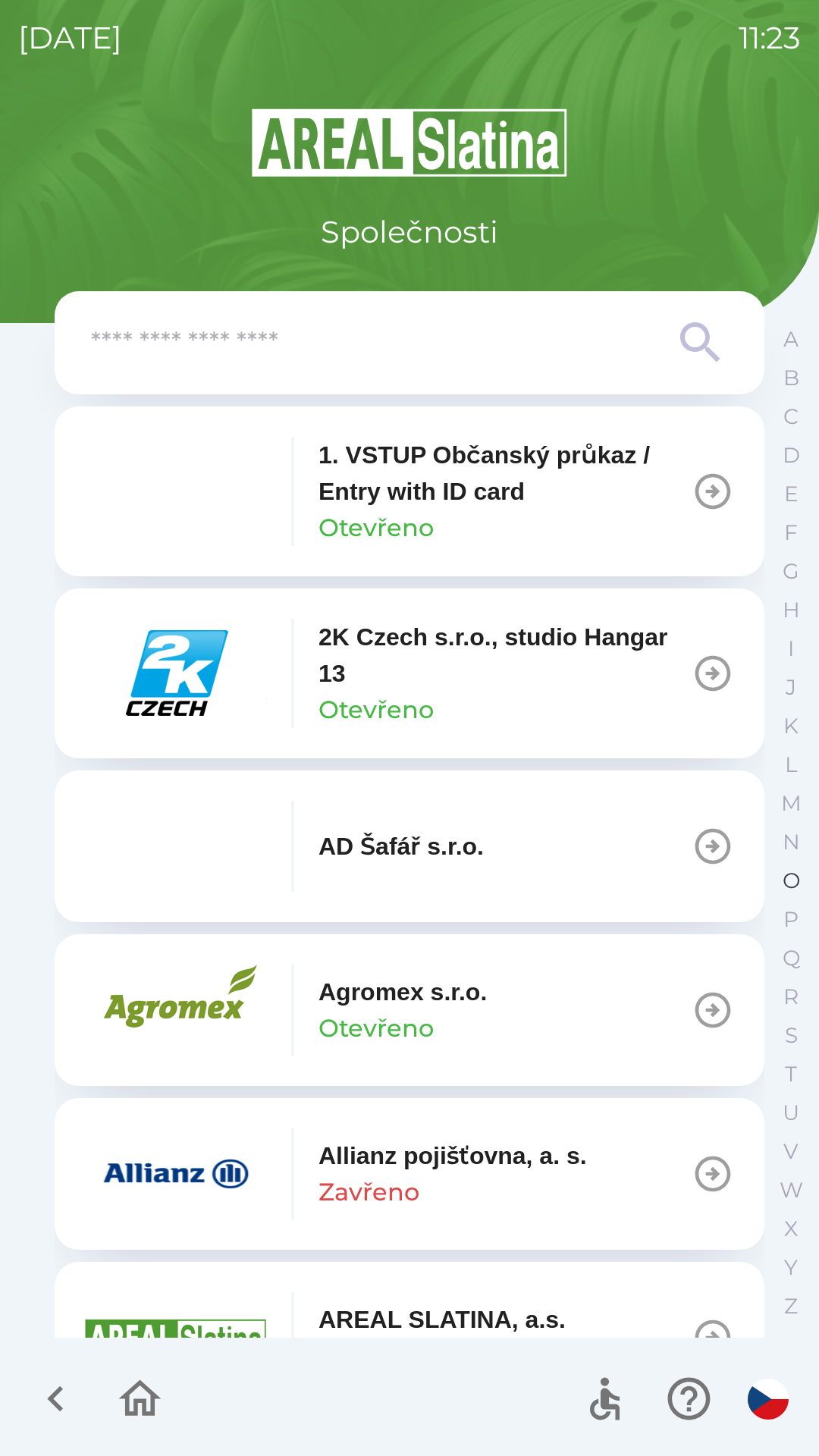
click at [785, 882] on p "O" at bounding box center [792, 880] width 18 height 26
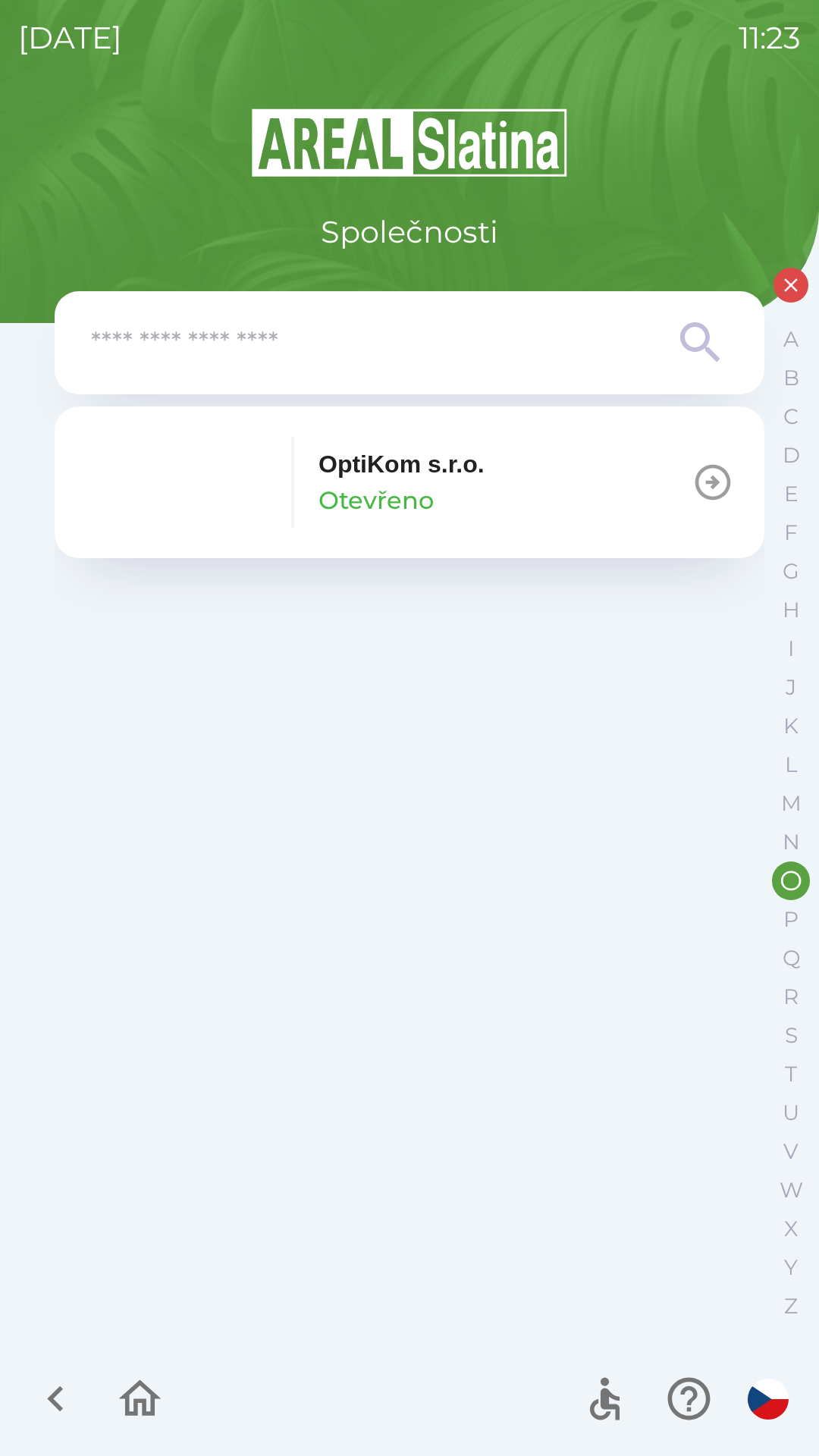
click at [449, 497] on div "OptiKom s.r.o. Otevřeno" at bounding box center [401, 482] width 166 height 73
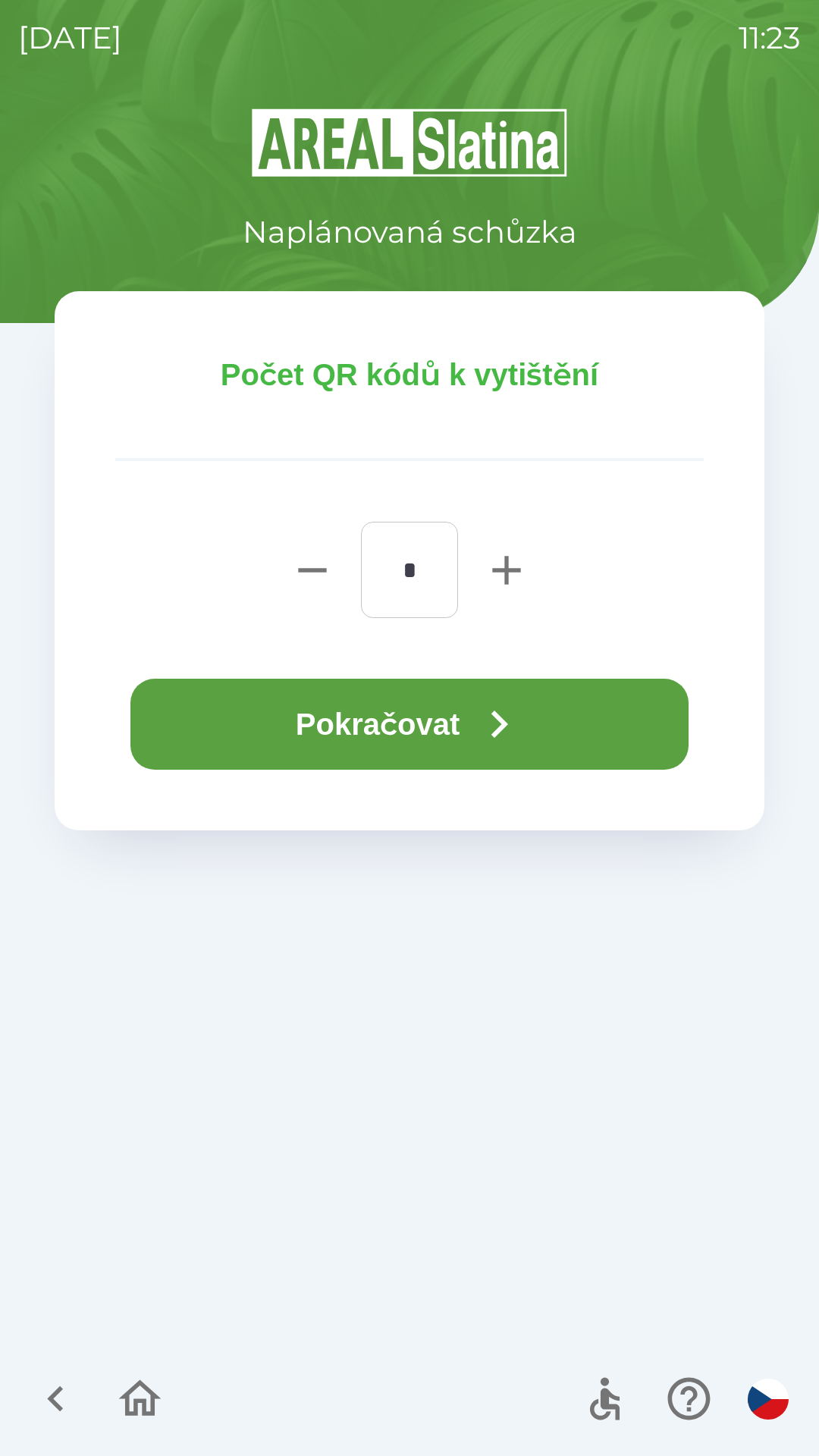
click at [435, 746] on button "Pokračovat" at bounding box center [409, 724] width 559 height 91
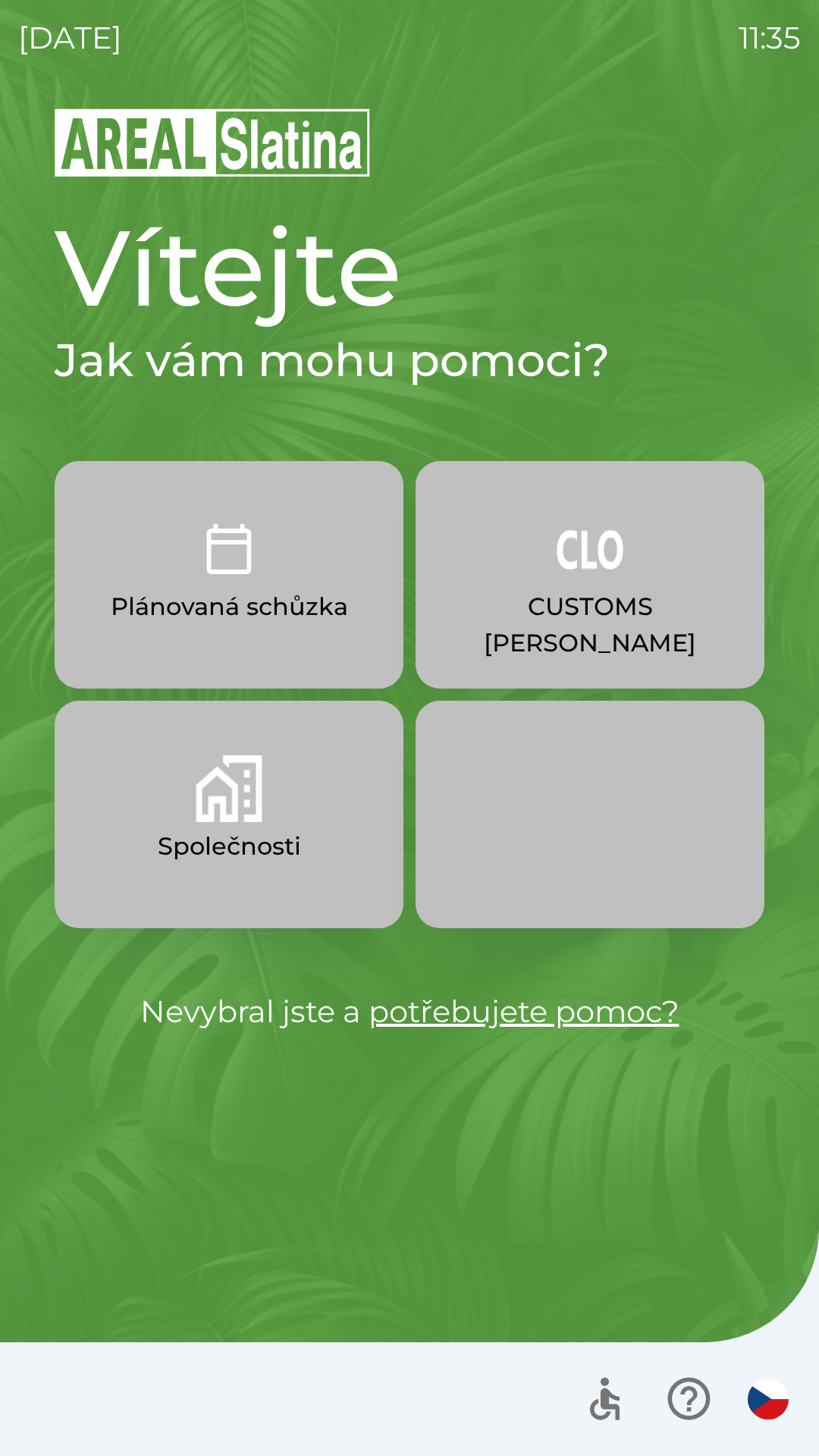
click at [194, 836] on p "Společnosti" at bounding box center [229, 846] width 143 height 36
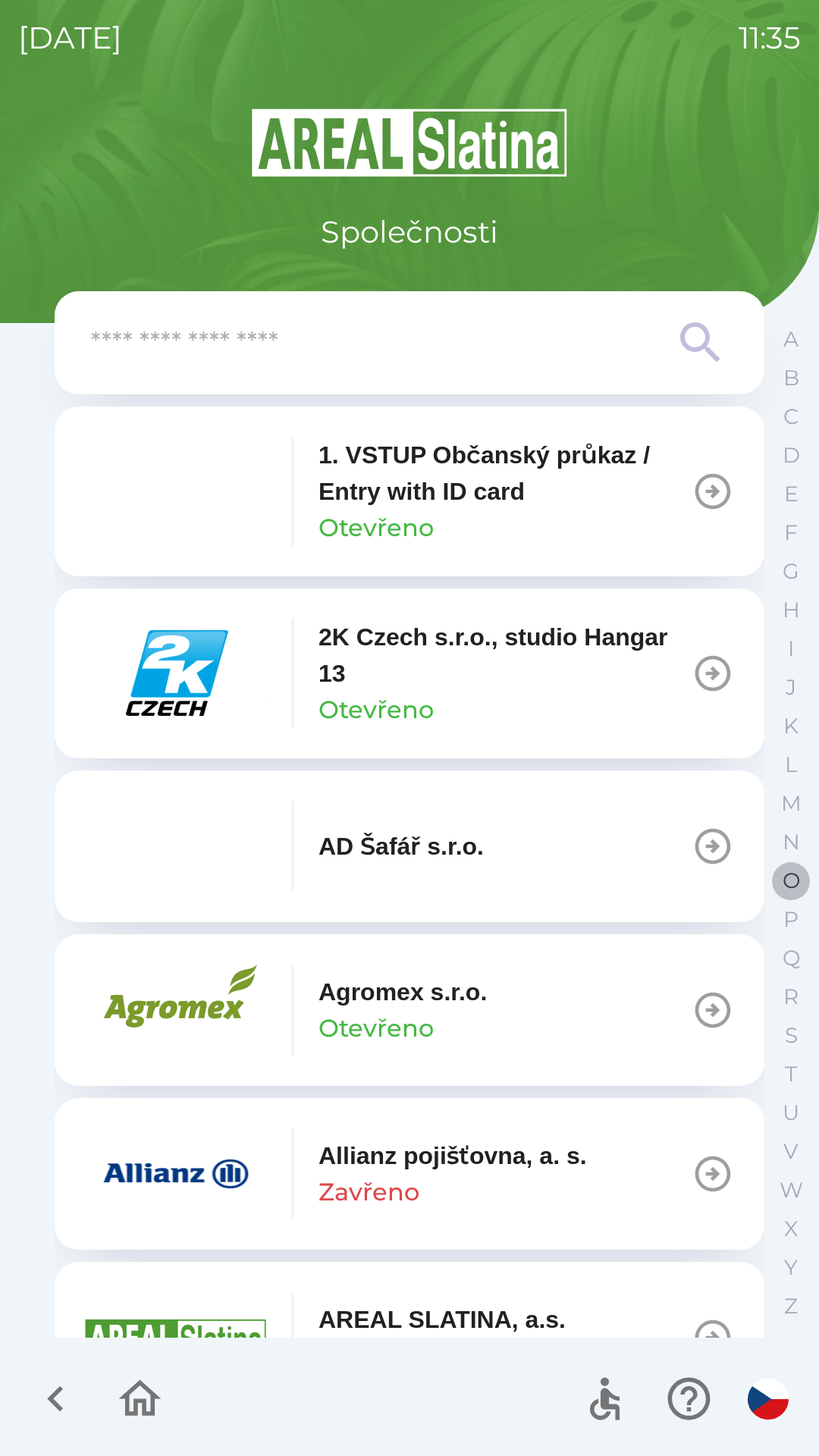
click at [790, 872] on p "O" at bounding box center [792, 880] width 18 height 26
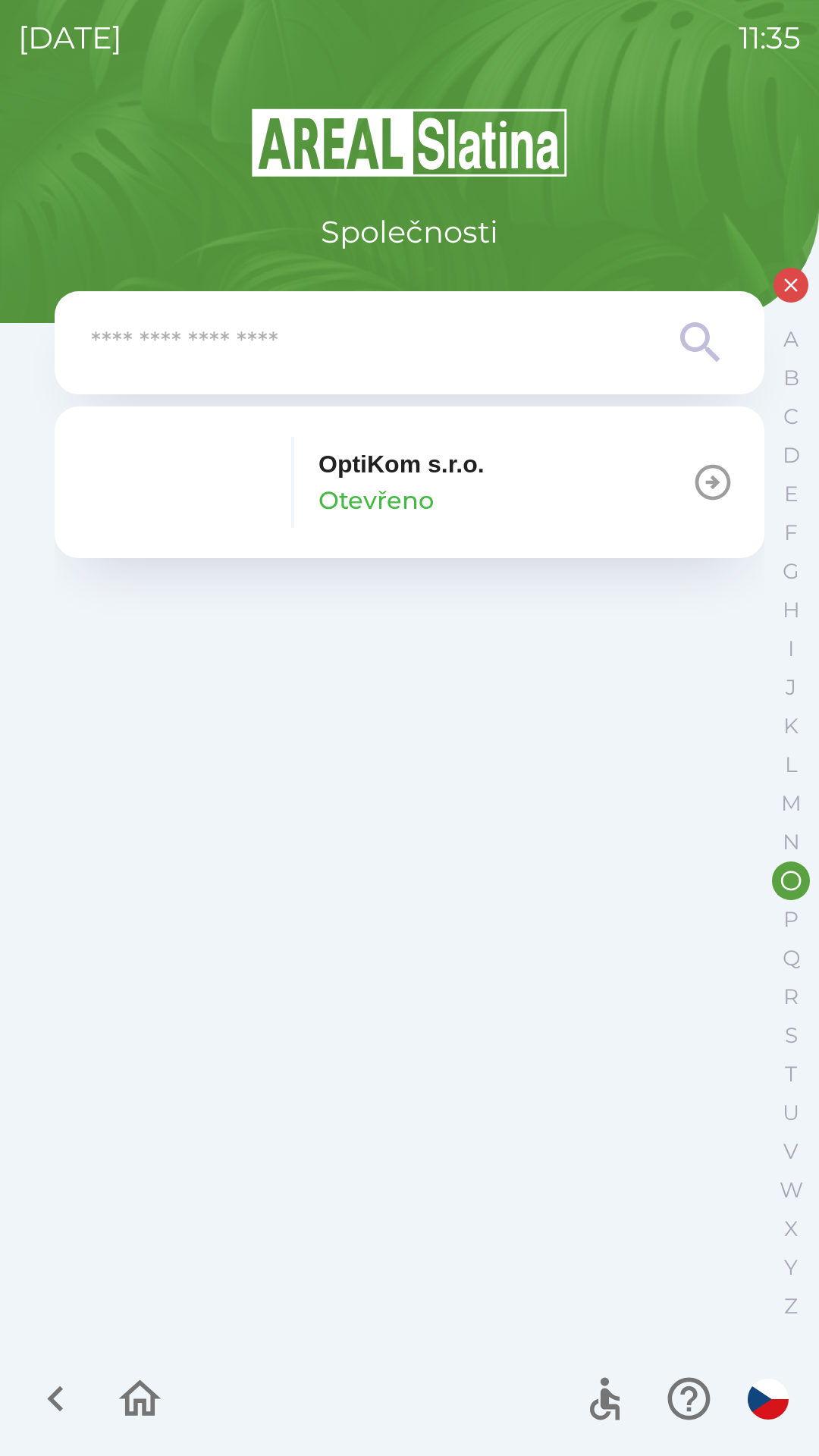
click at [703, 482] on icon "button" at bounding box center [713, 482] width 42 height 42
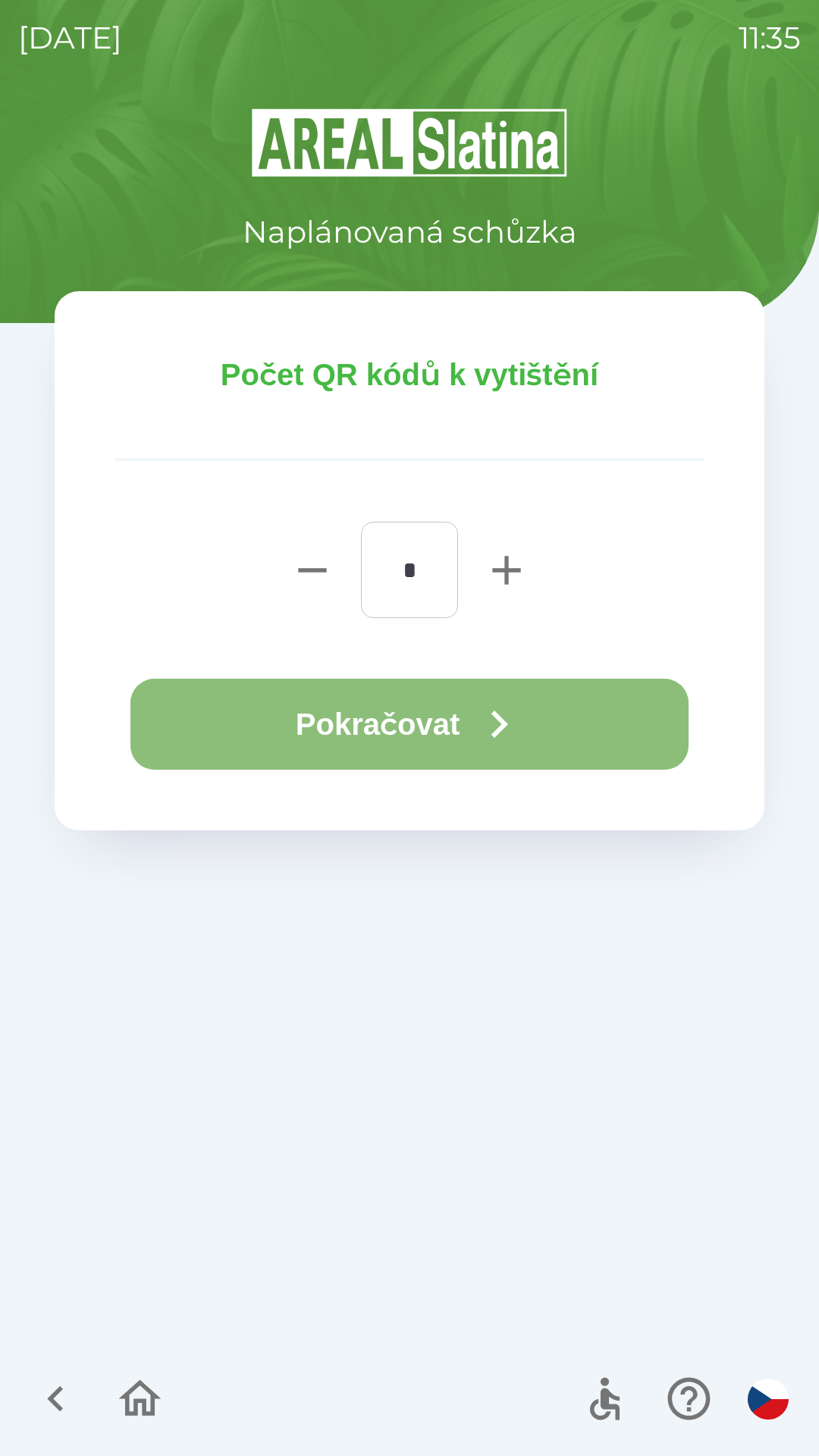
click at [231, 685] on button "Pokračovat" at bounding box center [409, 724] width 559 height 91
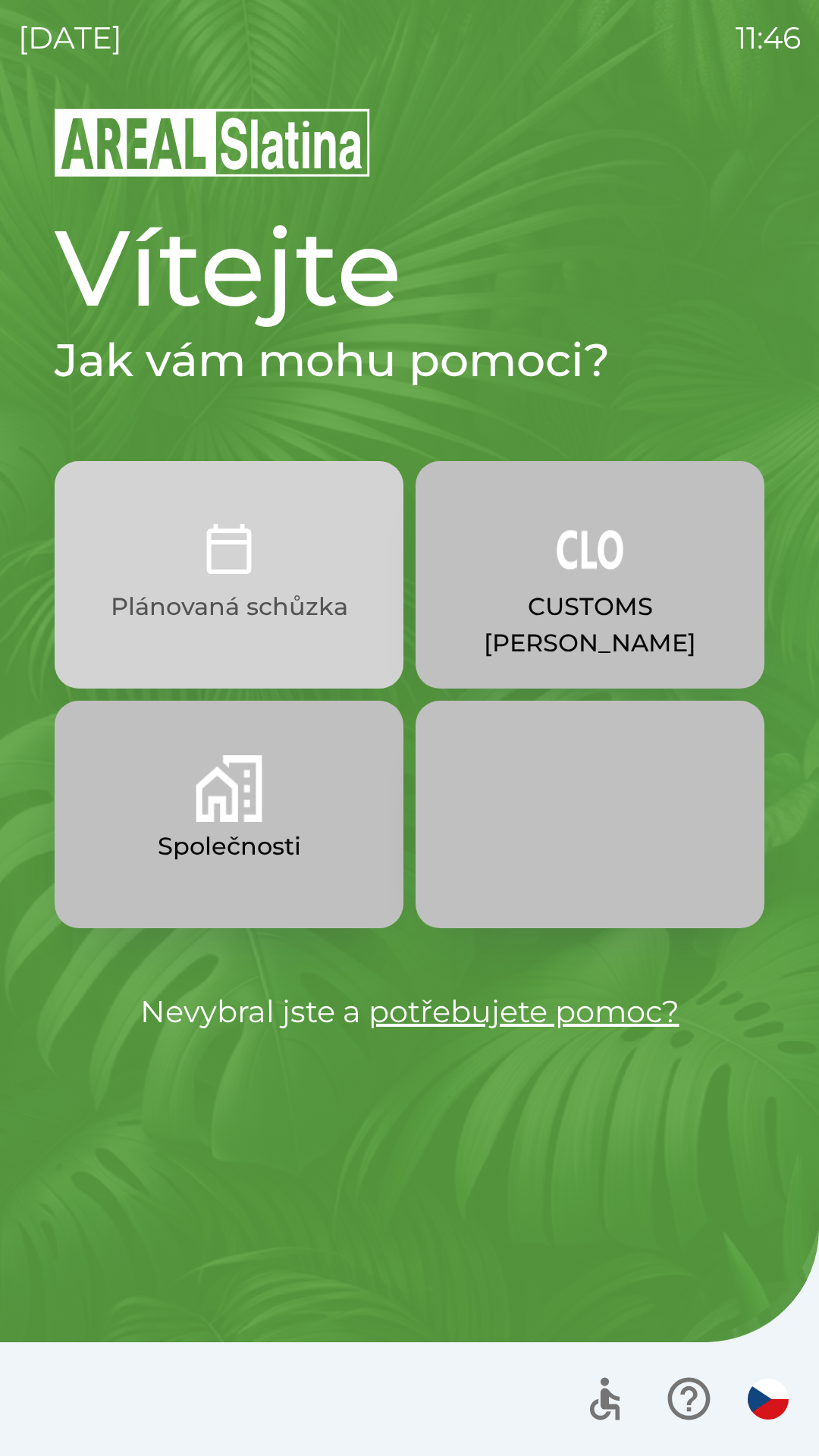
click at [339, 543] on button "Plánovaná schůzka" at bounding box center [229, 574] width 349 height 228
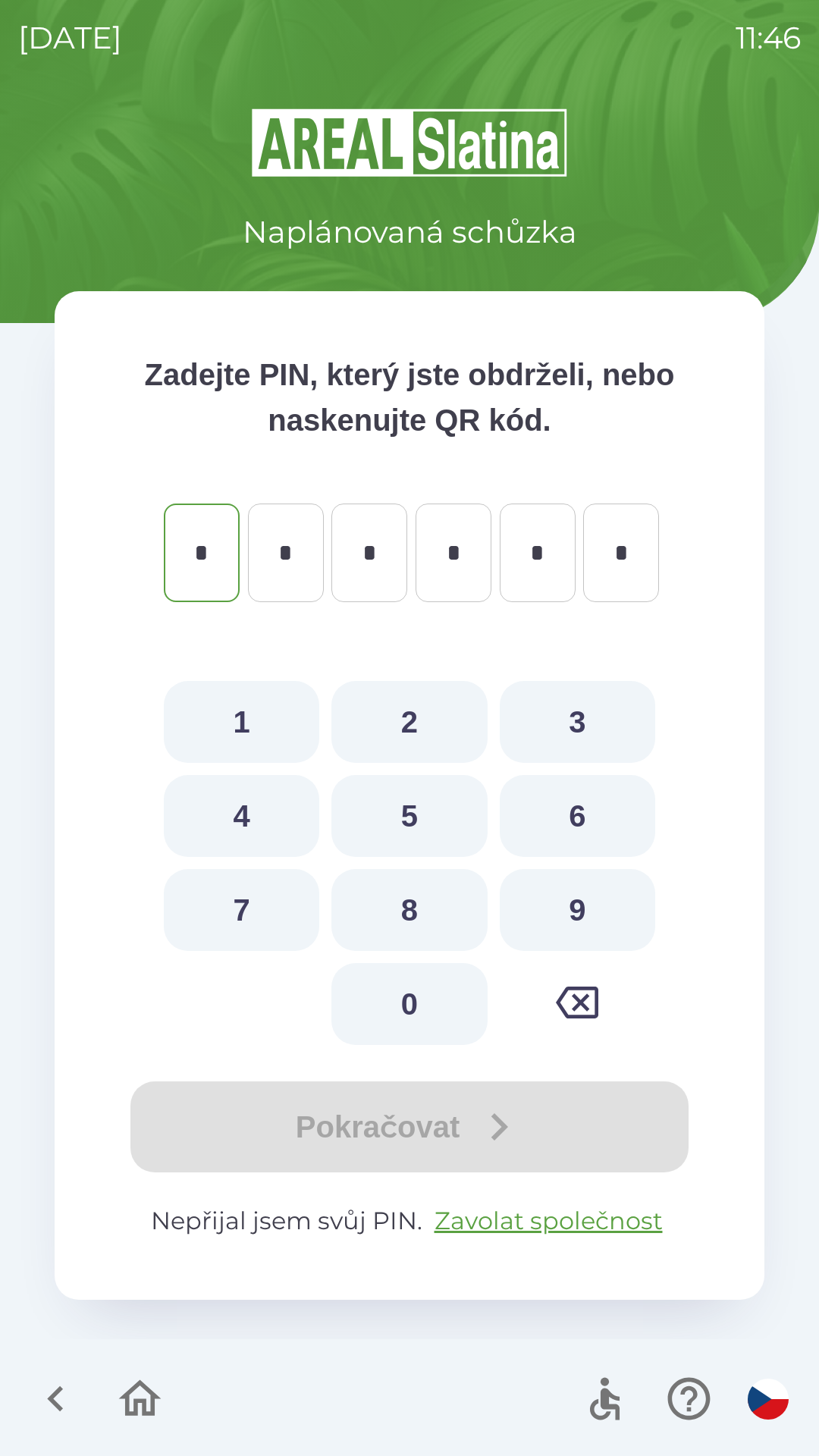
click at [61, 1388] on icon "button" at bounding box center [55, 1398] width 16 height 25
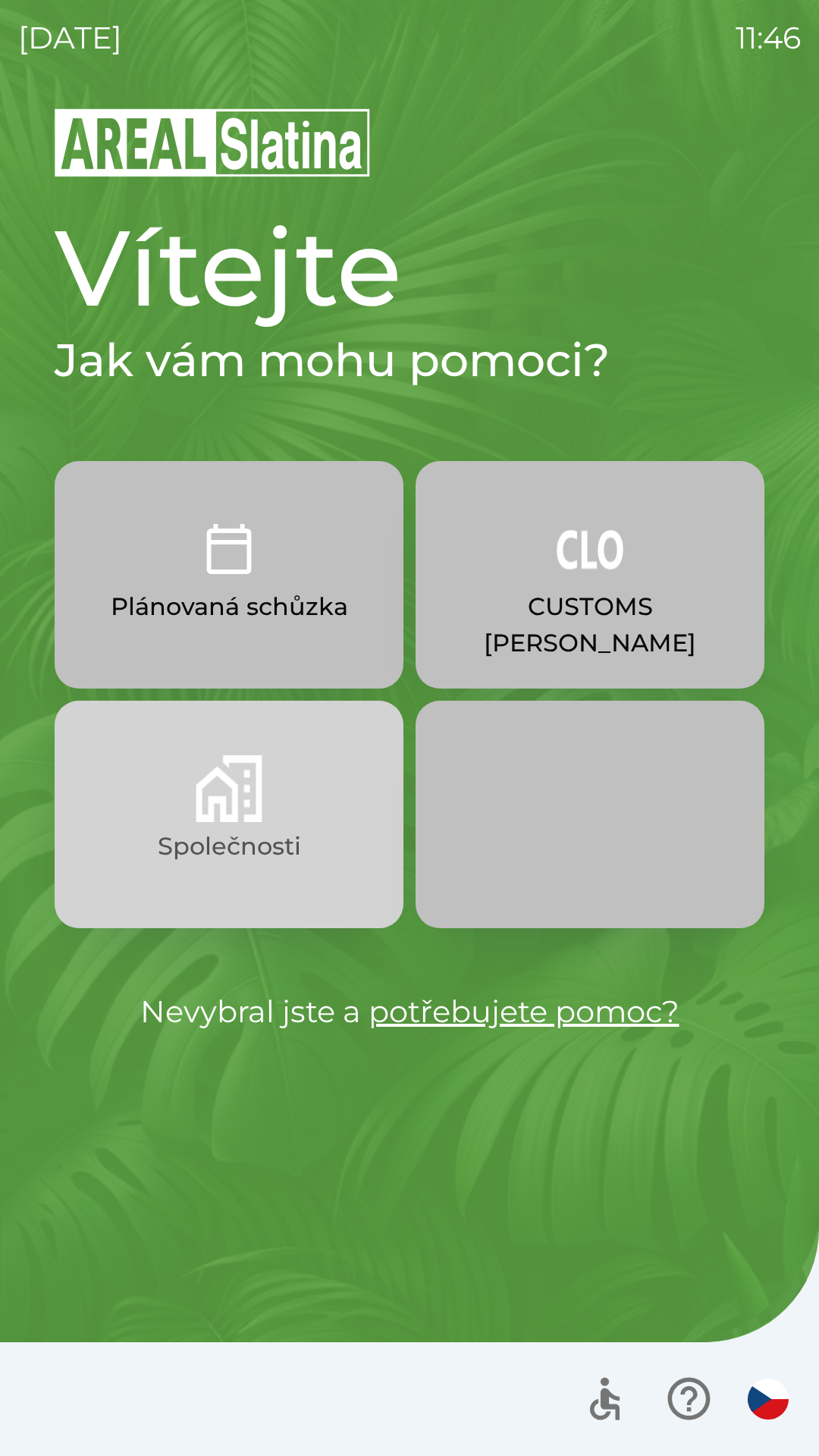
click at [271, 854] on p "Společnosti" at bounding box center [229, 846] width 143 height 36
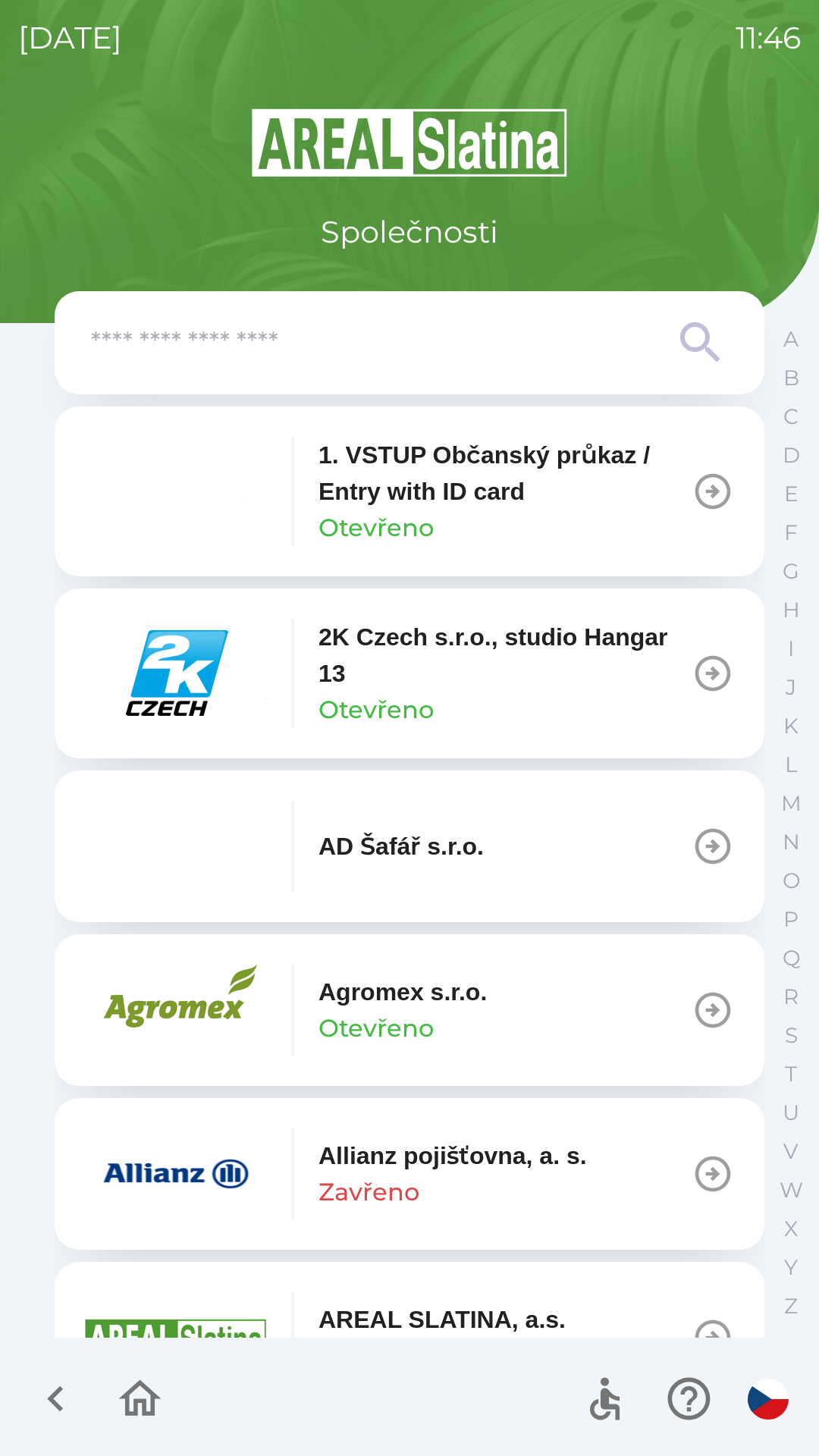
click at [698, 364] on icon at bounding box center [701, 343] width 55 height 55
click at [695, 336] on icon at bounding box center [701, 343] width 55 height 55
click at [461, 335] on input "text" at bounding box center [378, 342] width 576 height 41
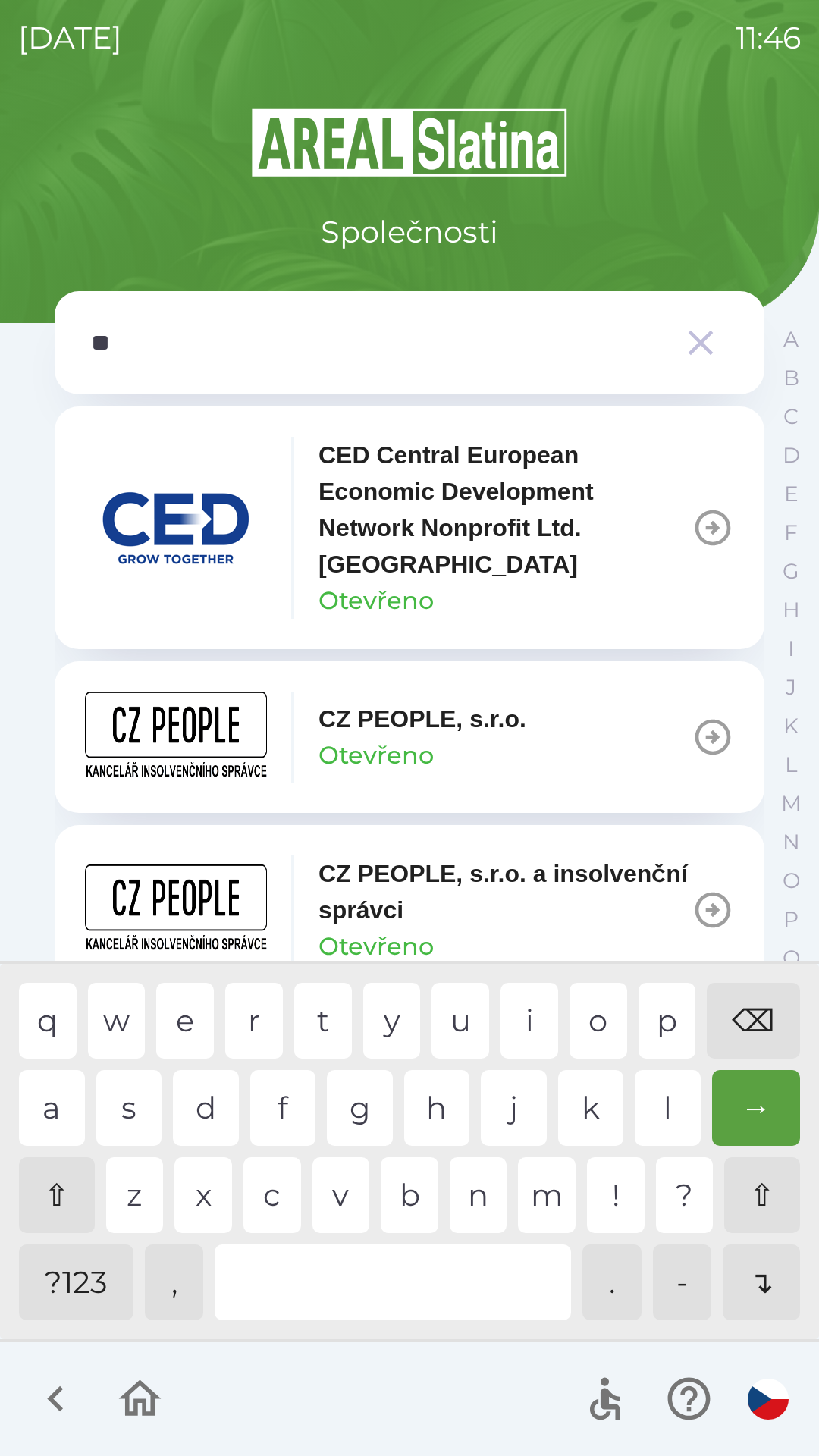
click at [657, 1016] on div "p" at bounding box center [668, 1021] width 58 height 76
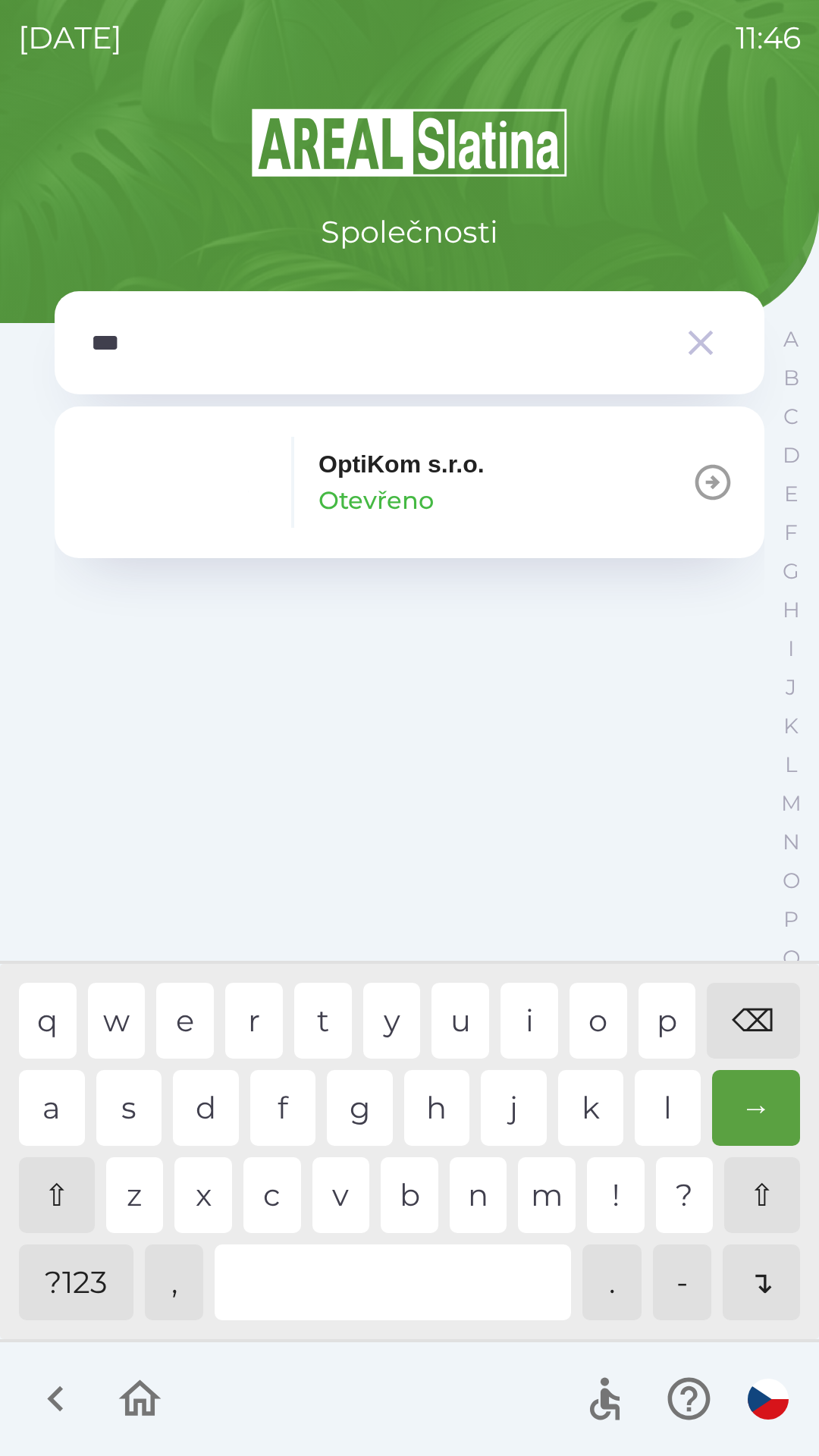
click at [321, 1009] on div "t" at bounding box center [324, 1021] width 58 height 76
type input "****"
click at [526, 1018] on div "i" at bounding box center [530, 1021] width 58 height 76
click at [523, 484] on button "OptiKom s.r.o. Otevřeno" at bounding box center [409, 482] width 710 height 151
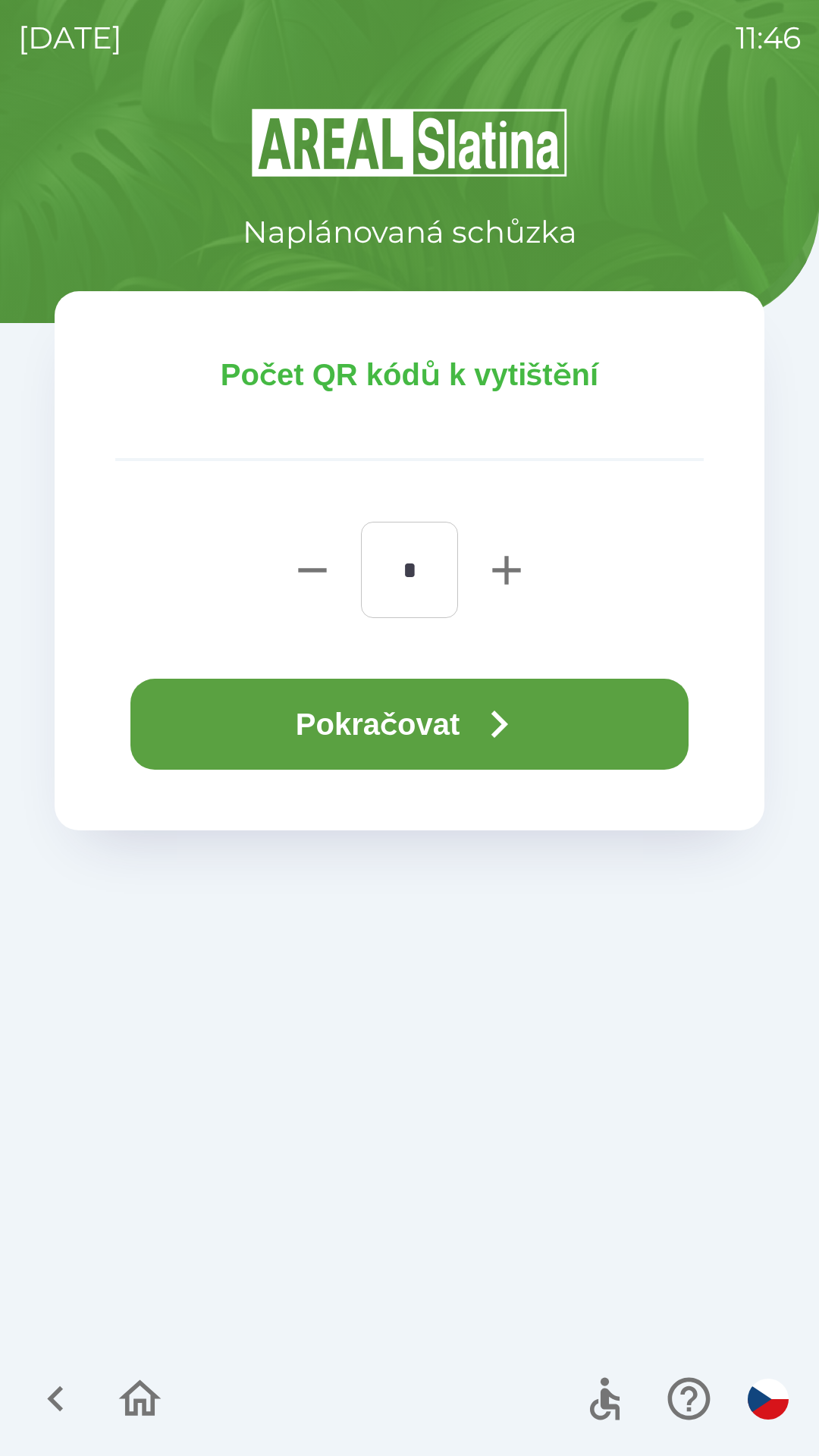
click at [420, 724] on button "Pokračovat" at bounding box center [409, 724] width 559 height 91
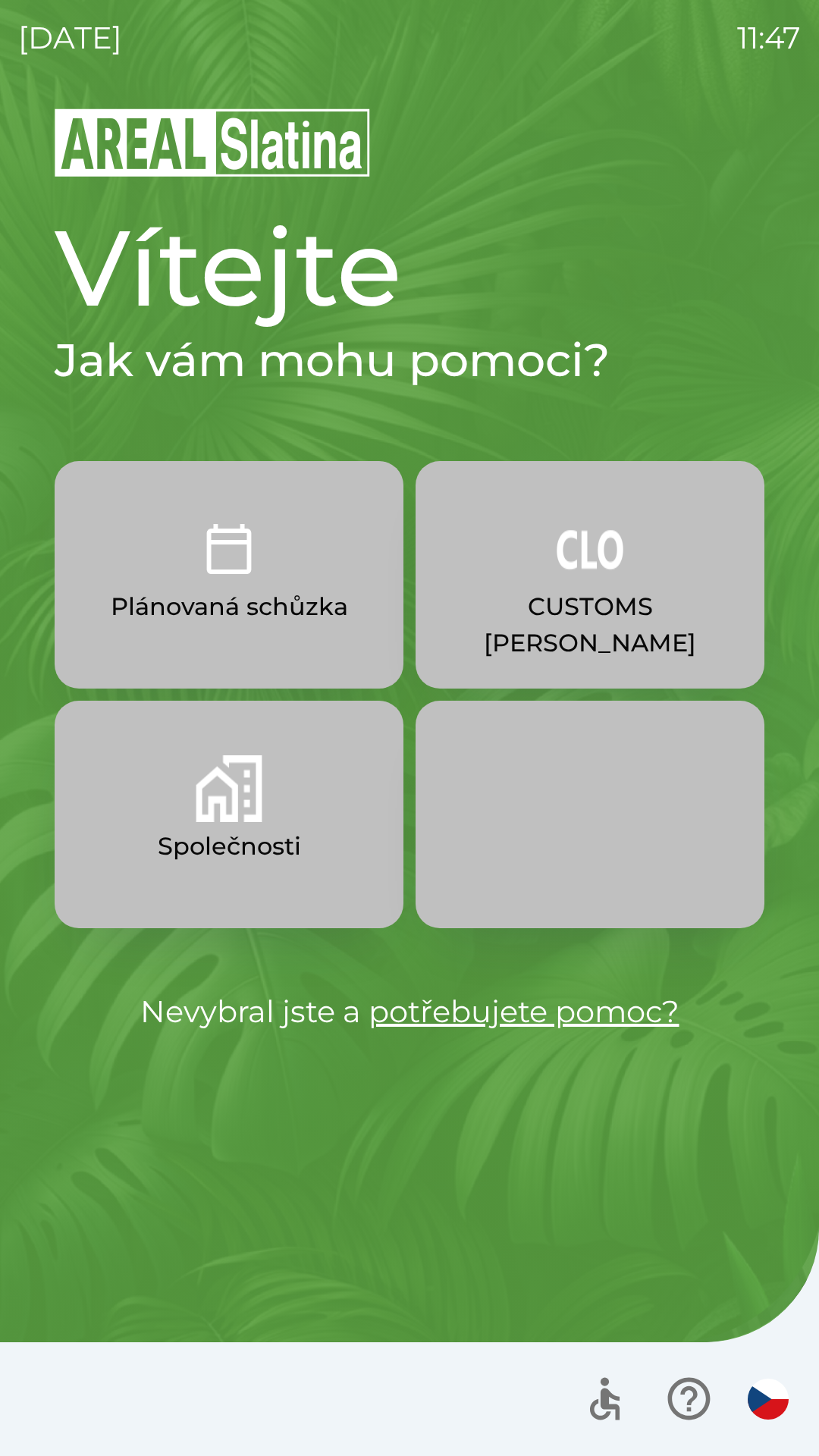
click at [264, 823] on button "Společnosti" at bounding box center [229, 814] width 349 height 228
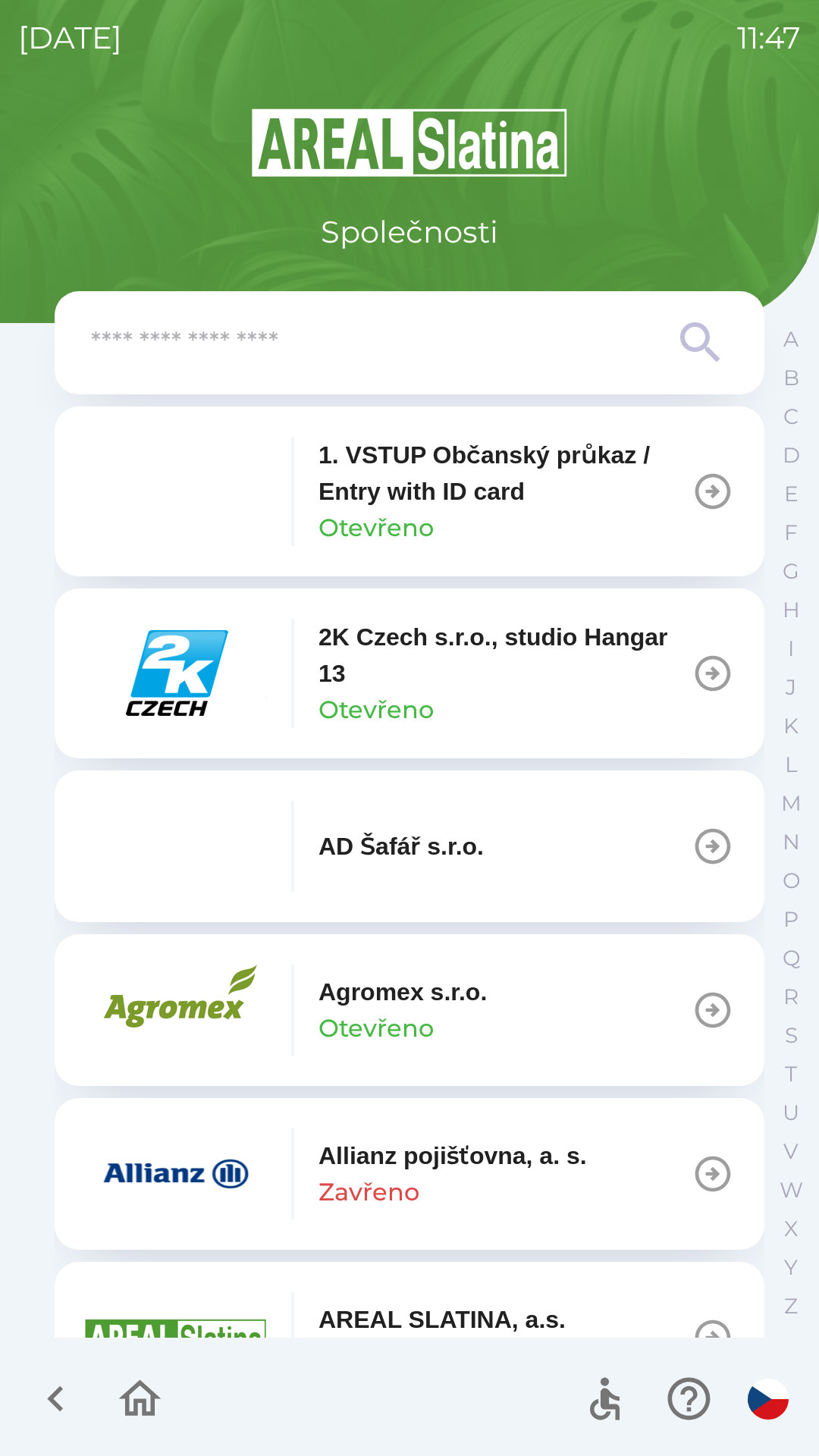
click at [402, 331] on input "text" at bounding box center [378, 342] width 576 height 41
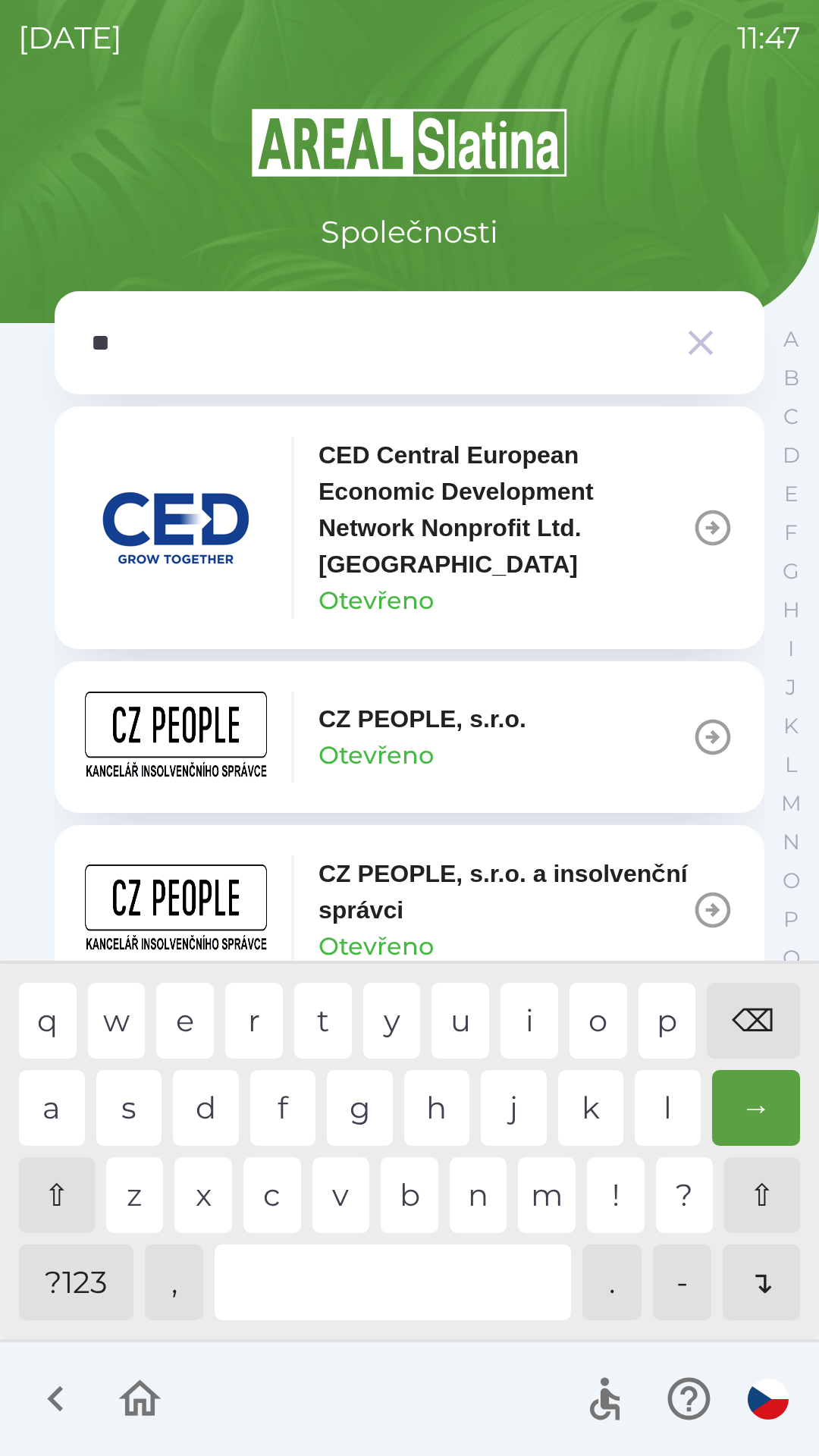
type input "***"
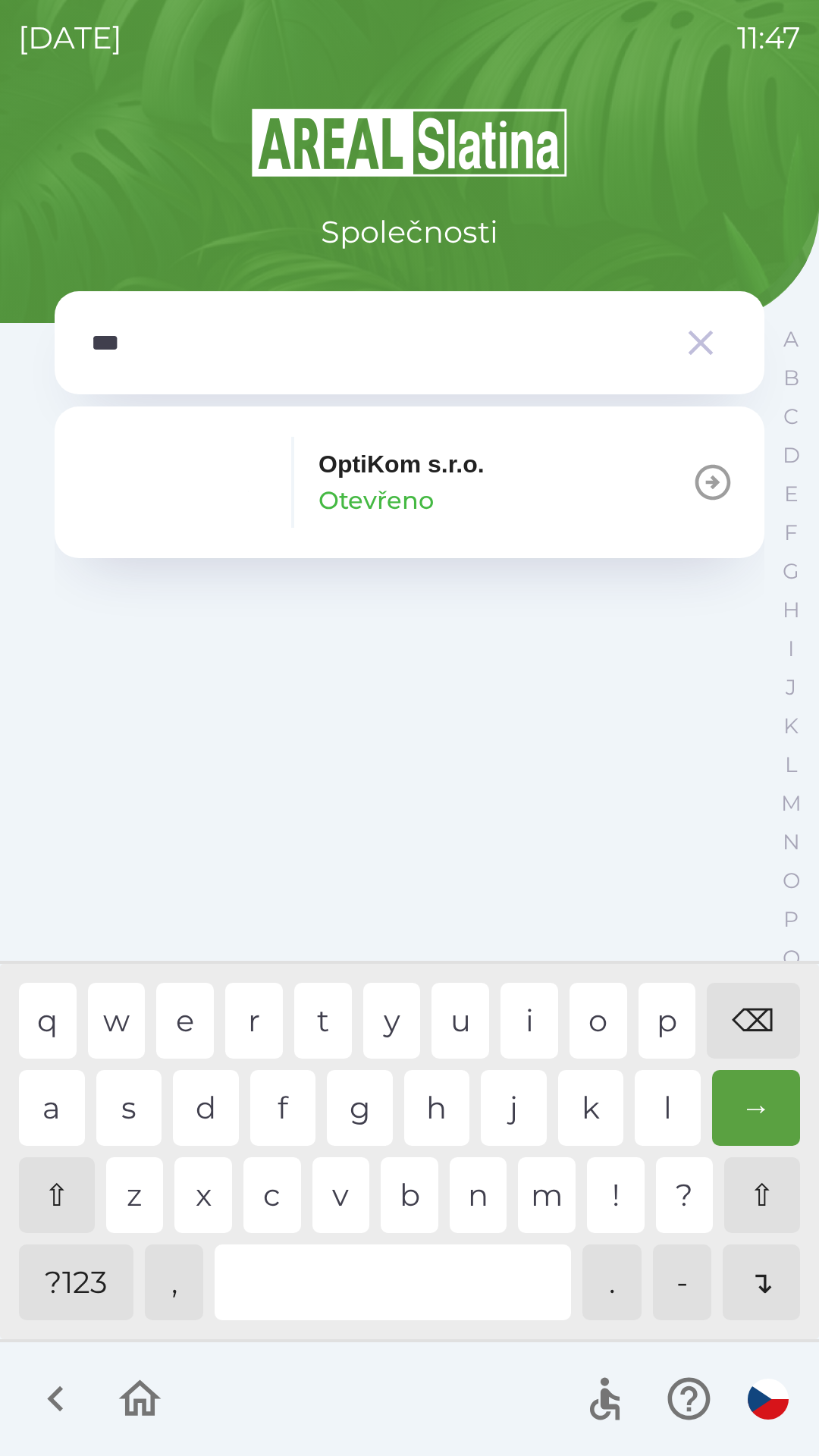
click at [433, 525] on div "OptiKom s.r.o. Otevřeno" at bounding box center [285, 482] width 399 height 91
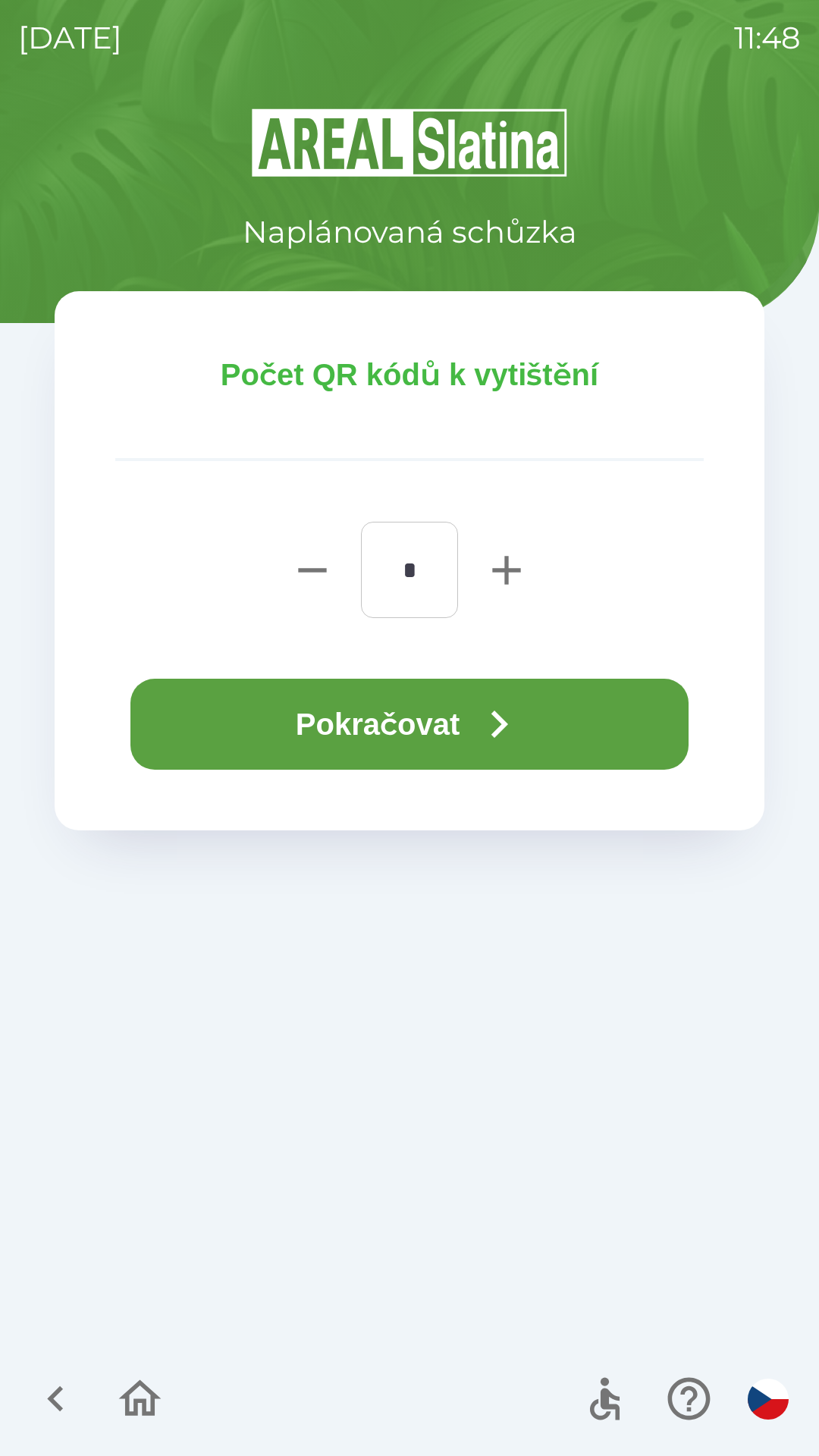
click at [493, 582] on icon "button" at bounding box center [506, 570] width 48 height 48
type input "*"
click at [521, 722] on icon "button" at bounding box center [499, 724] width 55 height 55
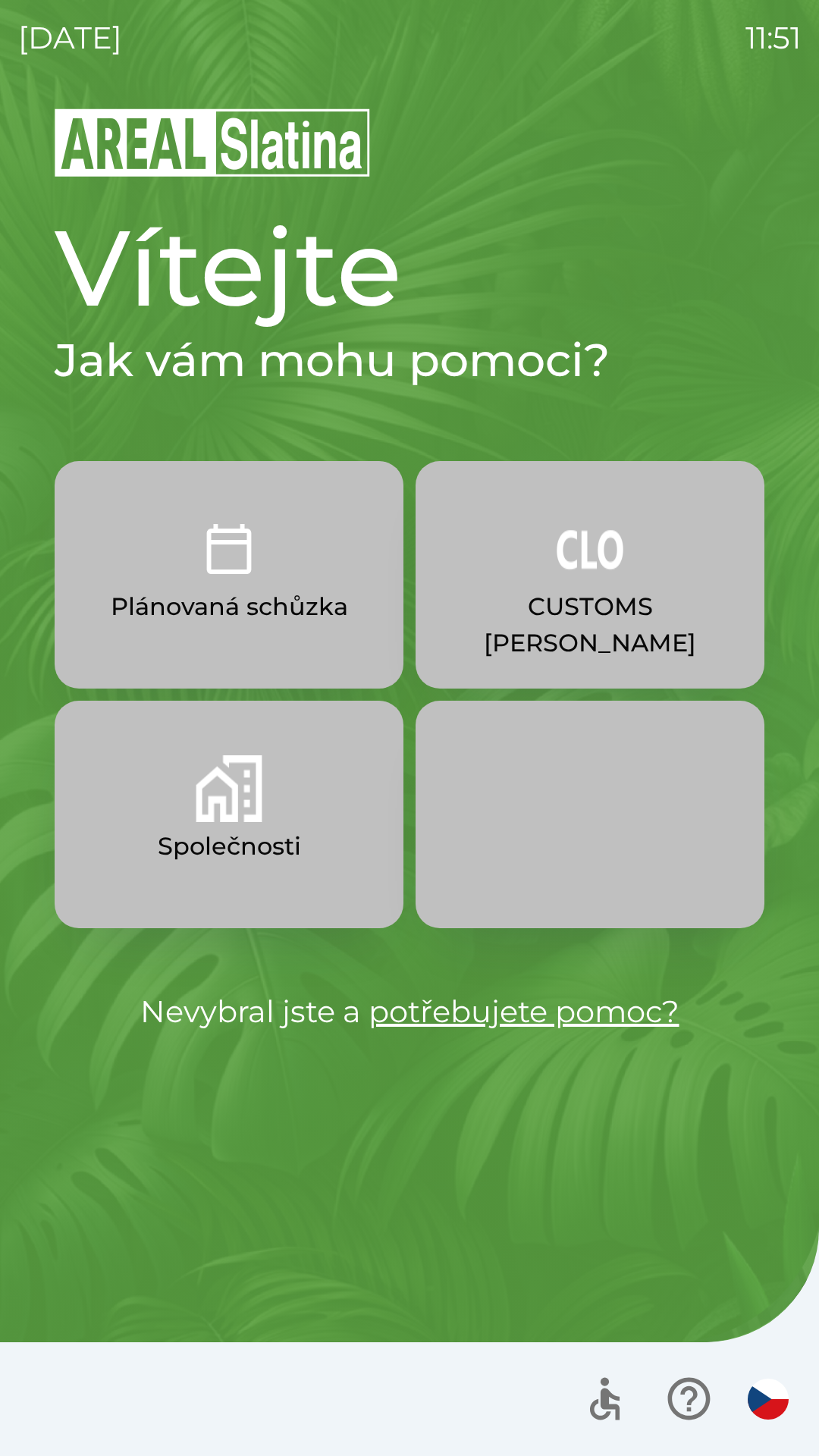
click at [311, 837] on button "Společnosti" at bounding box center [229, 814] width 349 height 228
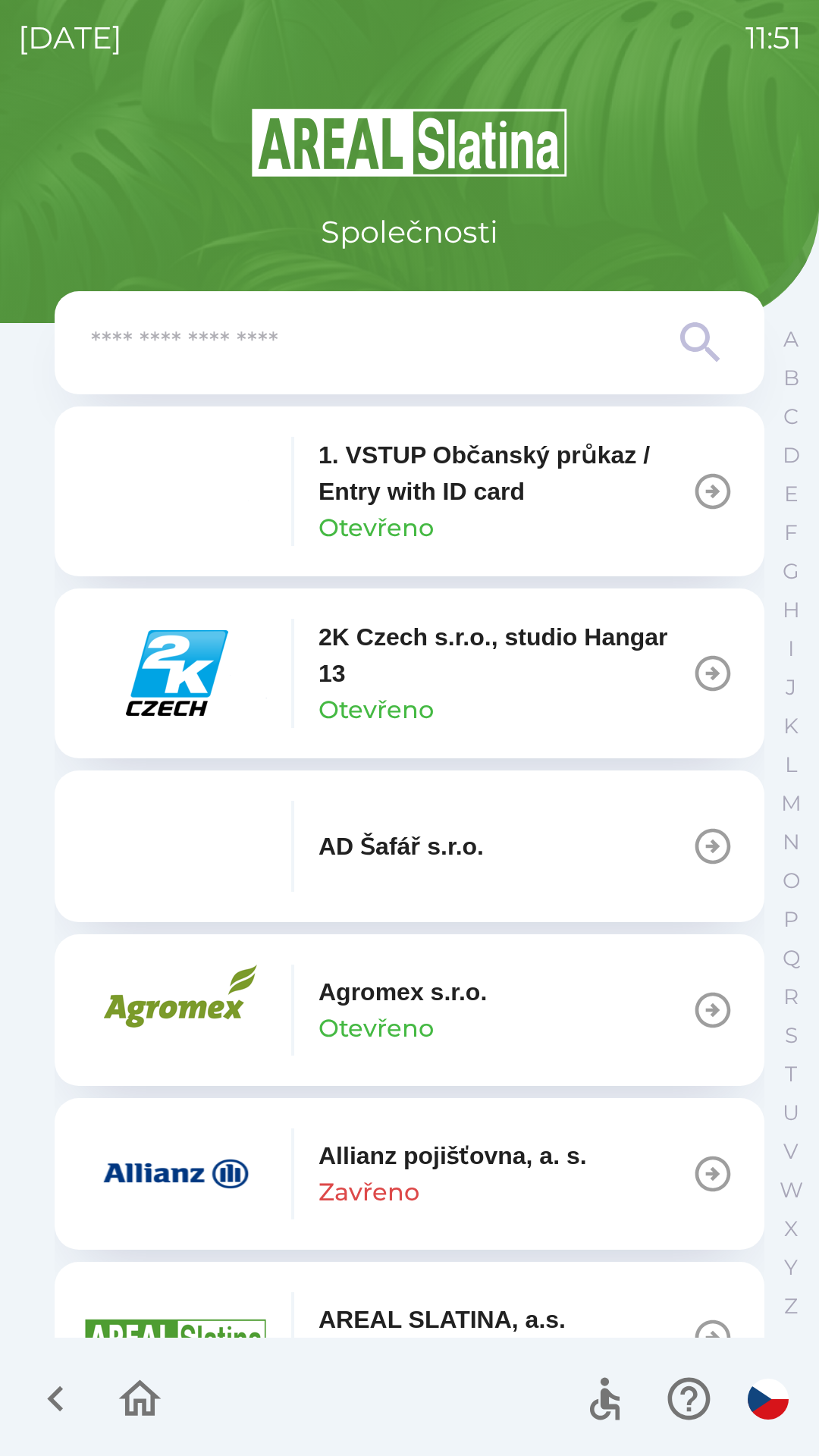
click at [665, 350] on input "text" at bounding box center [378, 342] width 576 height 41
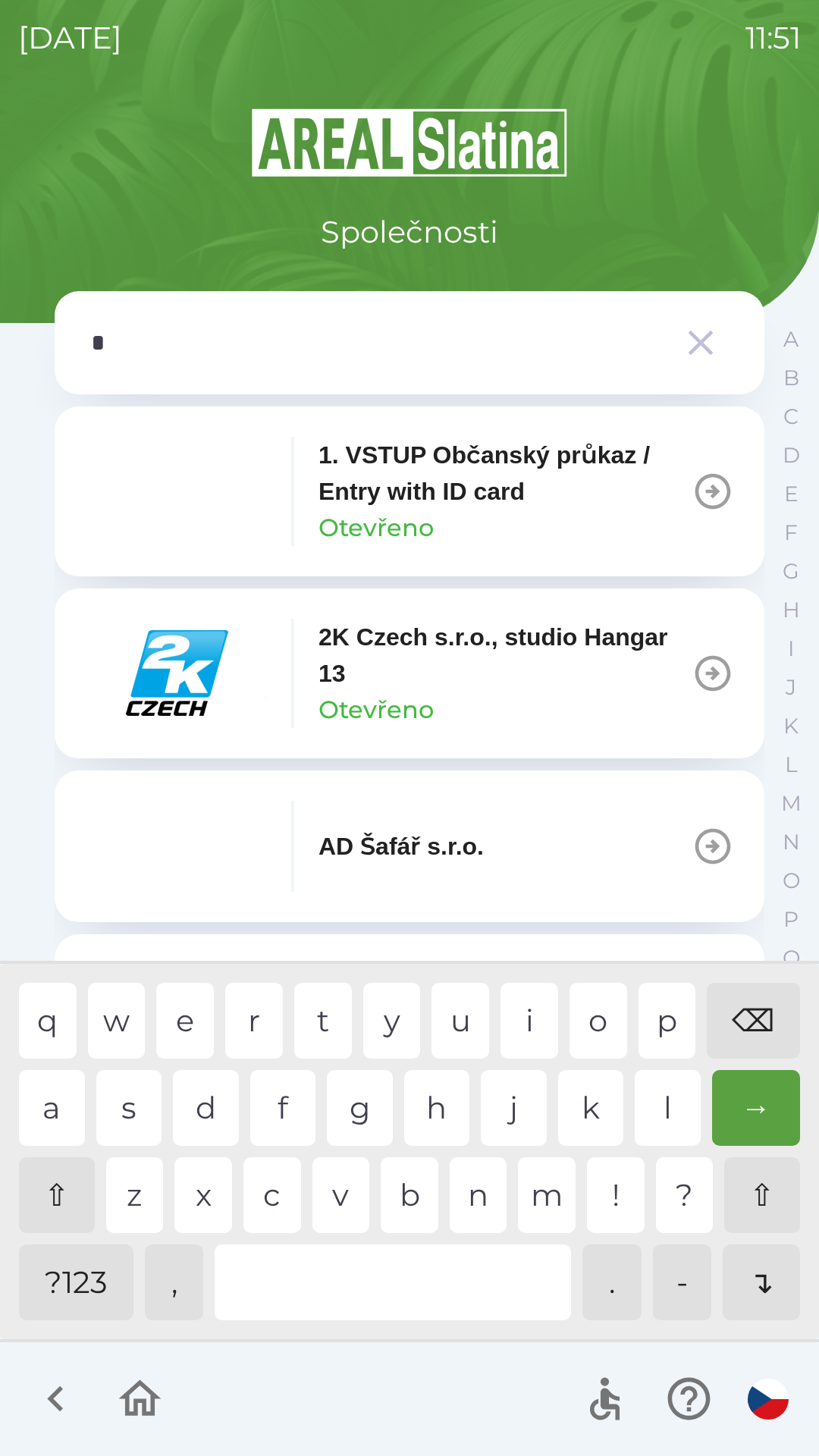
click at [596, 1016] on div "o" at bounding box center [599, 1021] width 58 height 76
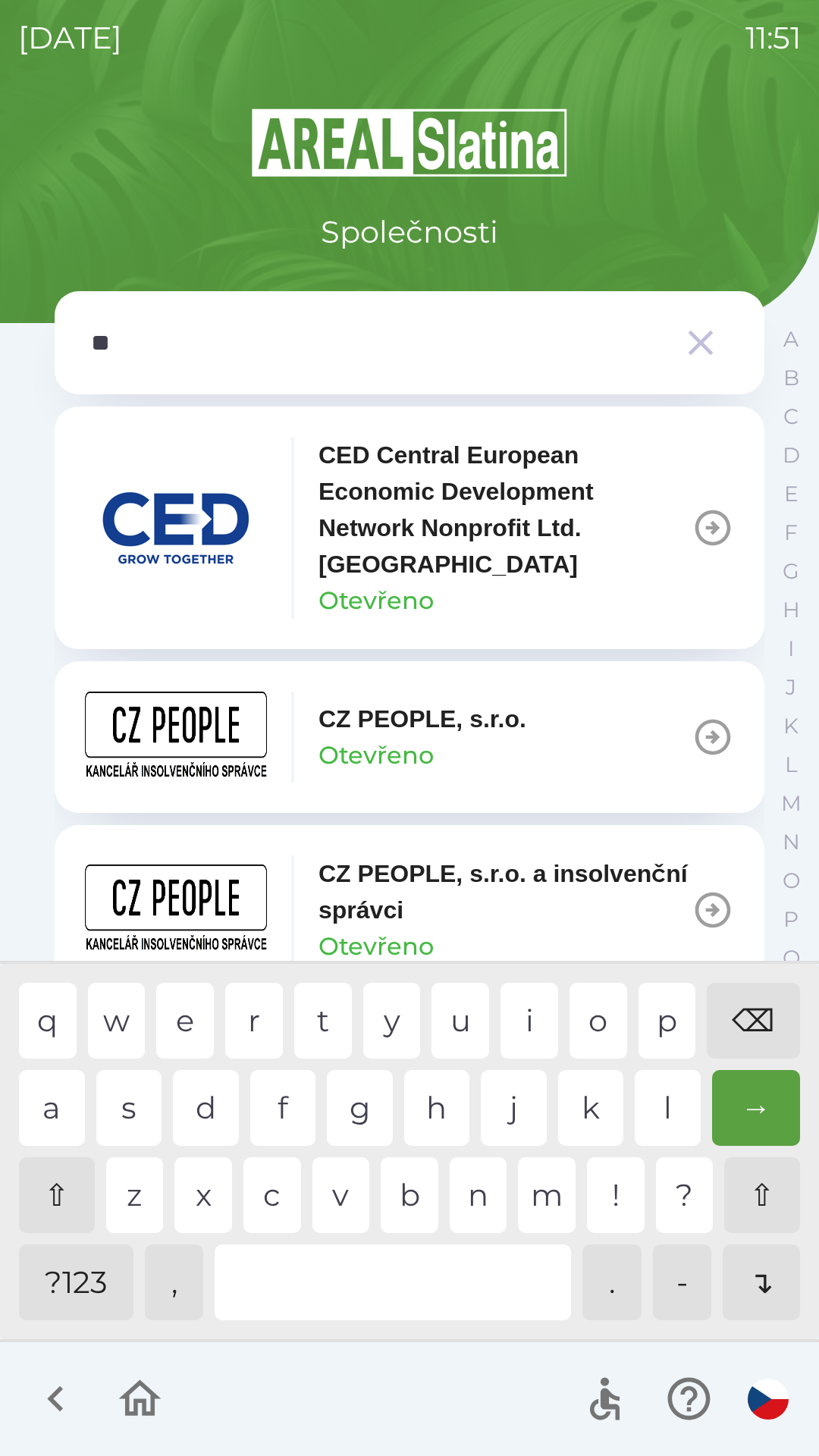
type input "***"
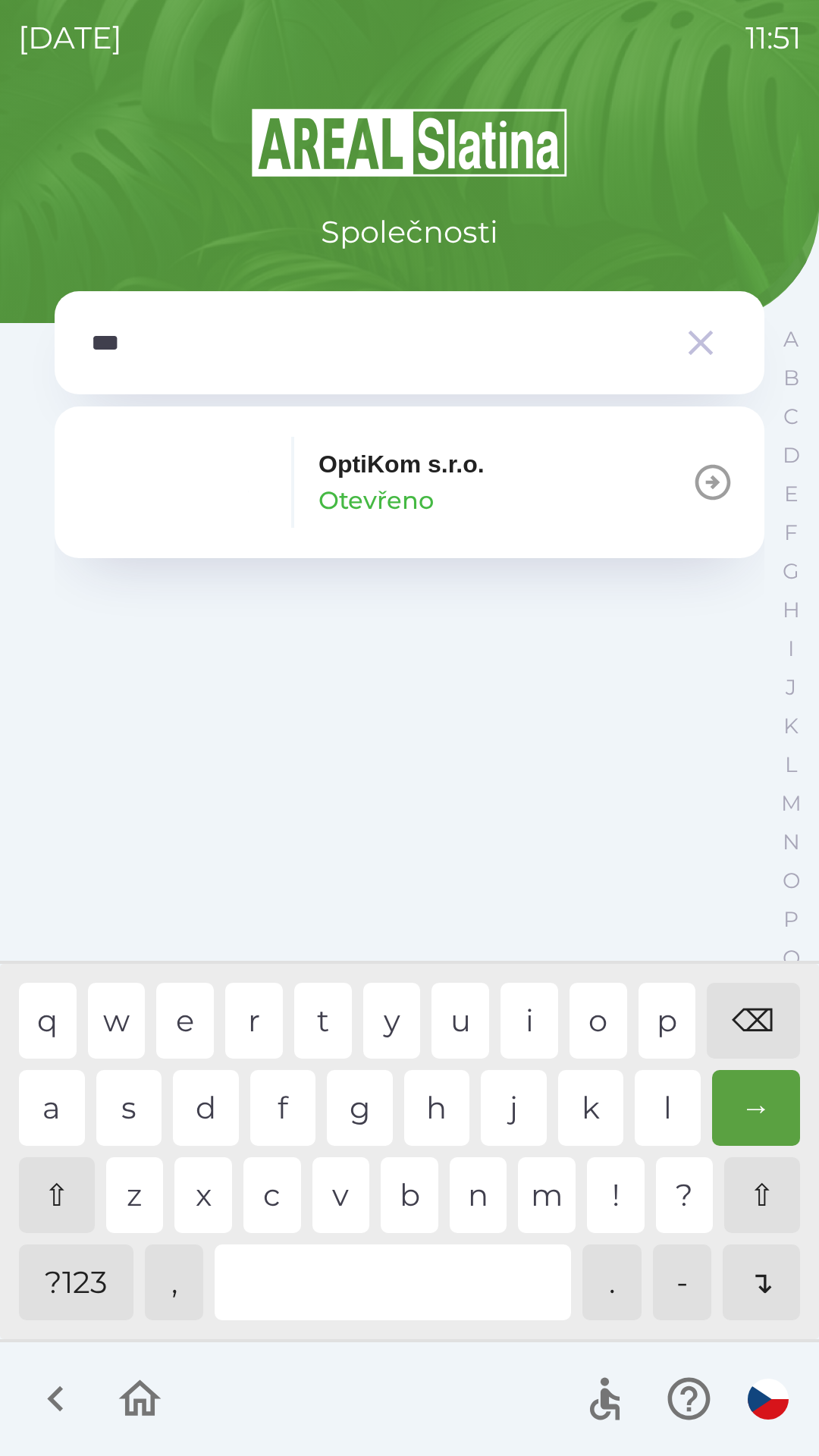
click at [428, 498] on p "Otevřeno" at bounding box center [376, 499] width 115 height 36
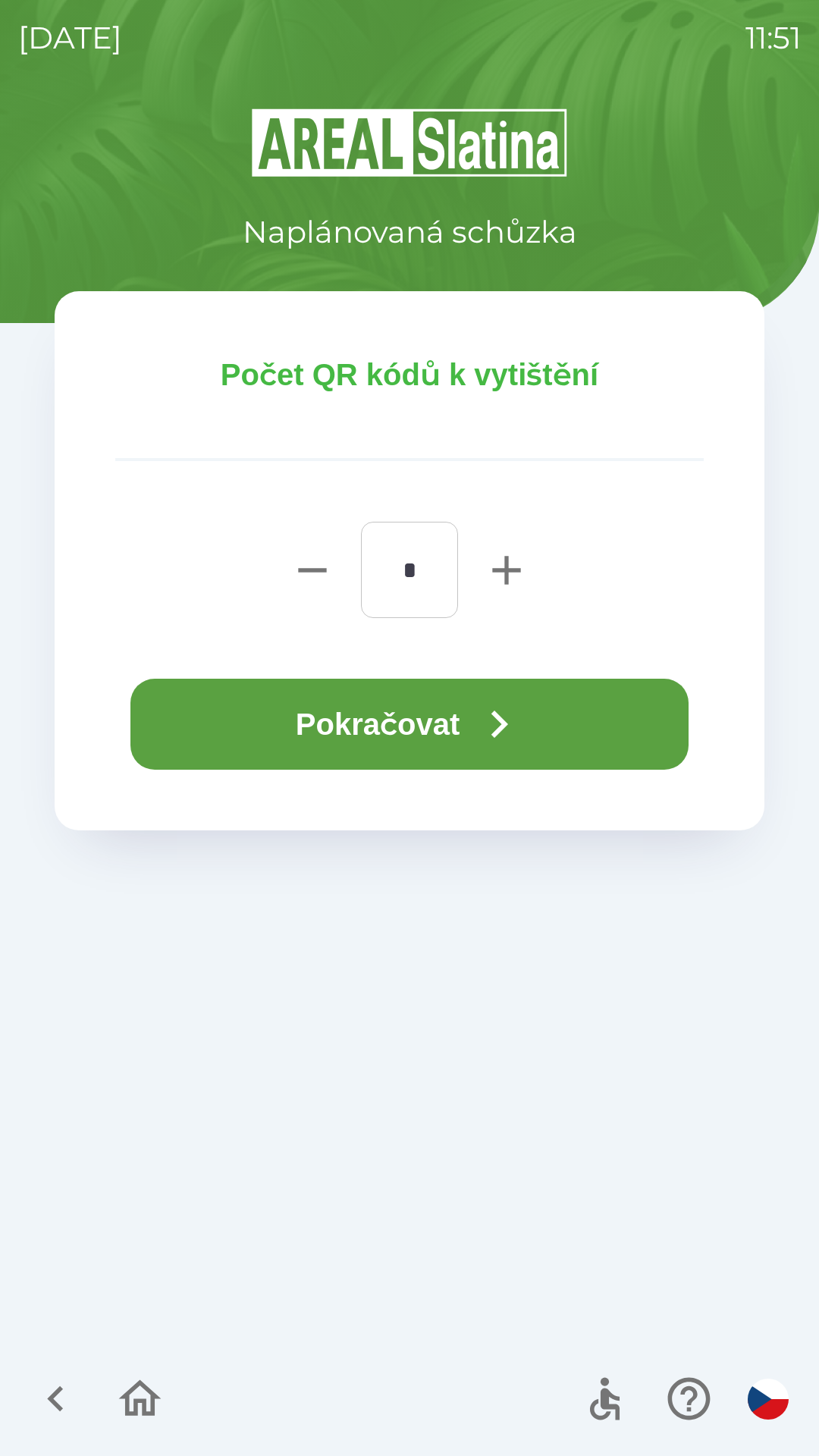
click at [505, 729] on icon "button" at bounding box center [500, 724] width 17 height 27
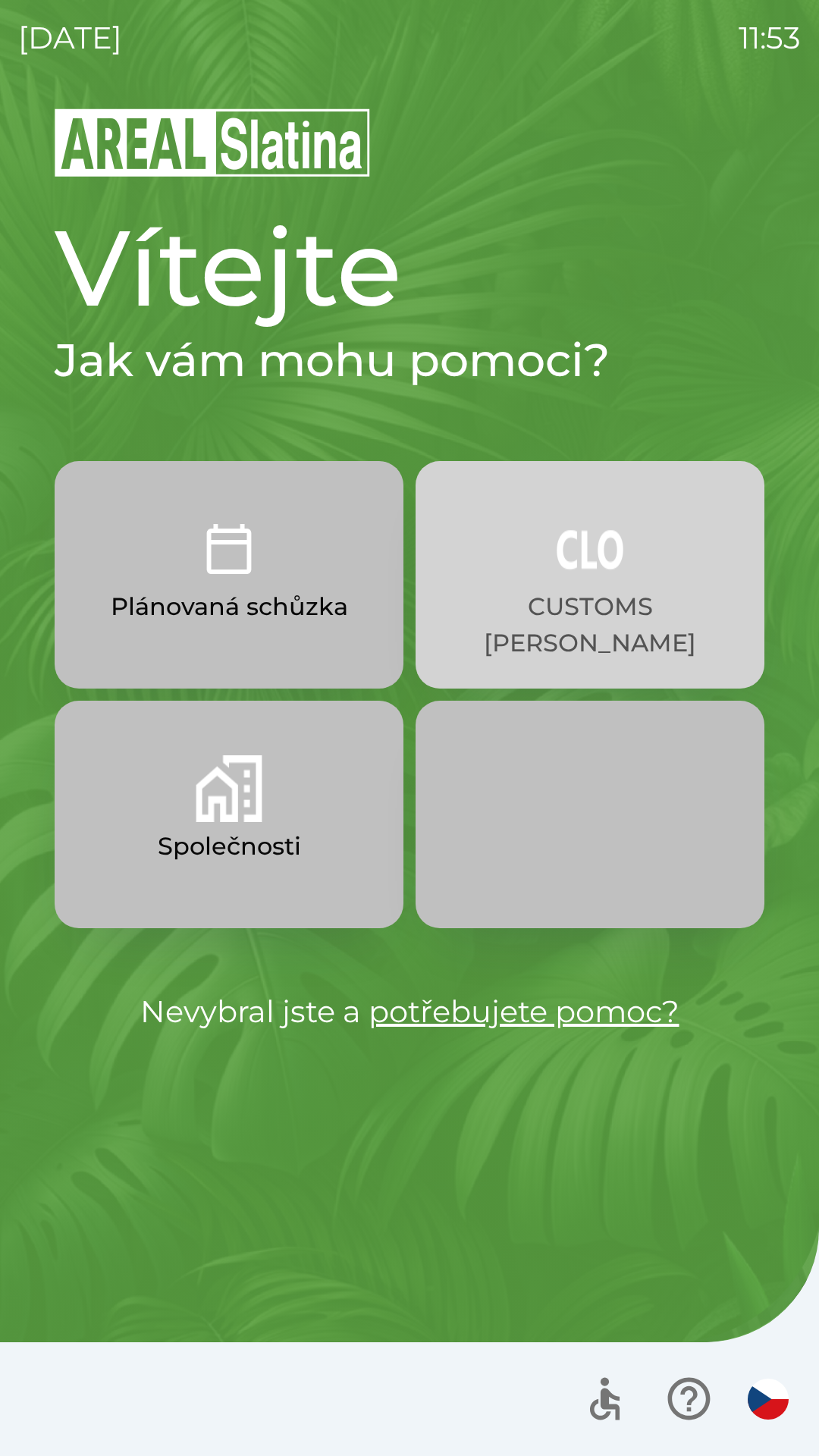
click at [587, 606] on p "CUSTOMS [PERSON_NAME]" at bounding box center [590, 624] width 276 height 73
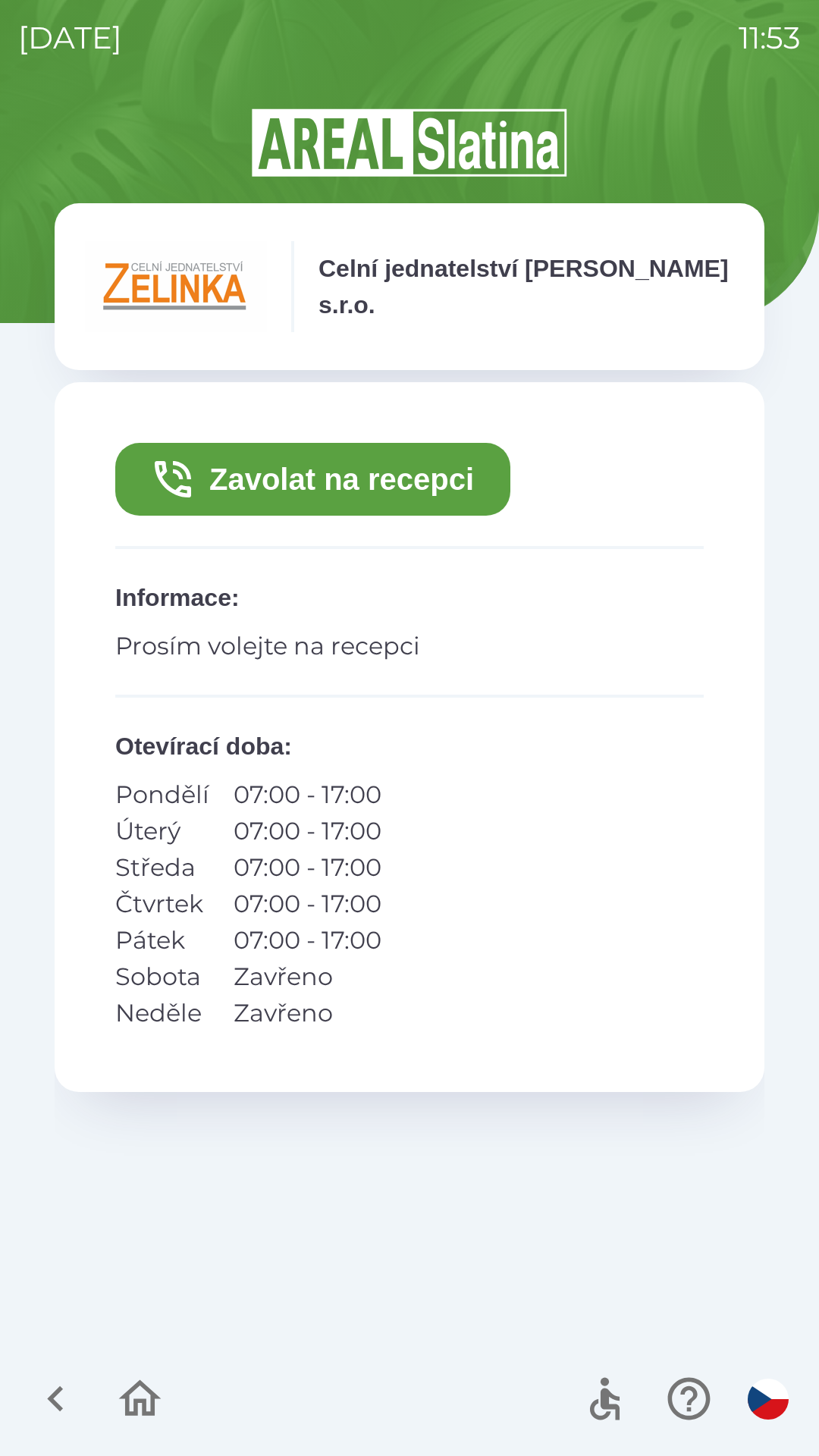
click at [360, 480] on button "Zavolat na recepci" at bounding box center [312, 479] width 395 height 73
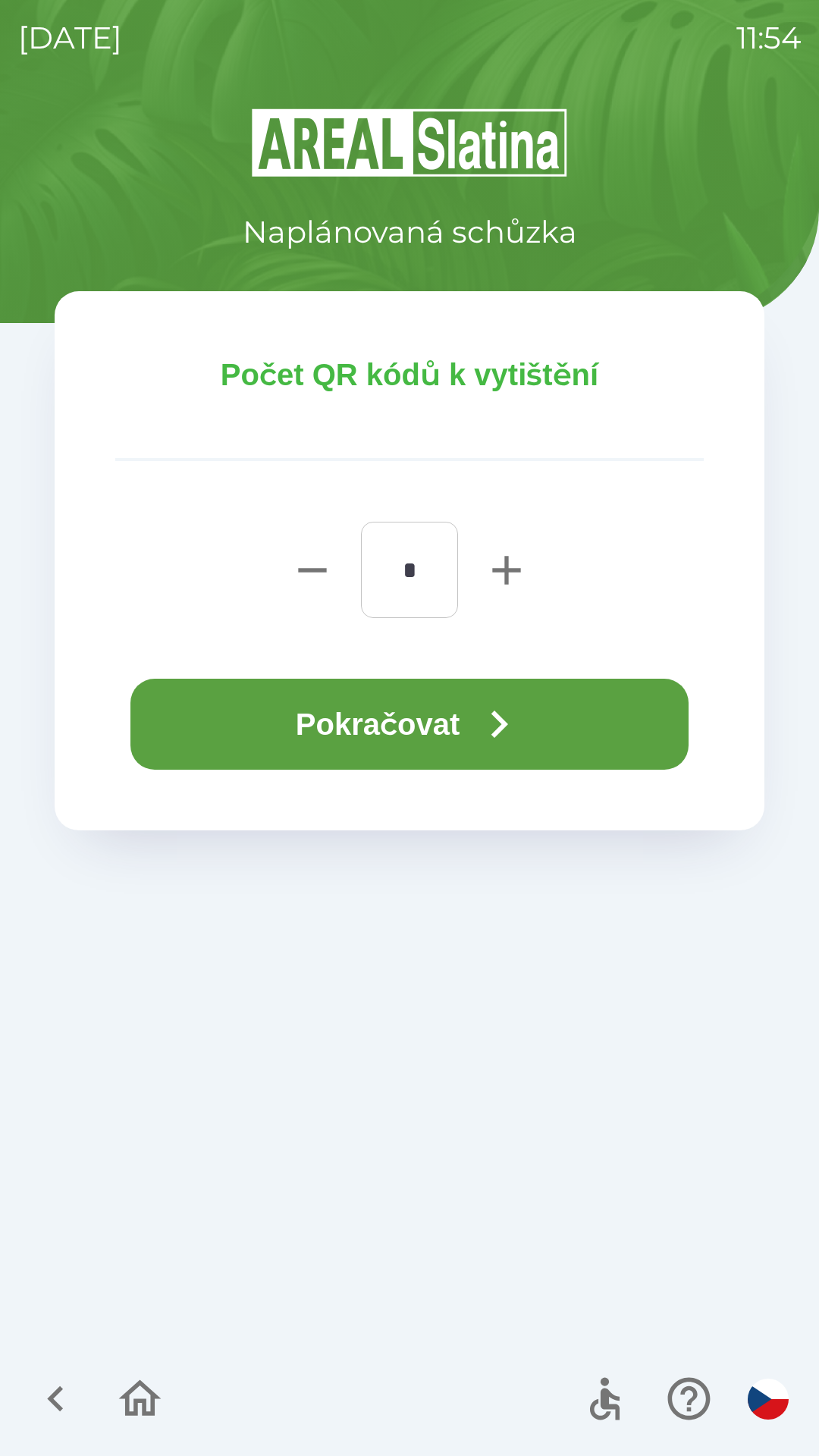
click at [435, 727] on button "Pokračovat" at bounding box center [409, 724] width 559 height 91
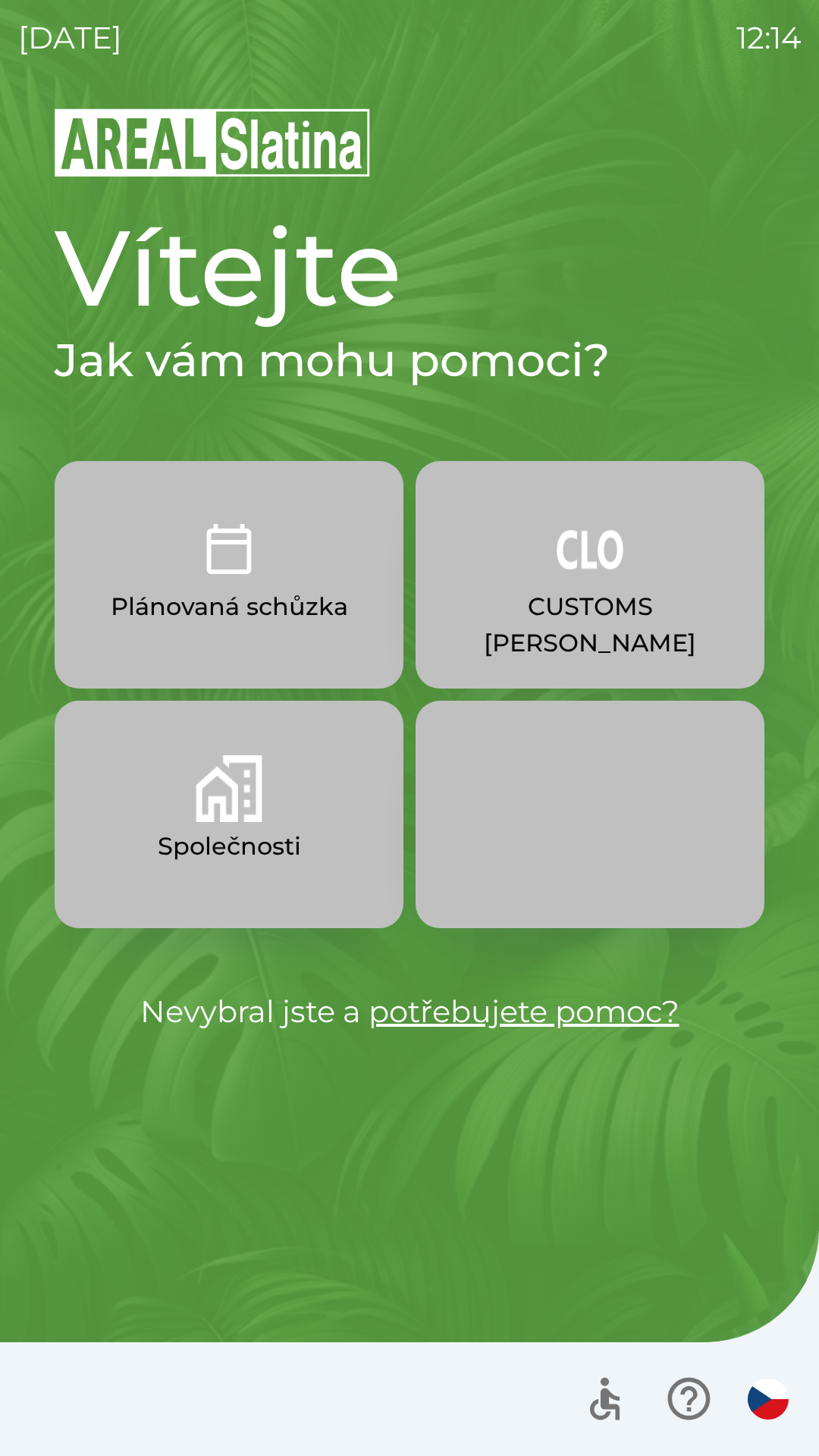
click at [219, 841] on p "Společnosti" at bounding box center [229, 846] width 143 height 36
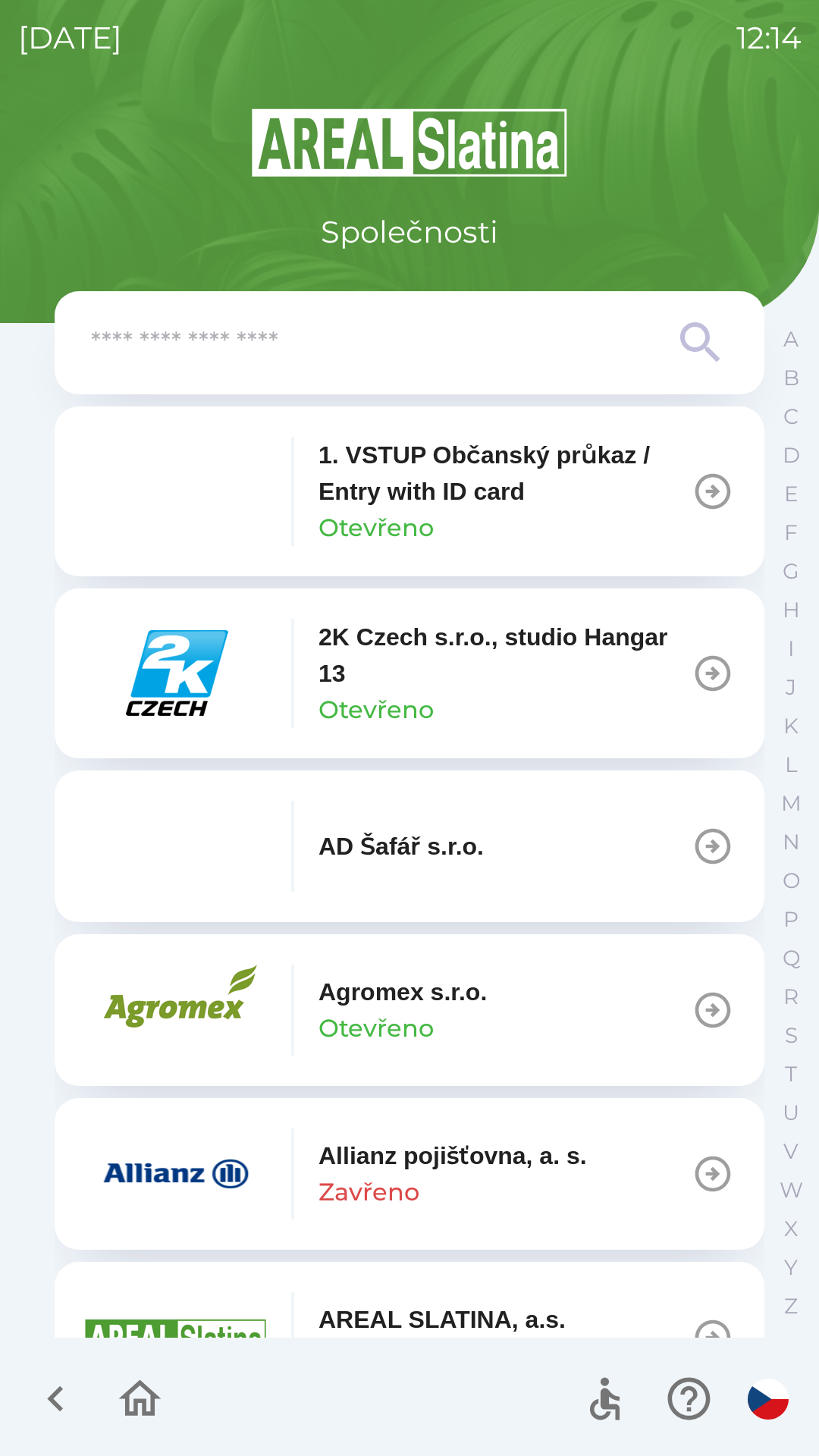
click at [294, 350] on input "text" at bounding box center [378, 342] width 576 height 41
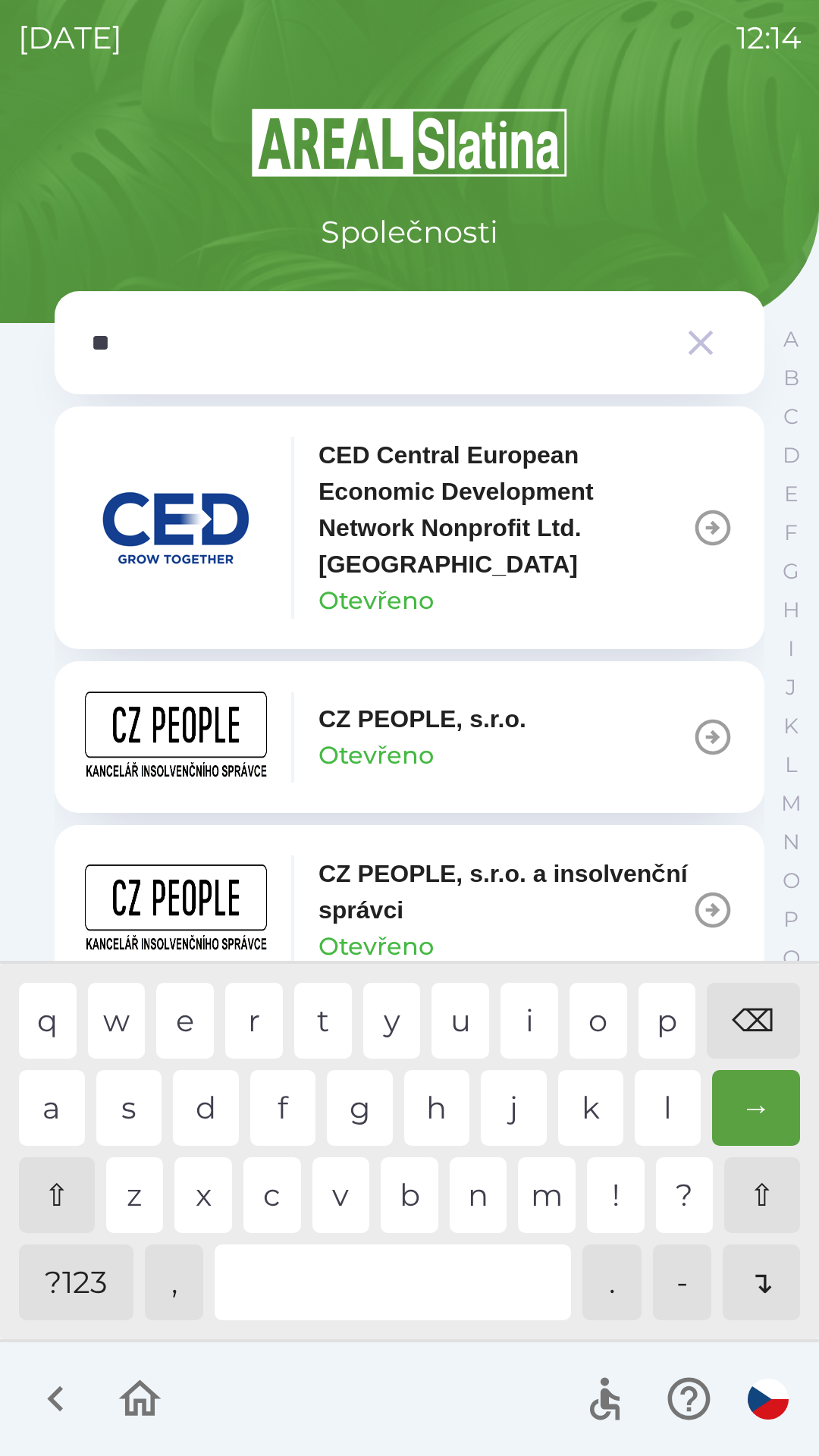
type input "***"
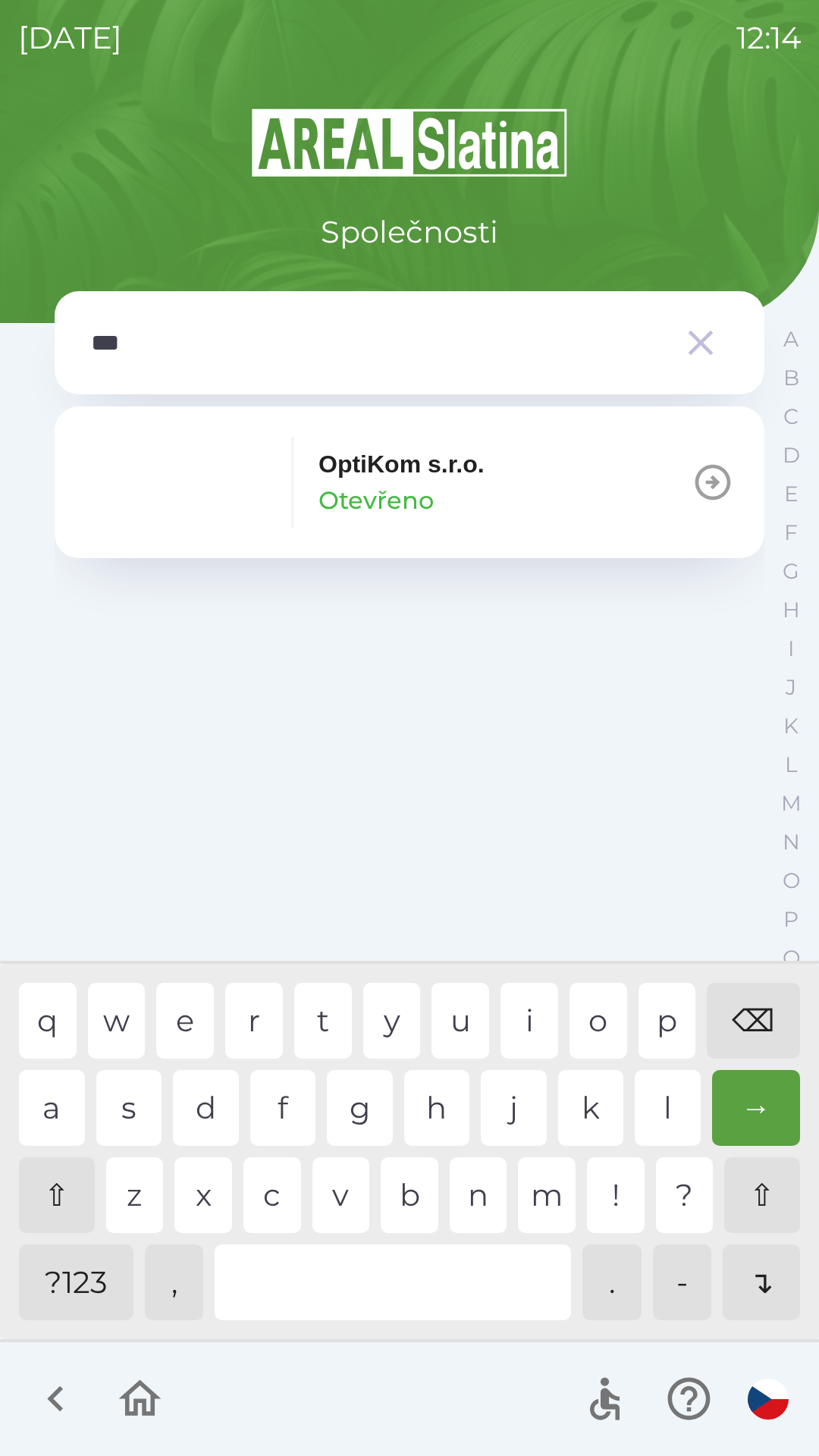
click at [321, 1018] on div "t" at bounding box center [324, 1021] width 58 height 76
click at [387, 465] on p "OptiKom s.r.o." at bounding box center [401, 463] width 166 height 36
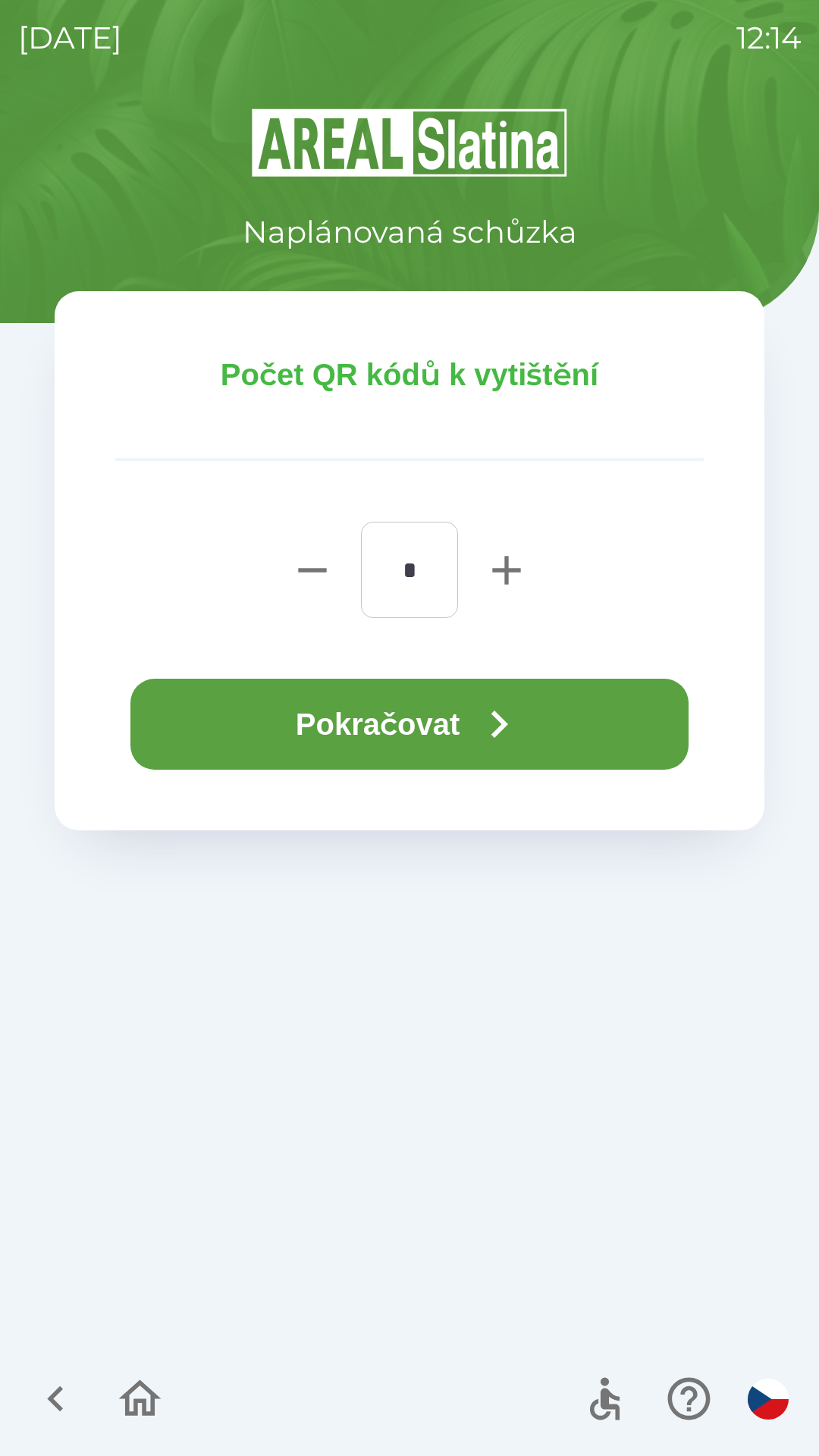
click at [403, 710] on button "Pokračovat" at bounding box center [409, 724] width 559 height 91
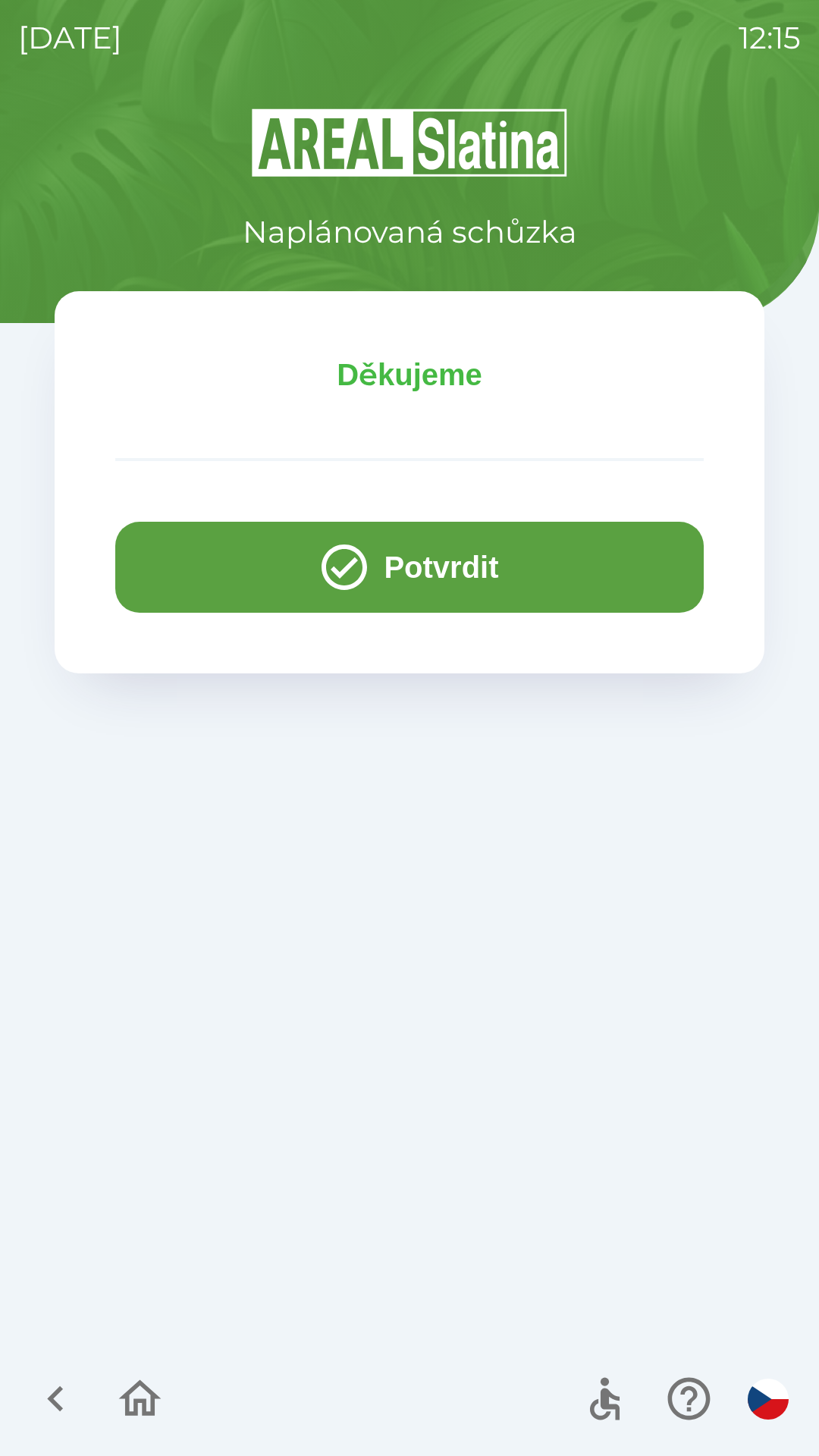
click at [534, 553] on button "Potvrdit" at bounding box center [409, 566] width 589 height 91
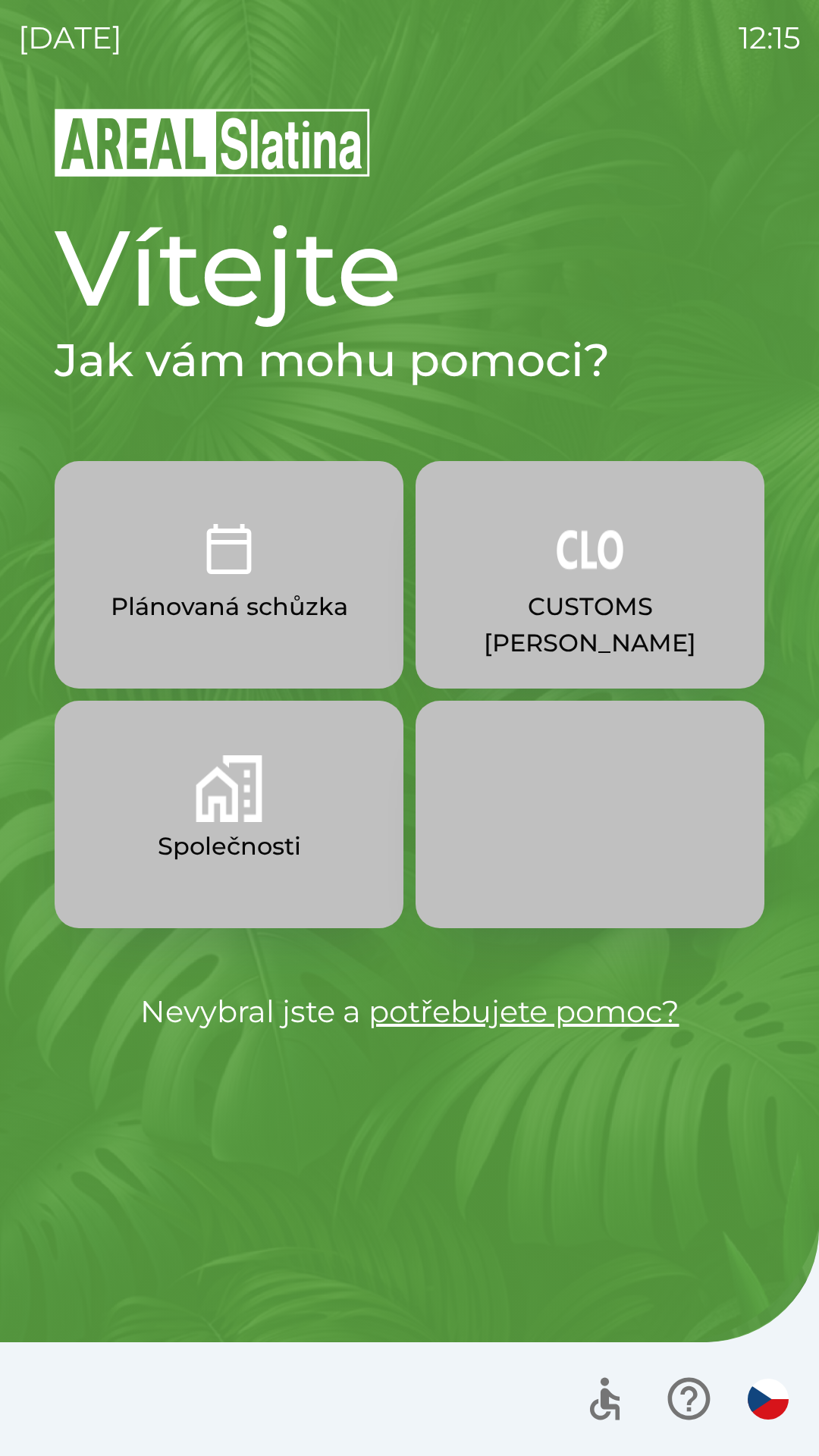
click at [302, 820] on button "Společnosti" at bounding box center [229, 814] width 349 height 228
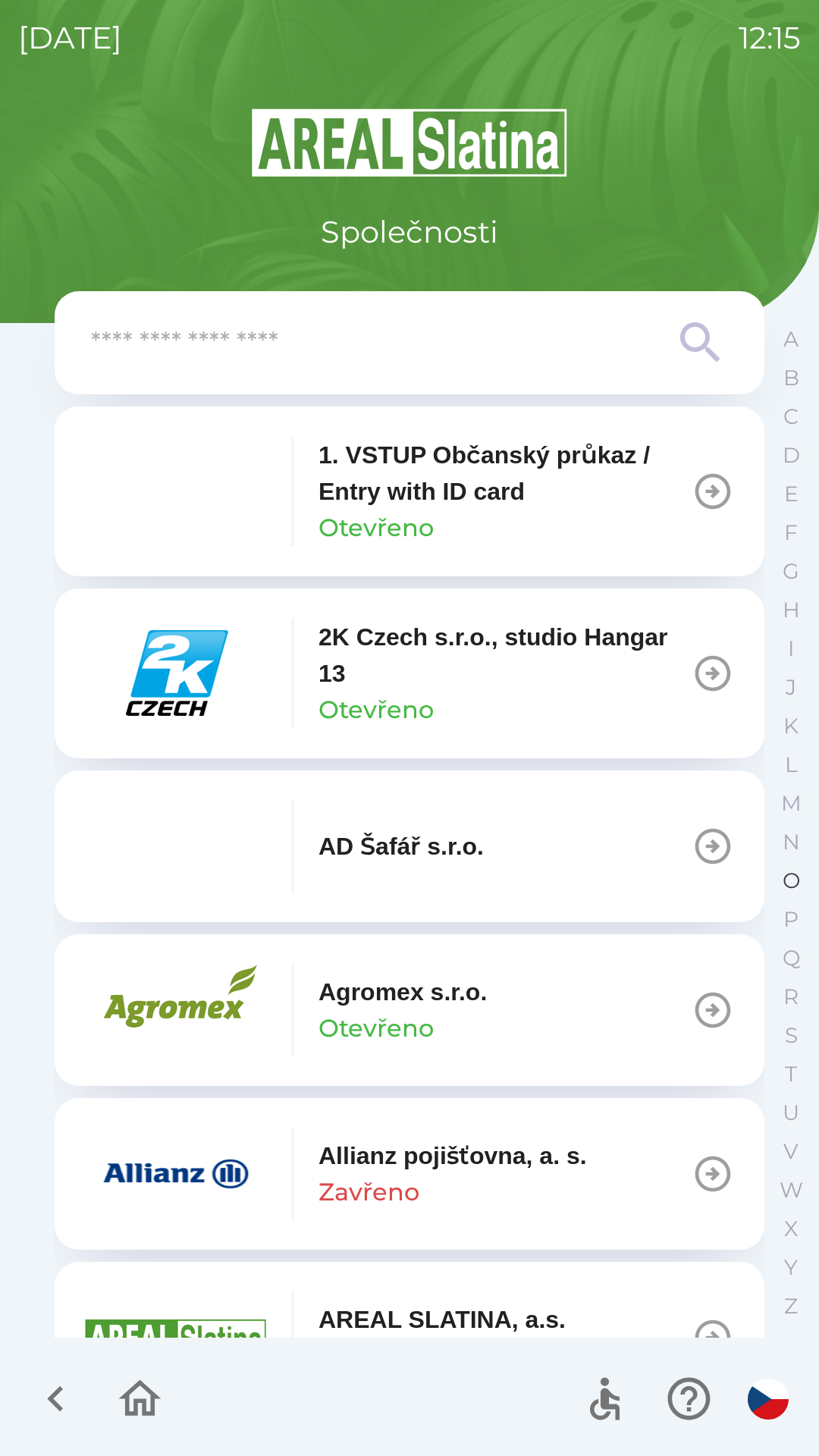
click at [784, 882] on p "O" at bounding box center [792, 880] width 18 height 26
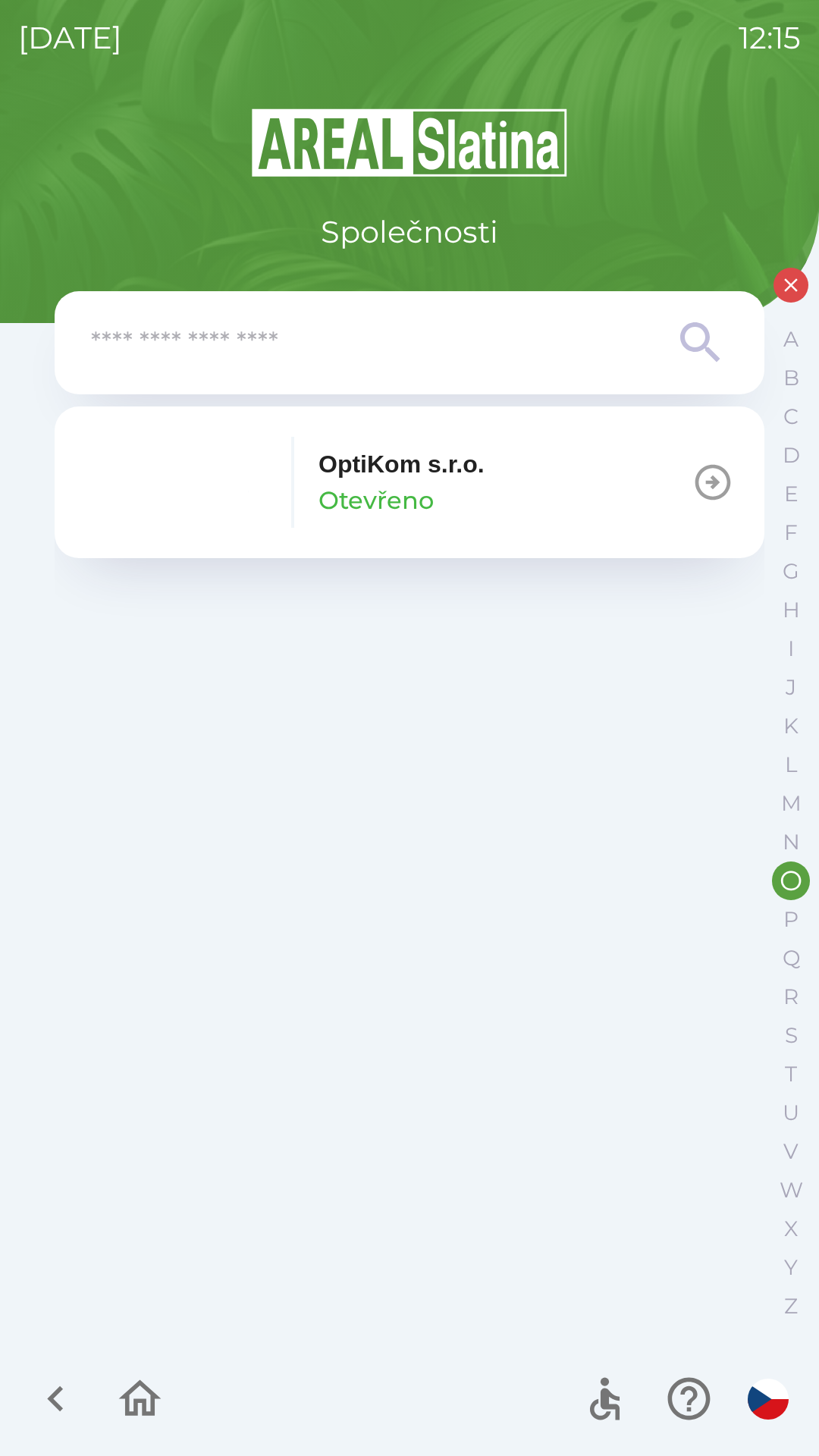
click at [535, 508] on button "OptiKom s.r.o. Otevřeno" at bounding box center [409, 482] width 710 height 151
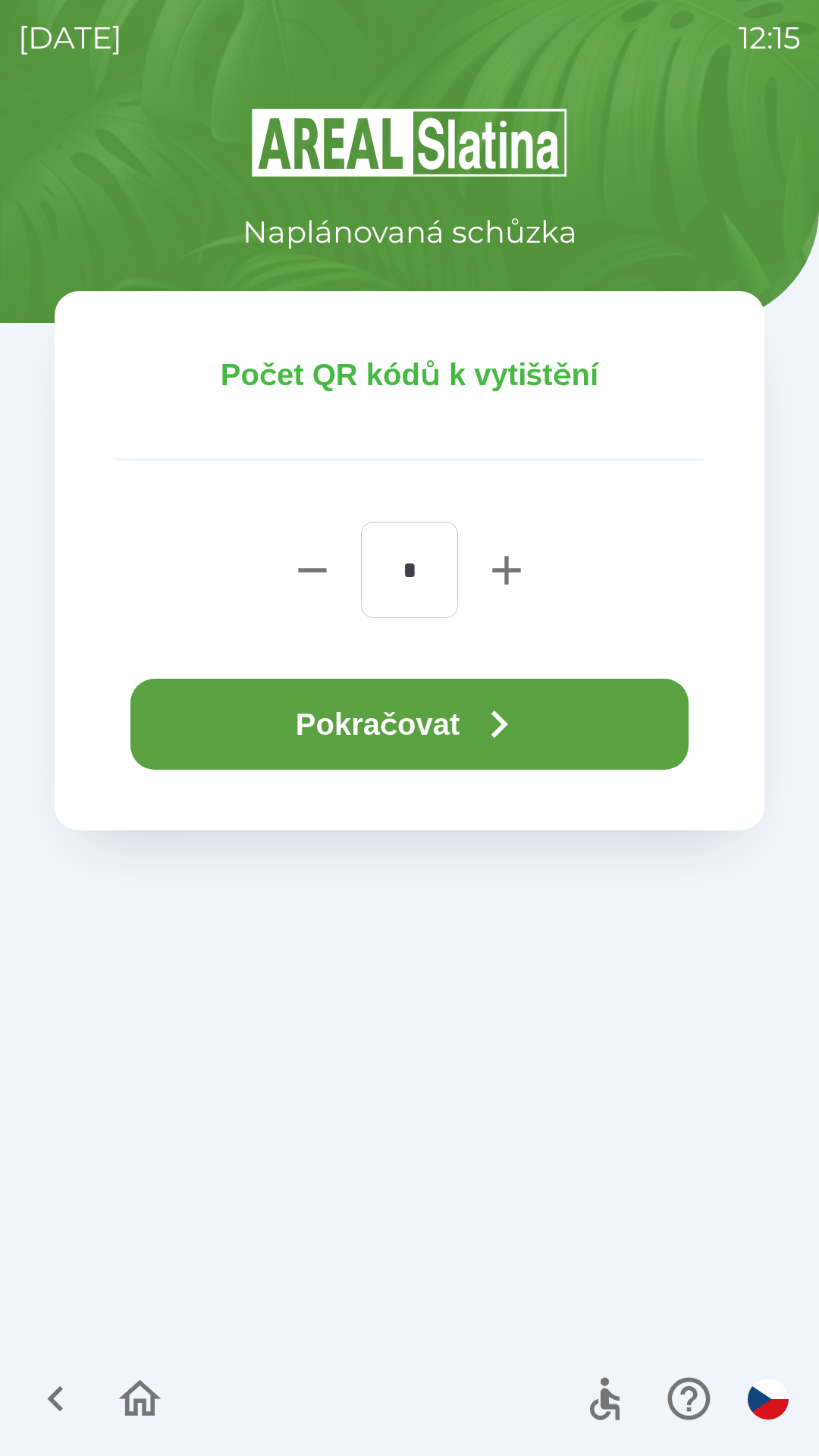
click at [412, 724] on button "Pokračovat" at bounding box center [409, 724] width 559 height 91
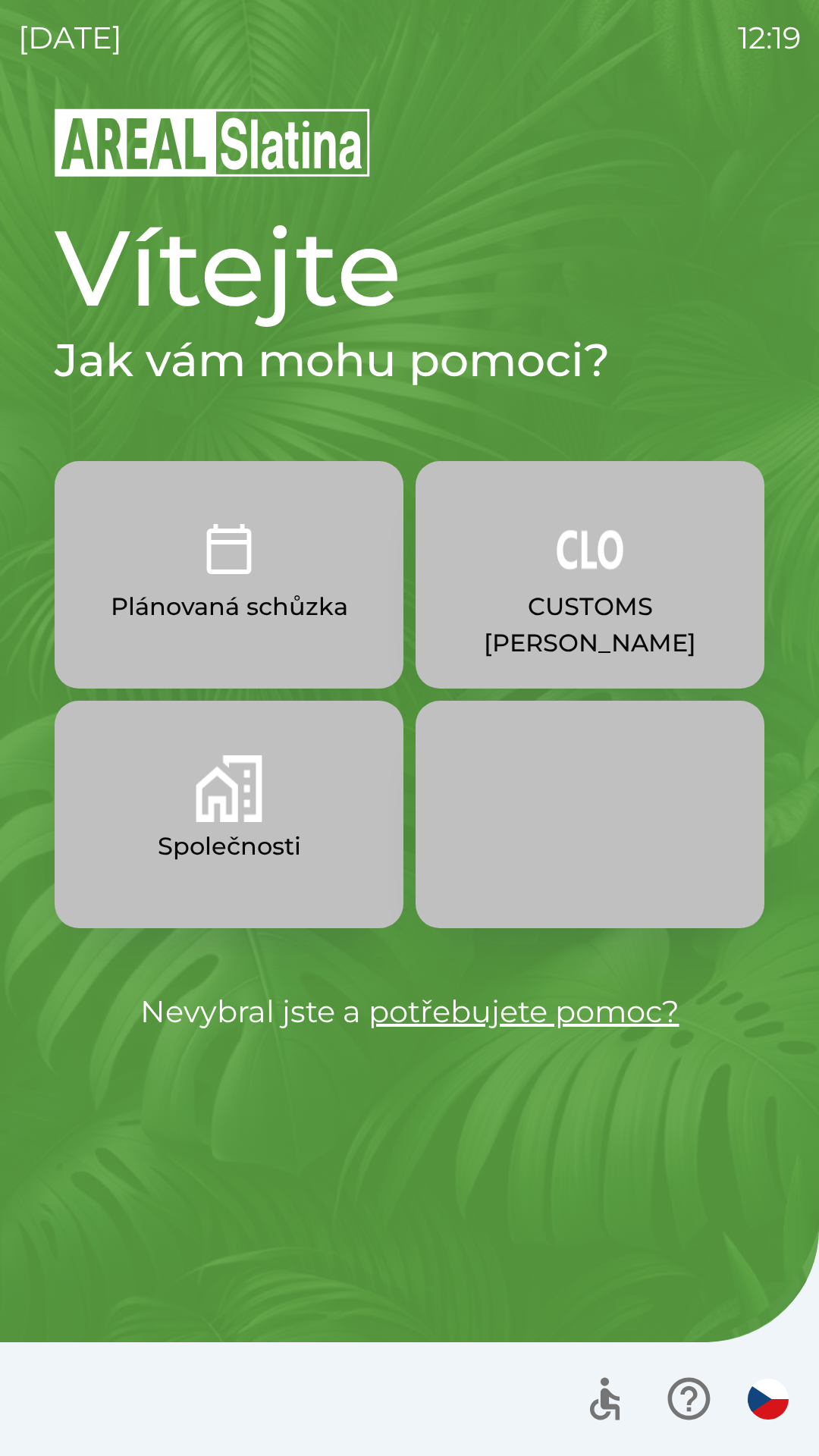
click at [582, 556] on img "button" at bounding box center [590, 549] width 67 height 67
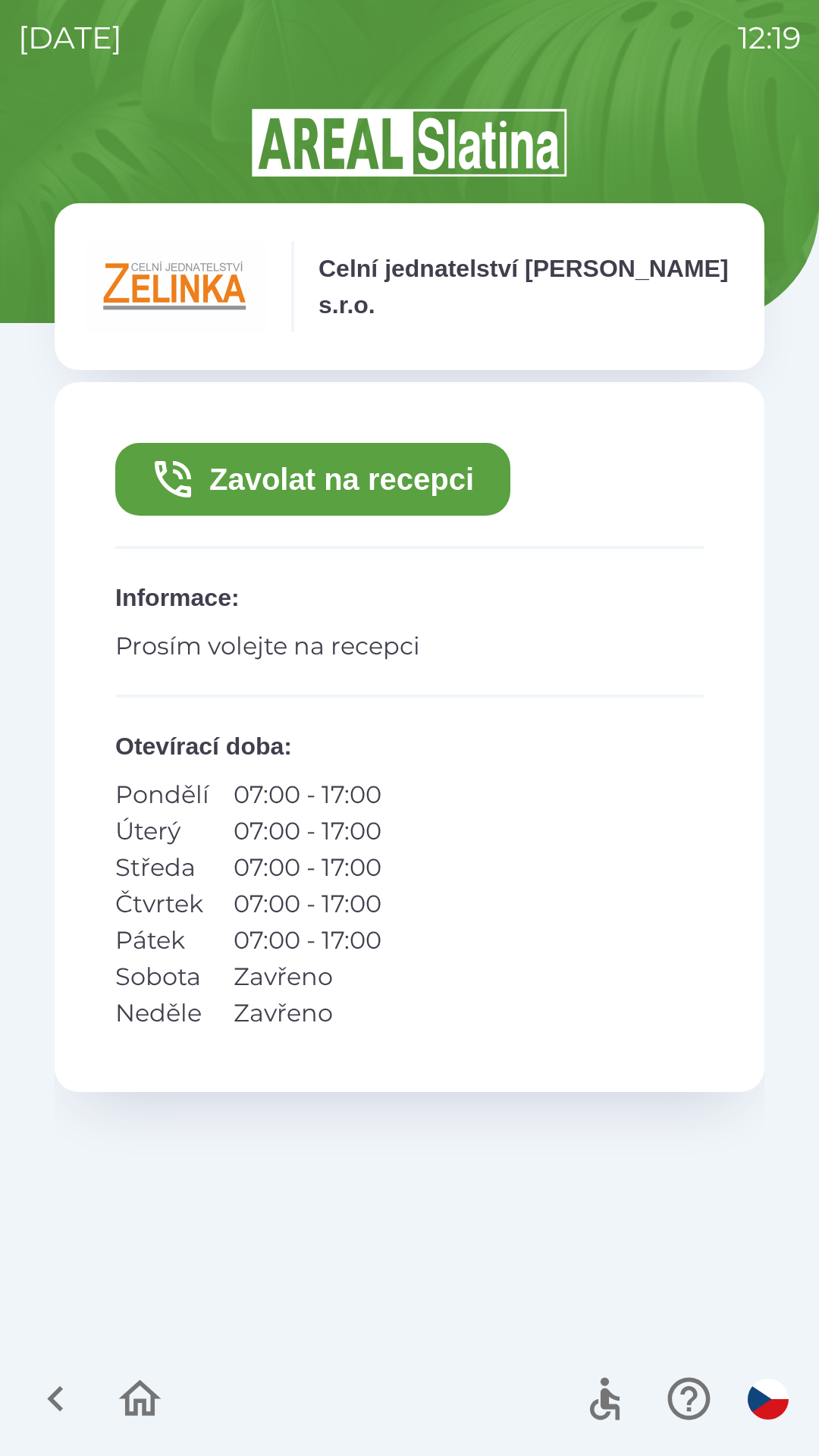
click at [380, 466] on button "Zavolat na recepci" at bounding box center [312, 479] width 395 height 73
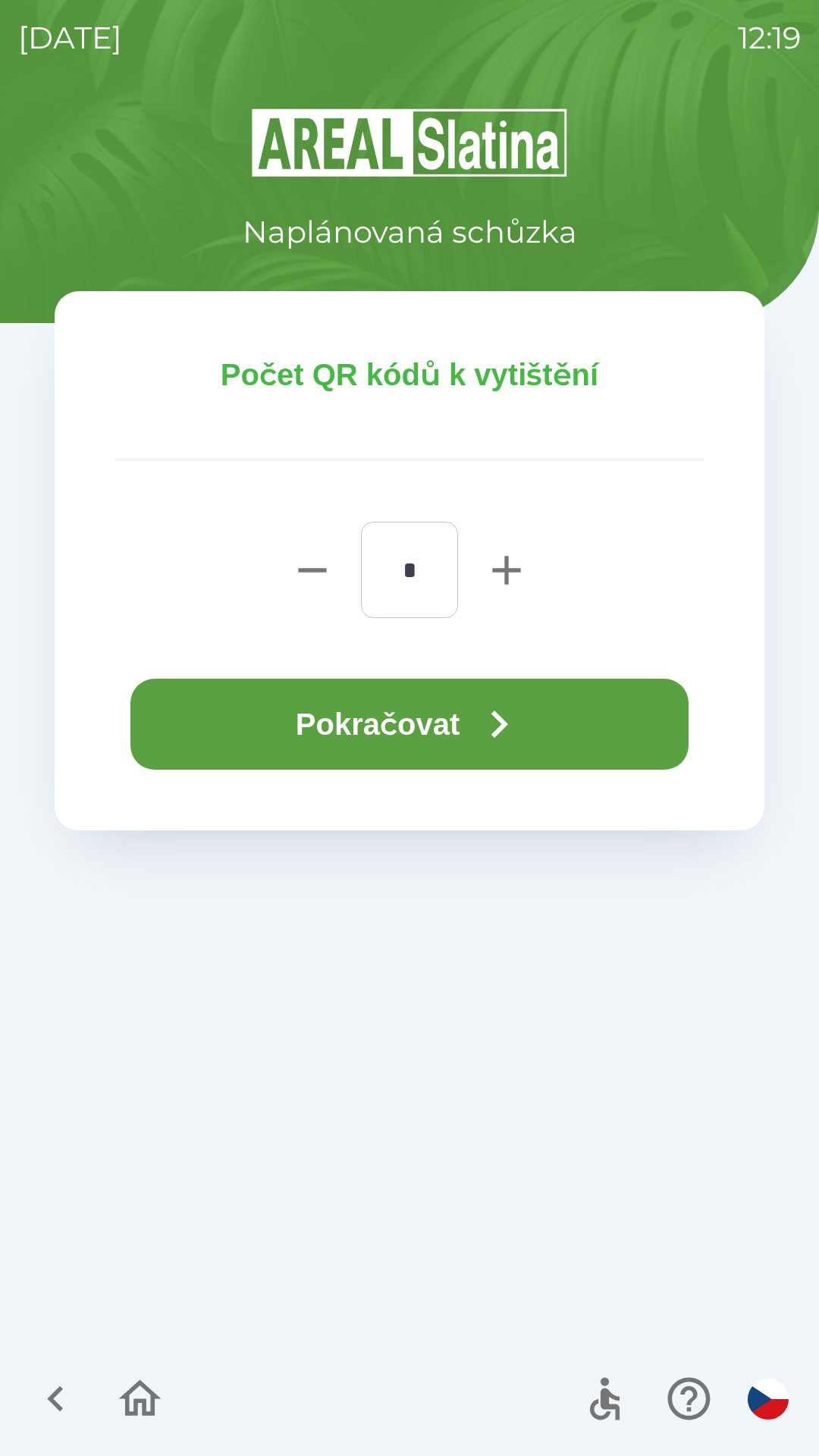
click at [431, 732] on button "Pokračovat" at bounding box center [409, 724] width 559 height 91
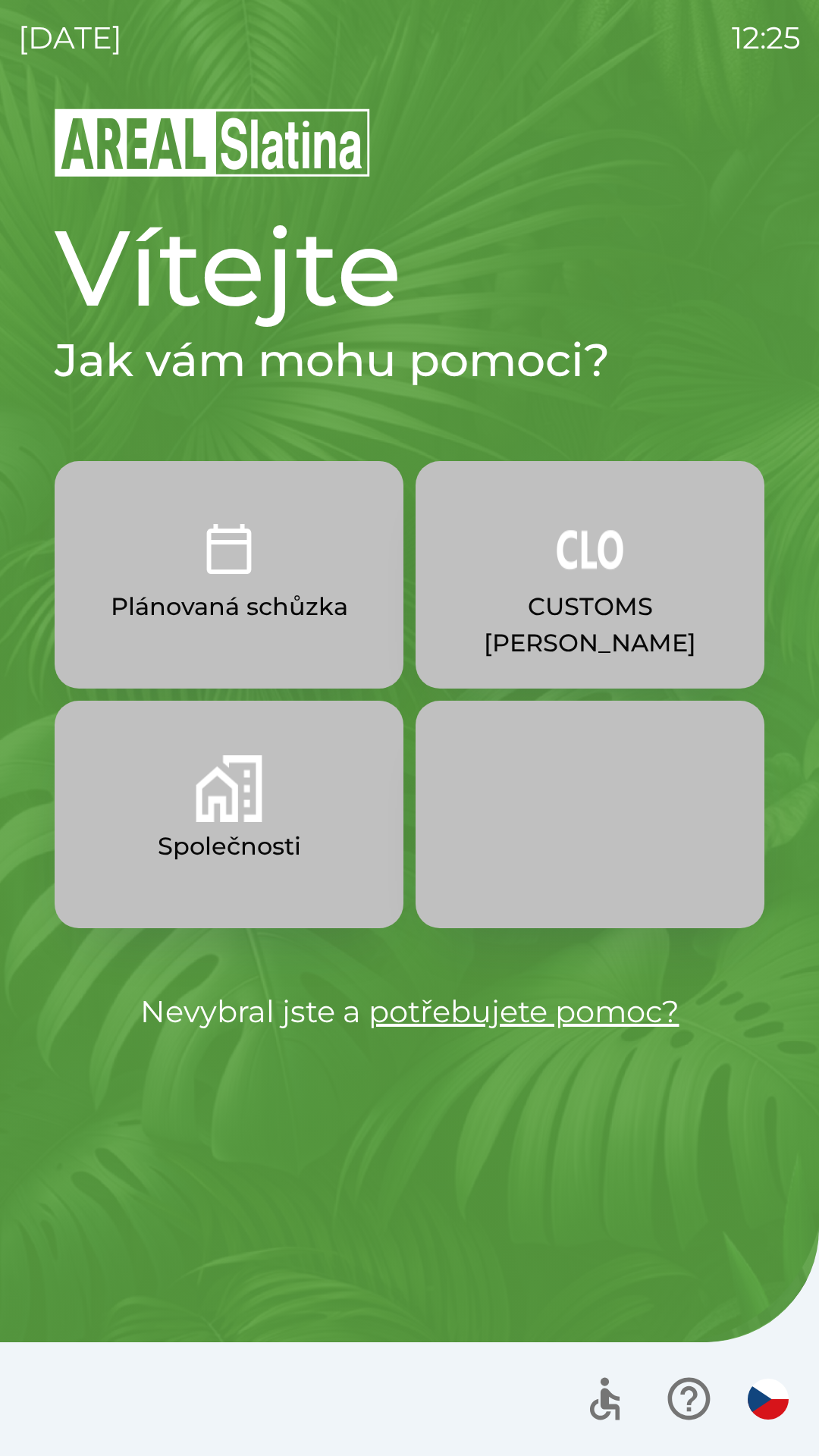
click at [224, 806] on img "button" at bounding box center [229, 789] width 67 height 67
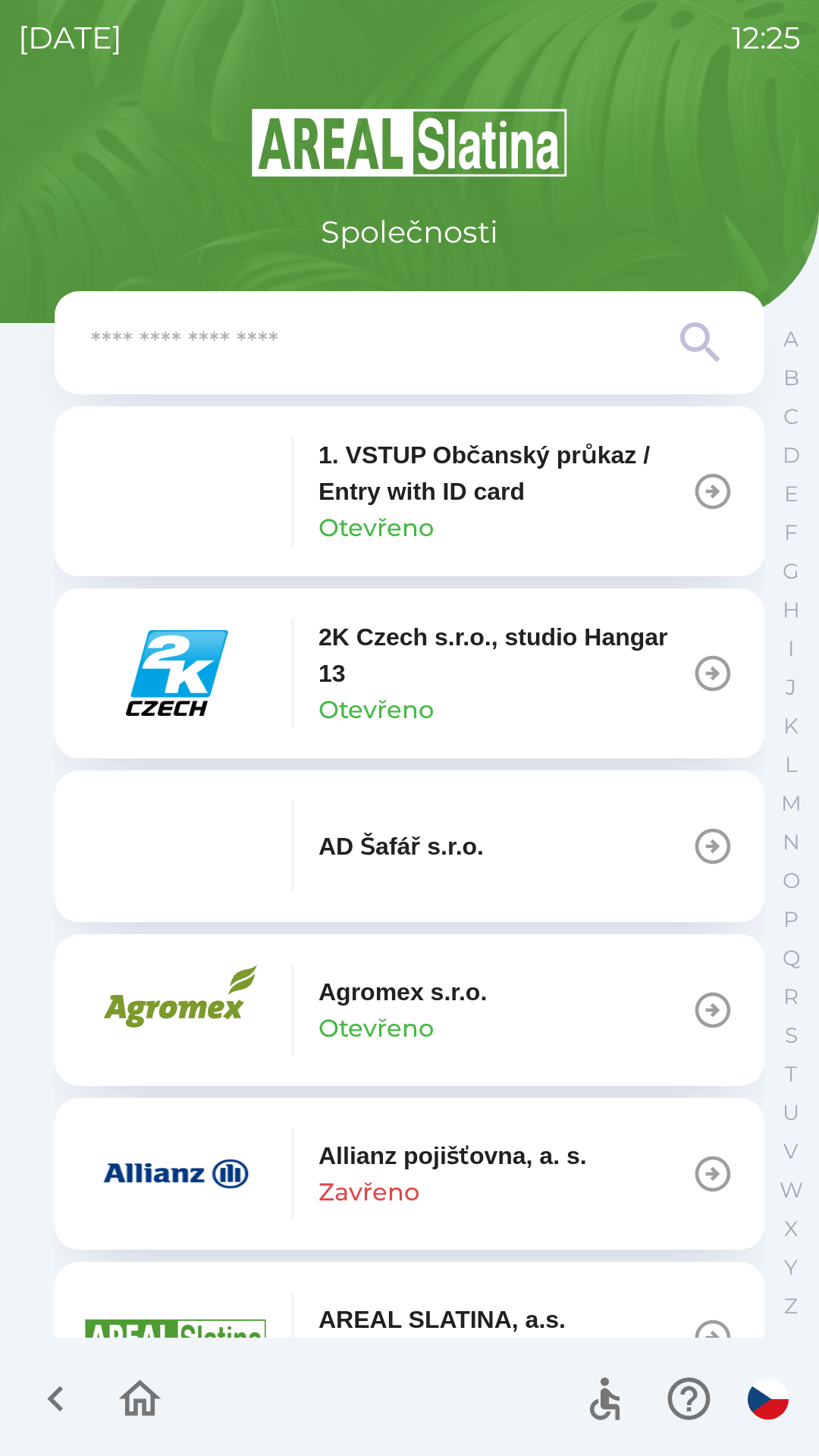
click at [194, 678] on img "button" at bounding box center [176, 673] width 182 height 91
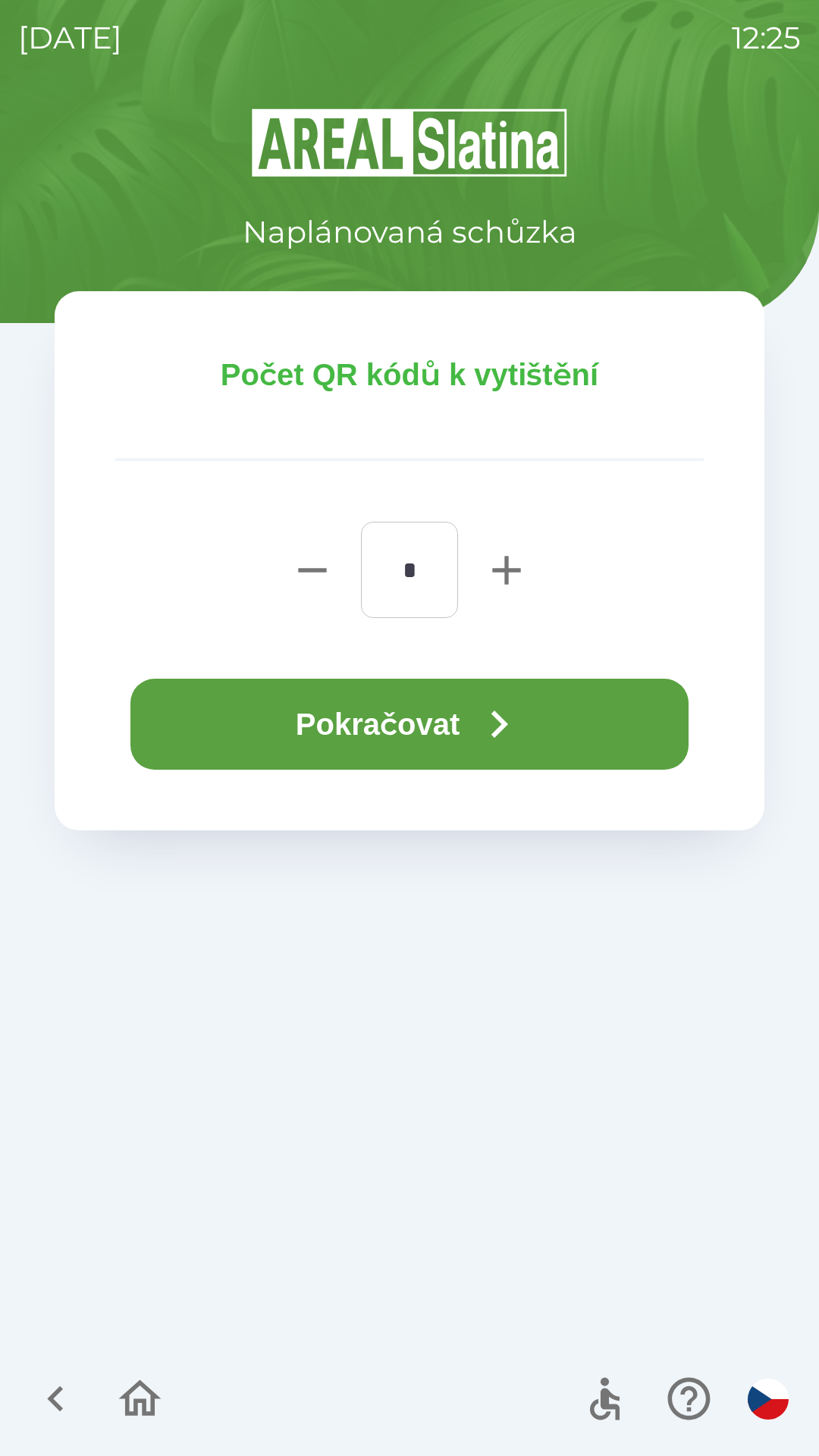
click at [400, 719] on button "Pokračovat" at bounding box center [409, 724] width 559 height 91
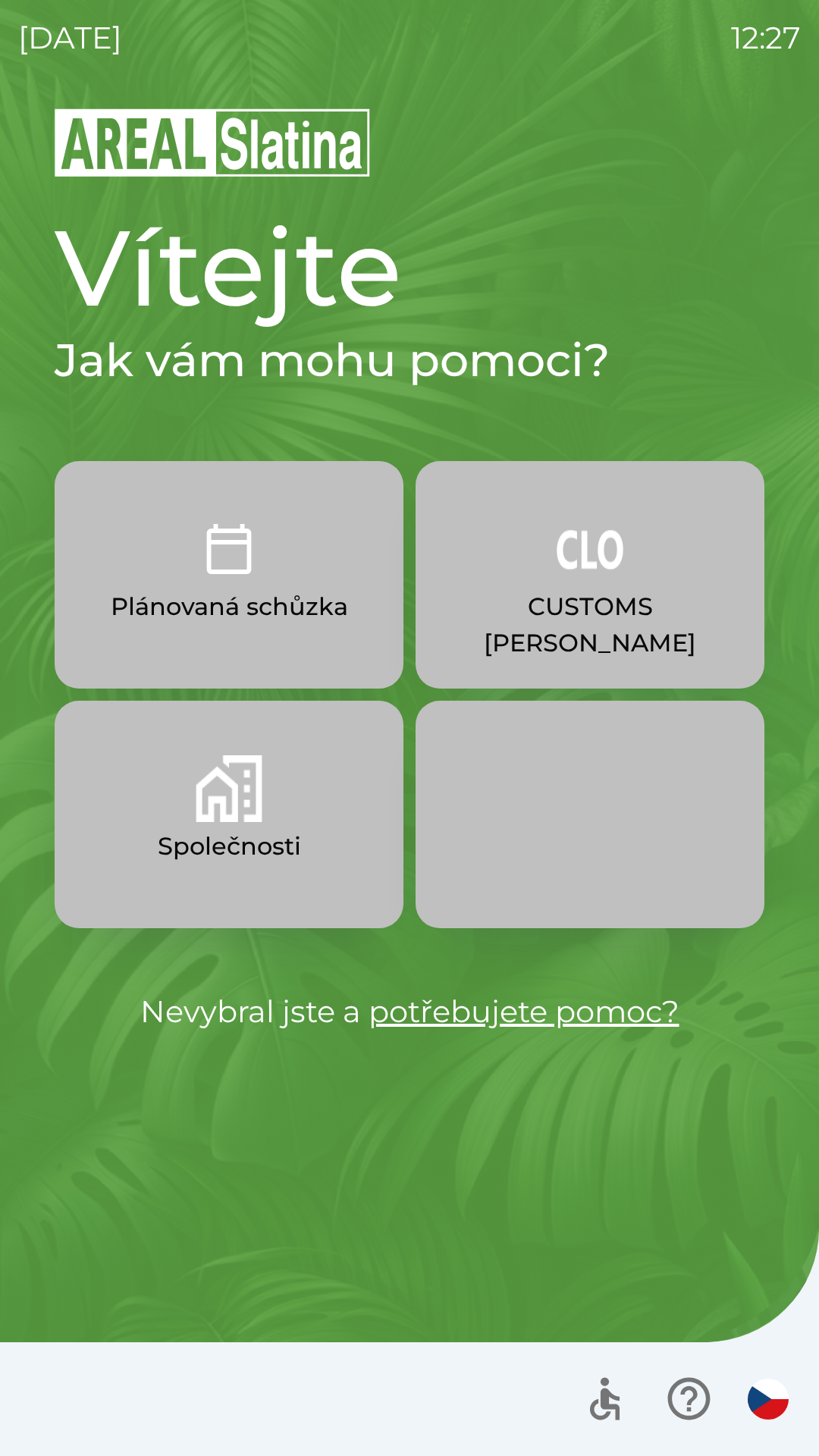
click at [526, 578] on button "CUSTOMS [PERSON_NAME]" at bounding box center [590, 574] width 349 height 228
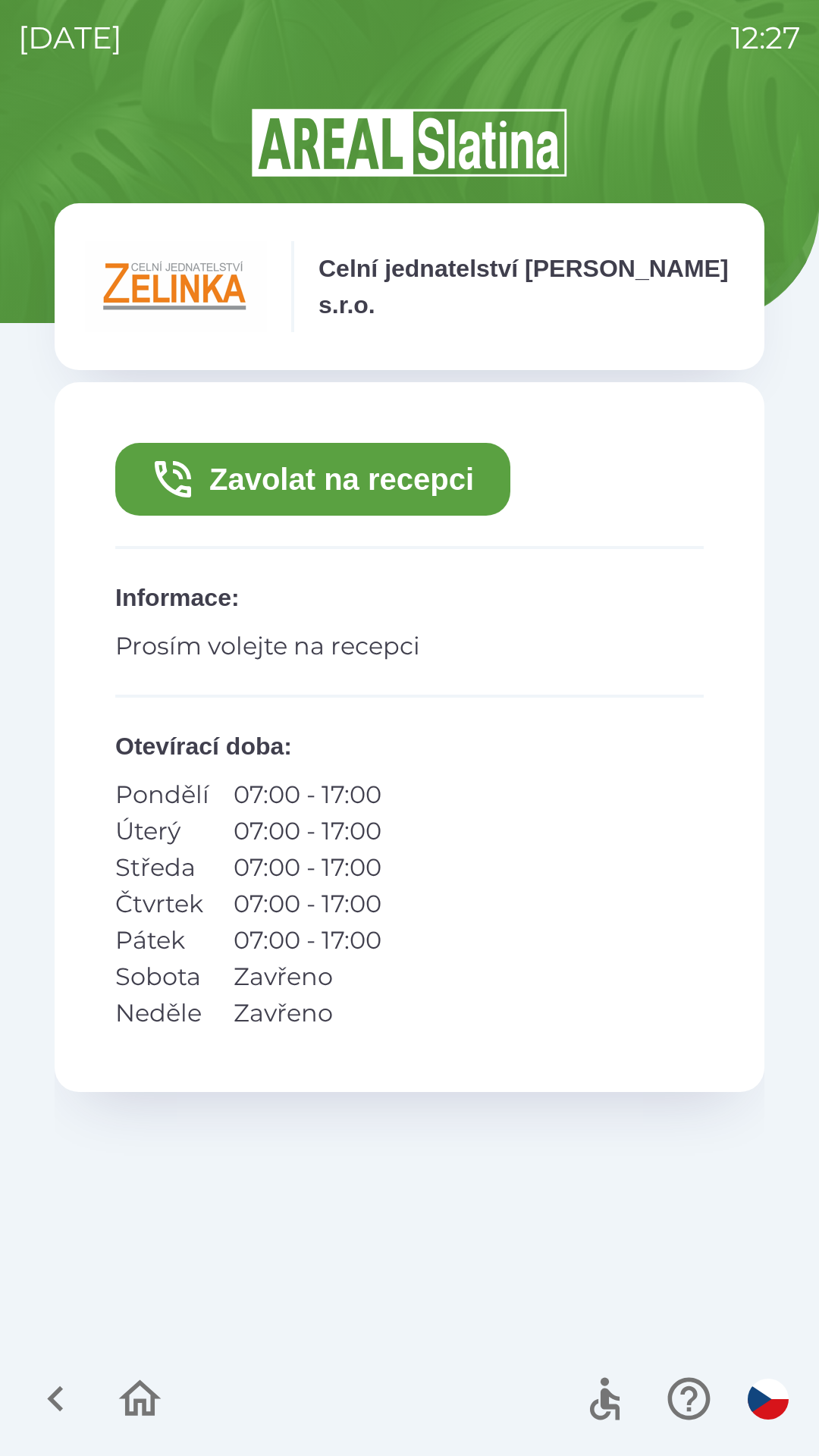
click at [291, 478] on button "Zavolat na recepci" at bounding box center [312, 479] width 395 height 73
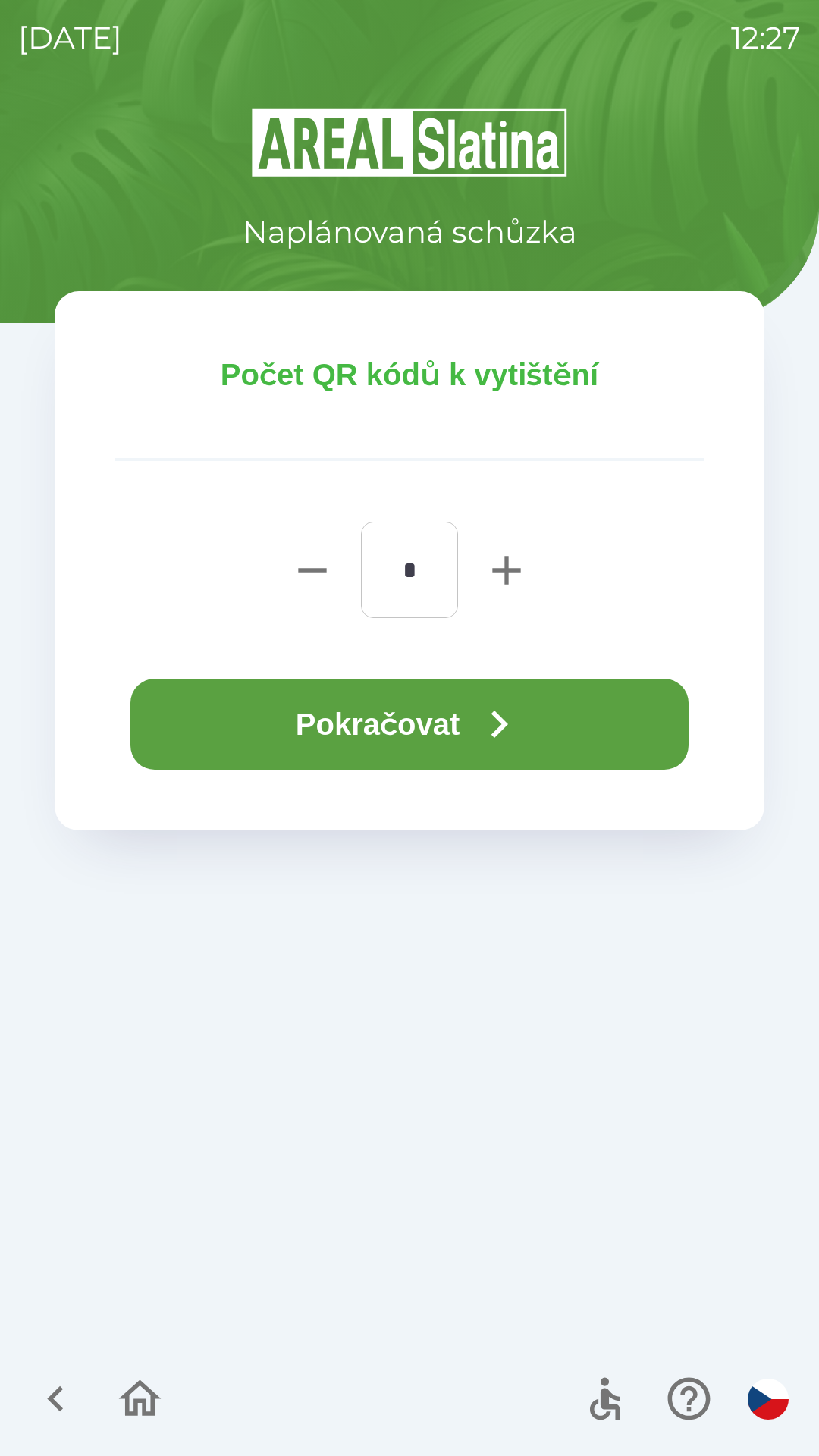
click at [272, 733] on button "Pokračovat" at bounding box center [409, 724] width 559 height 91
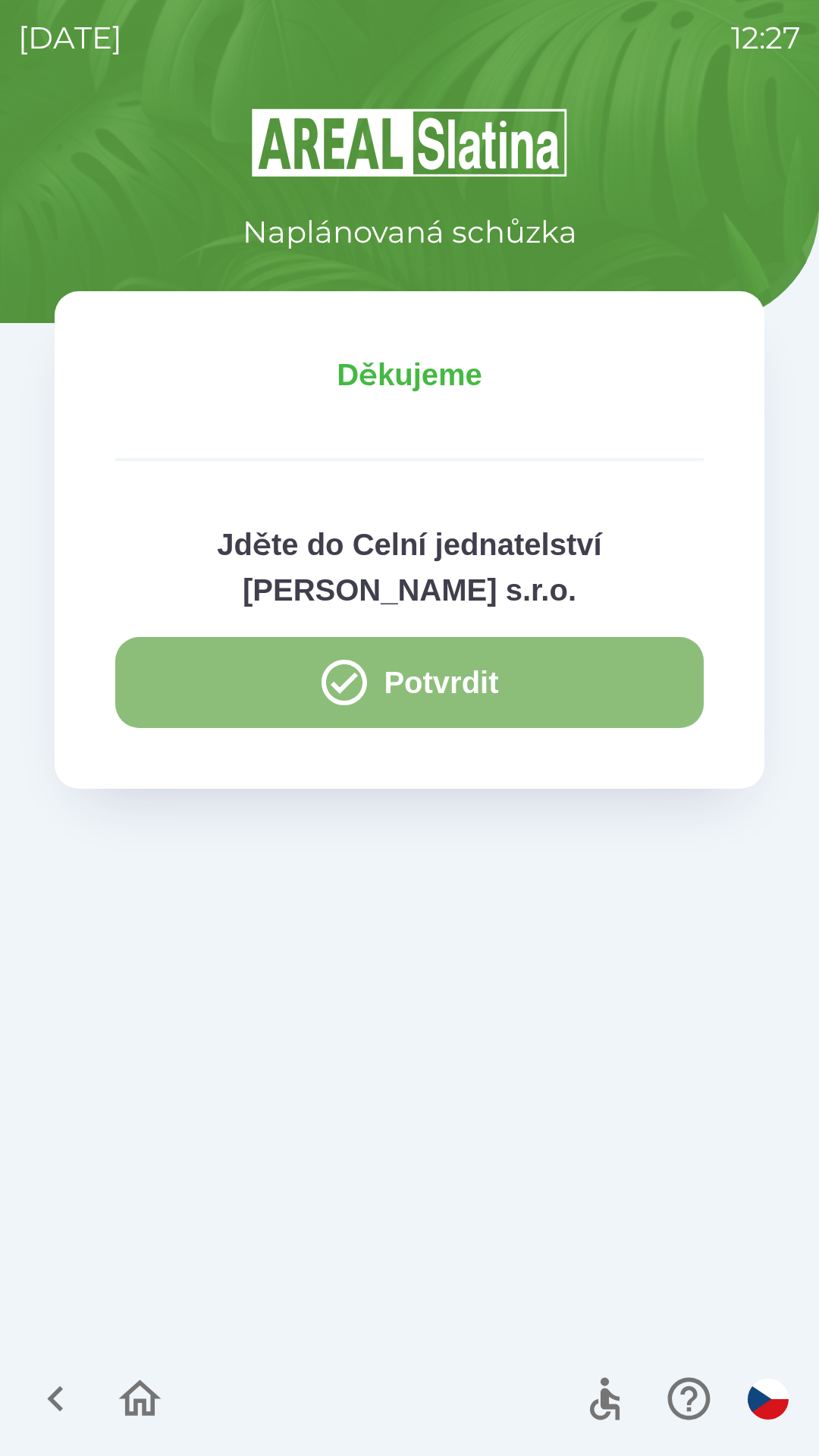
click at [212, 681] on button "Potvrdit" at bounding box center [409, 681] width 589 height 91
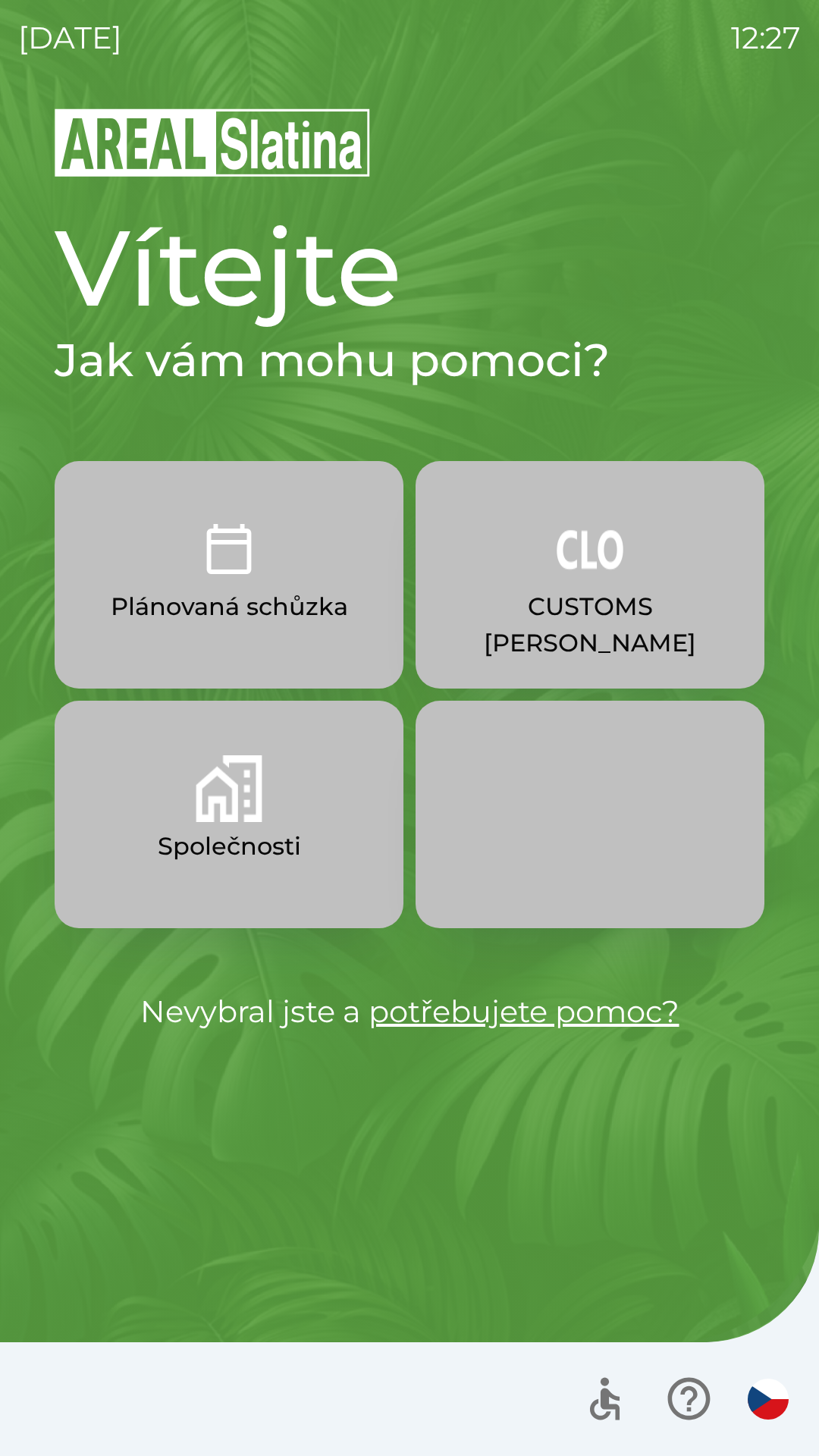
click at [567, 595] on p "CUSTOMS [PERSON_NAME]" at bounding box center [590, 624] width 276 height 73
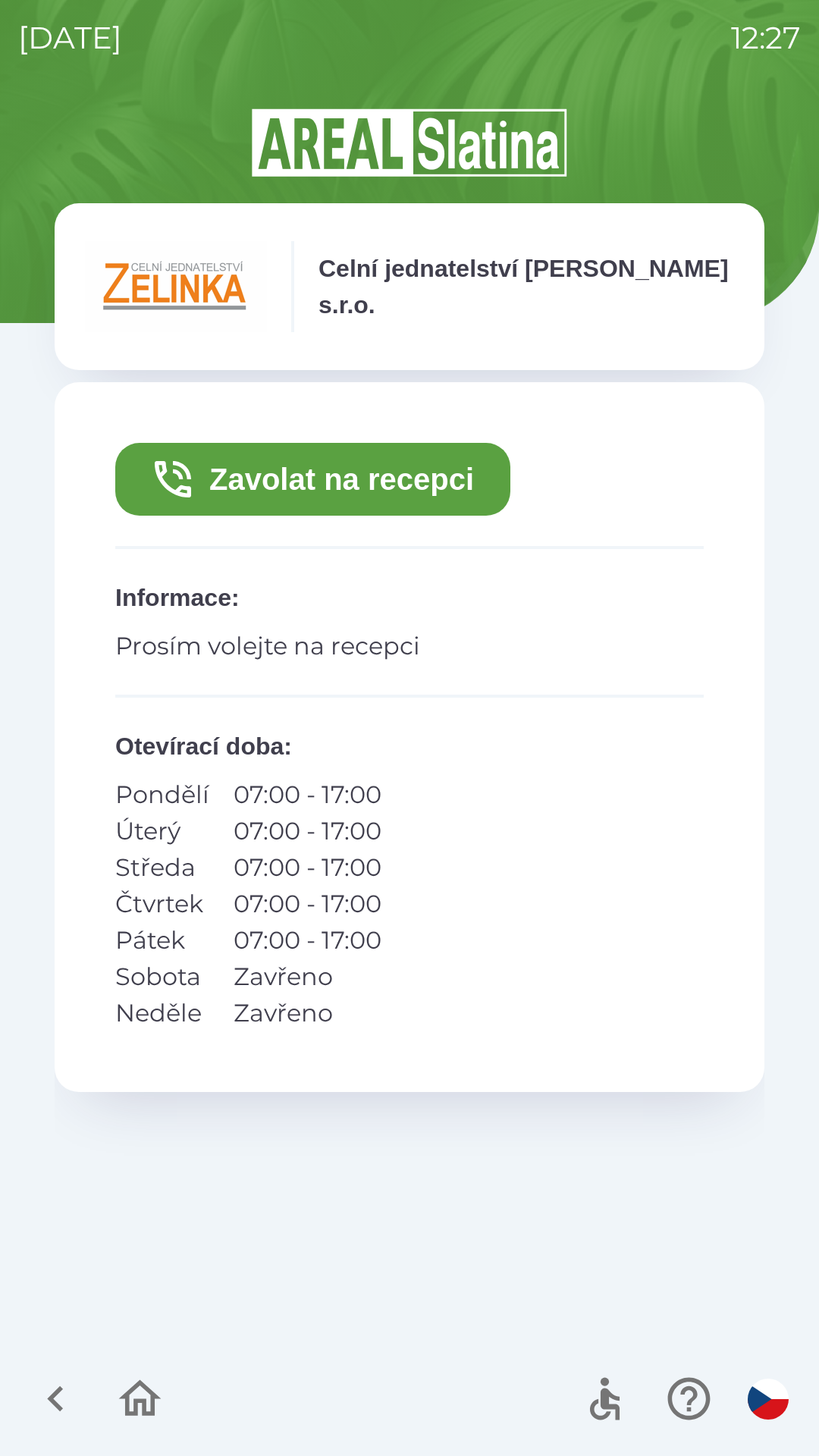
click at [317, 486] on button "Zavolat na recepci" at bounding box center [312, 479] width 395 height 73
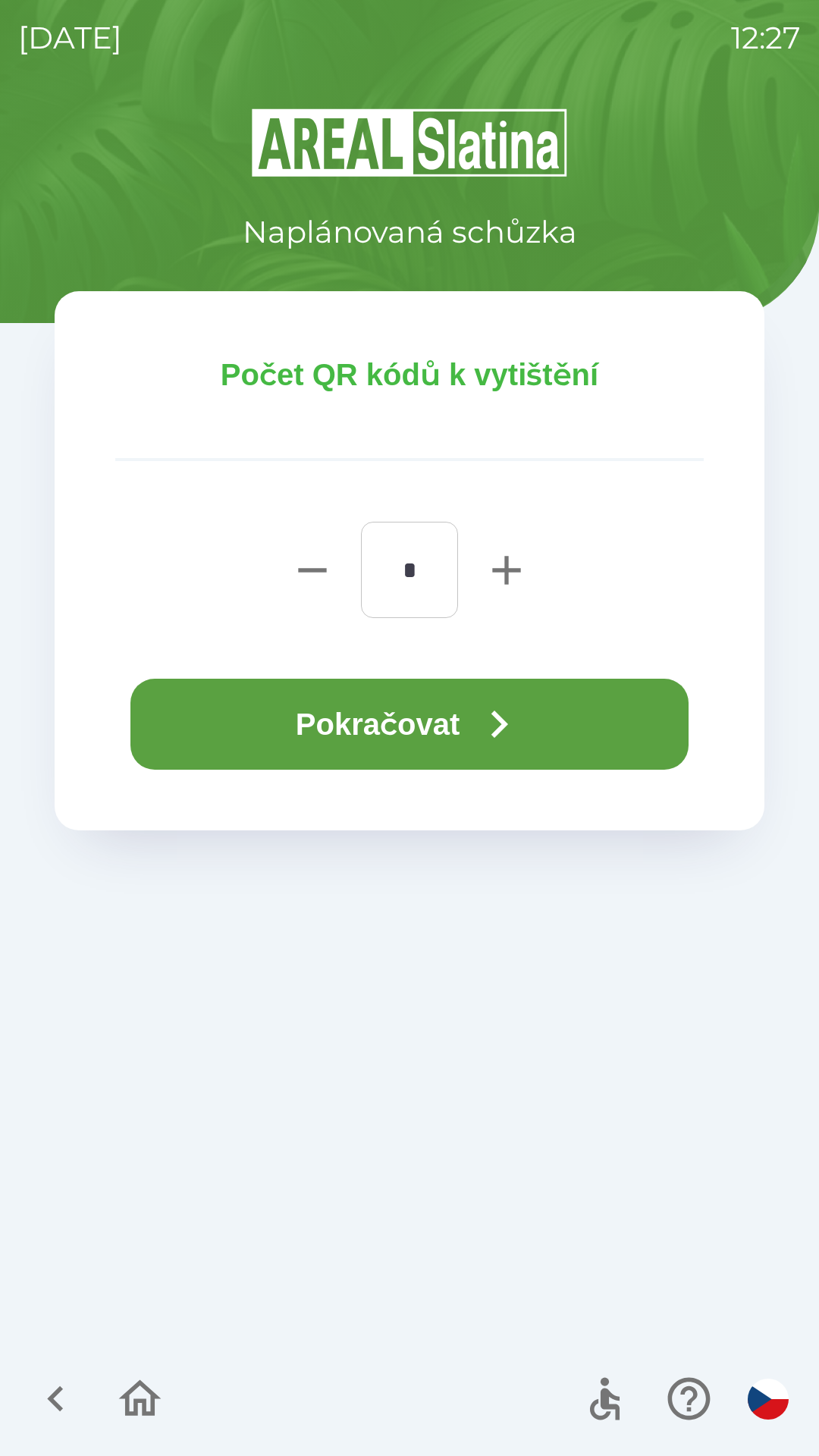
click at [495, 574] on icon "button" at bounding box center [506, 570] width 48 height 48
type input "*"
click at [311, 724] on button "Pokračovat" at bounding box center [409, 724] width 559 height 91
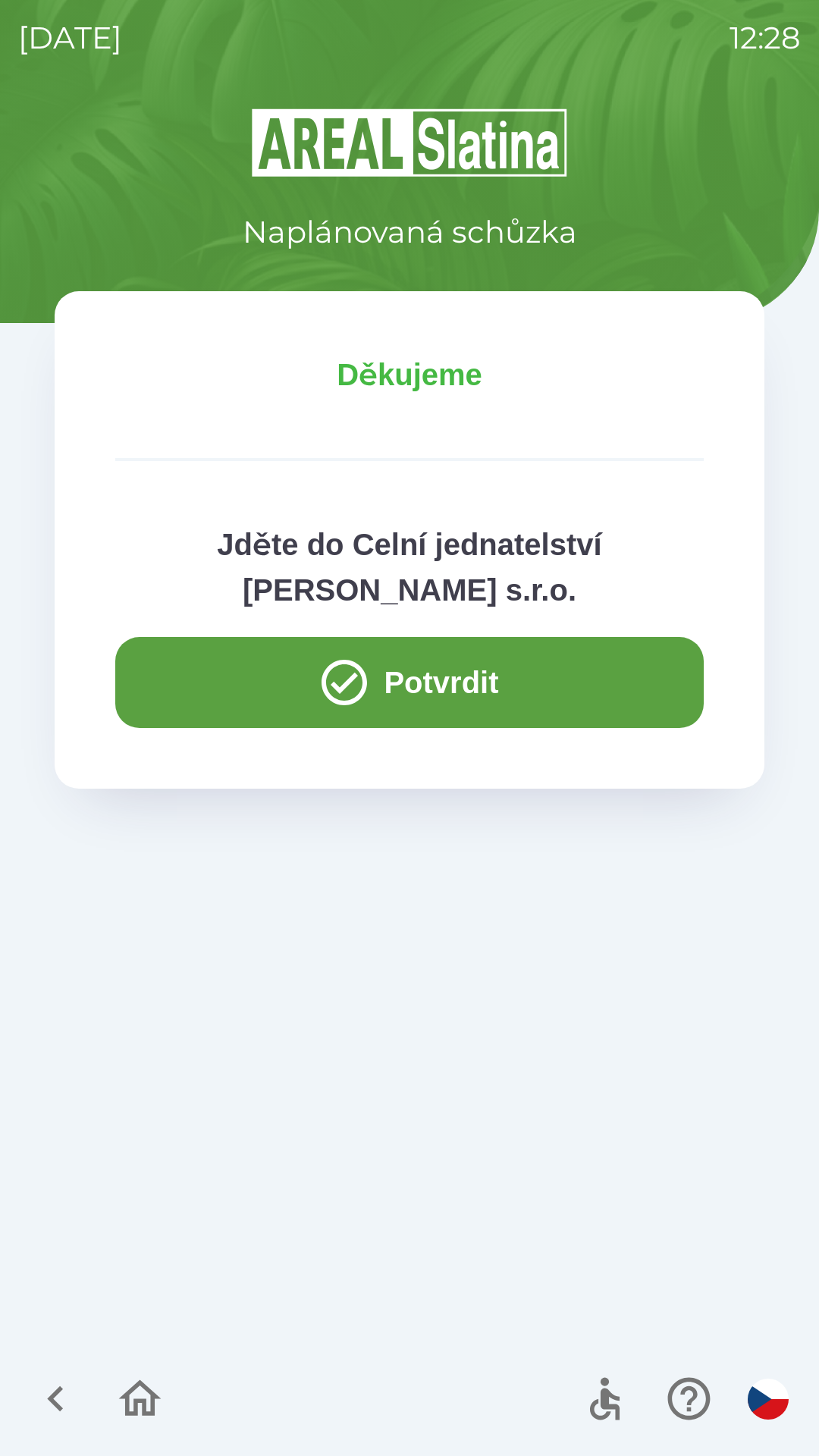
click at [201, 724] on button "Potvrdit" at bounding box center [409, 681] width 589 height 91
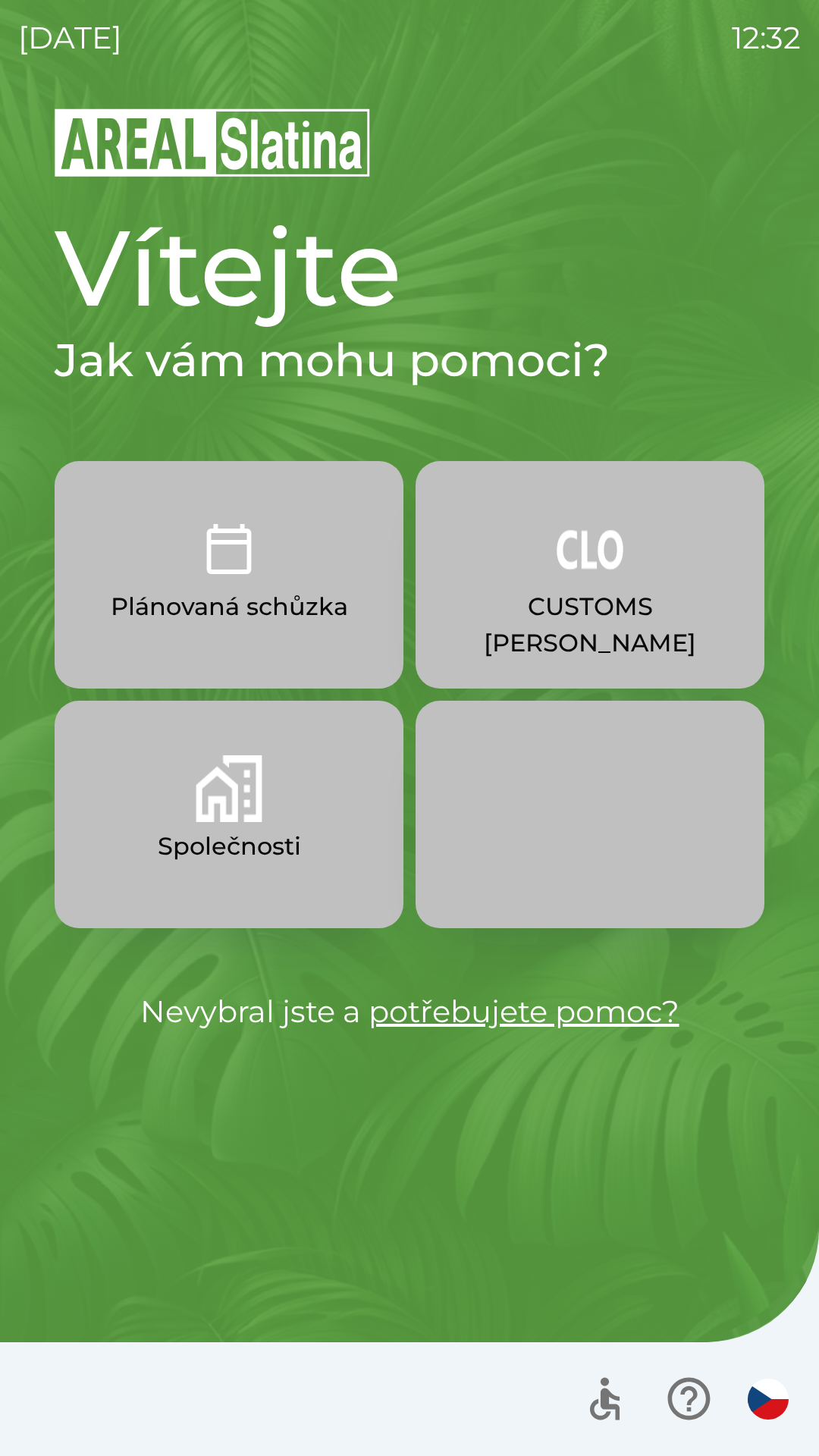
click at [234, 824] on button "Společnosti" at bounding box center [229, 814] width 349 height 228
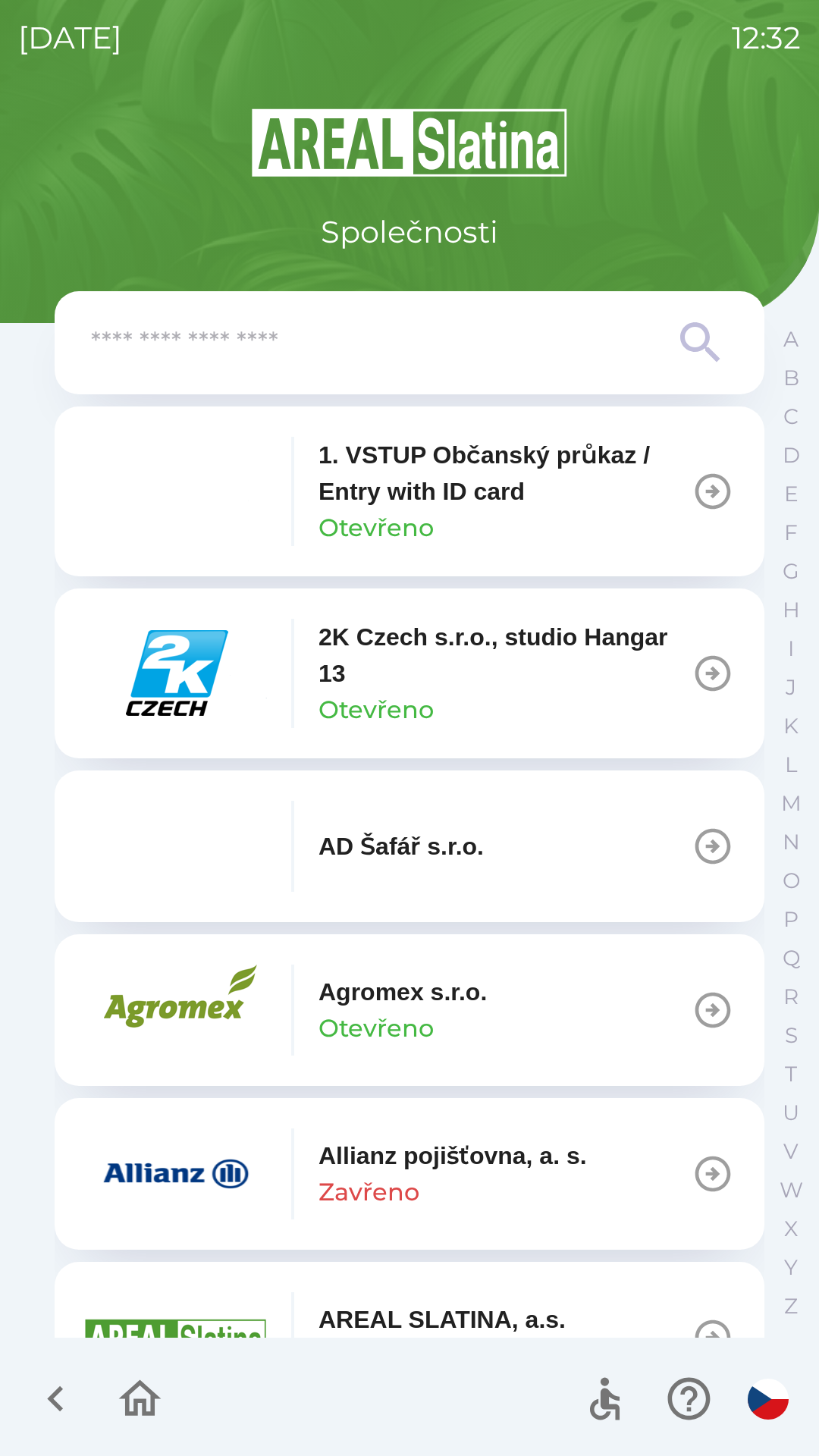
click at [165, 353] on input "text" at bounding box center [378, 342] width 576 height 41
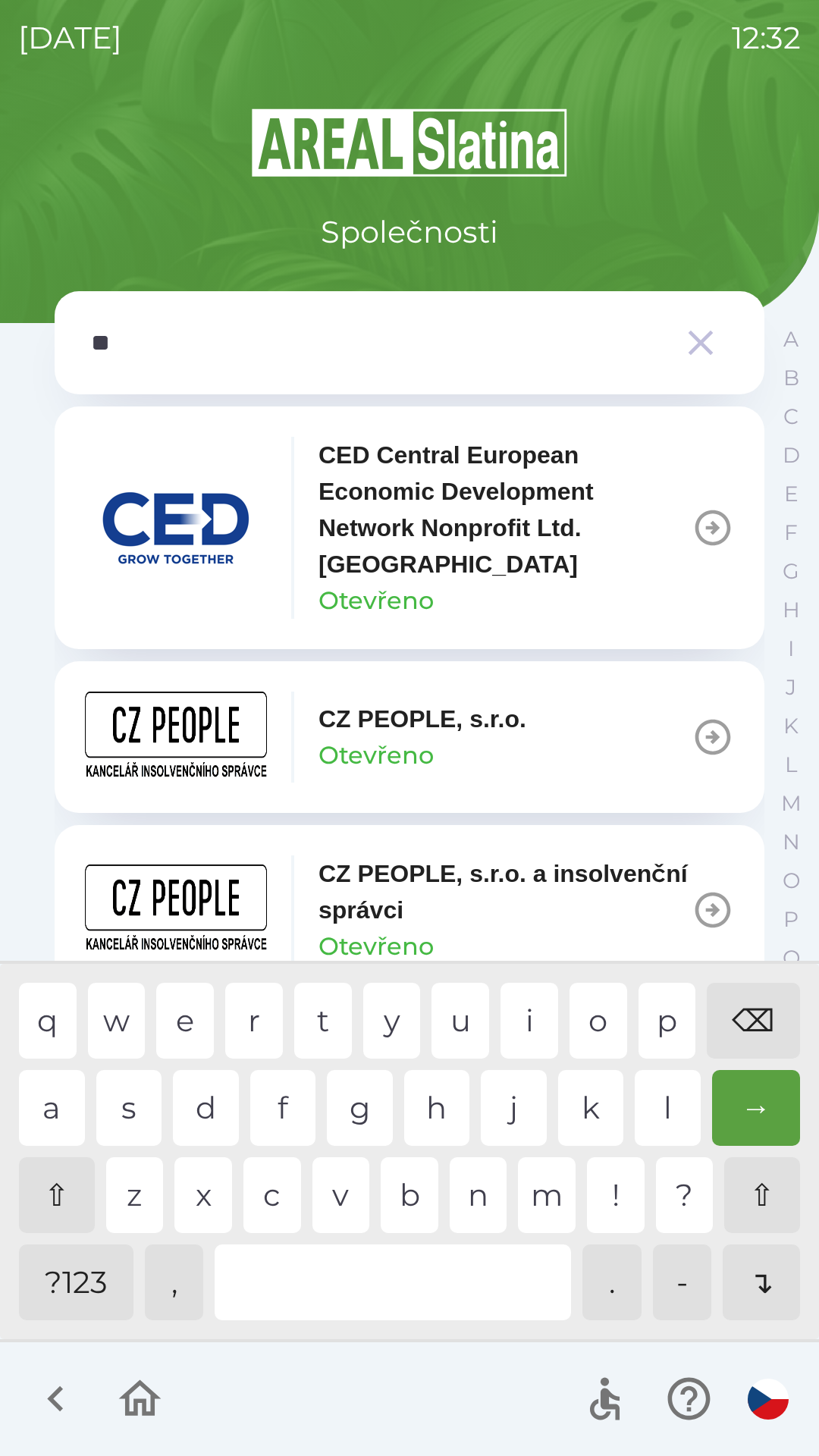
type input "***"
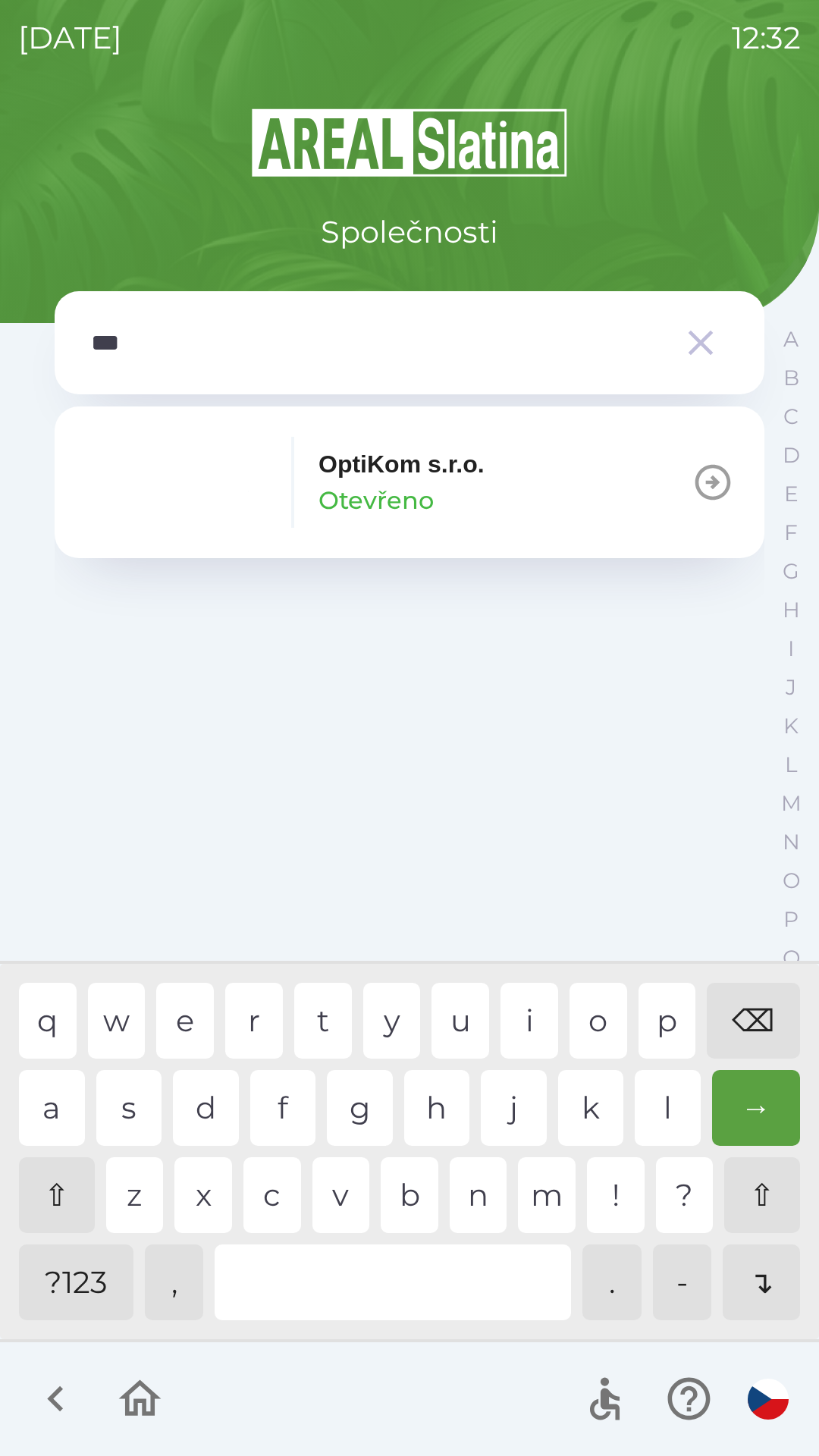
click at [366, 506] on p "Otevřeno" at bounding box center [376, 499] width 115 height 36
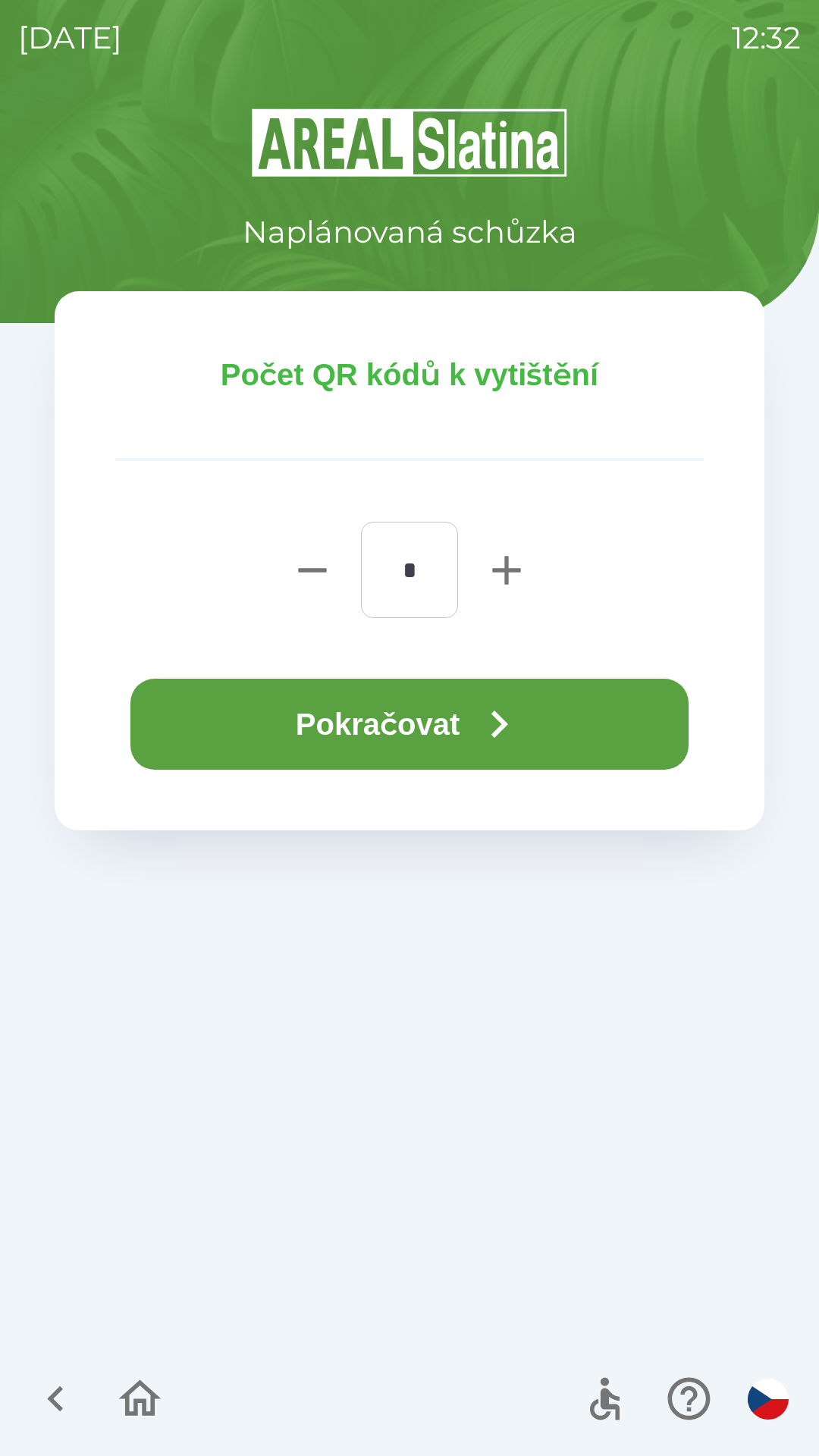
click at [341, 724] on button "Pokračovat" at bounding box center [409, 724] width 559 height 91
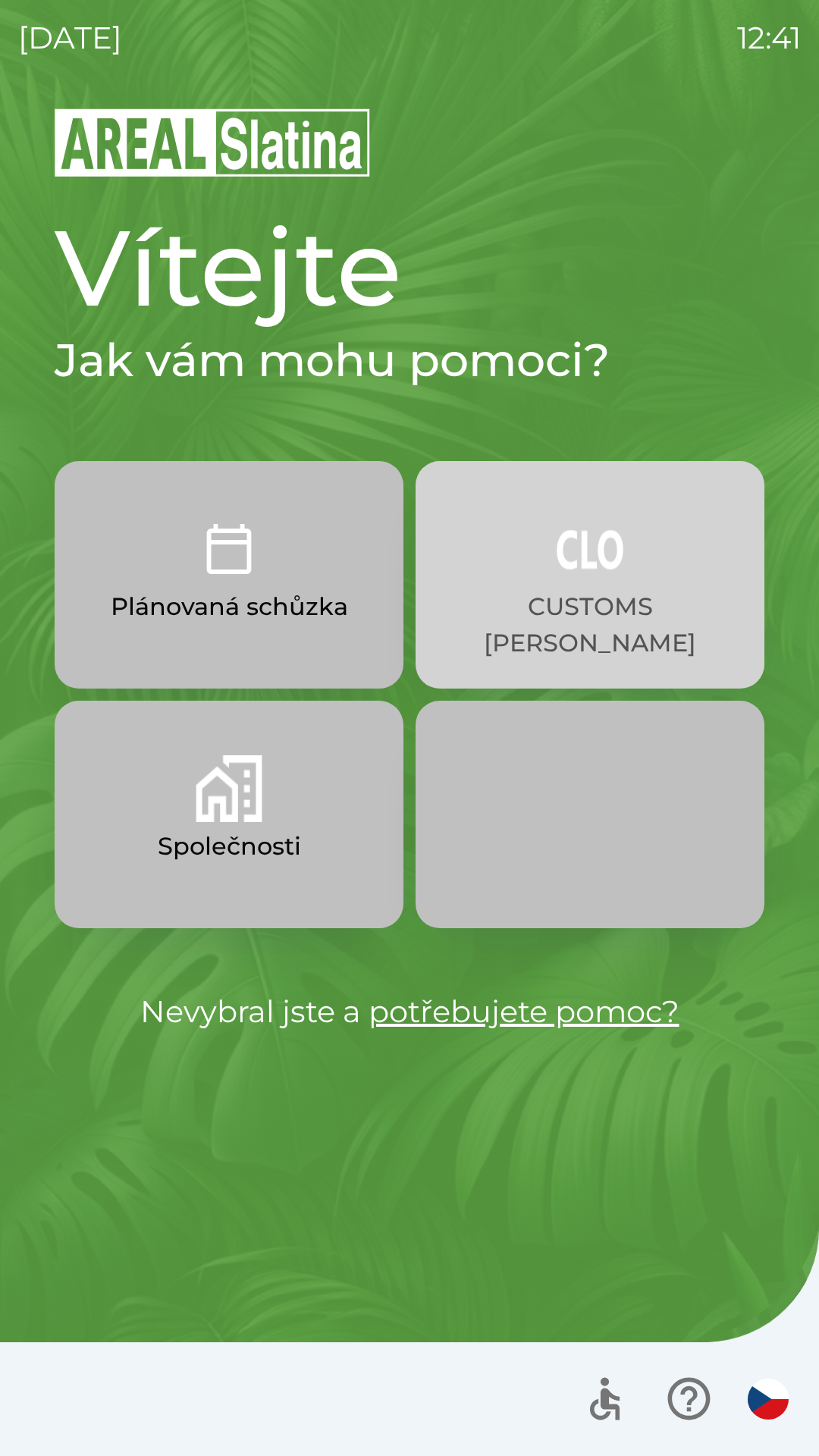
click at [605, 589] on p "CUSTOMS [PERSON_NAME]" at bounding box center [590, 624] width 276 height 73
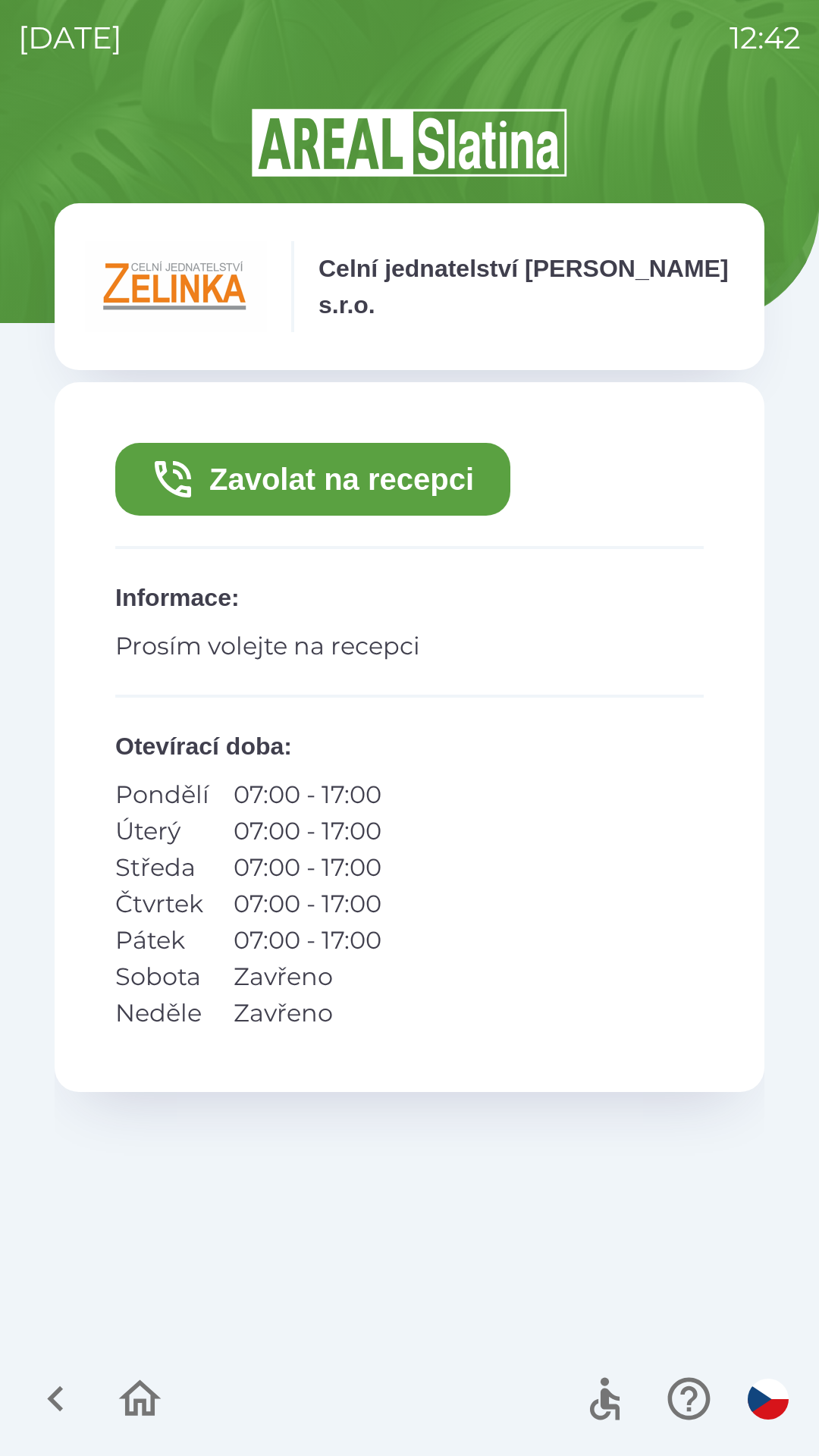
click at [444, 491] on button "Zavolat na recepci" at bounding box center [312, 479] width 395 height 73
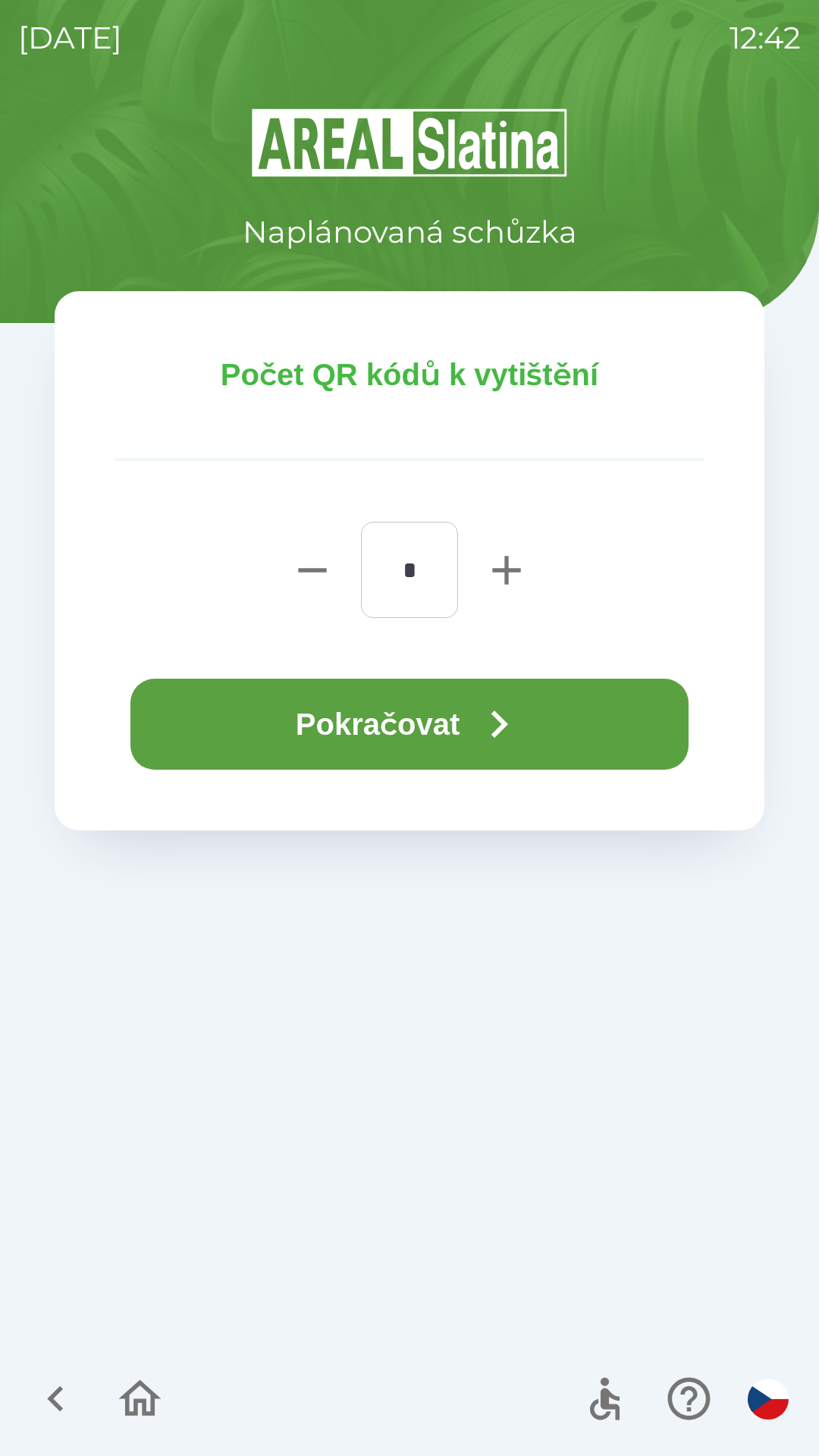
click at [503, 728] on icon "button" at bounding box center [499, 724] width 55 height 55
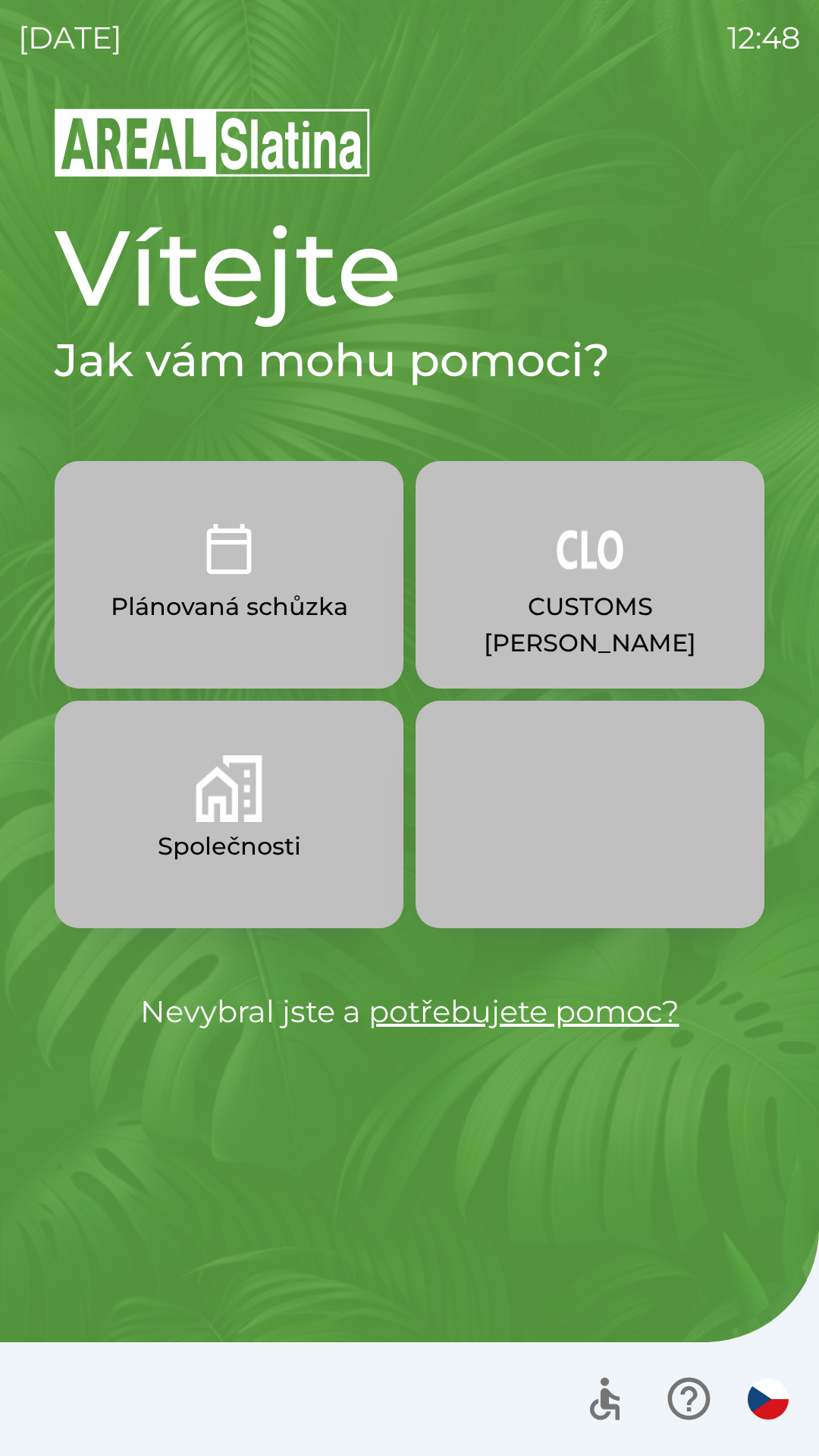
click at [241, 804] on img "button" at bounding box center [229, 789] width 67 height 67
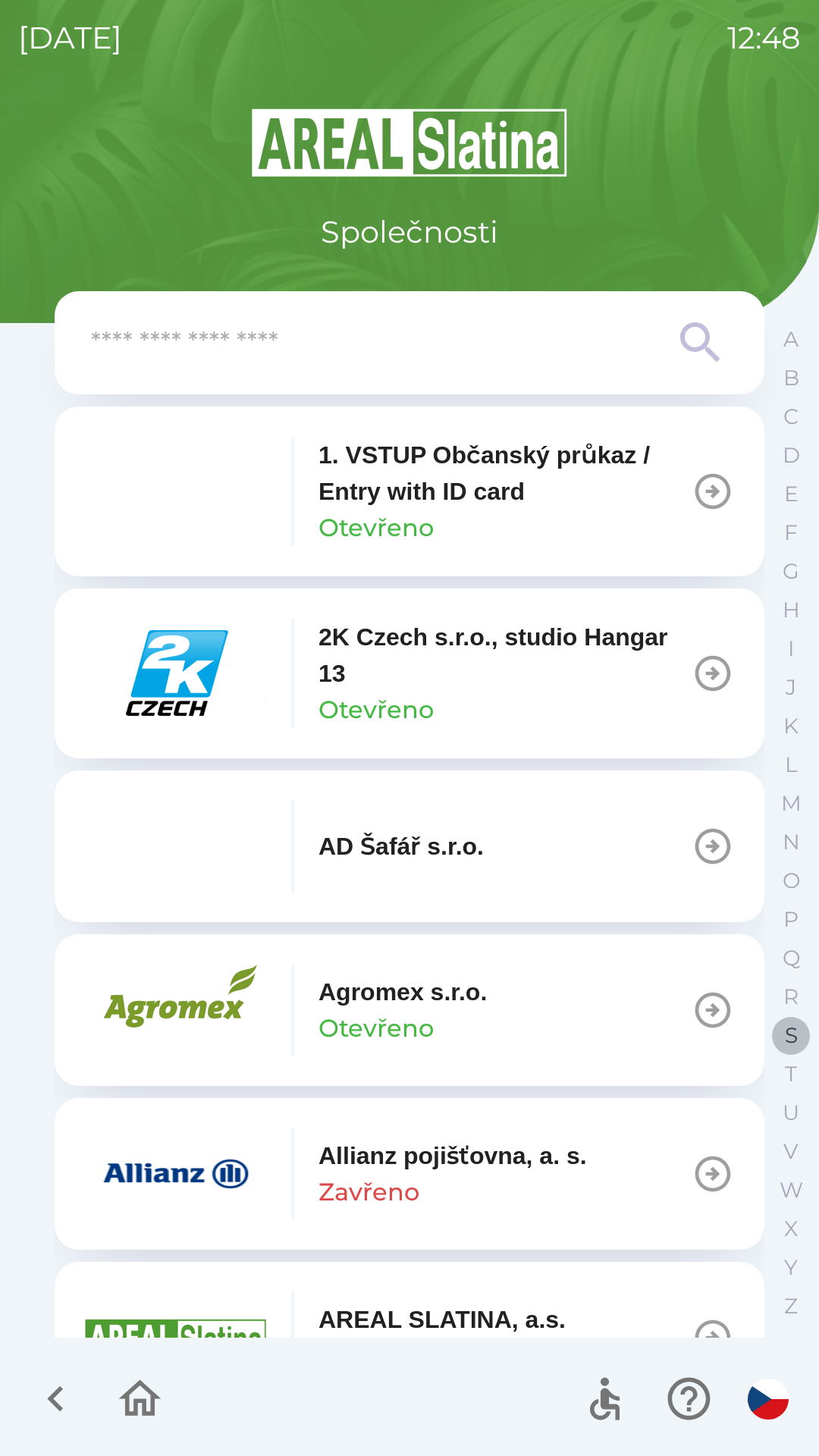
click at [787, 1037] on p "S" at bounding box center [791, 1035] width 13 height 26
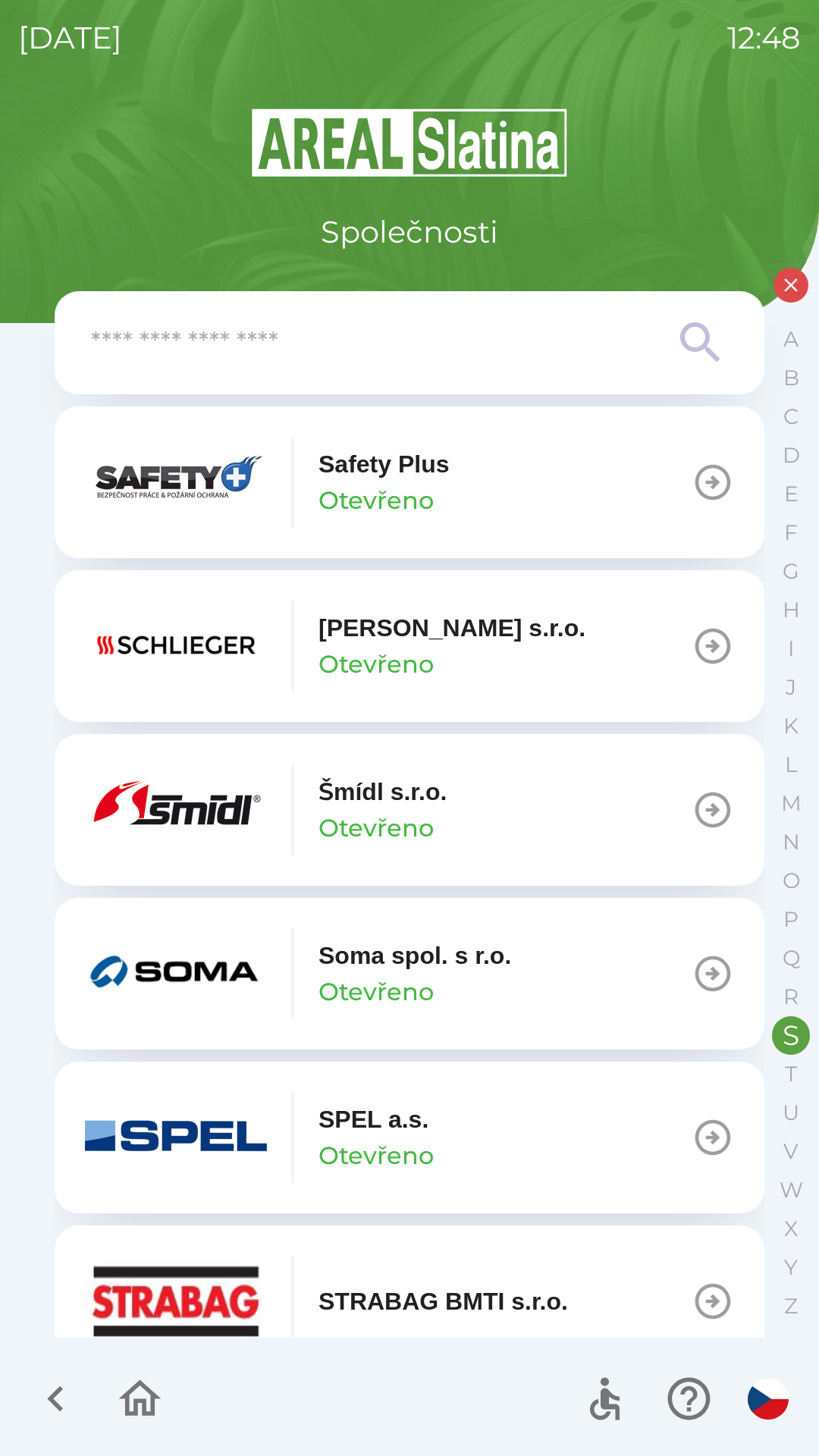
click at [419, 1132] on p "SPEL a.s." at bounding box center [373, 1118] width 110 height 36
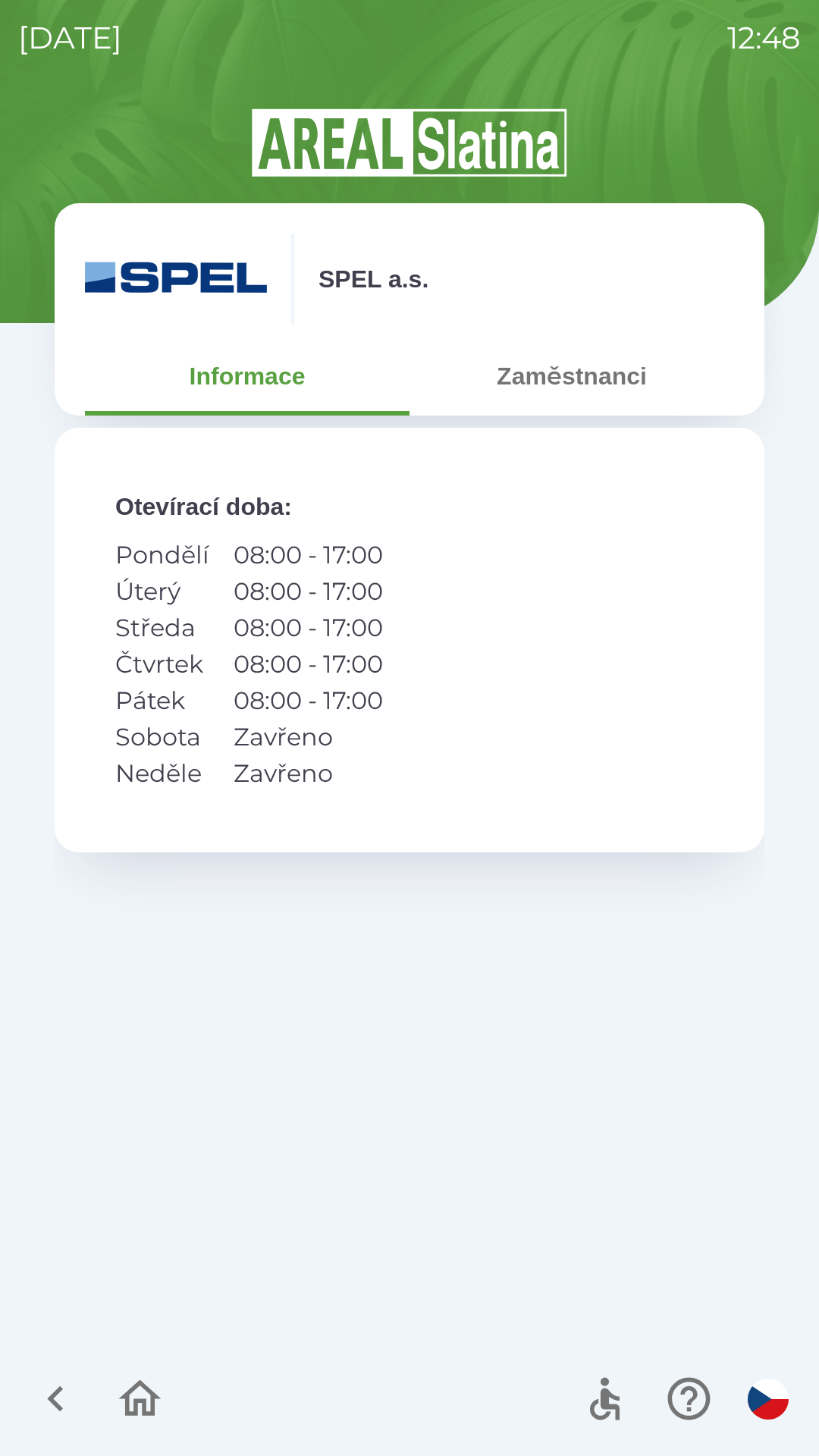
click at [552, 382] on button "Zaměstnanci" at bounding box center [572, 376] width 325 height 55
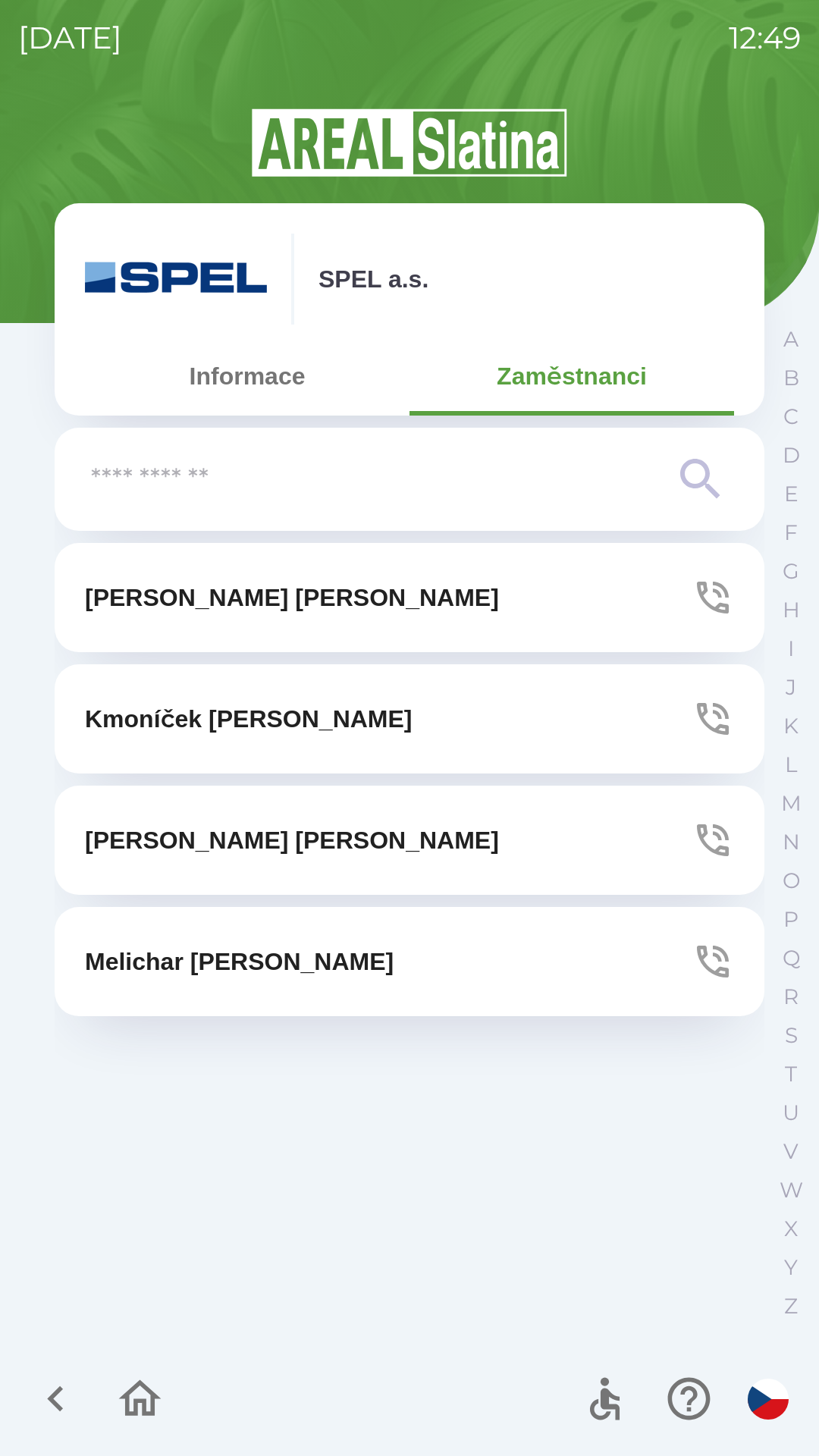
click at [661, 724] on button "[PERSON_NAME]" at bounding box center [409, 718] width 710 height 109
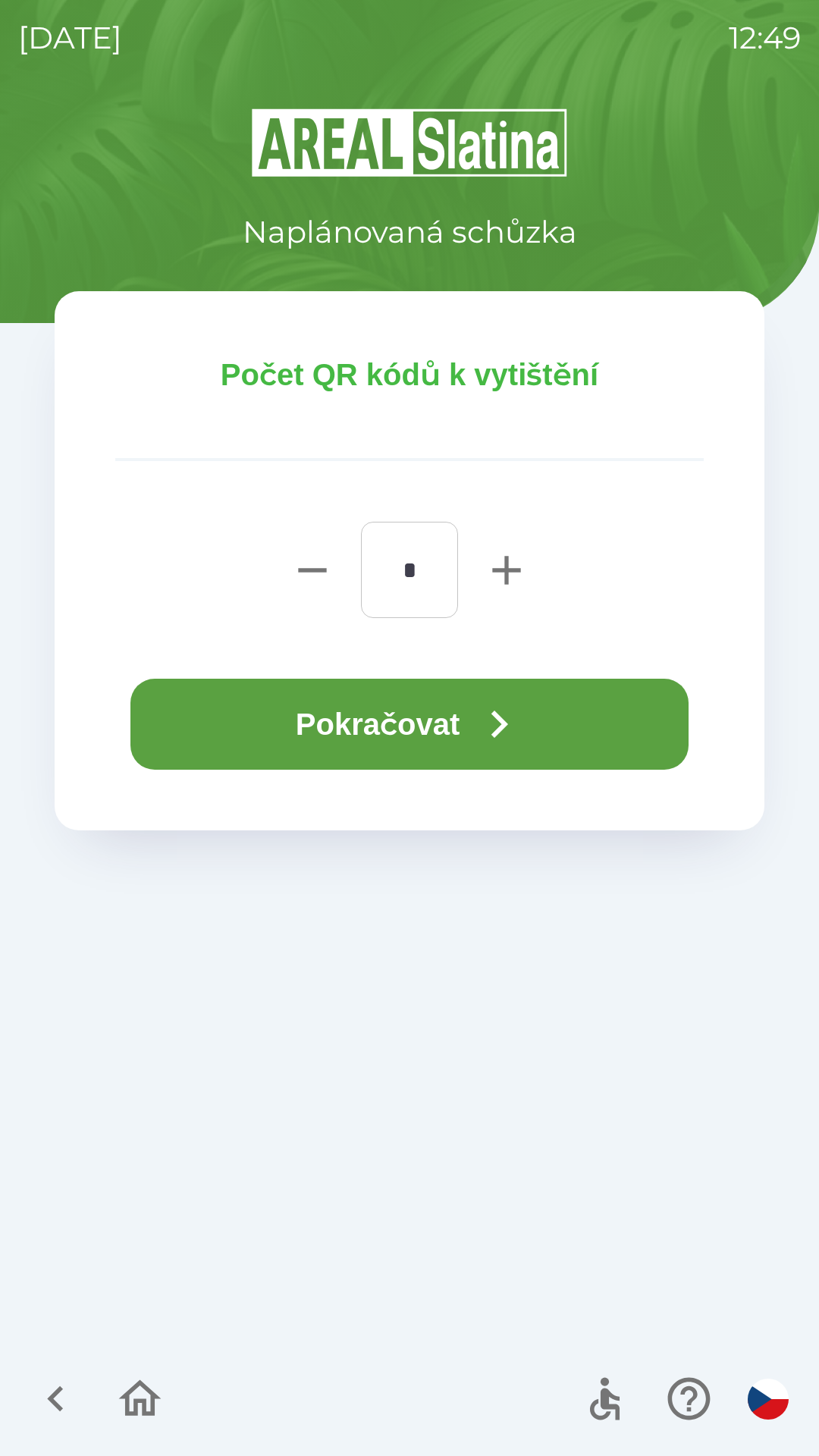
click at [441, 713] on button "Pokračovat" at bounding box center [409, 724] width 559 height 91
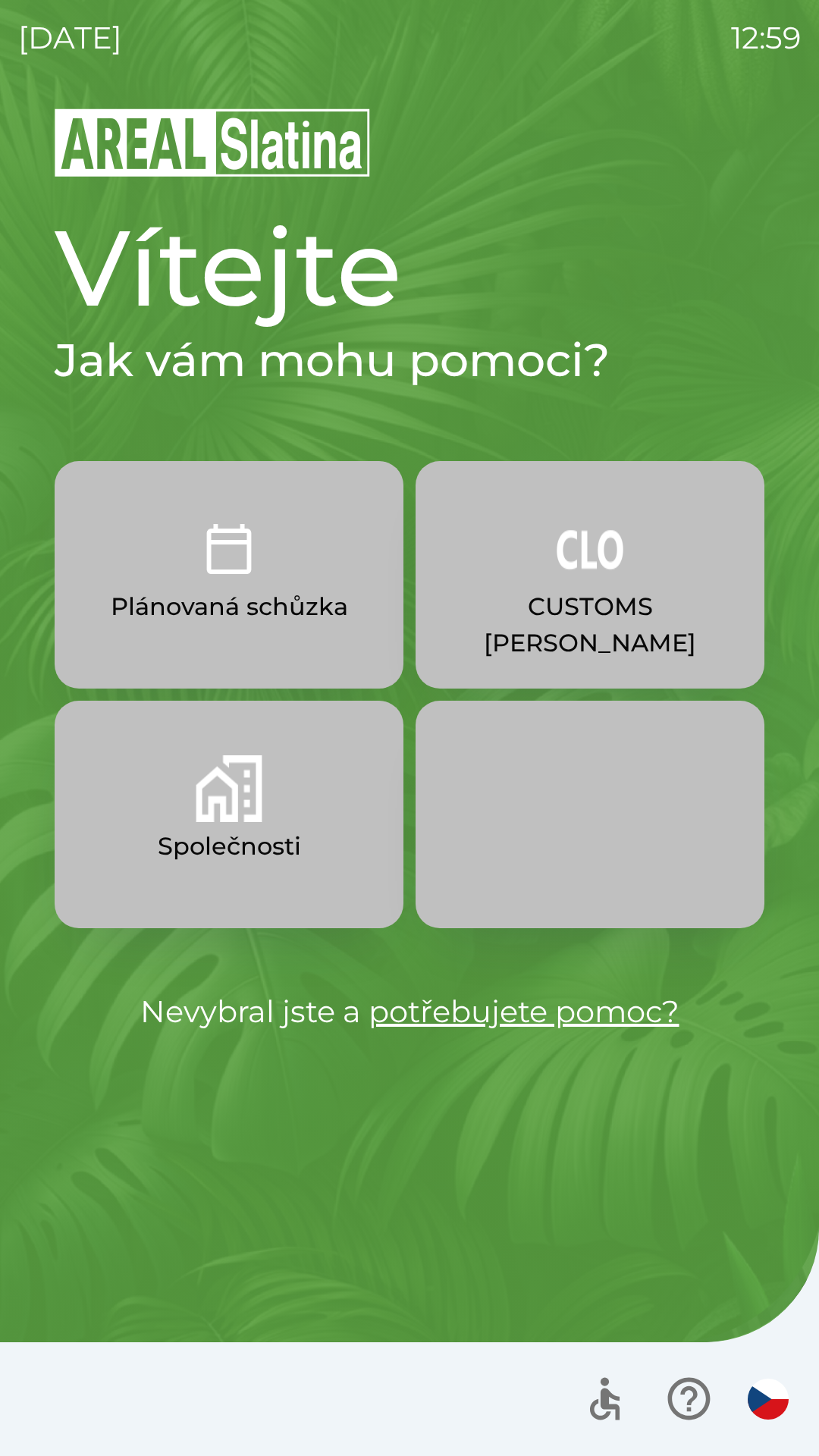
click at [241, 819] on img "button" at bounding box center [229, 789] width 67 height 67
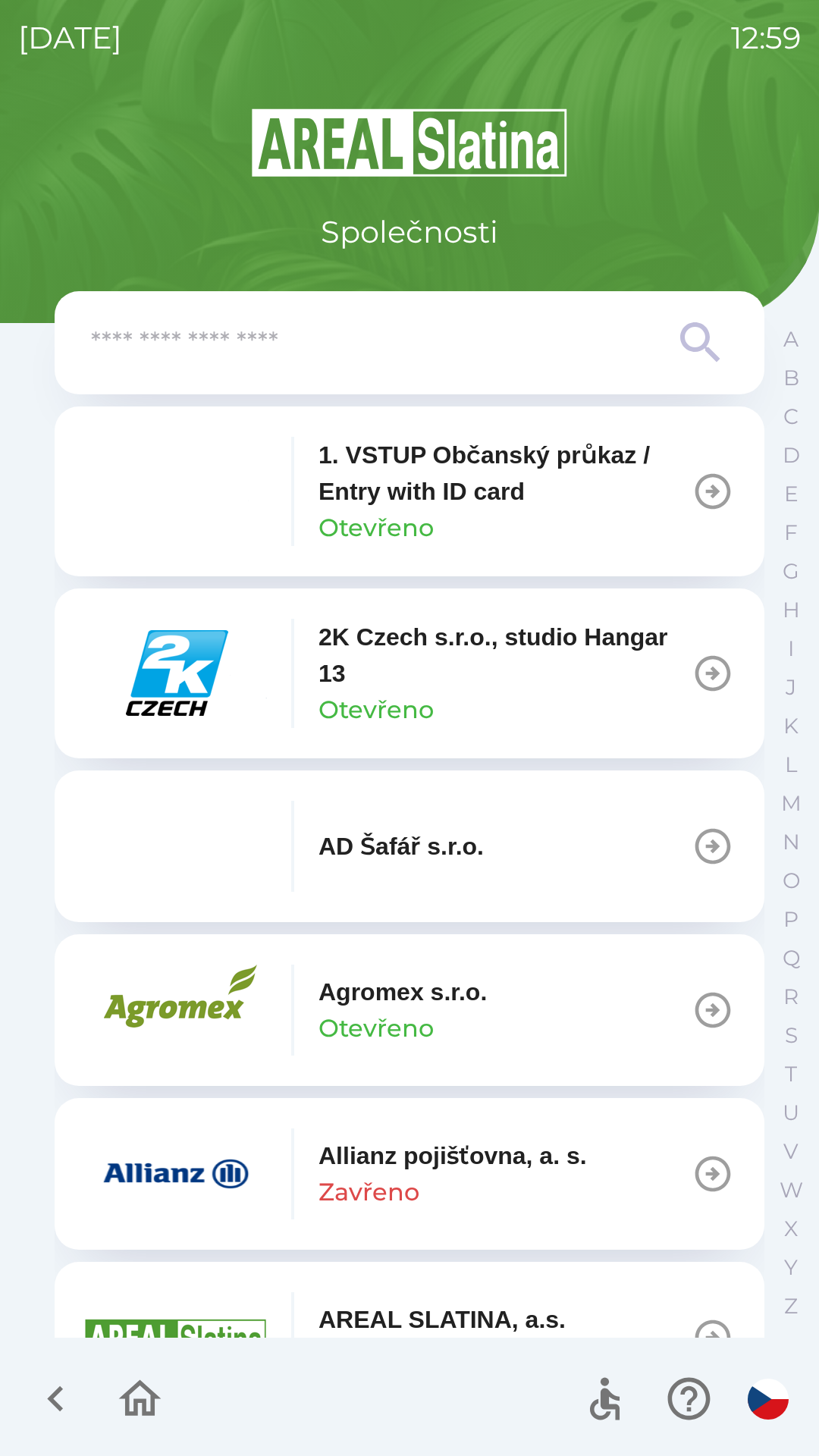
click at [397, 344] on input "text" at bounding box center [378, 342] width 576 height 41
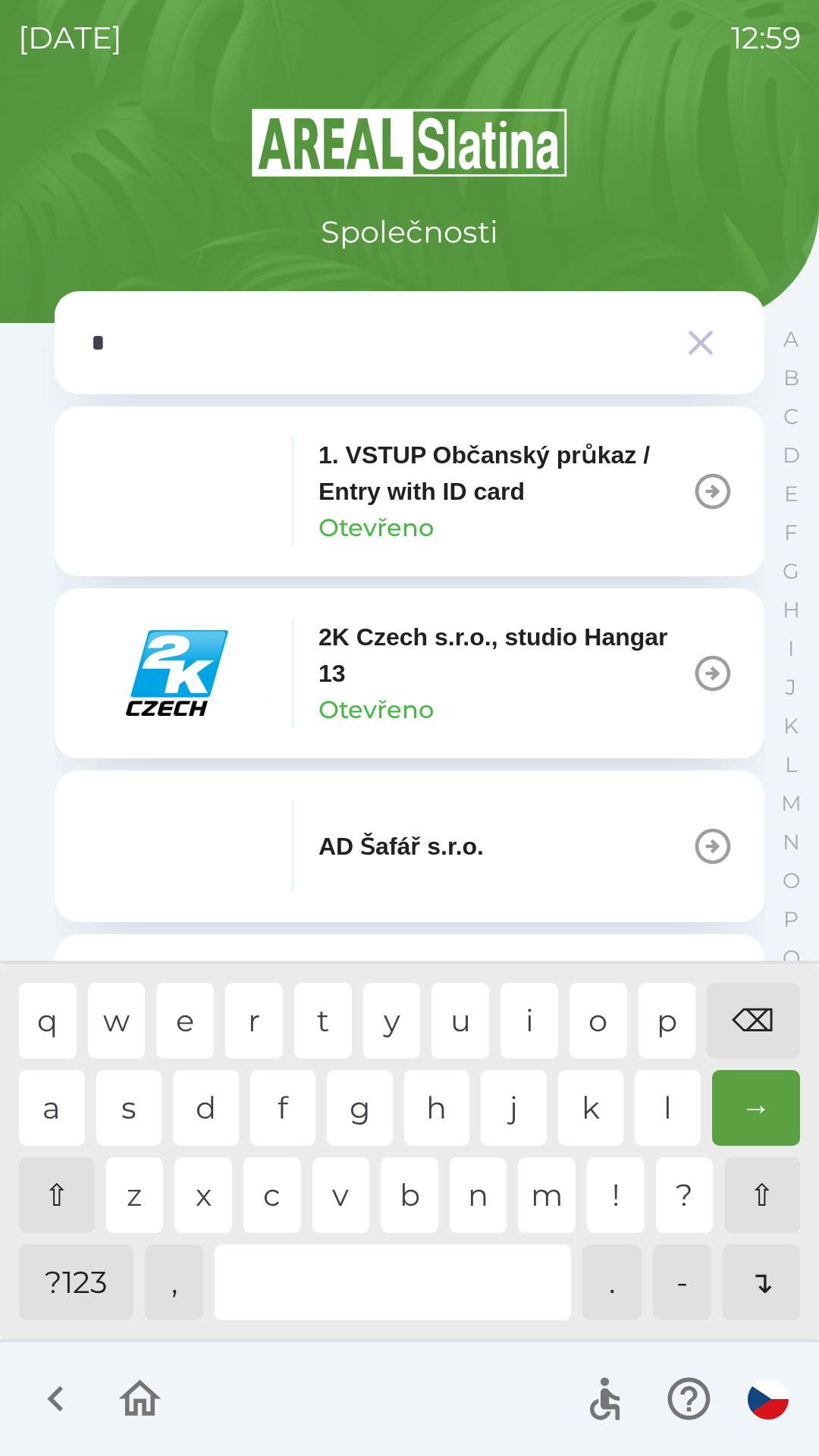
click at [597, 1005] on div "o" at bounding box center [599, 1021] width 58 height 76
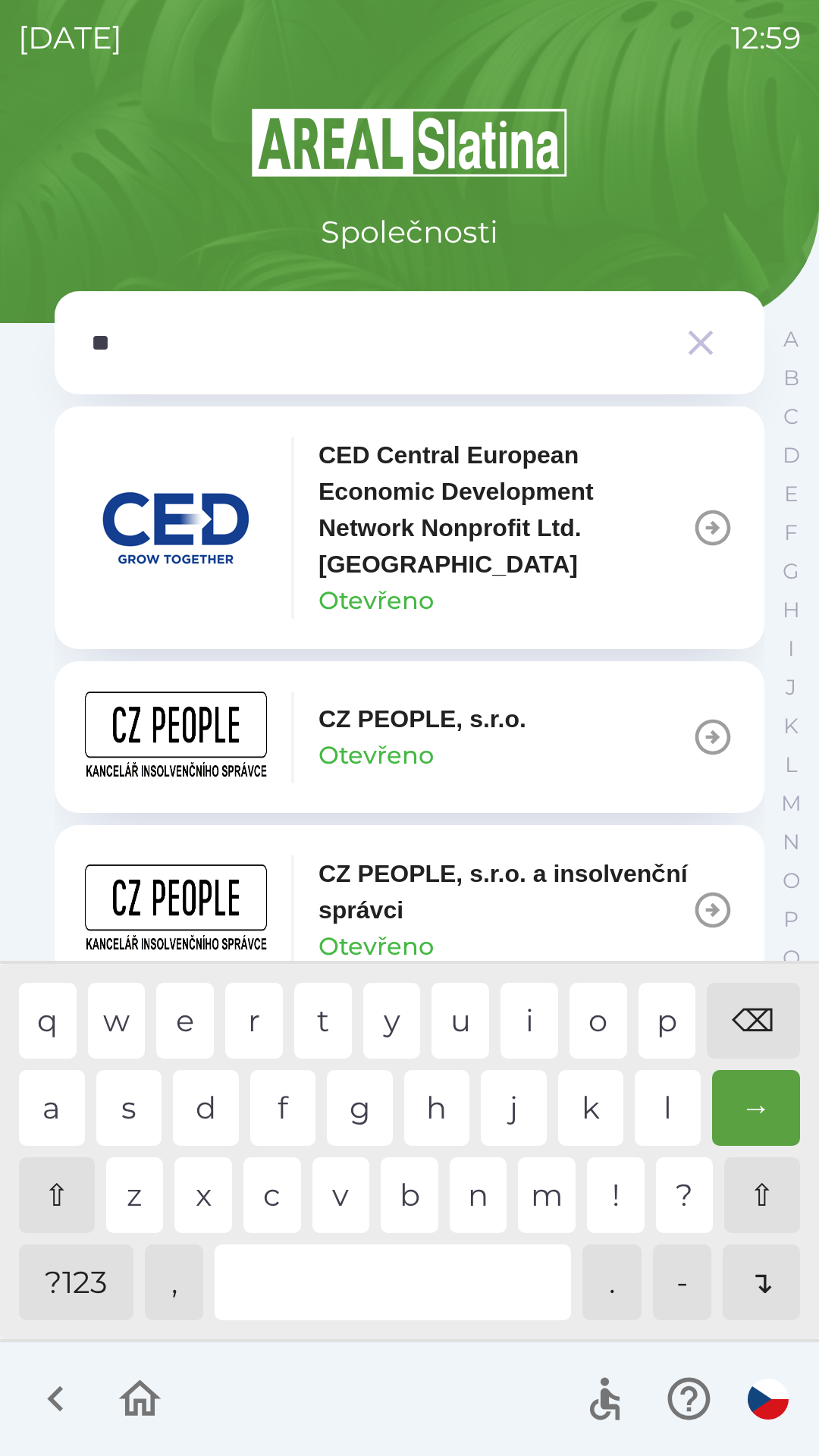
type input "***"
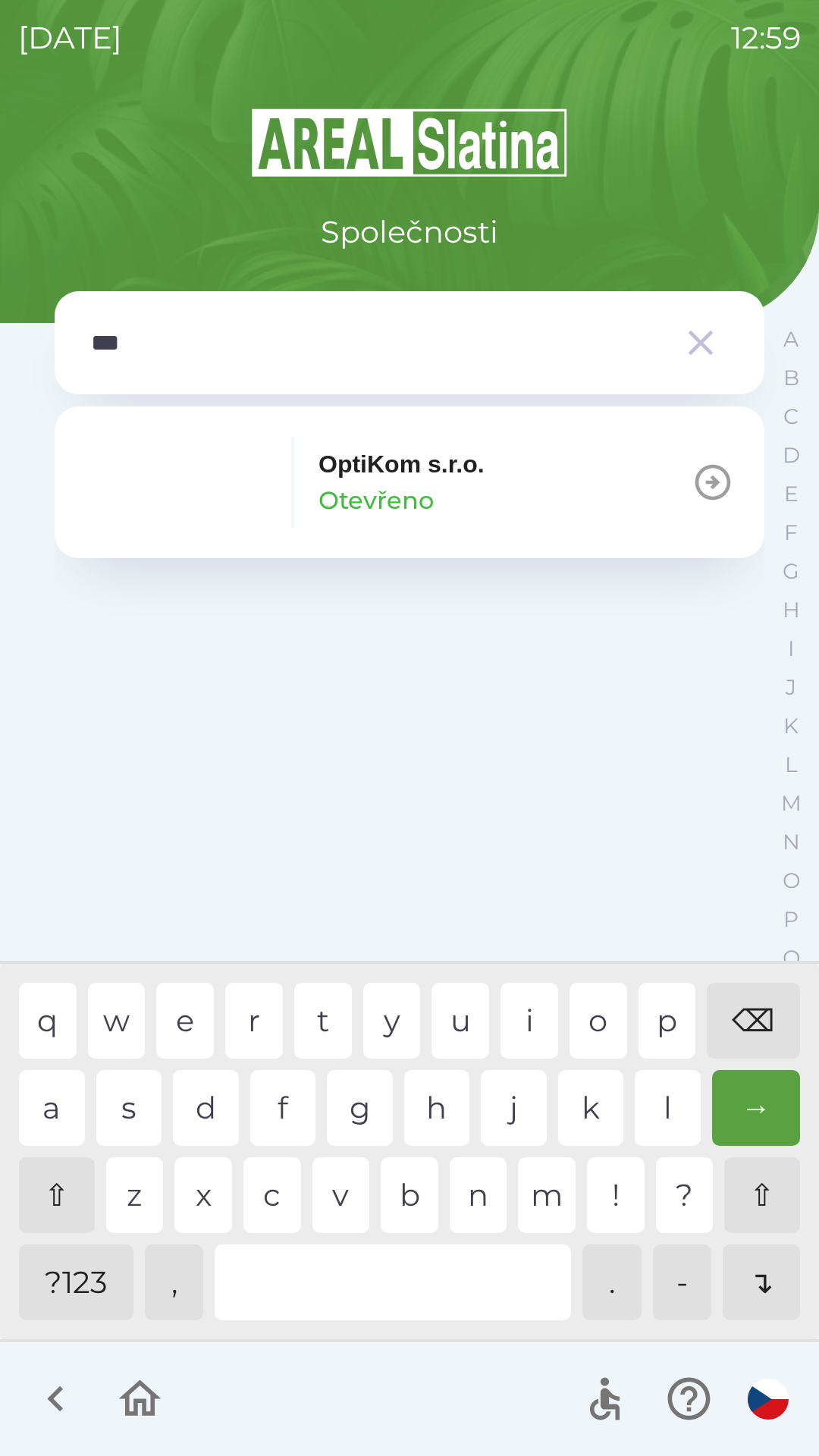
click at [326, 1017] on div "t" at bounding box center [324, 1021] width 58 height 76
click at [475, 467] on p "OptiKom s.r.o." at bounding box center [401, 463] width 166 height 36
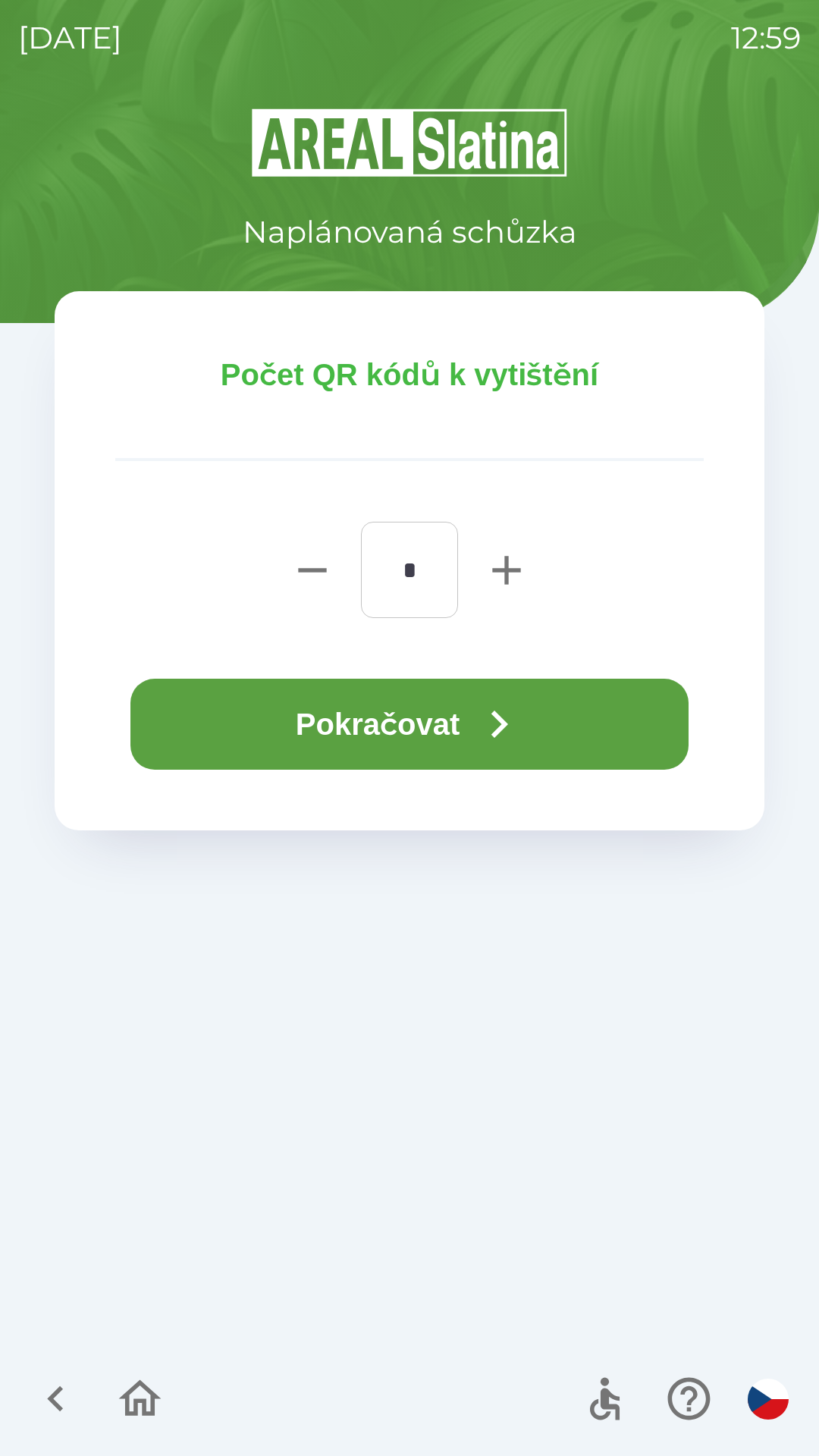
click at [496, 708] on icon "button" at bounding box center [499, 724] width 55 height 55
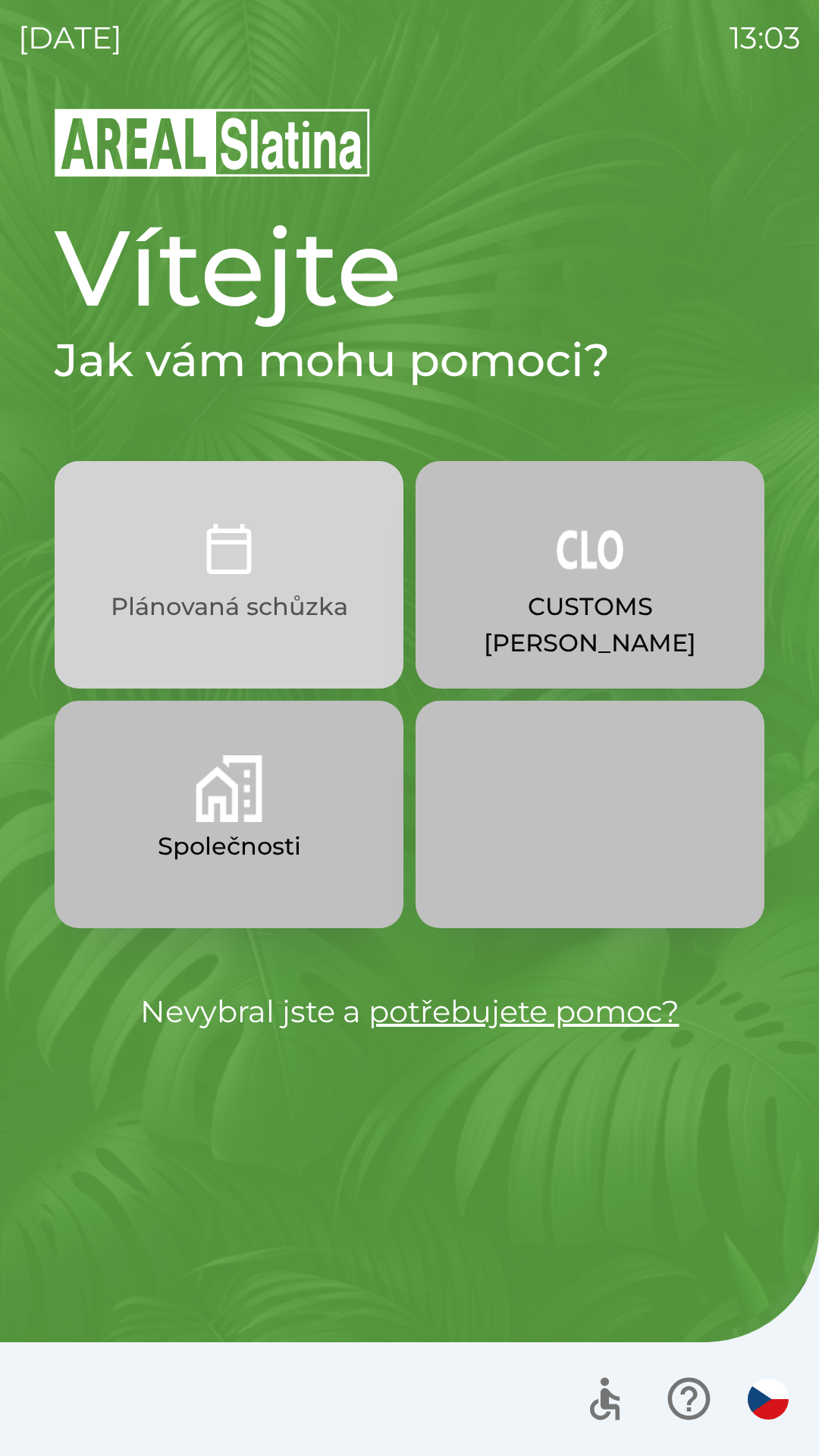
click at [274, 562] on button "Plánovaná schůzka" at bounding box center [229, 574] width 349 height 228
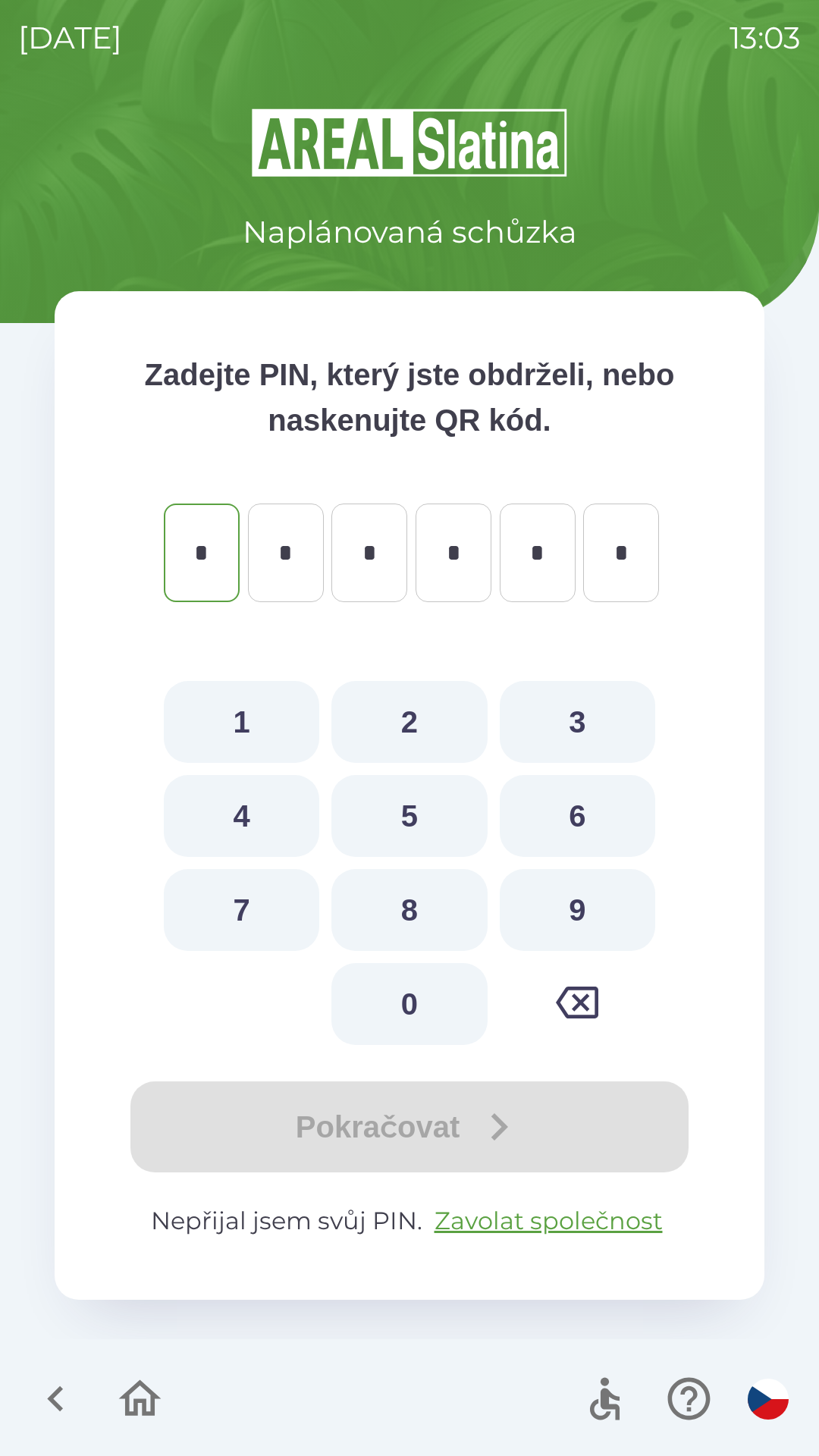
click at [31, 1418] on icon "button" at bounding box center [55, 1399] width 51 height 51
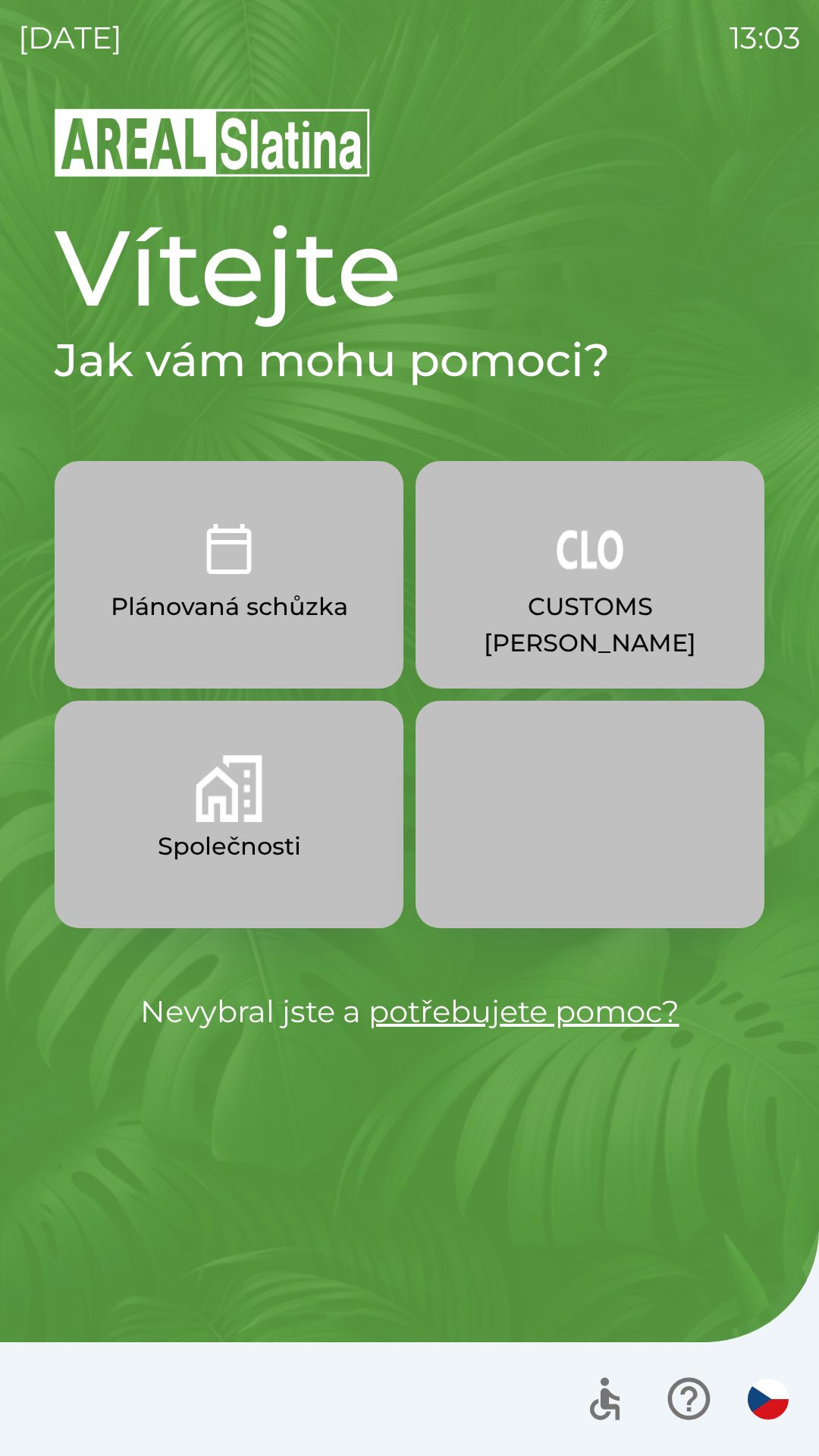
click at [201, 833] on p "Společnosti" at bounding box center [229, 846] width 143 height 36
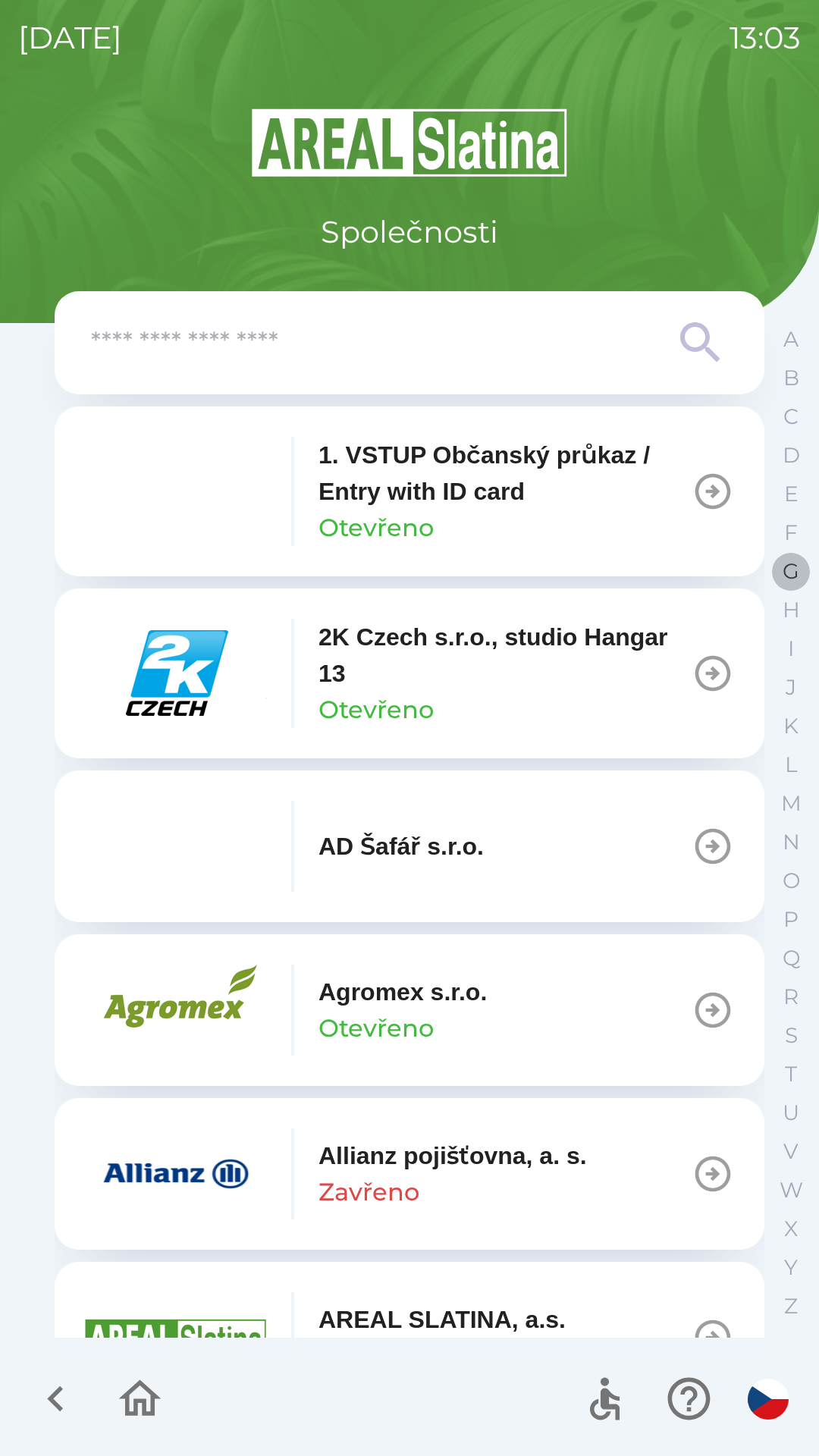
click at [786, 574] on p "G" at bounding box center [791, 571] width 17 height 26
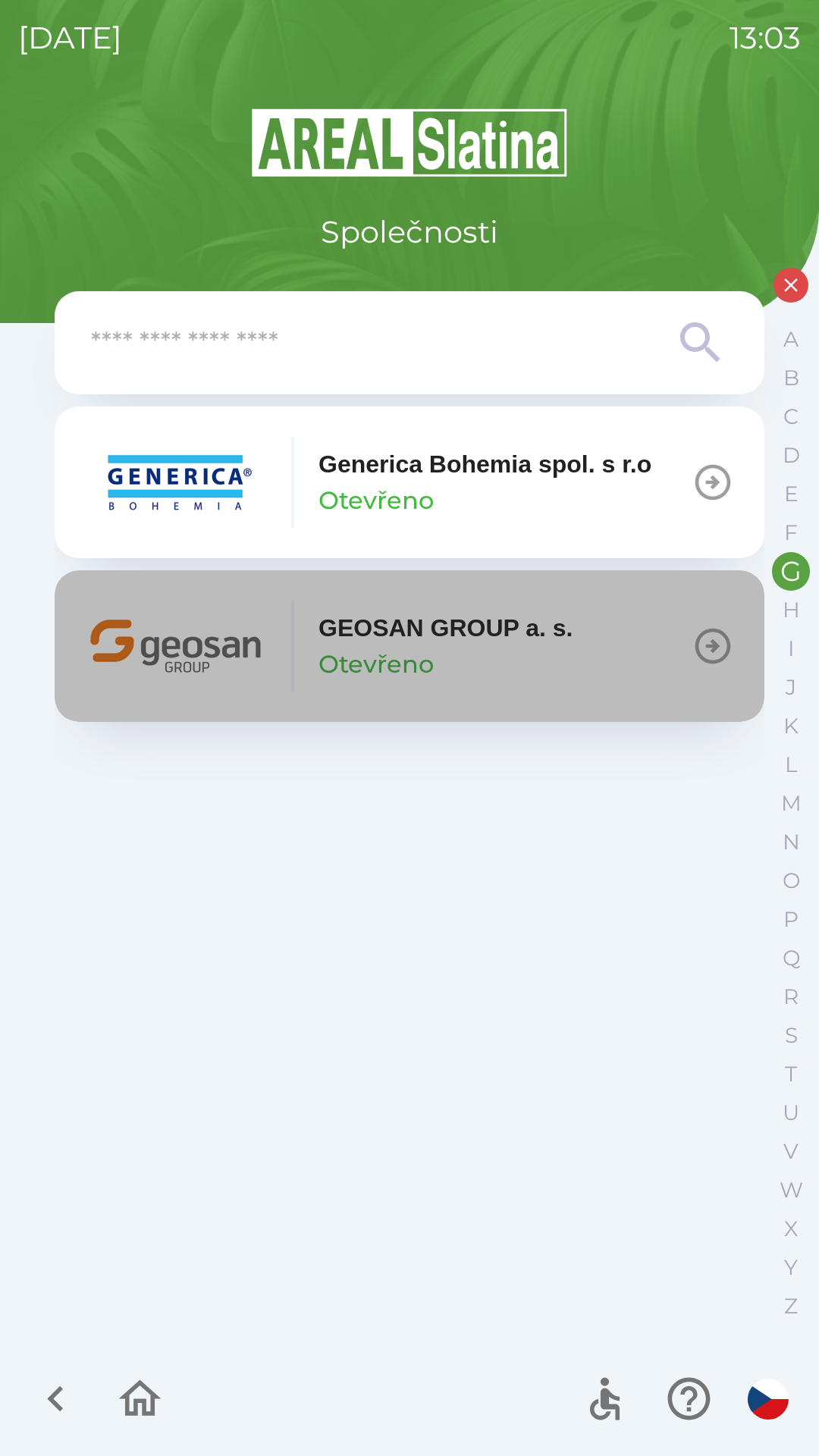
click at [413, 661] on p "Otevřeno" at bounding box center [376, 664] width 115 height 36
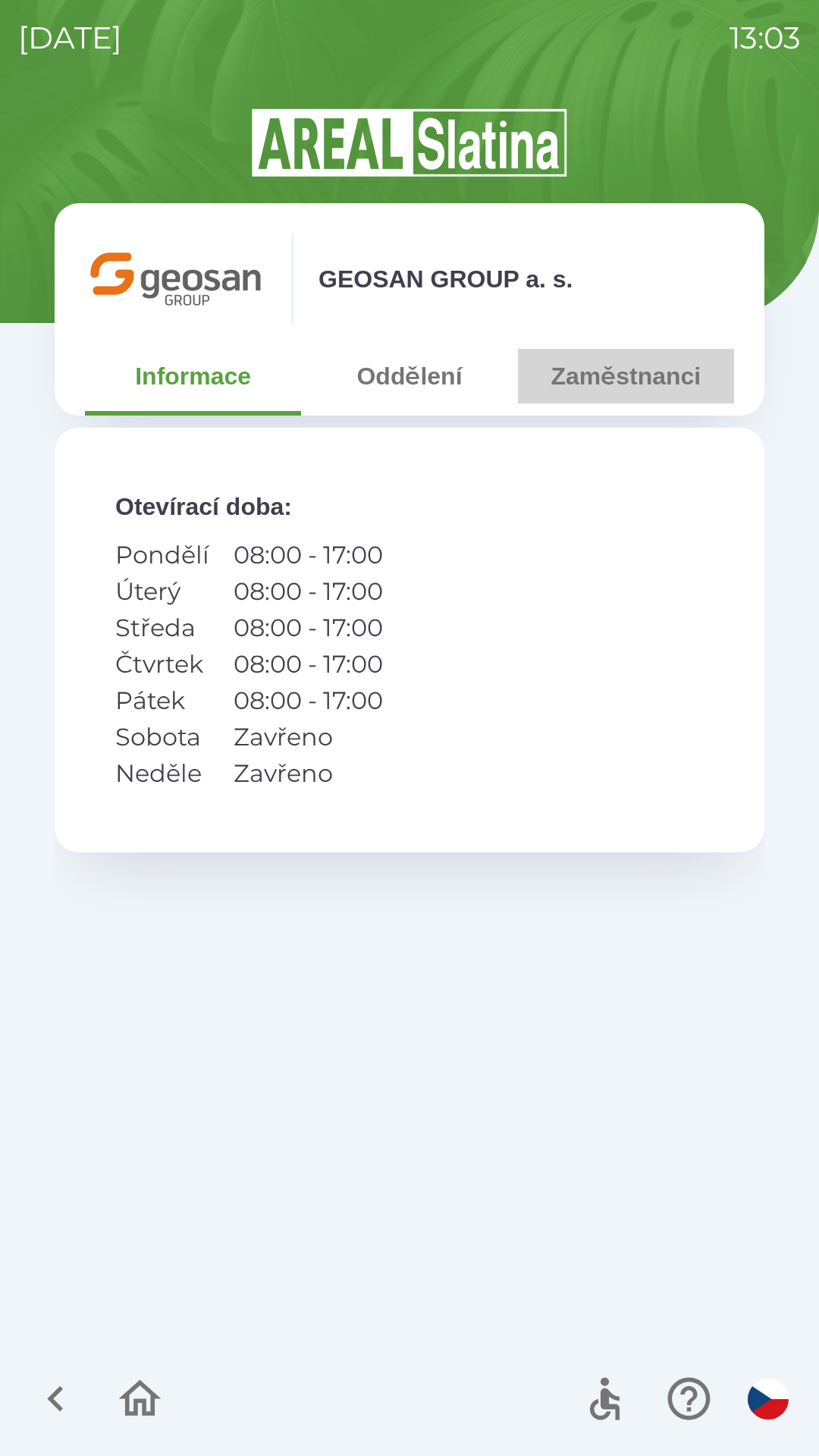
click at [604, 385] on button "Zaměstnanci" at bounding box center [626, 376] width 216 height 55
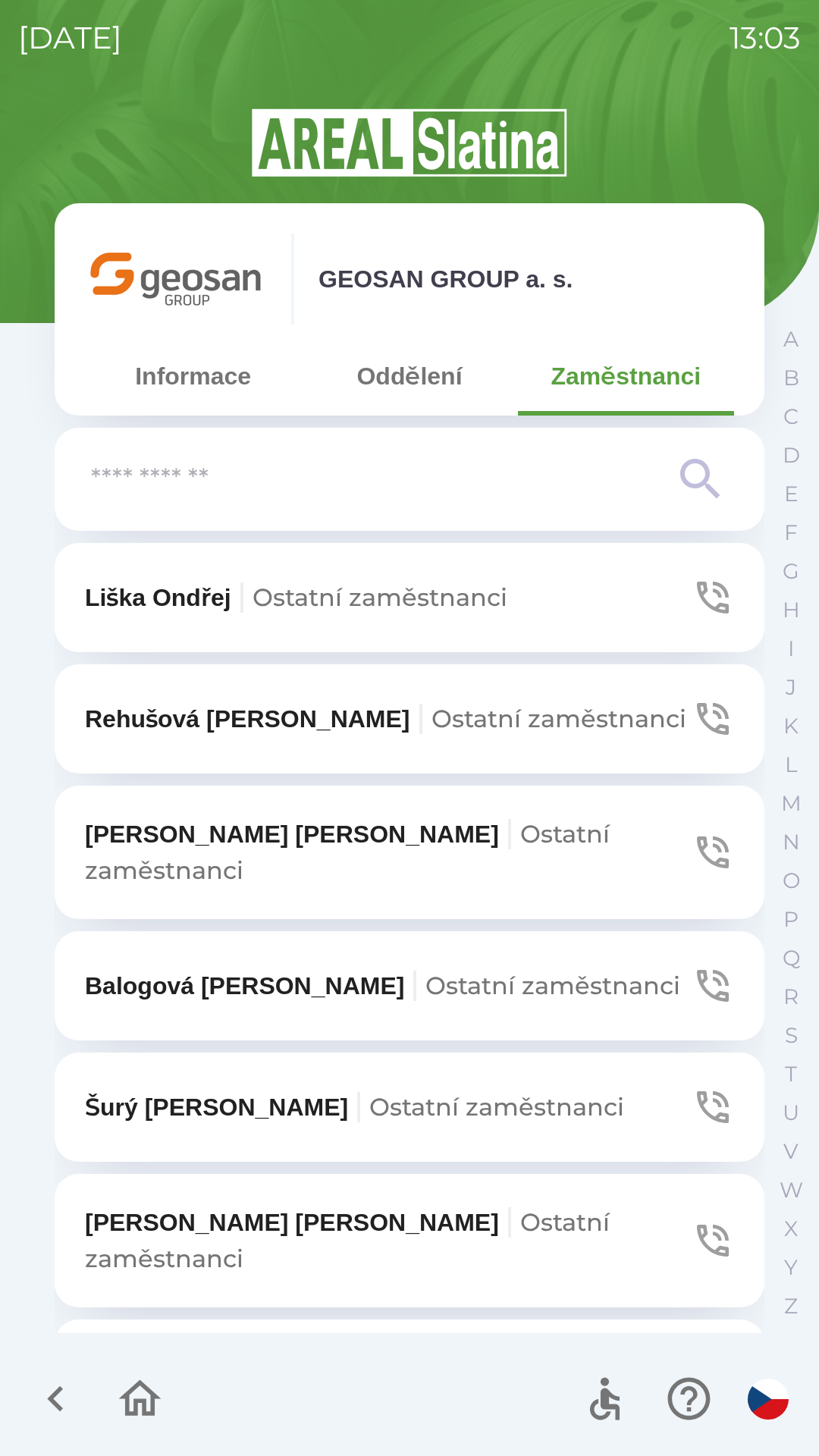
click at [365, 603] on span "Ostatní zaměstnanci" at bounding box center [380, 597] width 255 height 30
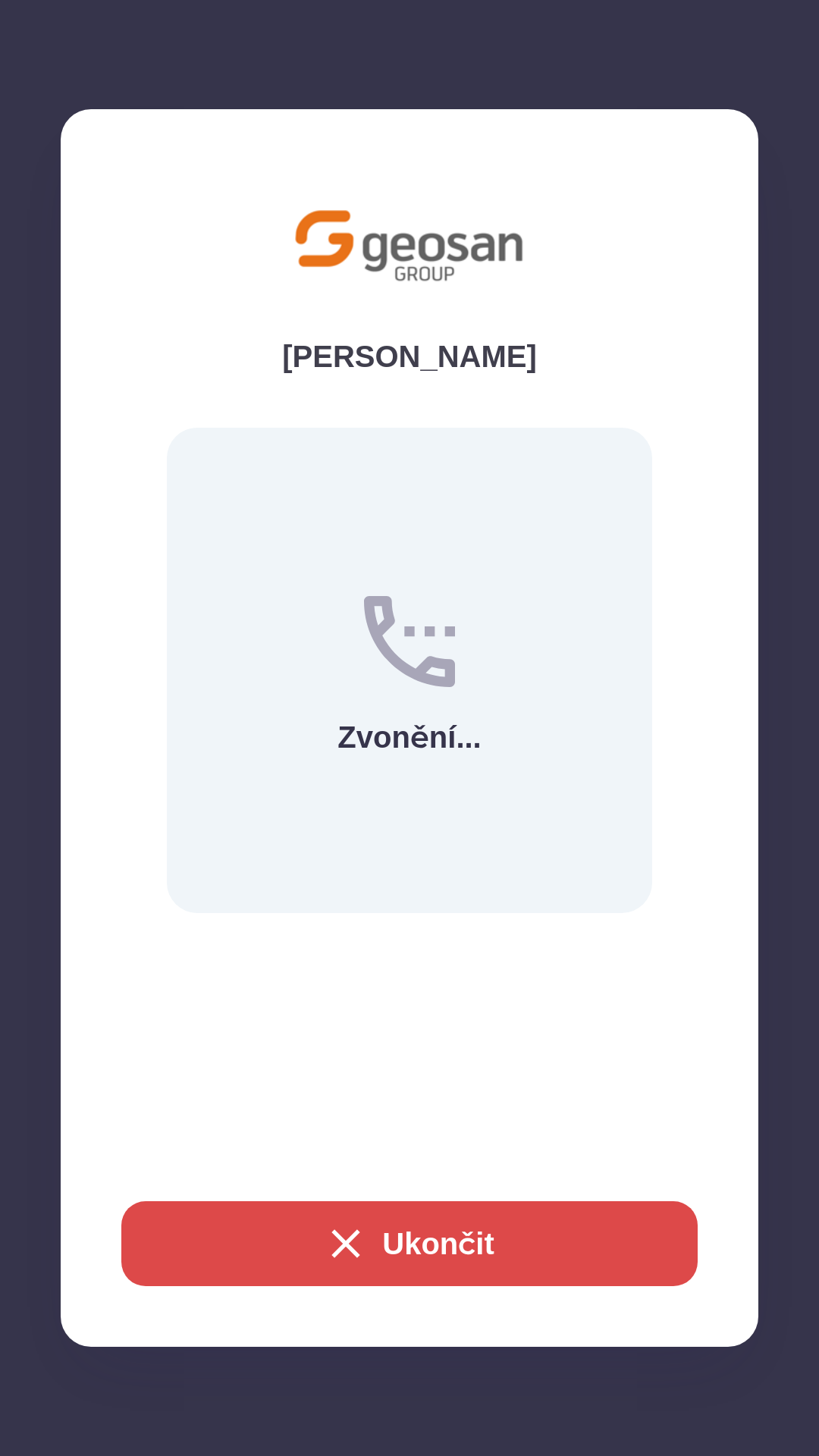
click at [426, 1239] on button "Ukončit" at bounding box center [409, 1243] width 576 height 85
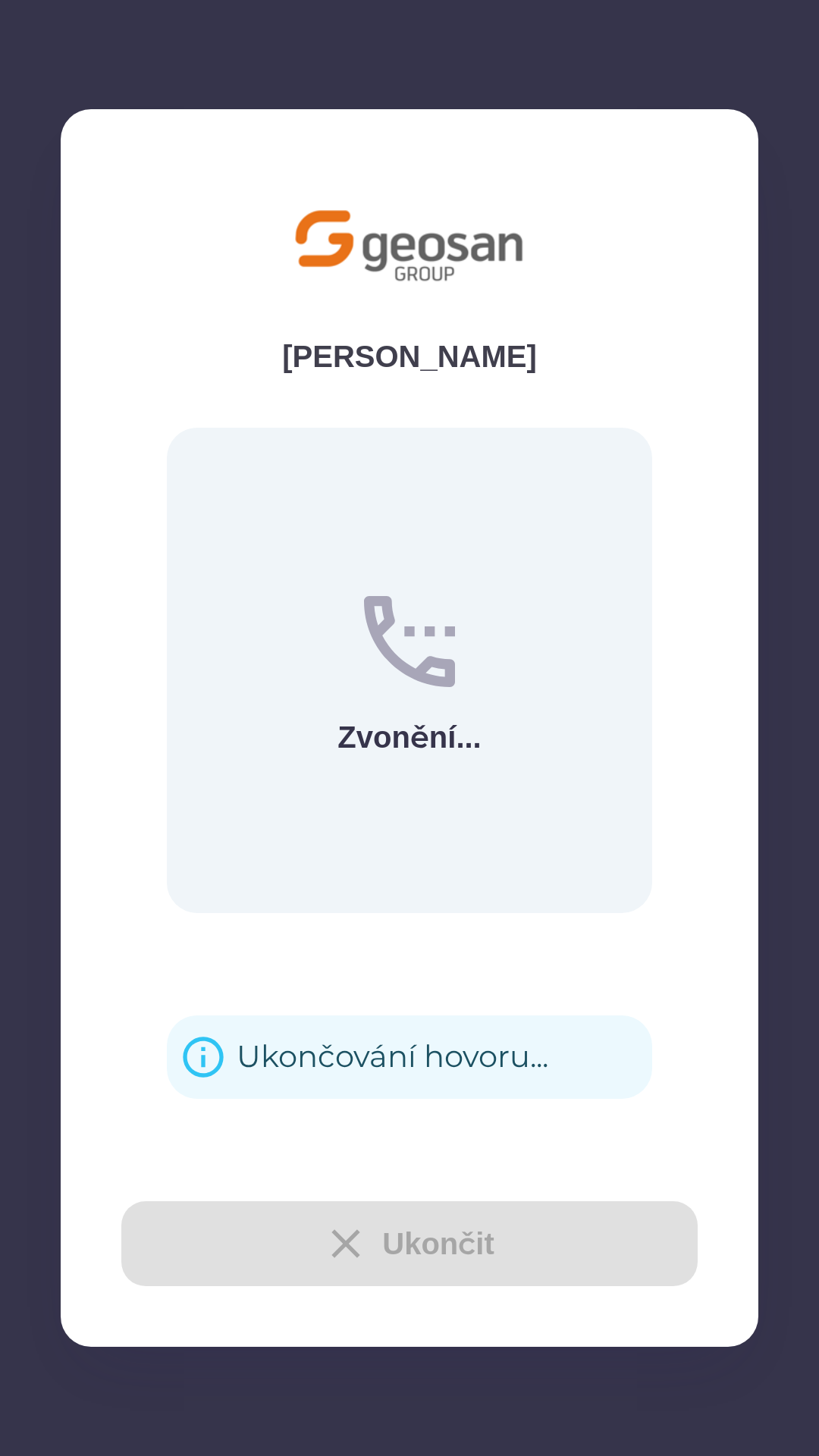
click at [416, 1047] on div "Ukončování hovoru..." at bounding box center [392, 1056] width 311 height 59
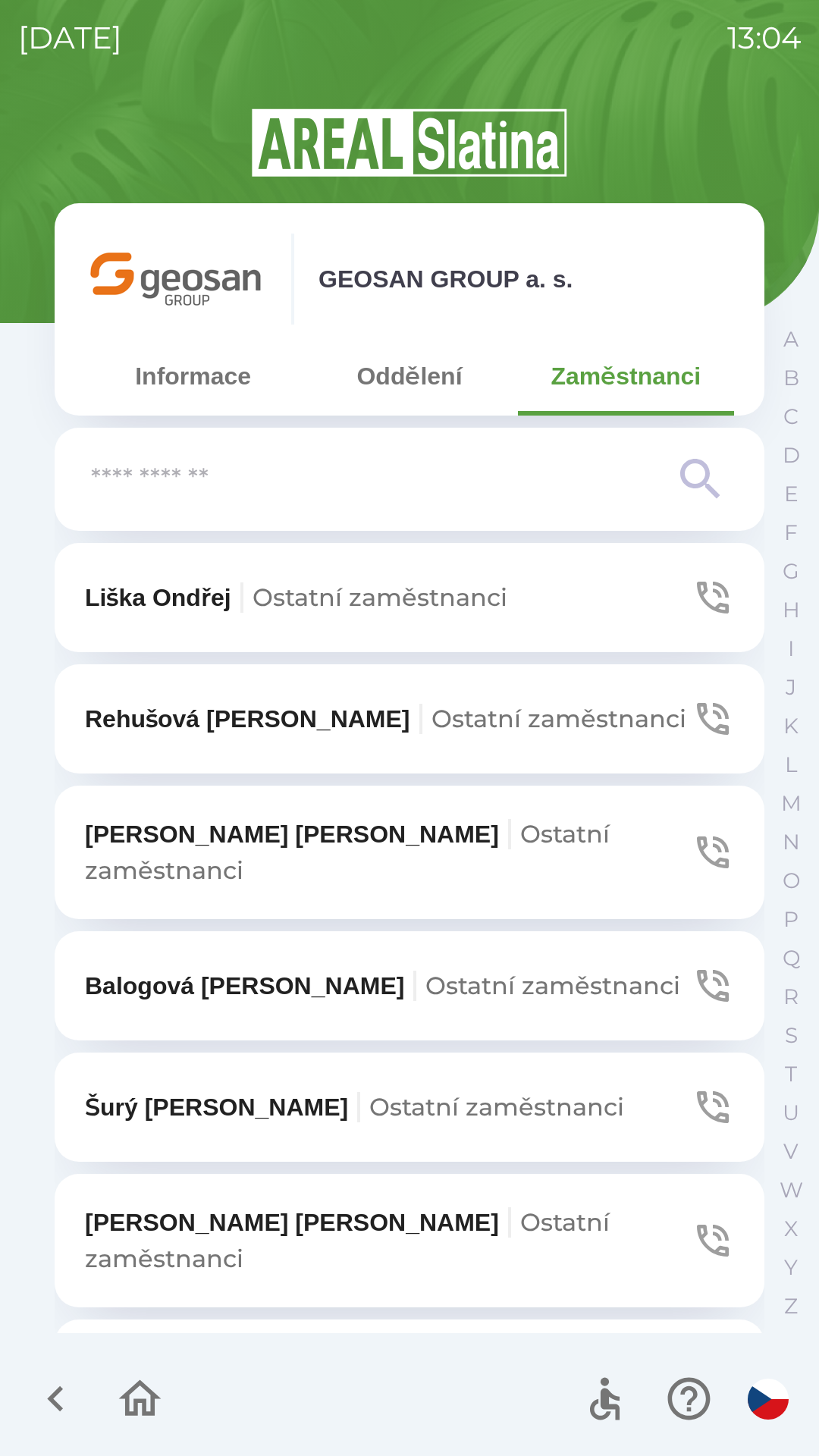
click at [432, 729] on span "Ostatní zaměstnanci" at bounding box center [559, 718] width 255 height 30
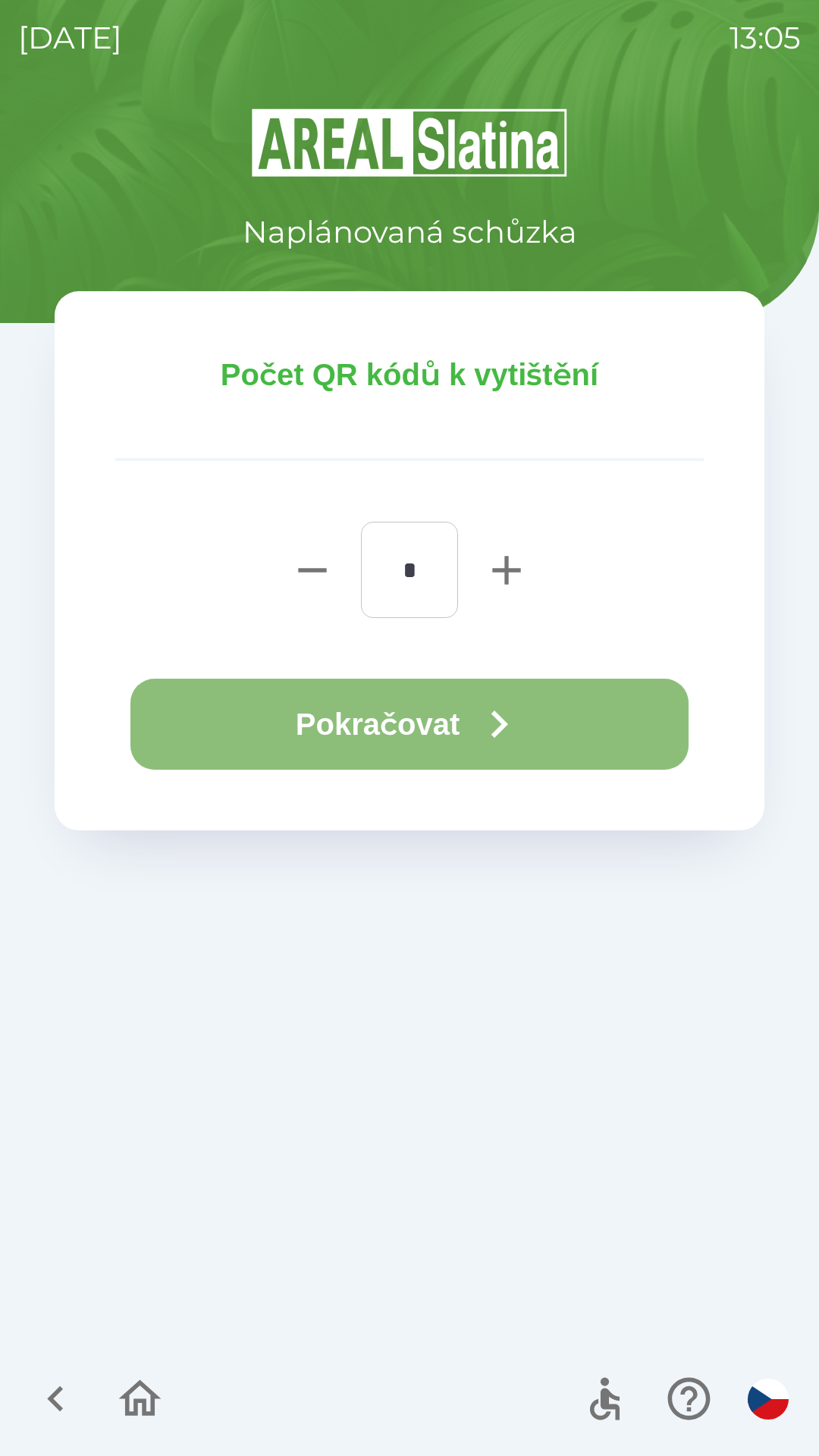
click at [350, 711] on button "Pokračovat" at bounding box center [409, 724] width 559 height 91
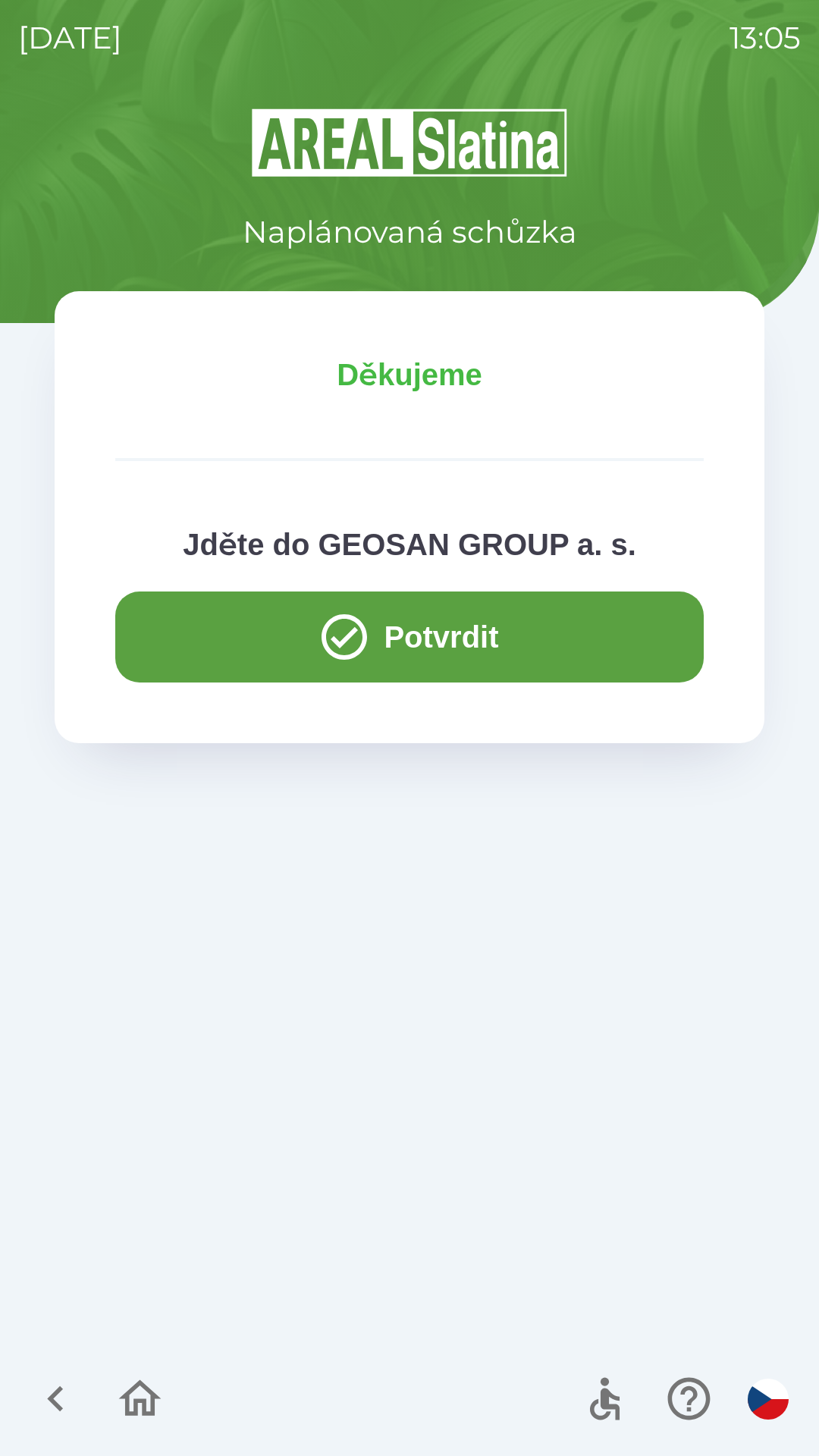
click at [182, 630] on button "Potvrdit" at bounding box center [409, 637] width 589 height 91
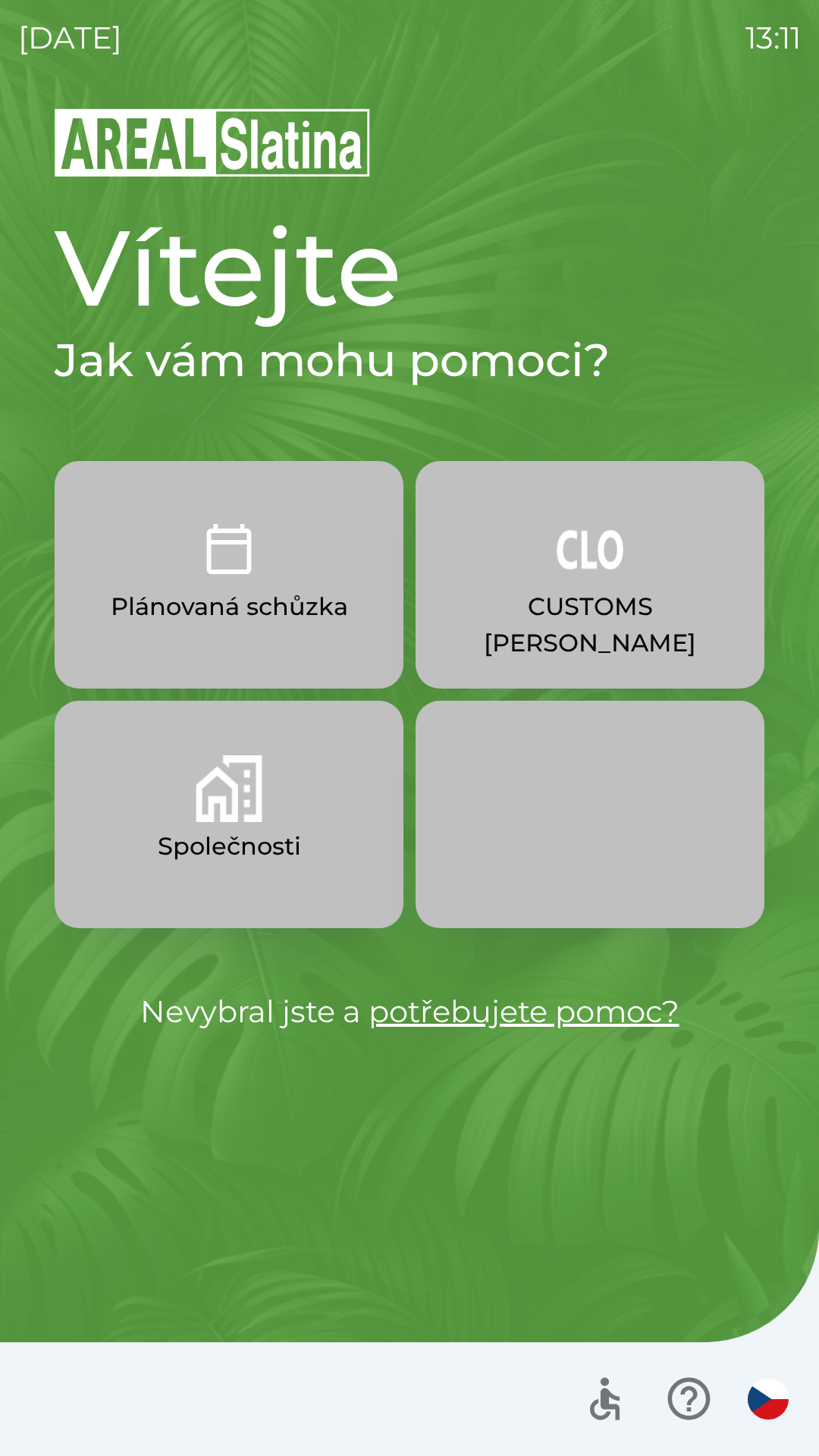
click at [279, 576] on button "Plánovaná schůzka" at bounding box center [229, 574] width 349 height 228
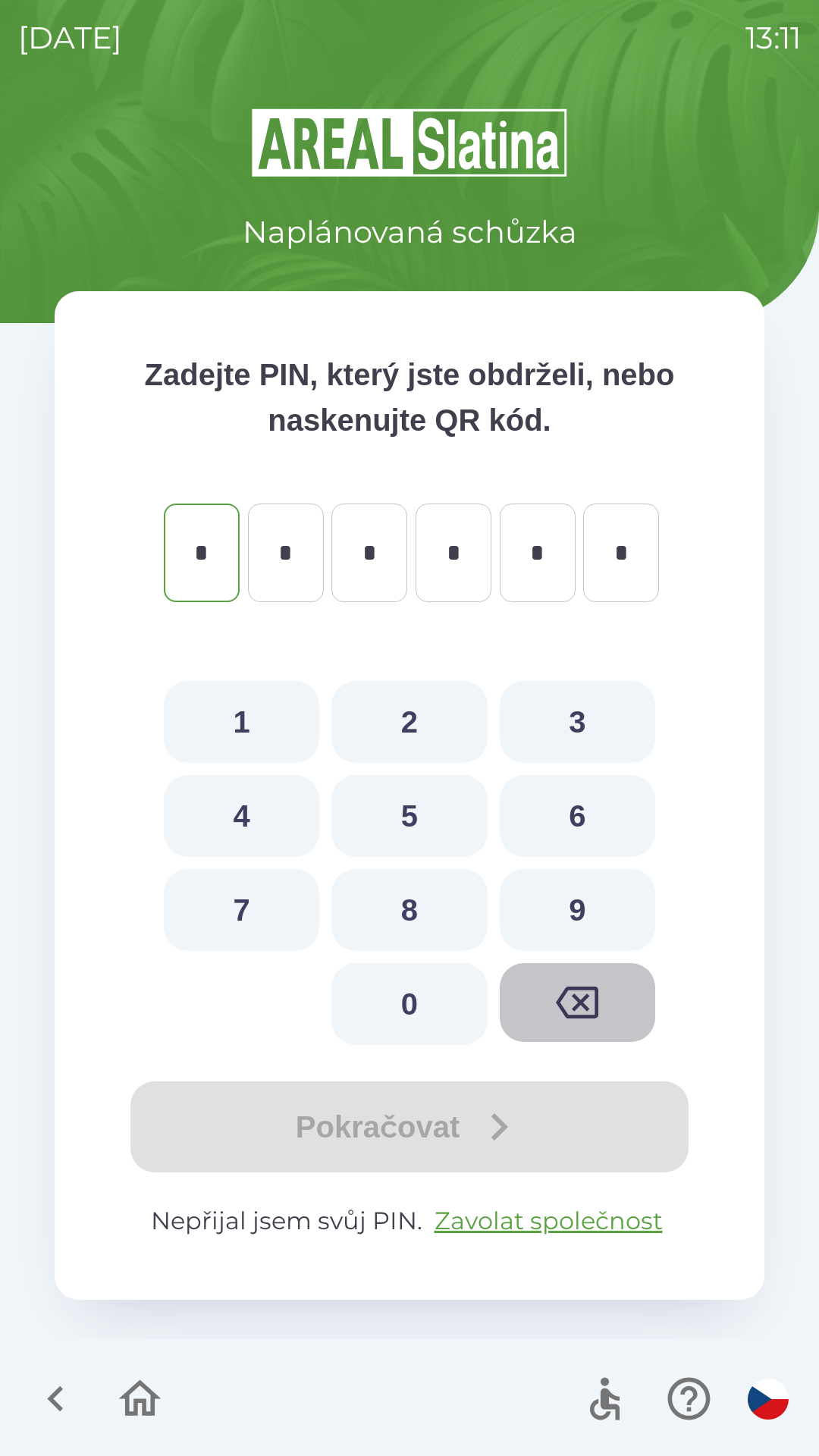
click at [587, 1016] on icon "button" at bounding box center [577, 1002] width 42 height 32
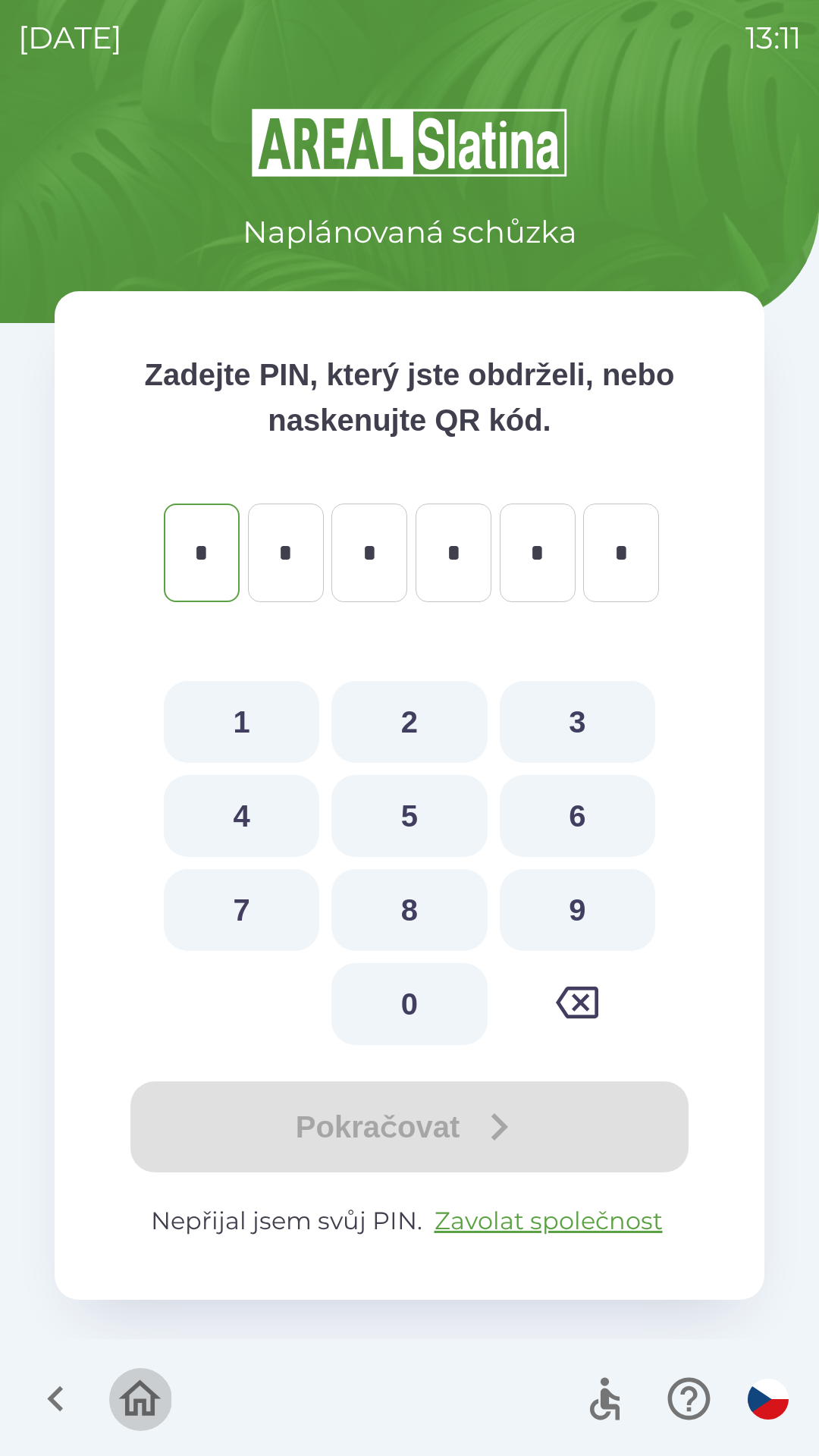
click at [124, 1396] on icon "button" at bounding box center [140, 1397] width 42 height 36
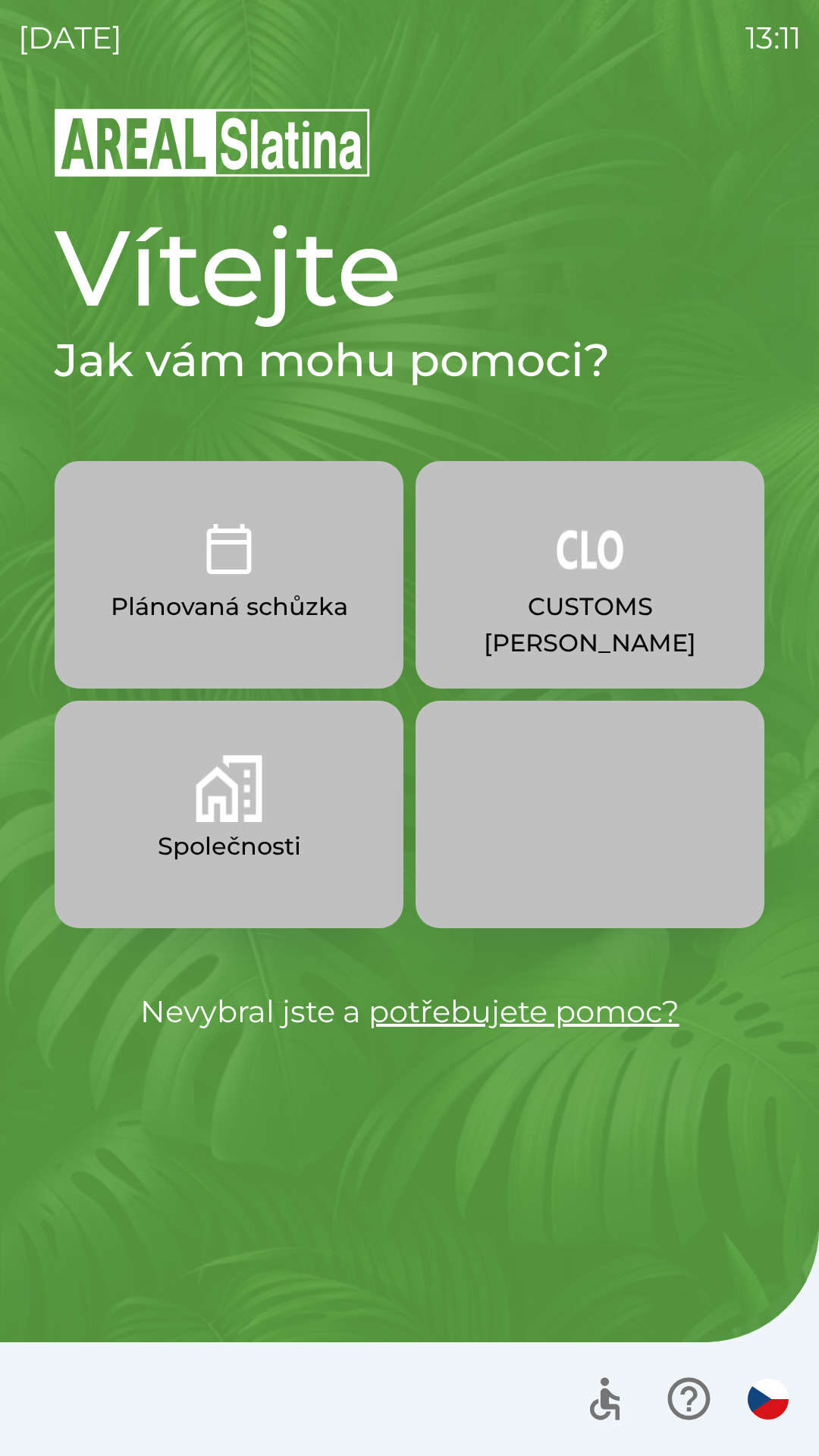
click at [295, 790] on button "Společnosti" at bounding box center [229, 814] width 349 height 228
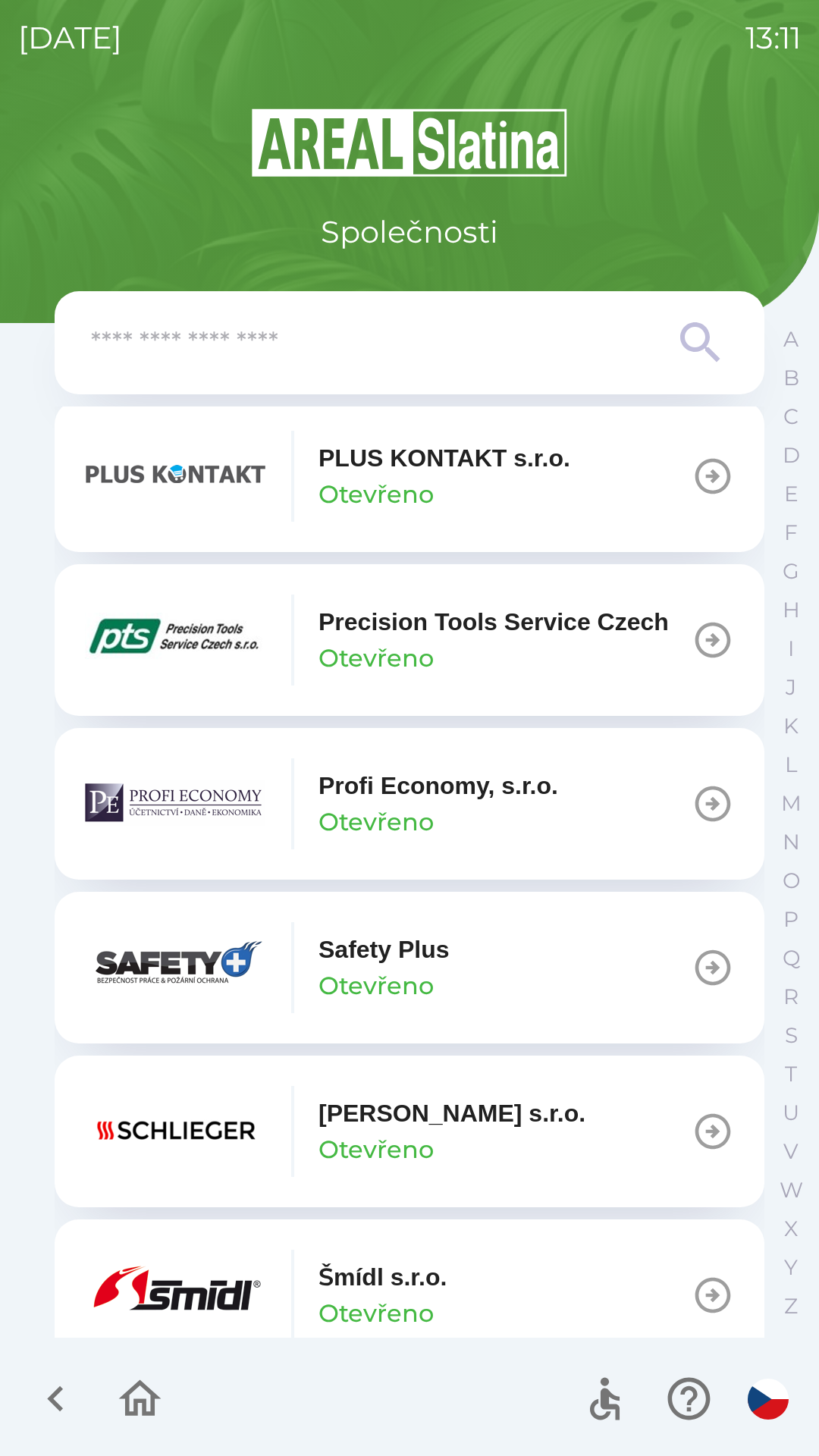
scroll to position [8603, 0]
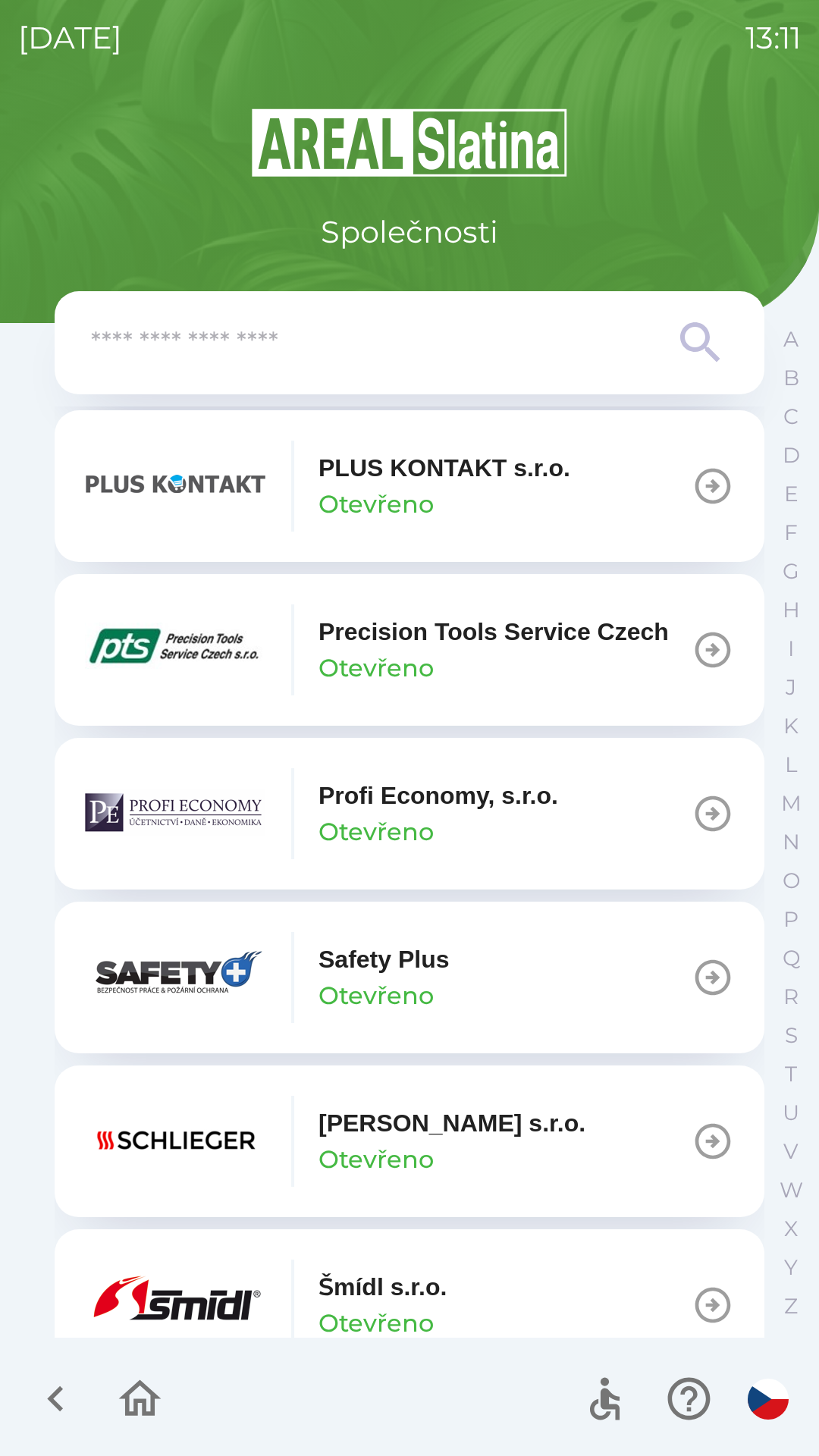
click at [474, 650] on p "Precision Tools Service Czech" at bounding box center [494, 631] width 350 height 36
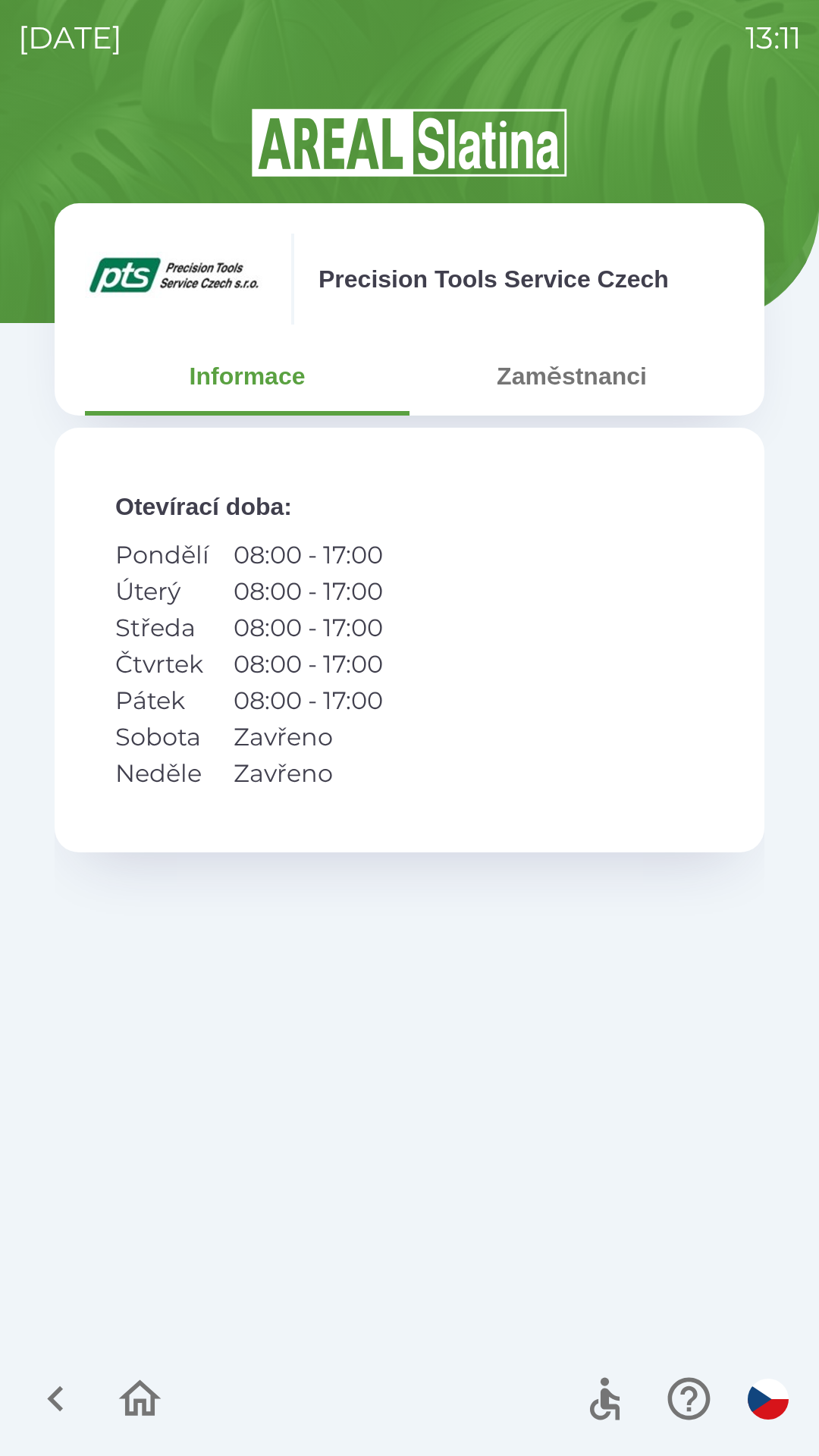
click at [572, 389] on button "Zaměstnanci" at bounding box center [572, 376] width 325 height 55
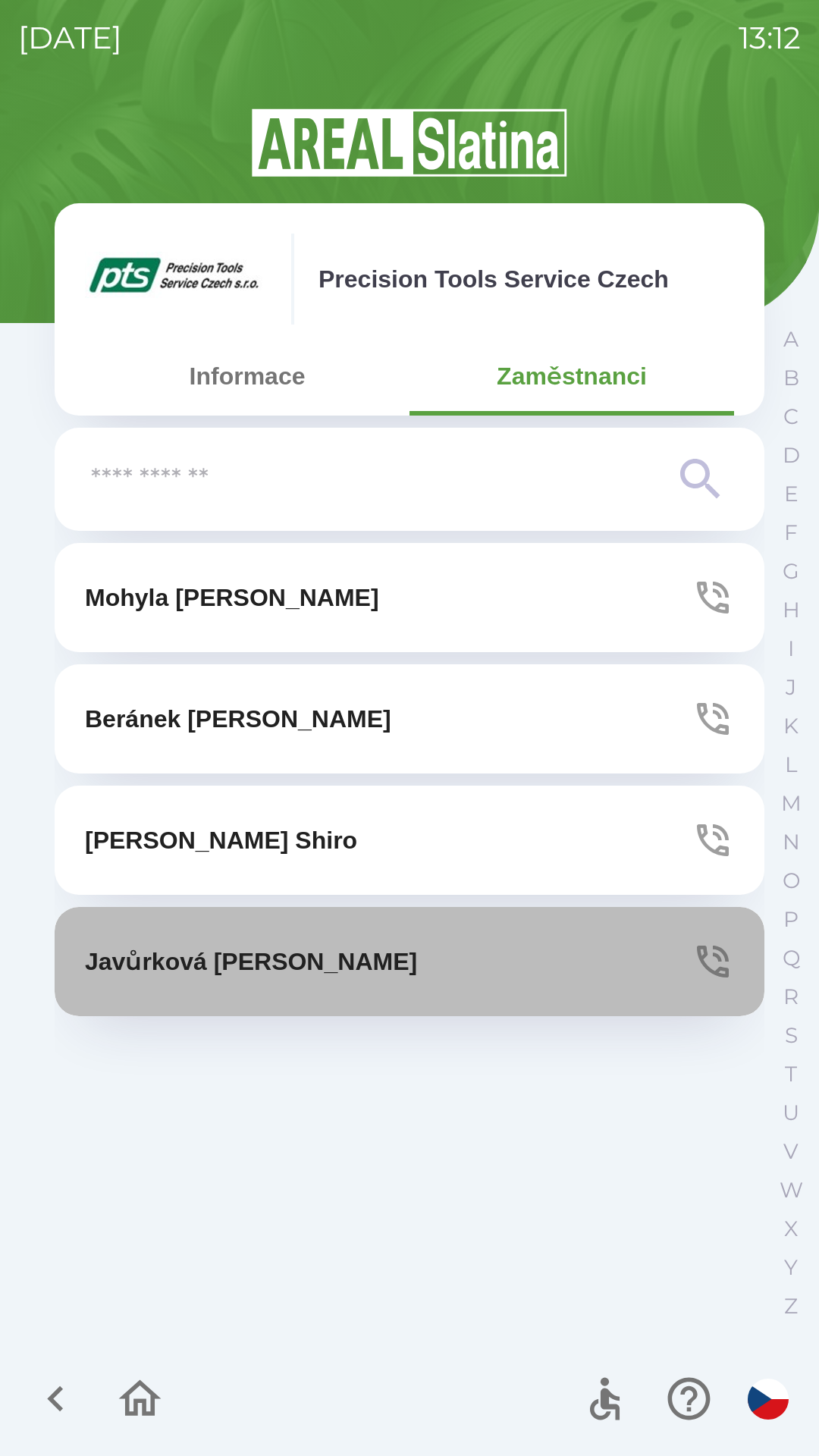
click at [474, 943] on button "[PERSON_NAME]" at bounding box center [409, 961] width 710 height 109
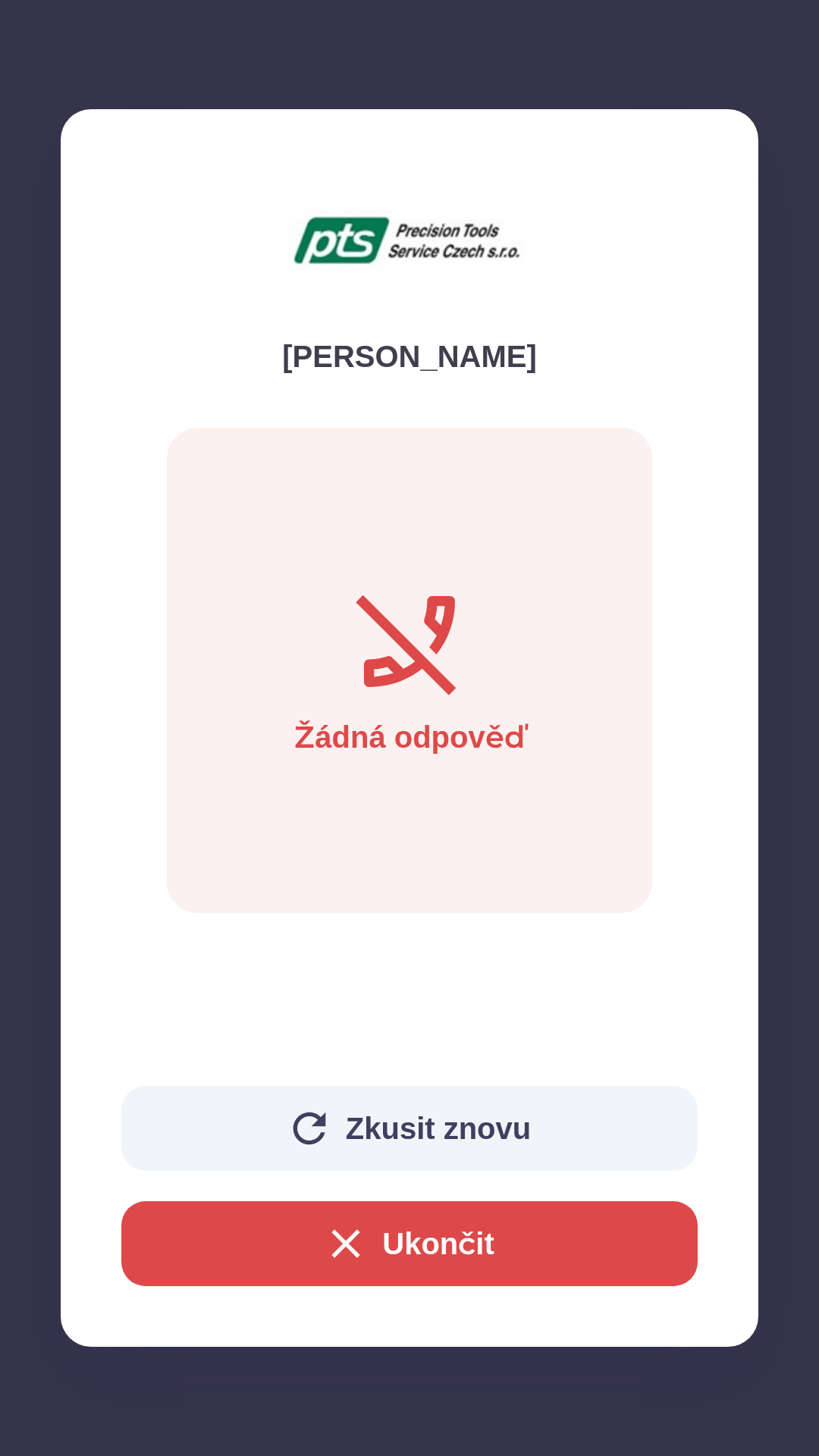
click at [476, 1263] on button "Ukončit" at bounding box center [409, 1243] width 576 height 85
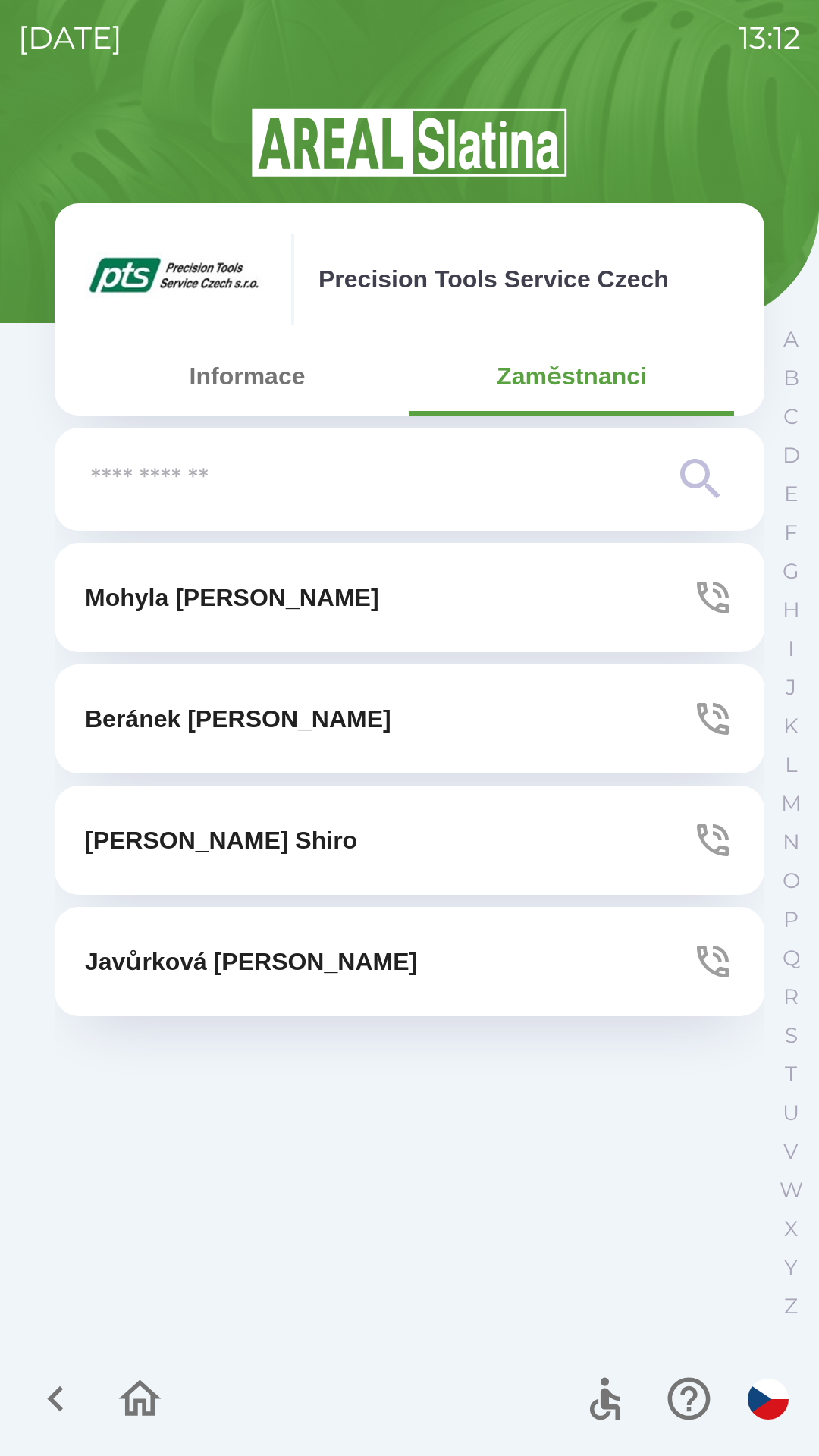
click at [666, 484] on input "text" at bounding box center [378, 479] width 576 height 41
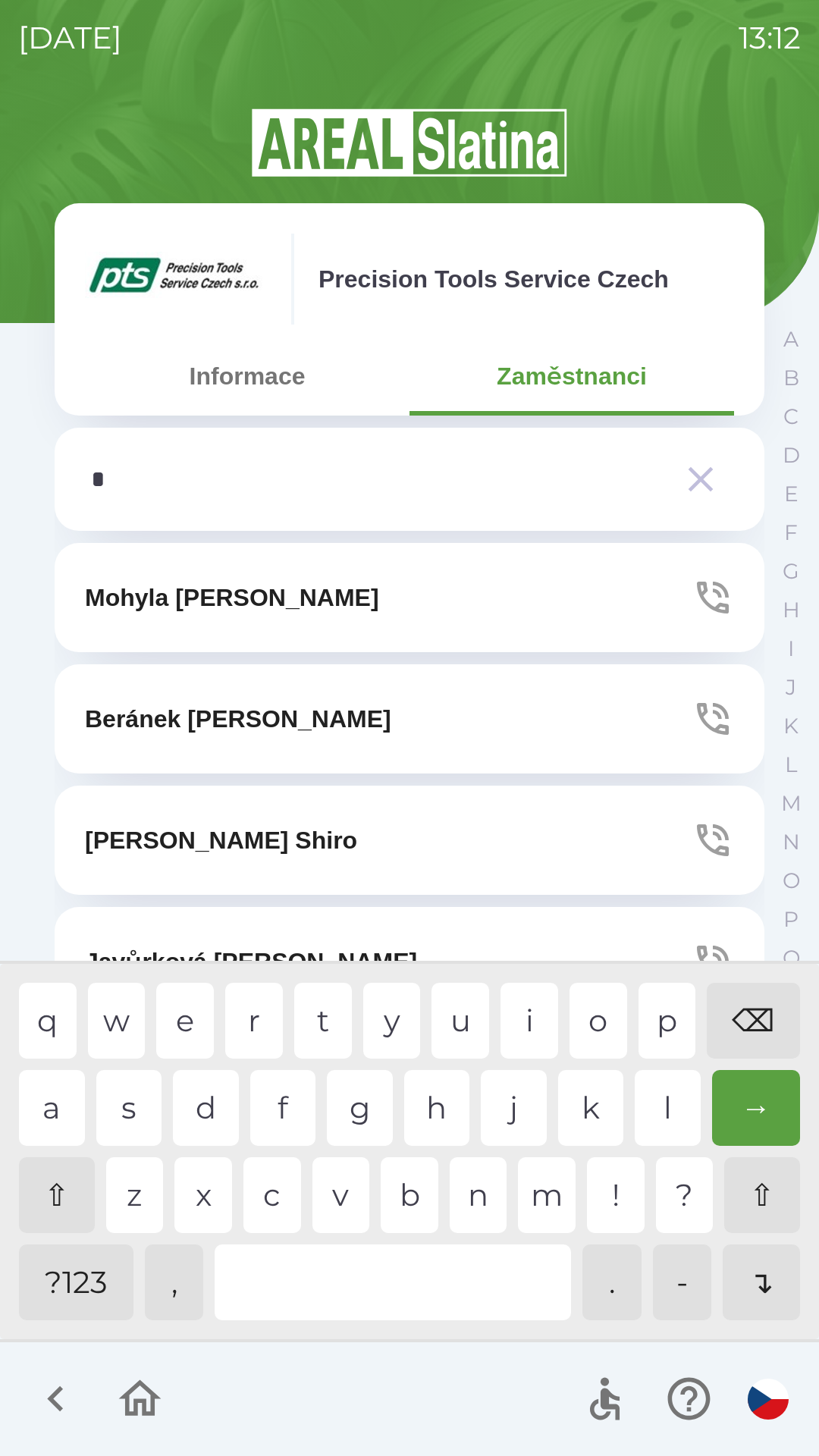
click at [603, 1025] on div "o" at bounding box center [599, 1021] width 58 height 76
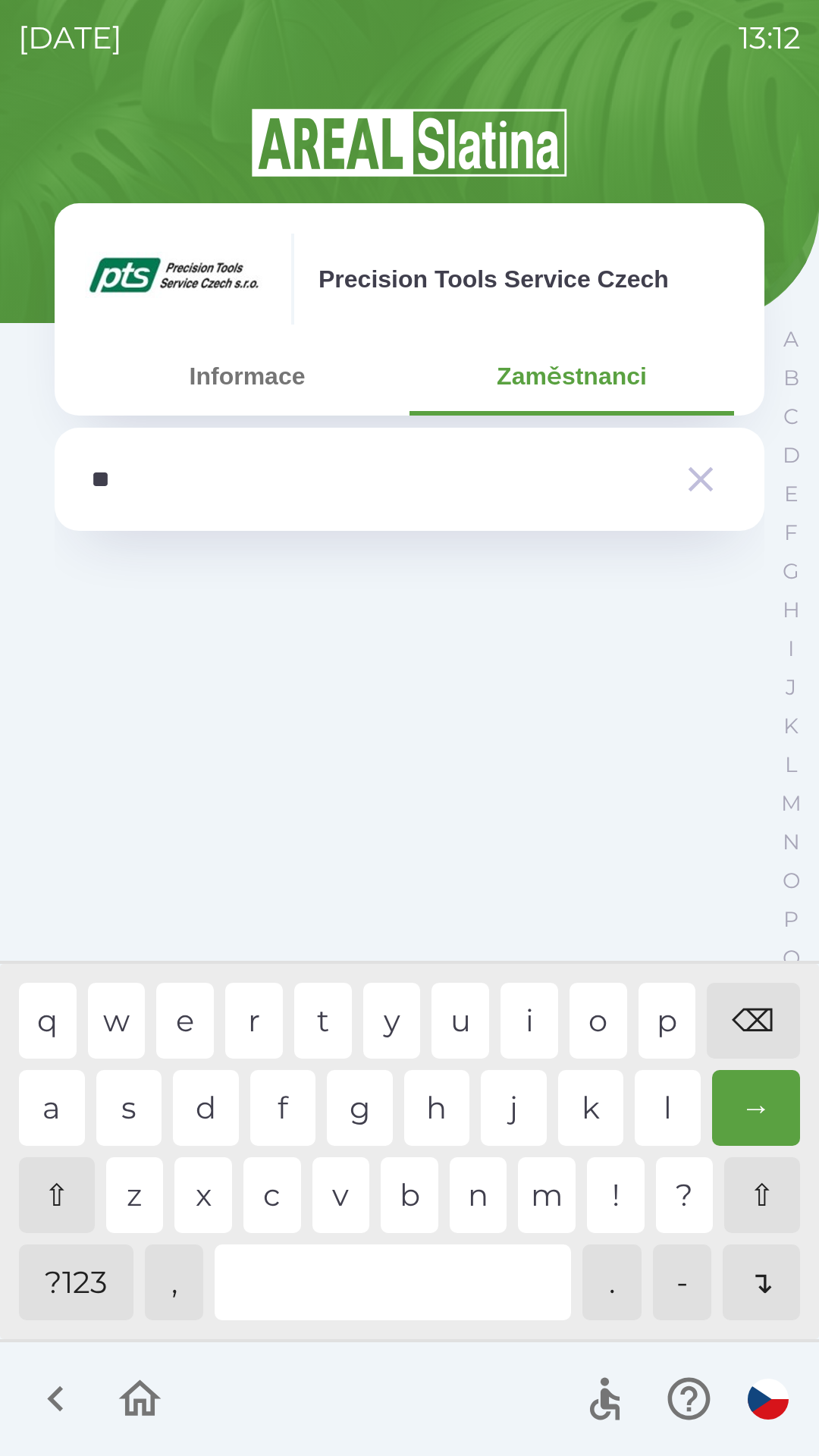
click at [658, 1011] on div "p" at bounding box center [668, 1021] width 58 height 76
type input "****"
click at [537, 1009] on div "i" at bounding box center [530, 1021] width 58 height 76
click at [693, 476] on icon "button" at bounding box center [701, 479] width 42 height 42
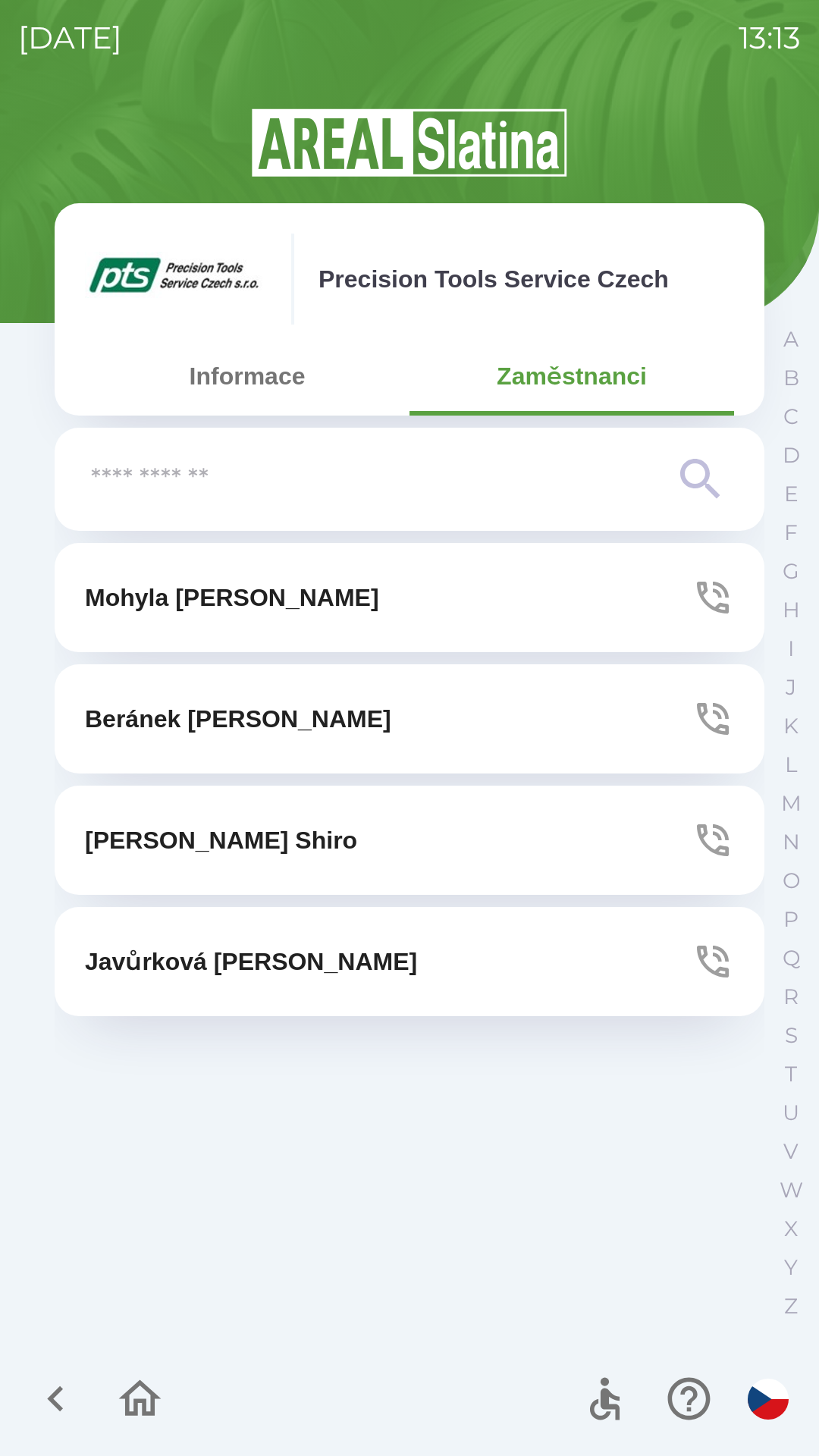
click at [62, 1391] on icon "button" at bounding box center [55, 1399] width 51 height 51
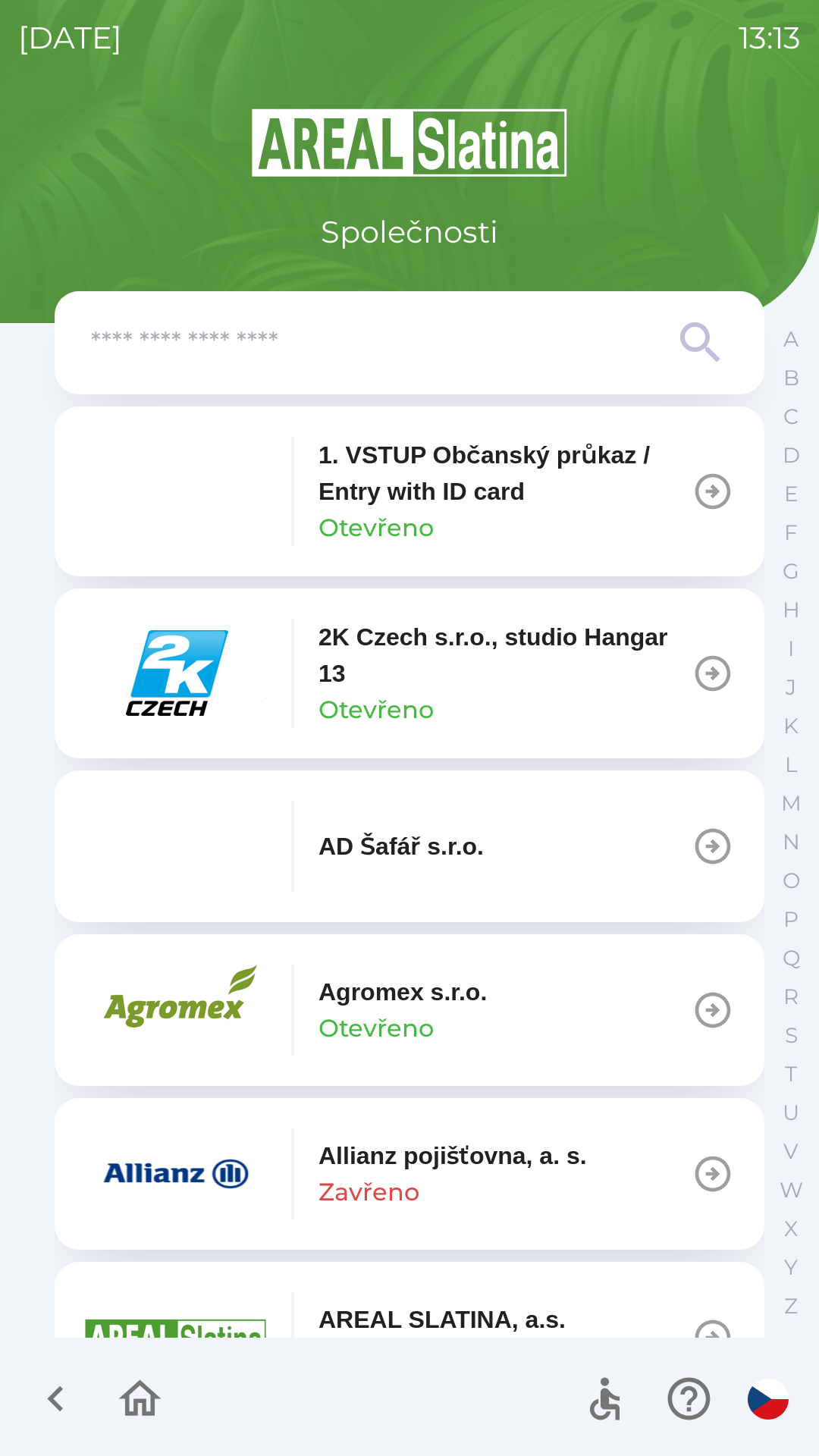
click at [187, 352] on input "text" at bounding box center [378, 342] width 576 height 41
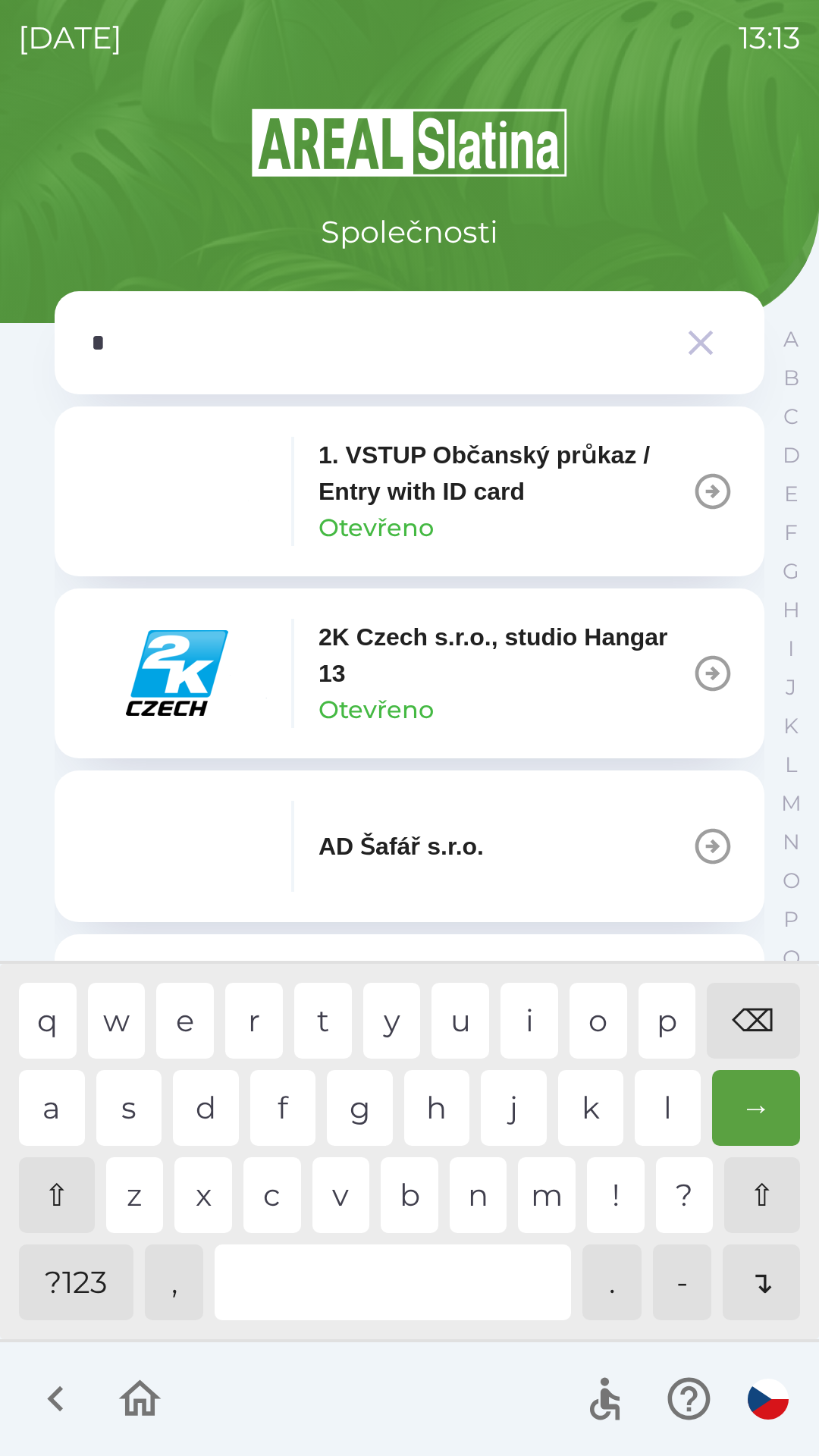
click at [596, 1017] on div "o" at bounding box center [599, 1021] width 58 height 76
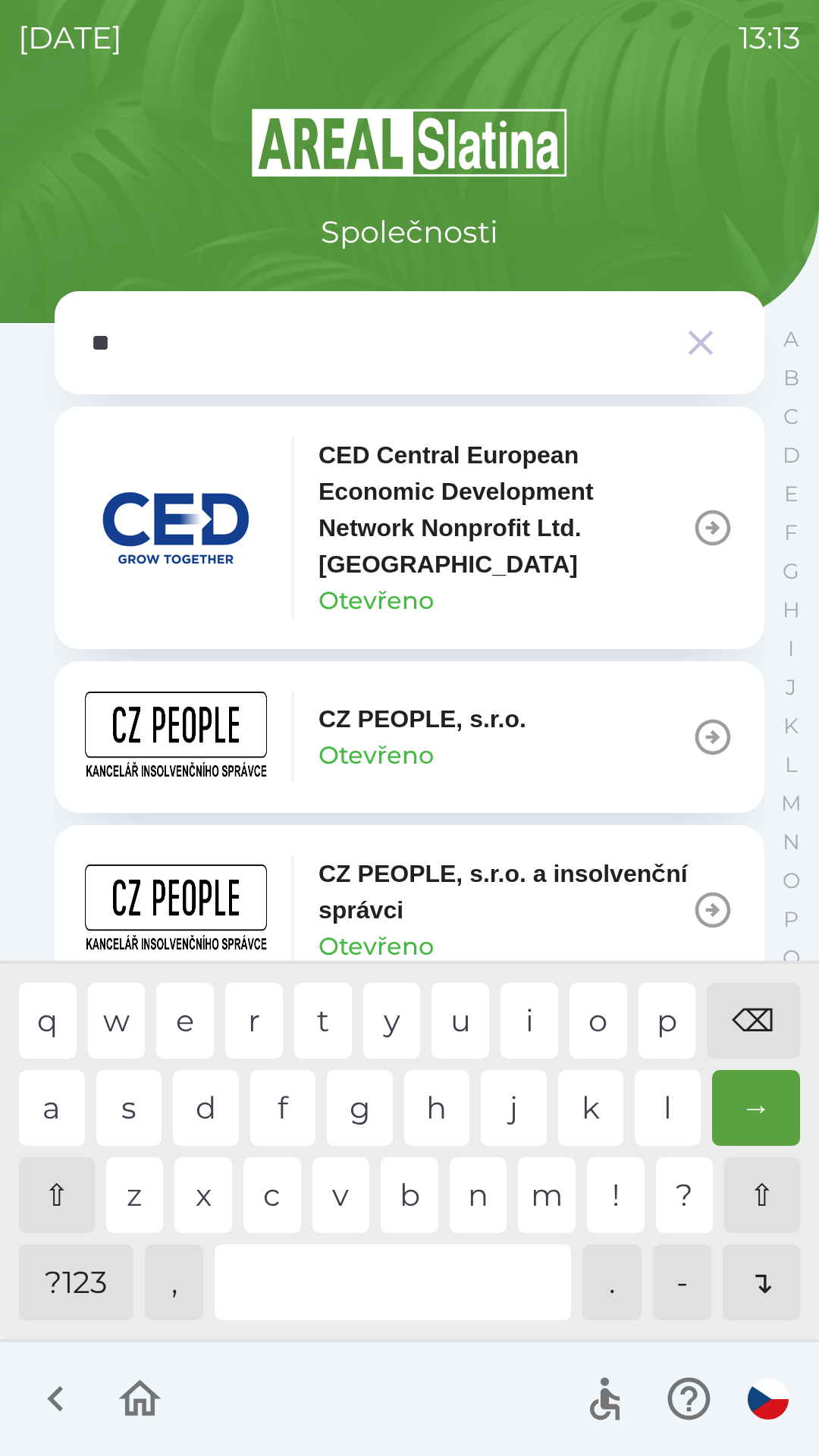
click at [675, 1016] on div "p" at bounding box center [668, 1021] width 58 height 76
type input "***"
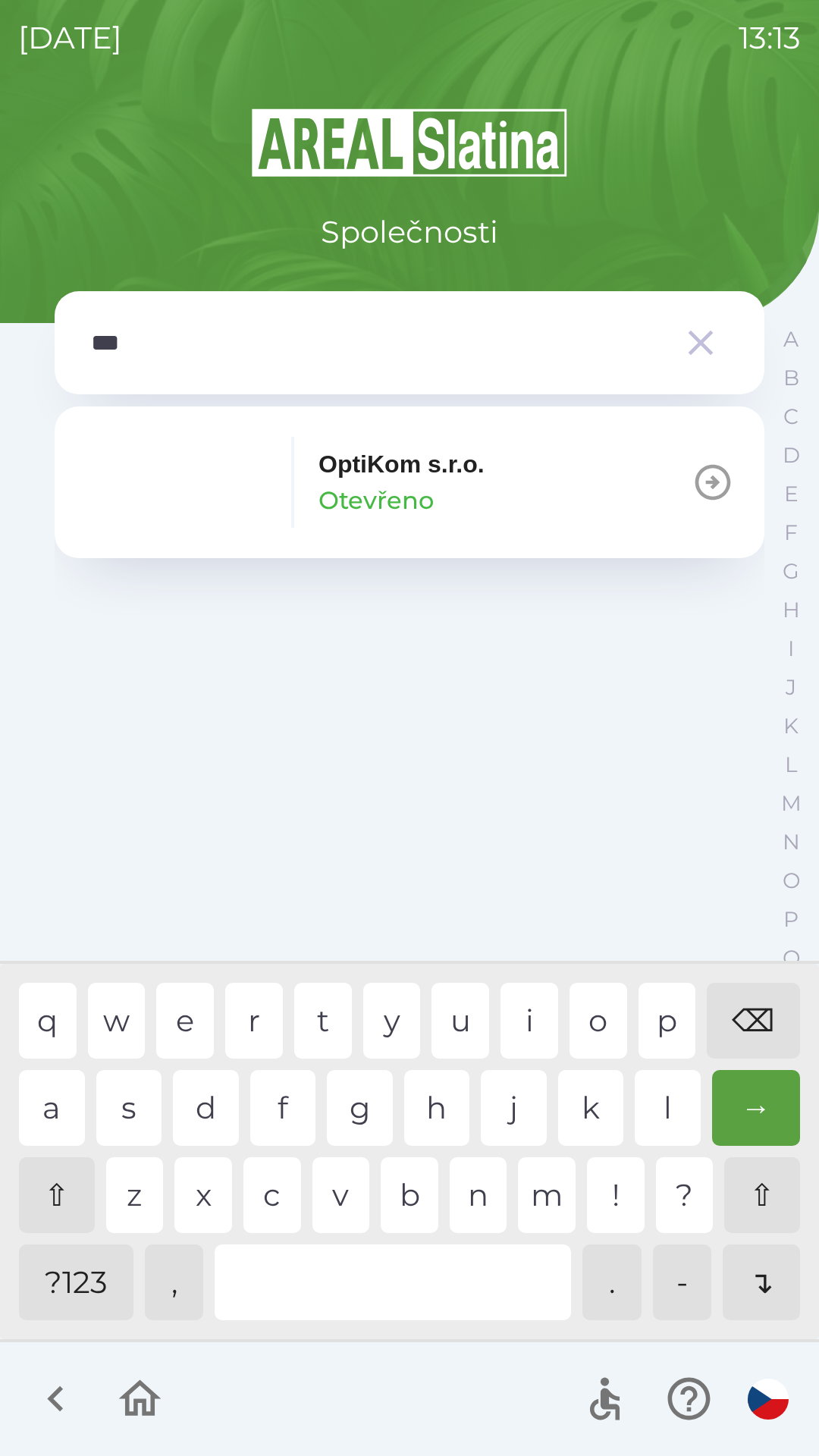
click at [334, 1019] on div "t" at bounding box center [324, 1021] width 58 height 76
click at [369, 491] on p "Otevřeno" at bounding box center [376, 499] width 115 height 36
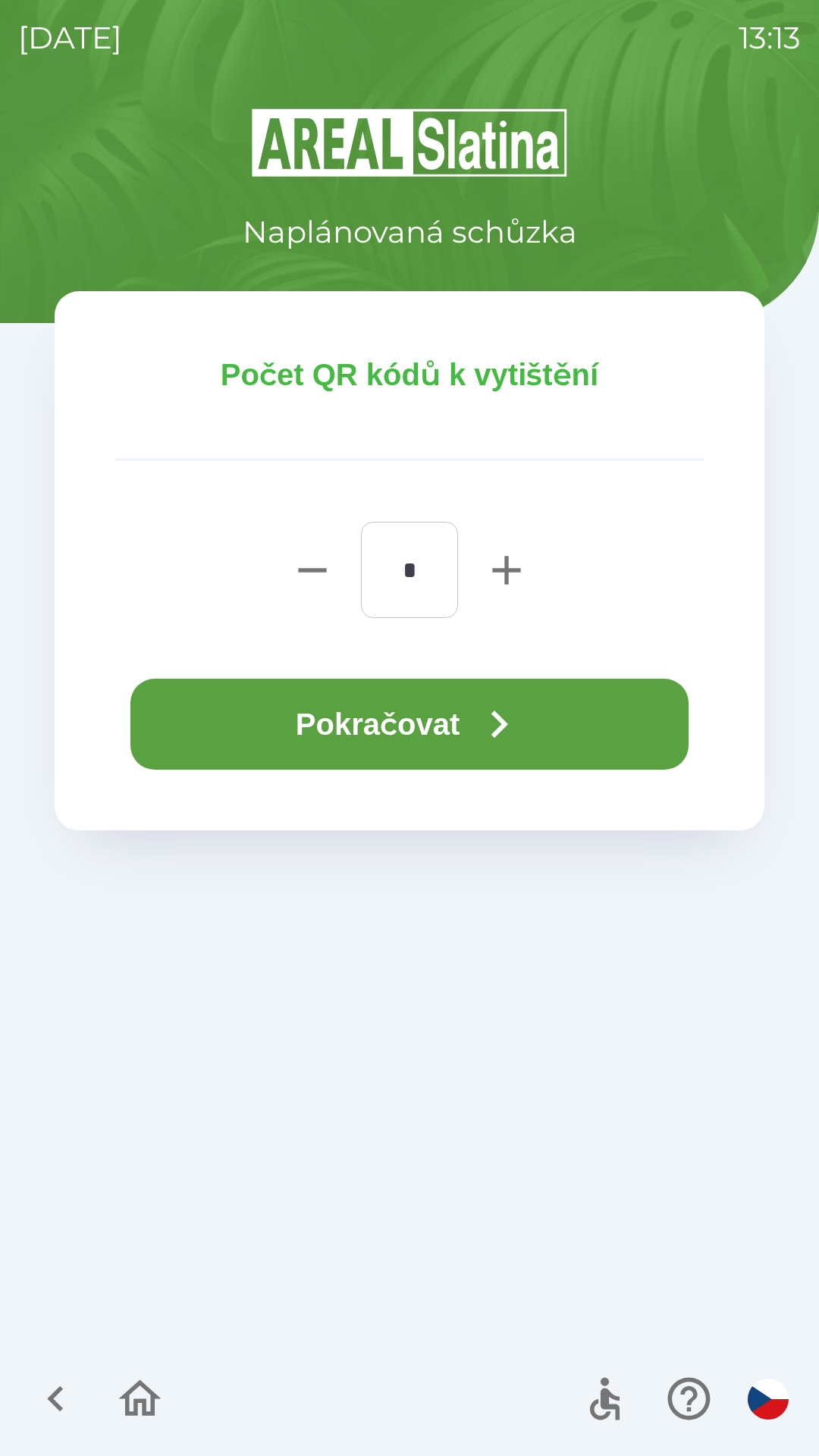
click at [382, 716] on button "Pokračovat" at bounding box center [409, 724] width 559 height 91
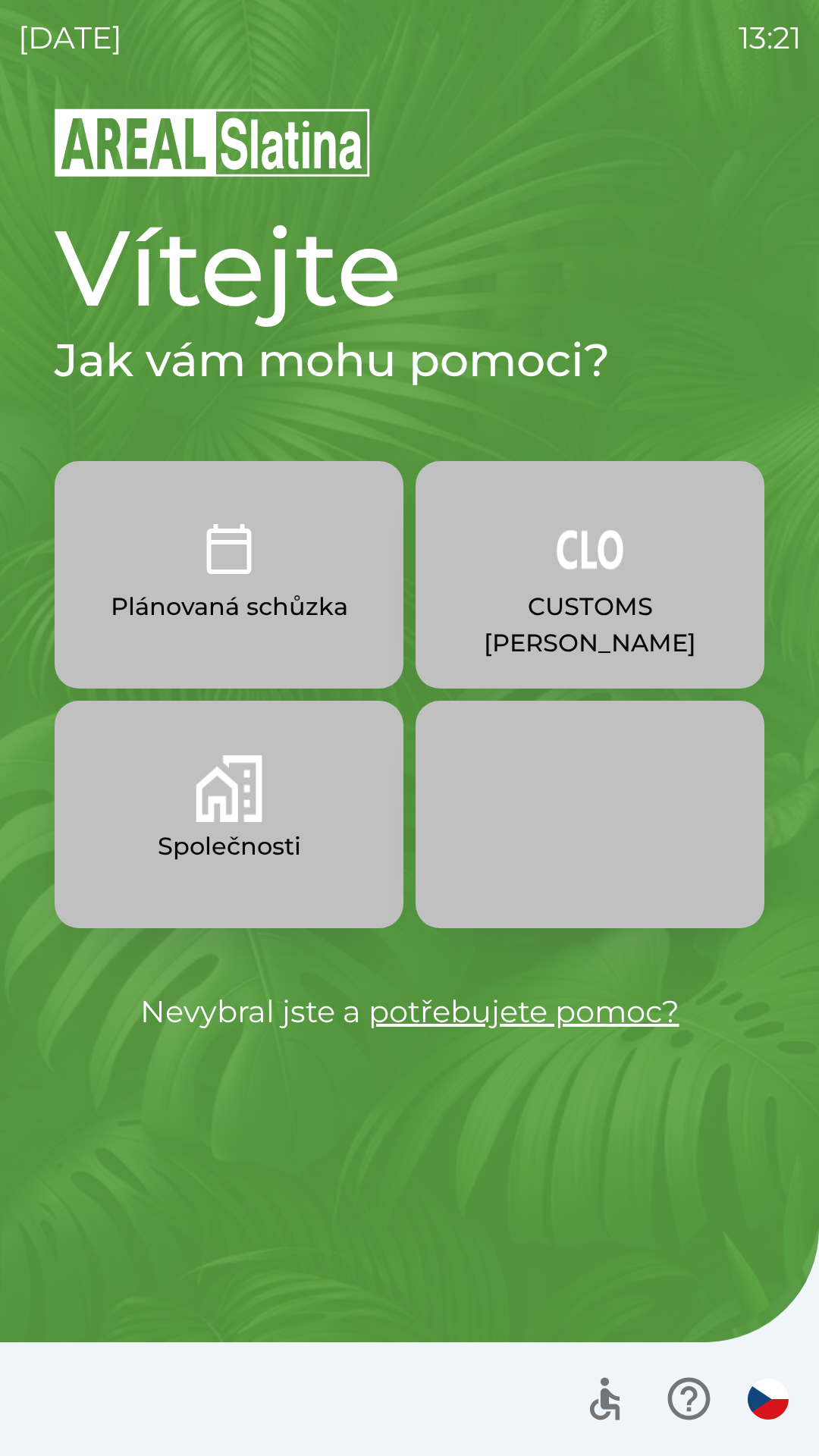
click at [603, 577] on img "button" at bounding box center [590, 549] width 67 height 67
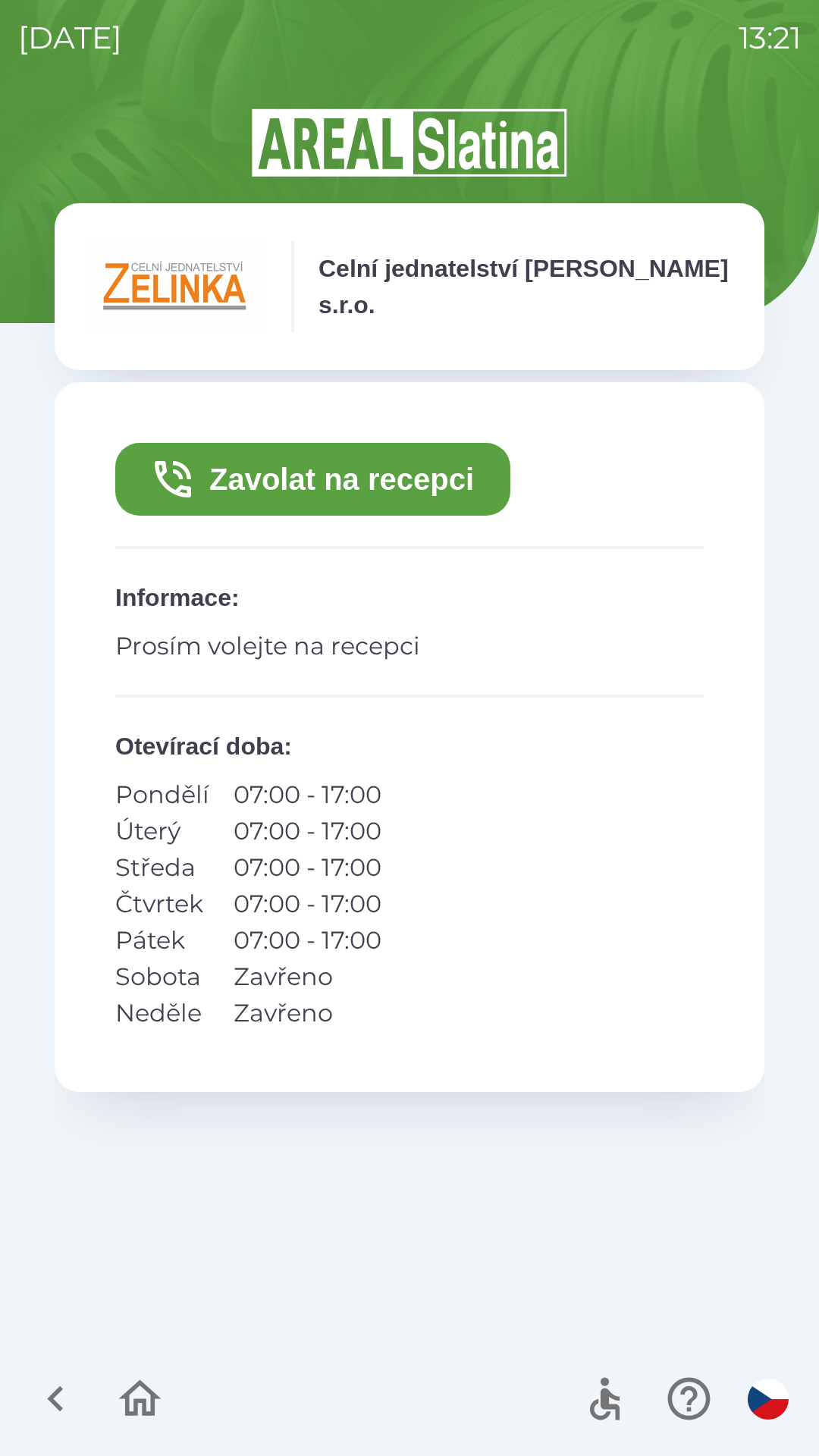
click at [394, 465] on button "Zavolat na recepci" at bounding box center [312, 479] width 395 height 73
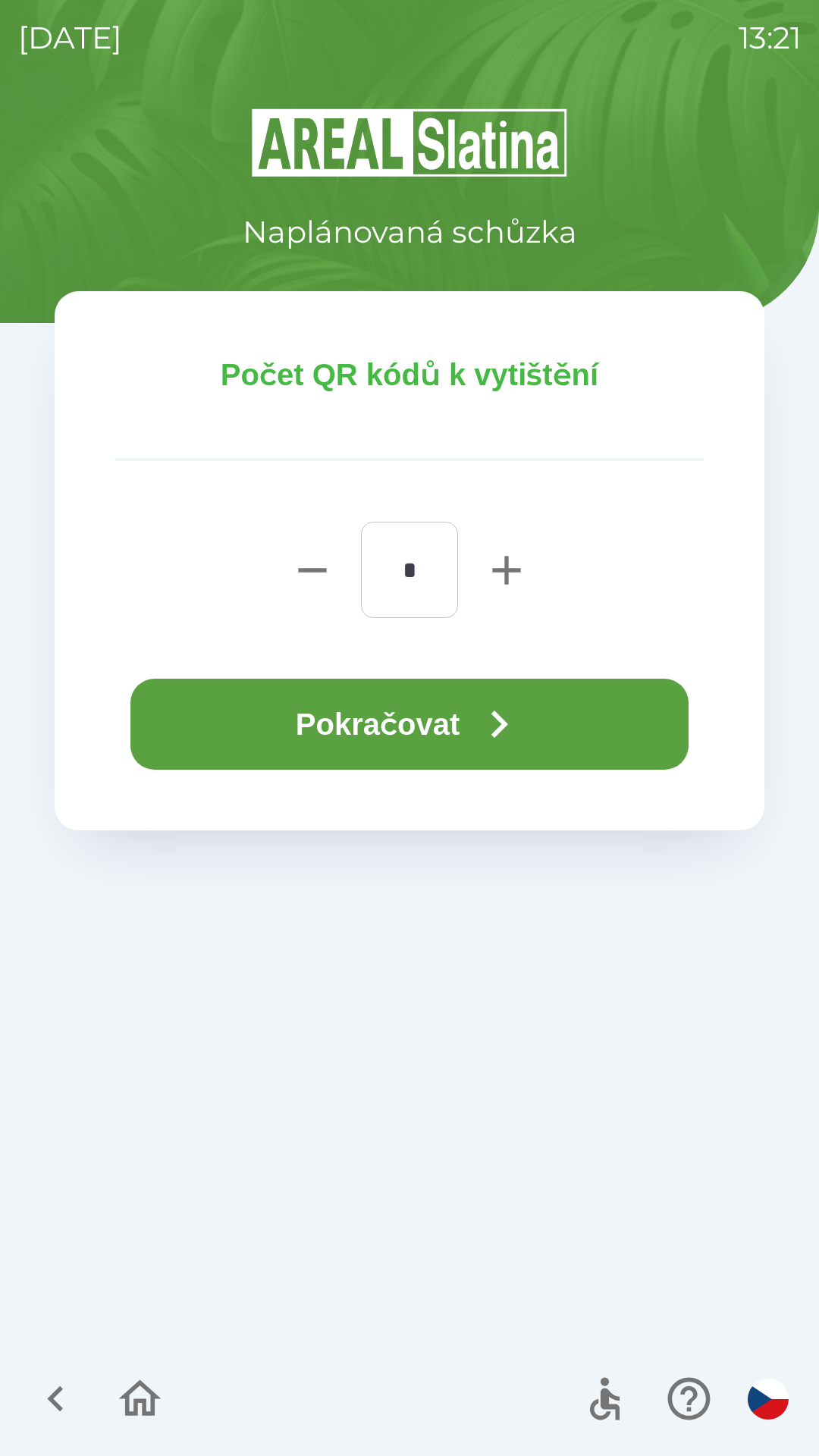
click at [429, 735] on button "Pokračovat" at bounding box center [409, 724] width 559 height 91
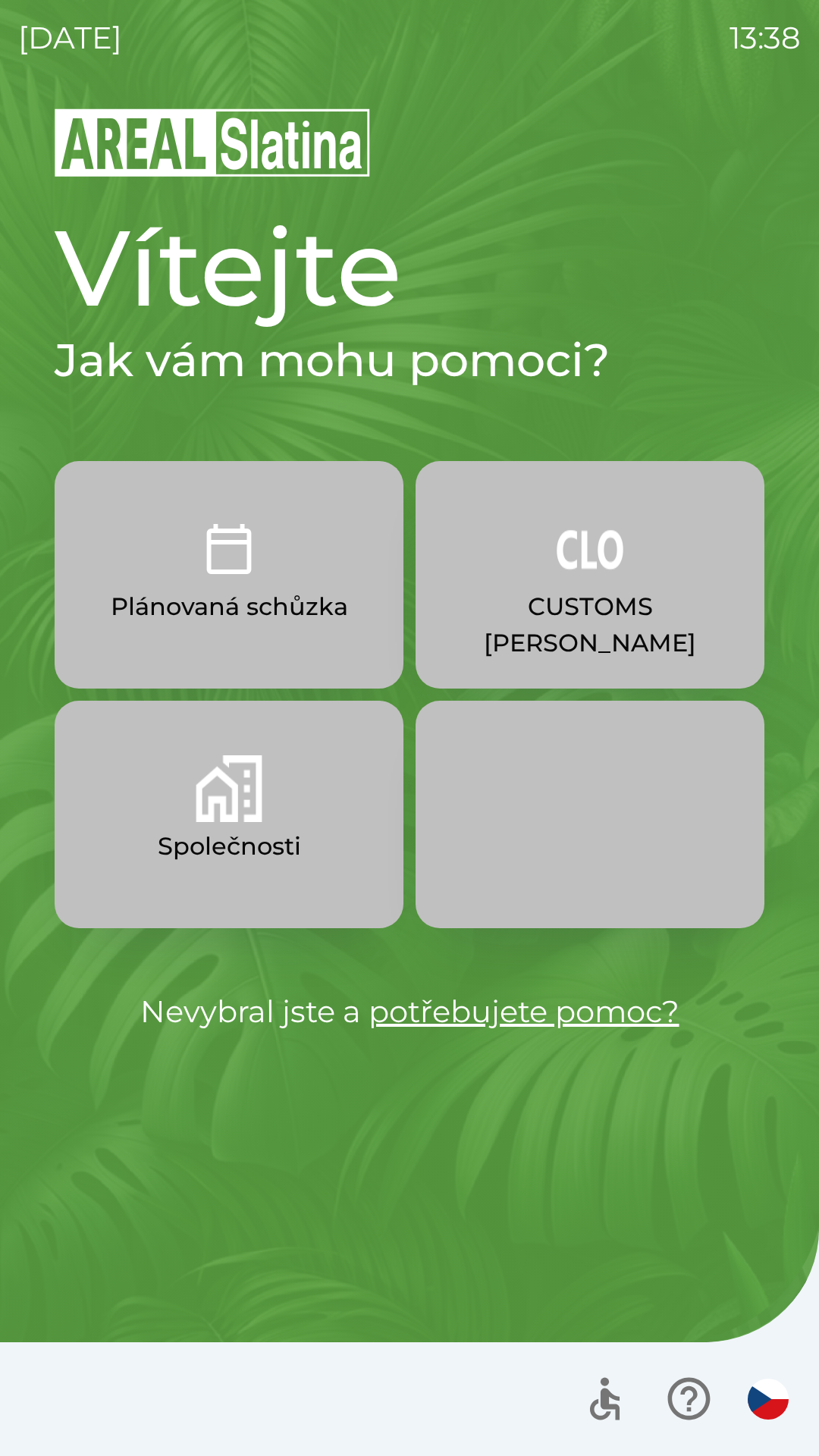
click at [310, 584] on button "Plánovaná schůzka" at bounding box center [229, 574] width 349 height 228
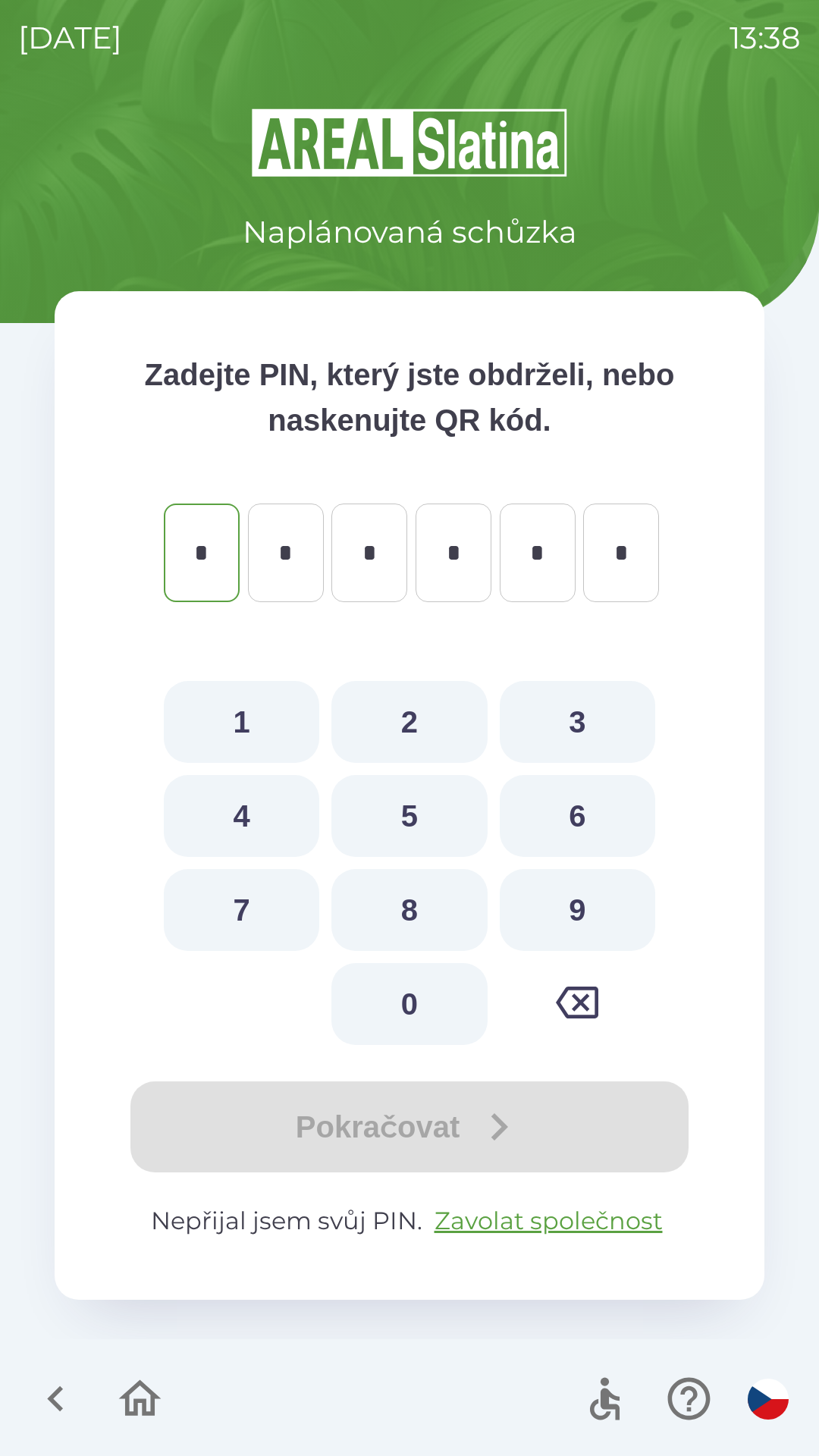
click at [47, 1380] on icon "button" at bounding box center [55, 1399] width 51 height 51
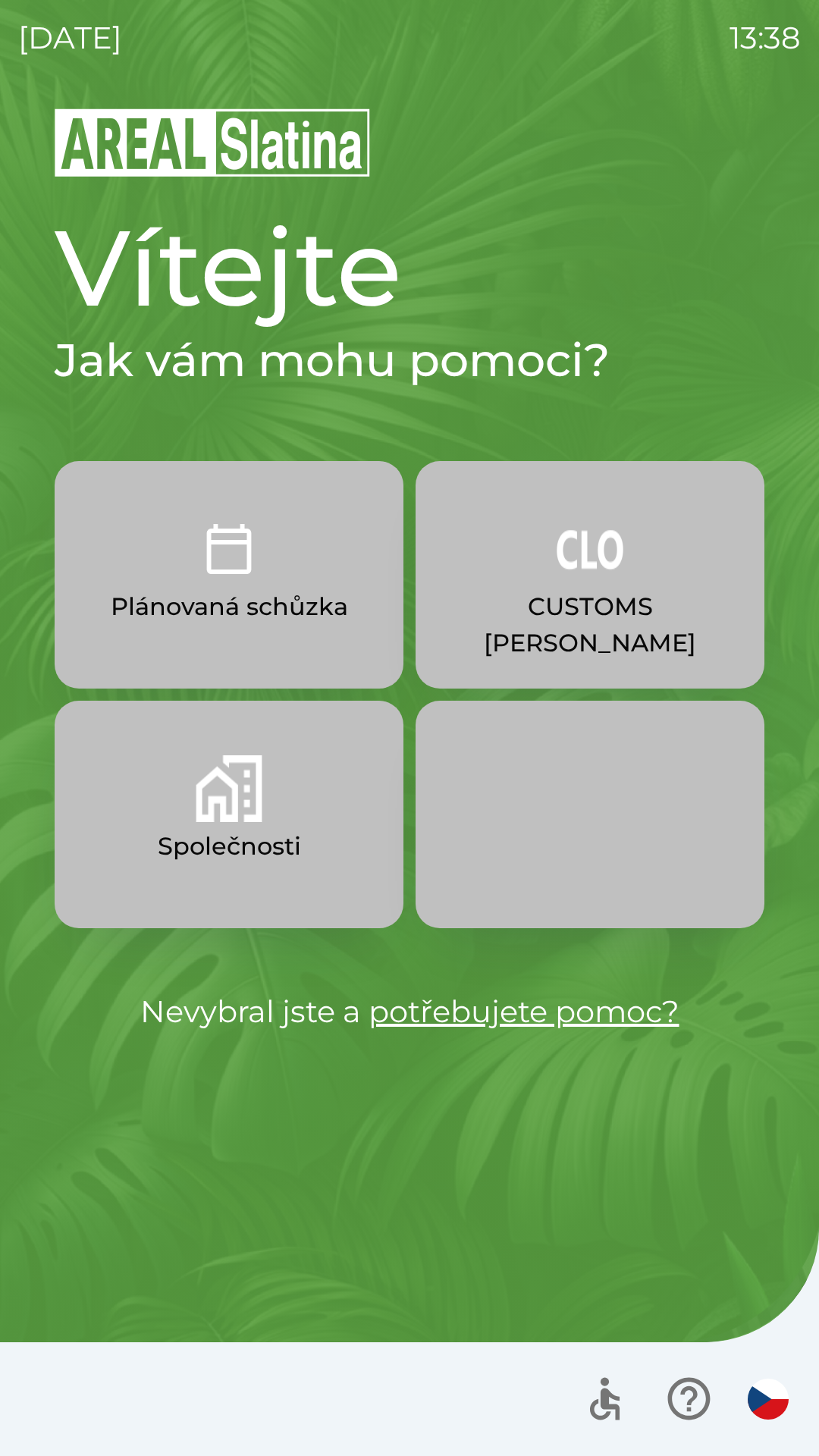
click at [259, 818] on img "button" at bounding box center [229, 789] width 67 height 67
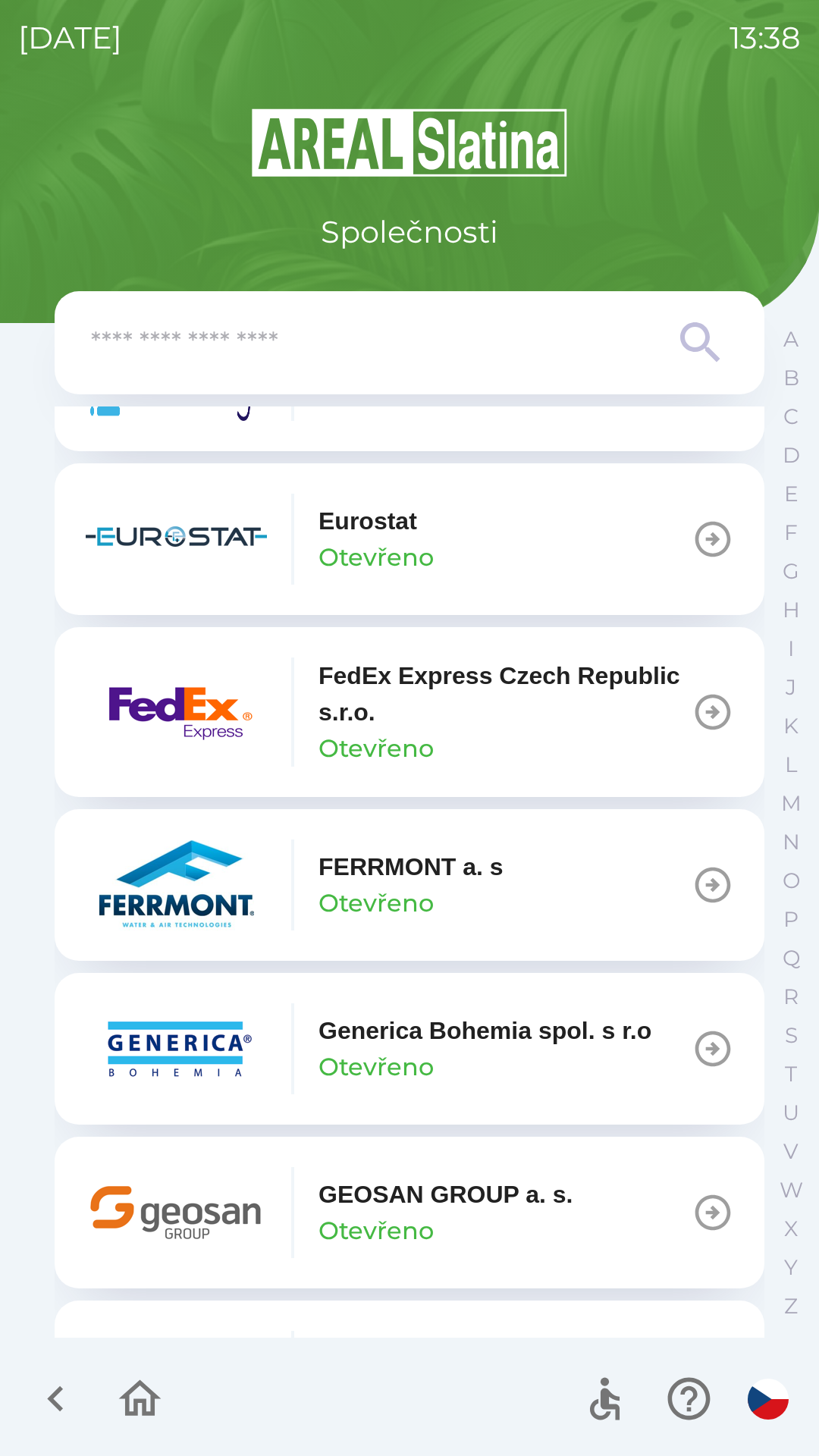
scroll to position [4719, 0]
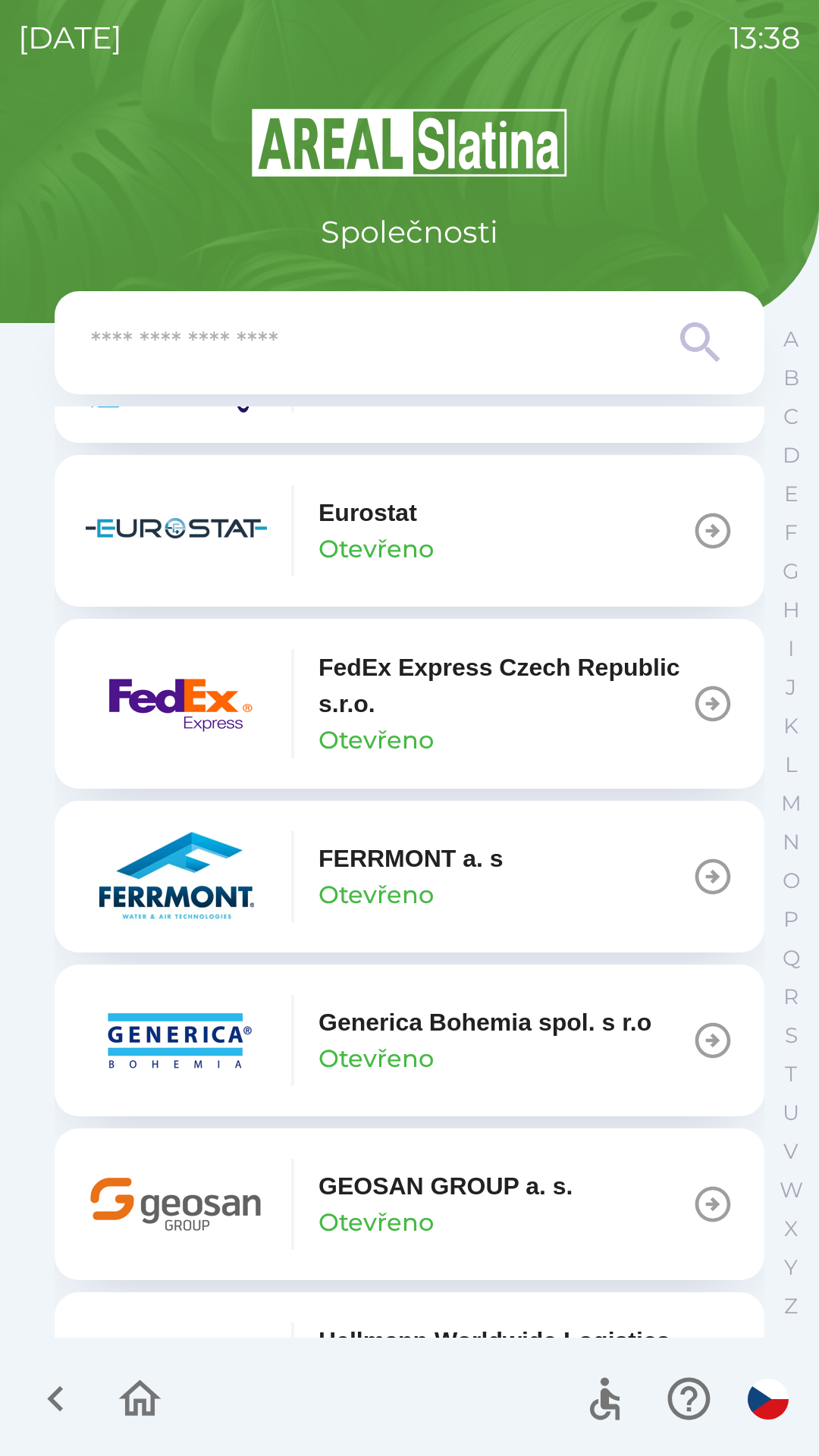
click at [527, 340] on input "text" at bounding box center [378, 342] width 576 height 41
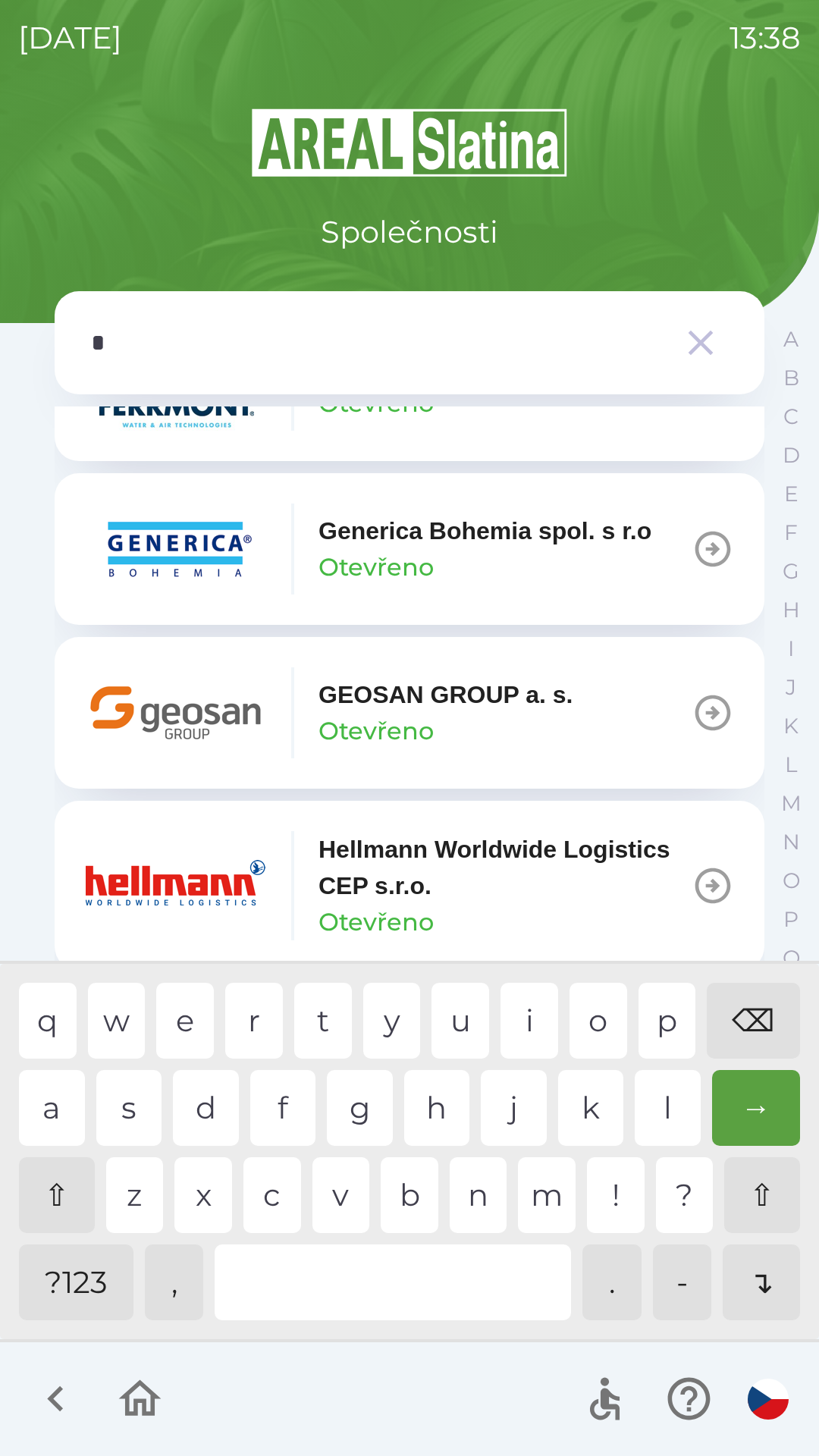
scroll to position [4737, 0]
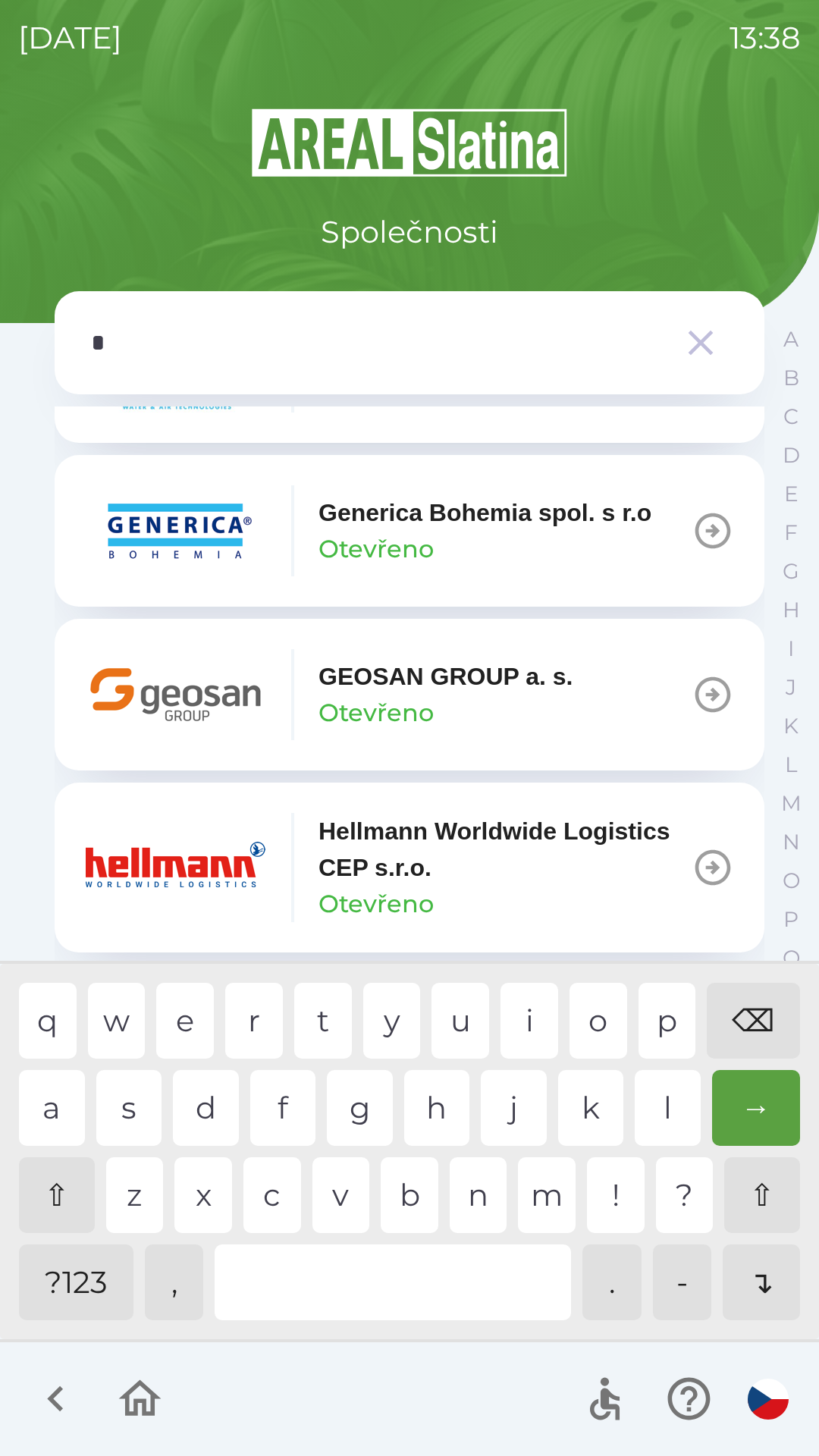
click at [596, 1024] on div "o" at bounding box center [599, 1021] width 58 height 76
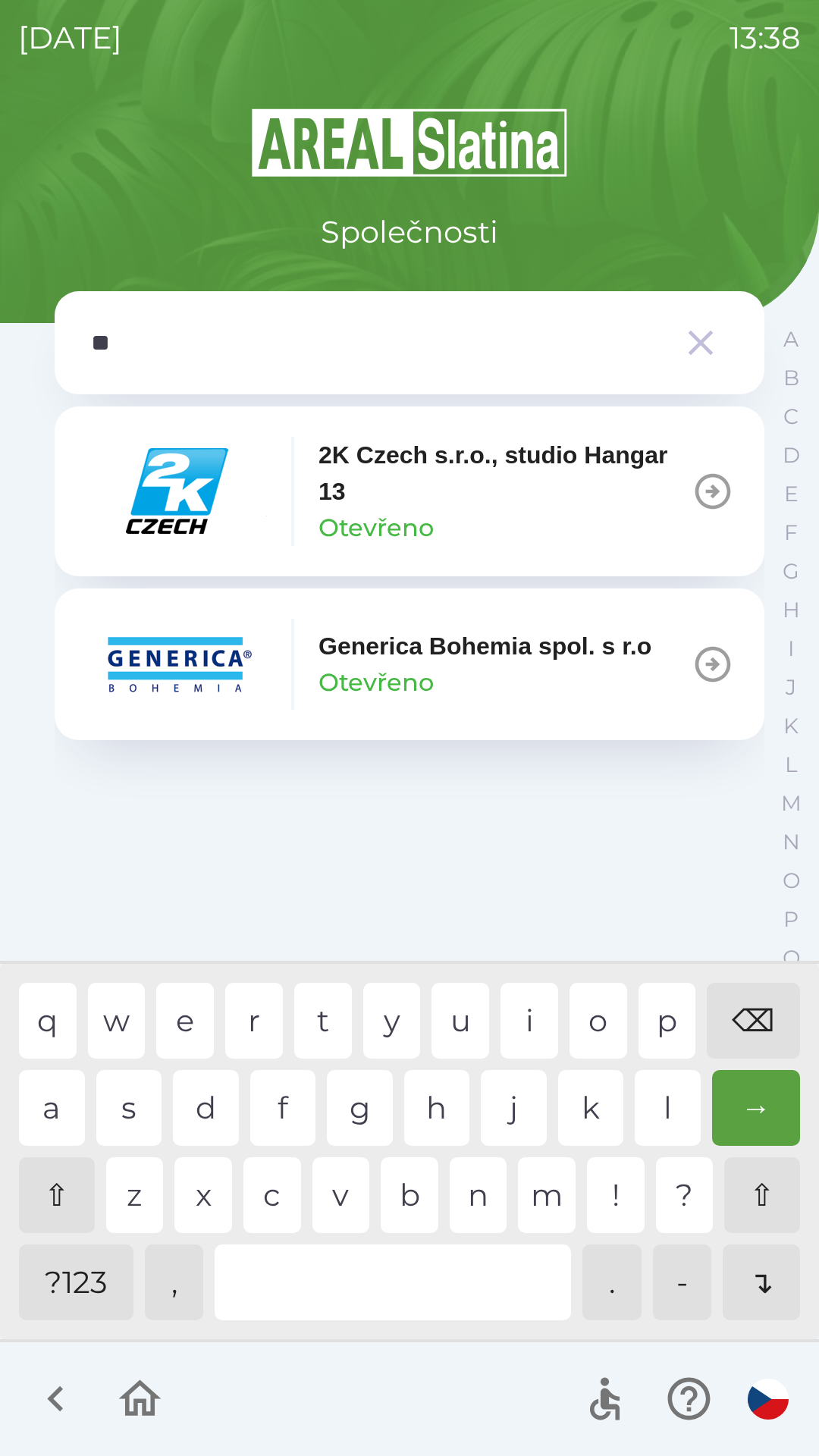
scroll to position [0, 0]
click at [442, 1099] on div "h" at bounding box center [437, 1108] width 66 height 76
type input "*"
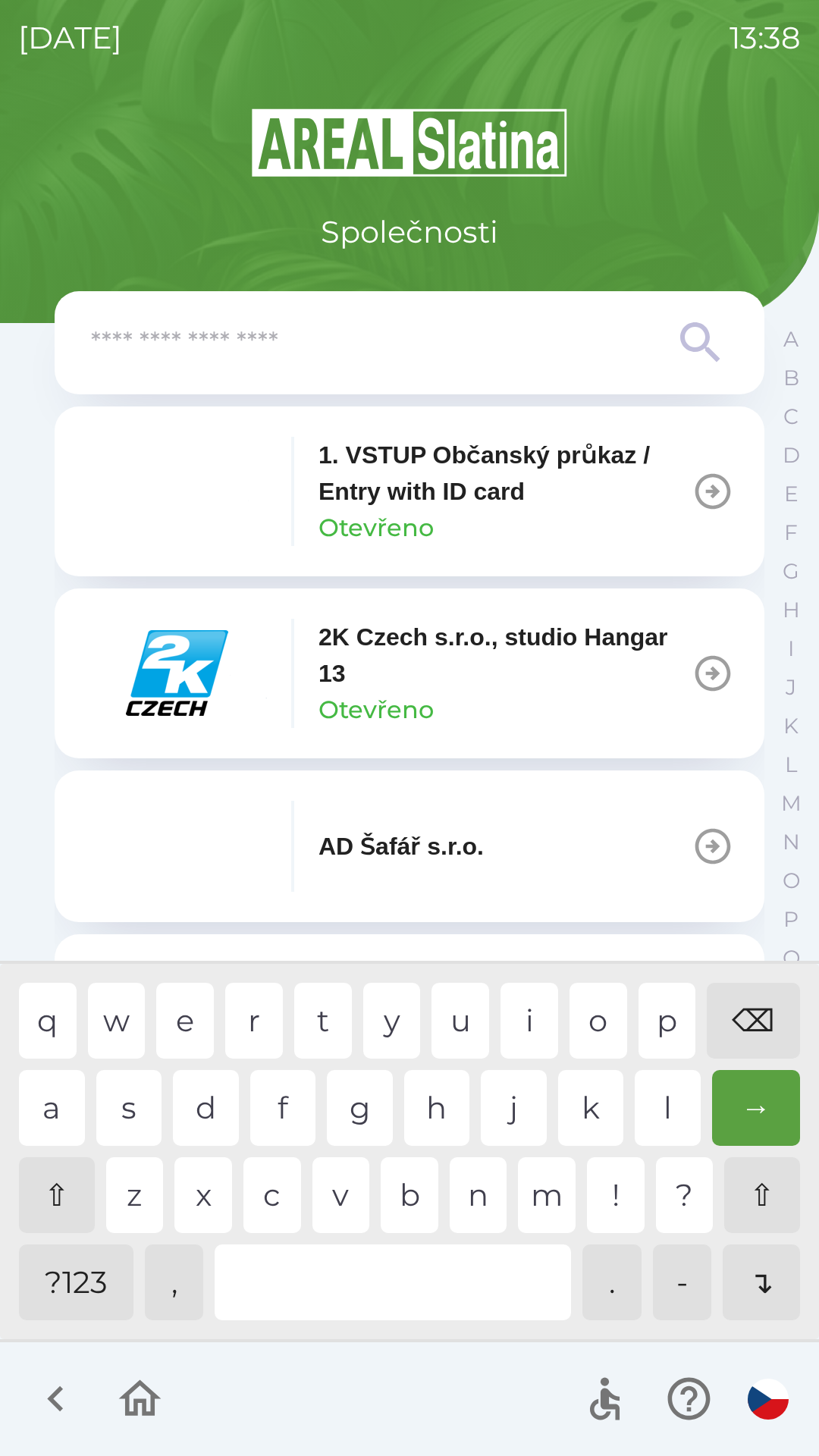
click at [743, 1005] on div "⌫" at bounding box center [754, 1021] width 93 height 76
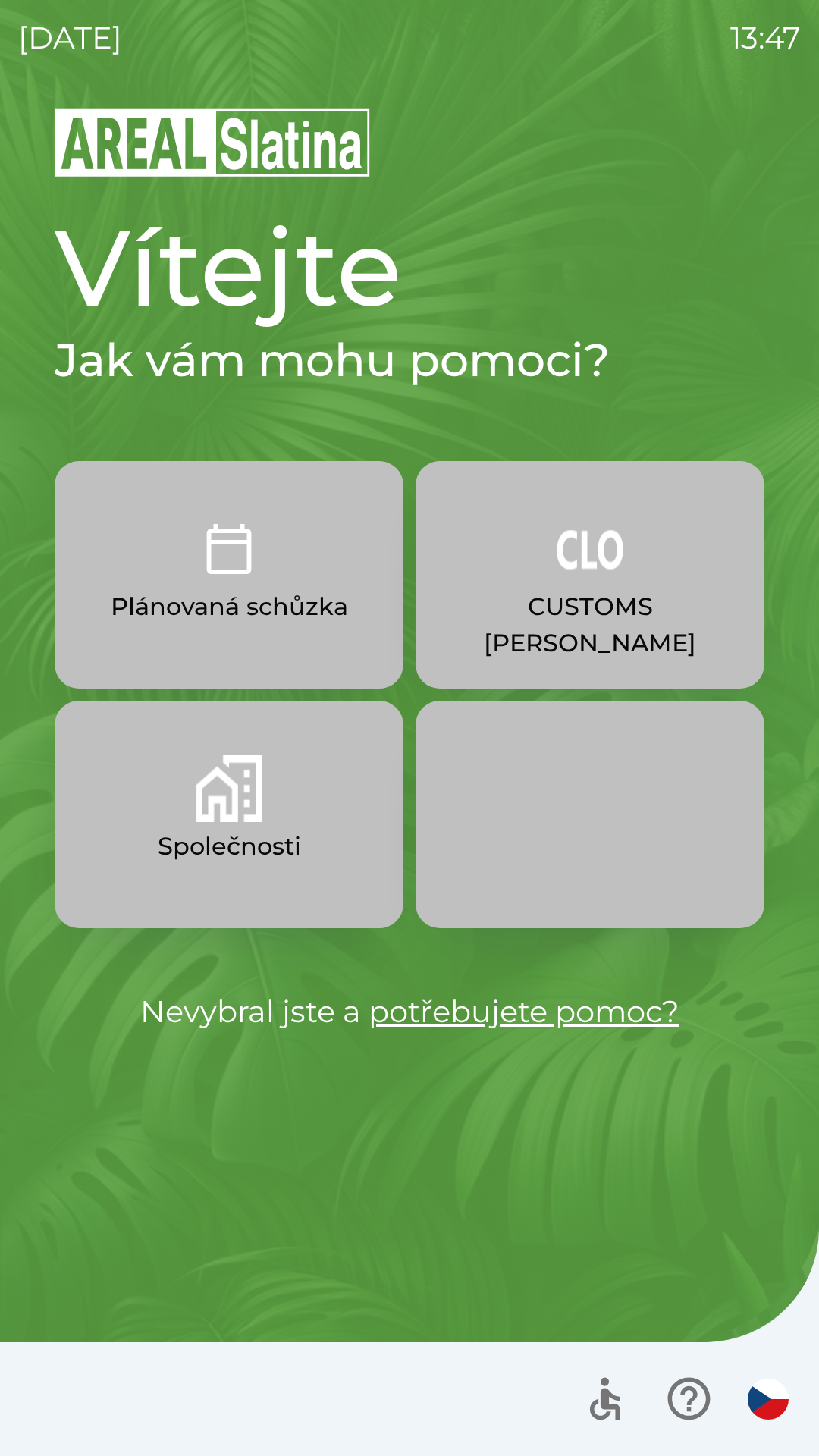
click at [310, 864] on button "Společnosti" at bounding box center [229, 814] width 349 height 228
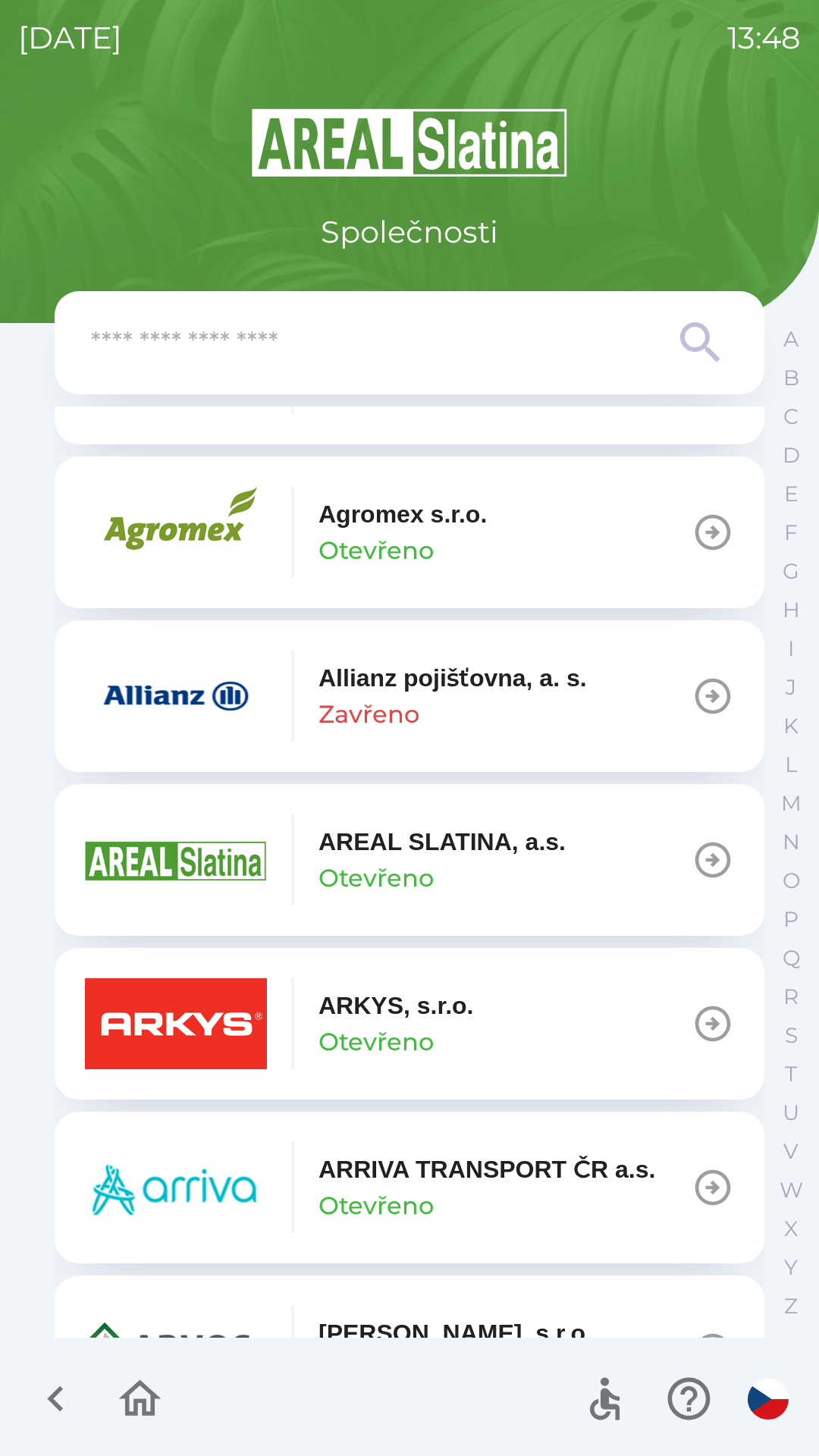
scroll to position [475, 0]
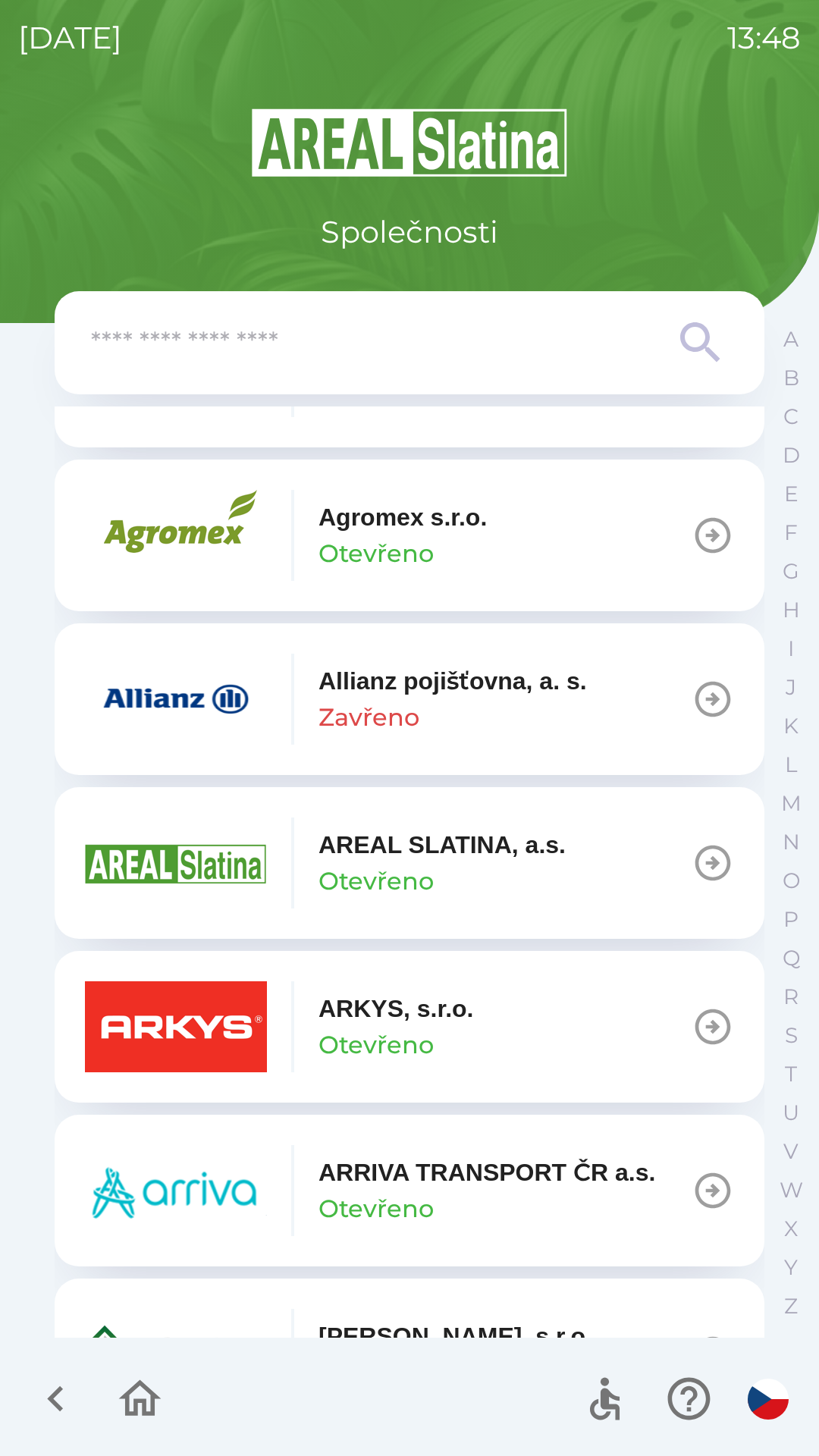
click at [352, 355] on input "text" at bounding box center [378, 342] width 576 height 41
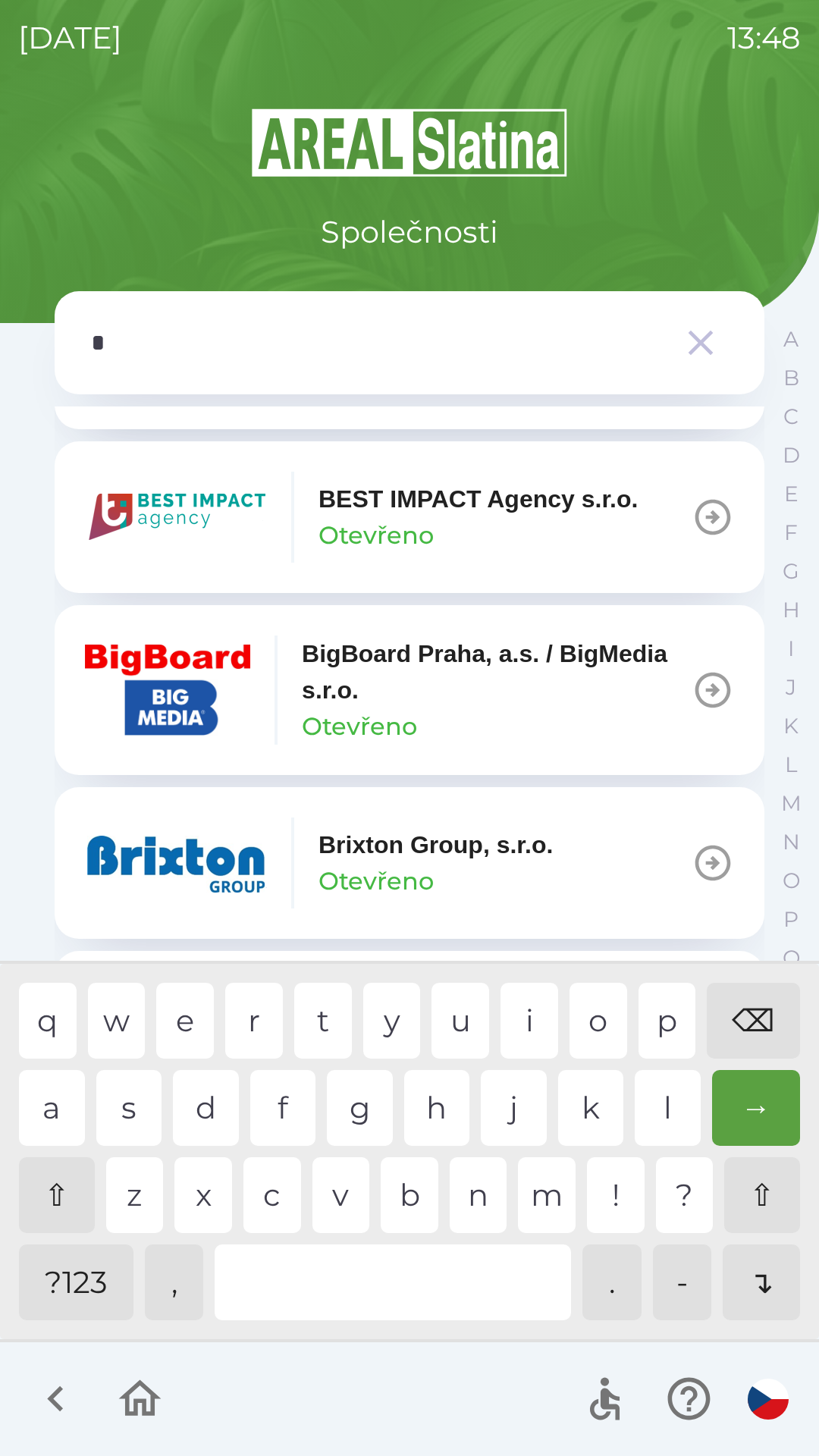
scroll to position [456, 0]
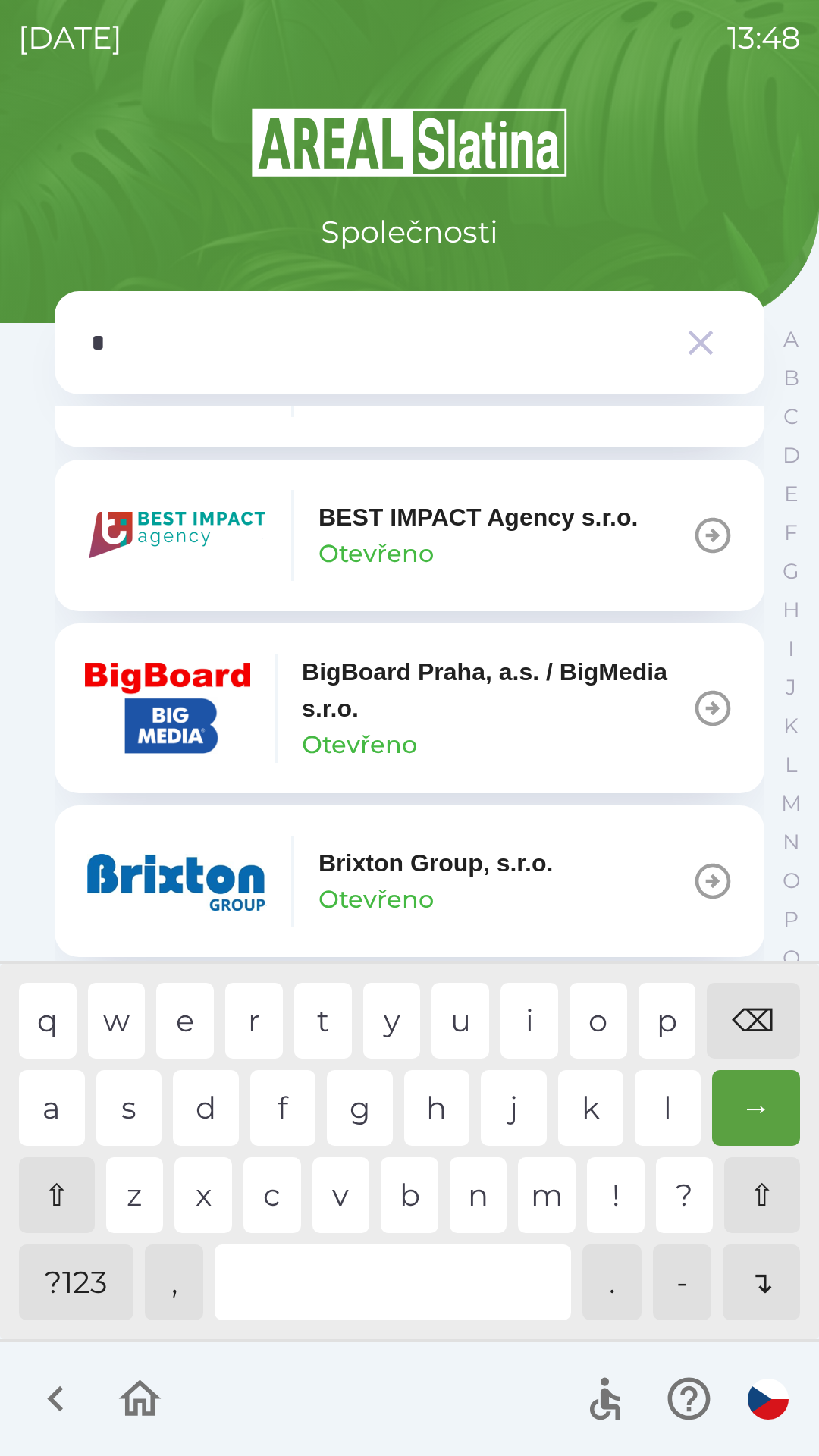
click at [366, 1110] on div "g" at bounding box center [360, 1108] width 66 height 76
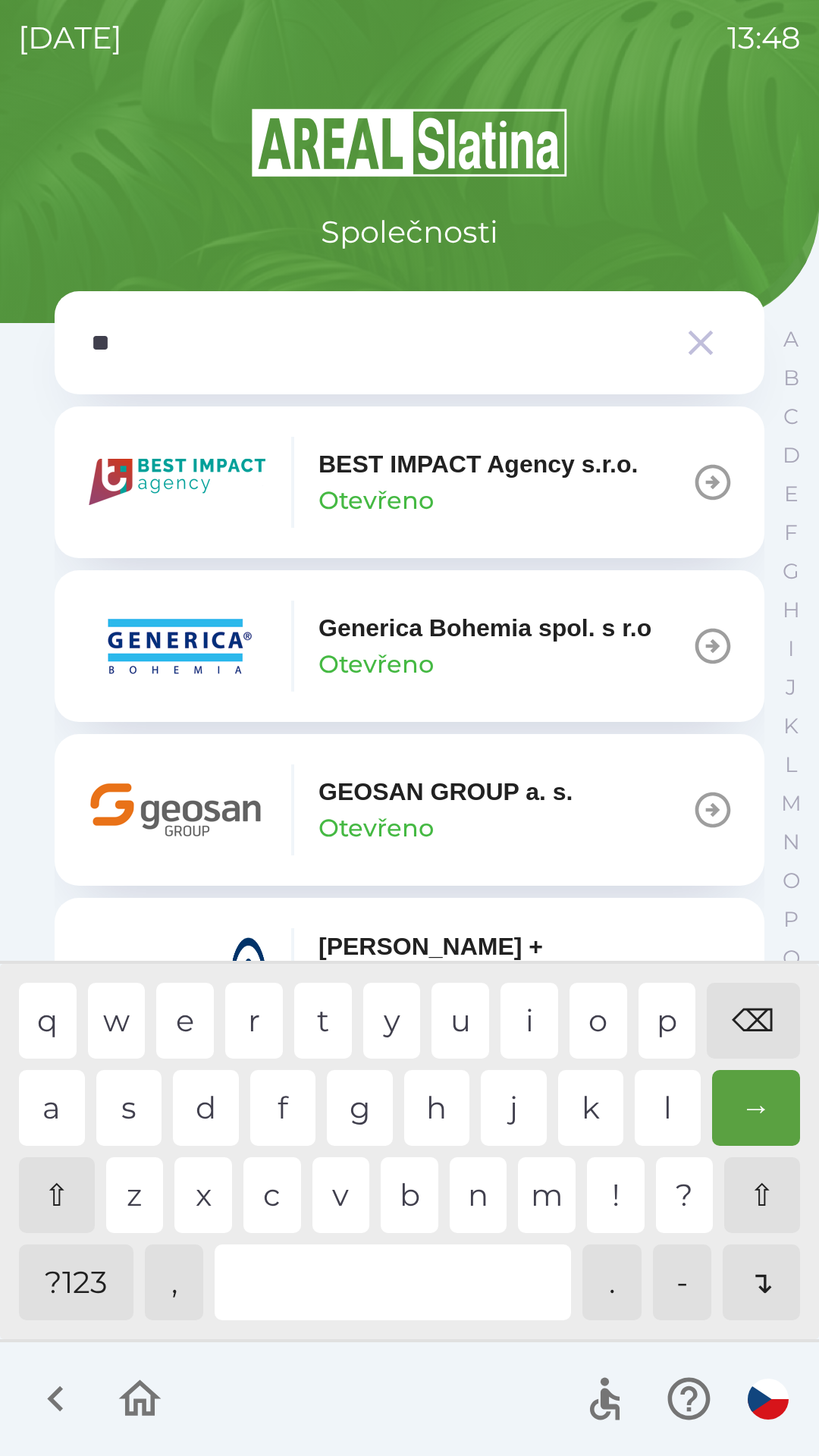
click at [185, 1006] on div "e" at bounding box center [186, 1021] width 58 height 76
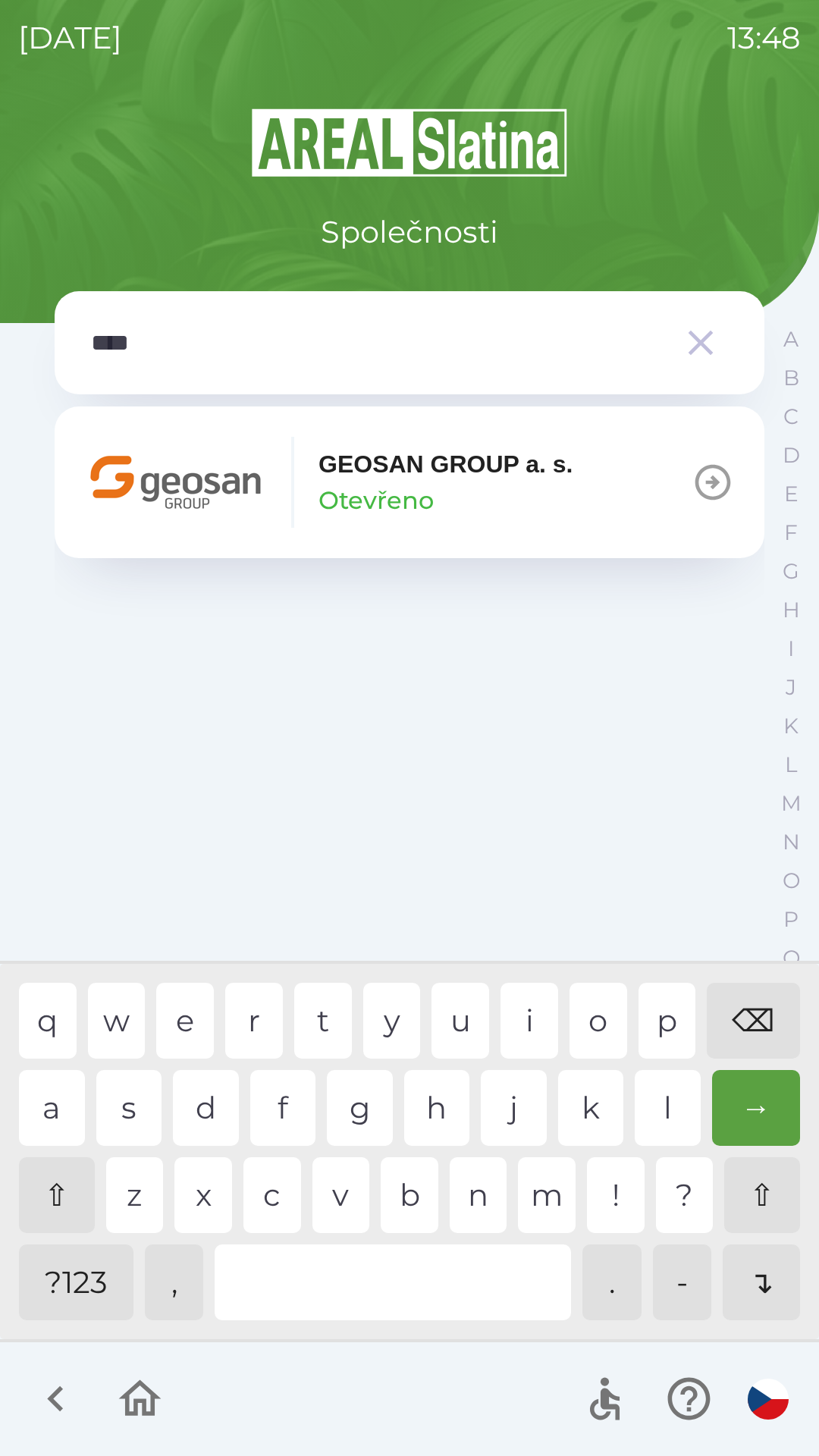
click at [141, 1125] on div "s" at bounding box center [129, 1108] width 66 height 76
type input "******"
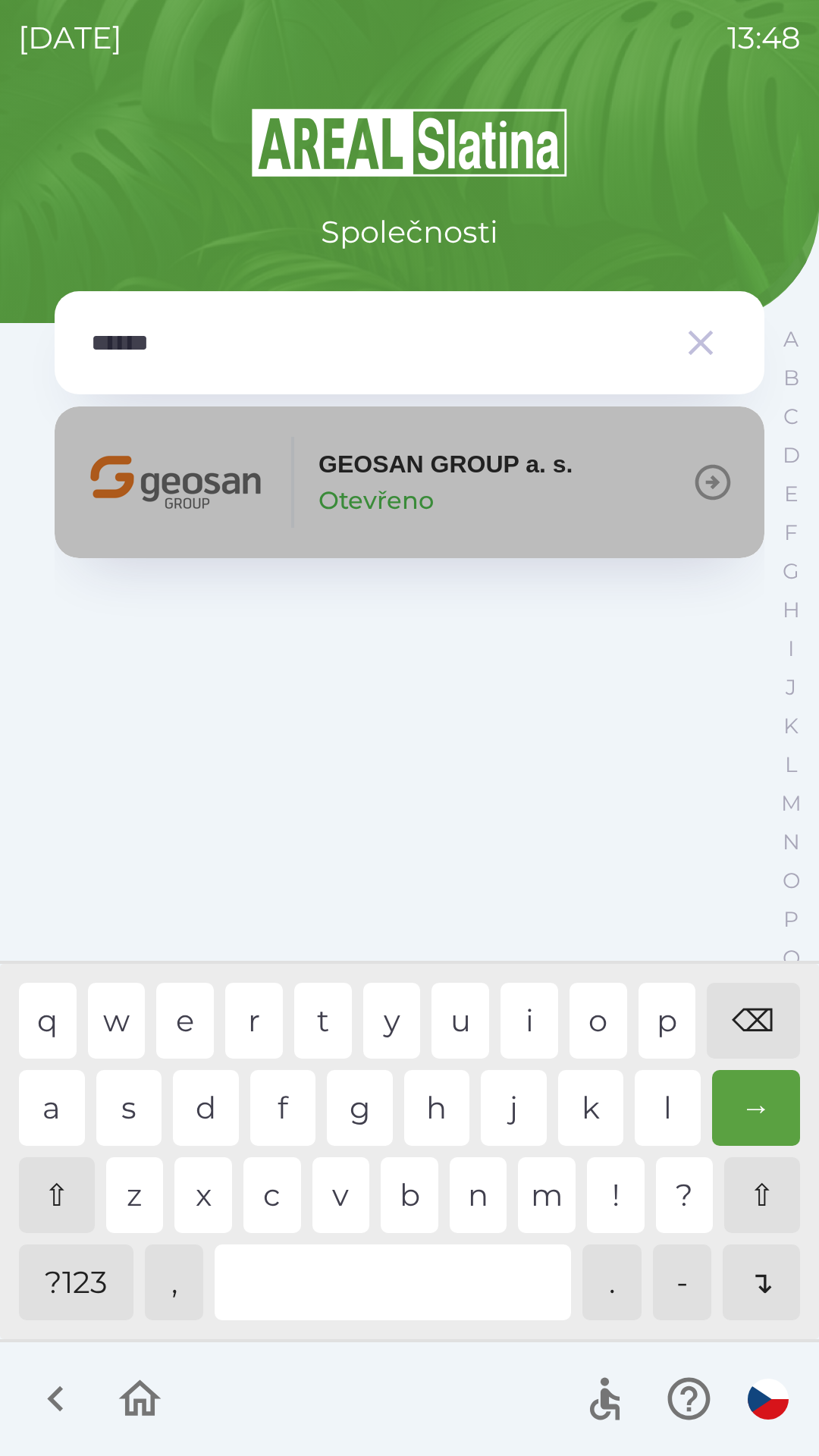
click at [708, 482] on icon "button" at bounding box center [713, 483] width 36 height 36
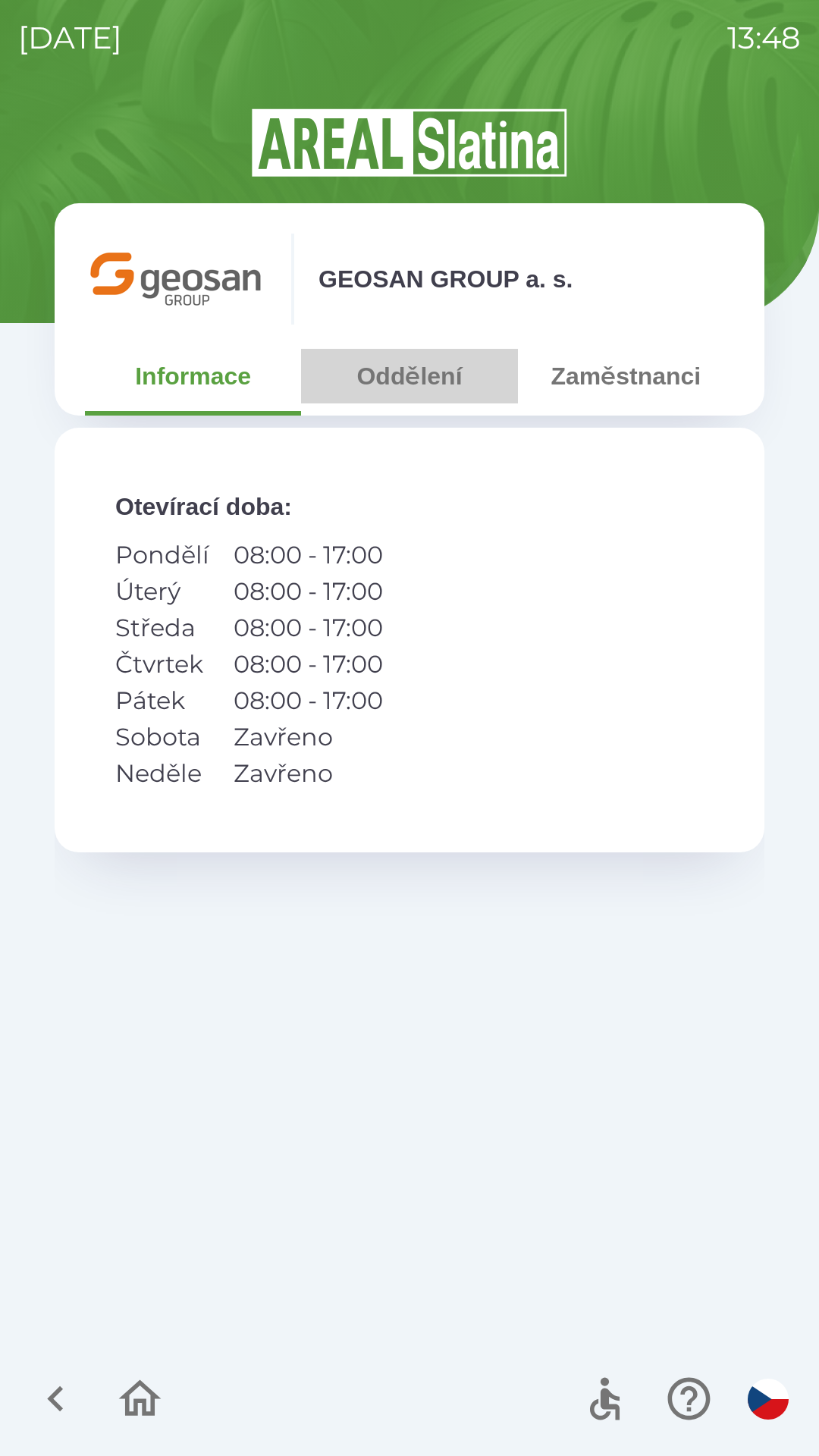
click at [432, 376] on button "Oddělení" at bounding box center [409, 376] width 216 height 55
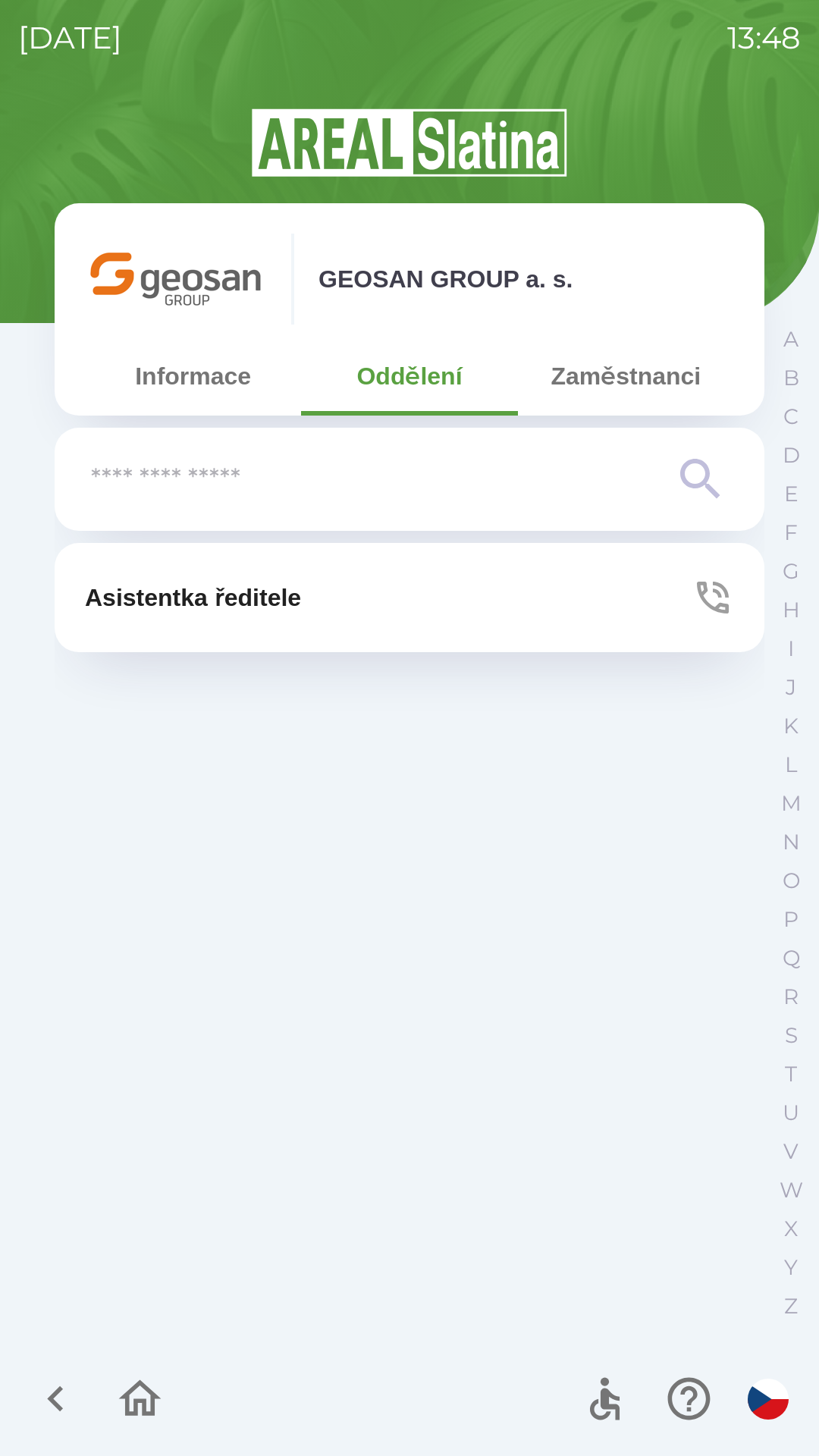
click at [301, 602] on p "Asistentka ředitele" at bounding box center [194, 597] width 216 height 36
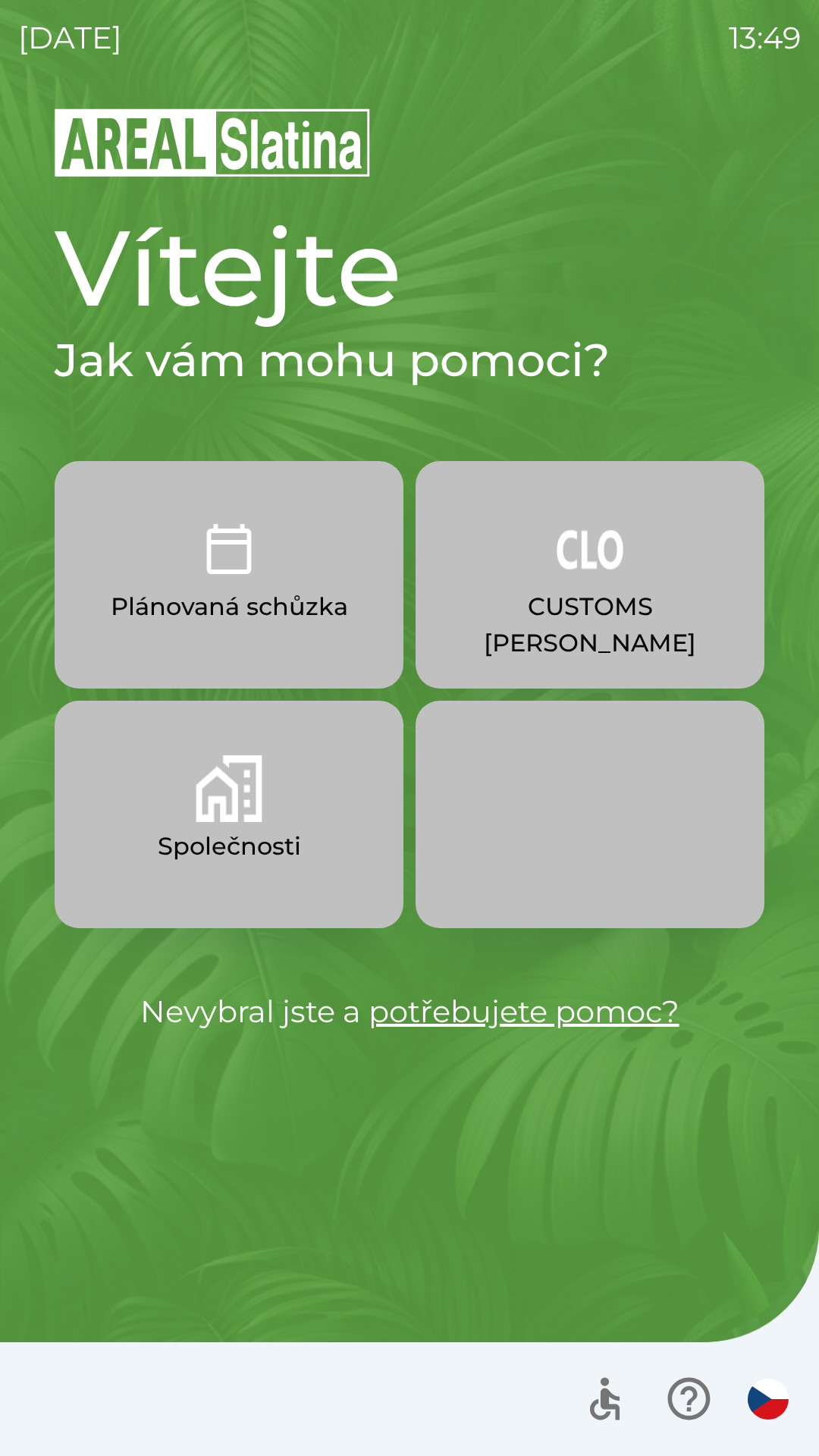
click at [306, 572] on button "Plánovaná schůzka" at bounding box center [229, 574] width 349 height 228
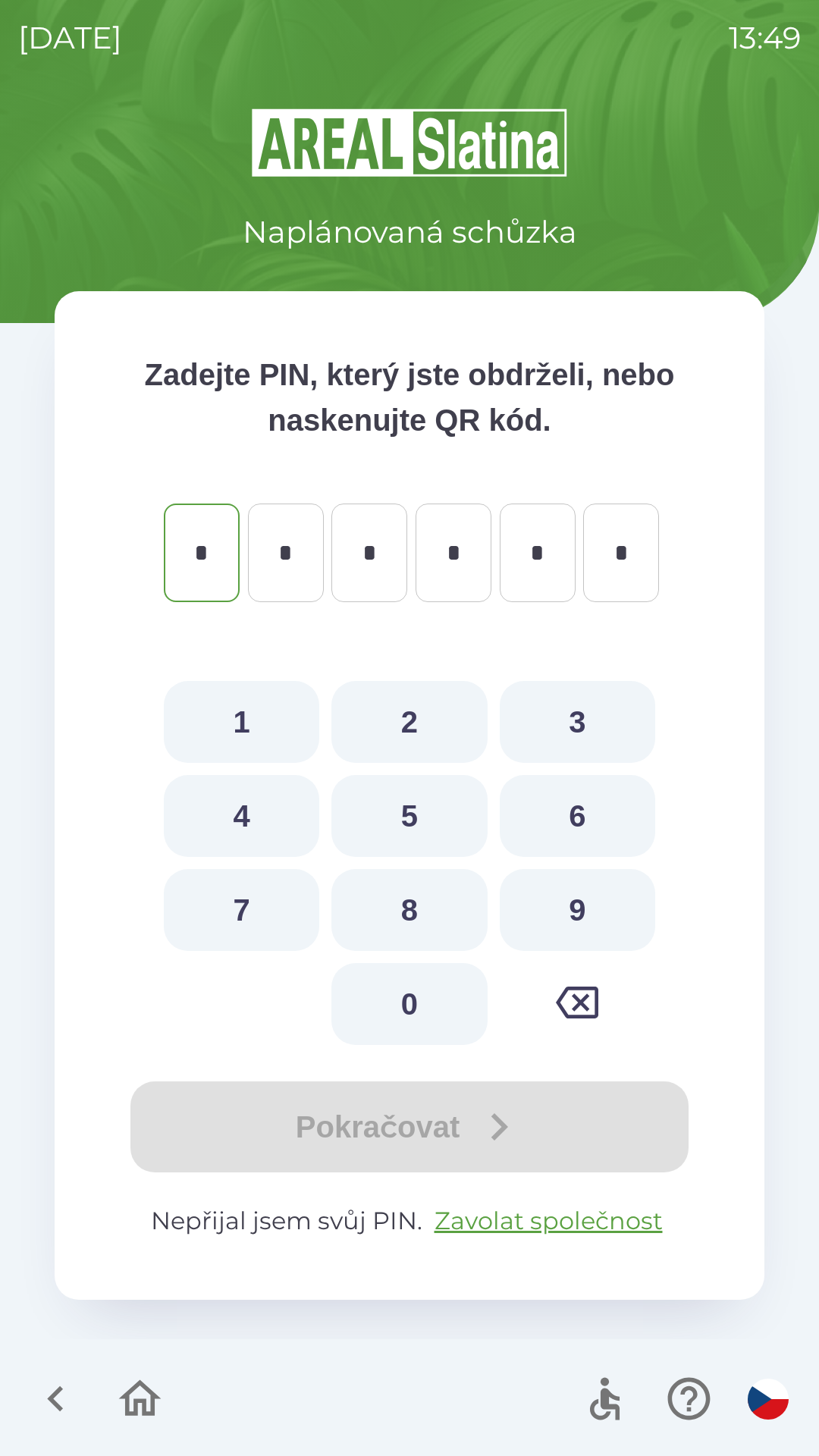
click at [40, 1391] on icon "button" at bounding box center [55, 1399] width 51 height 51
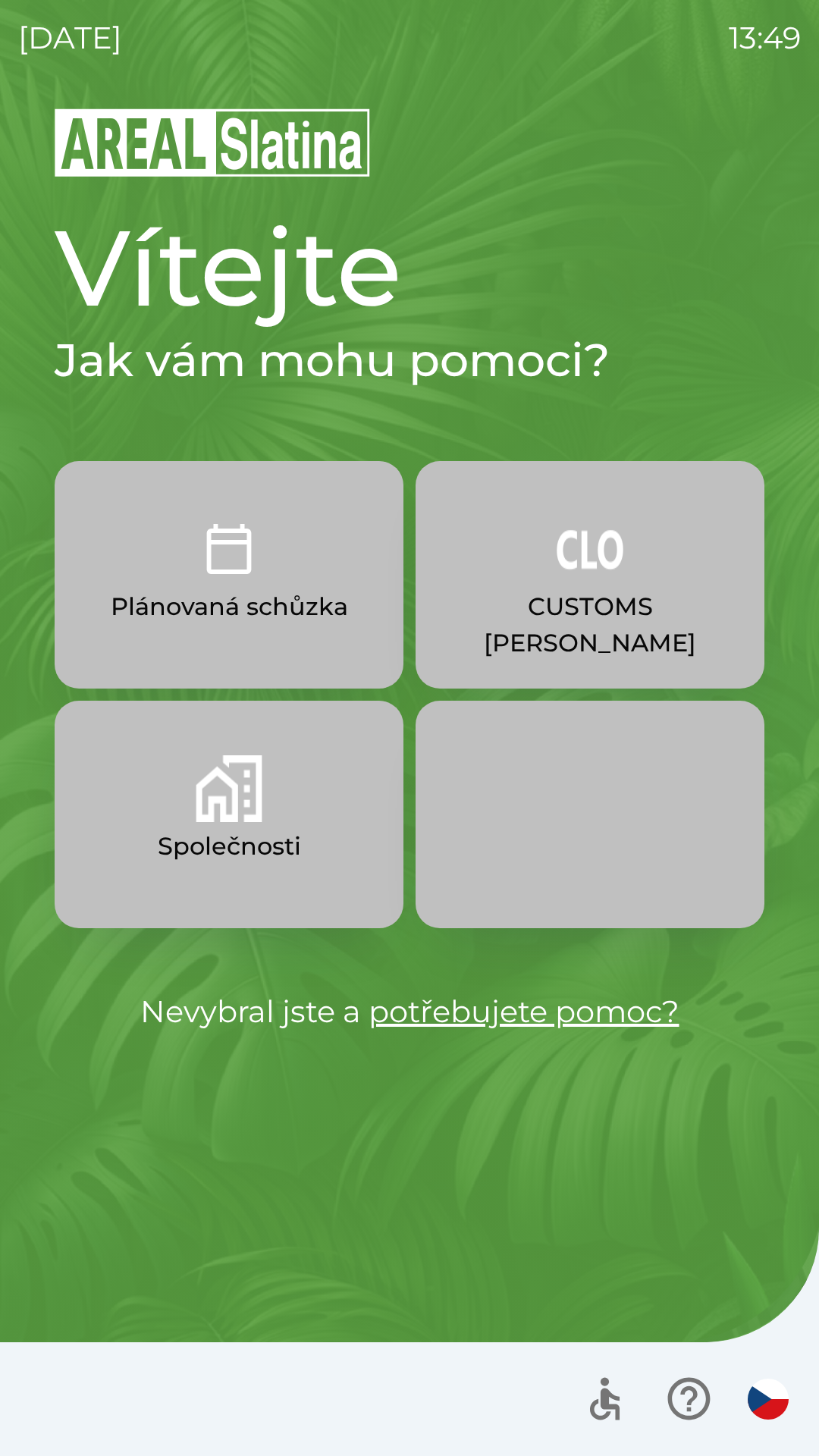
click at [194, 821] on button "Společnosti" at bounding box center [229, 814] width 349 height 228
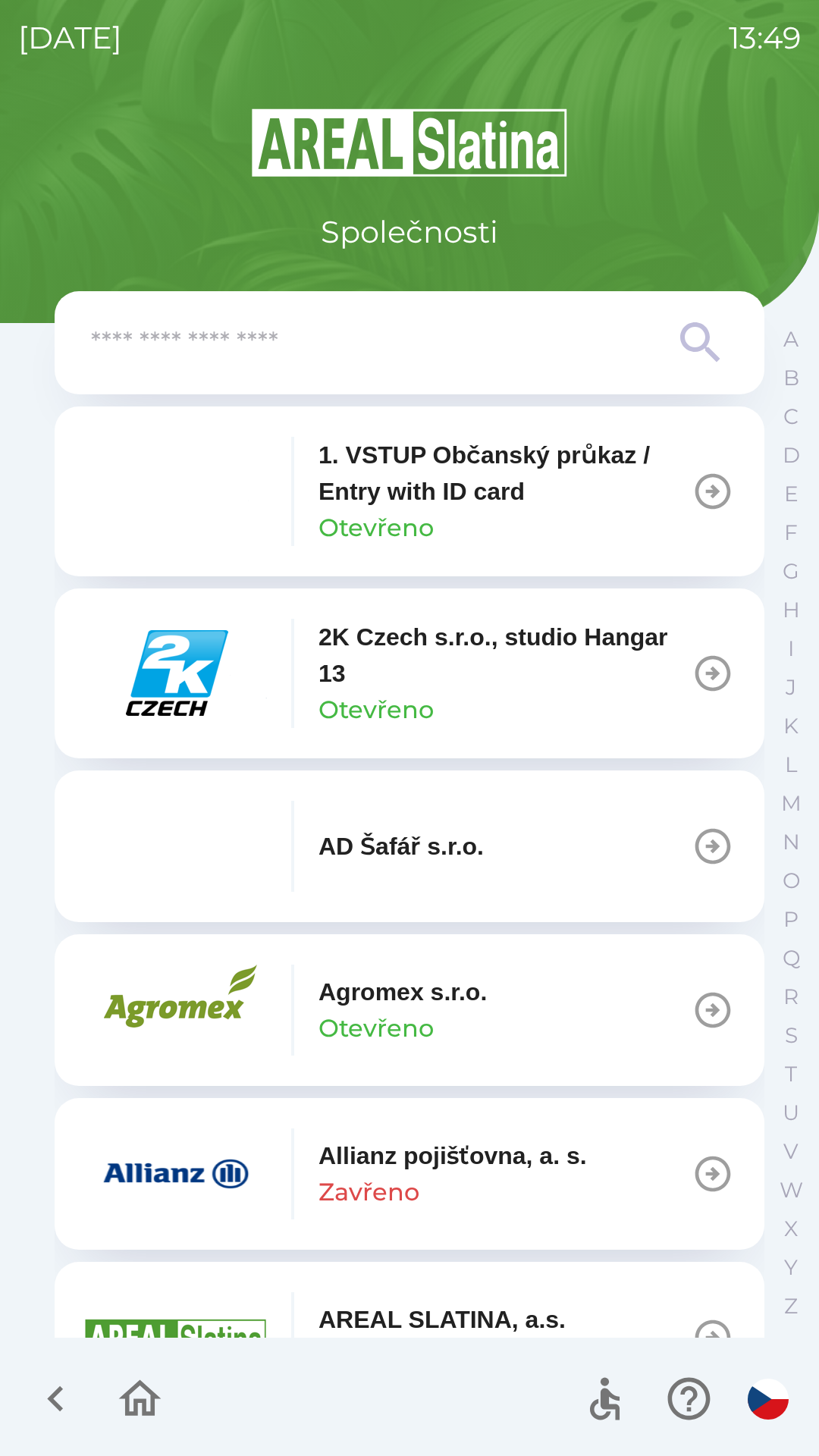
click at [411, 355] on input "text" at bounding box center [378, 342] width 576 height 41
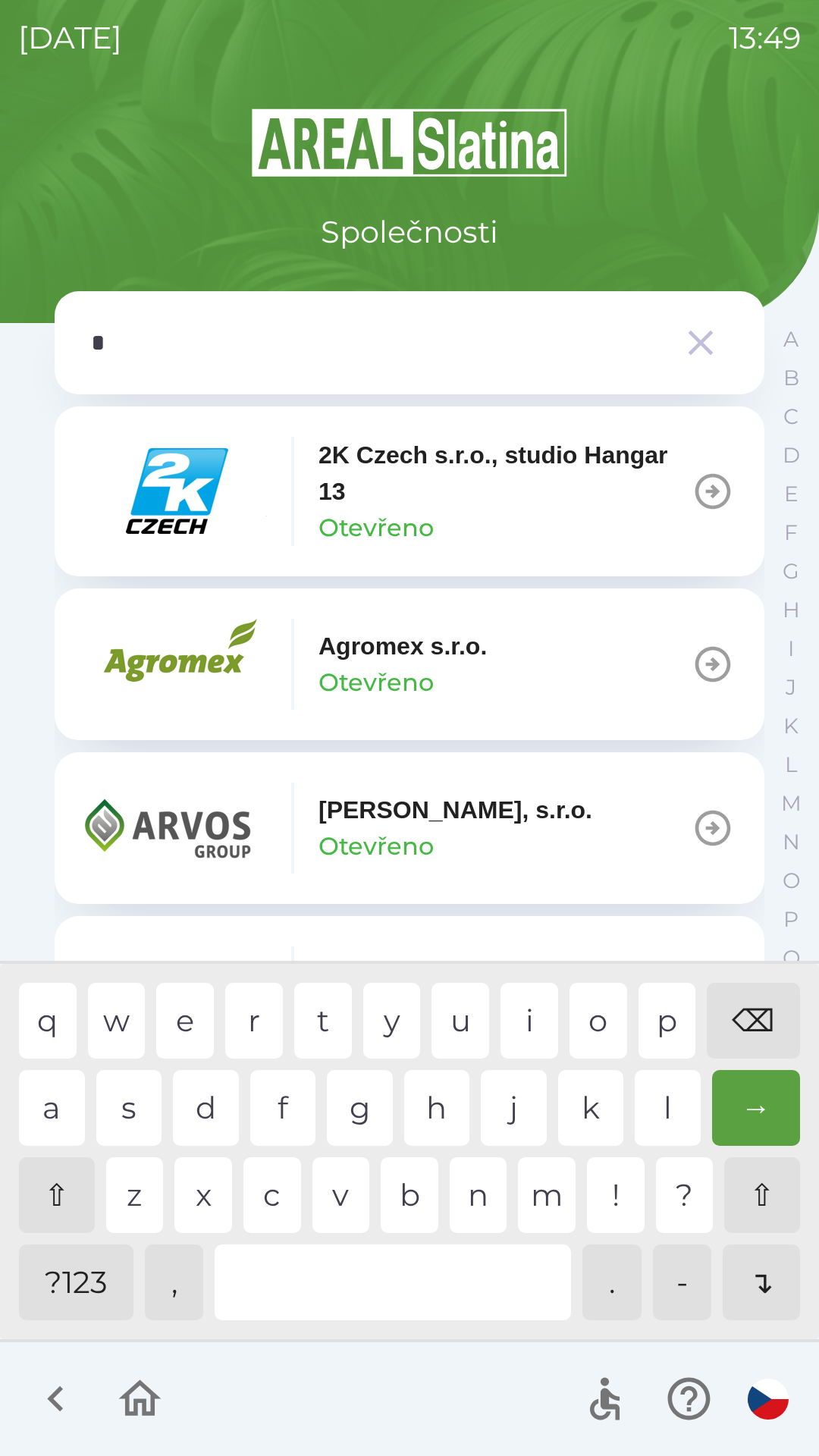
click at [355, 1115] on div "g" at bounding box center [360, 1108] width 66 height 76
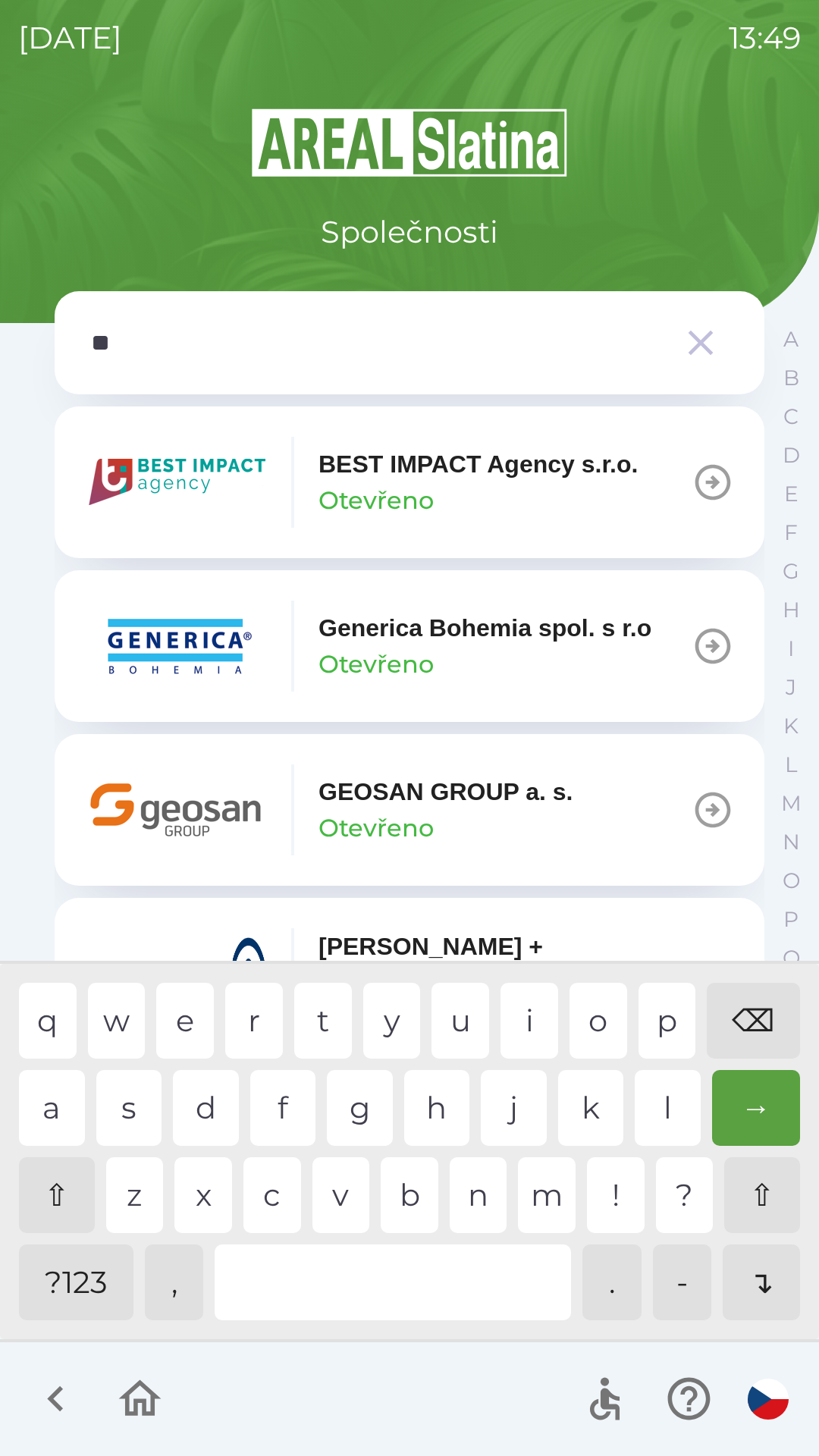
click at [199, 1023] on div "e" at bounding box center [186, 1021] width 58 height 76
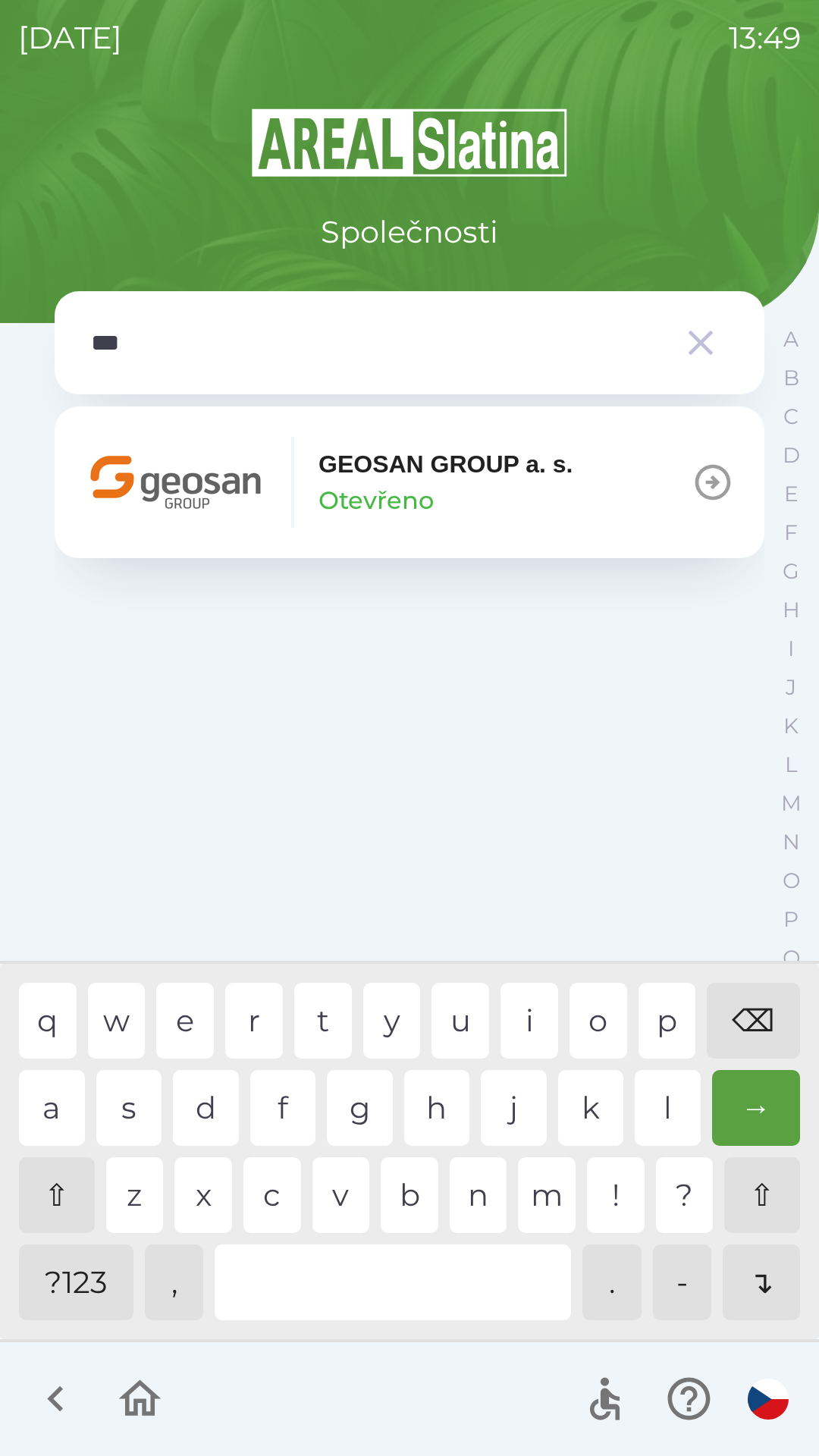
click at [589, 1010] on div "o" at bounding box center [599, 1021] width 58 height 76
type input "******"
click at [535, 492] on div "GEOSAN GROUP a. s. Otevřeno" at bounding box center [446, 482] width 255 height 73
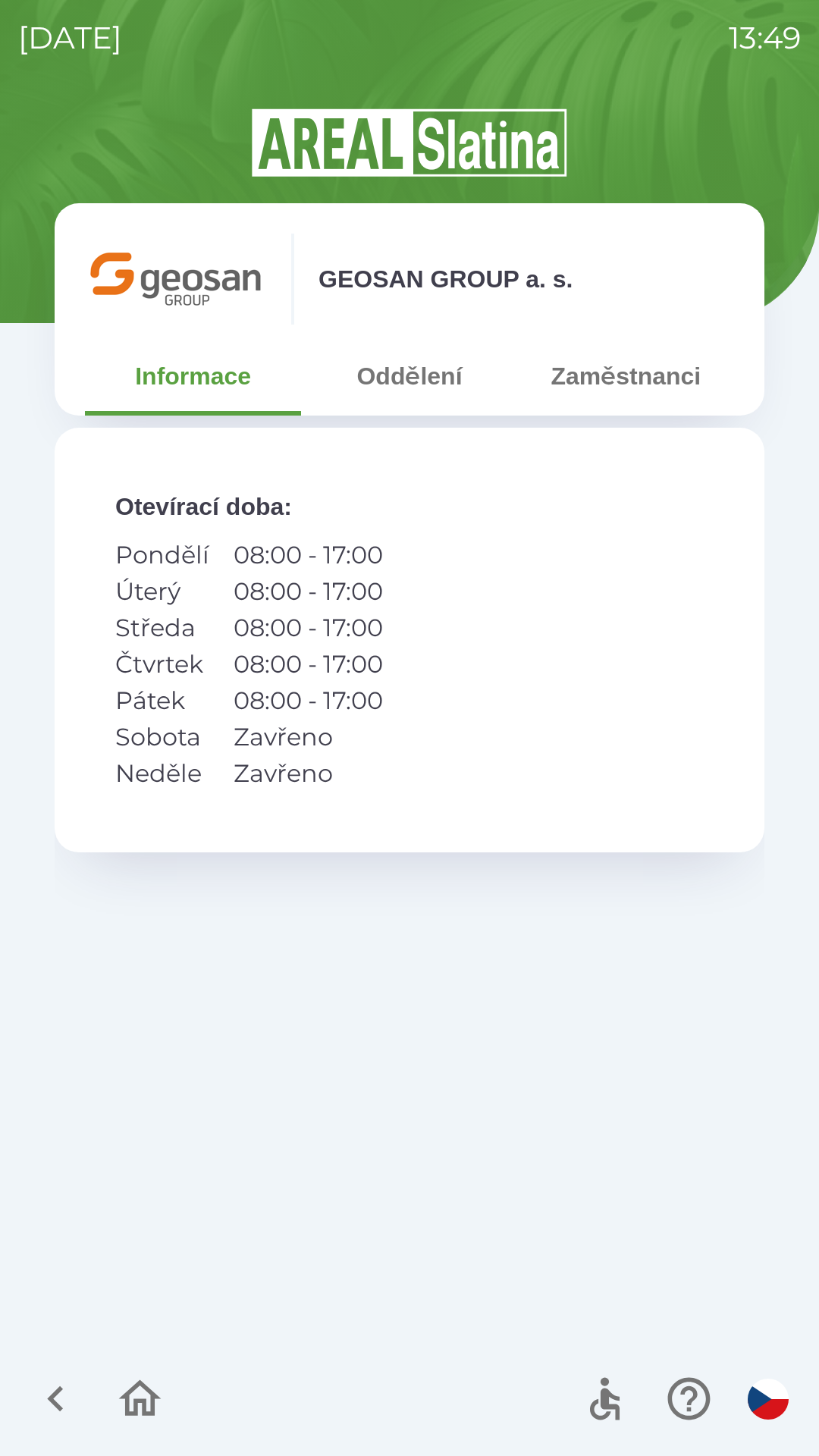
click at [417, 375] on button "Oddělení" at bounding box center [409, 376] width 216 height 55
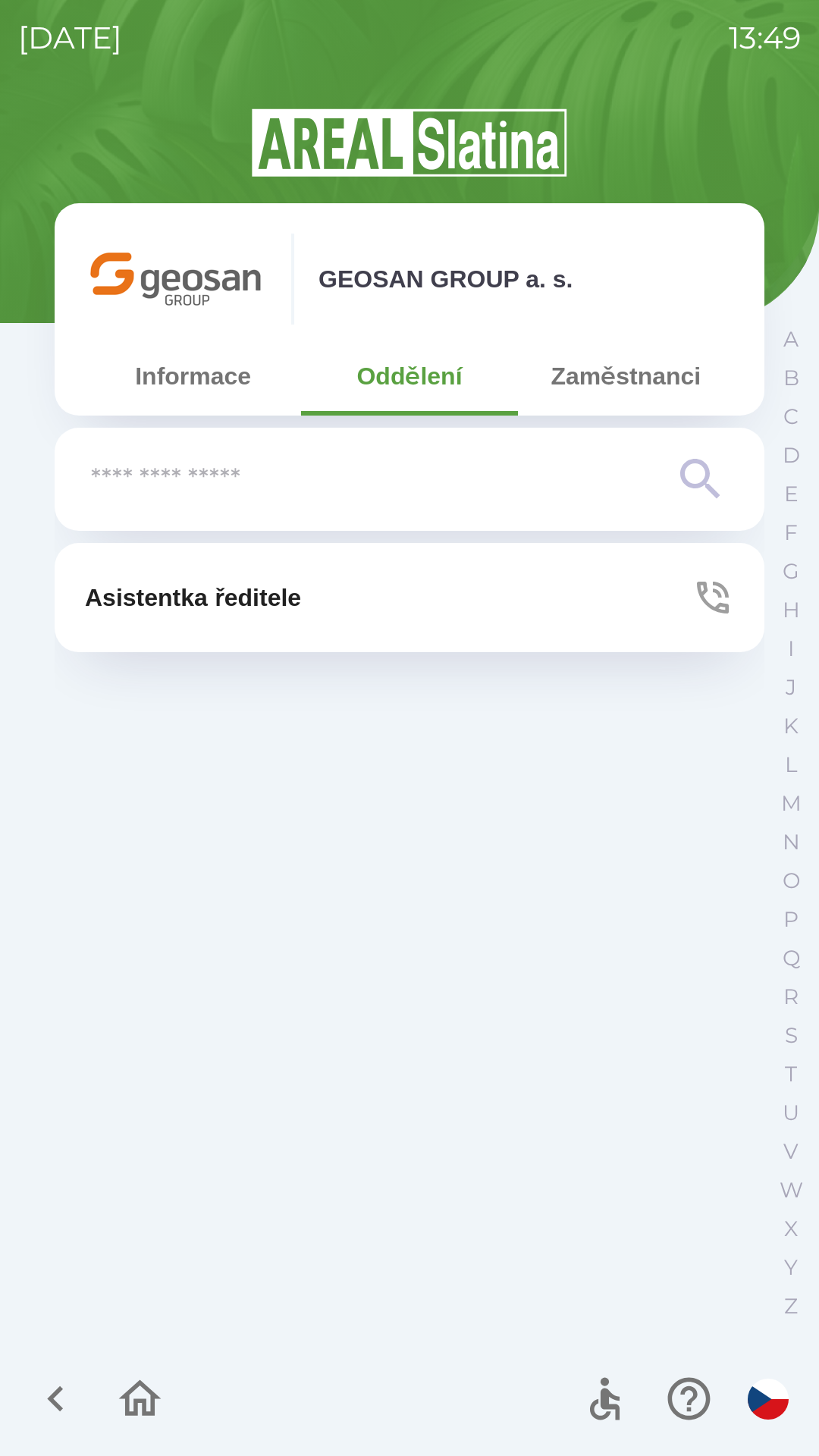
click at [288, 587] on p "Asistentka ředitele" at bounding box center [194, 597] width 216 height 36
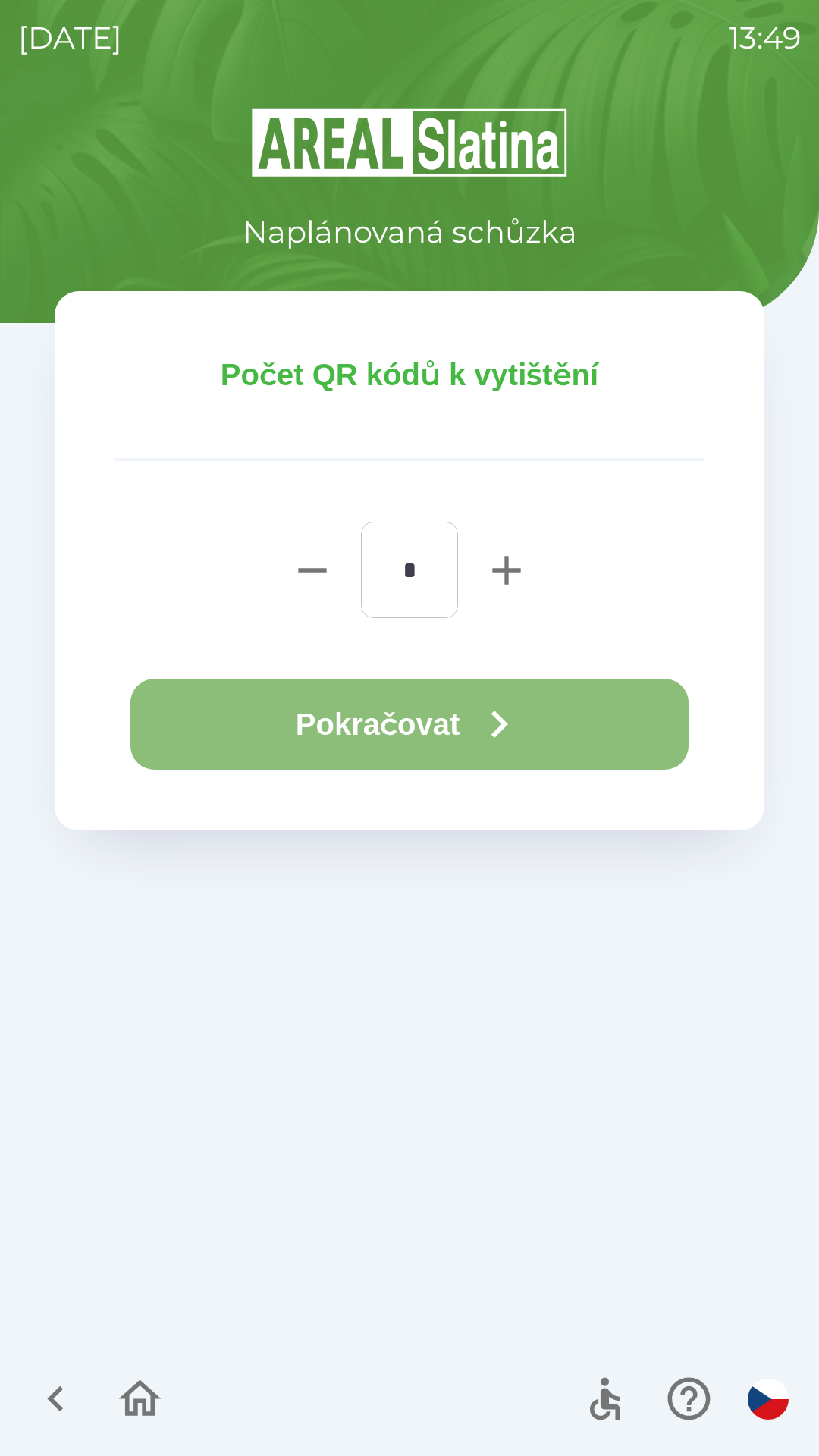
click at [508, 726] on icon "button" at bounding box center [500, 724] width 17 height 27
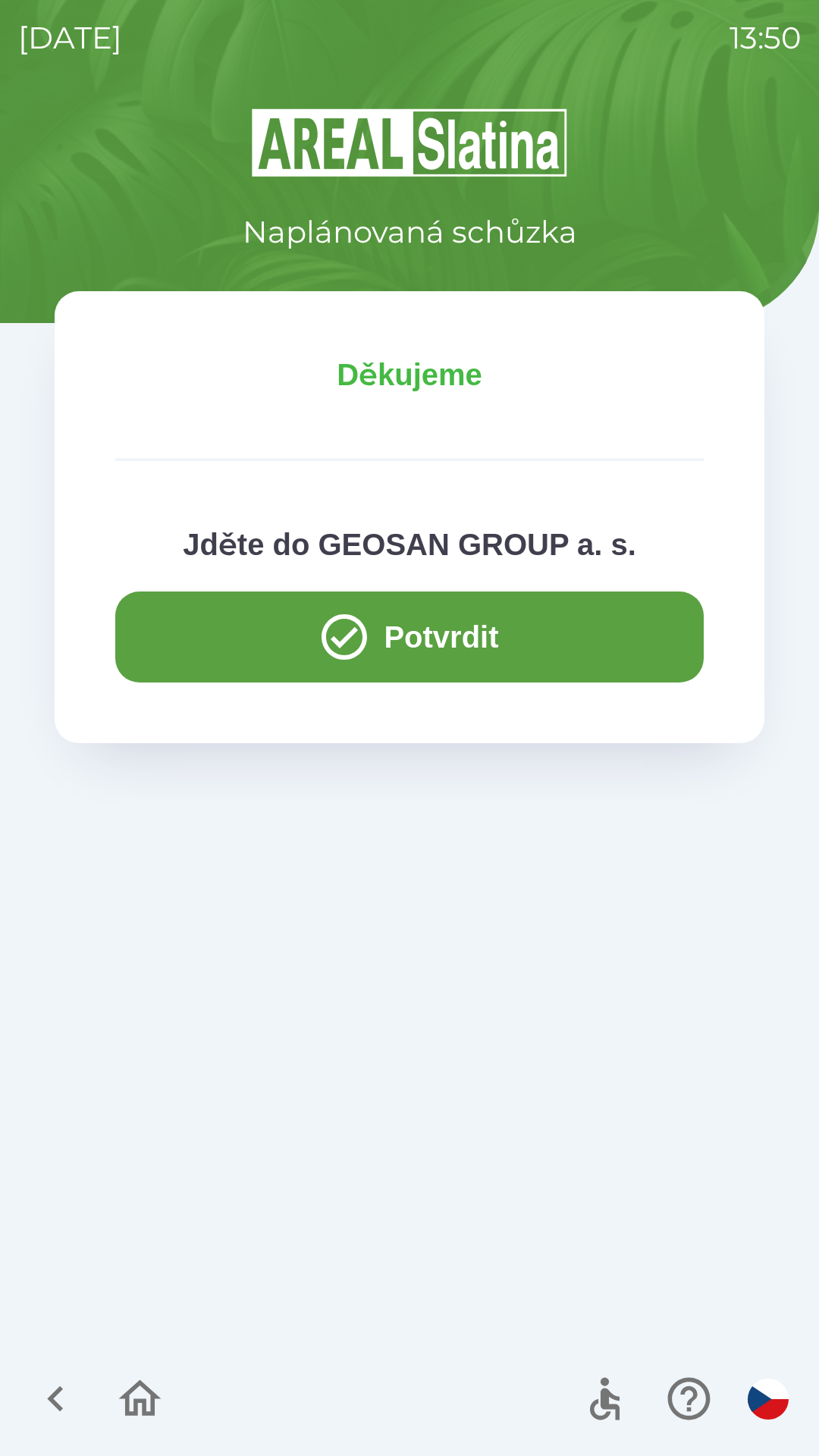
click at [155, 636] on button "Potvrdit" at bounding box center [409, 637] width 589 height 91
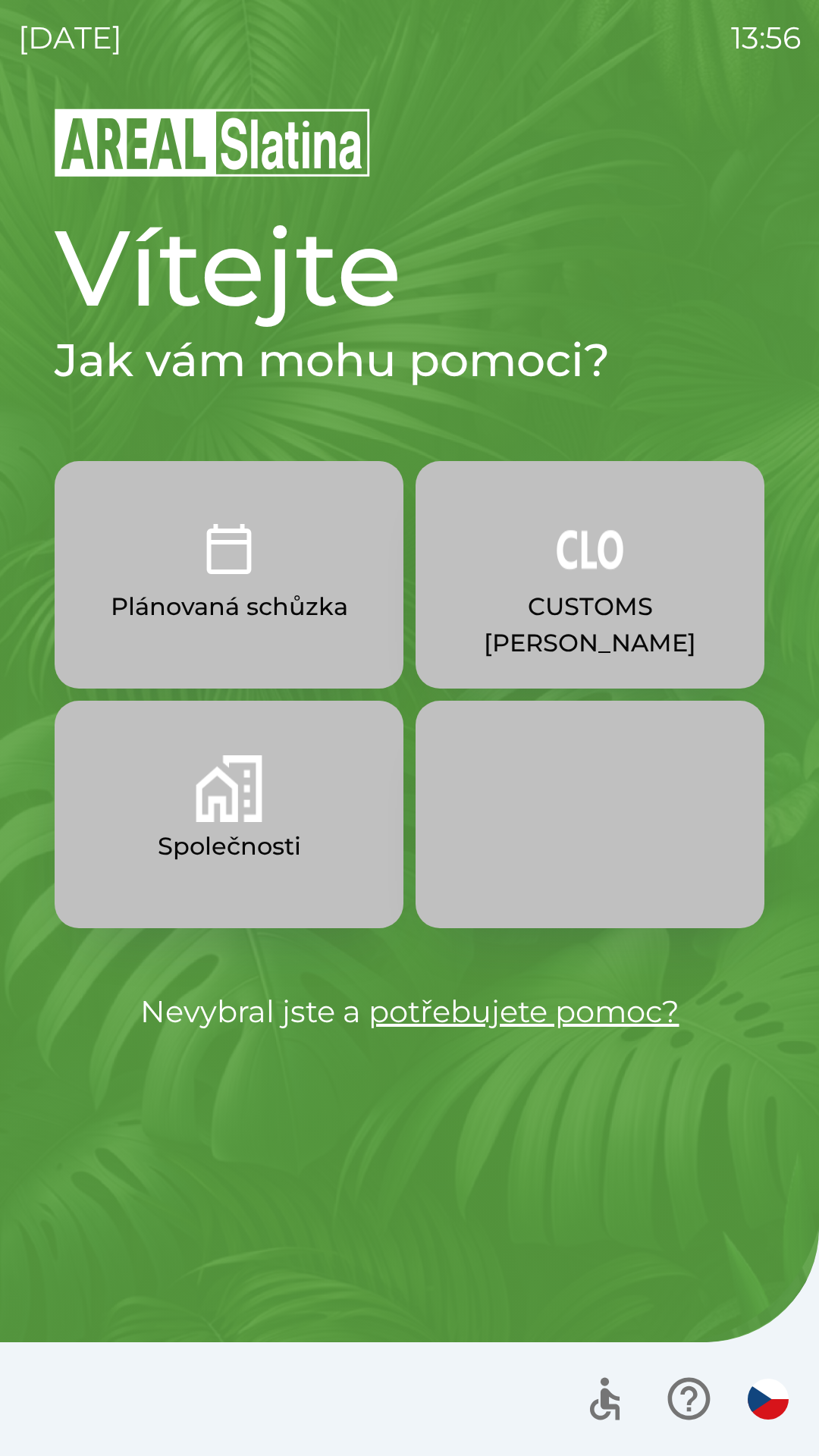
click at [587, 588] on p "CUSTOMS [PERSON_NAME]" at bounding box center [590, 624] width 276 height 73
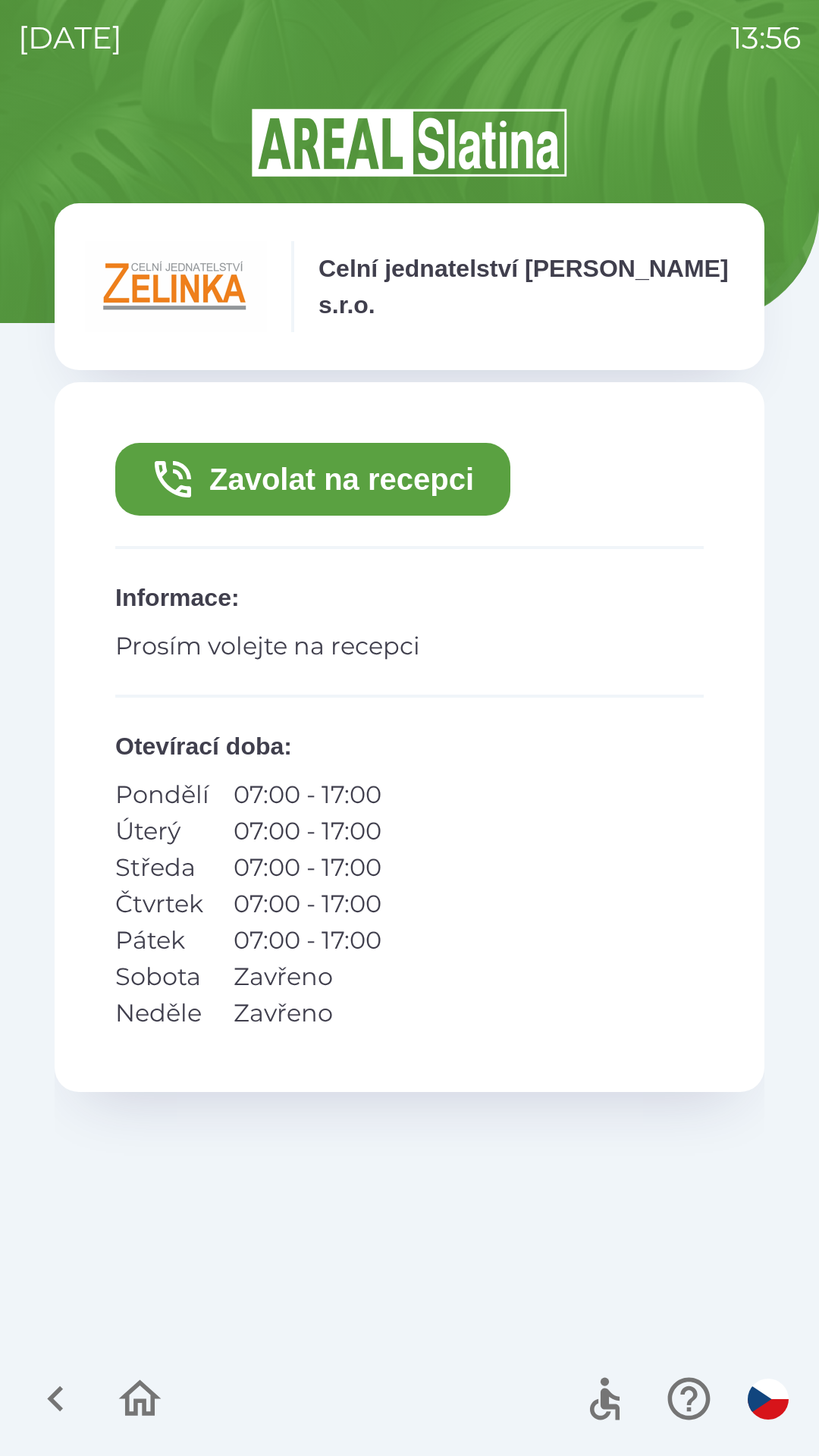
click at [311, 469] on button "Zavolat na recepci" at bounding box center [312, 479] width 395 height 73
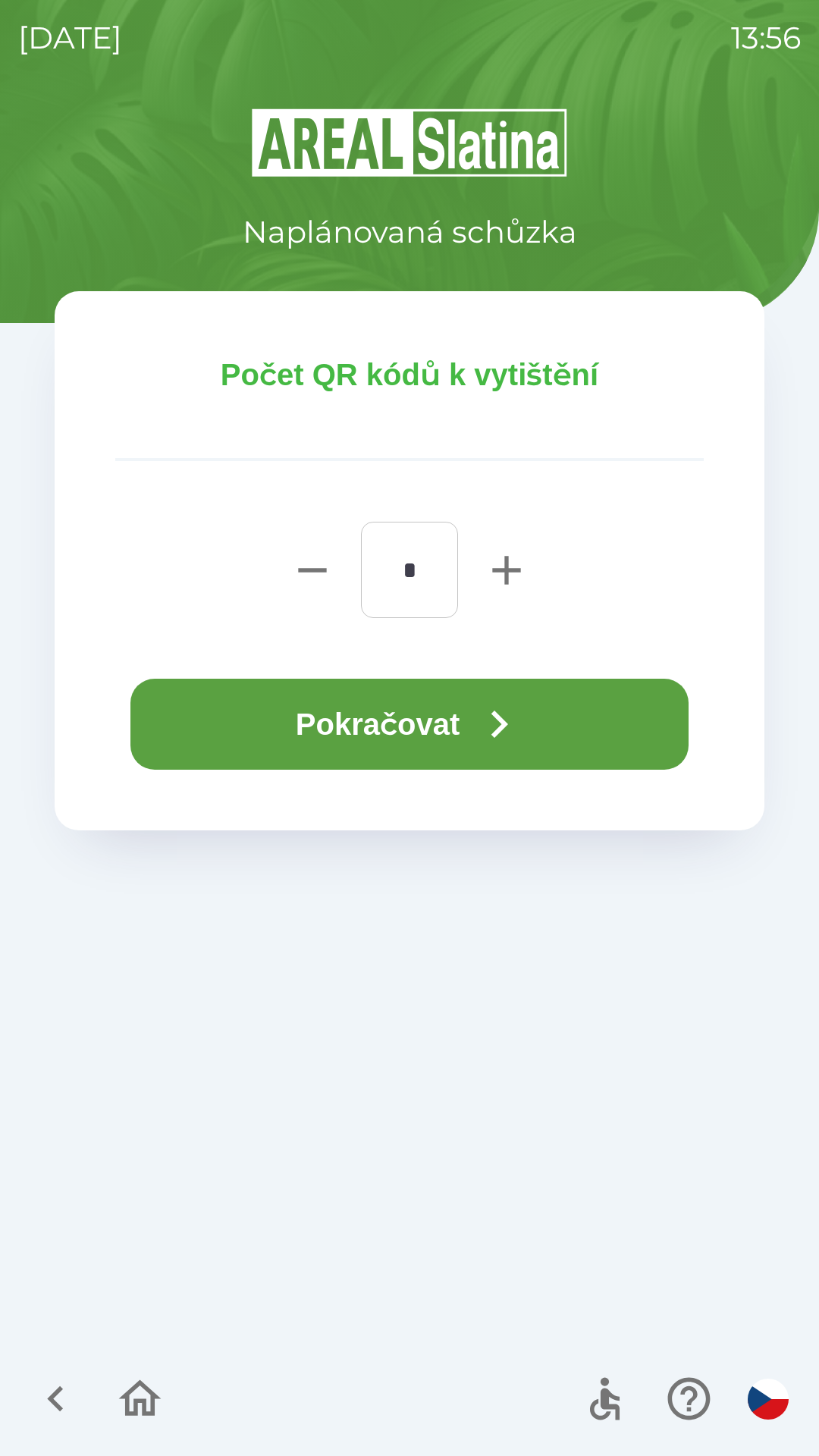
click at [370, 713] on button "Pokračovat" at bounding box center [409, 724] width 559 height 91
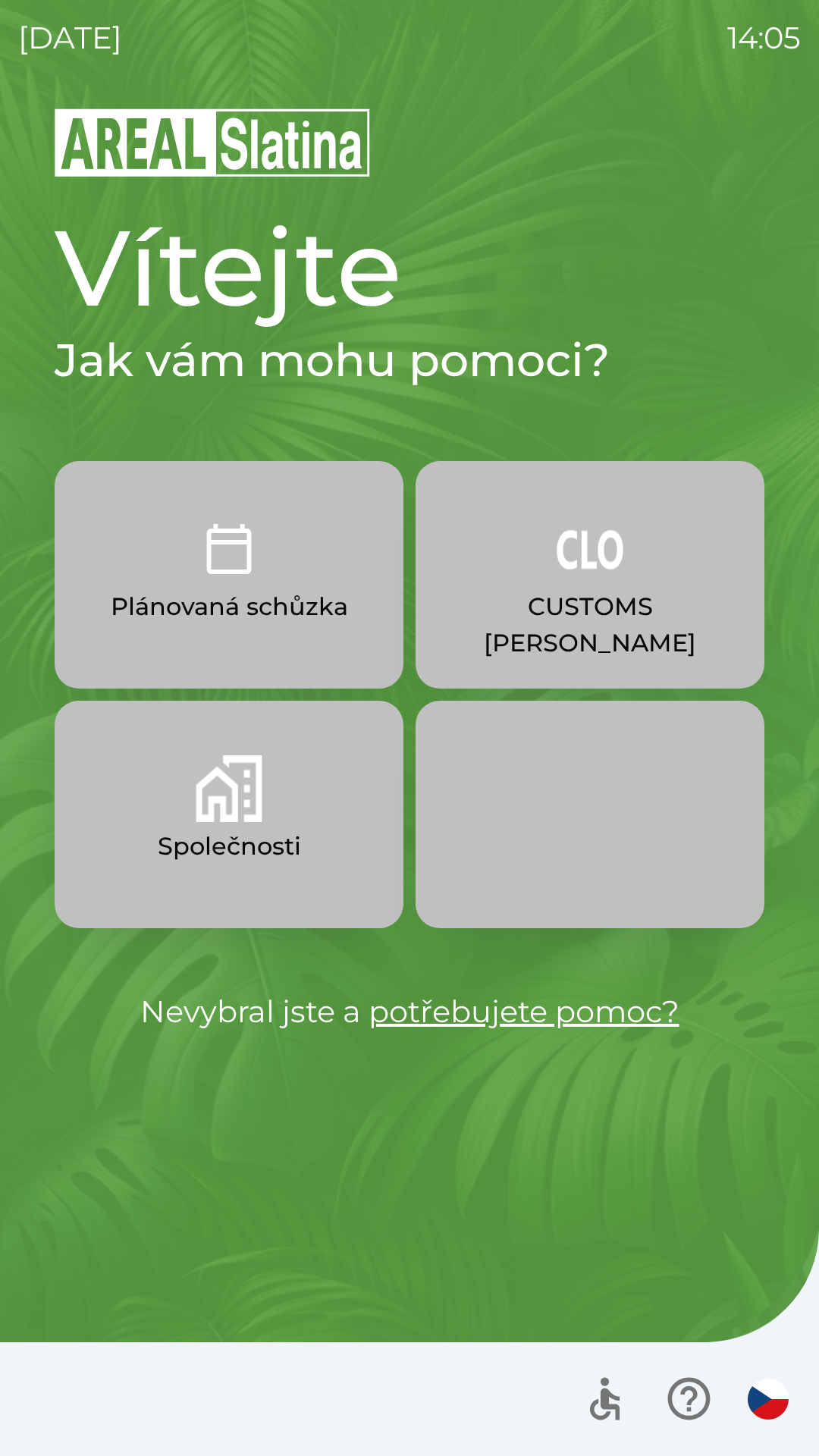
click at [570, 588] on p "CUSTOMS [PERSON_NAME]" at bounding box center [590, 624] width 276 height 73
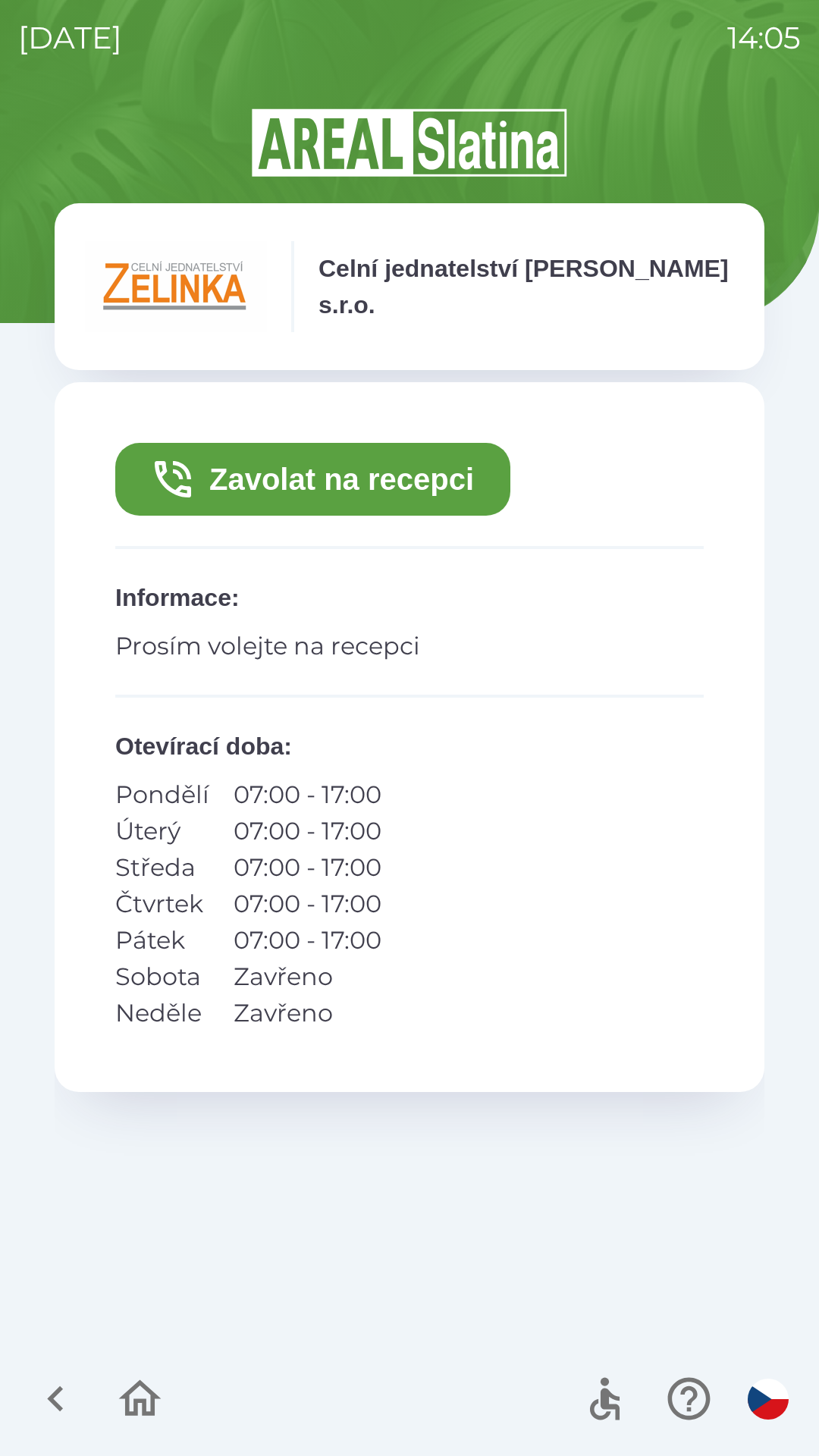
click at [373, 481] on button "Zavolat na recepci" at bounding box center [312, 479] width 395 height 73
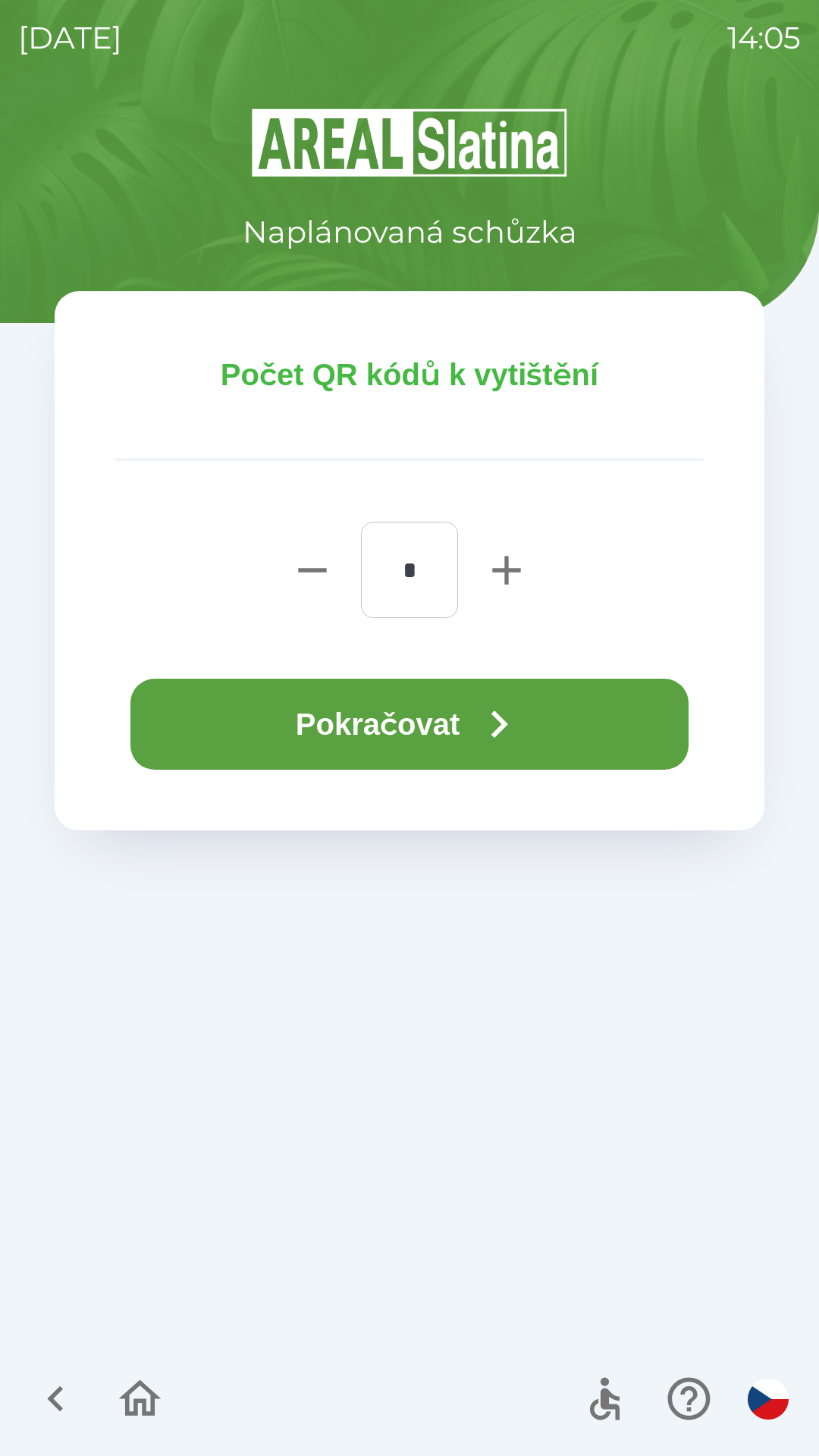
click at [418, 731] on button "Pokračovat" at bounding box center [409, 724] width 559 height 91
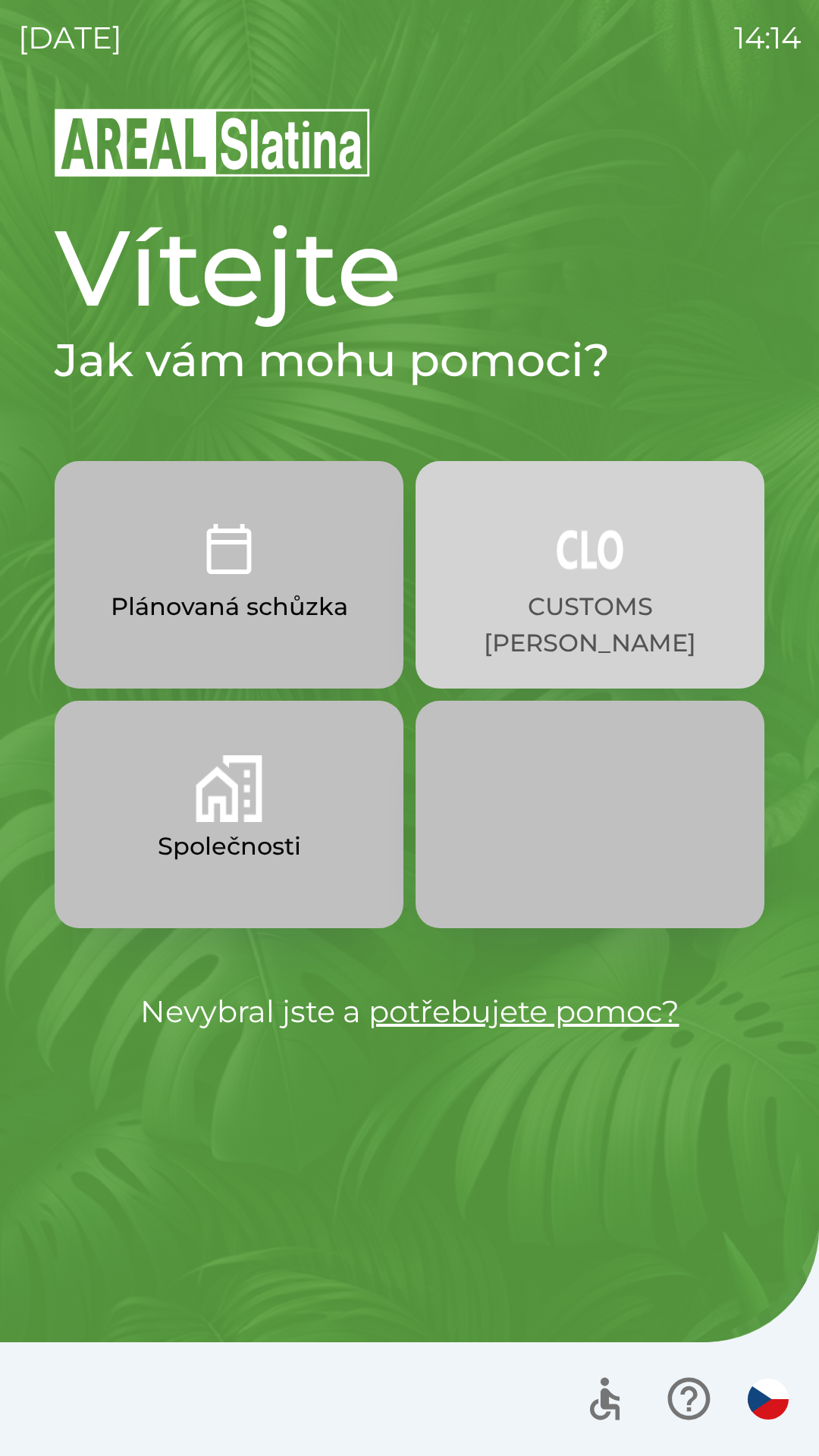
click at [603, 578] on img "button" at bounding box center [590, 549] width 67 height 67
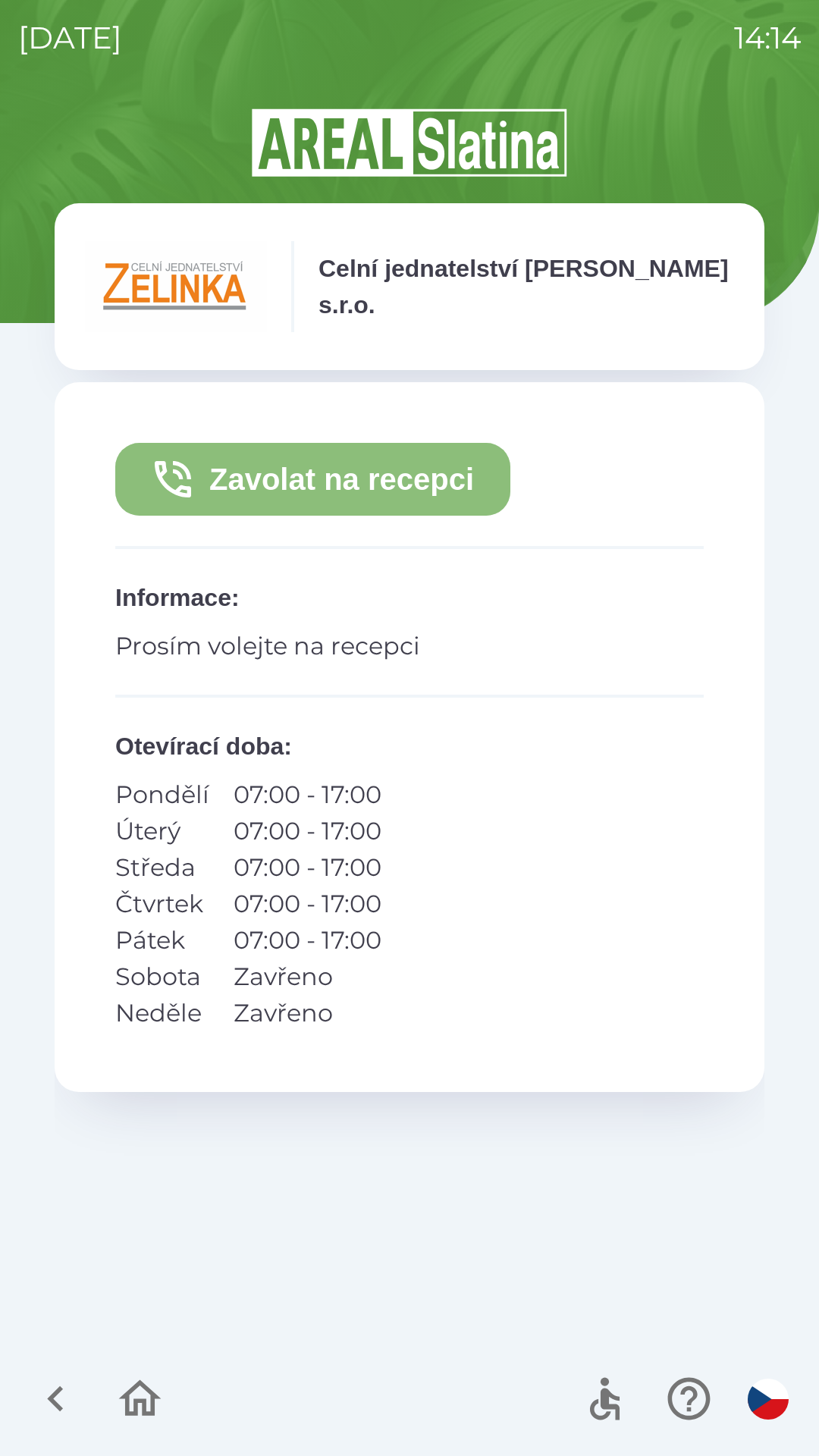
click at [321, 492] on button "Zavolat na recepci" at bounding box center [312, 479] width 395 height 73
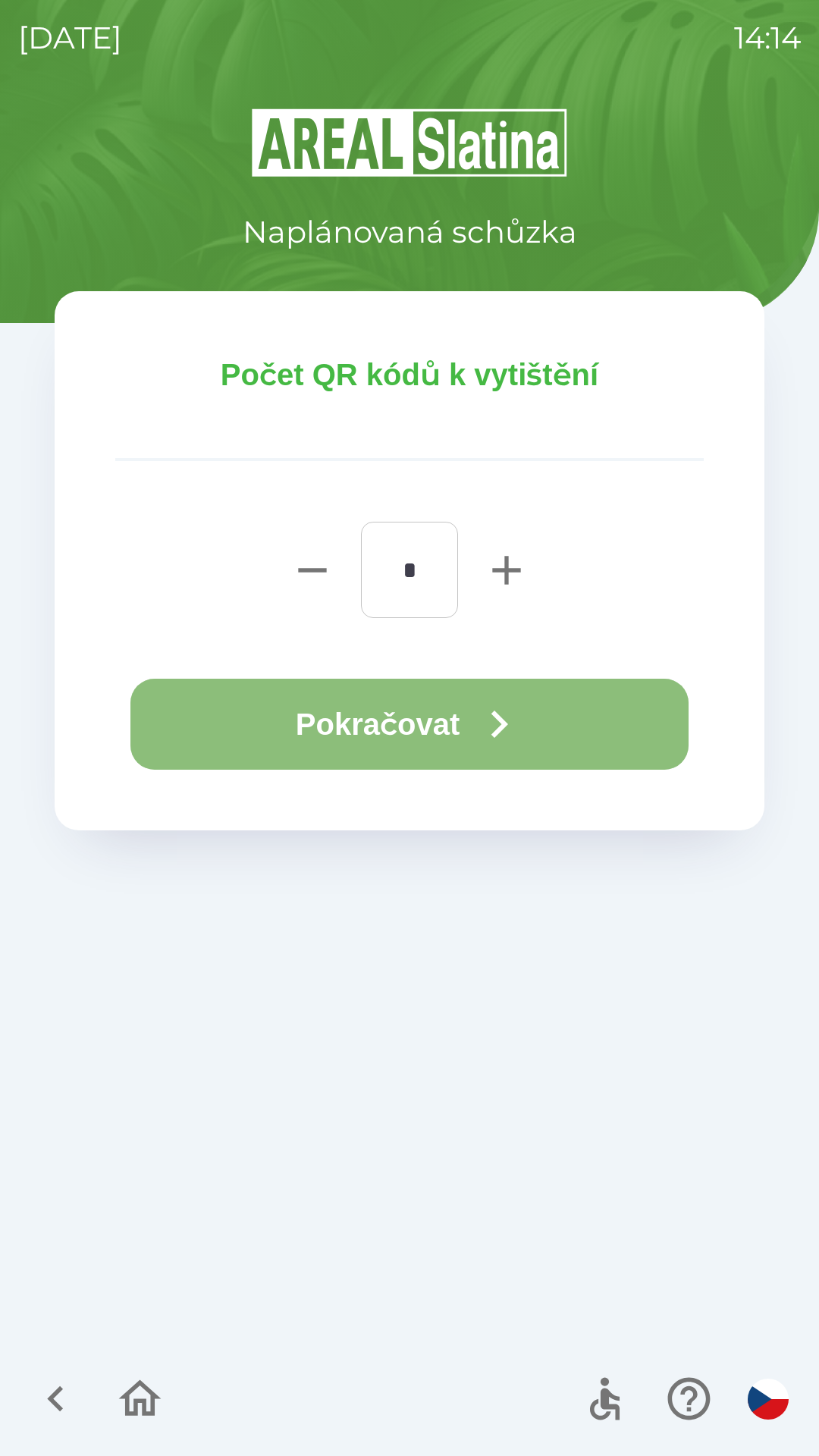
click at [446, 723] on button "Pokračovat" at bounding box center [409, 724] width 559 height 91
